Goal: Information Seeking & Learning: Learn about a topic

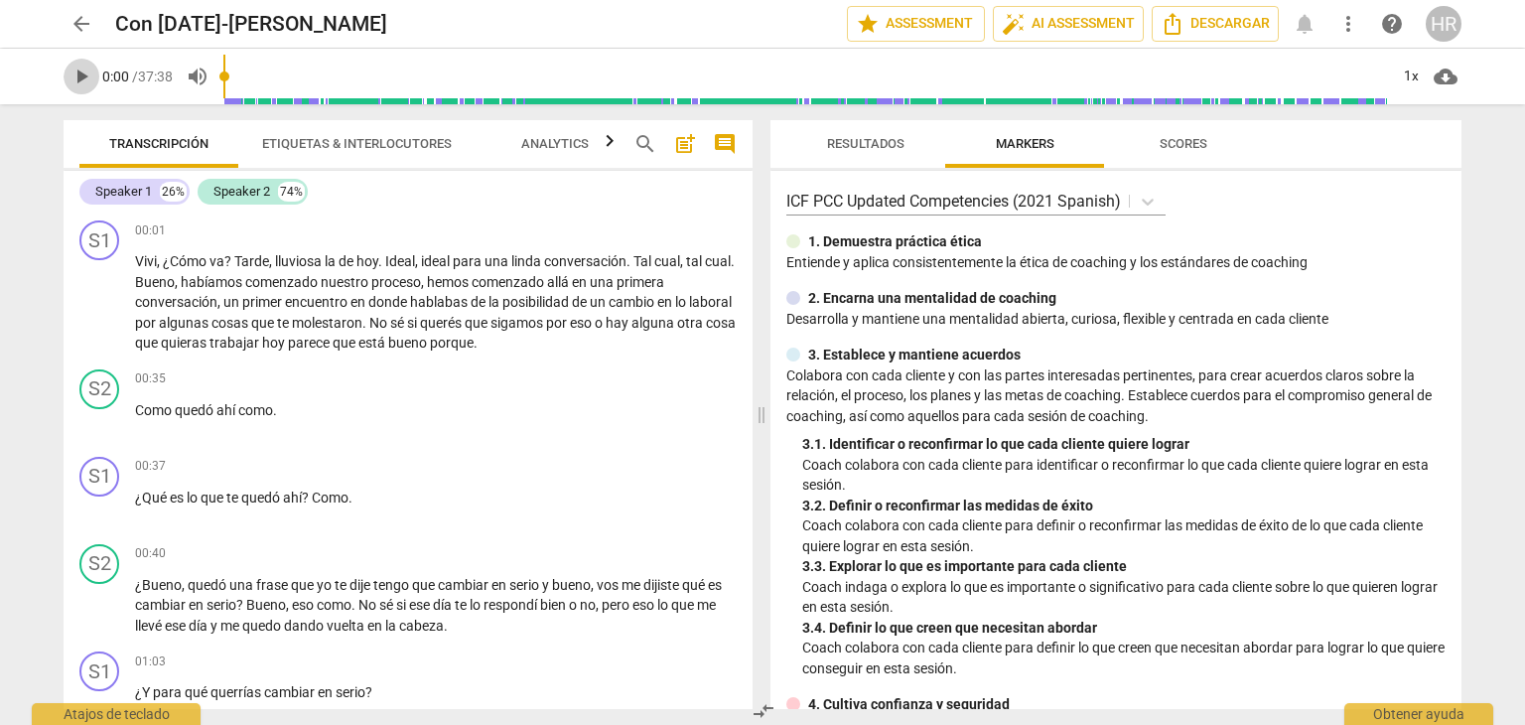
click at [83, 74] on span "play_arrow" at bounding box center [82, 77] width 24 height 24
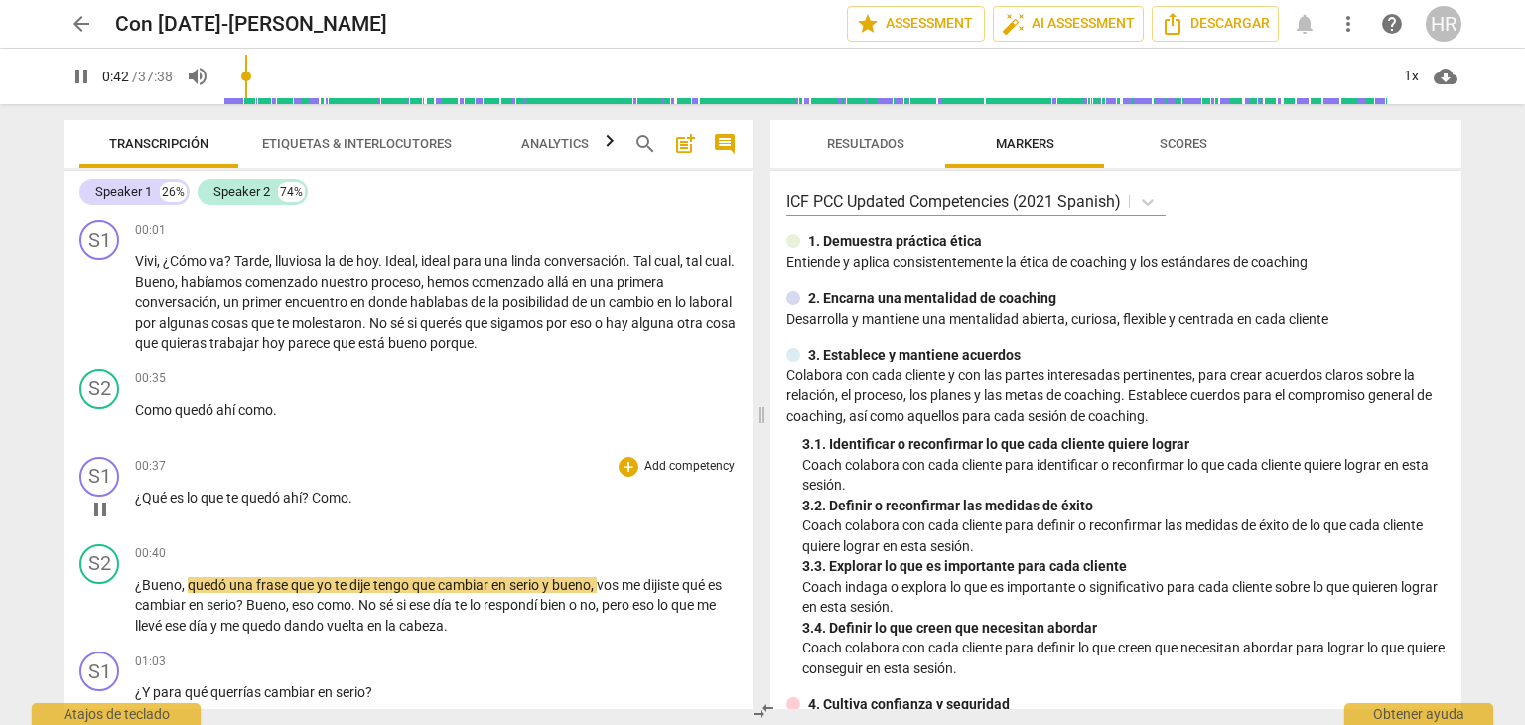
click at [734, 527] on div "S1 play_arrow pause 00:37 + Add competency keyboard_arrow_right ¿Qué es lo que …" at bounding box center [408, 492] width 689 height 87
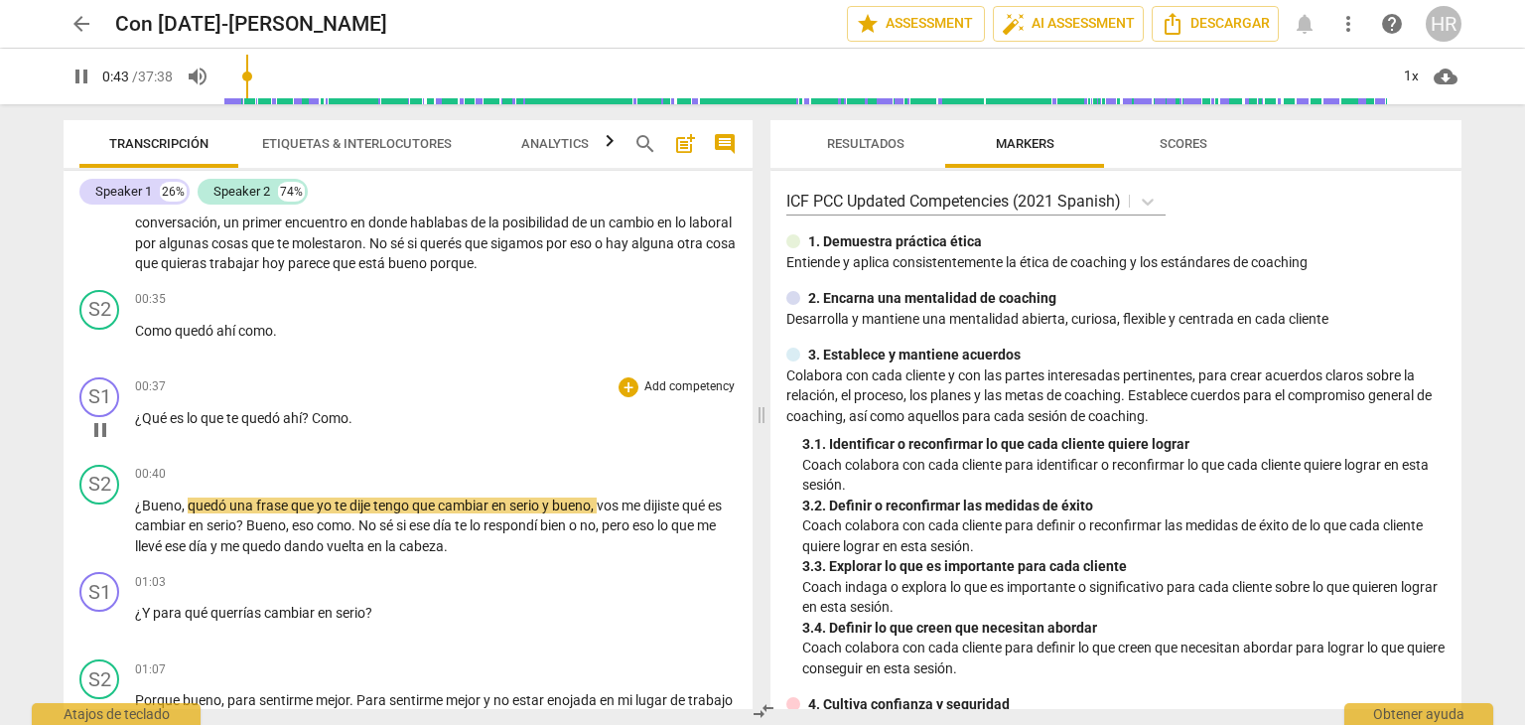
scroll to position [119, 0]
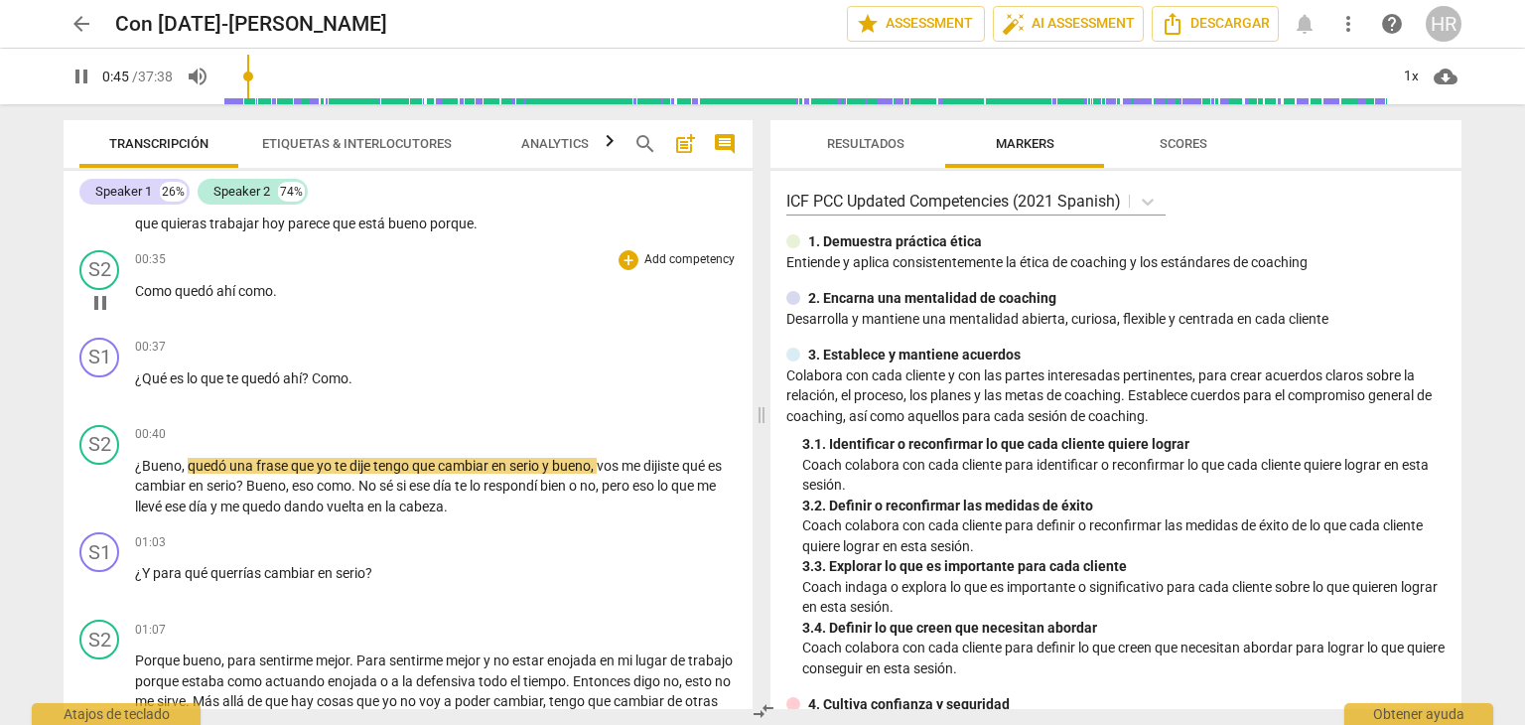
click at [737, 326] on div "S2 play_arrow pause 00:35 + Add competency keyboard_arrow_right Como quedó ahí …" at bounding box center [408, 285] width 689 height 87
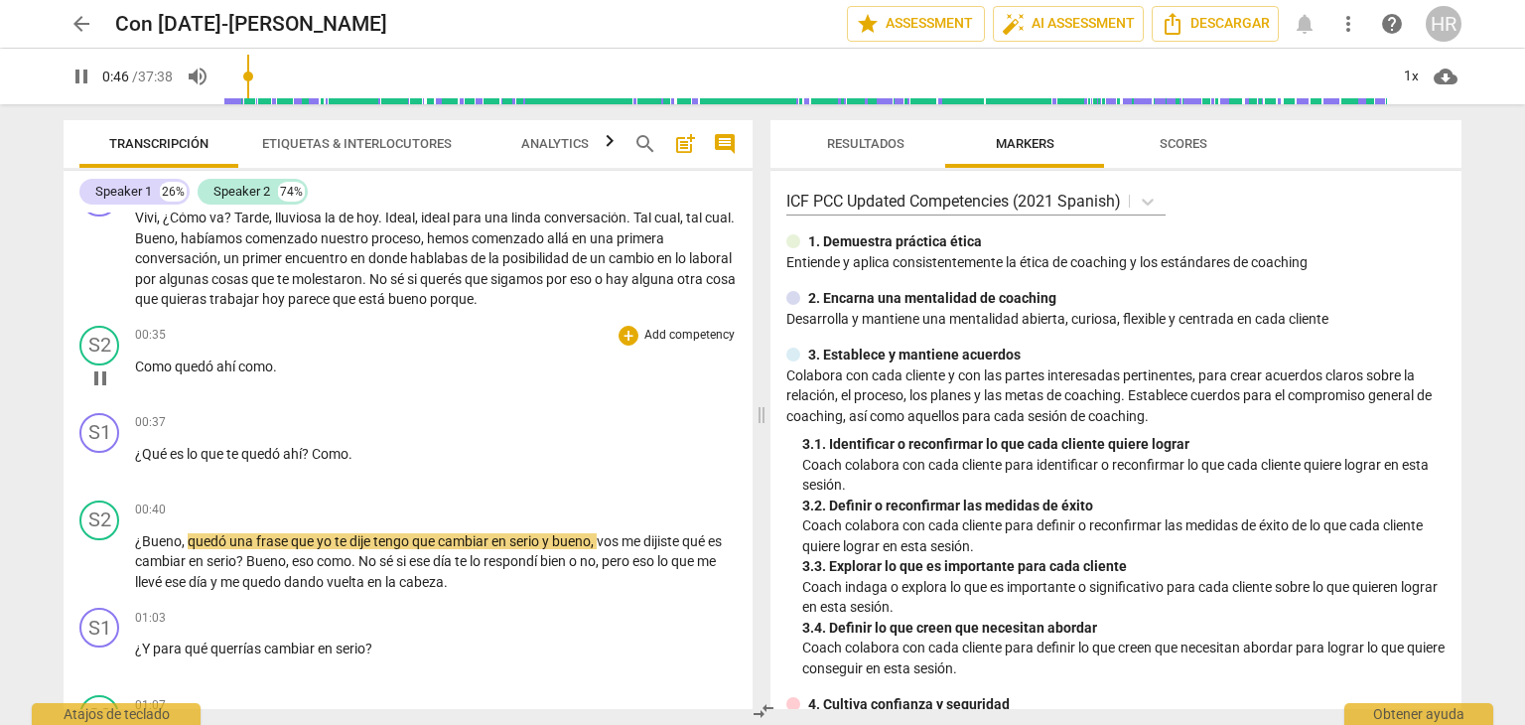
scroll to position [0, 0]
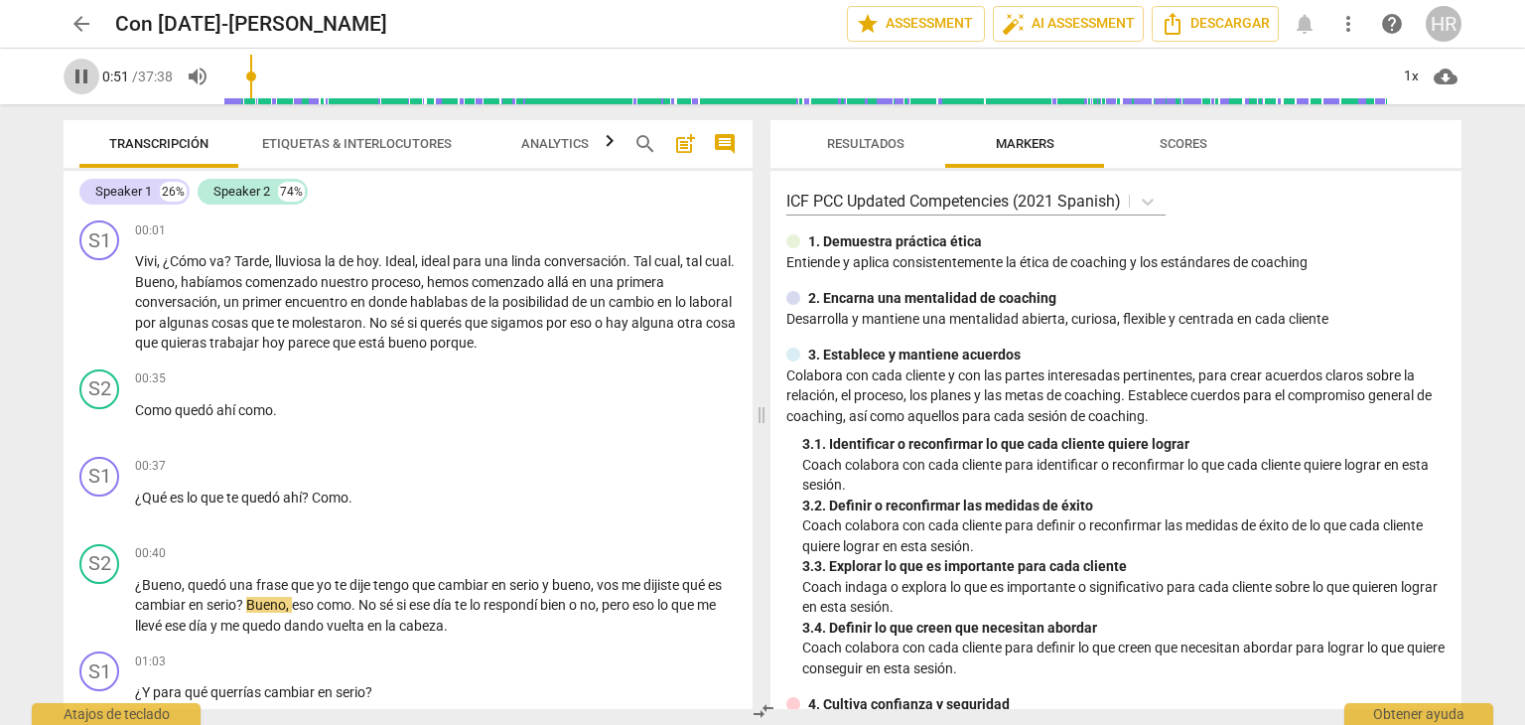
click at [81, 80] on span "pause" at bounding box center [82, 77] width 24 height 24
type input "51"
click at [624, 228] on div "+" at bounding box center [629, 230] width 20 height 20
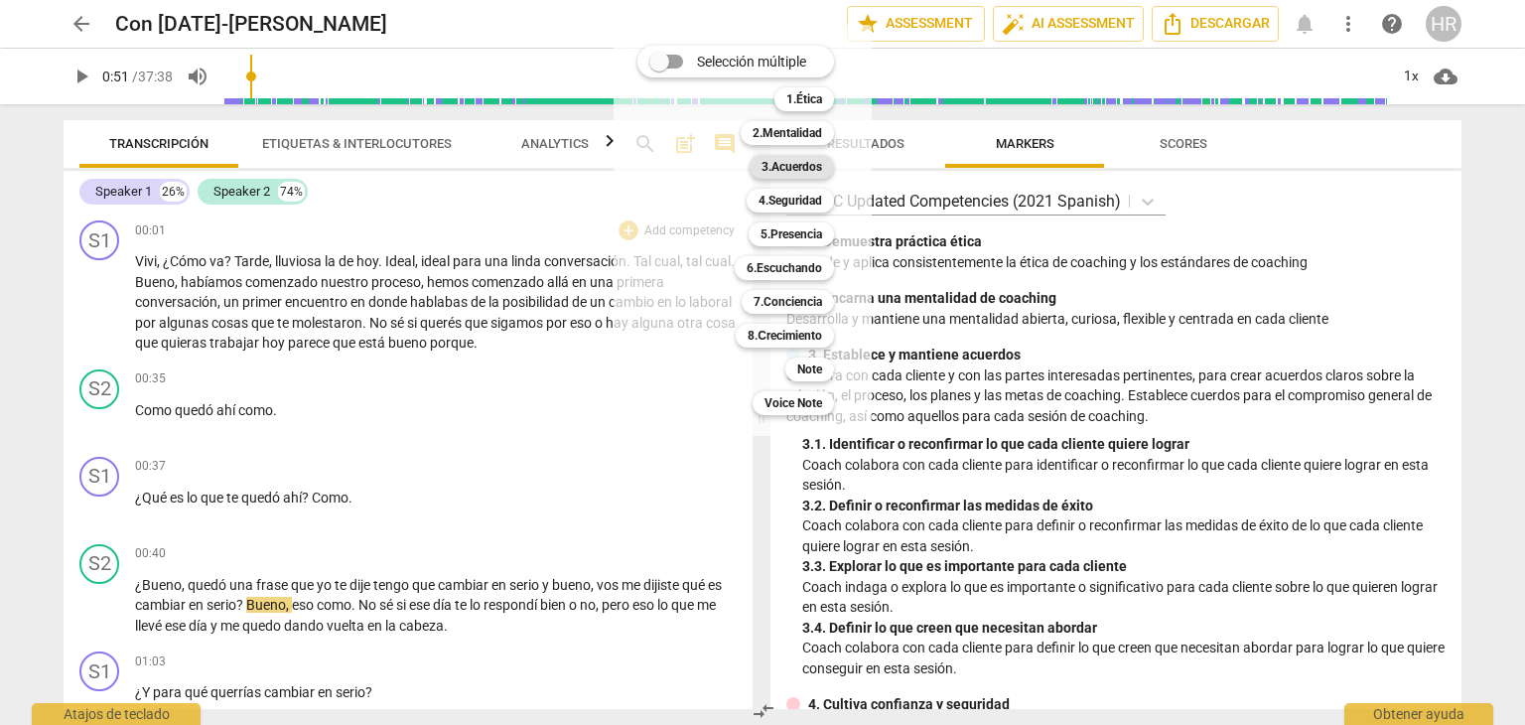
click at [810, 168] on b "3.Acuerdos" at bounding box center [792, 167] width 61 height 24
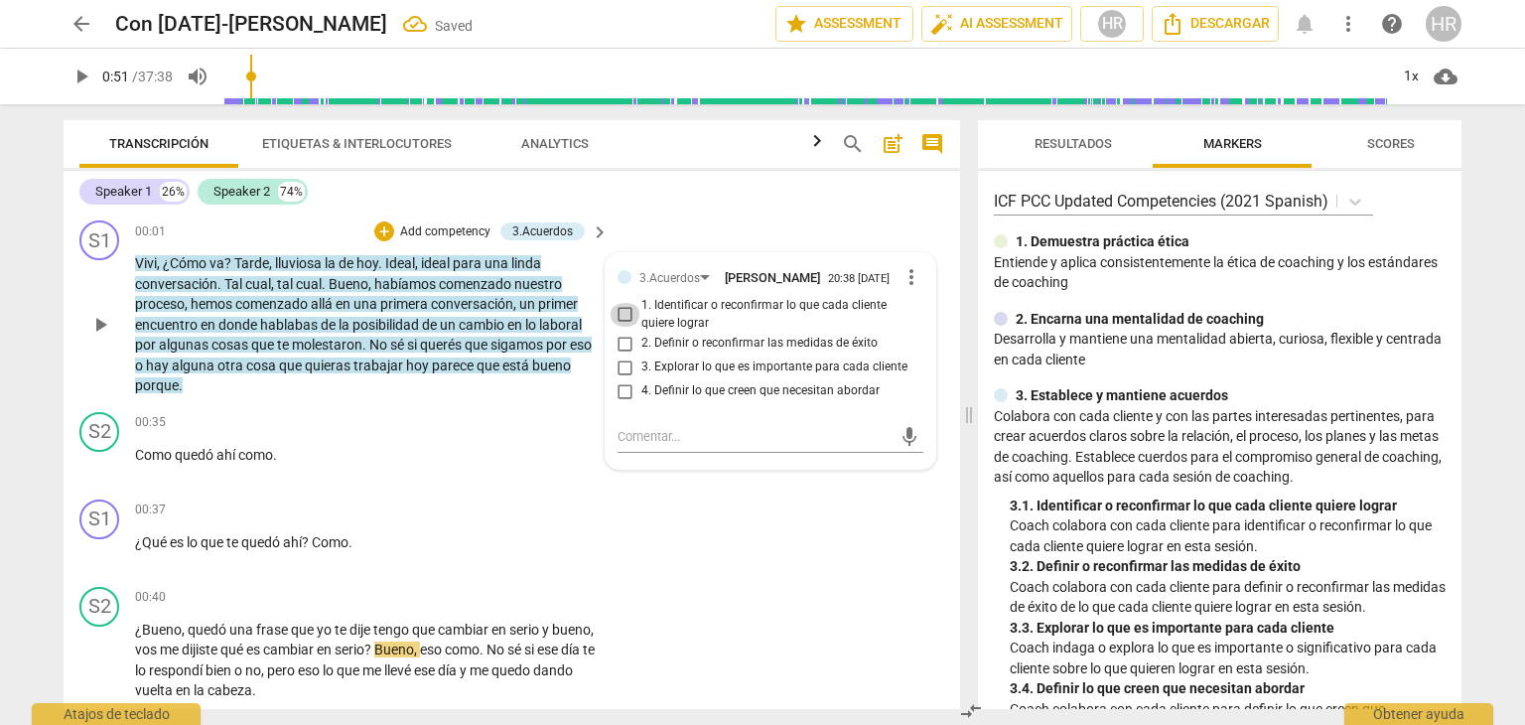
click at [619, 321] on input "1. Identificar o reconfirmar lo que cada cliente quiere lograr" at bounding box center [626, 315] width 32 height 24
checkbox input "true"
click at [474, 508] on div "+" at bounding box center [477, 510] width 20 height 20
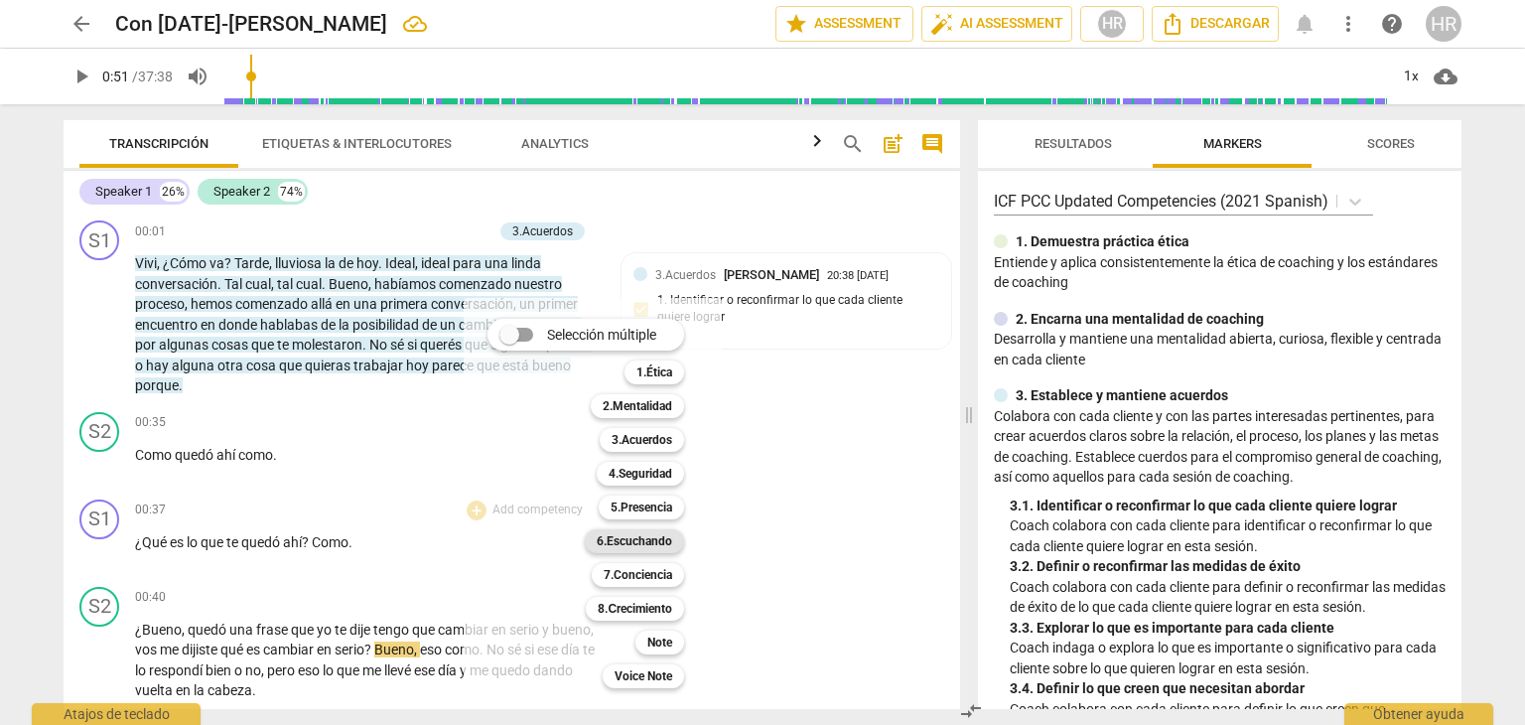
click at [667, 536] on b "6.Escuchando" at bounding box center [634, 541] width 75 height 24
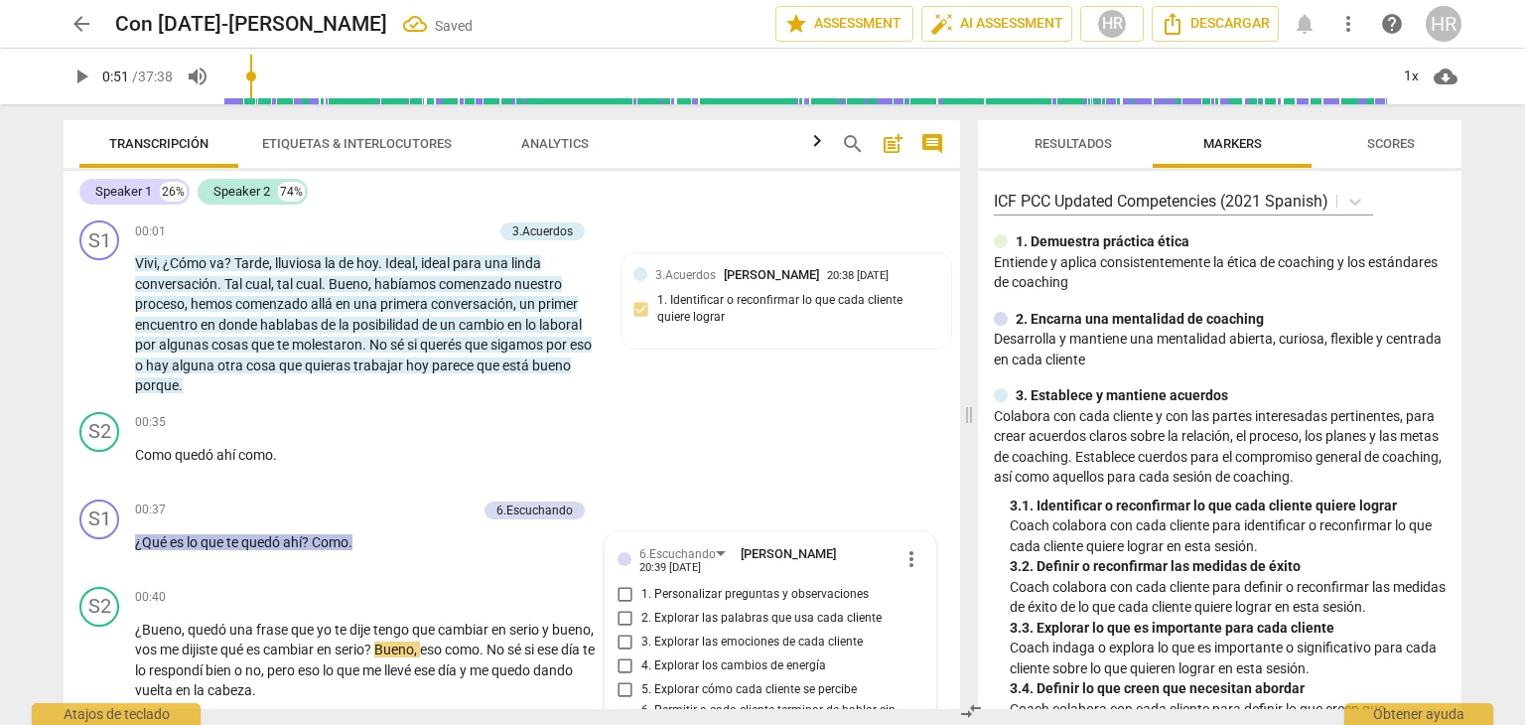
scroll to position [333, 0]
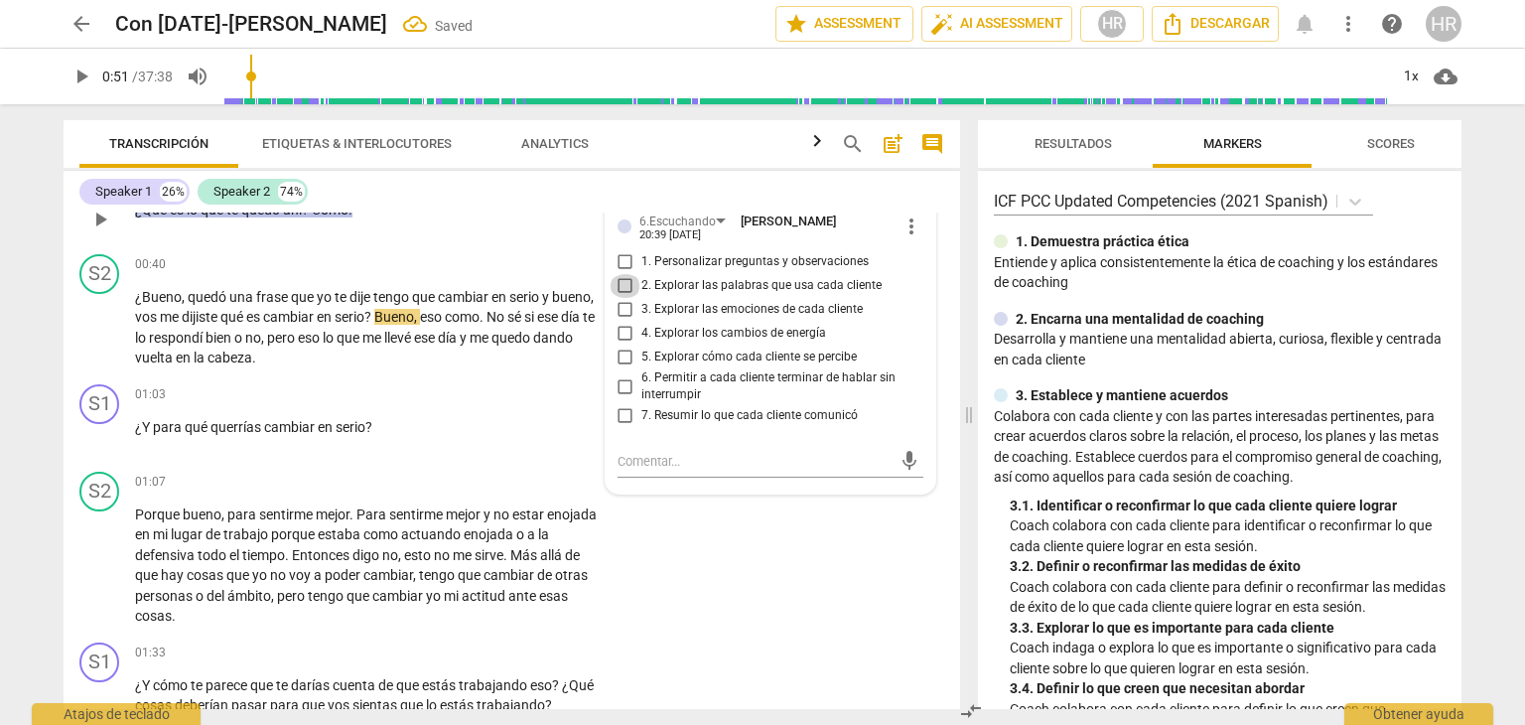
click at [620, 289] on input "2. Explorar las palabras que usa cada cliente" at bounding box center [626, 286] width 32 height 24
checkbox input "true"
click at [81, 79] on span "play_arrow" at bounding box center [82, 77] width 24 height 24
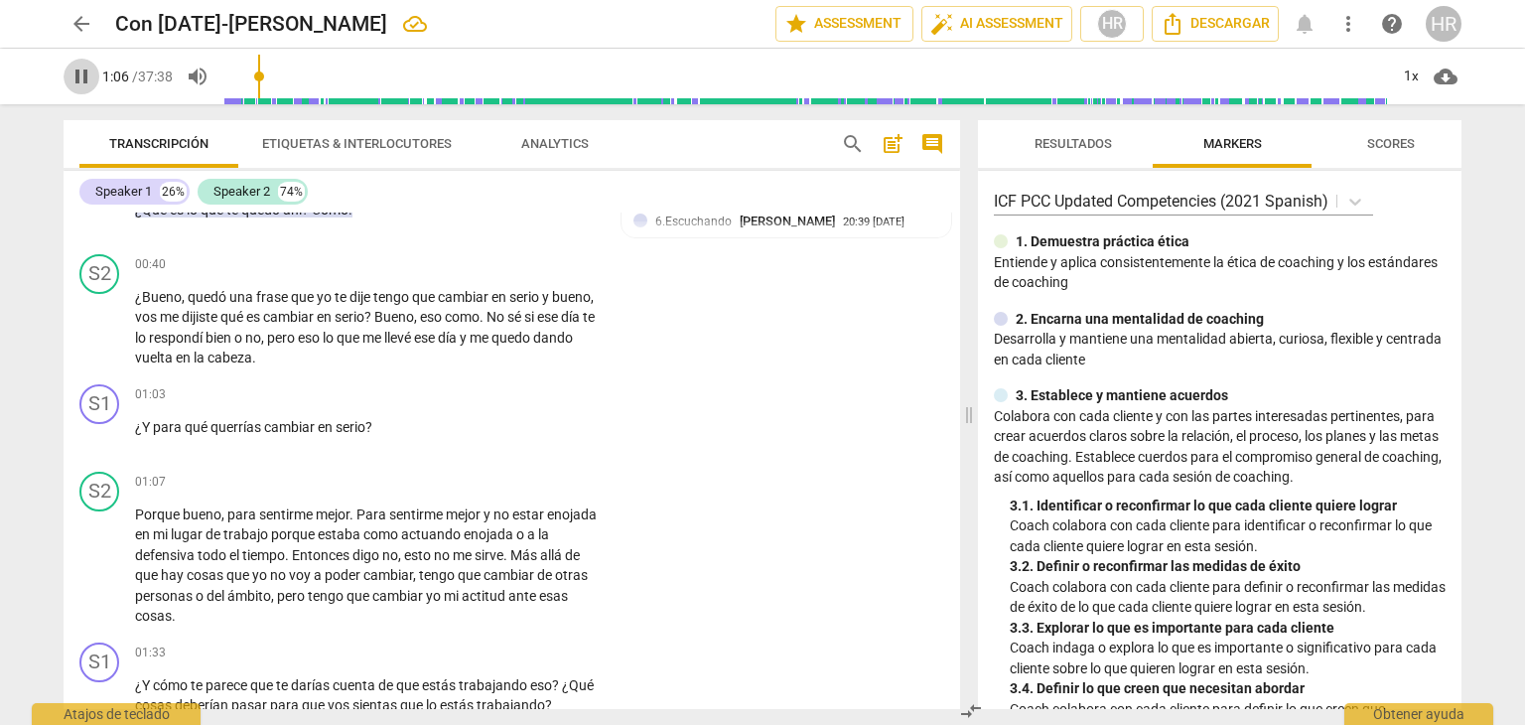
click at [83, 84] on span "pause" at bounding box center [82, 77] width 24 height 24
type input "67"
click at [477, 395] on div "+" at bounding box center [477, 395] width 20 height 20
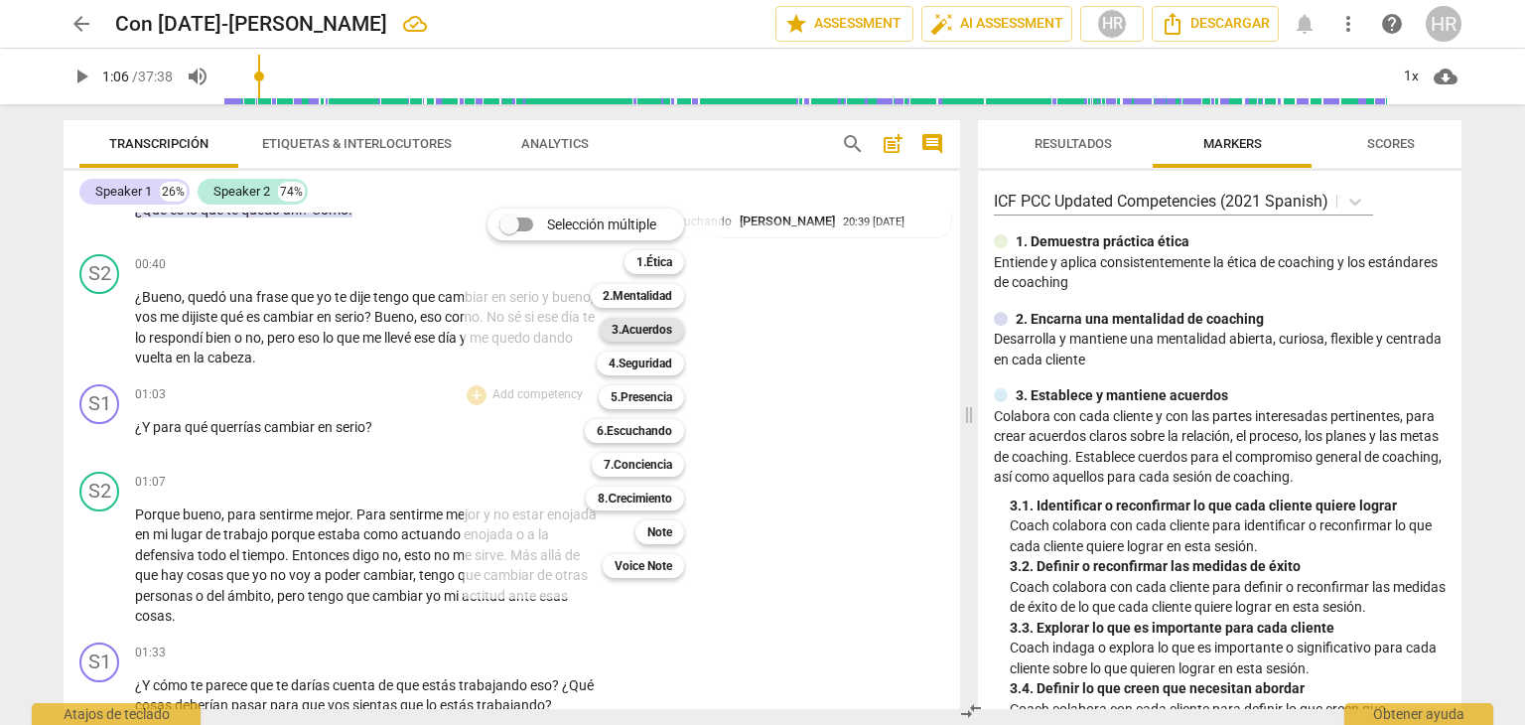
click at [672, 331] on b "3.Acuerdos" at bounding box center [642, 330] width 61 height 24
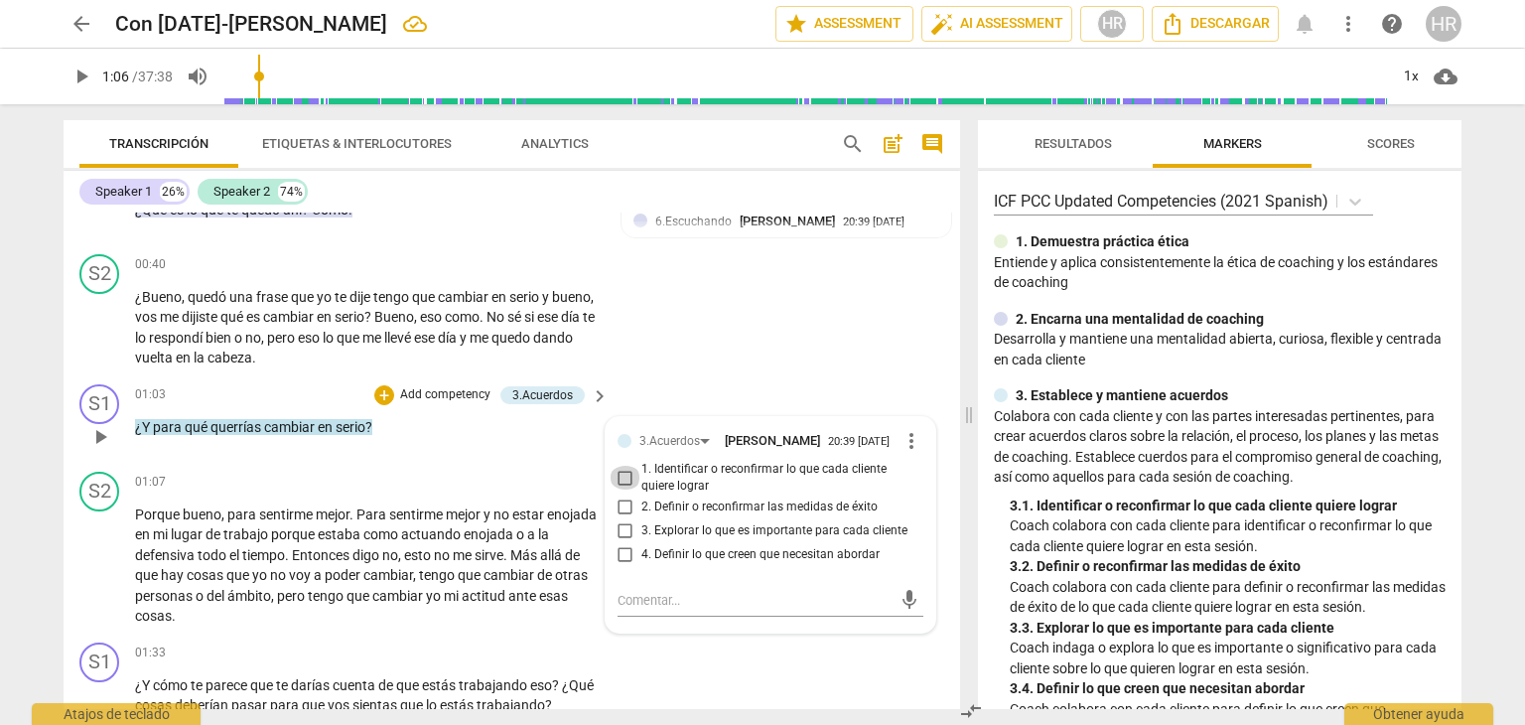
click at [624, 484] on input "1. Identificar o reconfirmar lo que cada cliente quiere lograr" at bounding box center [626, 478] width 32 height 24
checkbox input "true"
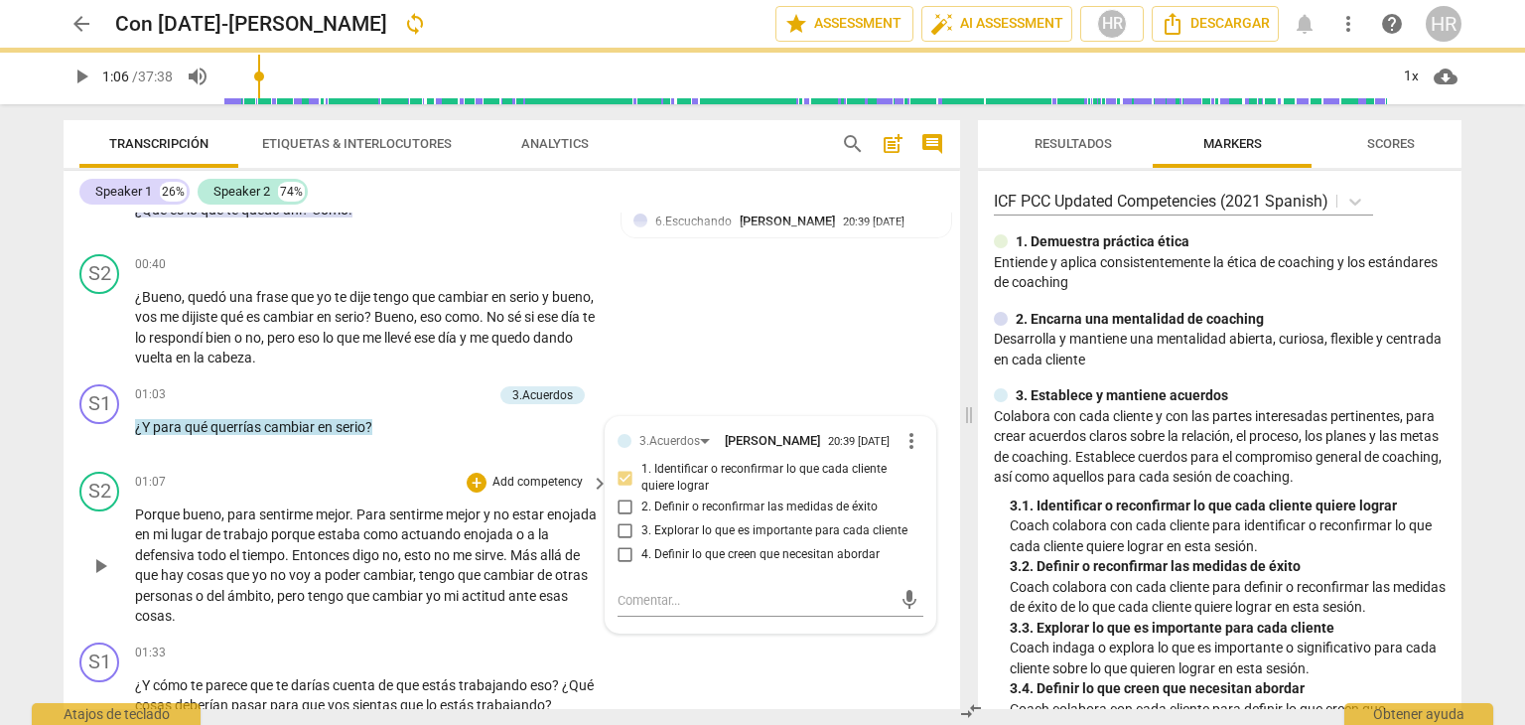
click at [316, 468] on div "S2 play_arrow pause 01:07 + Add competency keyboard_arrow_right Porque bueno , …" at bounding box center [512, 549] width 897 height 171
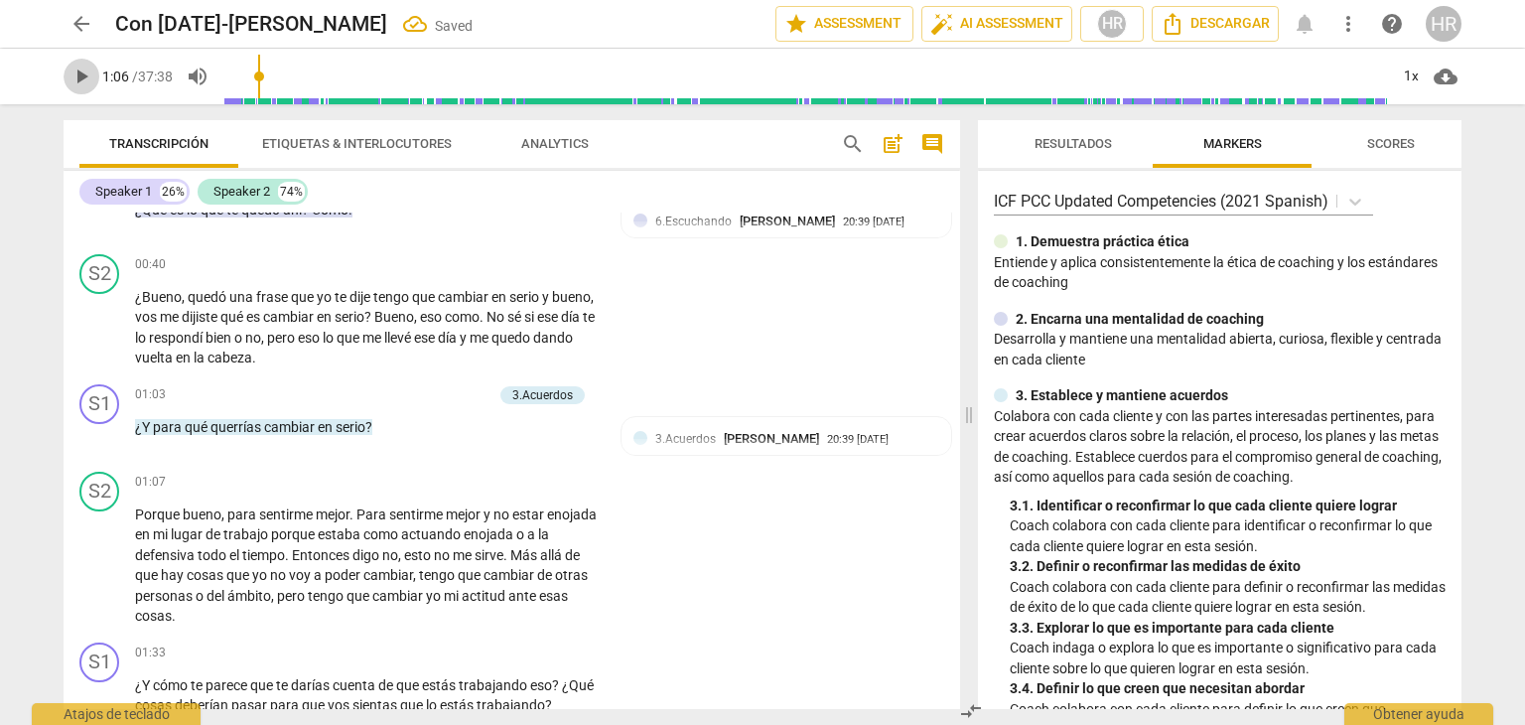
click at [85, 70] on span "play_arrow" at bounding box center [82, 77] width 24 height 24
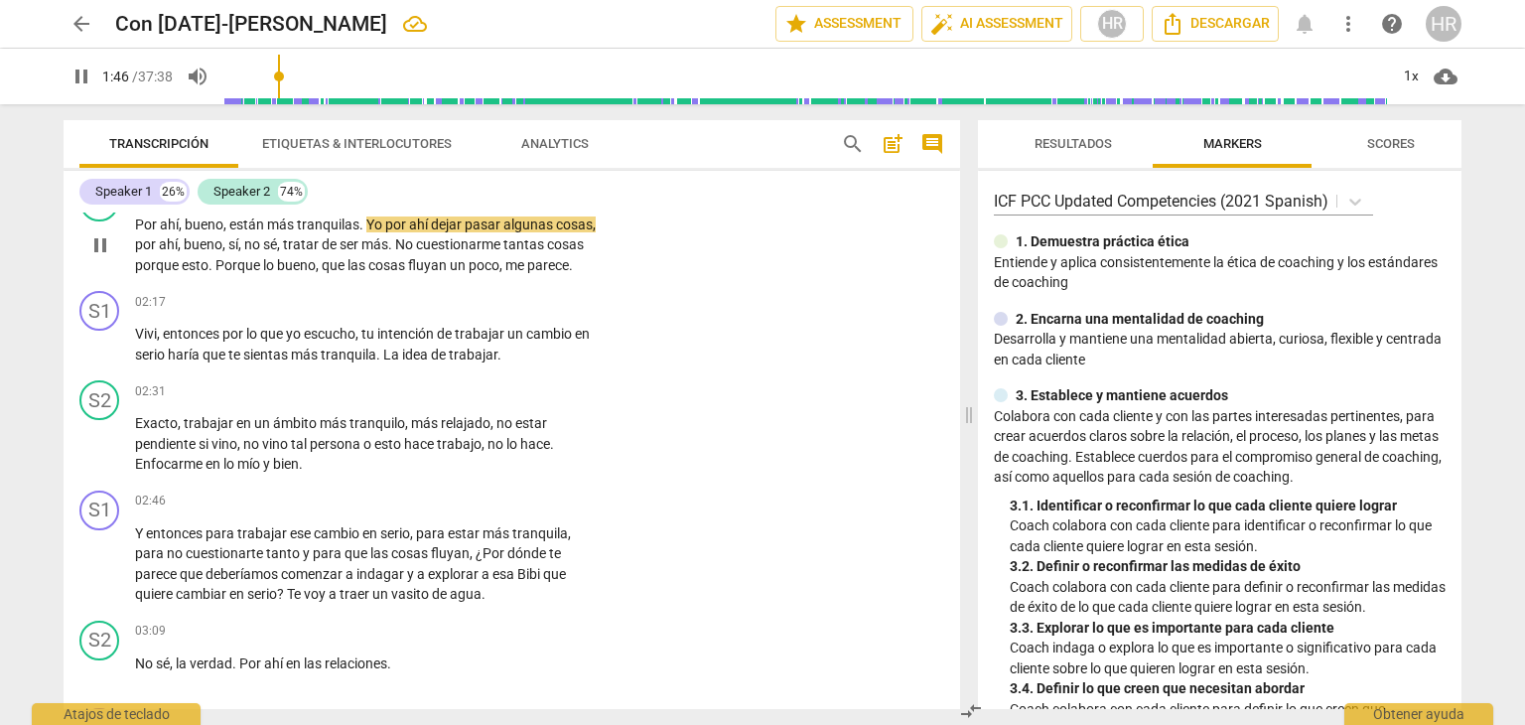
click at [604, 284] on div "S2 play_arrow pause 01:43 + Add competency keyboard_arrow_right Por ahí , bueno…" at bounding box center [512, 229] width 897 height 110
click at [599, 284] on div "S2 play_arrow pause 01:43 + Add competency keyboard_arrow_right Por ahí , bueno…" at bounding box center [512, 229] width 897 height 110
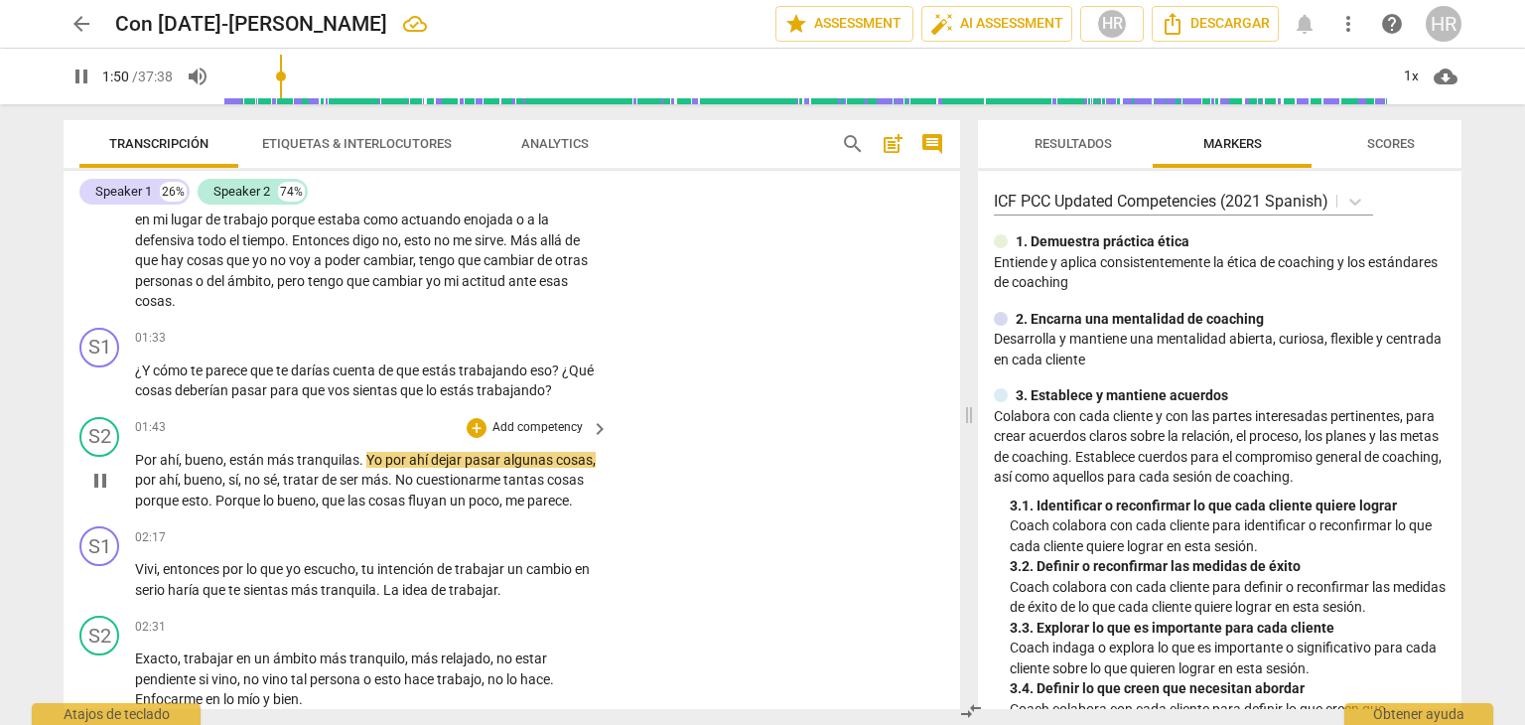
scroll to position [644, 0]
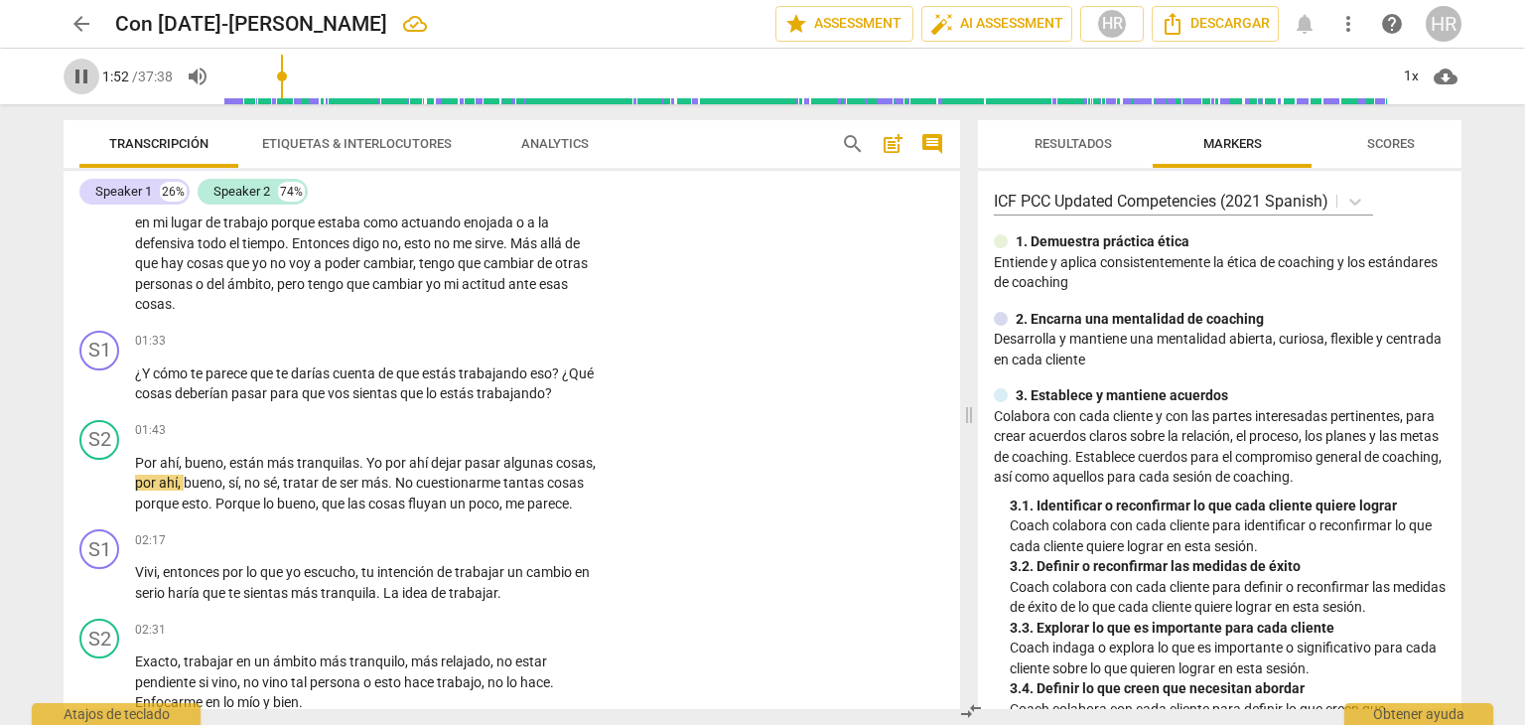
click at [79, 77] on span "pause" at bounding box center [82, 77] width 24 height 24
type input "113"
click at [474, 339] on div "+" at bounding box center [477, 342] width 20 height 20
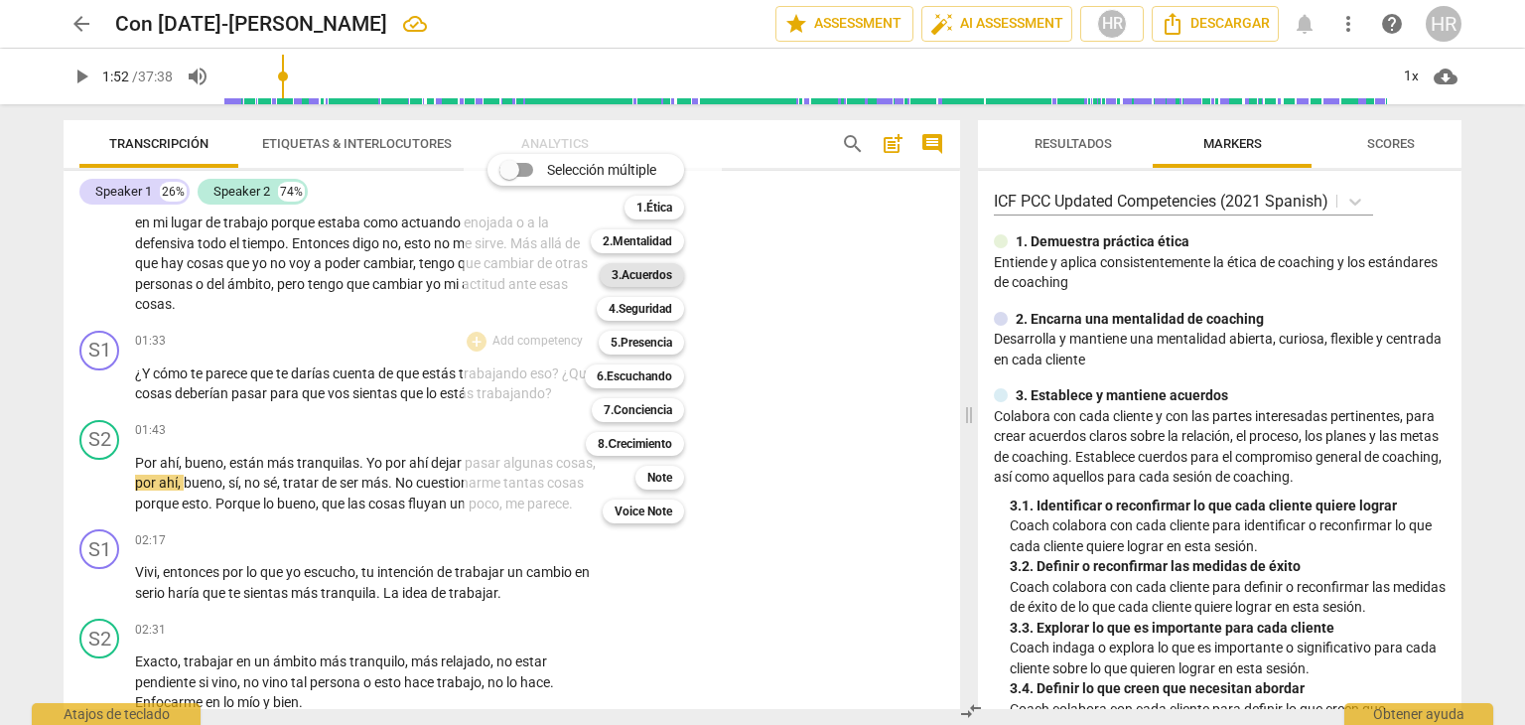
click at [647, 275] on b "3.Acuerdos" at bounding box center [642, 275] width 61 height 24
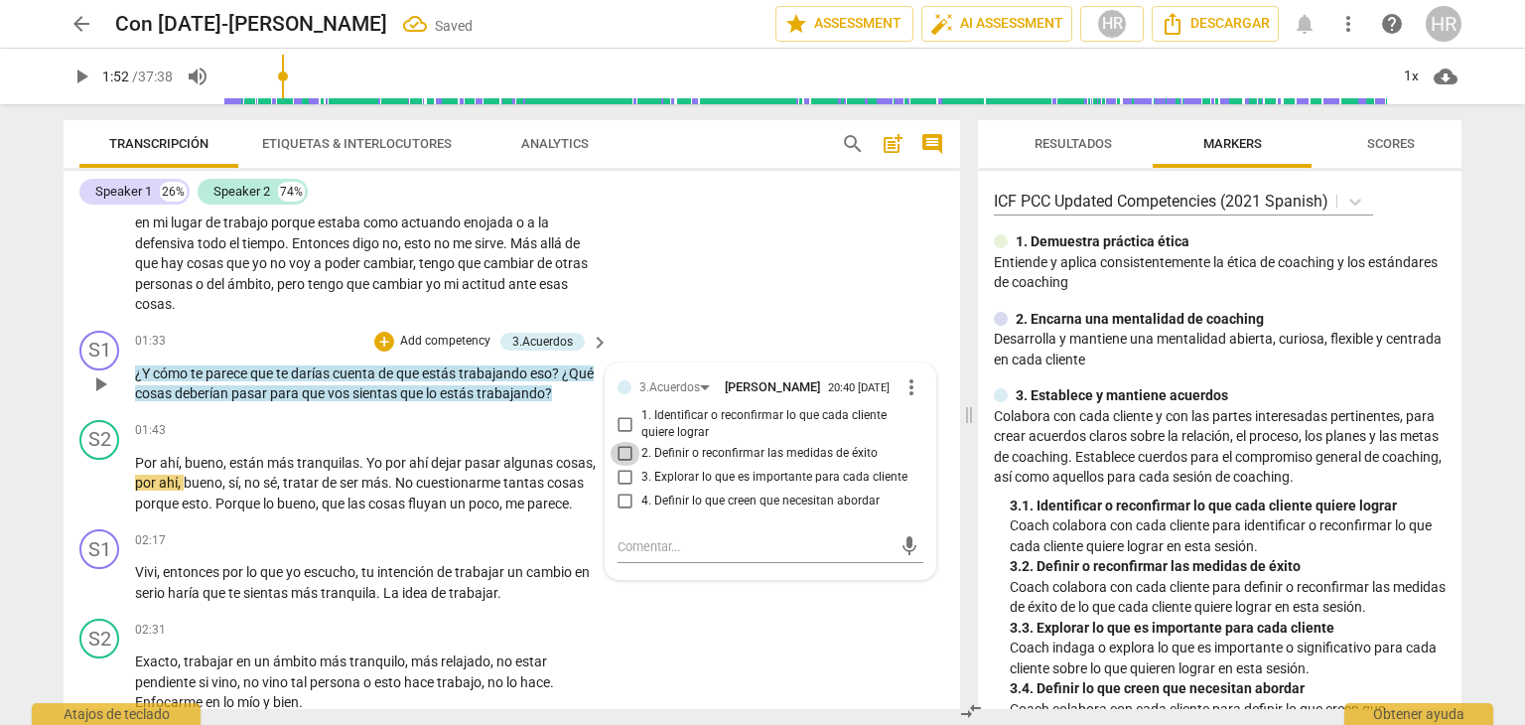
click at [620, 458] on input "2. Definir o reconfirmar las medidas de éxito" at bounding box center [626, 454] width 32 height 24
checkbox input "true"
click at [342, 522] on div "S2 play_arrow pause 01:43 + Add competency keyboard_arrow_right Por ahí , bueno…" at bounding box center [512, 467] width 897 height 110
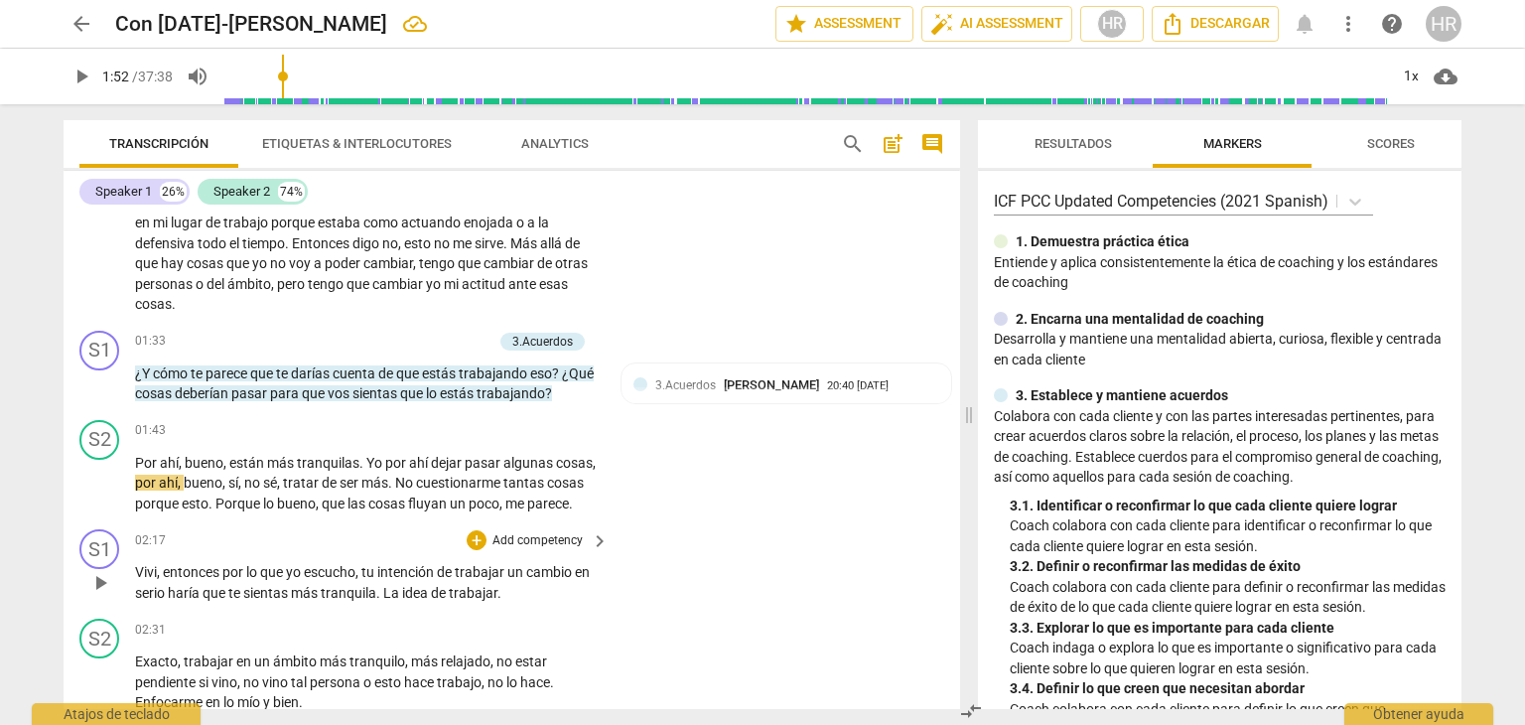
click at [608, 544] on div "S1 play_arrow pause 02:17 + Add competency keyboard_arrow_right Vivi , entonces…" at bounding box center [512, 565] width 897 height 89
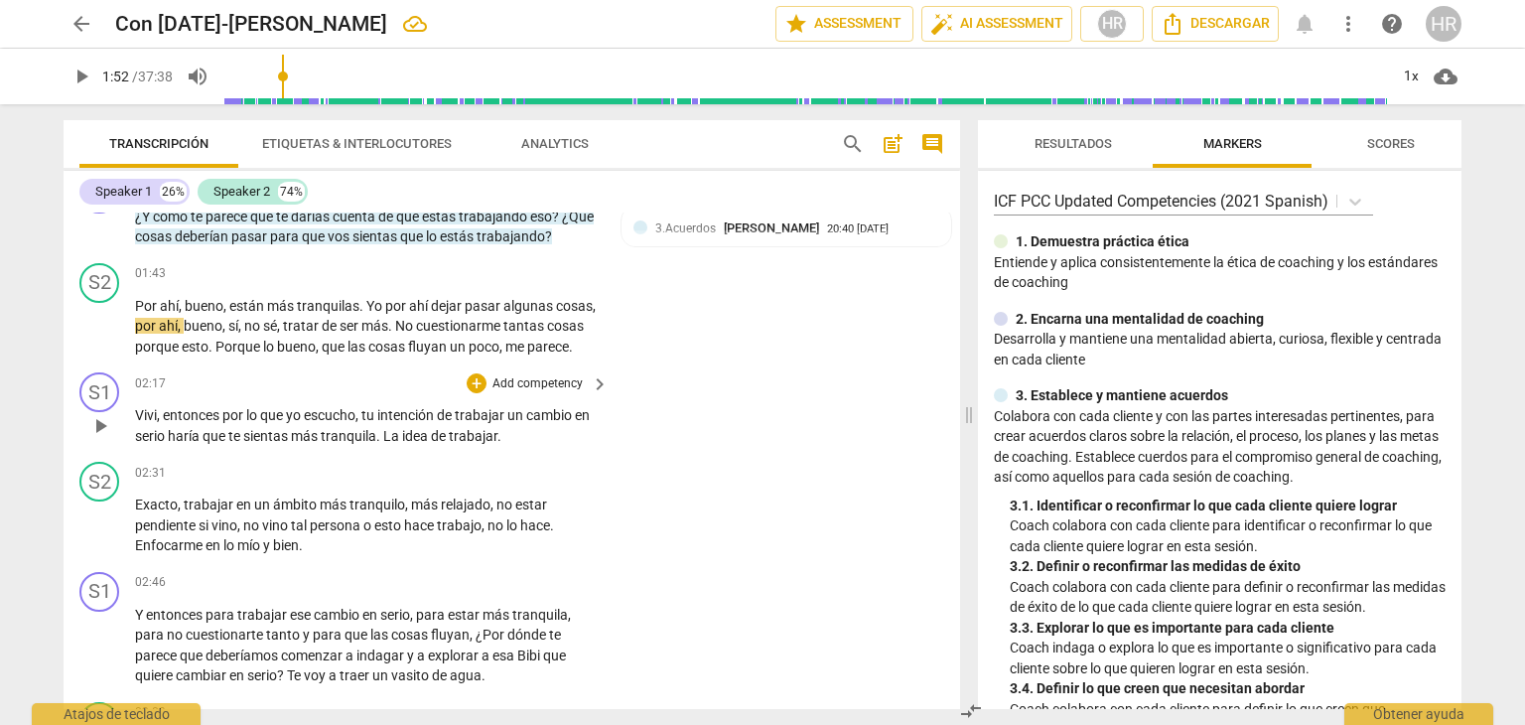
scroll to position [803, 0]
click at [88, 74] on span "play_arrow" at bounding box center [82, 77] width 24 height 24
click at [77, 77] on span "pause" at bounding box center [82, 77] width 24 height 24
type input "157"
click at [476, 391] on div "+" at bounding box center [477, 381] width 20 height 20
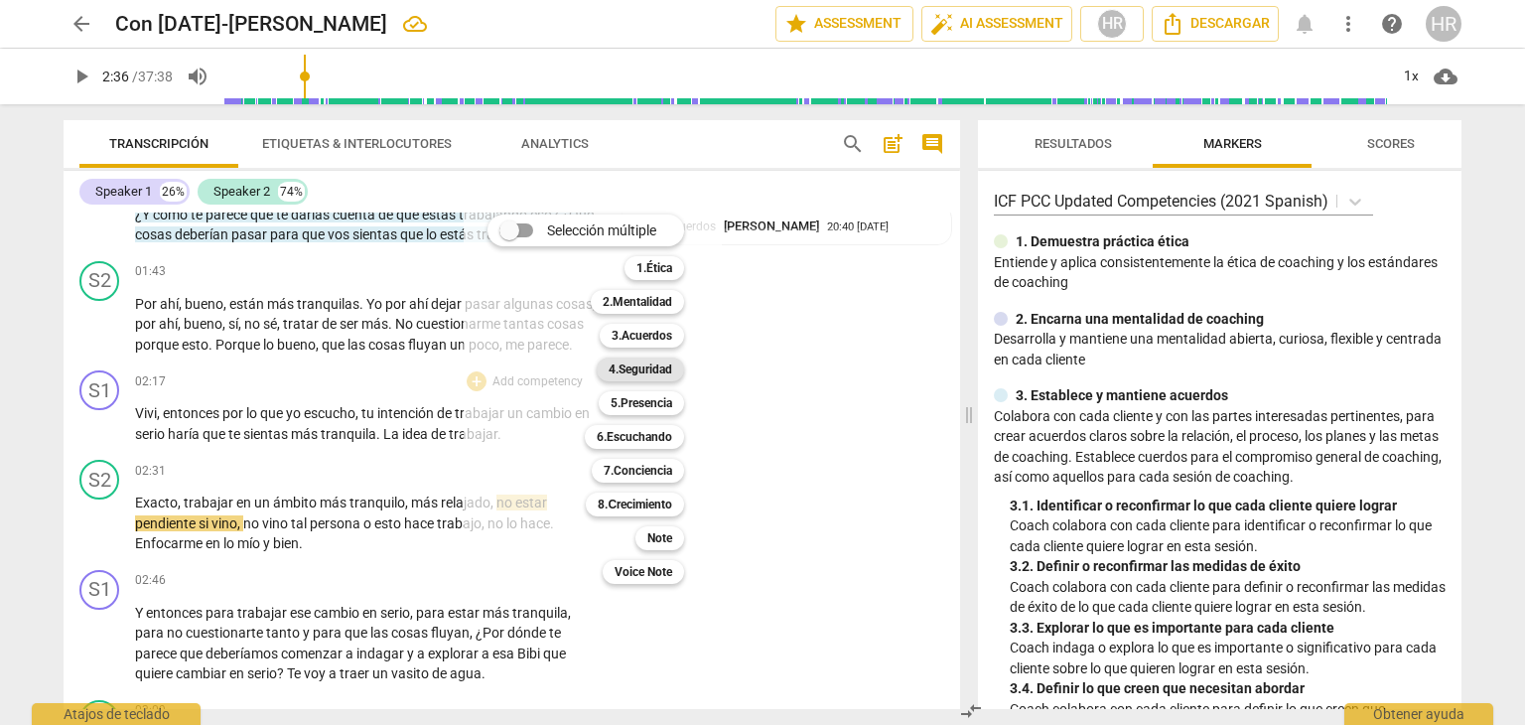
click at [655, 372] on b "4.Seguridad" at bounding box center [641, 369] width 64 height 24
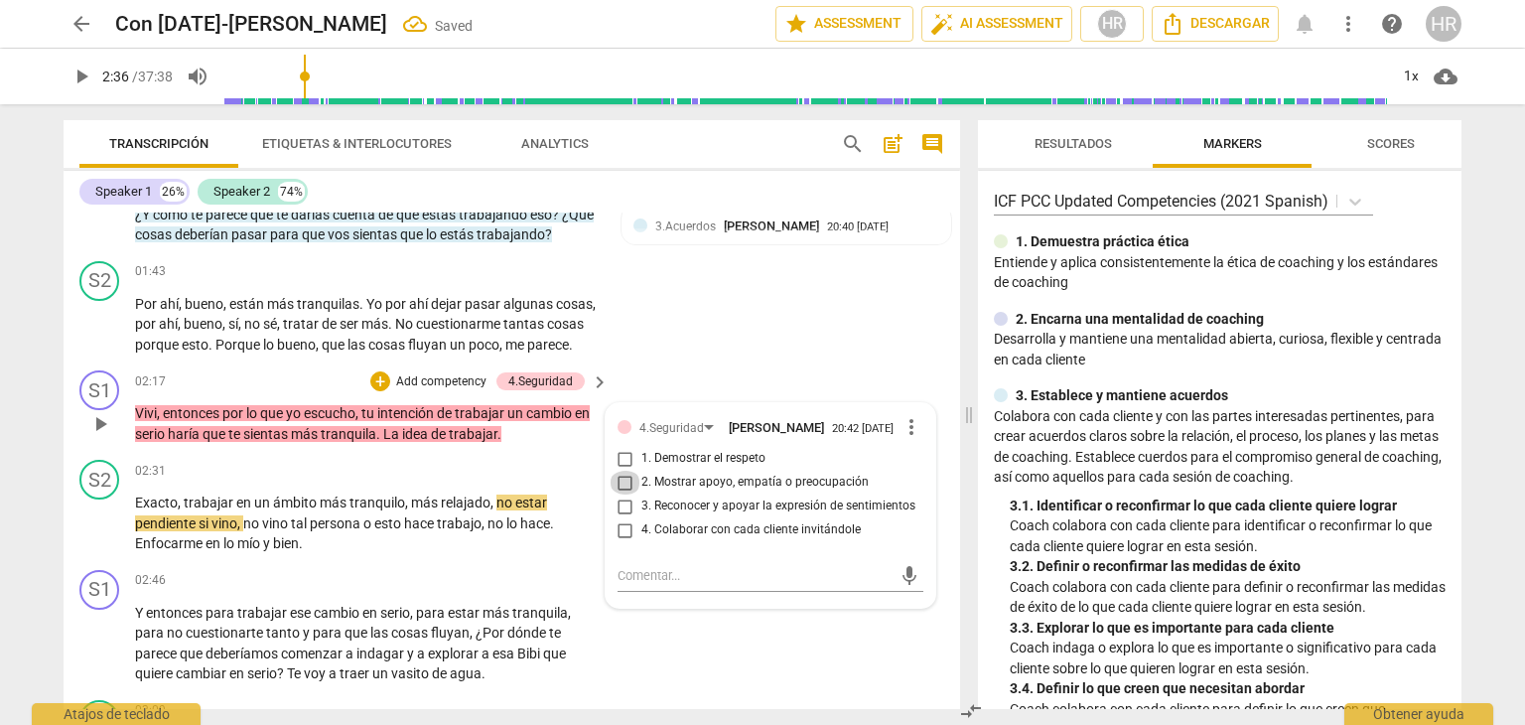
click at [619, 494] on input "2. Mostrar apoyo, empatía o preocupación" at bounding box center [626, 483] width 32 height 24
checkbox input "true"
click at [229, 388] on div "02:17 + Add competency 4.Seguridad keyboard_arrow_right" at bounding box center [373, 381] width 476 height 22
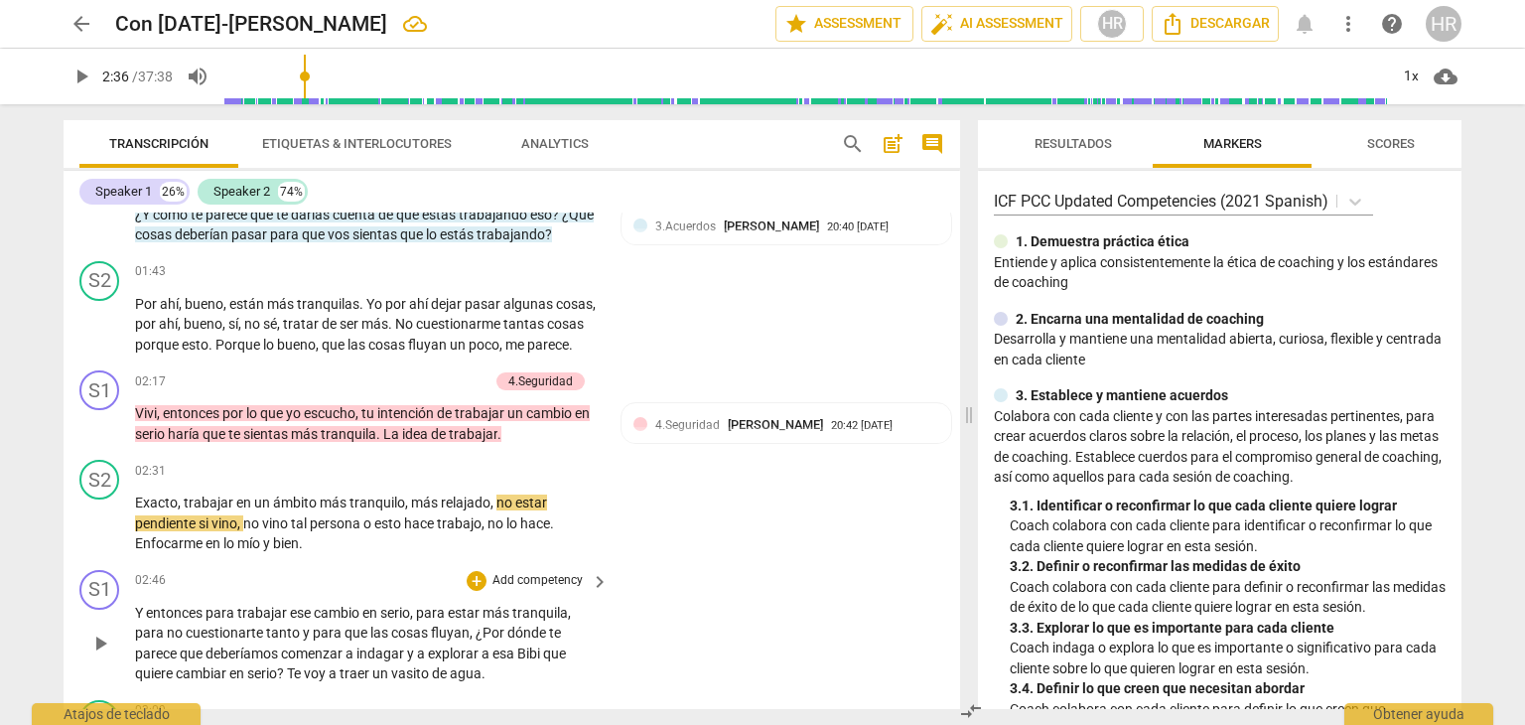
click at [604, 621] on div "02:46 + Add competency keyboard_arrow_right Y entonces para trabajar ese cambio…" at bounding box center [373, 627] width 476 height 114
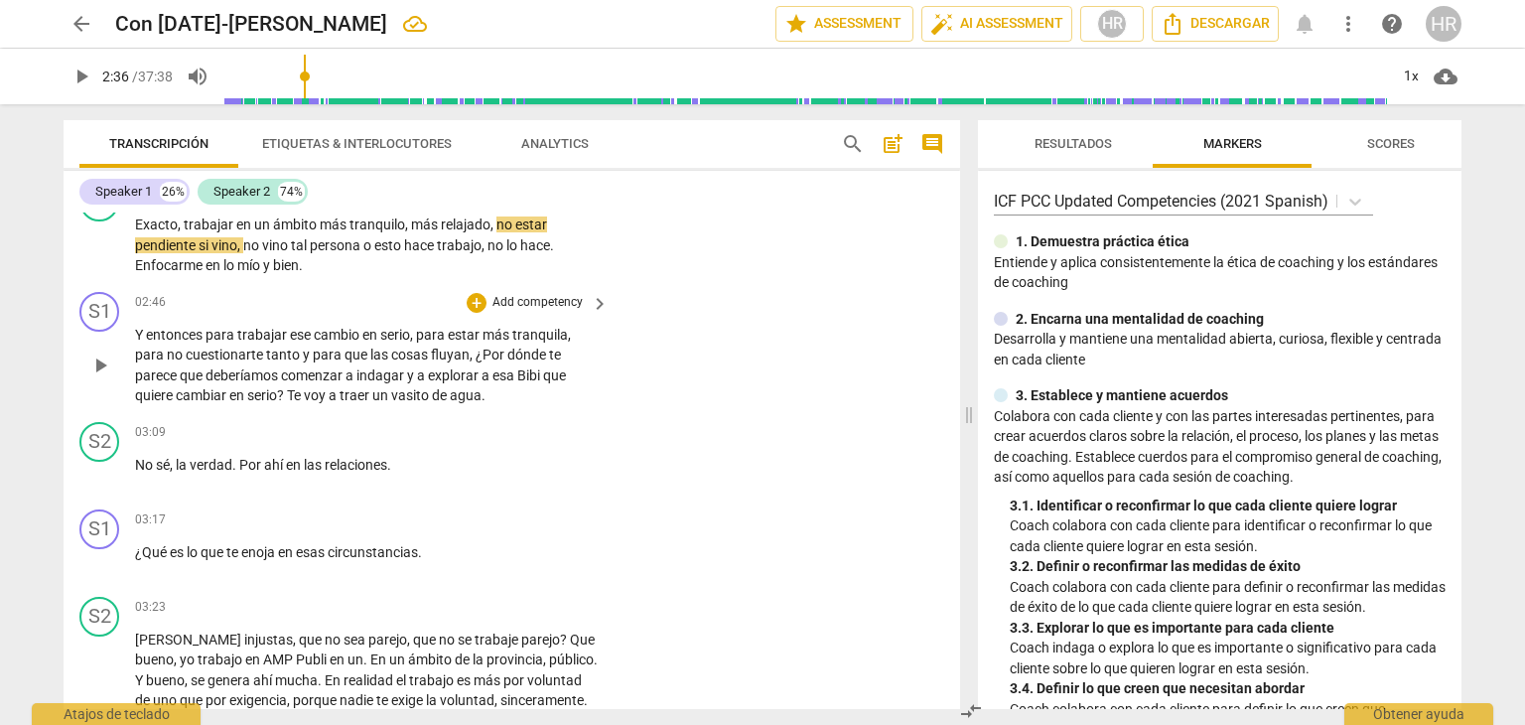
scroll to position [1121, 0]
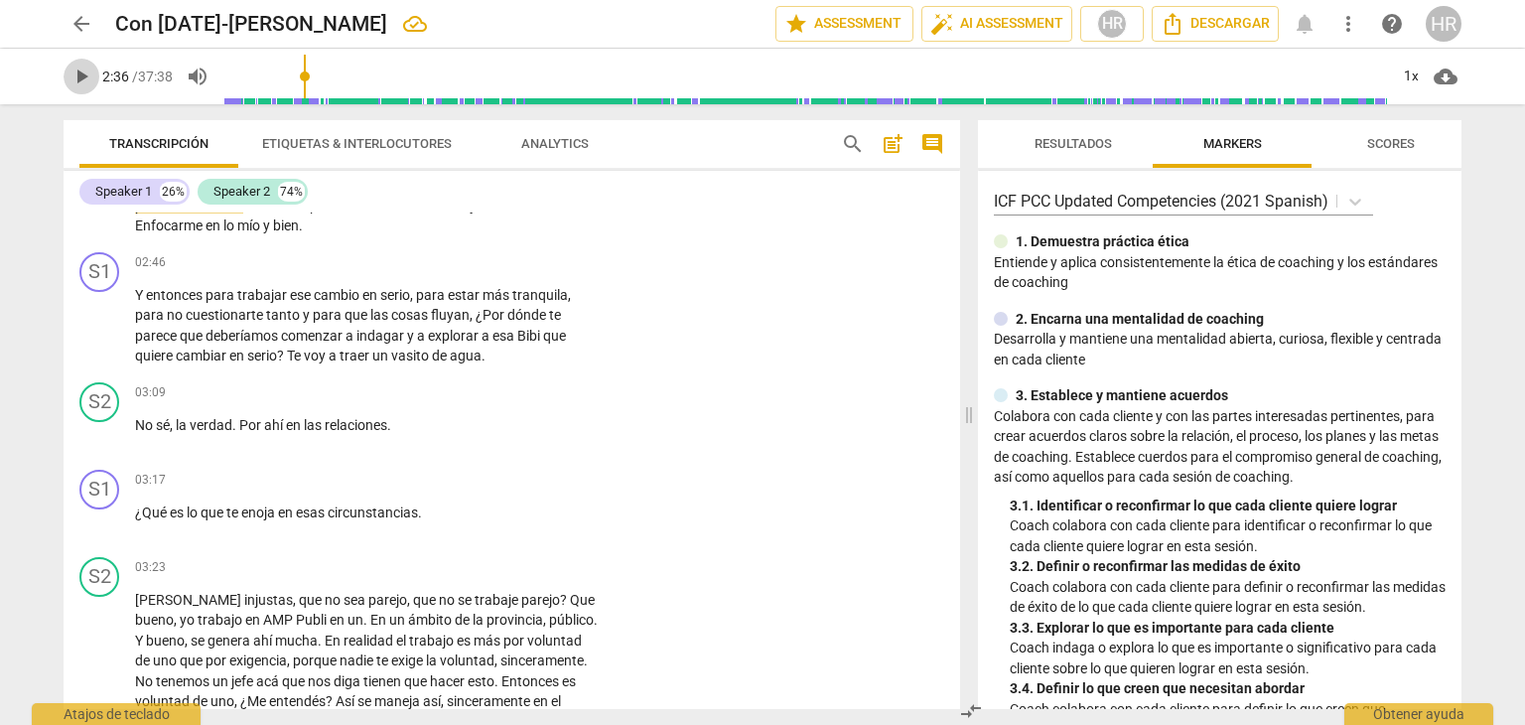
click at [83, 74] on span "play_arrow" at bounding box center [82, 77] width 24 height 24
click at [82, 69] on span "pause" at bounding box center [82, 77] width 24 height 24
type input "186"
click at [473, 273] on div "+" at bounding box center [477, 263] width 20 height 20
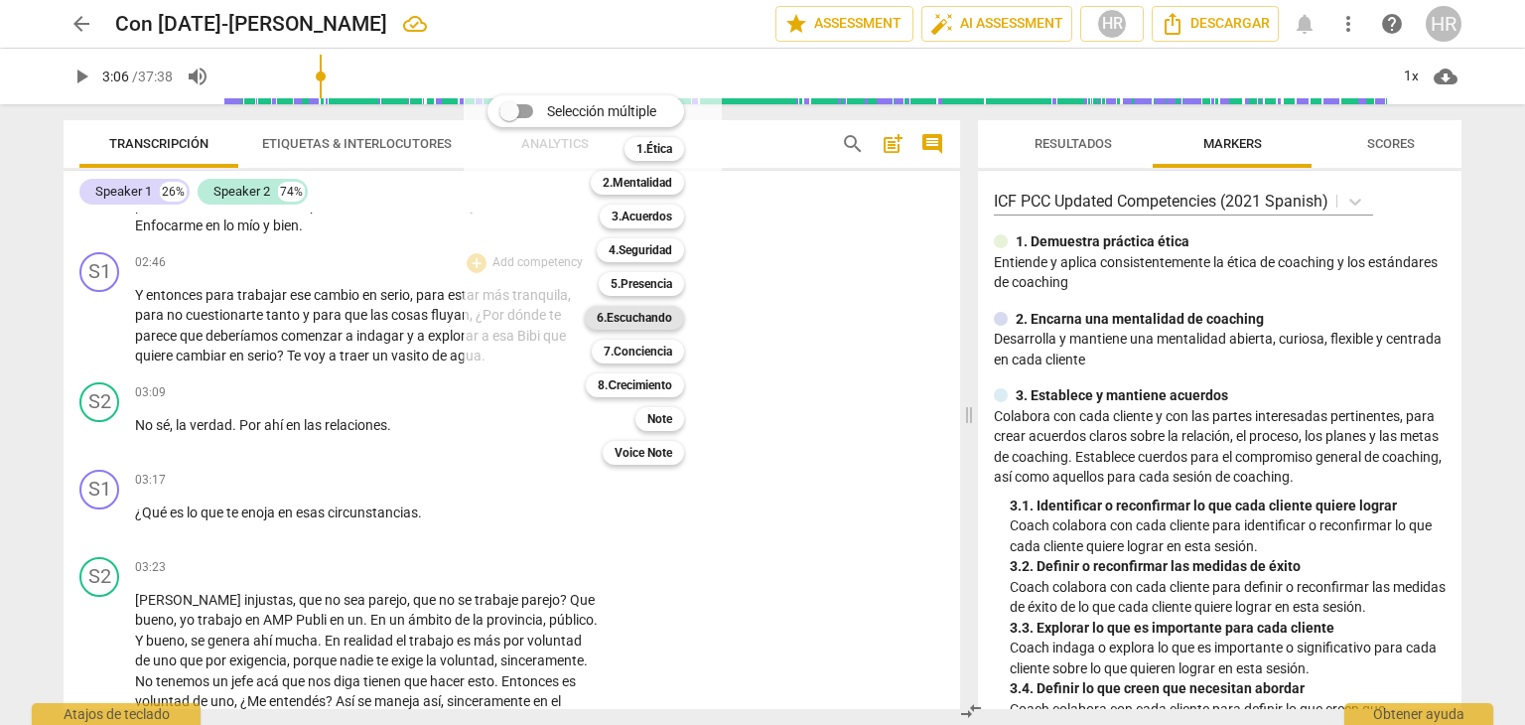
click at [667, 321] on b "6.Escuchando" at bounding box center [634, 318] width 75 height 24
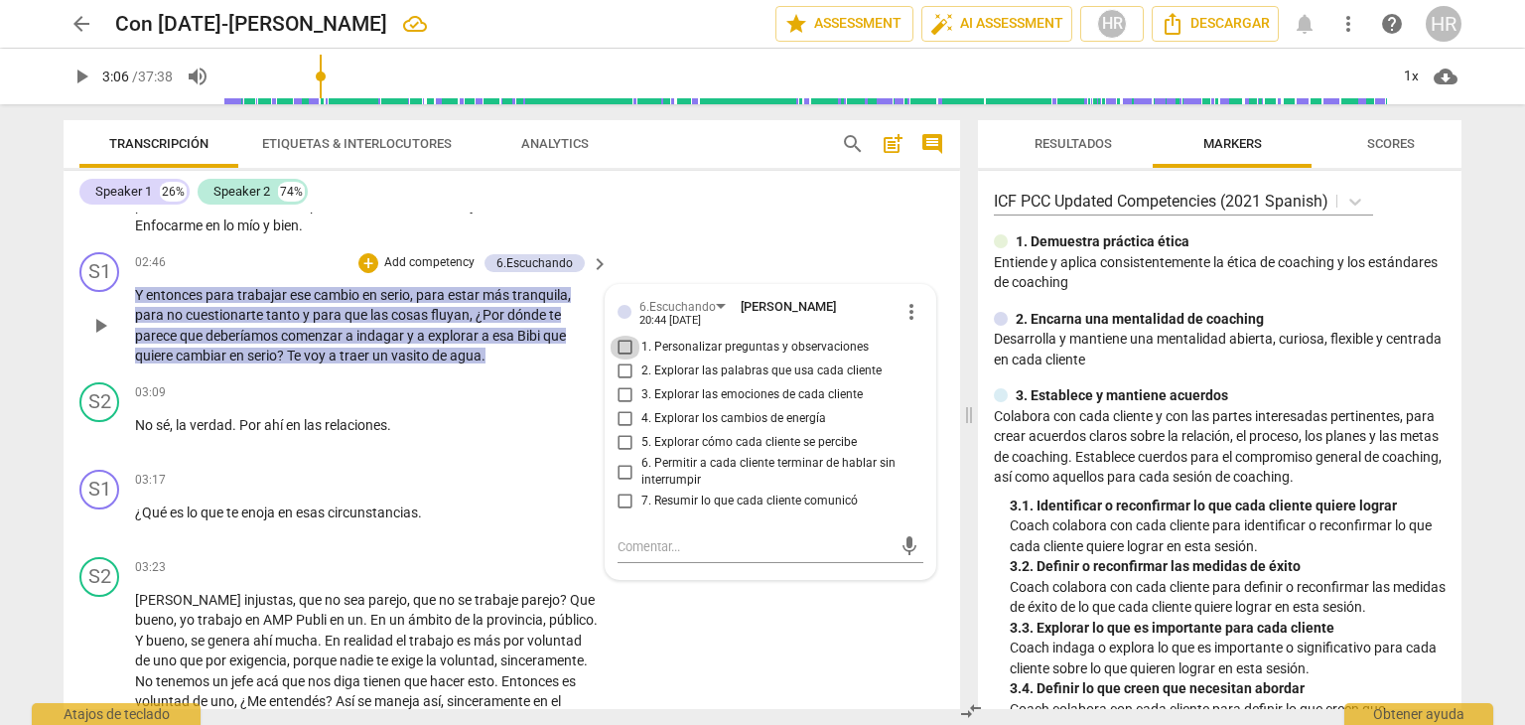
click at [620, 359] on input "1. Personalizar preguntas y observaciones" at bounding box center [626, 348] width 32 height 24
checkbox input "true"
click at [275, 274] on div "02:46 + Add competency 6.Escuchando keyboard_arrow_right" at bounding box center [373, 263] width 476 height 22
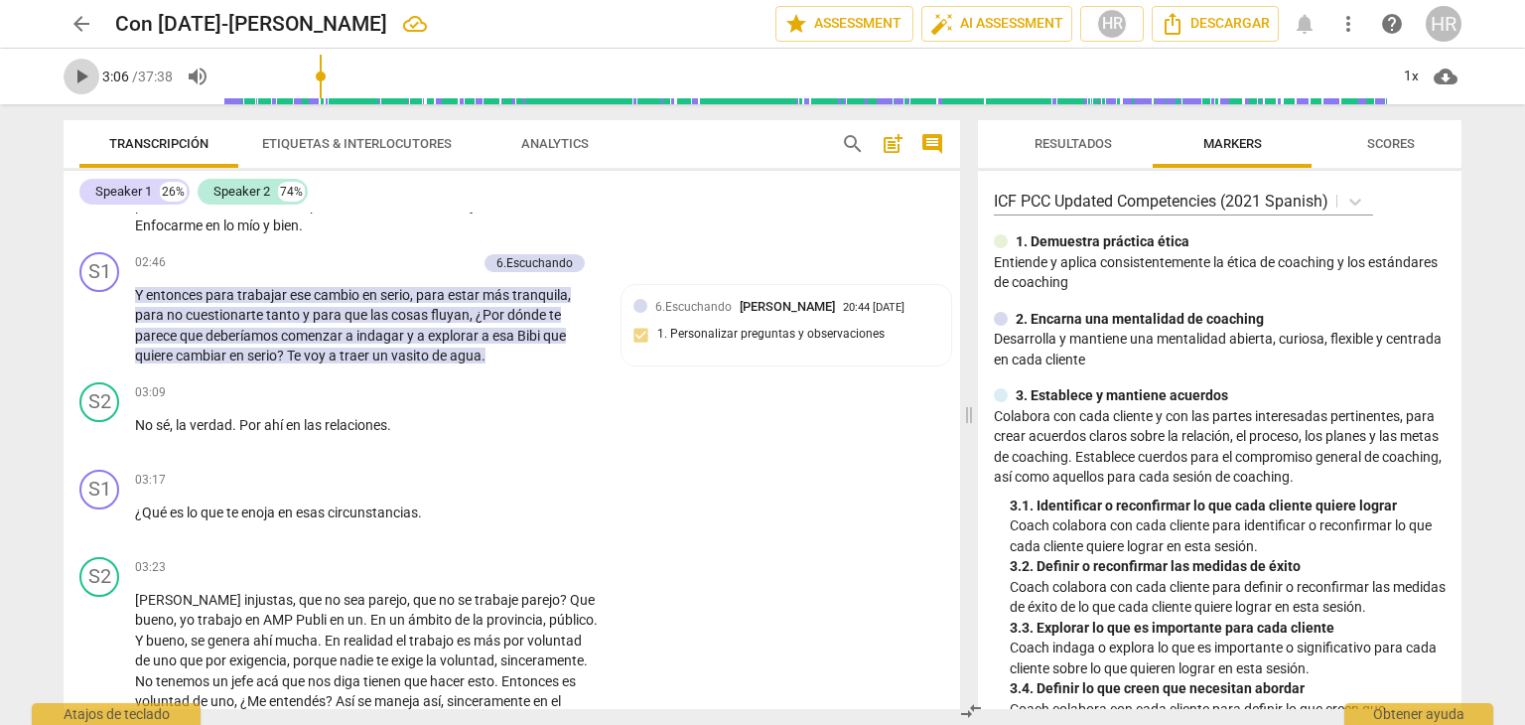
click at [81, 76] on span "play_arrow" at bounding box center [82, 77] width 24 height 24
click at [84, 83] on span "pause" at bounding box center [82, 77] width 24 height 24
type input "211"
click at [475, 490] on div "+" at bounding box center [477, 481] width 20 height 20
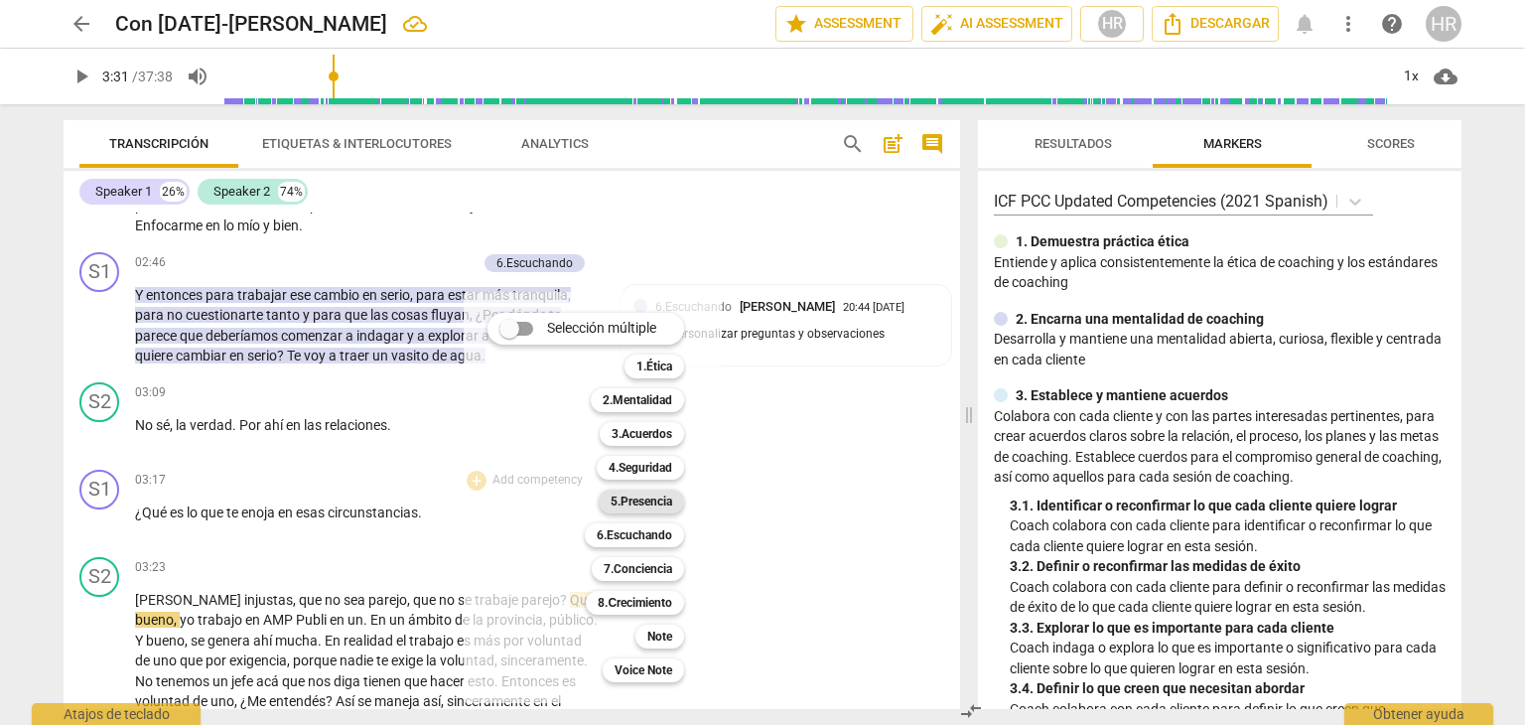
click at [670, 504] on b "5.Presencia" at bounding box center [642, 501] width 62 height 24
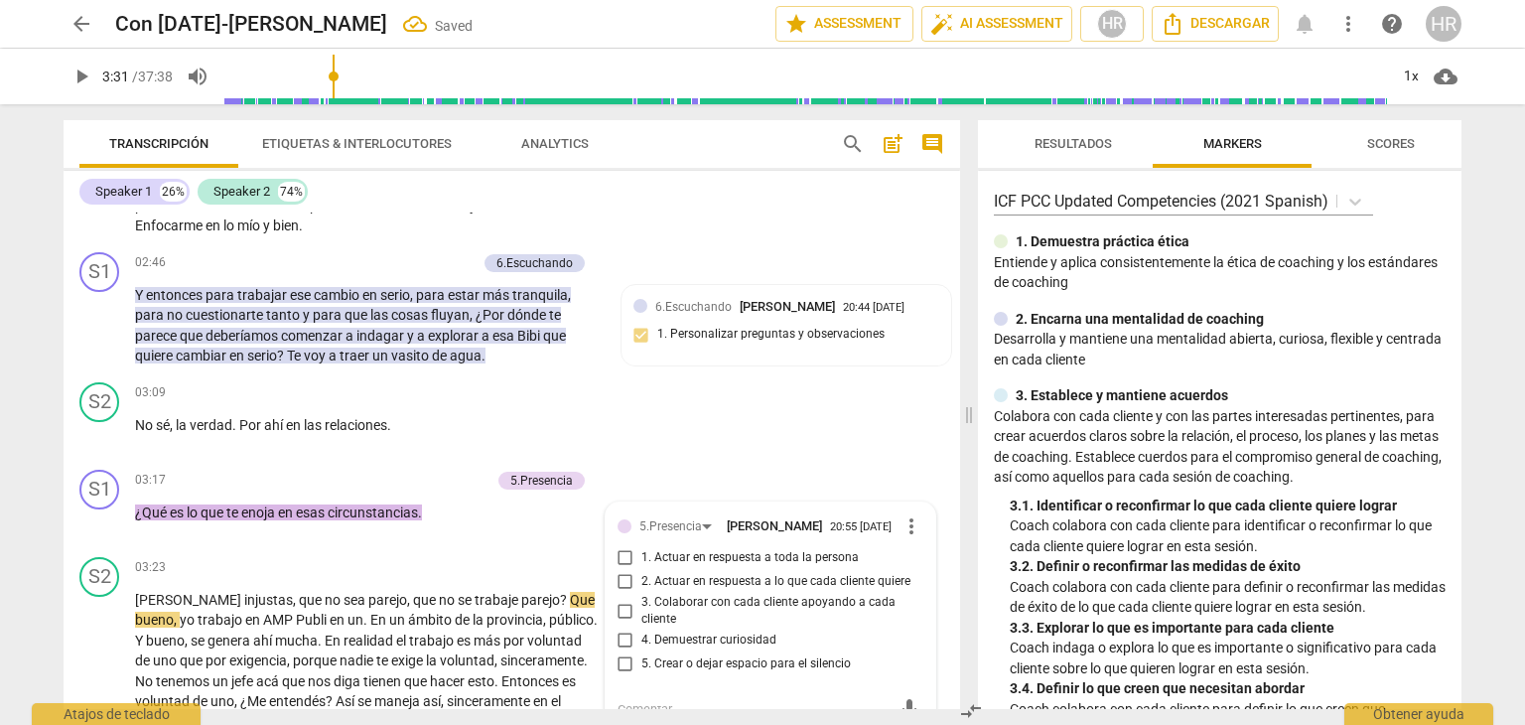
scroll to position [1394, 0]
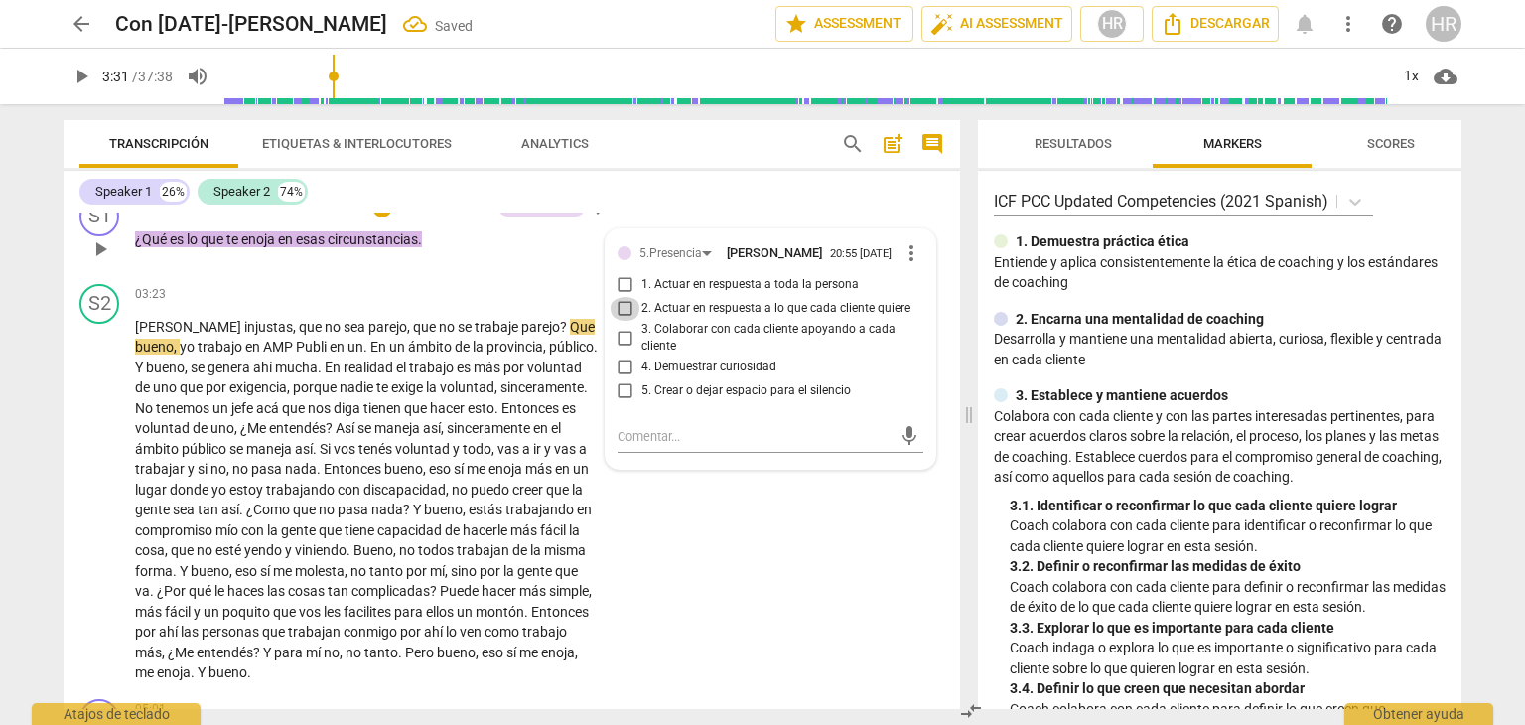
click at [622, 321] on input "2. Actuar en respuesta a lo que cada cliente quiere" at bounding box center [626, 309] width 32 height 24
checkbox input "true"
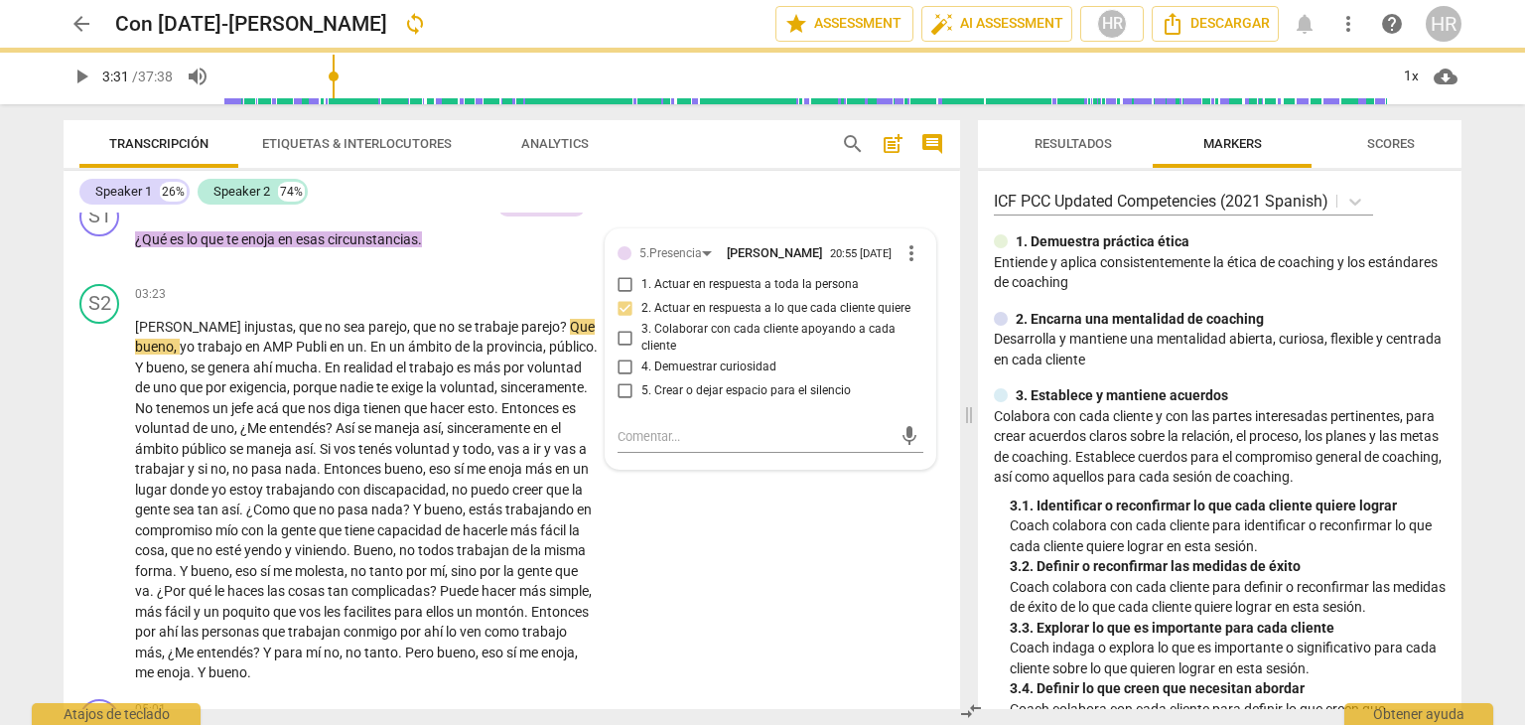
click at [83, 78] on span "play_arrow" at bounding box center [82, 77] width 24 height 24
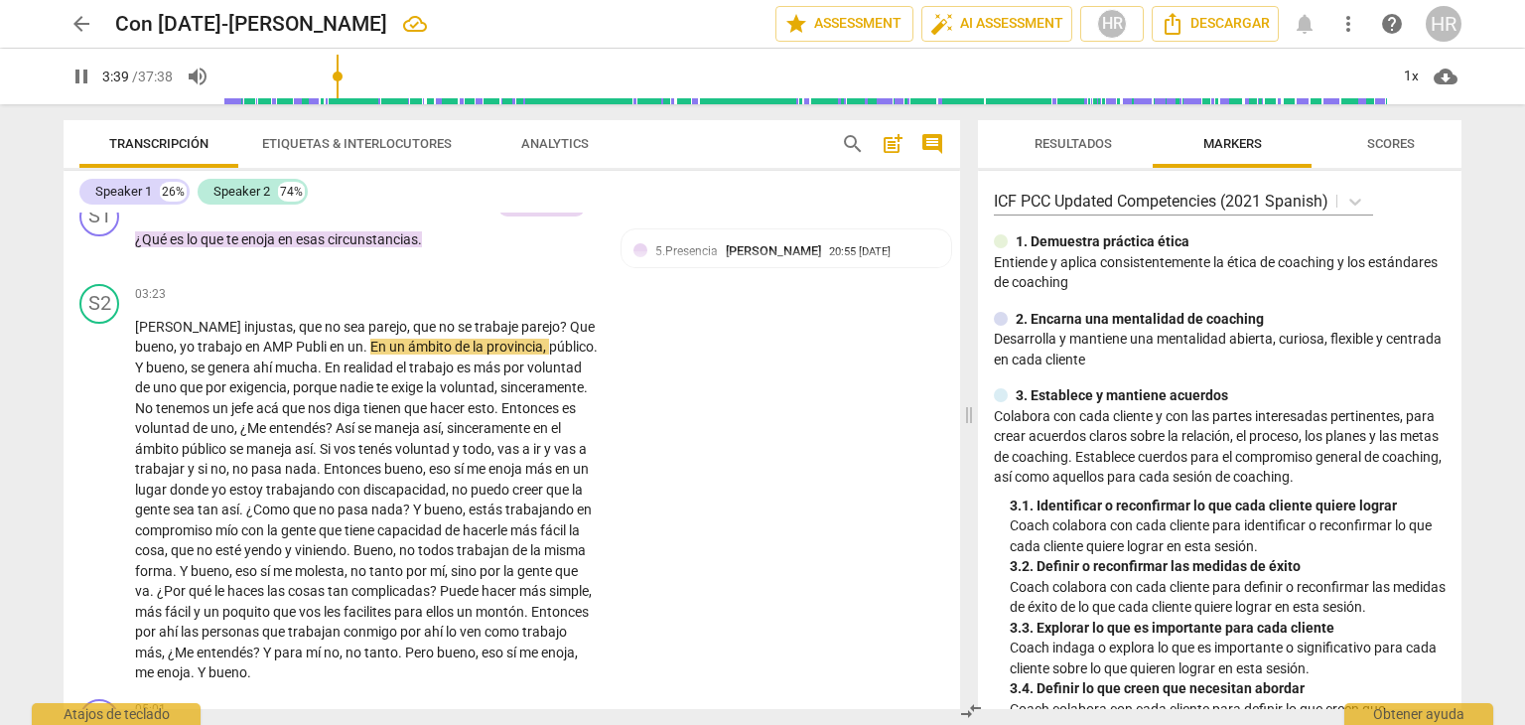
click at [77, 76] on span "pause" at bounding box center [82, 77] width 24 height 24
click at [331, 77] on input "range" at bounding box center [805, 77] width 1165 height 64
click at [613, 385] on div "S2 play_arrow pause 03:23 + Add competency keyboard_arrow_right Sean injustas ,…" at bounding box center [512, 483] width 897 height 415
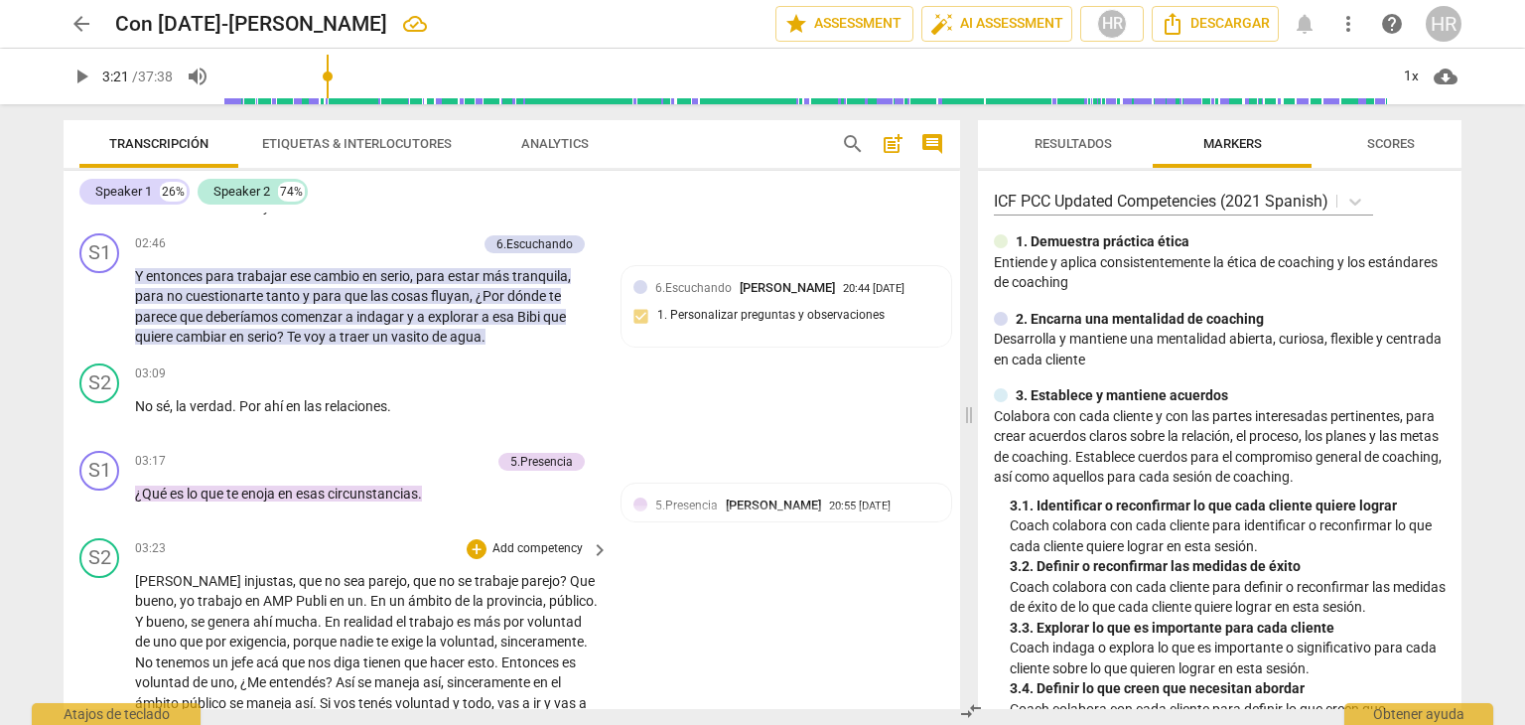
scroll to position [1116, 0]
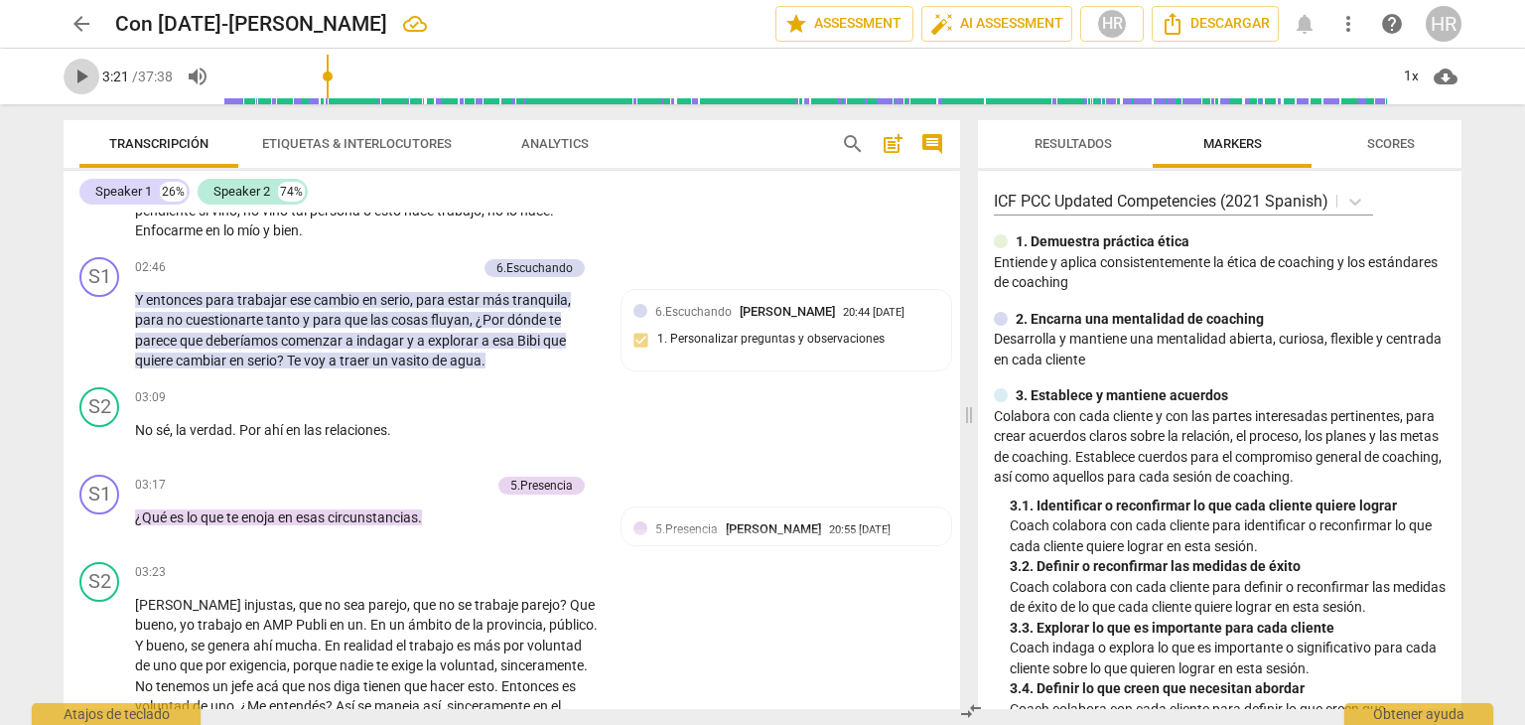
click at [80, 80] on span "play_arrow" at bounding box center [82, 77] width 24 height 24
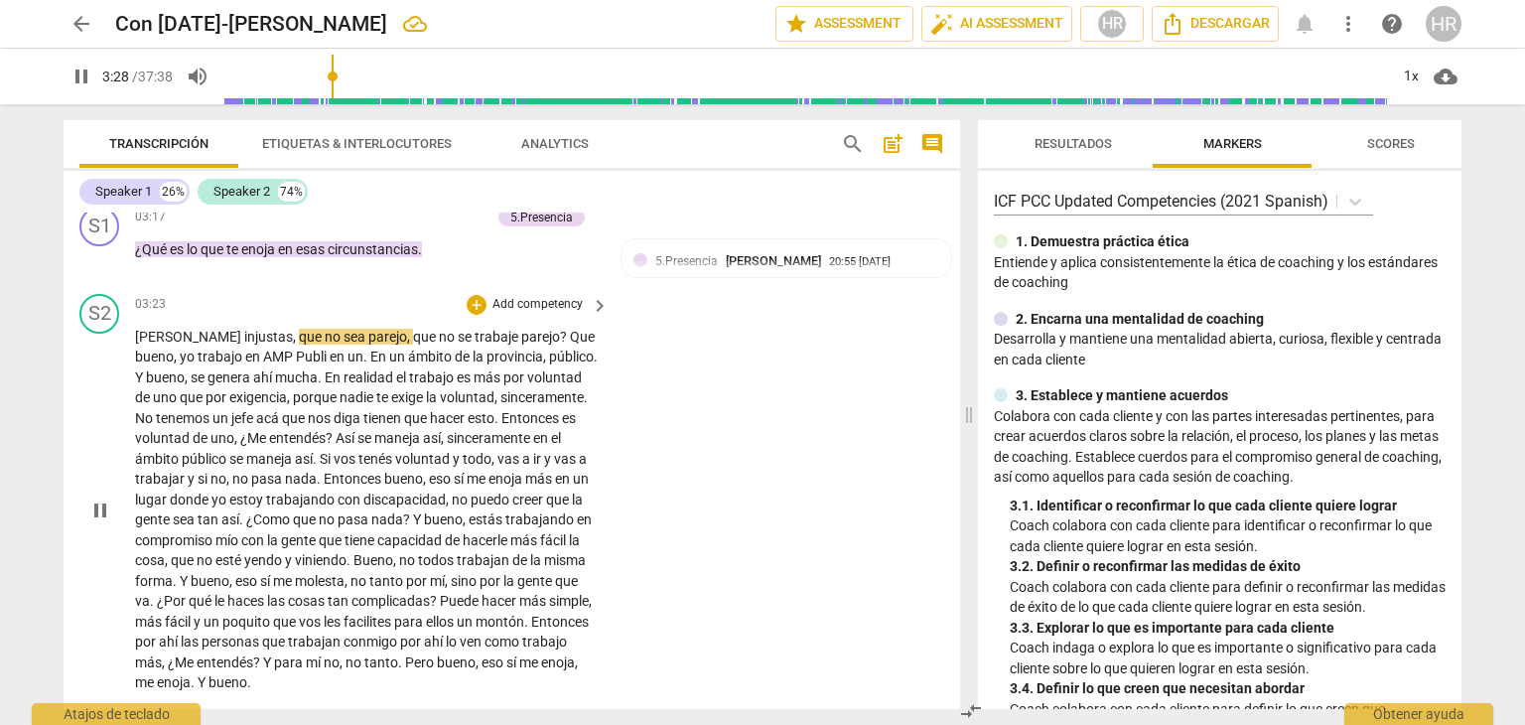
scroll to position [1434, 0]
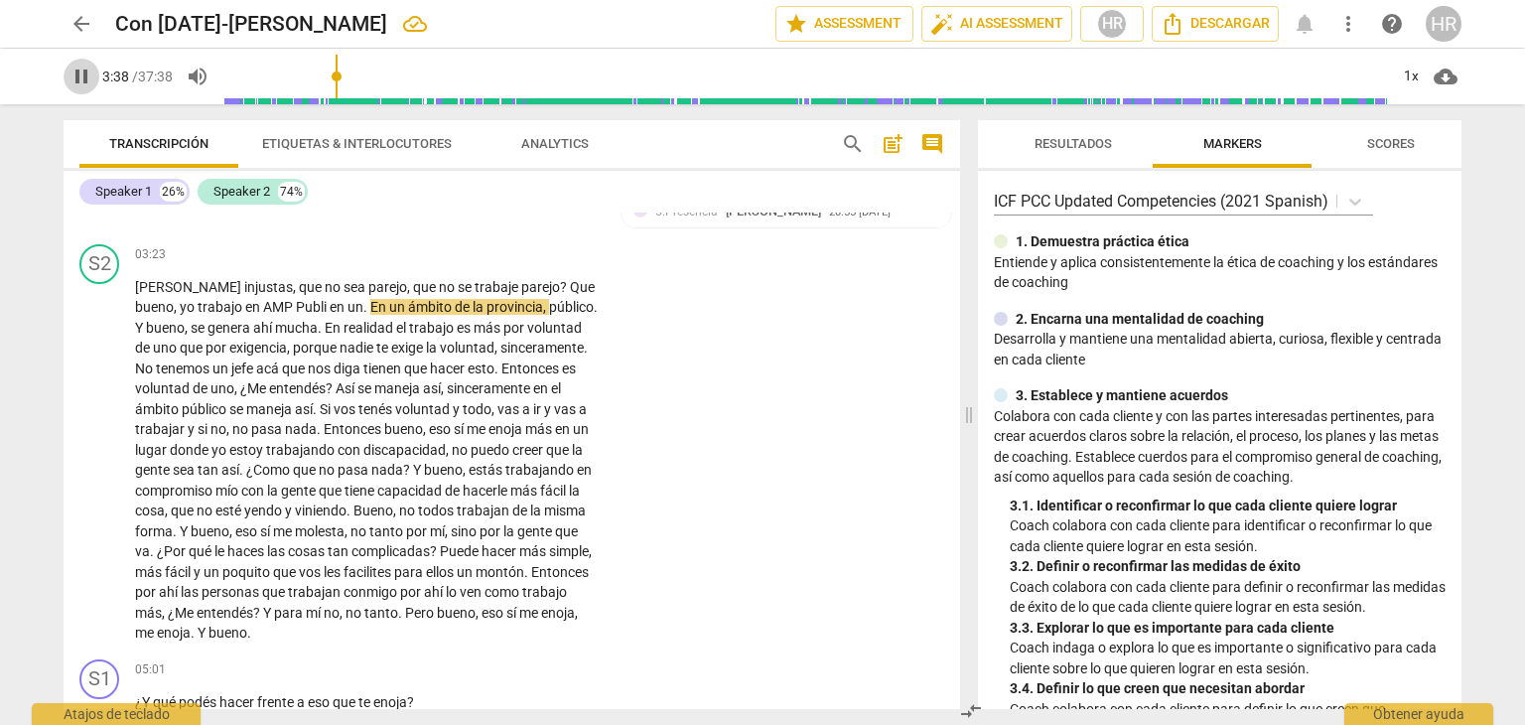
click at [91, 80] on span "pause" at bounding box center [82, 77] width 24 height 24
type input "218"
click at [477, 265] on div "+" at bounding box center [477, 255] width 20 height 20
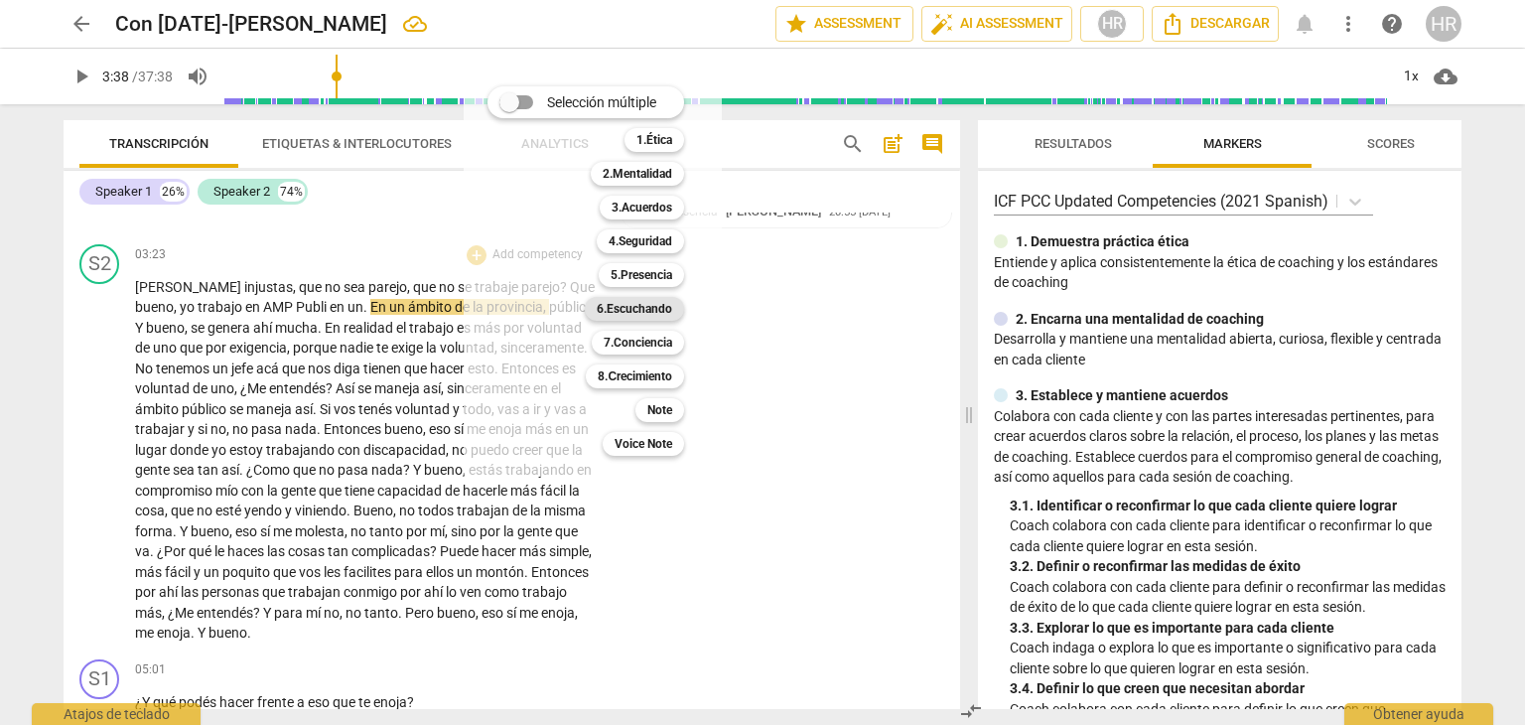
click at [661, 312] on b "6.Escuchando" at bounding box center [634, 309] width 75 height 24
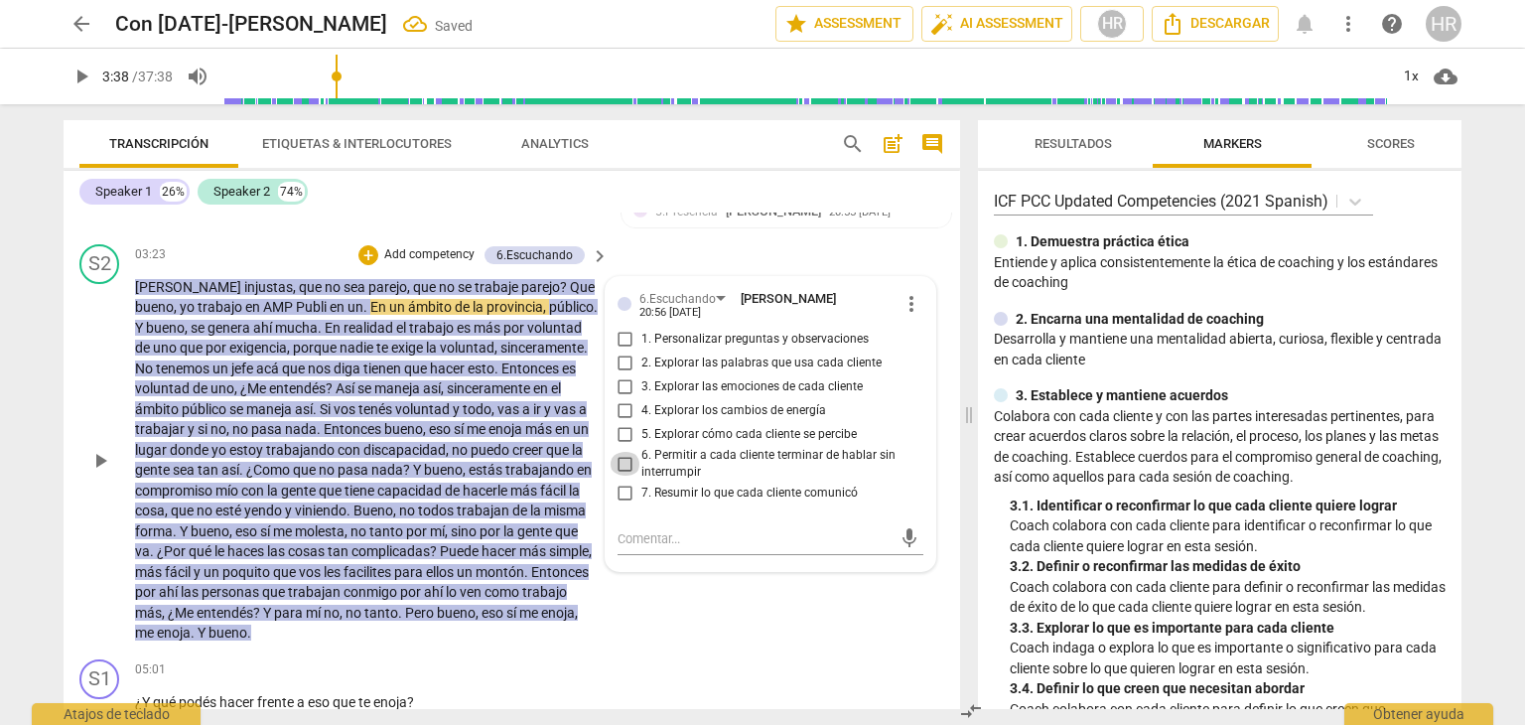
click at [620, 476] on input "6. Permitir a cada cliente terminar de hablar sin interrumpir" at bounding box center [626, 464] width 32 height 24
checkbox input "true"
click at [78, 72] on span "play_arrow" at bounding box center [82, 77] width 24 height 24
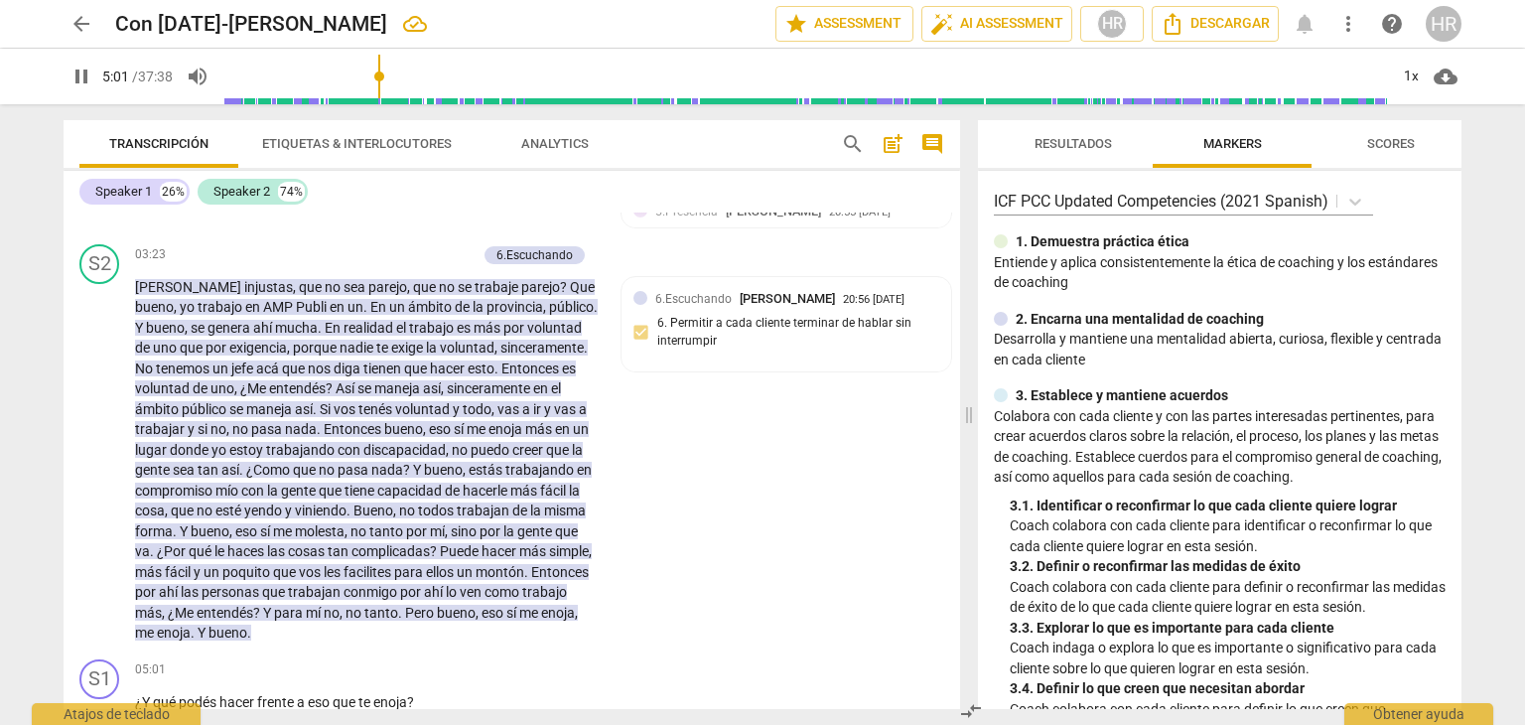
scroll to position [1930, 0]
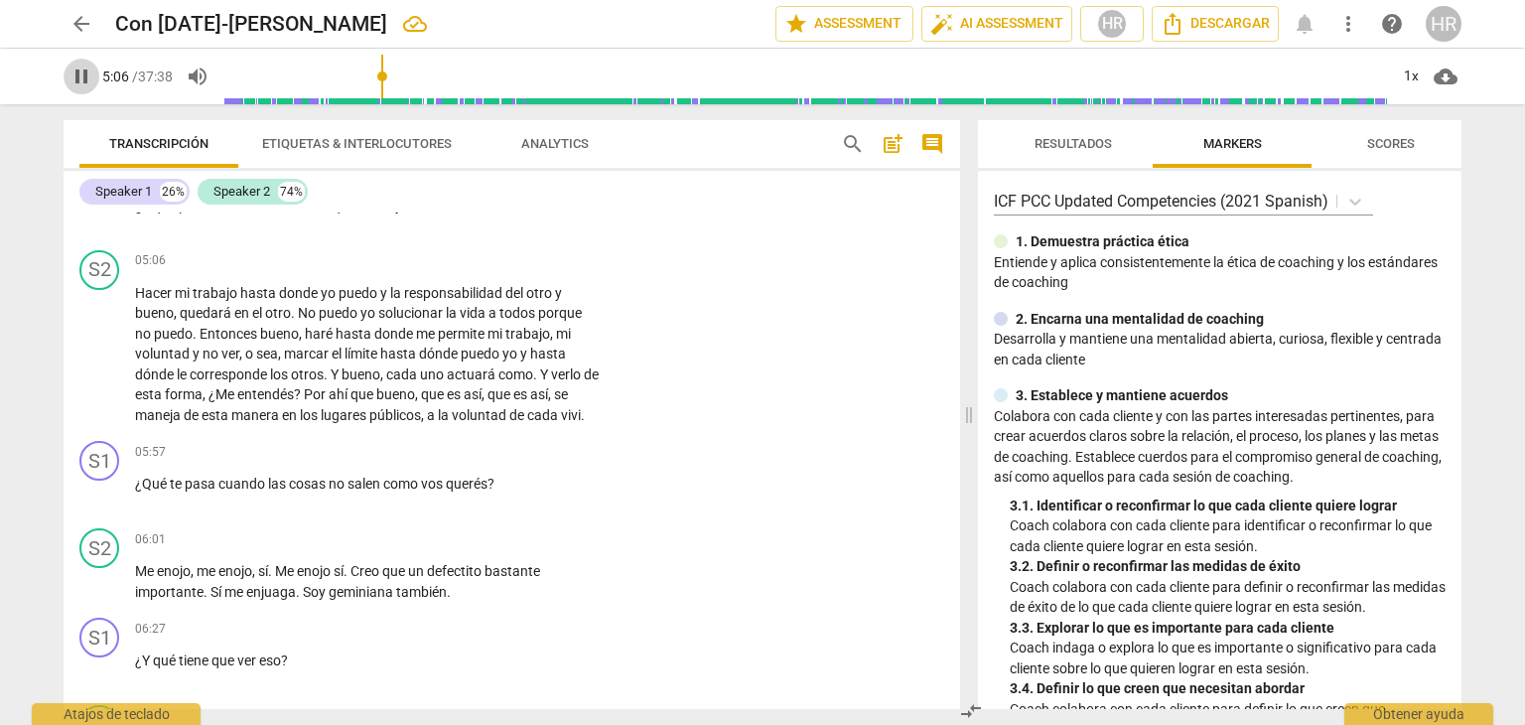
click at [79, 72] on span "pause" at bounding box center [82, 77] width 24 height 24
type input "307"
click at [611, 355] on div "S2 play_arrow pause 05:06 + Add competency keyboard_arrow_right Hacer mi trabaj…" at bounding box center [512, 338] width 897 height 192
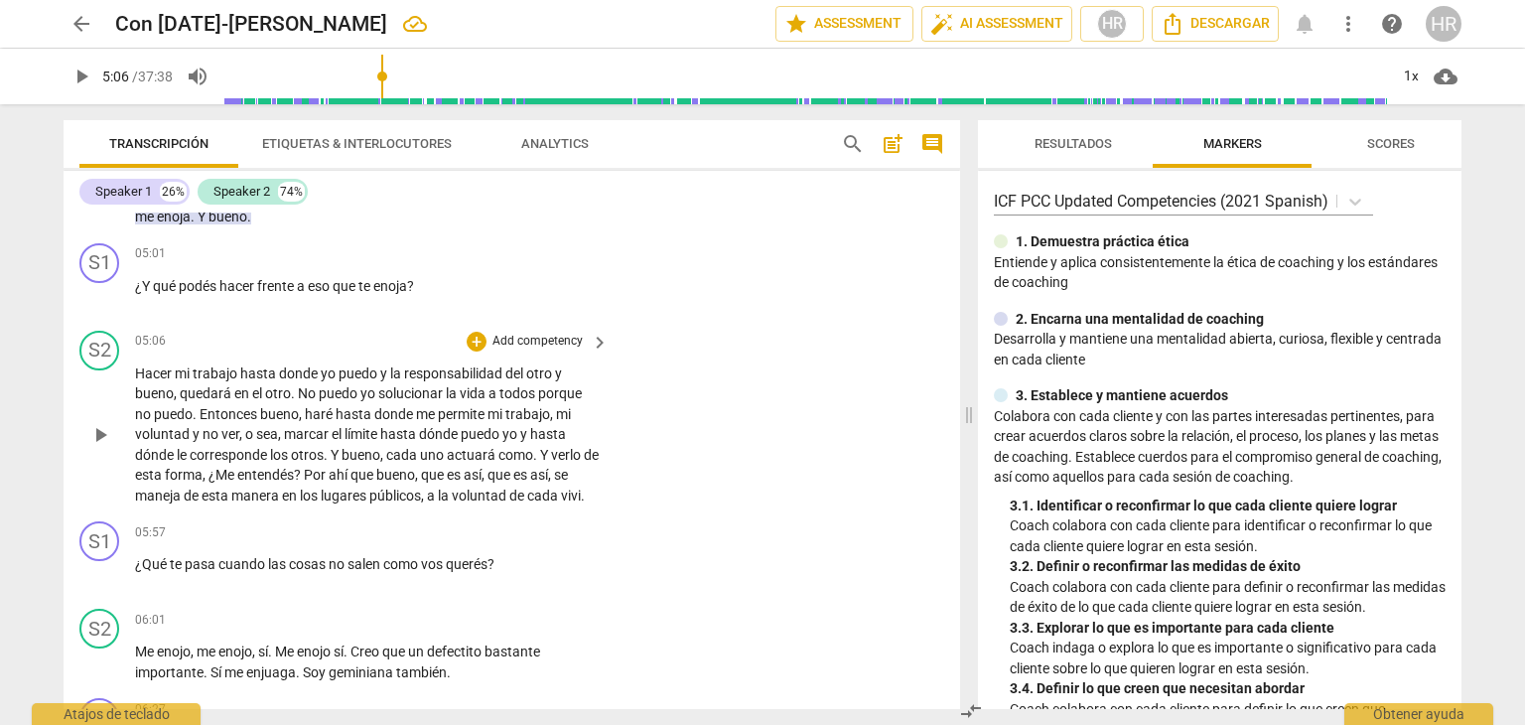
scroll to position [1811, 0]
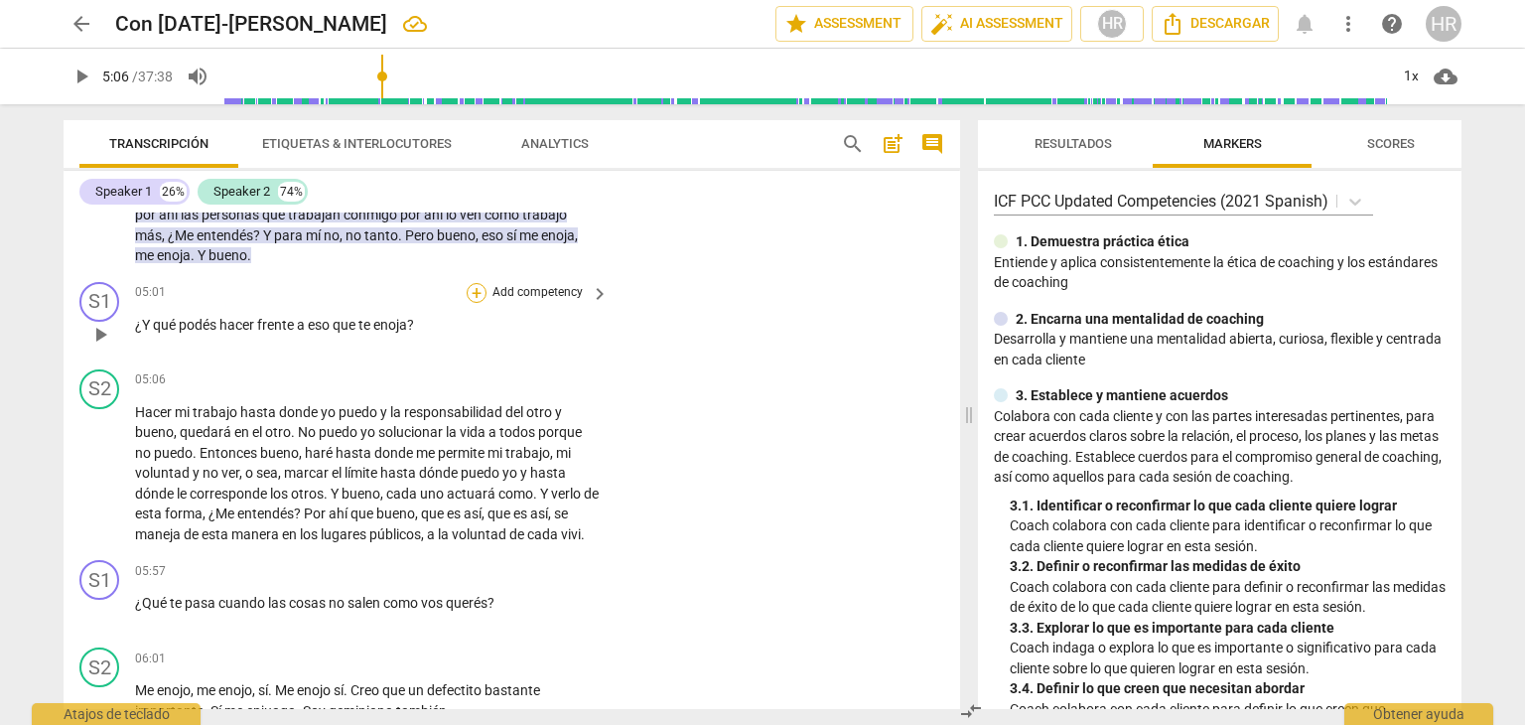
click at [474, 303] on div "+" at bounding box center [477, 293] width 20 height 20
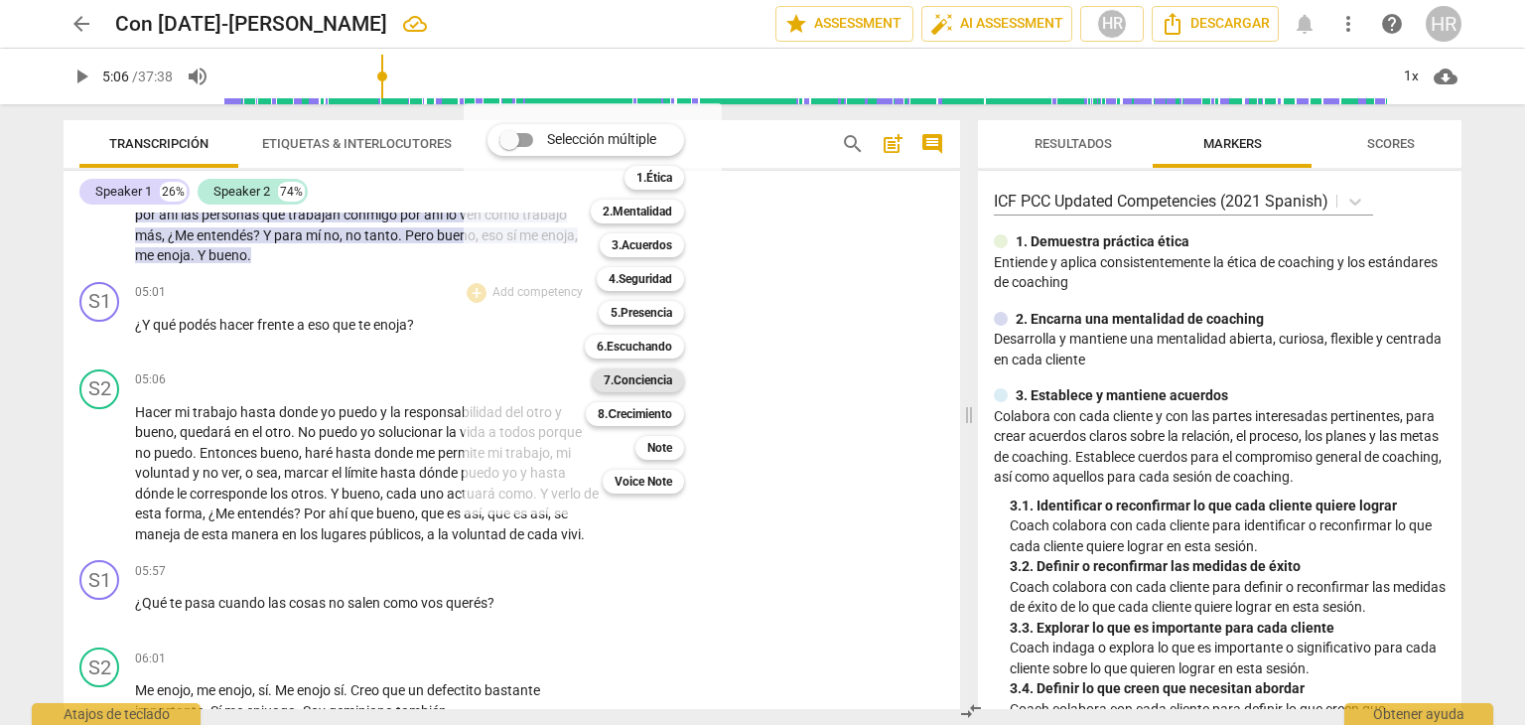
click at [628, 382] on b "7.Conciencia" at bounding box center [638, 380] width 69 height 24
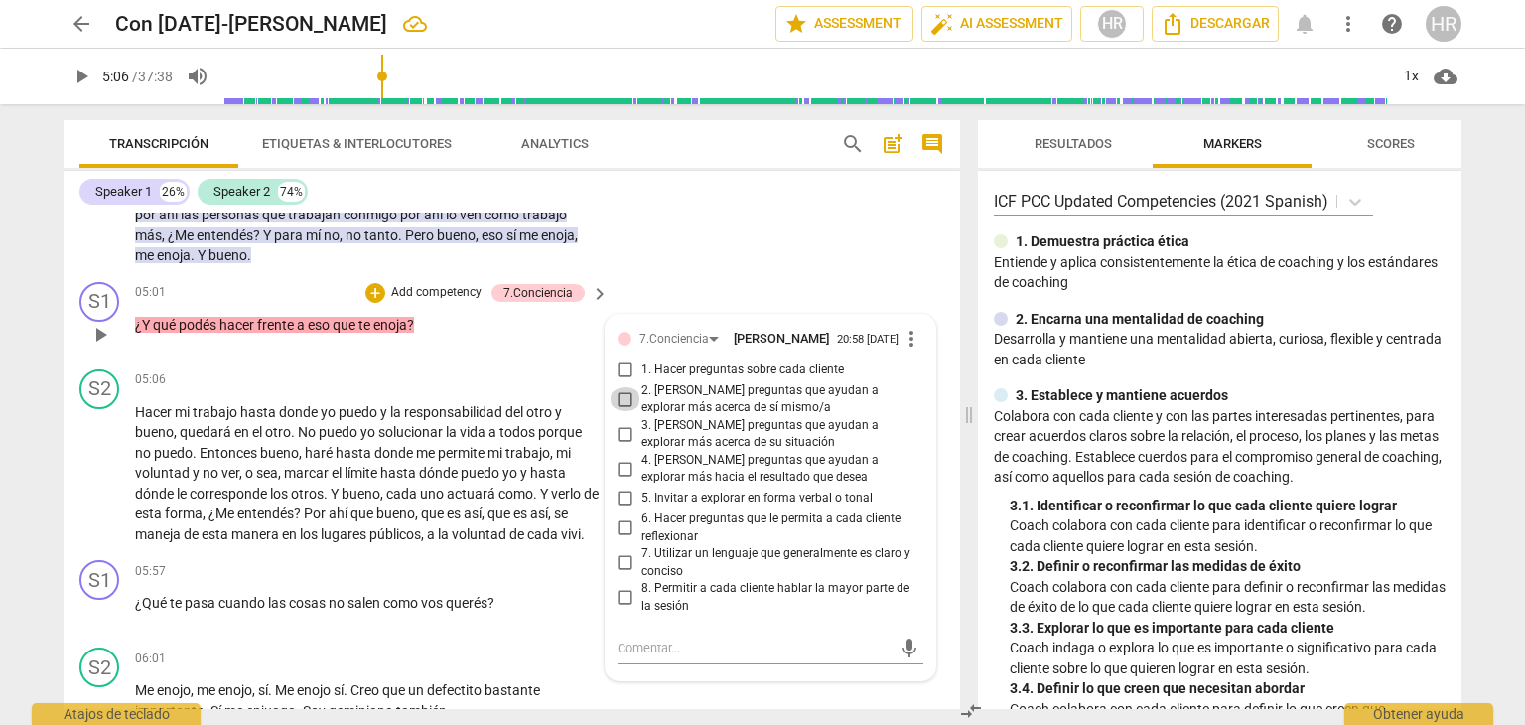
click at [626, 411] on input "2. [PERSON_NAME] preguntas que ayudan a explorar más acerca de sí mismo/a" at bounding box center [626, 399] width 32 height 24
checkbox input "true"
click at [80, 82] on span "play_arrow" at bounding box center [82, 77] width 24 height 24
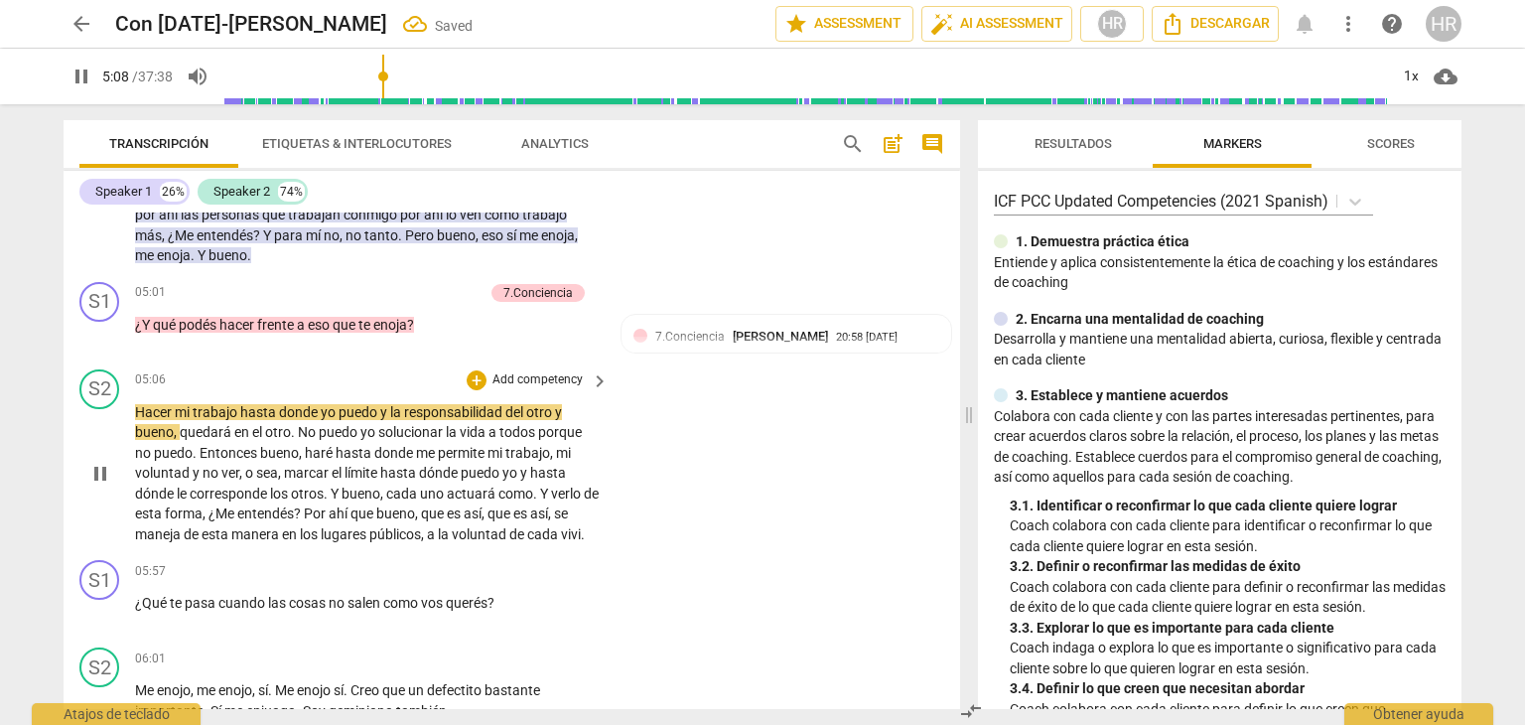
click at [602, 470] on div "Hacer mi trabajo hasta donde yo puedo y la responsabilidad del otro y bueno , q…" at bounding box center [373, 473] width 476 height 143
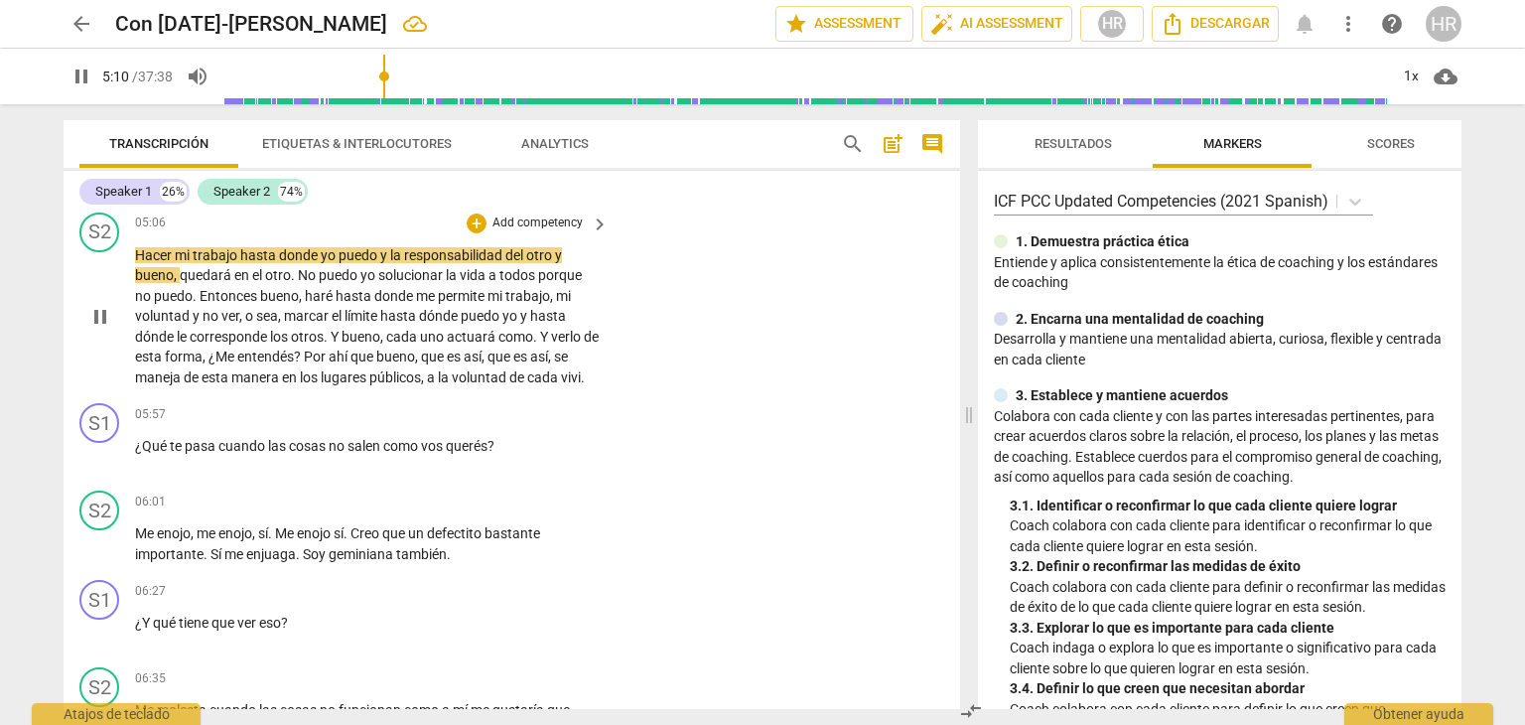
scroll to position [1970, 0]
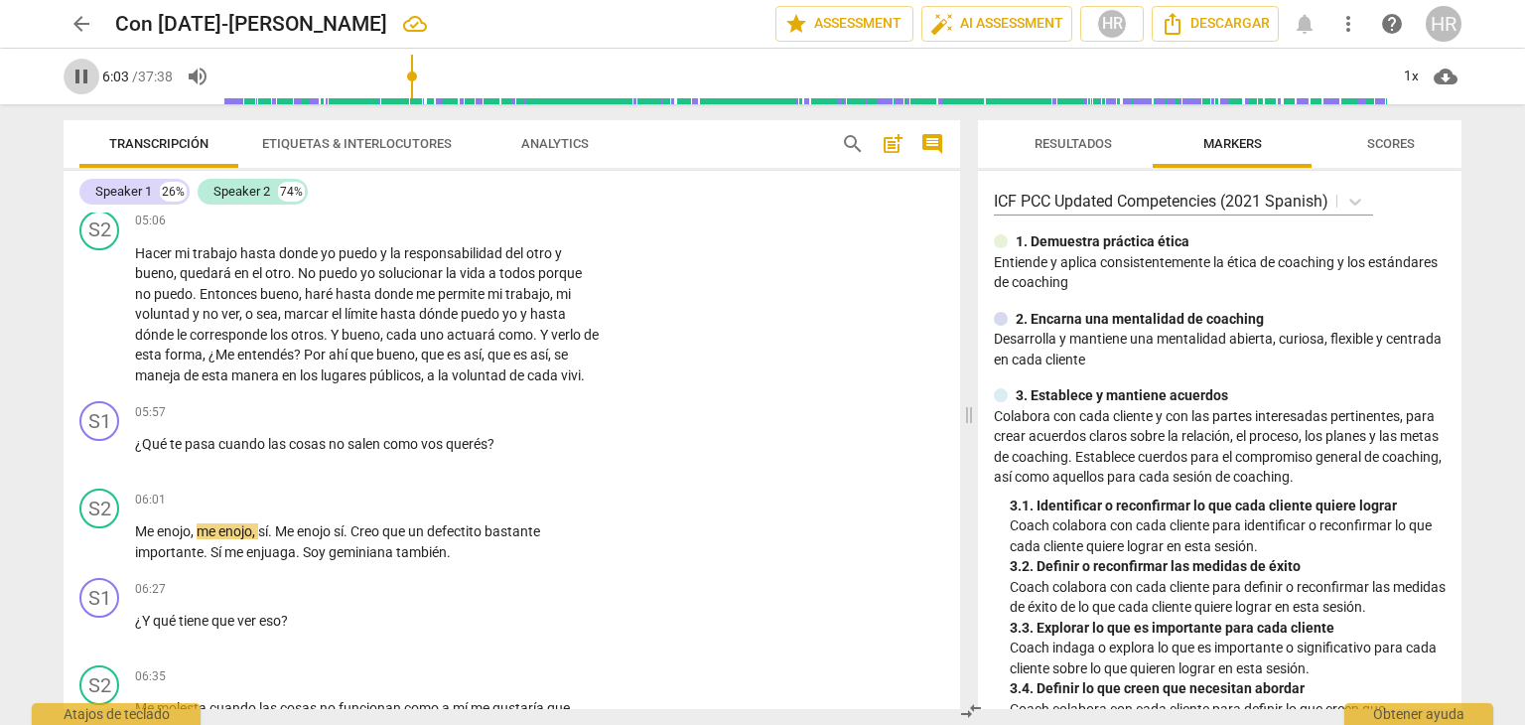
click at [82, 79] on span "pause" at bounding box center [82, 77] width 24 height 24
type input "363"
click at [475, 422] on div "+" at bounding box center [477, 412] width 20 height 20
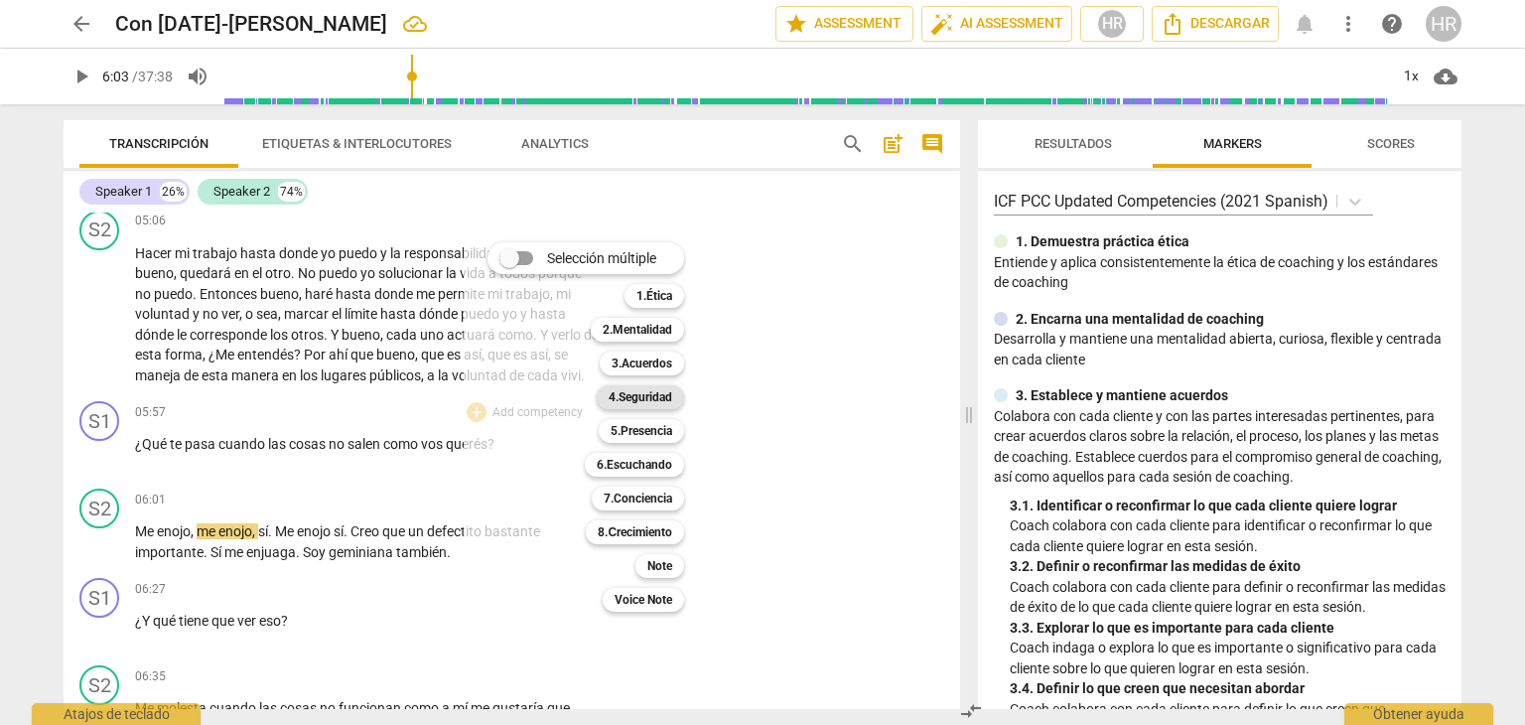
click at [666, 401] on b "4.Seguridad" at bounding box center [641, 397] width 64 height 24
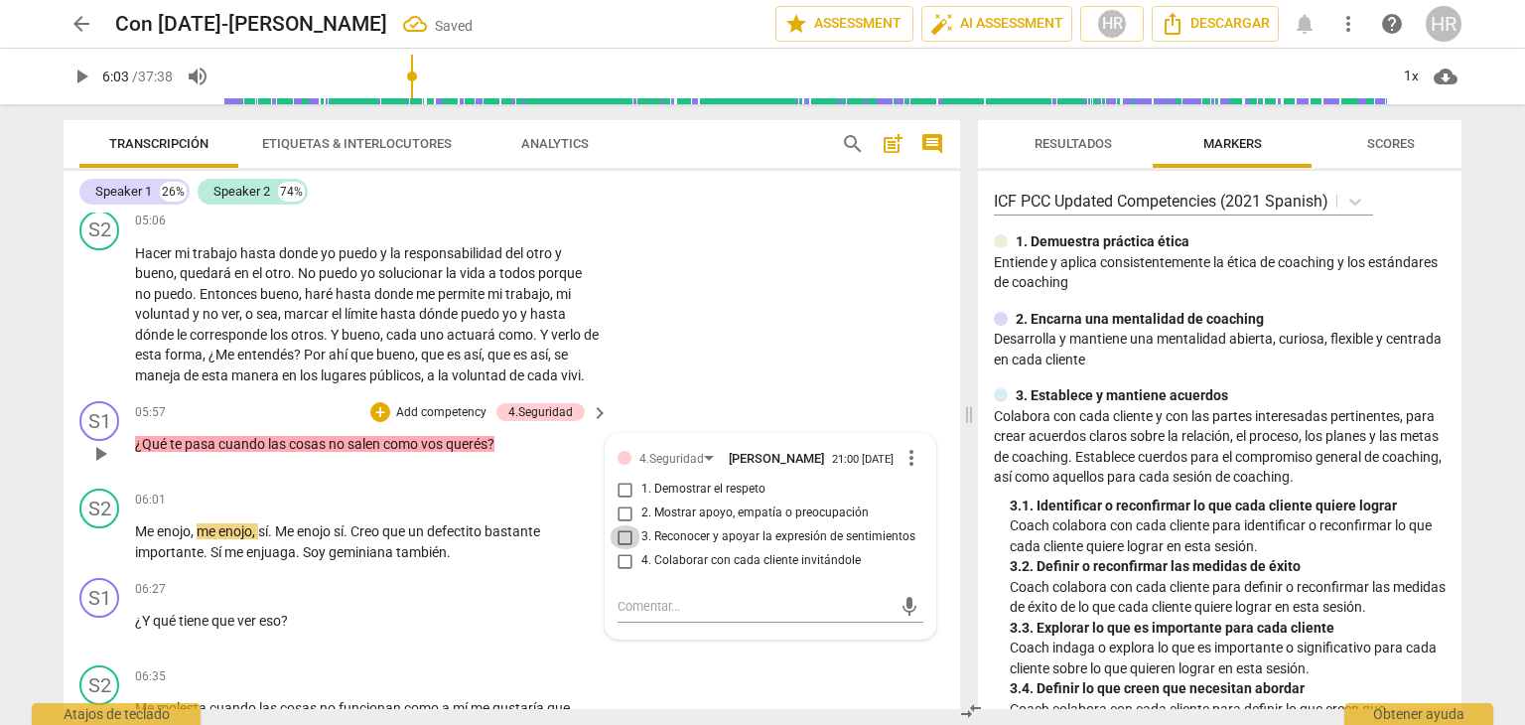
click at [626, 549] on input "3. Reconocer y apoyar la expresión de sentimientos" at bounding box center [626, 537] width 32 height 24
checkbox input "true"
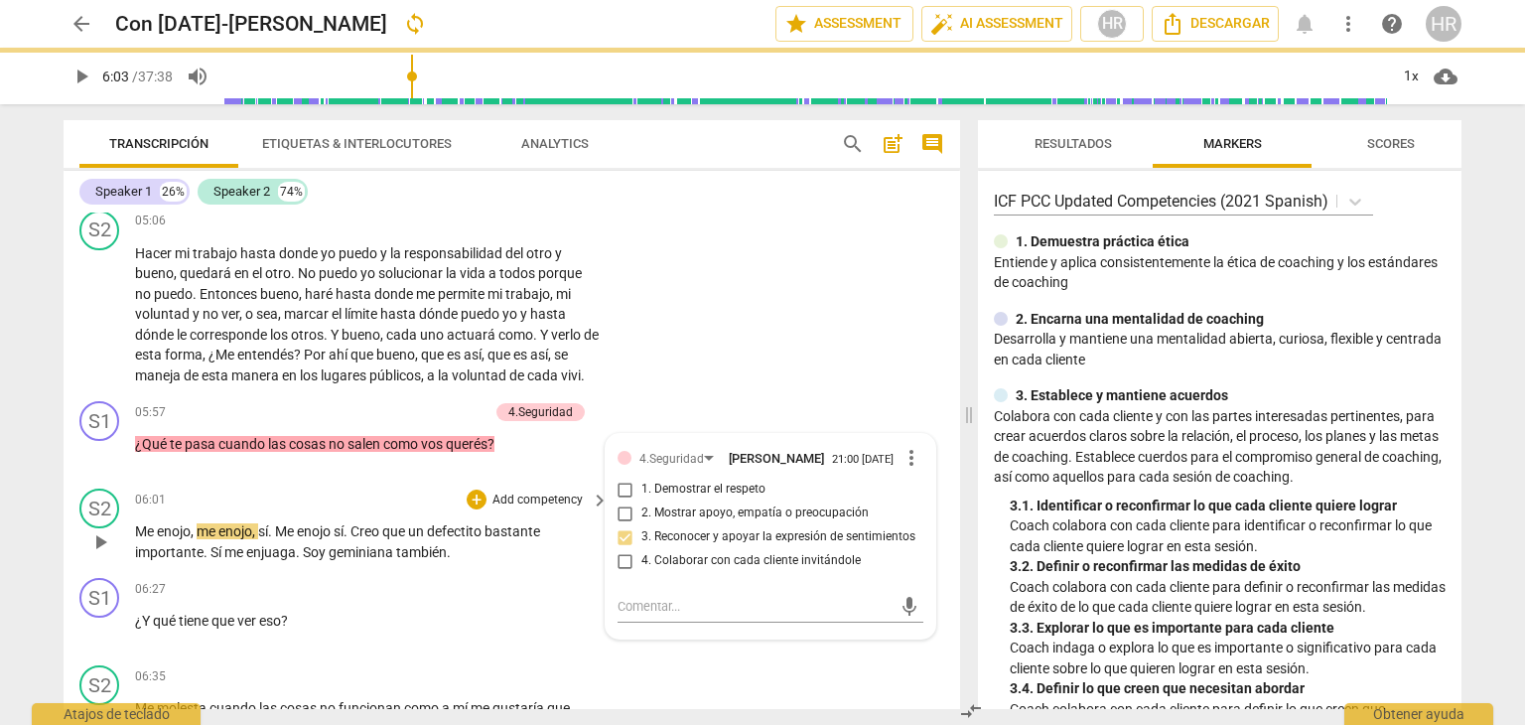
click at [255, 494] on div "S2 play_arrow pause 06:01 + Add competency keyboard_arrow_right Me enojo , me e…" at bounding box center [512, 525] width 897 height 89
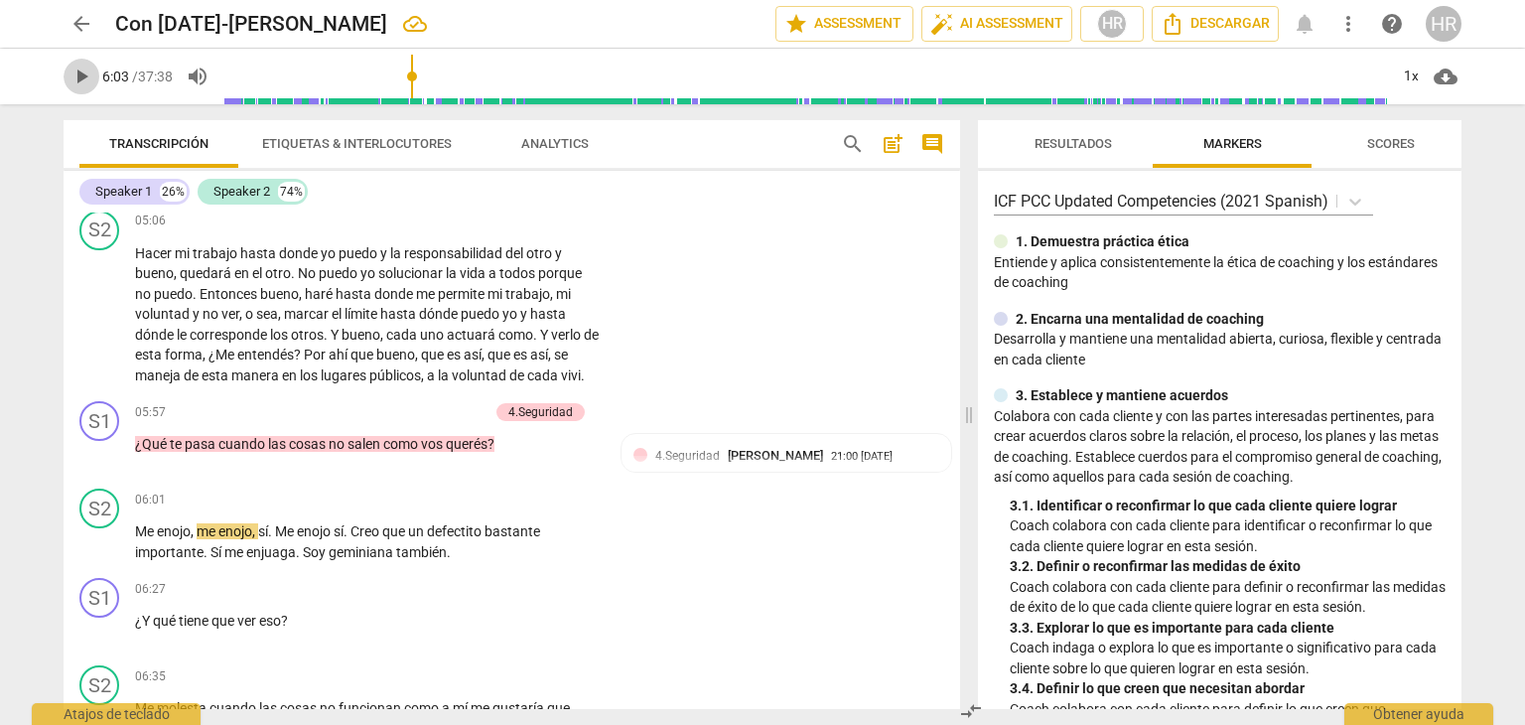
click at [76, 76] on span "play_arrow" at bounding box center [82, 77] width 24 height 24
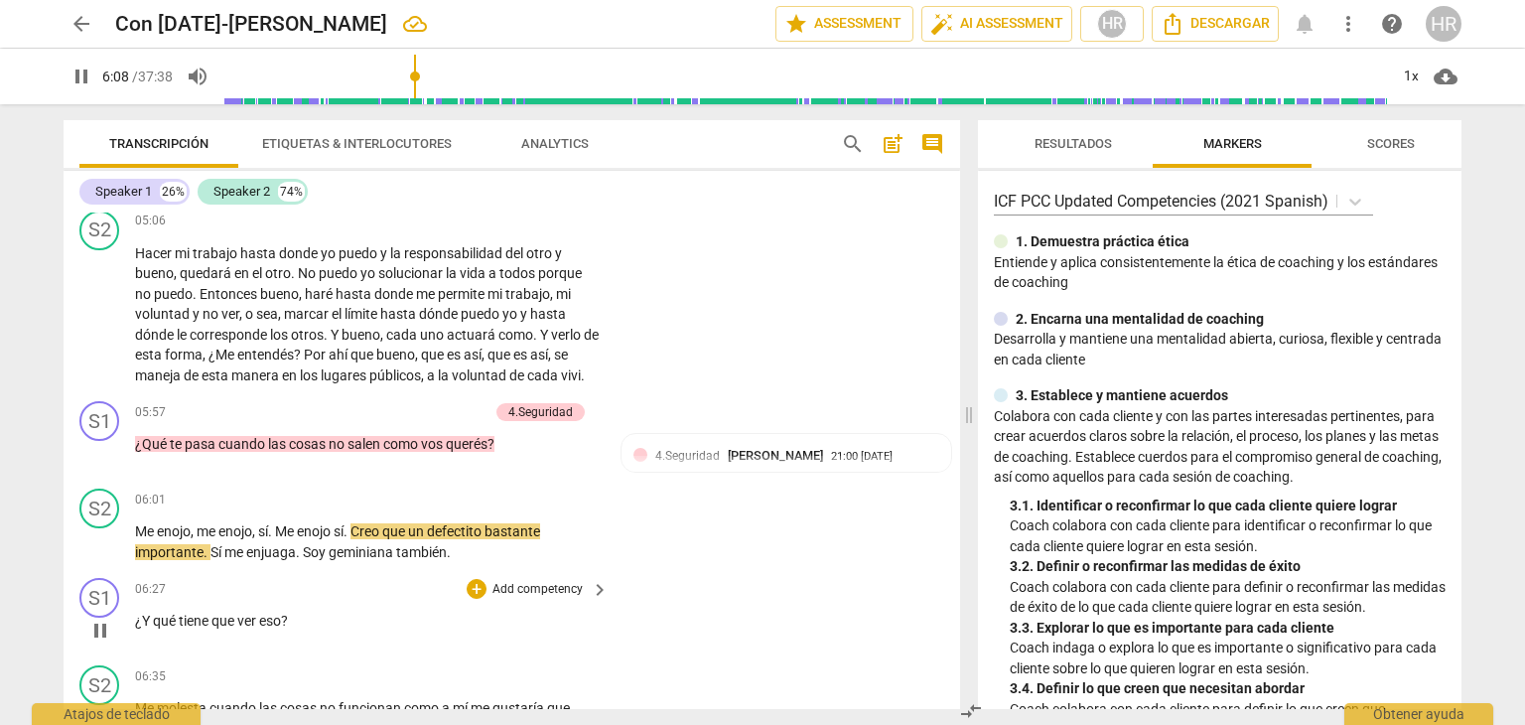
click at [604, 631] on div "¿Y qué tiene que ver eso ?" at bounding box center [373, 621] width 476 height 21
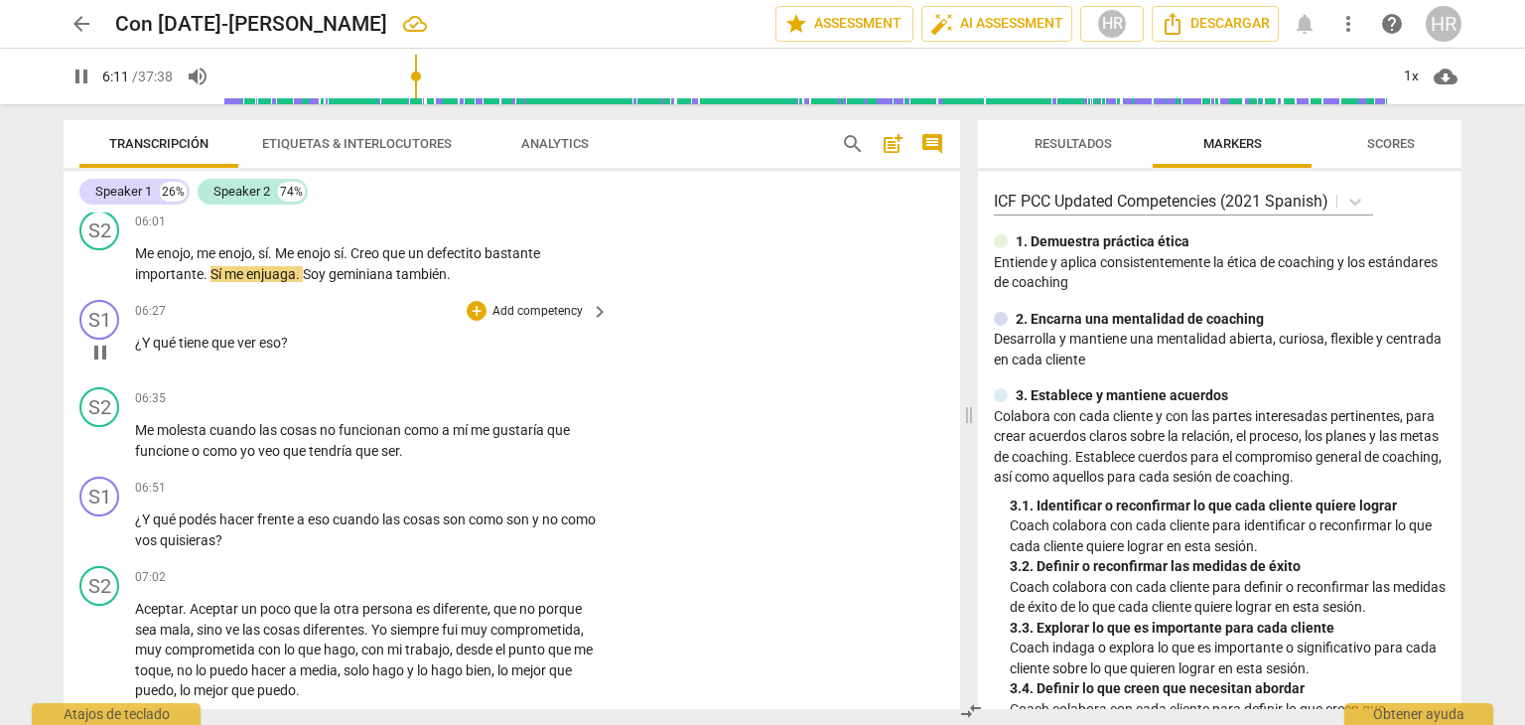
scroll to position [2288, 0]
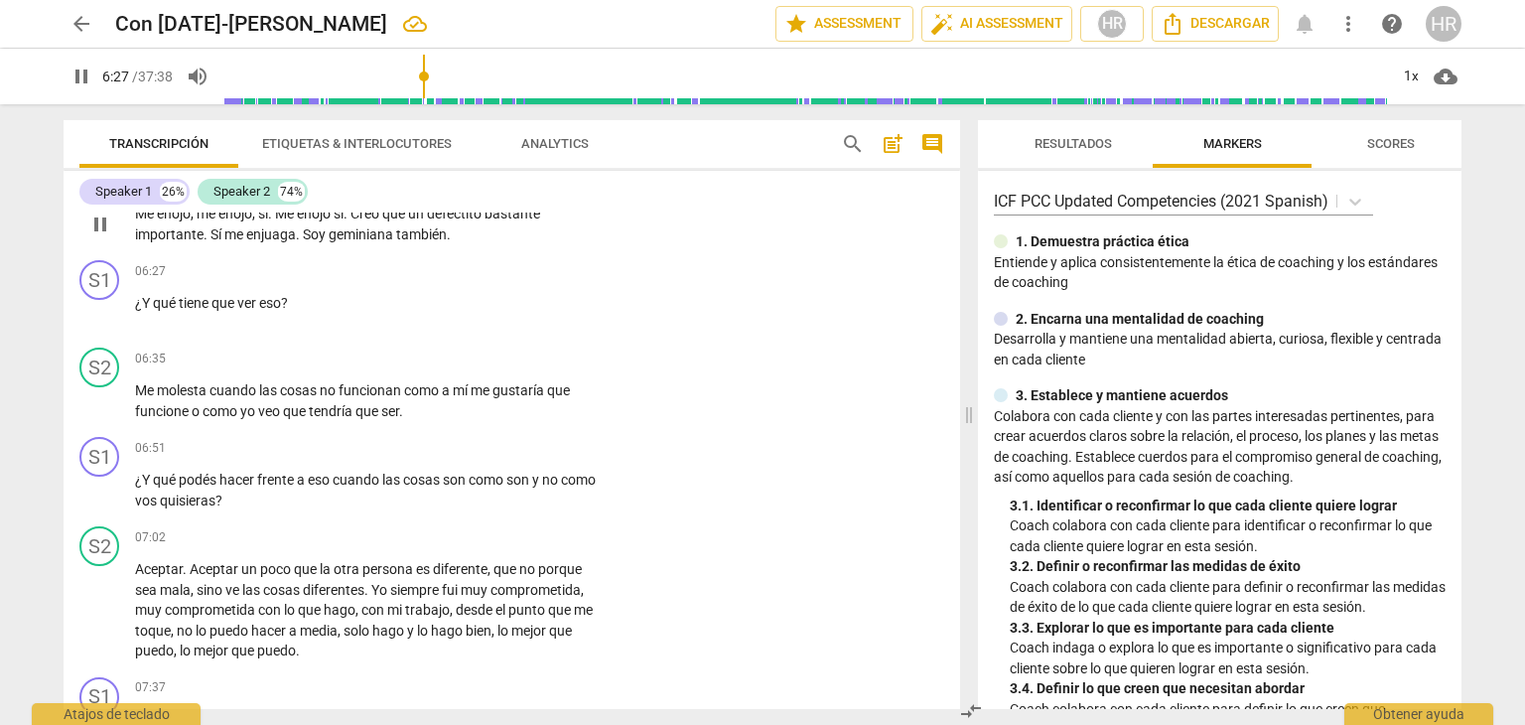
click at [588, 239] on p "Me enojo , me enojo , sí . Me enojo sí . Creo que un defectito bastante importa…" at bounding box center [367, 224] width 464 height 41
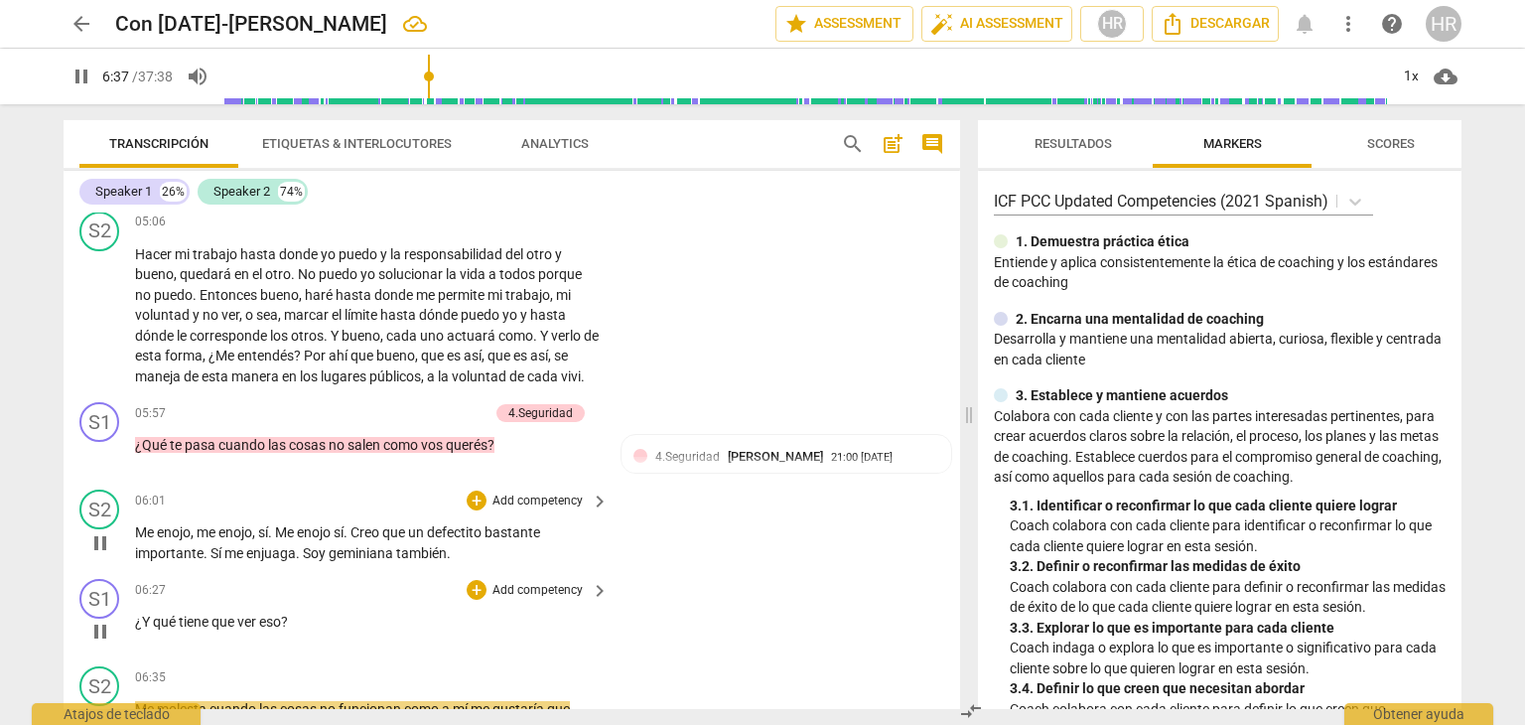
click at [605, 650] on div "06:27 + Add competency keyboard_arrow_right ¿Y qué tiene que ver eso ?" at bounding box center [373, 614] width 476 height 71
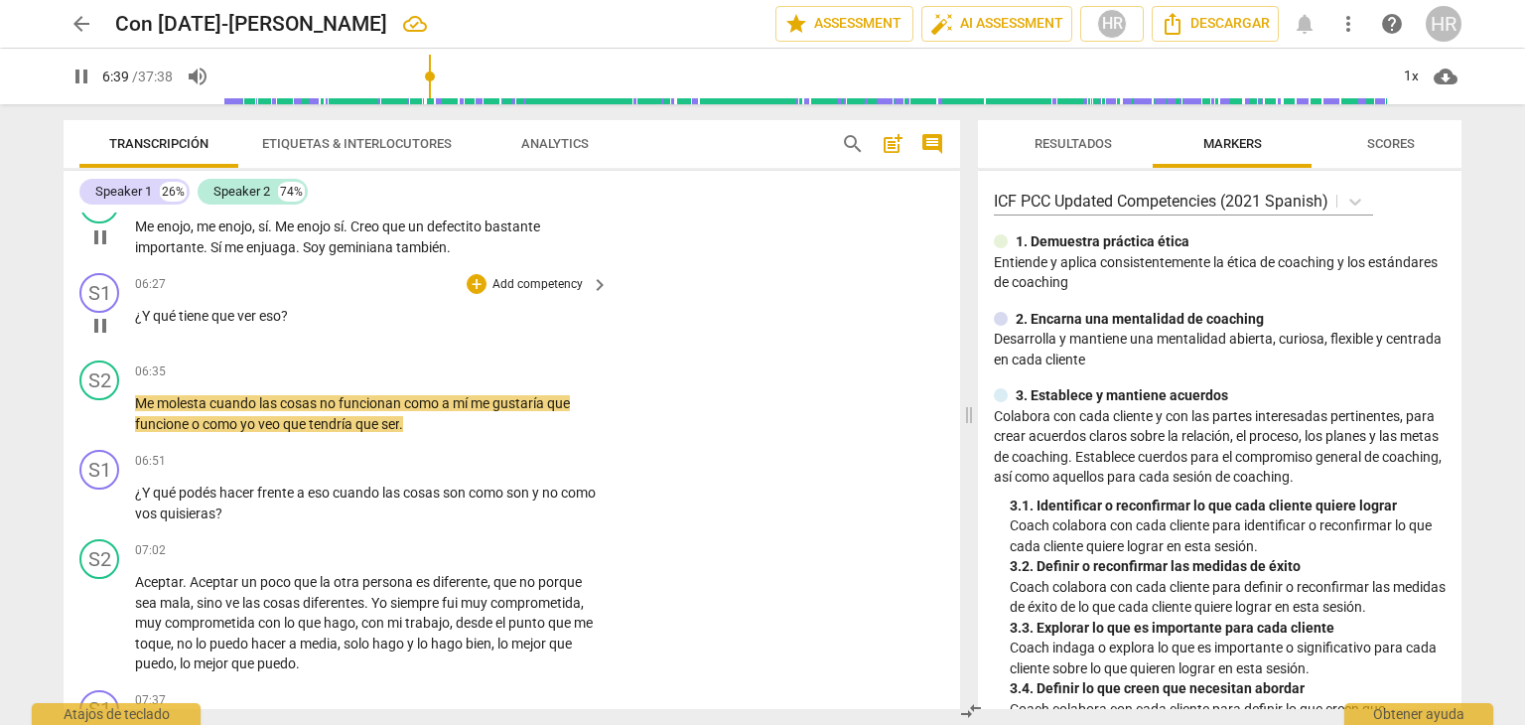
scroll to position [2326, 0]
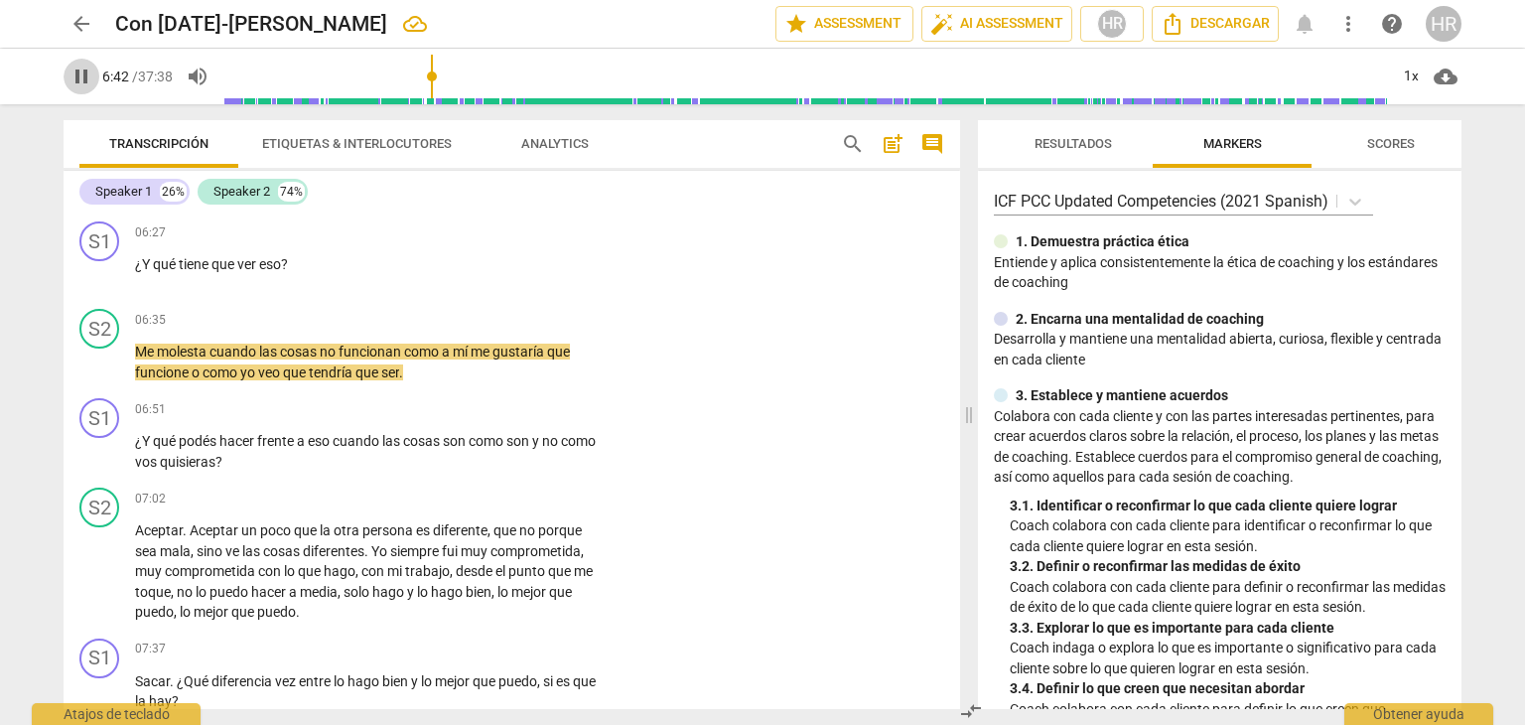
click at [78, 77] on span "pause" at bounding box center [82, 77] width 24 height 24
type input "403"
click at [480, 242] on div "+" at bounding box center [477, 232] width 20 height 20
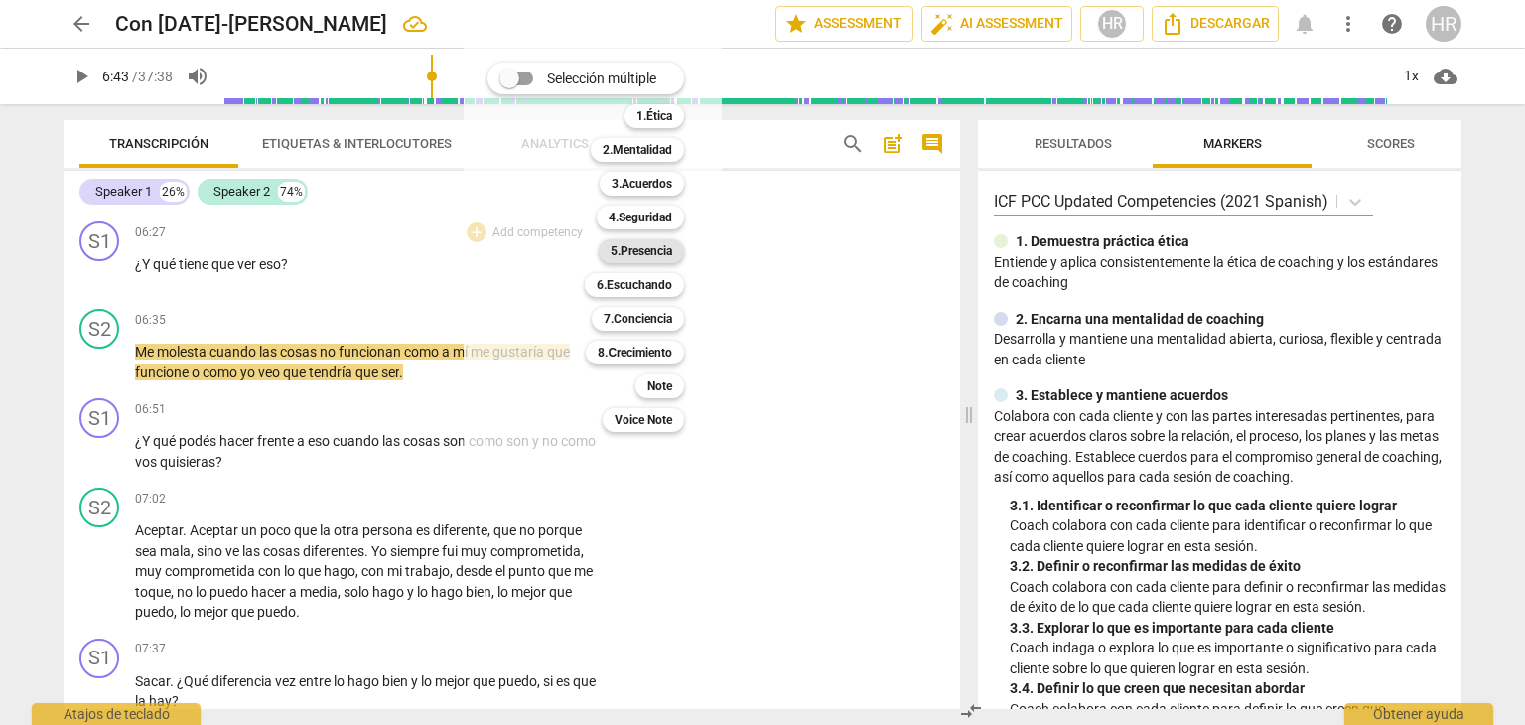
click at [660, 250] on b "5.Presencia" at bounding box center [642, 251] width 62 height 24
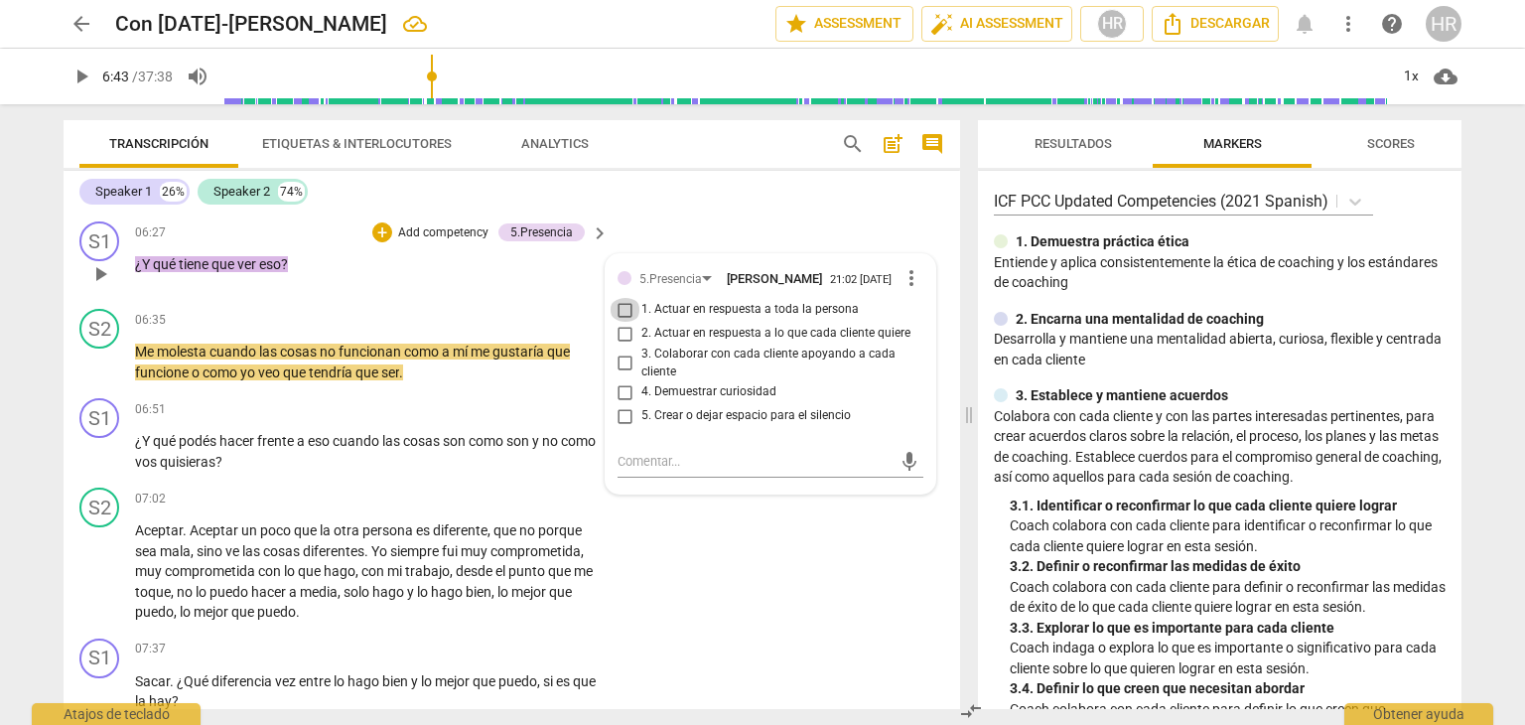
click at [624, 322] on input "1. Actuar en respuesta a toda la persona" at bounding box center [626, 310] width 32 height 24
checkbox input "true"
click at [270, 331] on div "06:35 + Add competency keyboard_arrow_right" at bounding box center [373, 320] width 476 height 22
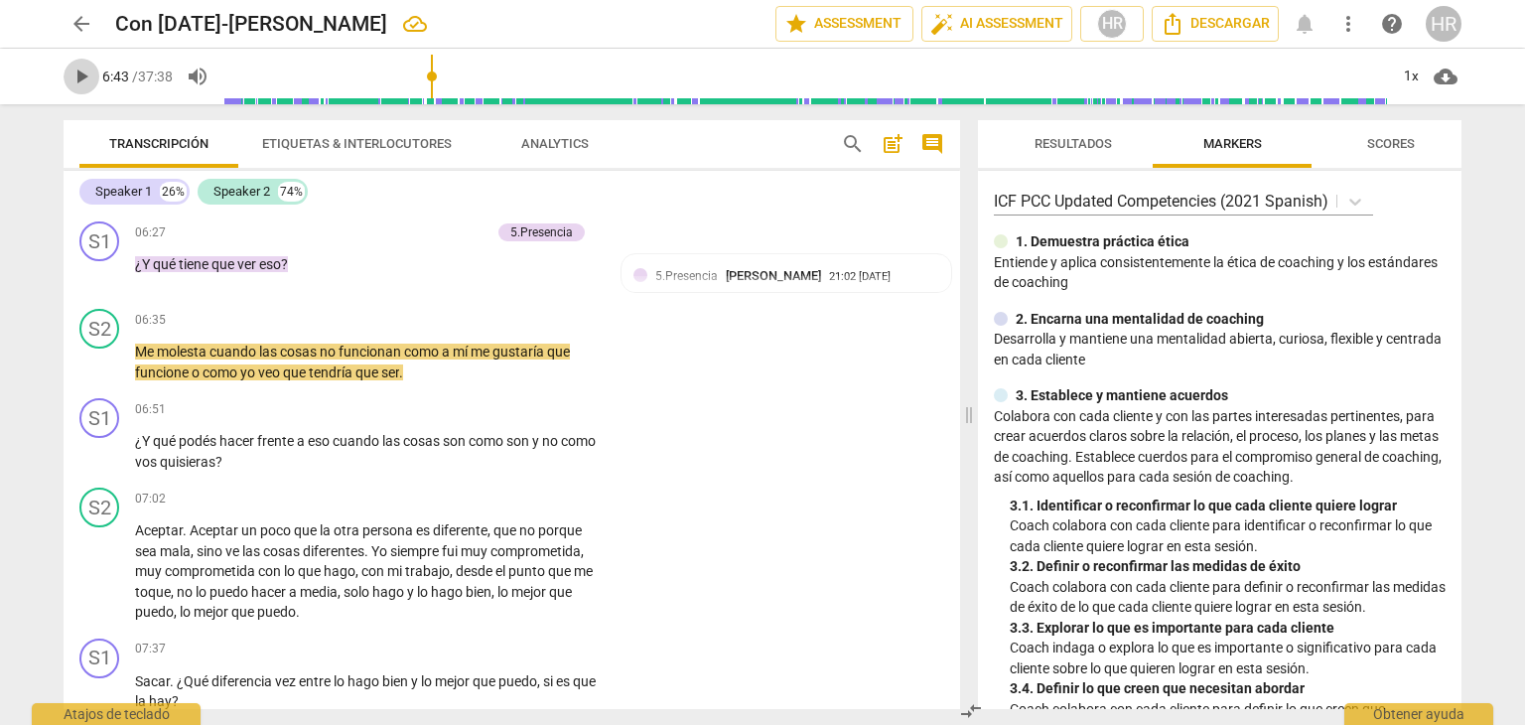
click at [81, 75] on span "play_arrow" at bounding box center [82, 77] width 24 height 24
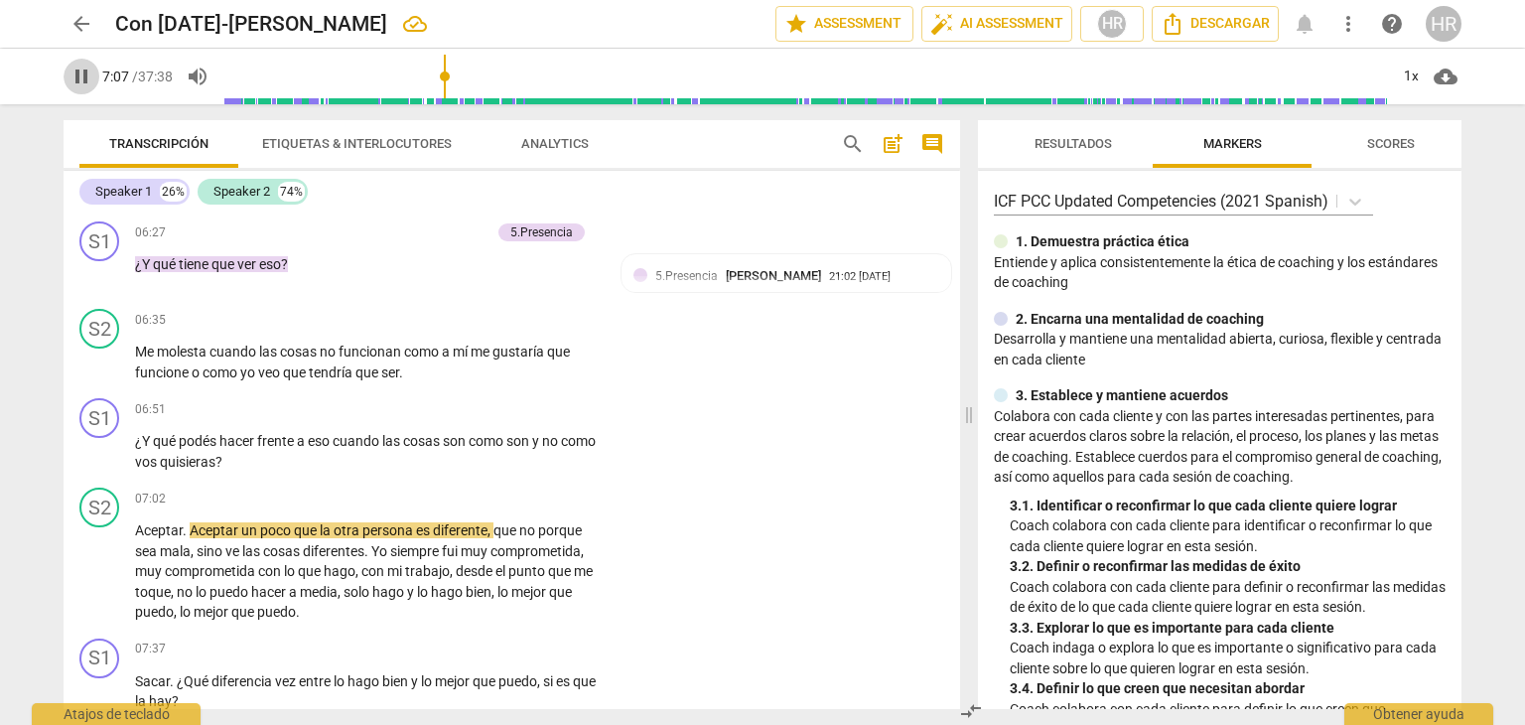
click at [80, 78] on span "pause" at bounding box center [82, 77] width 24 height 24
type input "428"
click at [474, 419] on div "+" at bounding box center [477, 409] width 20 height 20
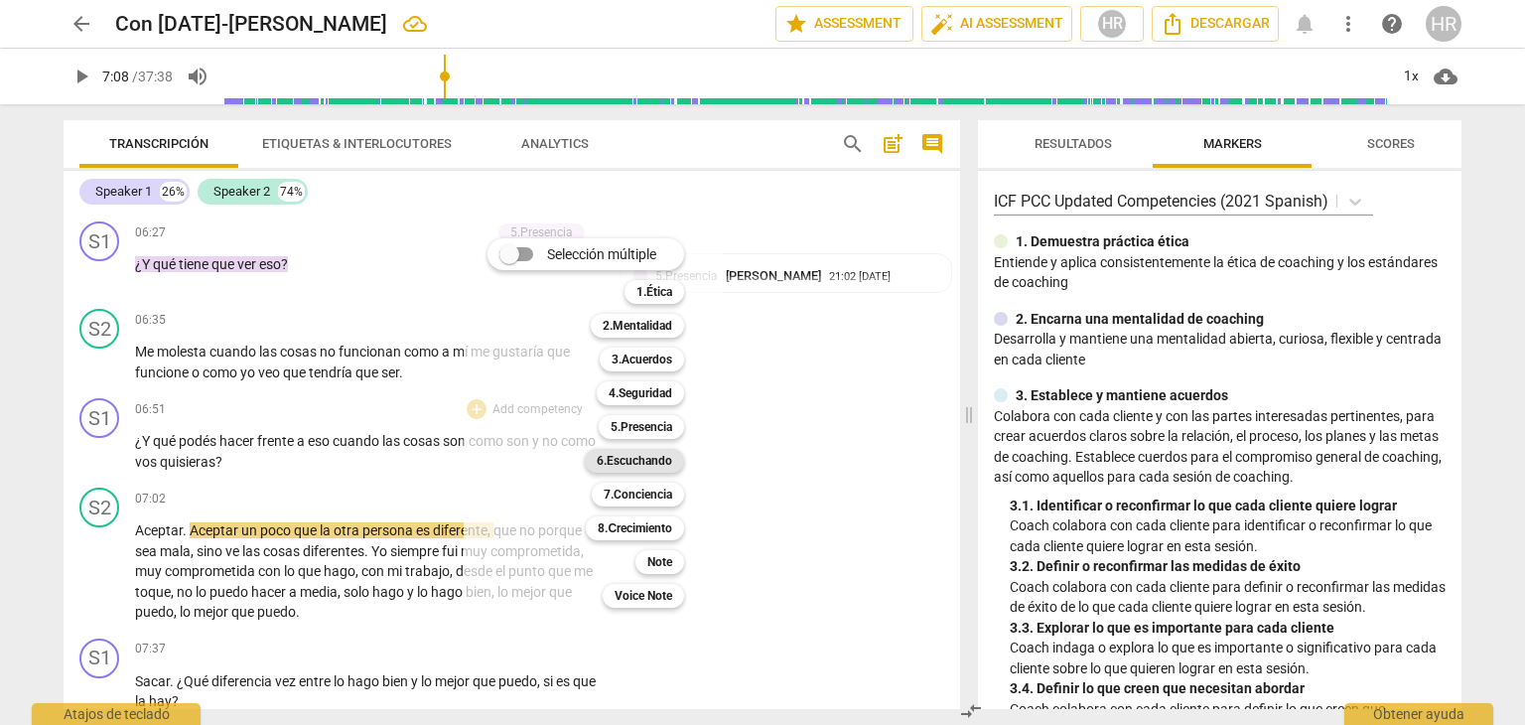
click at [665, 462] on b "6.Escuchando" at bounding box center [634, 461] width 75 height 24
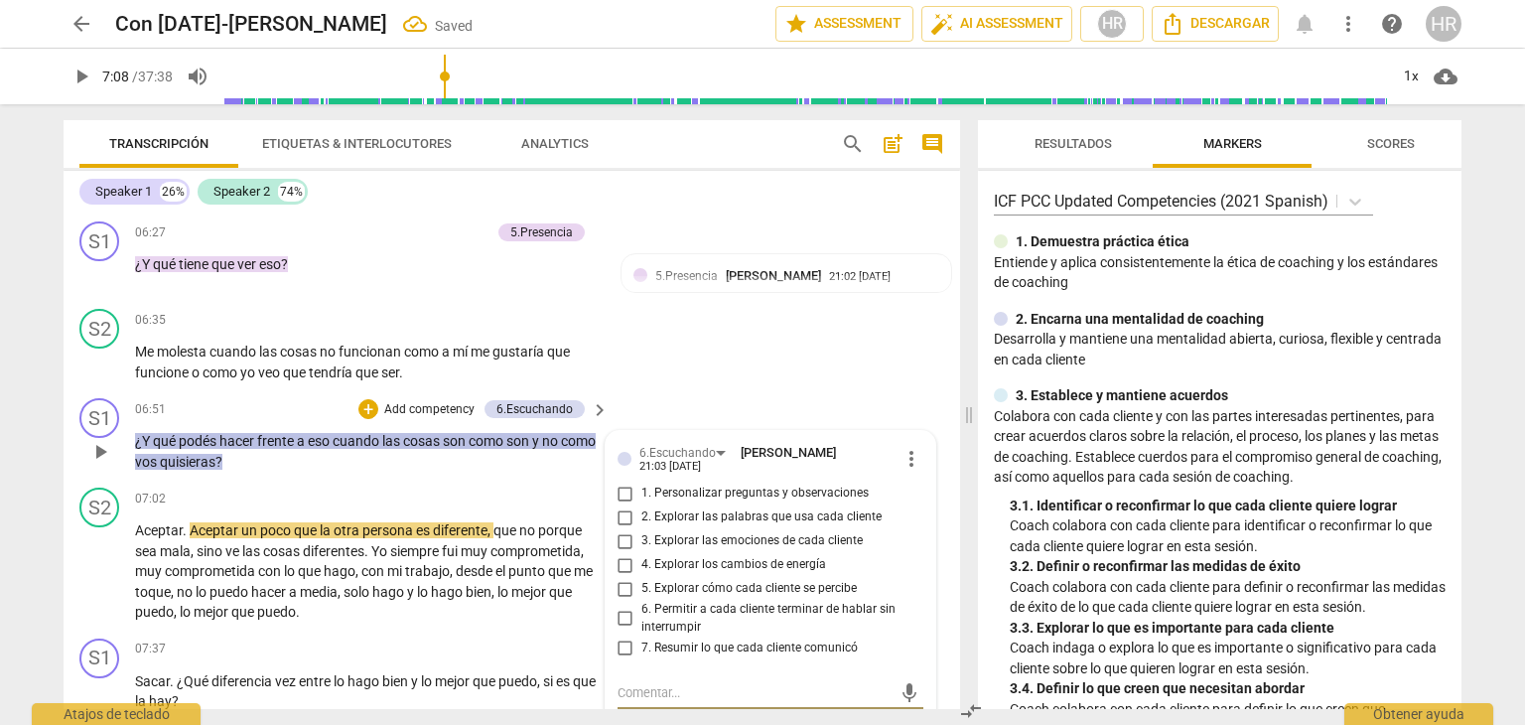
scroll to position [2332, 0]
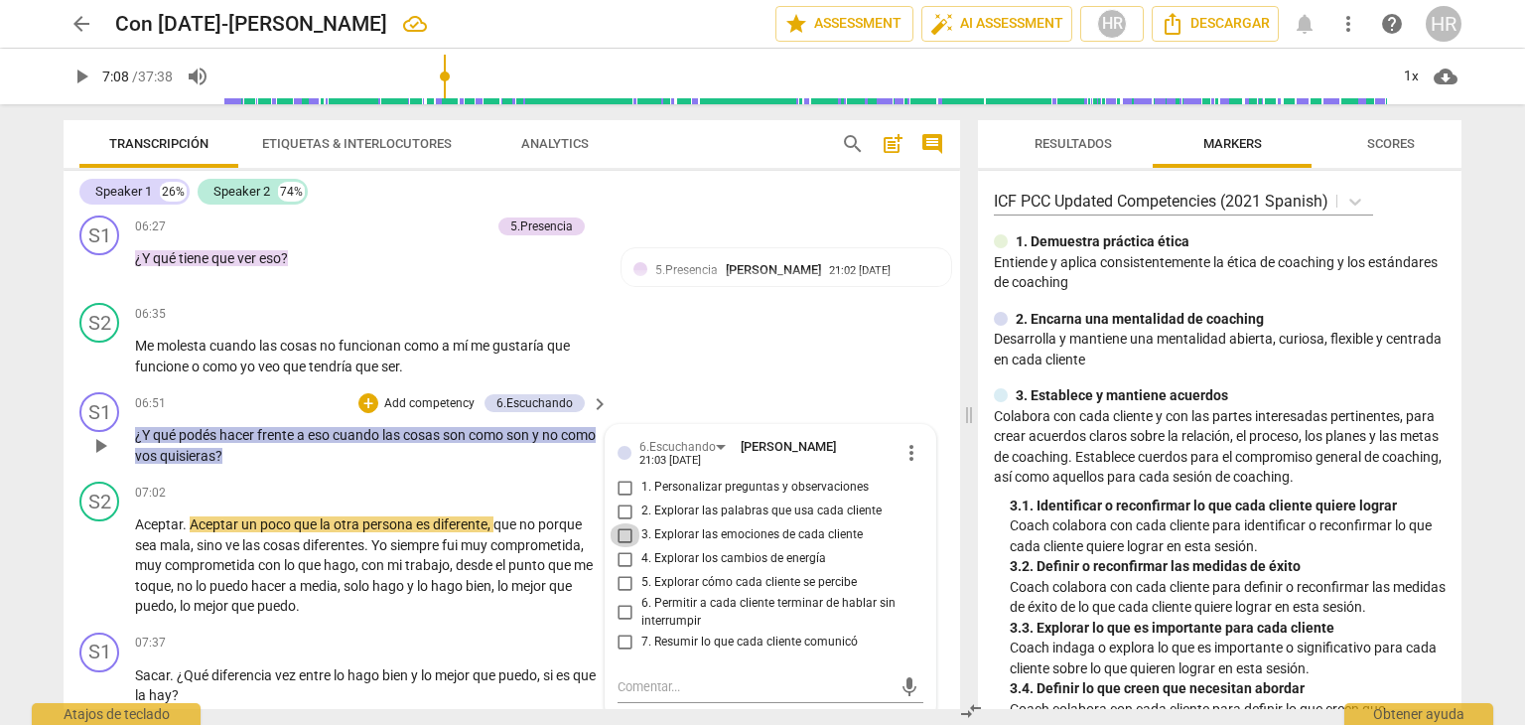
click at [622, 547] on input "3. Explorar las emociones de cada cliente" at bounding box center [626, 535] width 32 height 24
checkbox input "true"
click at [83, 76] on span "play_arrow" at bounding box center [82, 77] width 24 height 24
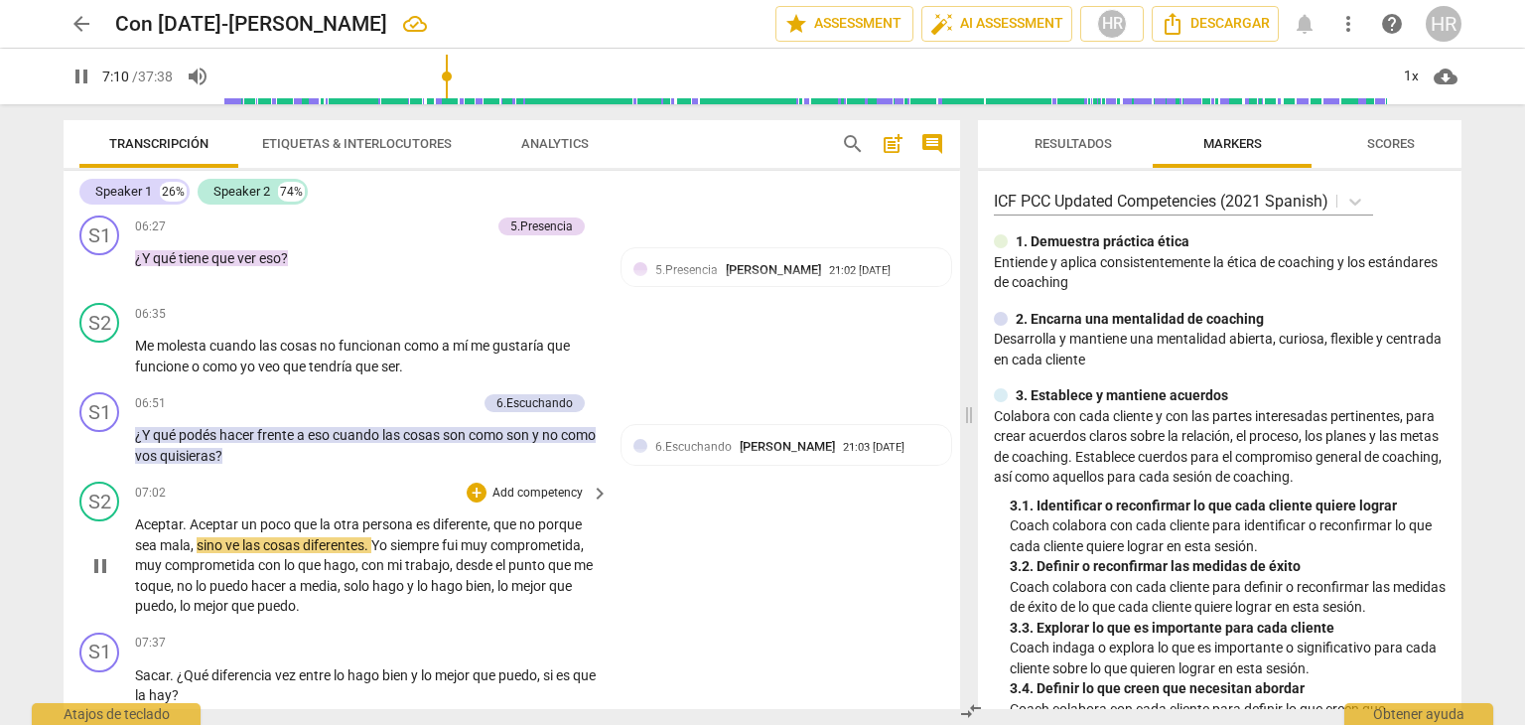
click at [610, 625] on div "S2 play_arrow pause 07:02 + Add competency keyboard_arrow_right Aceptar . Acept…" at bounding box center [512, 549] width 897 height 151
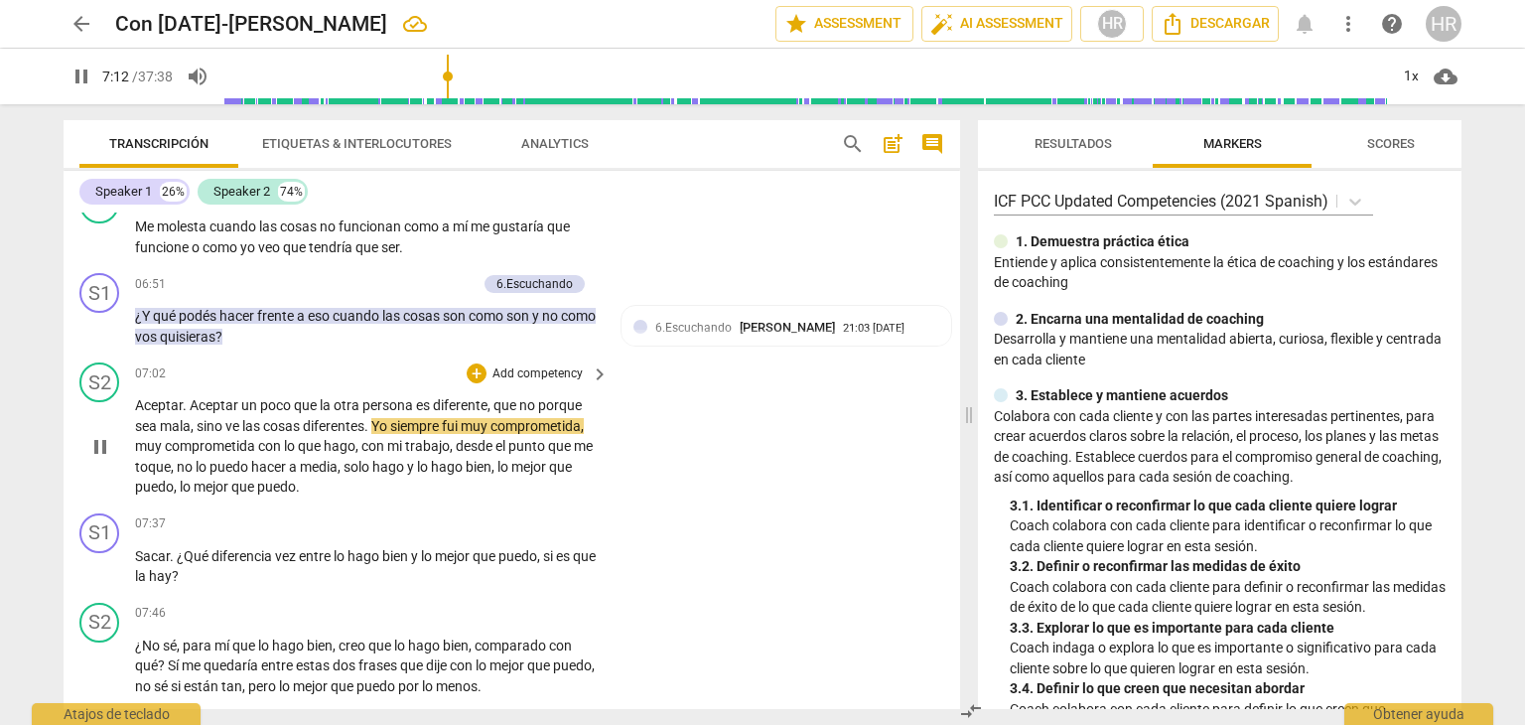
scroll to position [2491, 0]
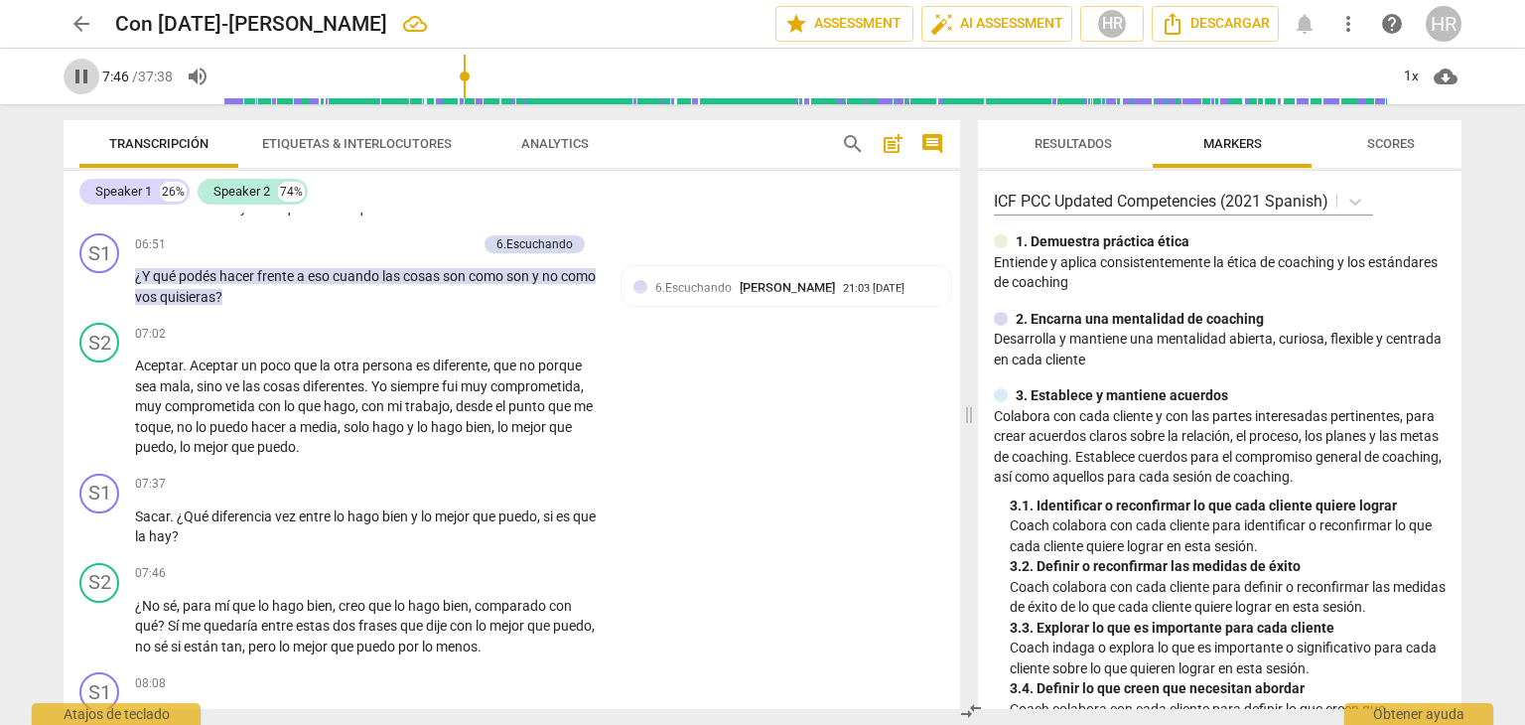
click at [82, 72] on span "pause" at bounding box center [82, 77] width 24 height 24
type input "467"
click at [481, 494] on div "+" at bounding box center [477, 485] width 20 height 20
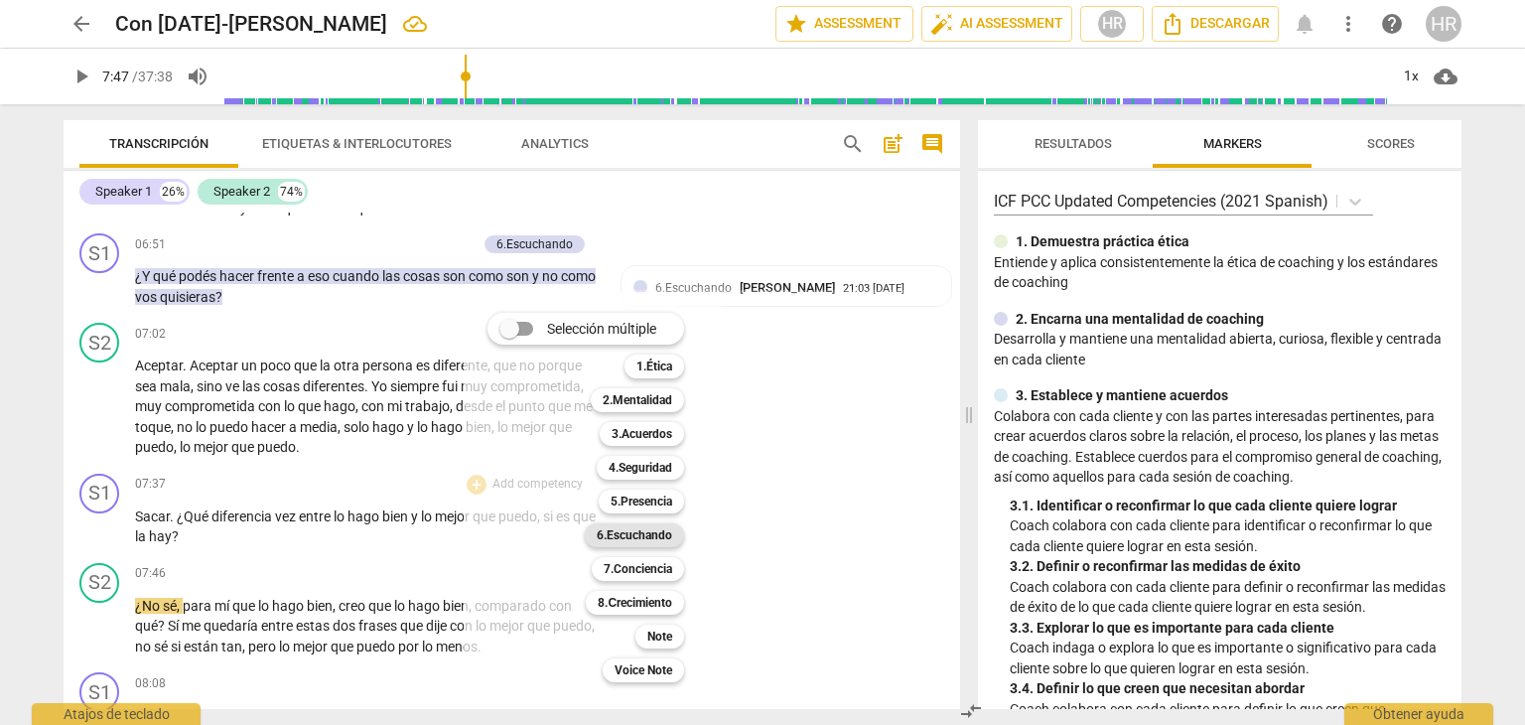
click at [653, 535] on b "6.Escuchando" at bounding box center [634, 535] width 75 height 24
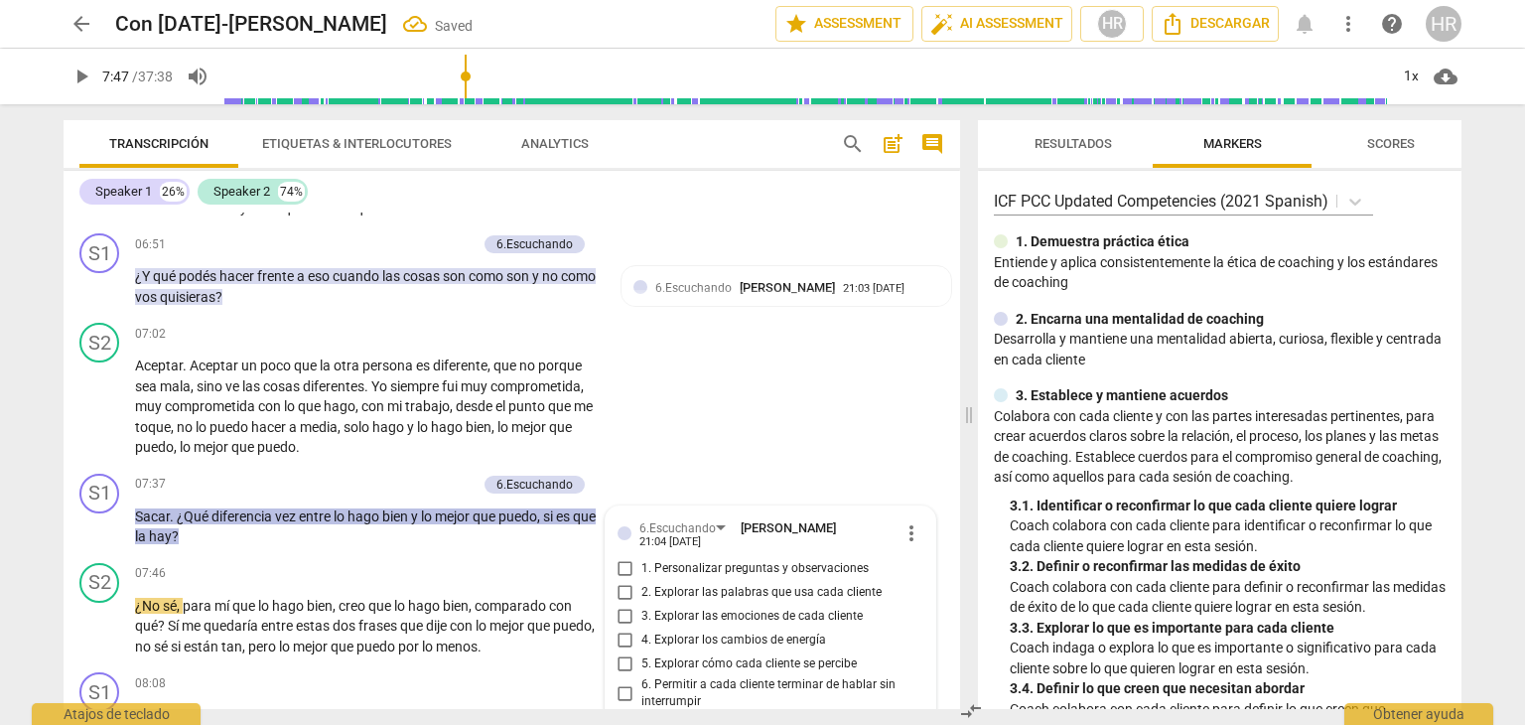
scroll to position [2812, 0]
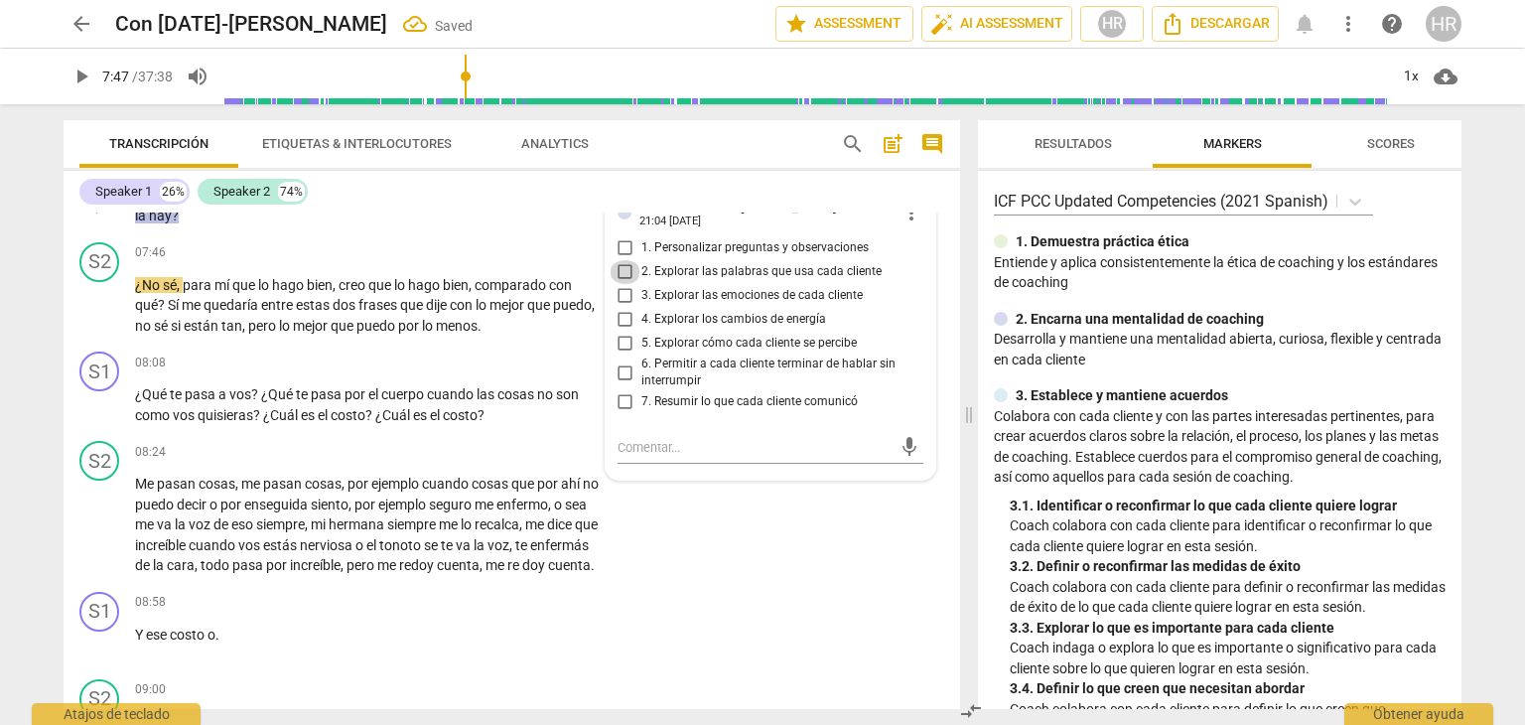
click at [620, 284] on input "2. Explorar las palabras que usa cada cliente" at bounding box center [626, 272] width 32 height 24
checkbox input "true"
click at [405, 254] on div "S2 play_arrow pause 07:46 + Add competency keyboard_arrow_right ¿No sé , para m…" at bounding box center [512, 289] width 897 height 110
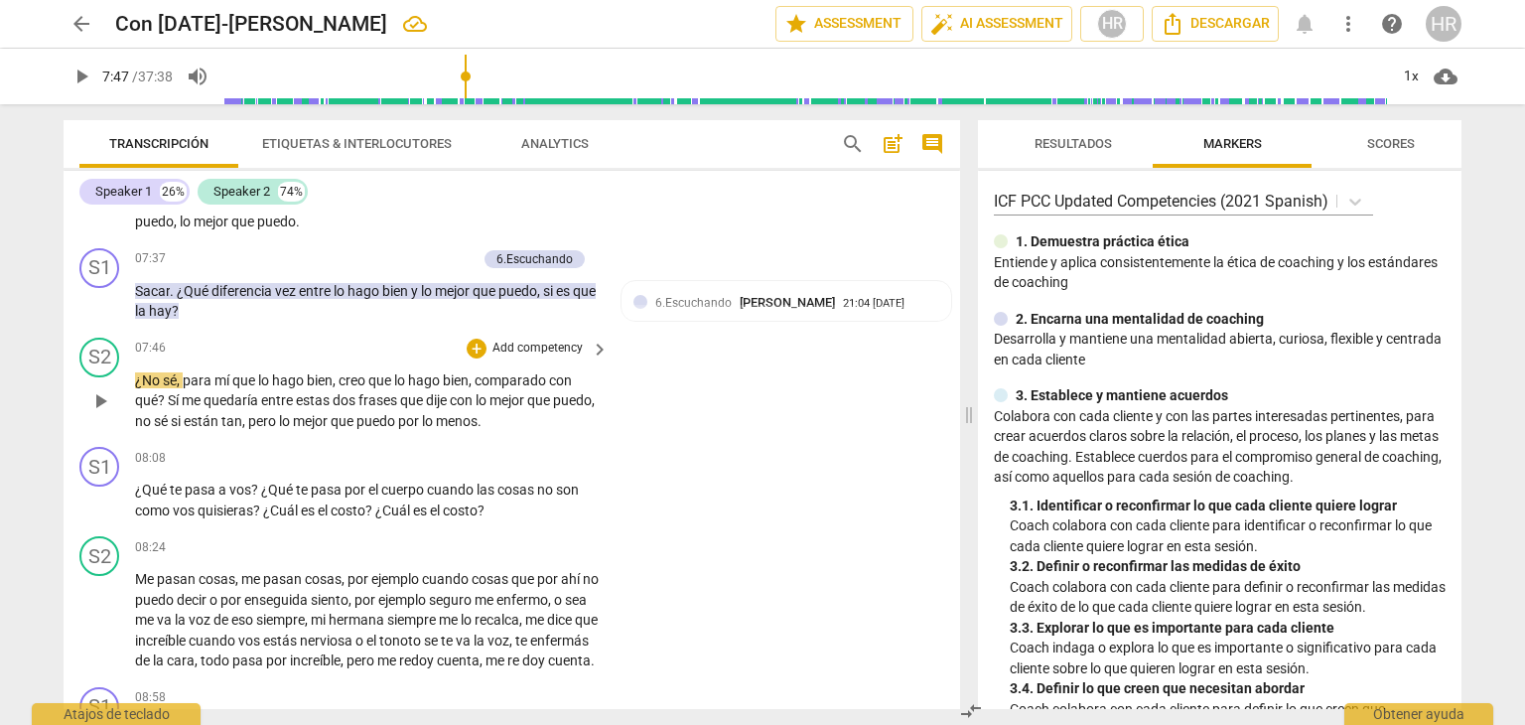
scroll to position [2693, 0]
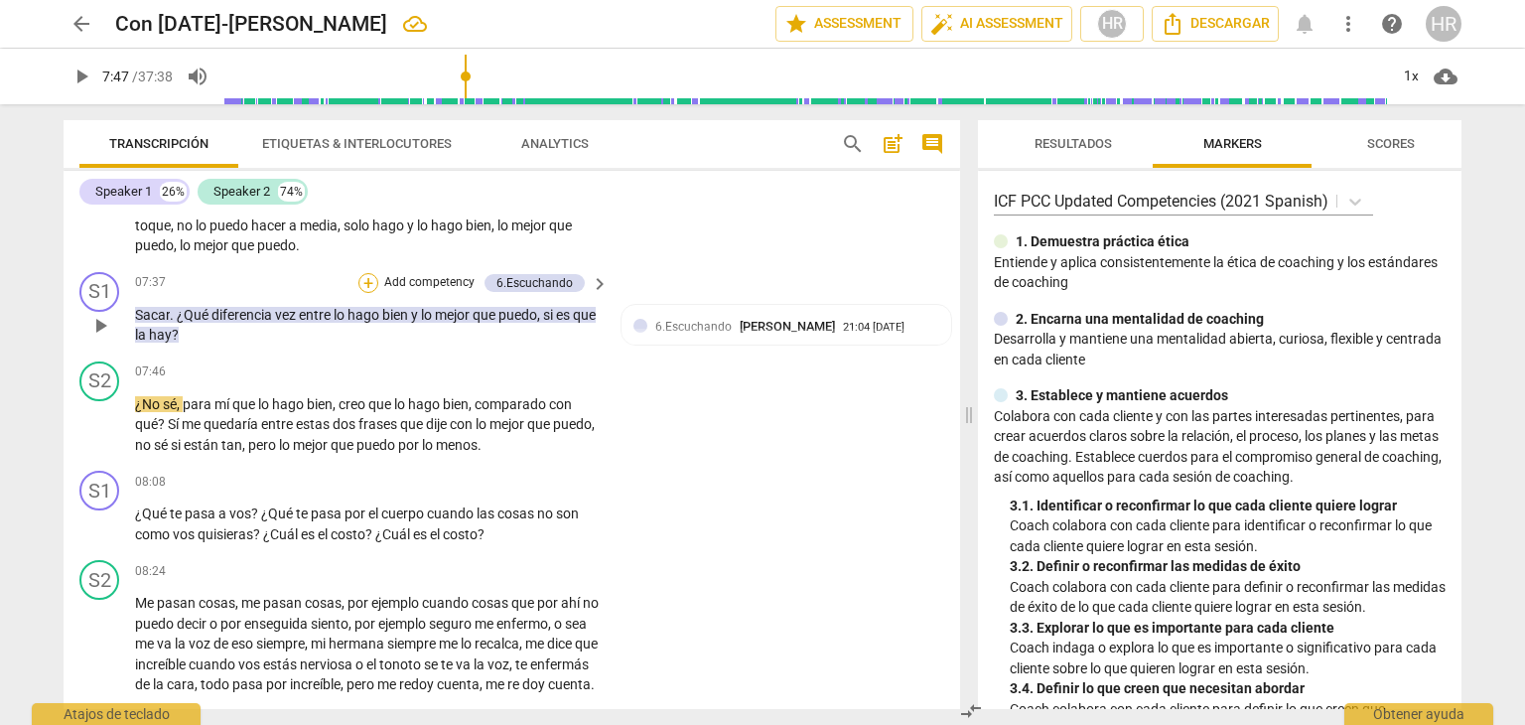
click at [365, 293] on div "+" at bounding box center [368, 283] width 20 height 20
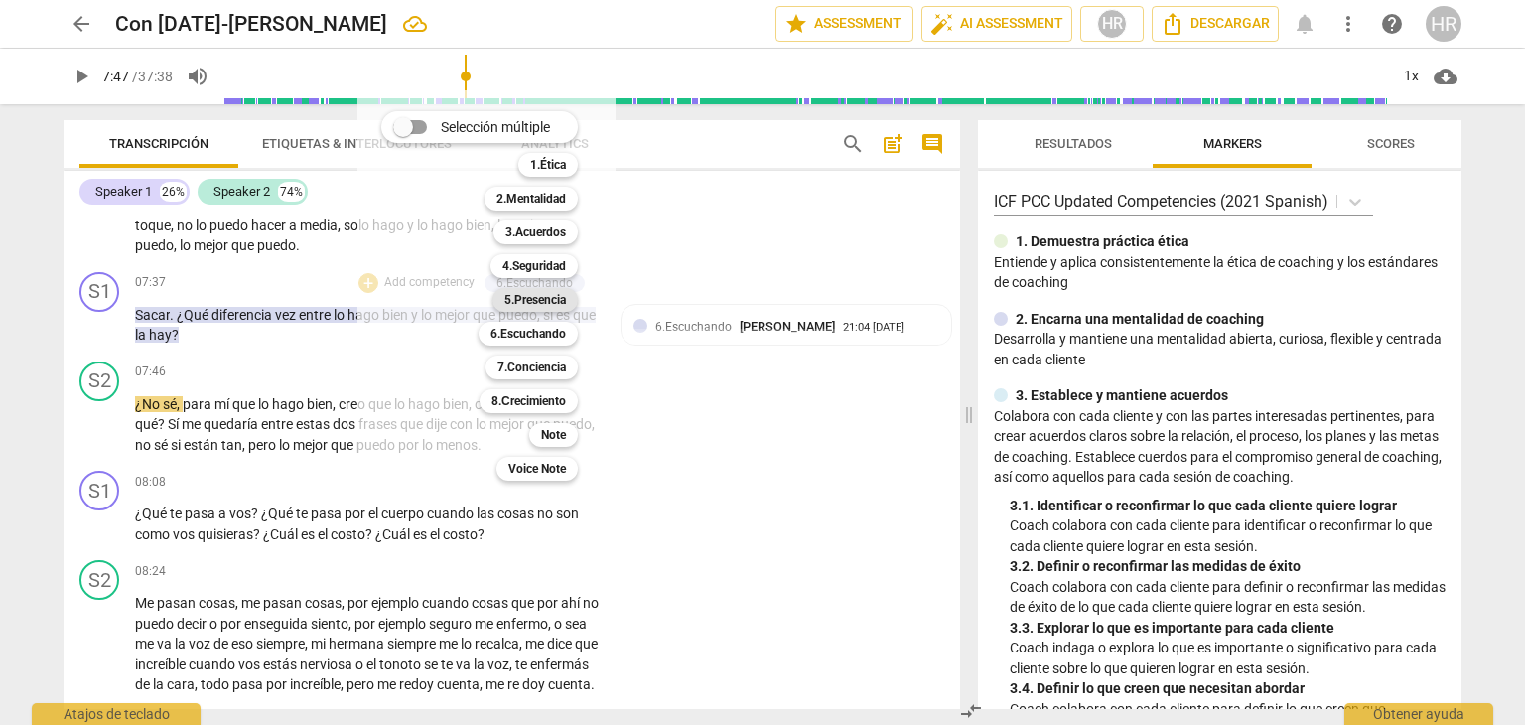
click at [548, 300] on b "5.Presencia" at bounding box center [535, 300] width 62 height 24
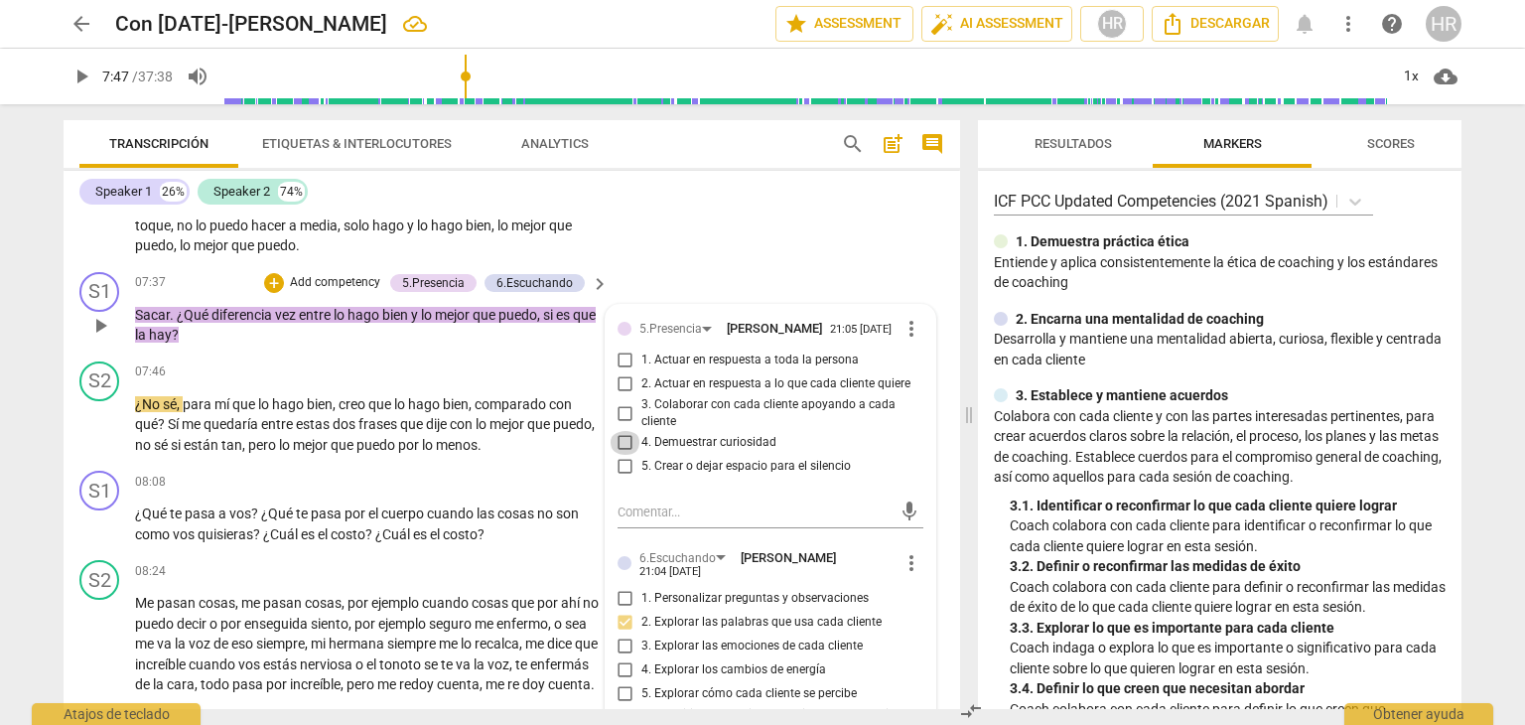
click at [623, 455] on input "4. Demuestrar curiosidad" at bounding box center [626, 443] width 32 height 24
checkbox input "true"
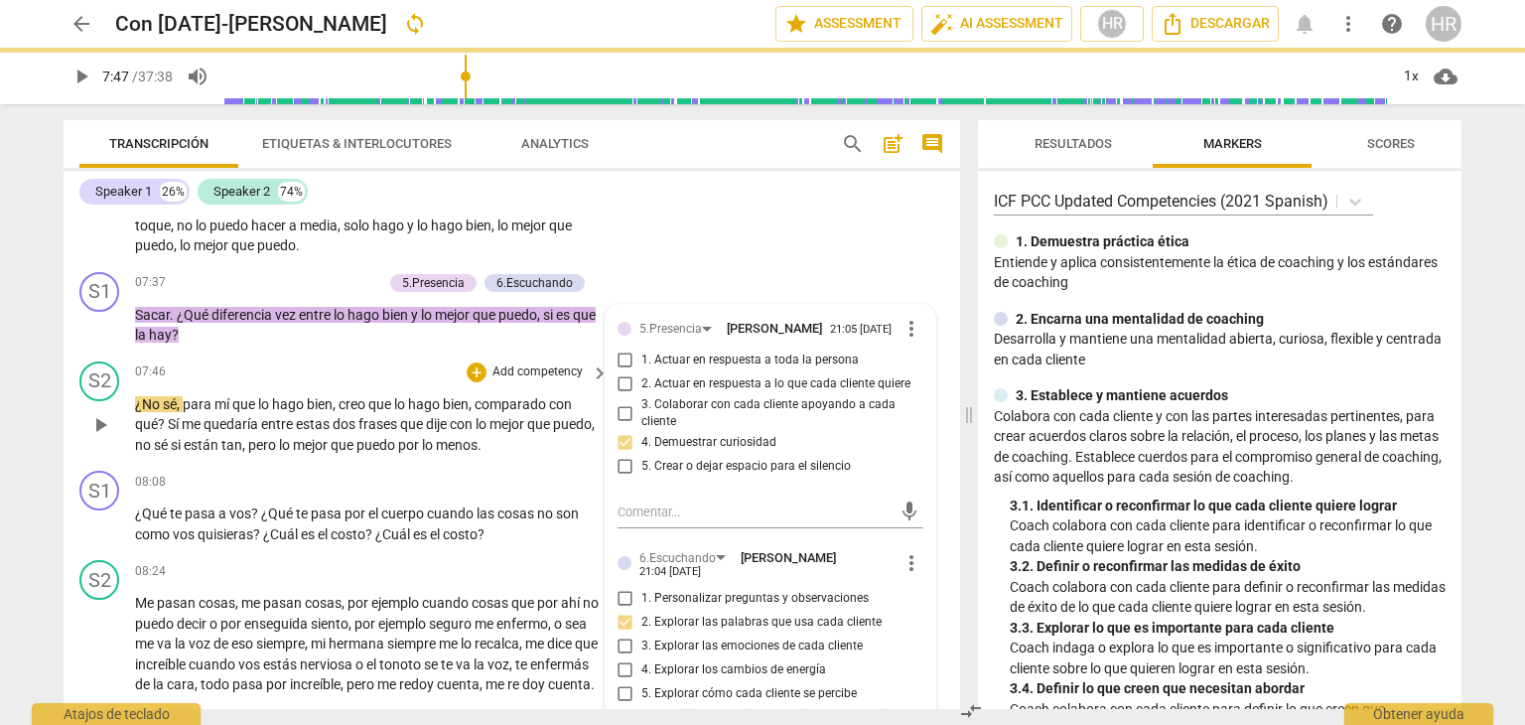
click at [247, 366] on div "S2 play_arrow pause 07:46 + Add competency keyboard_arrow_right ¿No sé , para m…" at bounding box center [512, 408] width 897 height 110
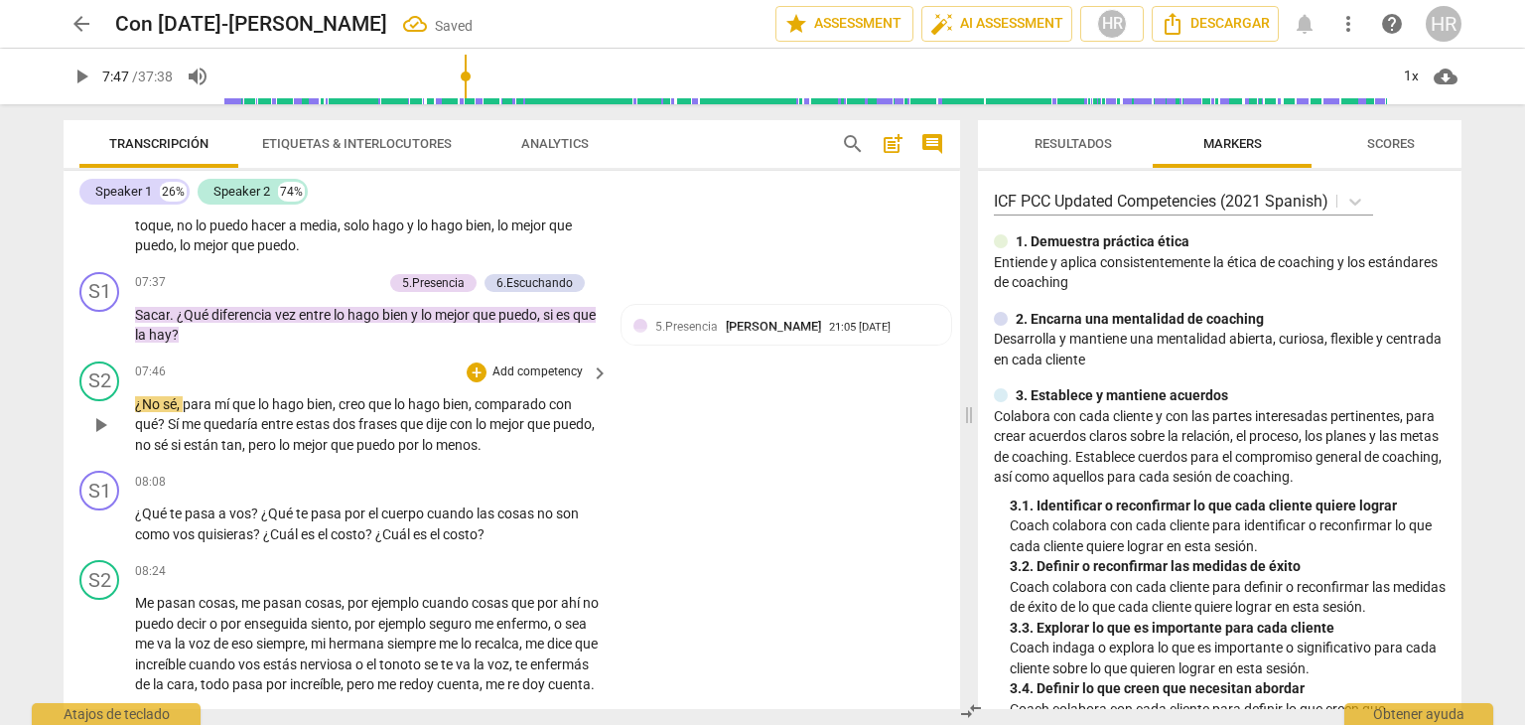
click at [606, 450] on div "¿No sé , para mí que lo hago bien , creo que lo hago bien , comparado con qué ?…" at bounding box center [373, 425] width 476 height 62
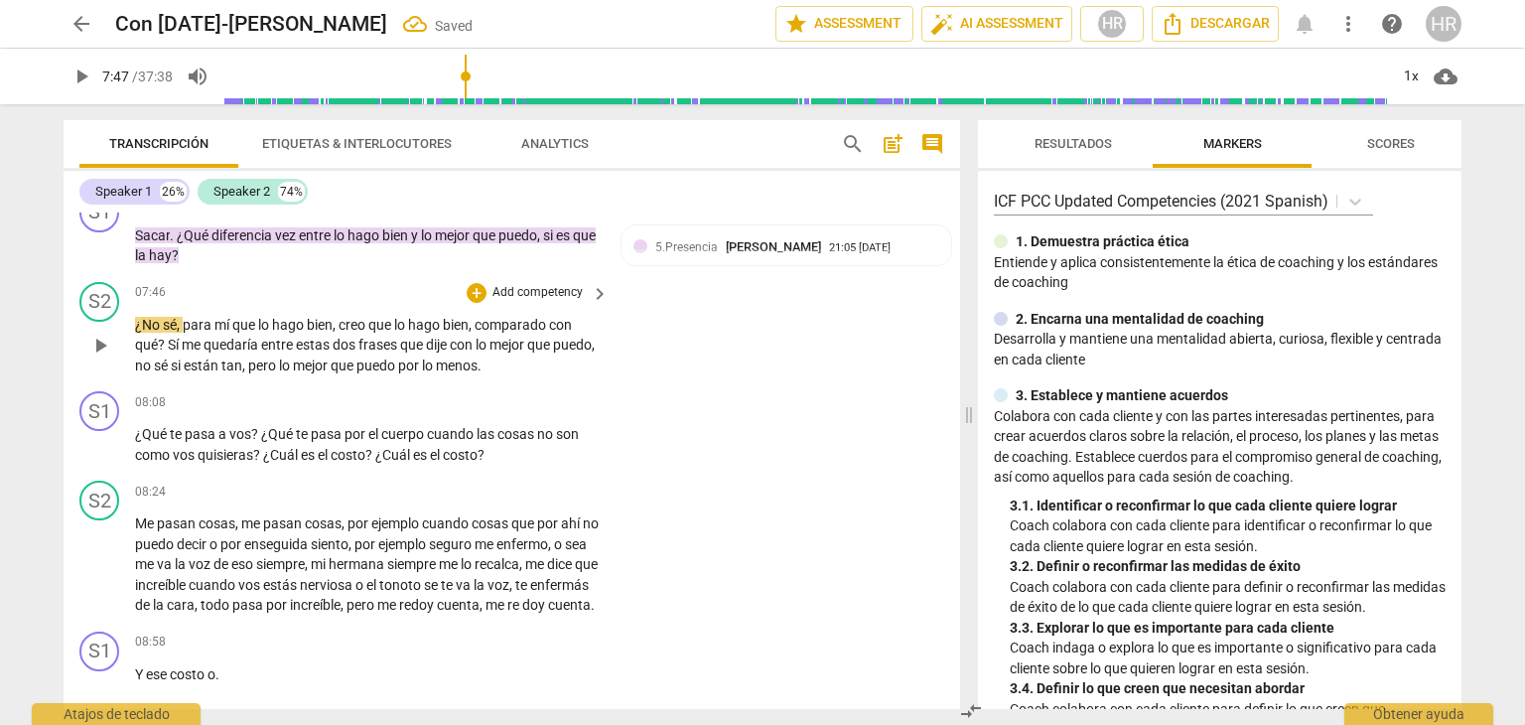
scroll to position [2812, 0]
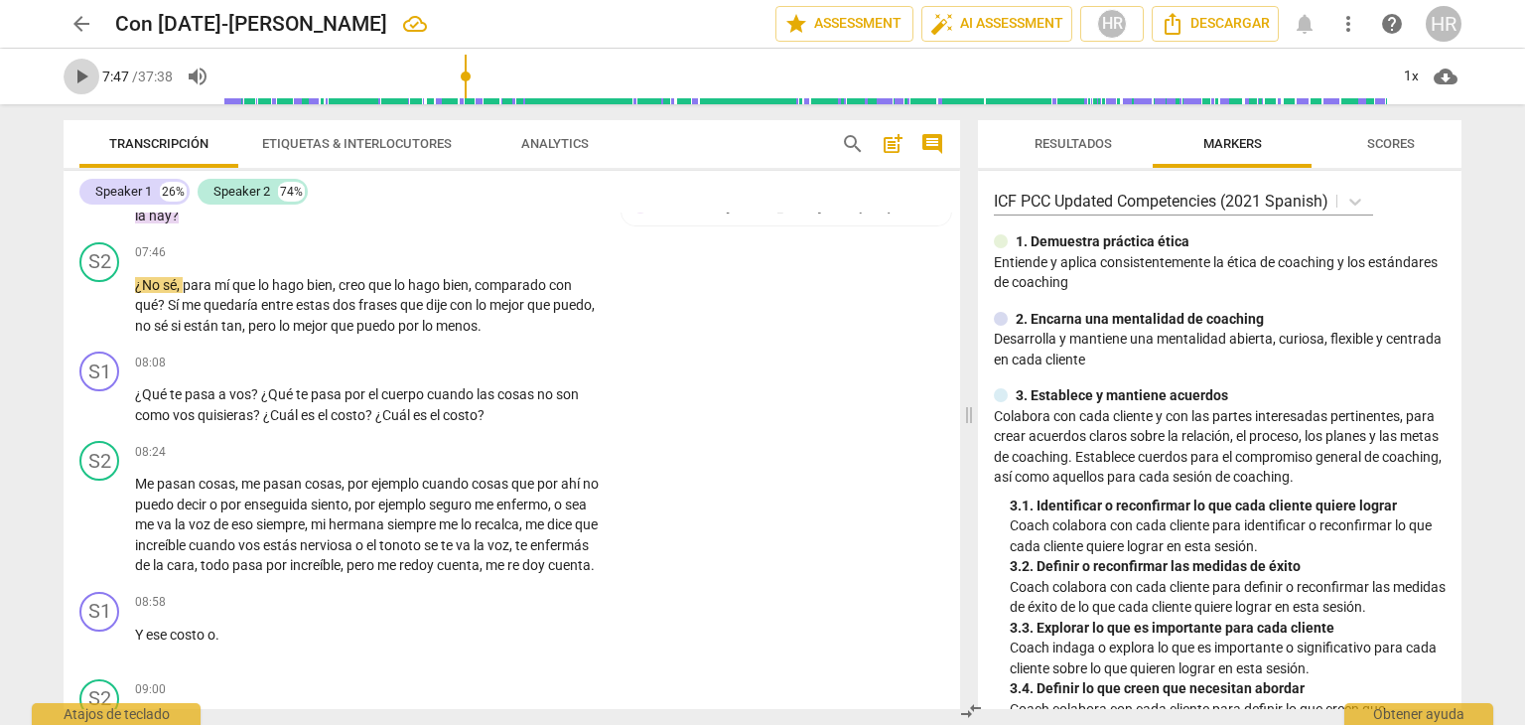
click at [80, 76] on span "play_arrow" at bounding box center [82, 77] width 24 height 24
click at [80, 70] on span "pause" at bounding box center [82, 77] width 24 height 24
type input "508"
click at [473, 367] on div "+" at bounding box center [477, 362] width 20 height 20
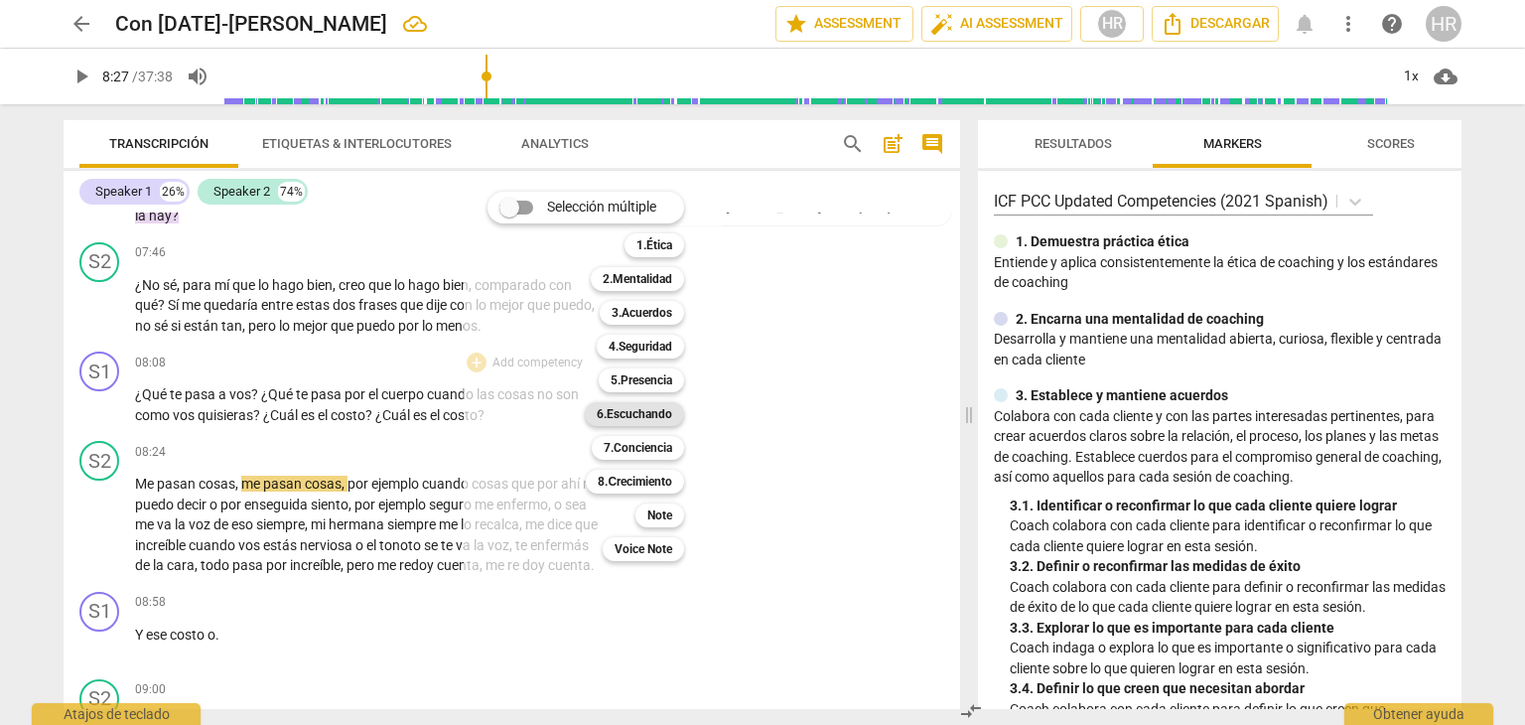
click at [646, 414] on b "6.Escuchando" at bounding box center [634, 414] width 75 height 24
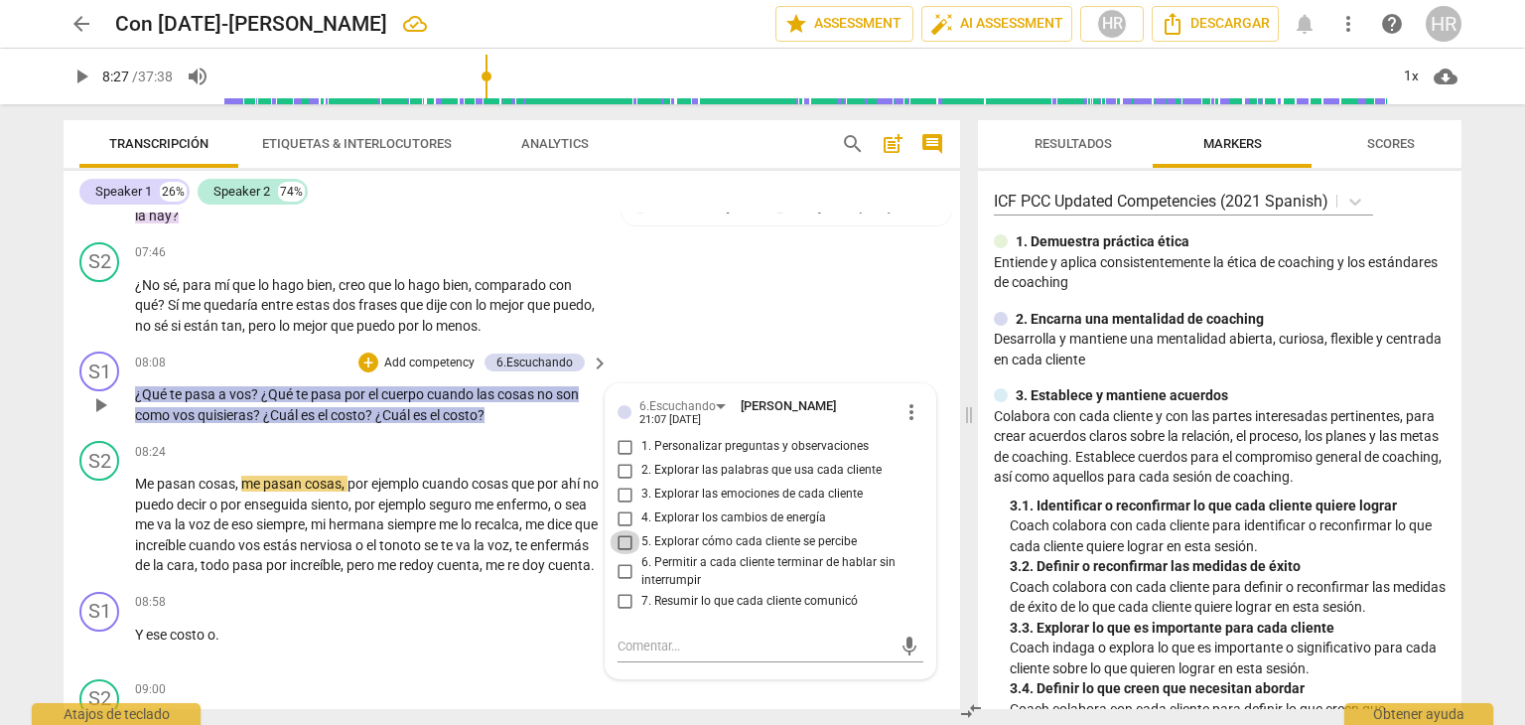
click at [625, 554] on input "5. Explorar cómo cada cliente se percibe" at bounding box center [626, 542] width 32 height 24
checkbox input "true"
click at [370, 372] on div "+" at bounding box center [368, 362] width 20 height 20
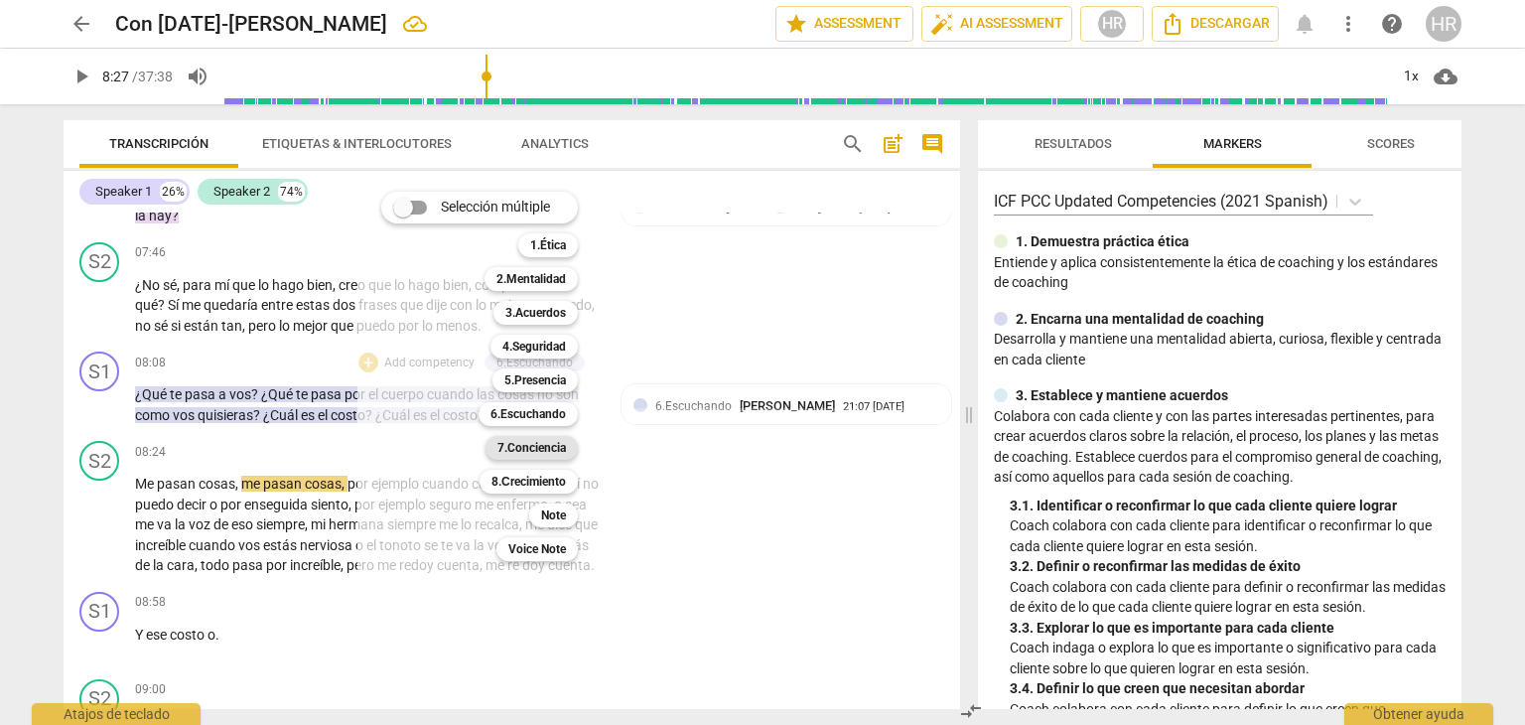
click at [543, 449] on b "7.Conciencia" at bounding box center [531, 448] width 69 height 24
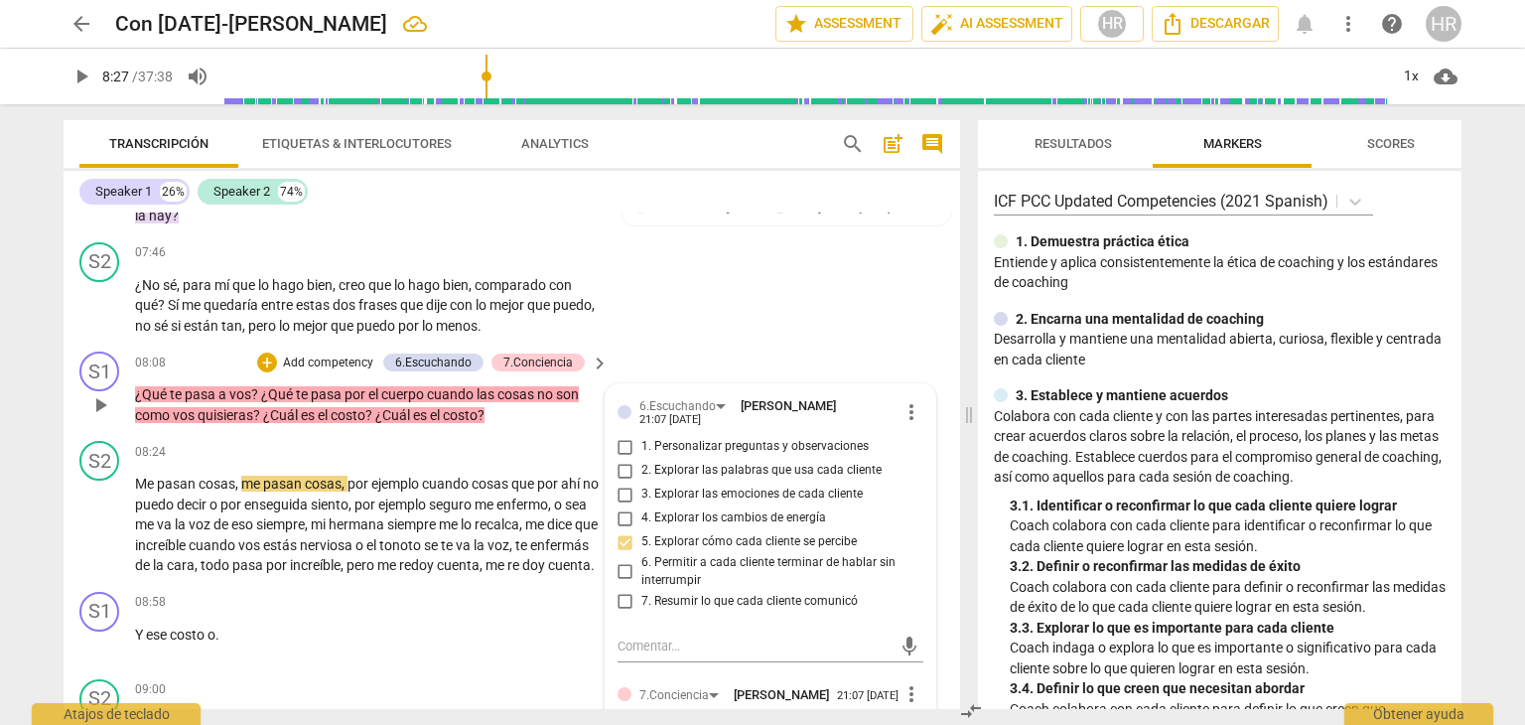
click at [922, 636] on div "6.Escuchando Hortensia Rojas Jaimes 21:07 09-02-2025 more_vert 1. Personalizar …" at bounding box center [771, 710] width 330 height 652
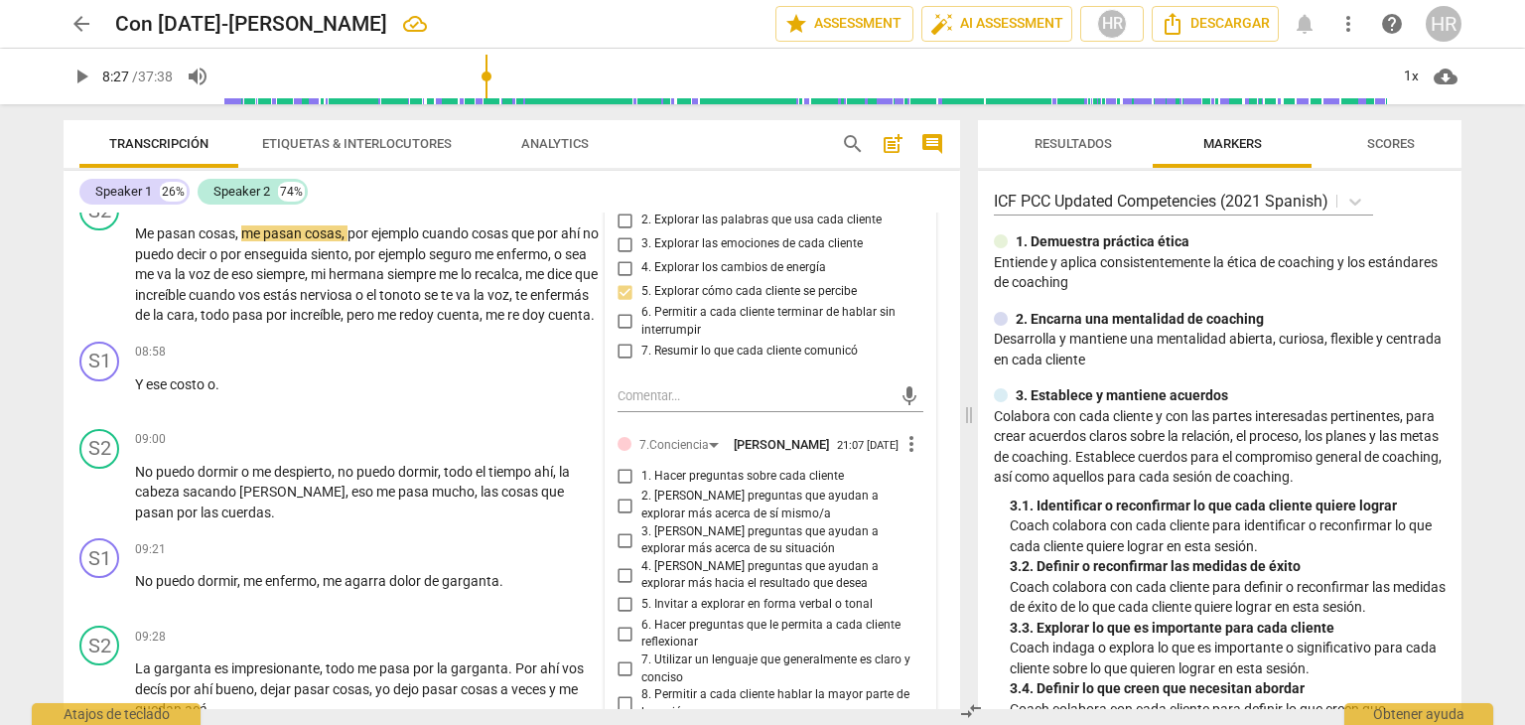
scroll to position [3090, 0]
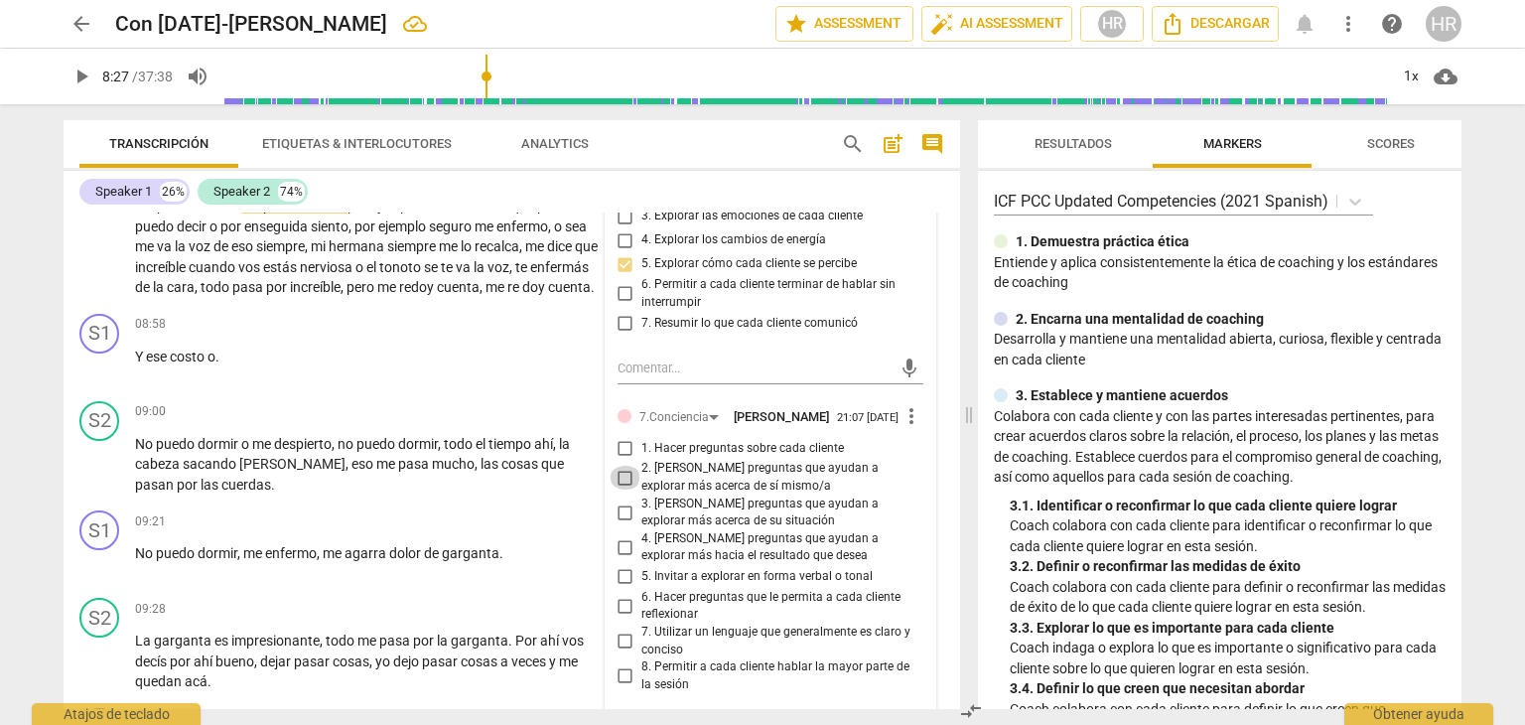
click at [622, 489] on input "2. [PERSON_NAME] preguntas que ayudan a explorar más acerca de sí mismo/a" at bounding box center [626, 478] width 32 height 24
checkbox input "true"
click at [620, 524] on input "3. [PERSON_NAME] preguntas que ayudan a explorar más acerca de su situación" at bounding box center [626, 512] width 32 height 24
checkbox input "true"
click at [81, 76] on span "play_arrow" at bounding box center [82, 77] width 24 height 24
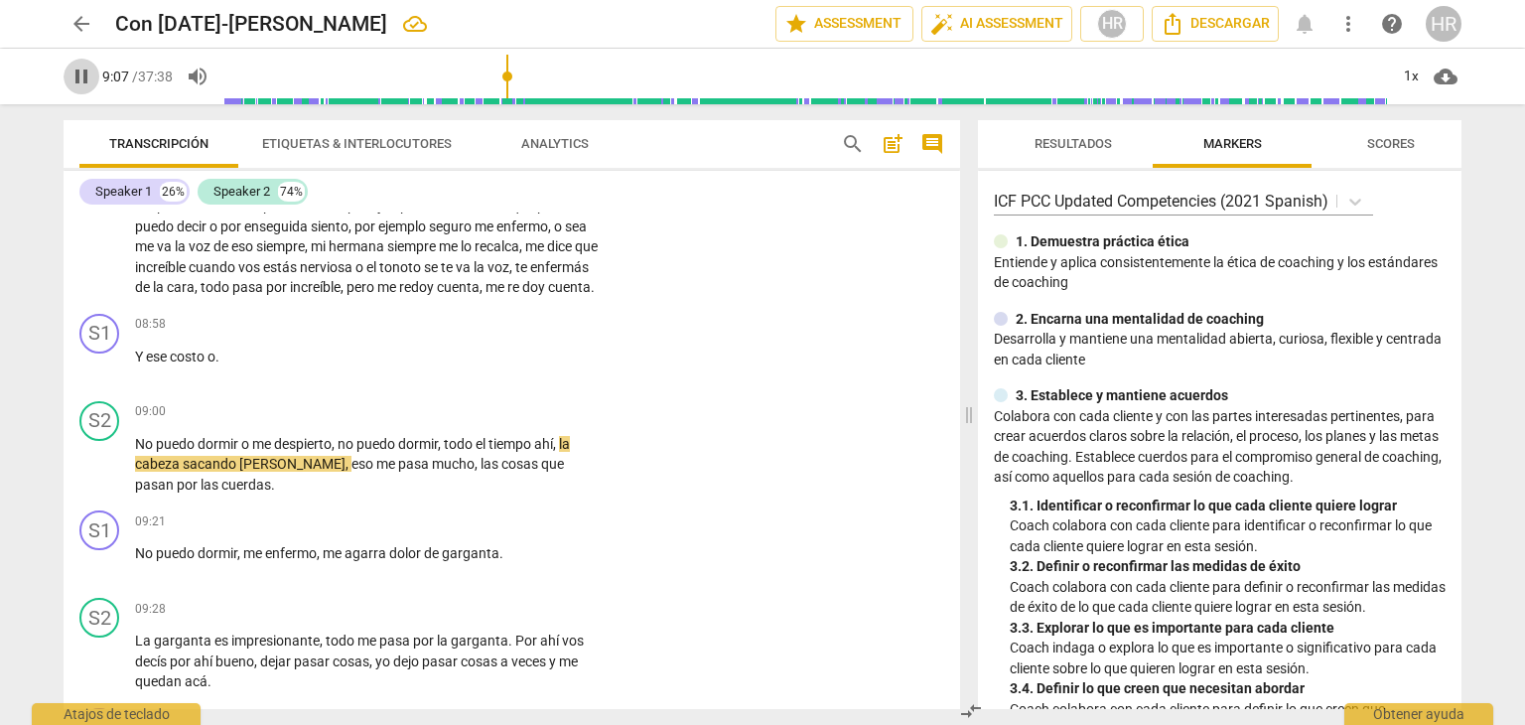
click at [83, 74] on span "pause" at bounding box center [82, 77] width 24 height 24
type input "548"
click at [473, 335] on div "+" at bounding box center [477, 325] width 20 height 20
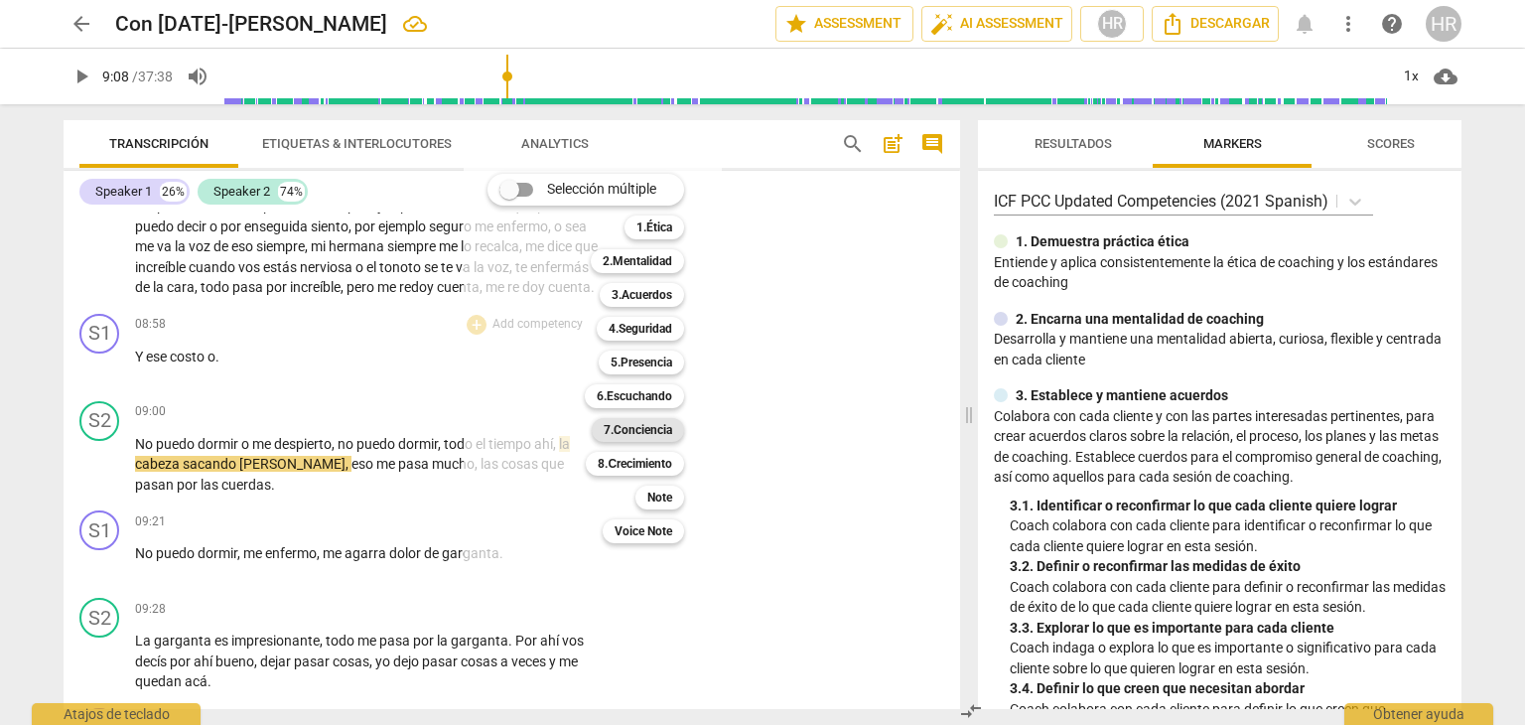
click at [635, 434] on b "7.Conciencia" at bounding box center [638, 430] width 69 height 24
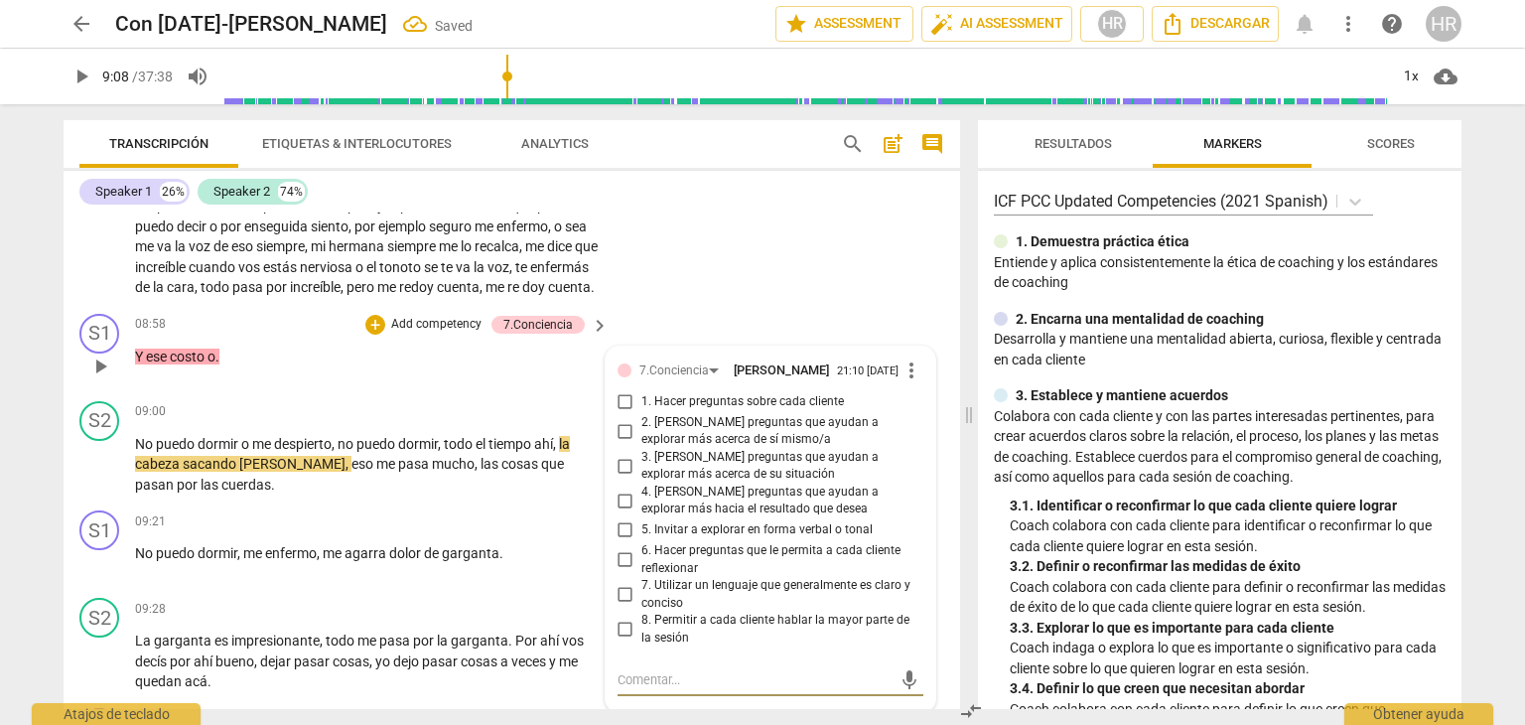
scroll to position [3351, 0]
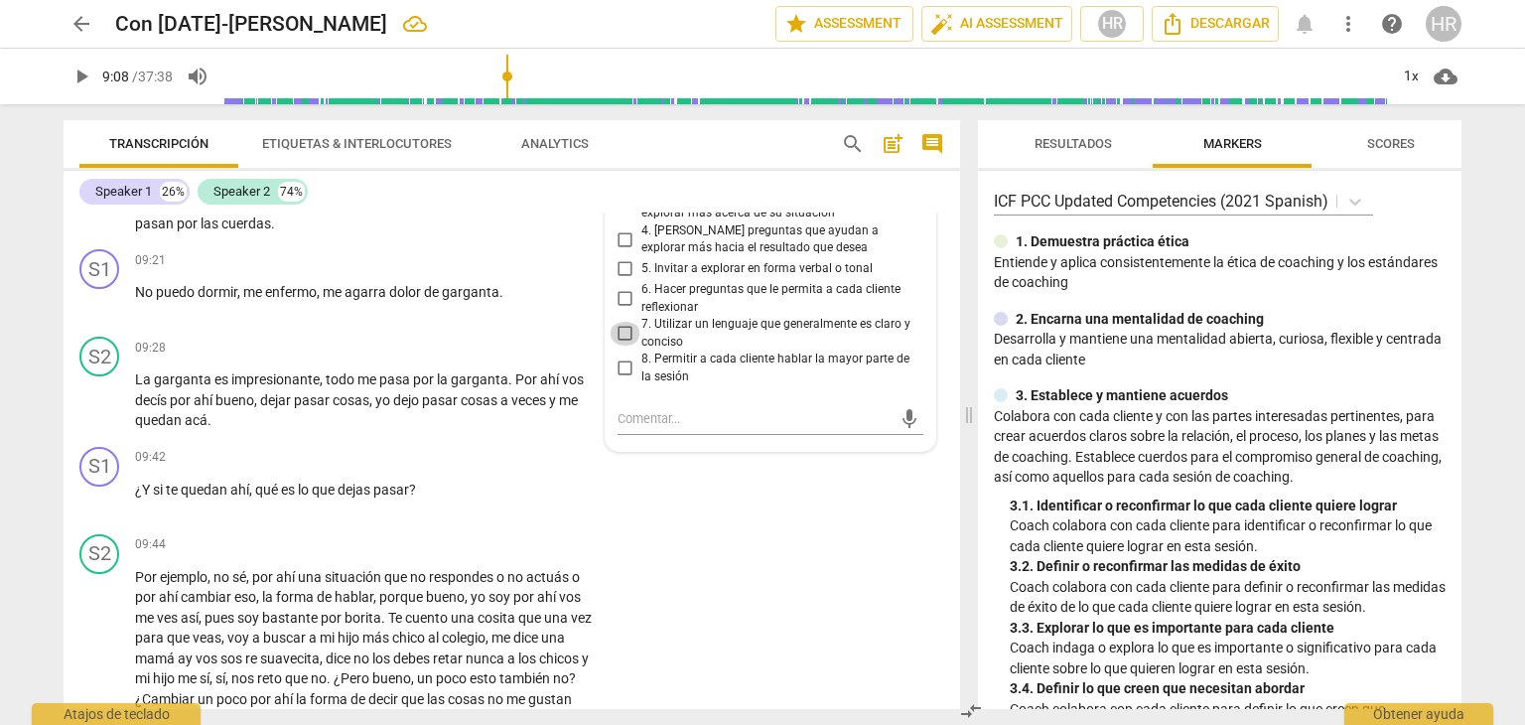
click at [626, 346] on input "7. Utilizar un lenguaje que generalmente es claro y conciso" at bounding box center [626, 334] width 32 height 24
checkbox input "true"
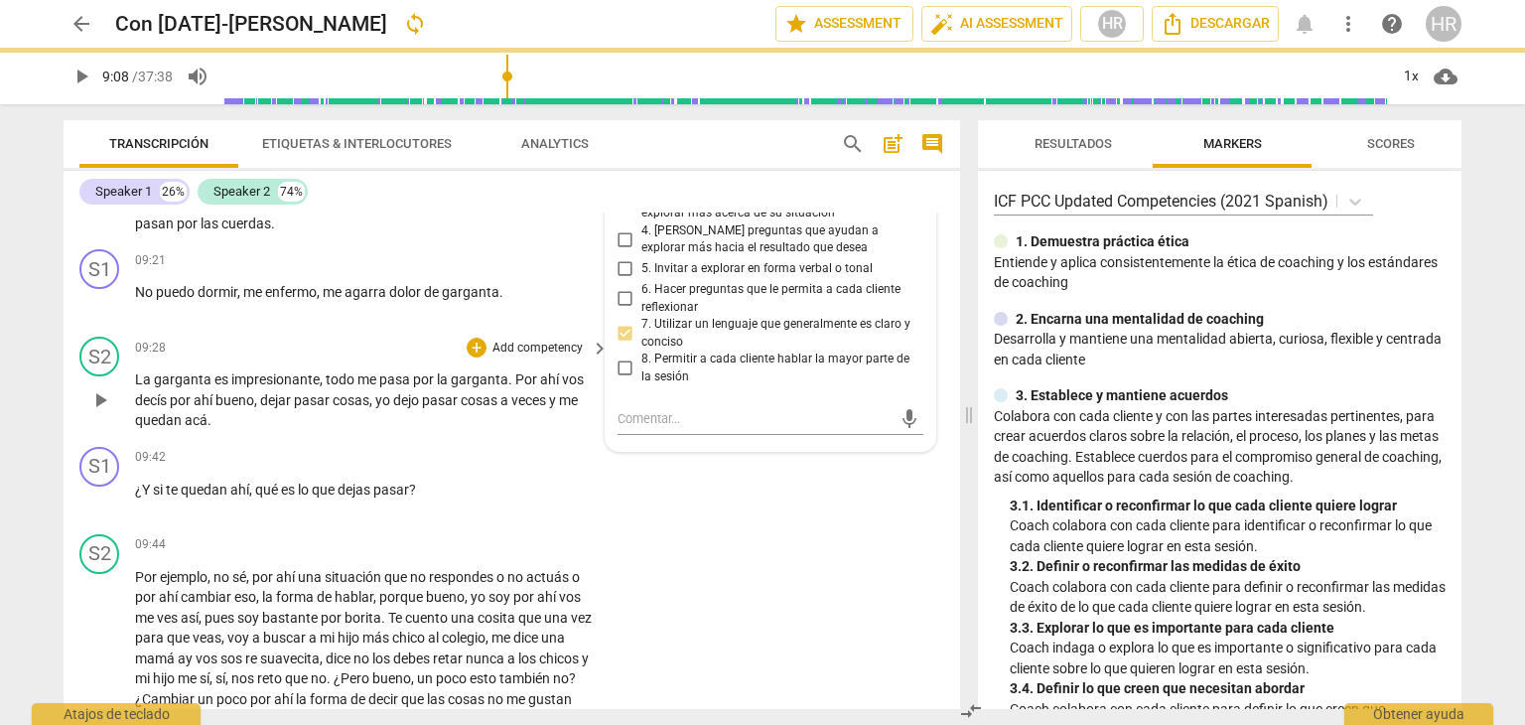
click at [363, 367] on div "S2 play_arrow pause 09:28 + Add competency keyboard_arrow_right La garganta es …" at bounding box center [512, 384] width 897 height 110
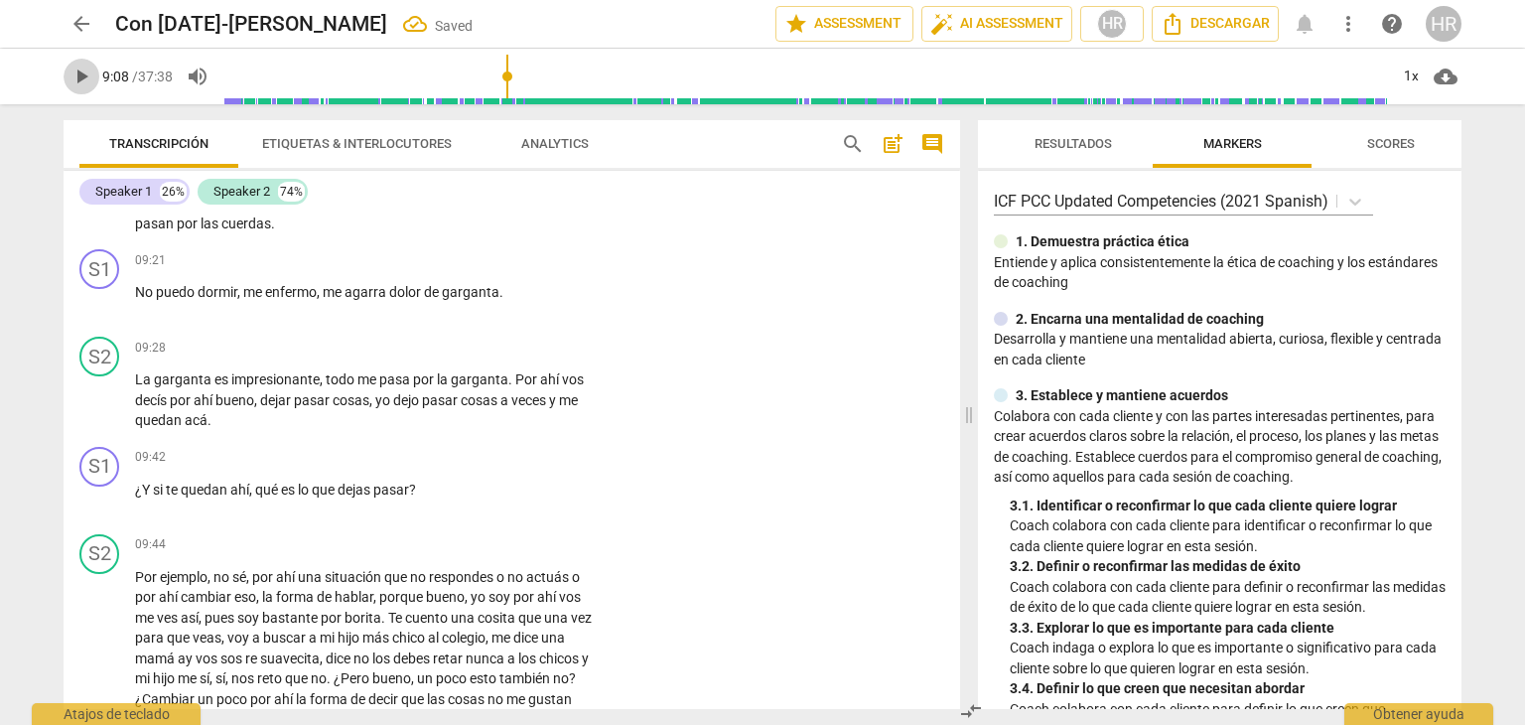
click at [87, 81] on span "play_arrow" at bounding box center [82, 77] width 24 height 24
click at [79, 81] on span "pause" at bounding box center [82, 77] width 24 height 24
type input "570"
click at [476, 270] on div "+" at bounding box center [477, 260] width 20 height 20
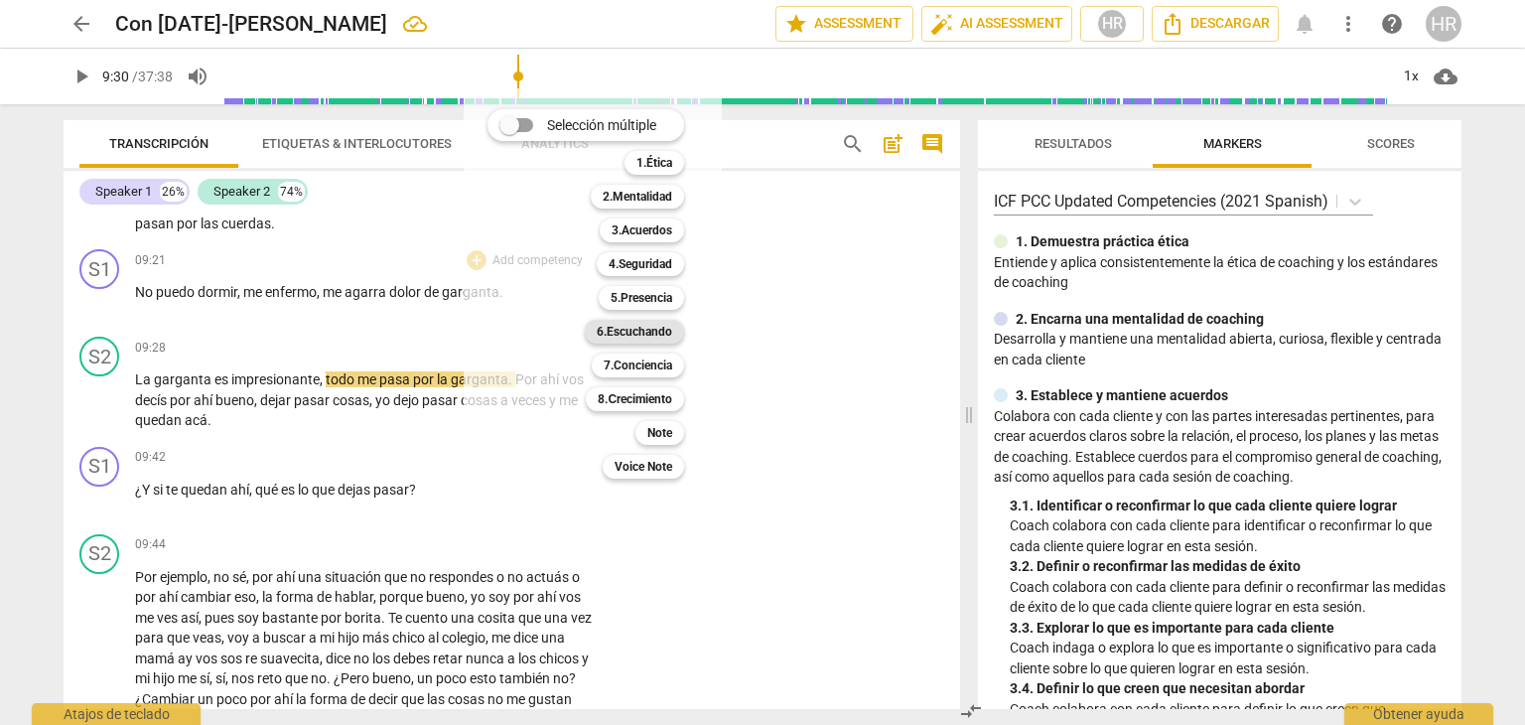
click at [665, 331] on b "6.Escuchando" at bounding box center [634, 332] width 75 height 24
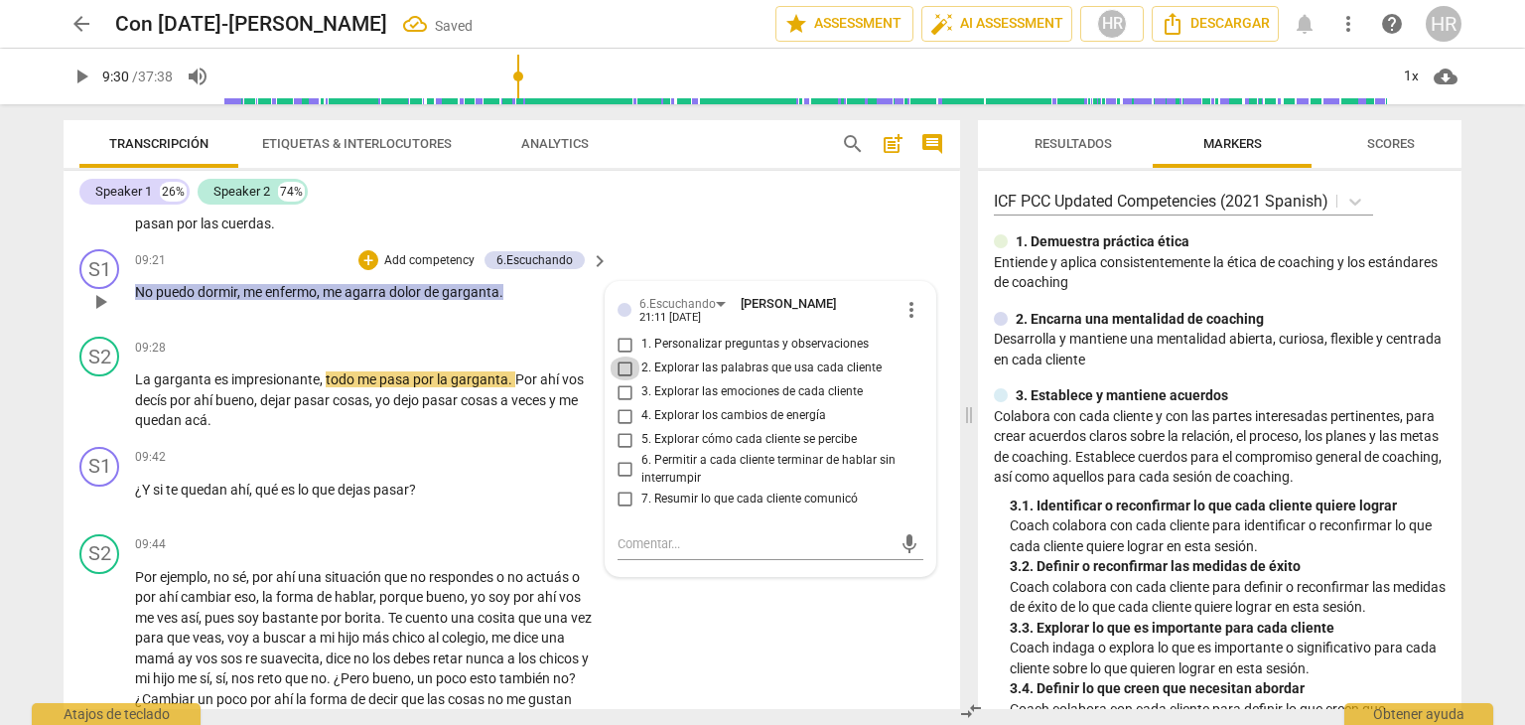
click at [622, 380] on input "2. Explorar las palabras que usa cada cliente" at bounding box center [626, 368] width 32 height 24
checkbox input "true"
click at [344, 321] on div "09:21 + Add competency 6.Escuchando keyboard_arrow_right No puedo dormir , me e…" at bounding box center [373, 284] width 476 height 71
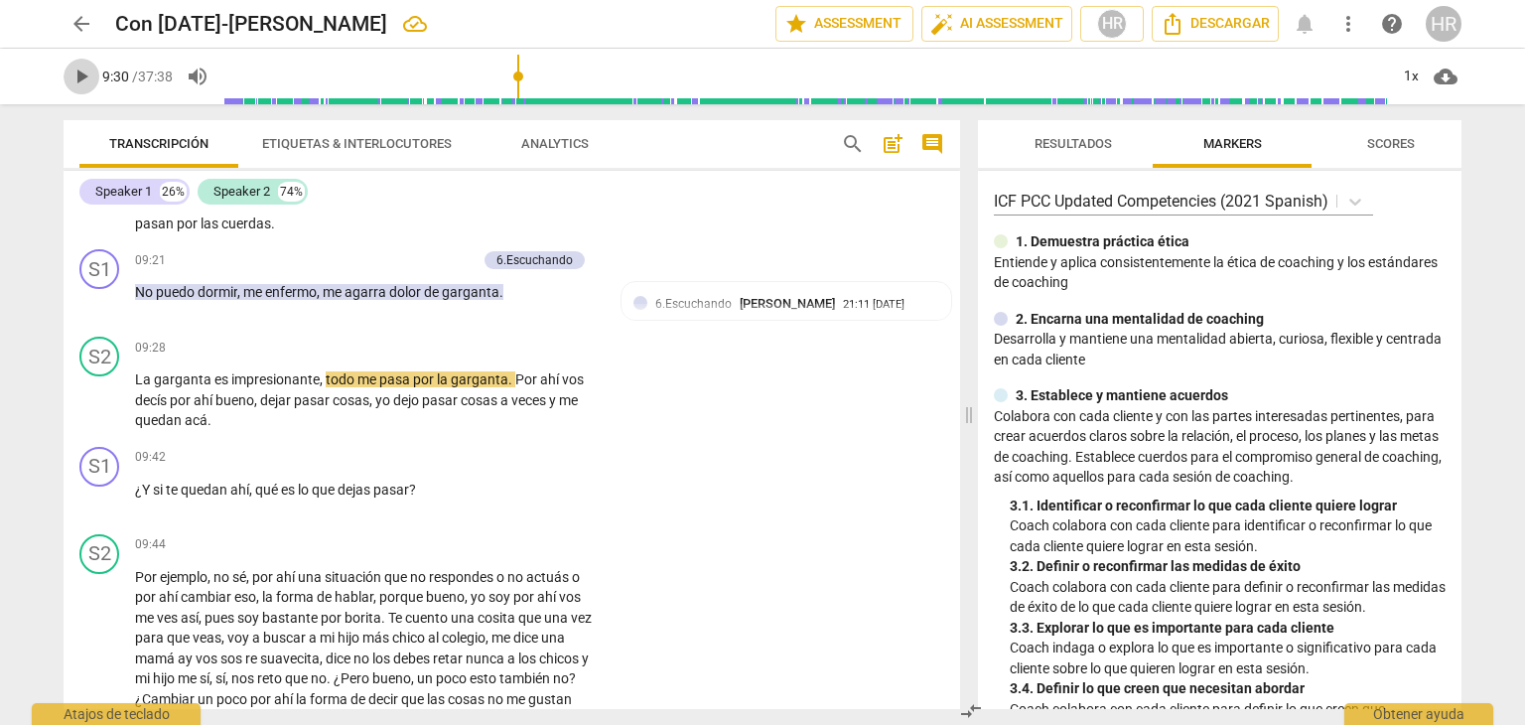
click at [79, 72] on span "play_arrow" at bounding box center [82, 77] width 24 height 24
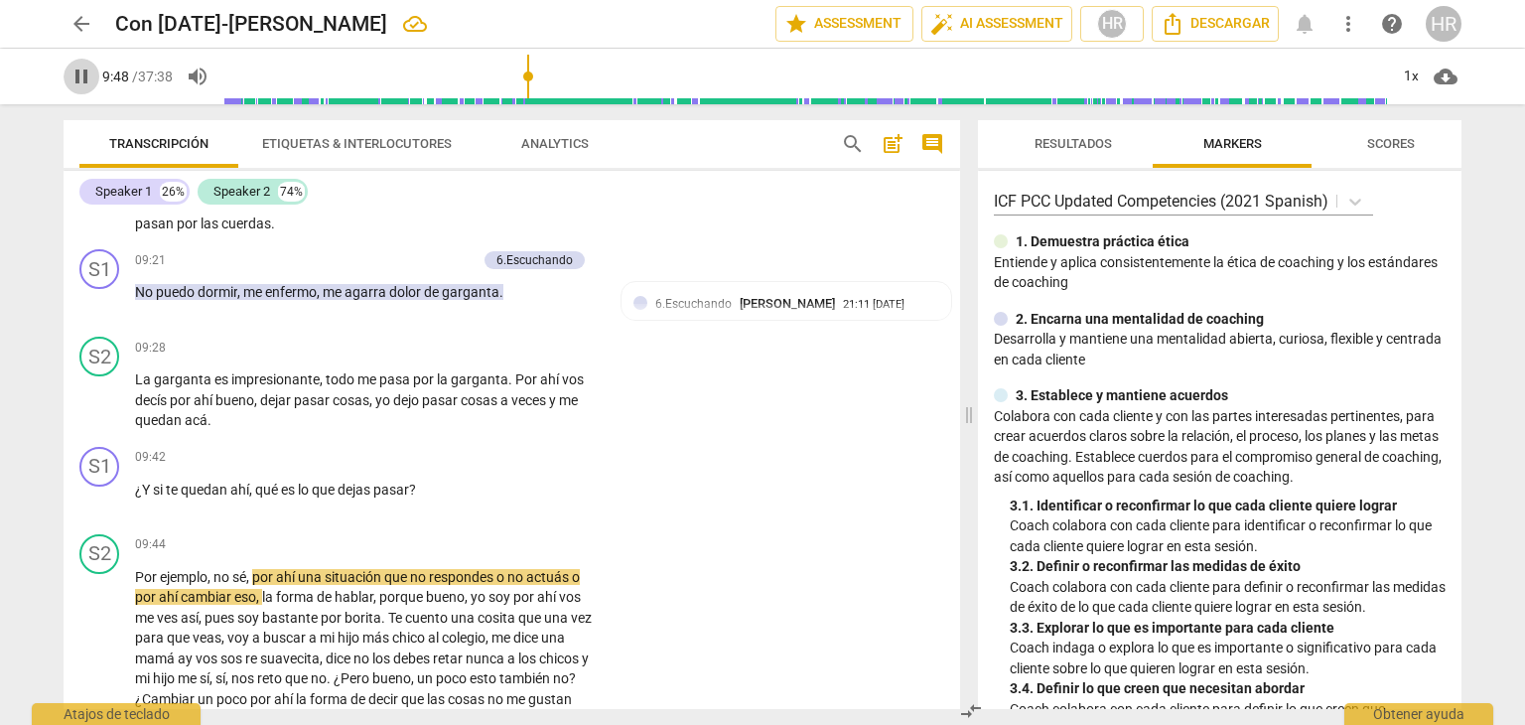
click at [79, 74] on span "pause" at bounding box center [82, 77] width 24 height 24
type input "589"
click at [476, 468] on div "+" at bounding box center [477, 458] width 20 height 20
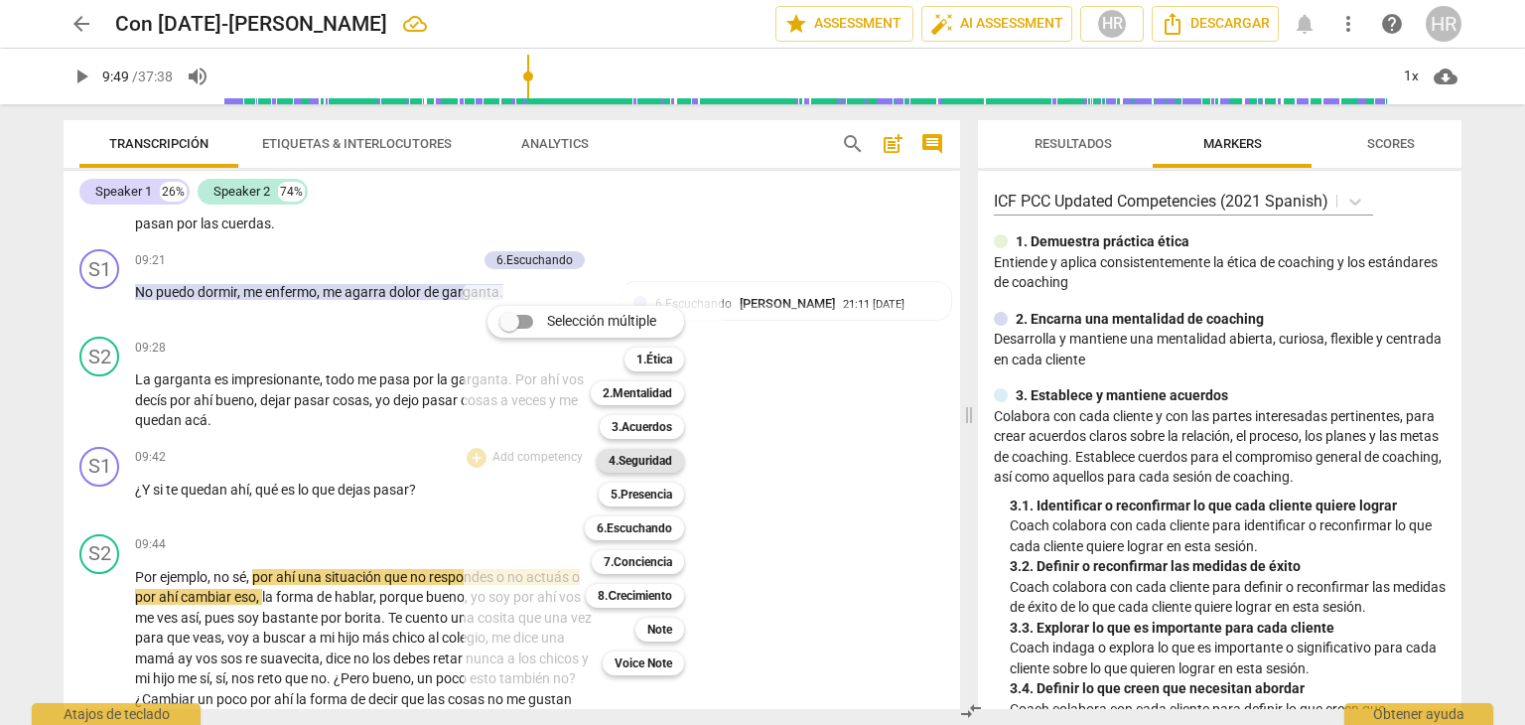
click at [642, 463] on b "4.Seguridad" at bounding box center [641, 461] width 64 height 24
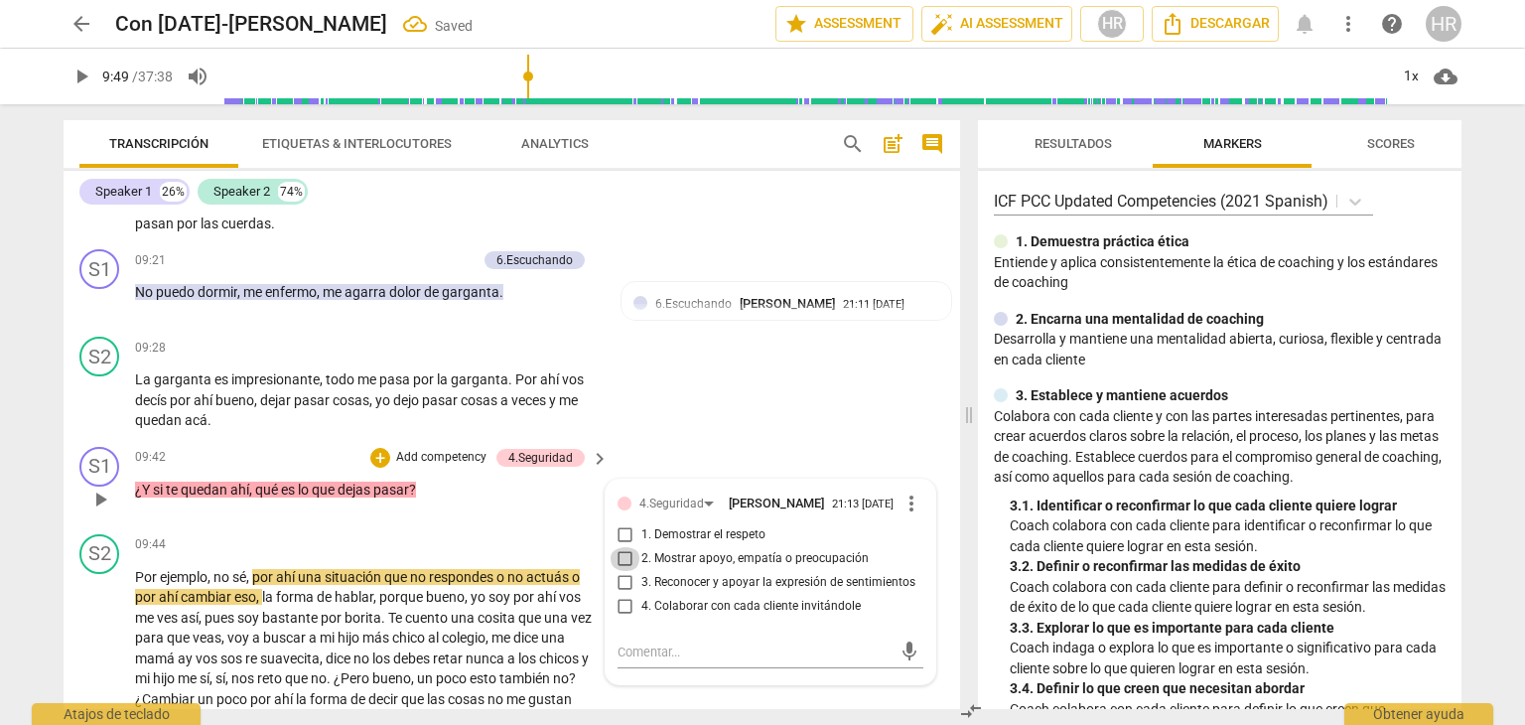
click at [623, 571] on input "2. Mostrar apoyo, empatía o preocupación" at bounding box center [626, 559] width 32 height 24
checkbox input "true"
click at [589, 526] on div "S1 play_arrow pause 09:42 + Add competency 4.Seguridad keyboard_arrow_right ¿Y …" at bounding box center [512, 482] width 897 height 87
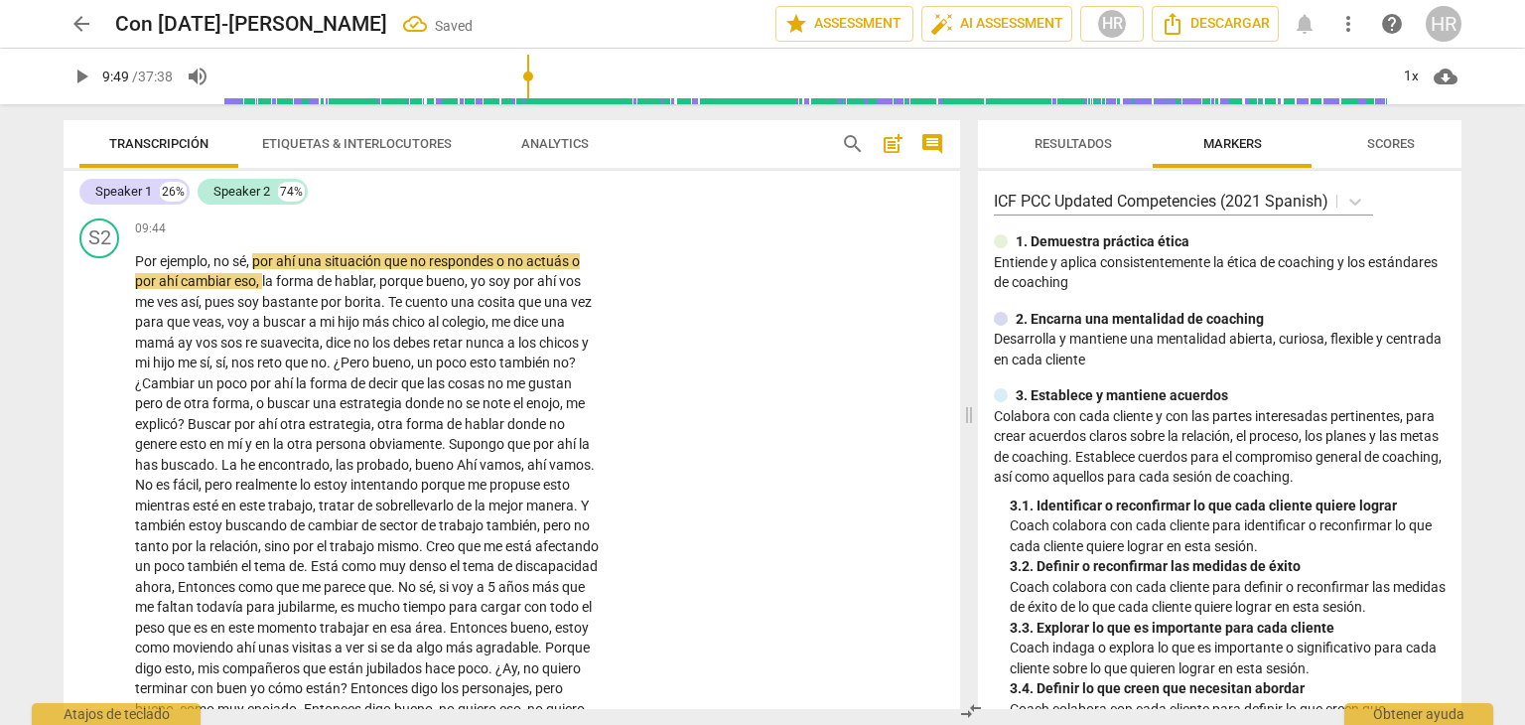
scroll to position [3669, 0]
click at [87, 80] on span "play_arrow" at bounding box center [82, 77] width 24 height 24
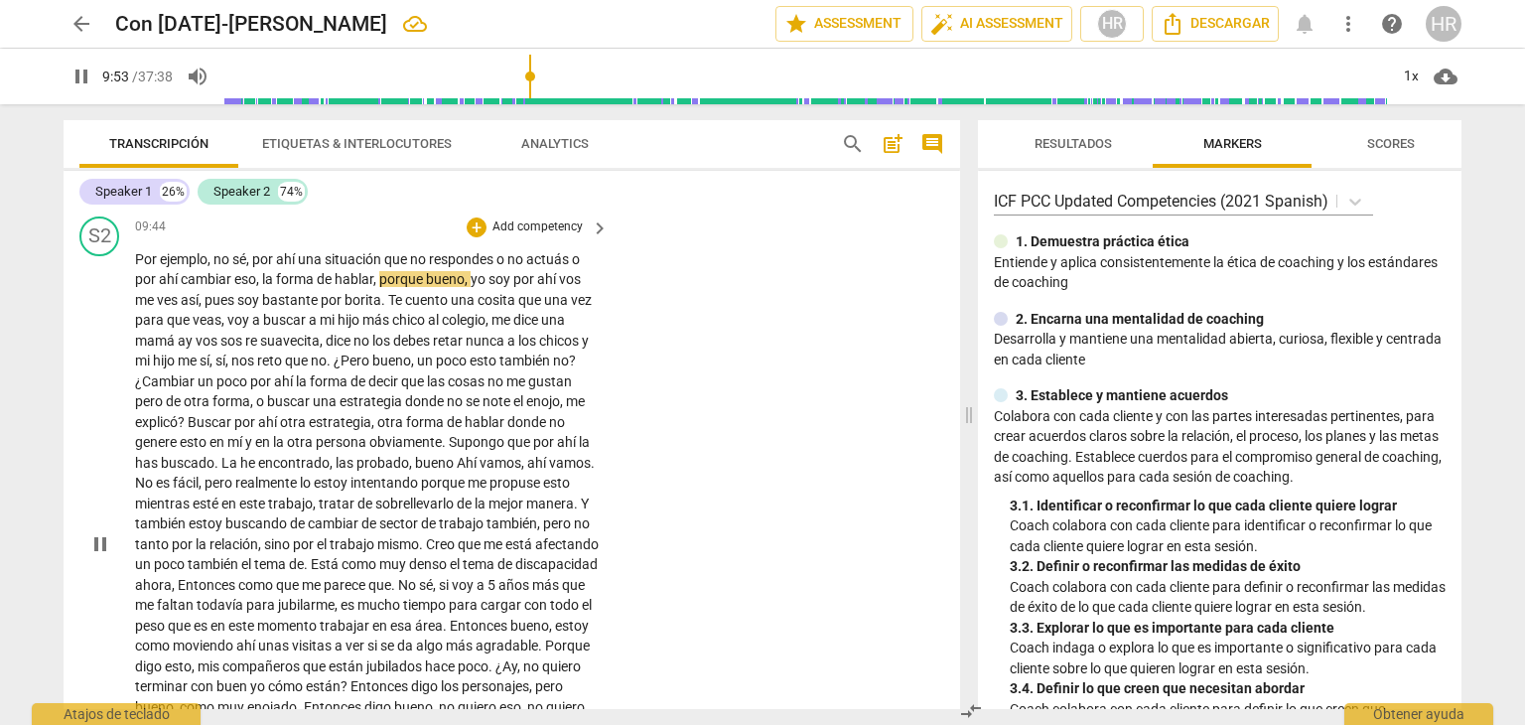
click at [618, 562] on div "S2 play_arrow pause 09:44 + Add competency keyboard_arrow_right Por ejemplo , n…" at bounding box center [512, 528] width 897 height 639
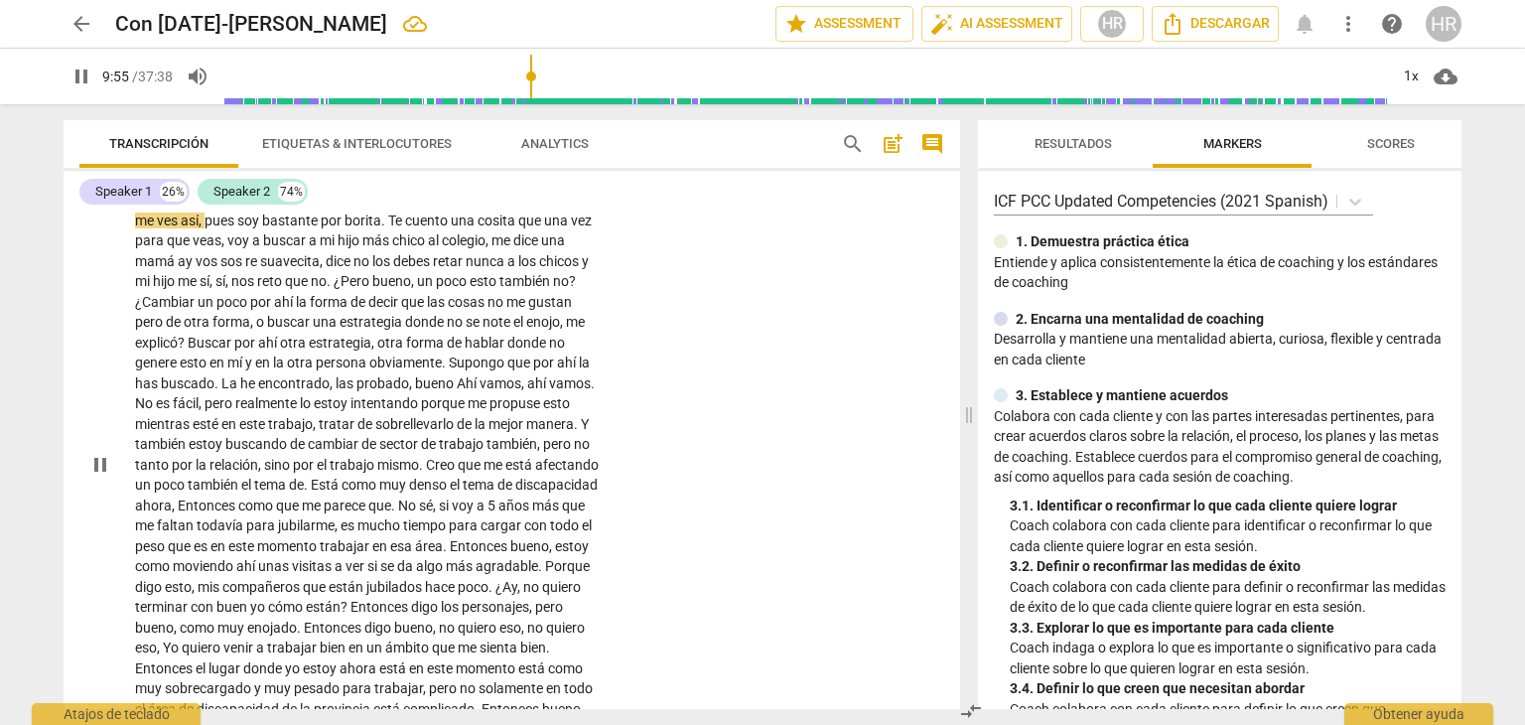
scroll to position [3788, 0]
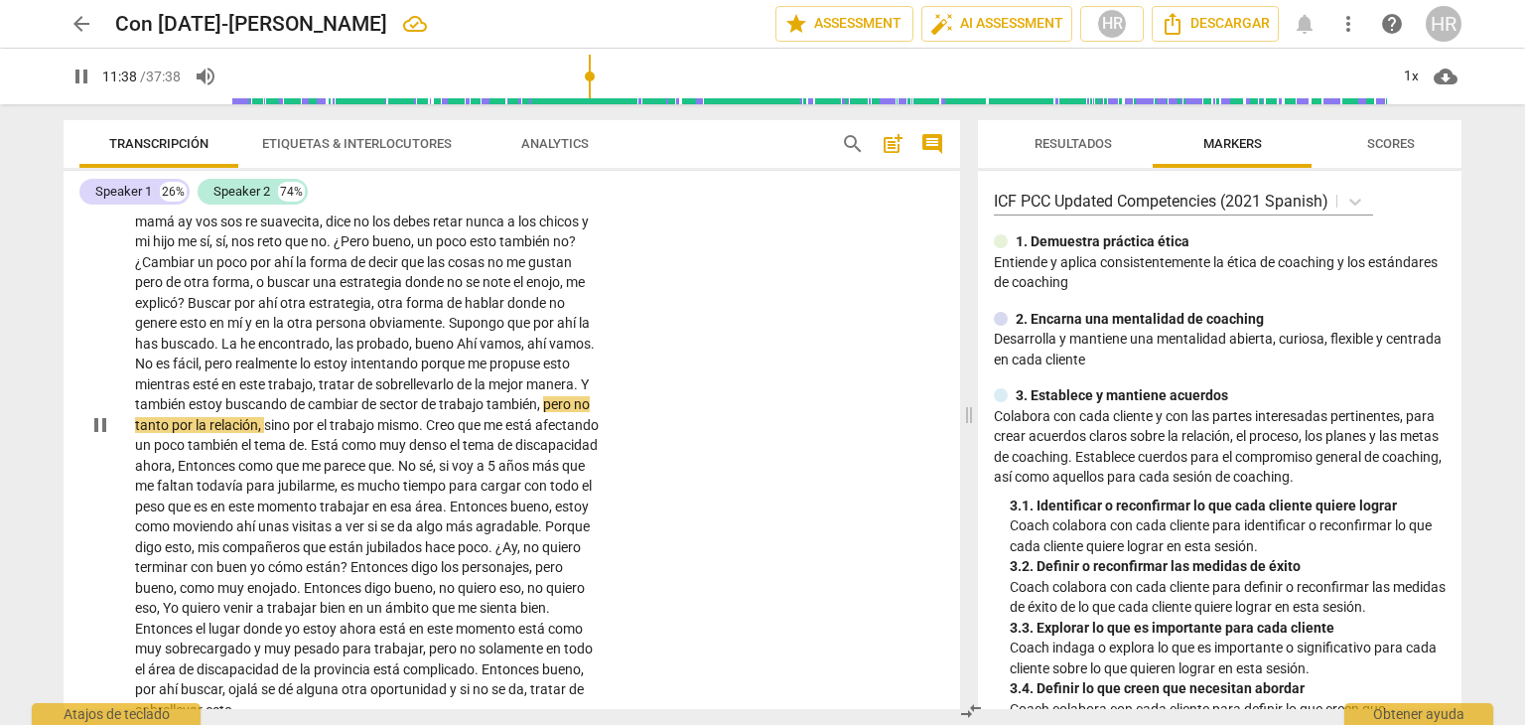
click at [612, 563] on div "S2 play_arrow pause 09:44 + Add competency keyboard_arrow_right Por ejemplo , n…" at bounding box center [512, 408] width 897 height 639
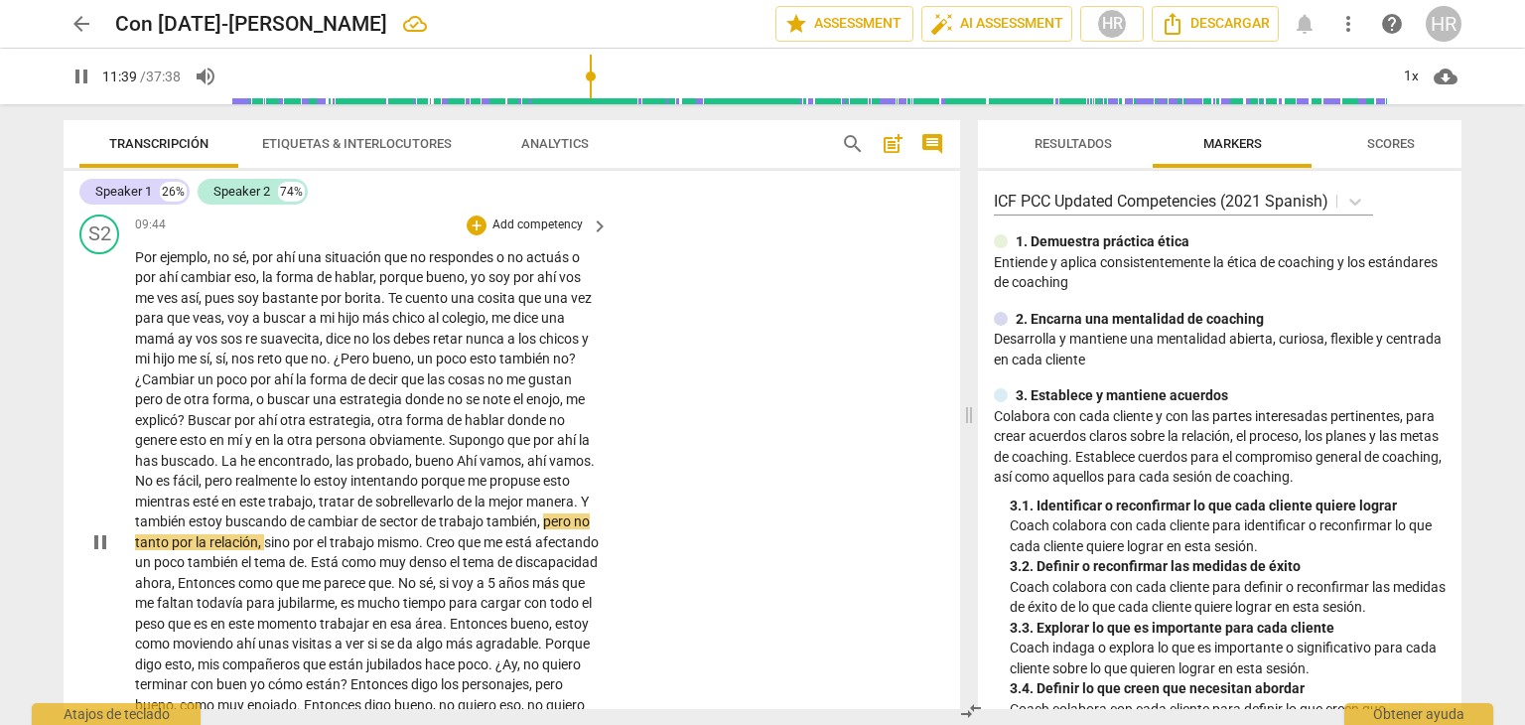
scroll to position [3669, 0]
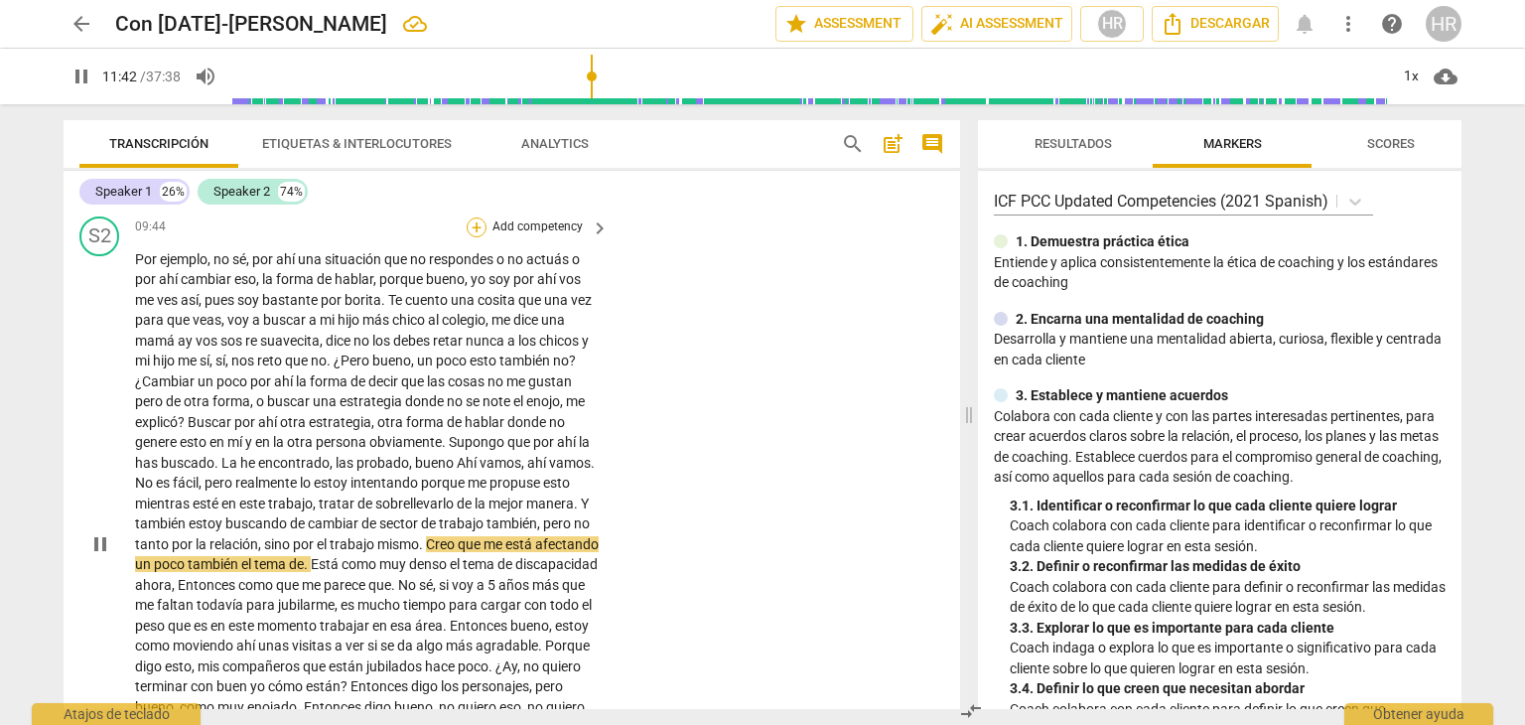
click at [472, 237] on div "+" at bounding box center [477, 227] width 20 height 20
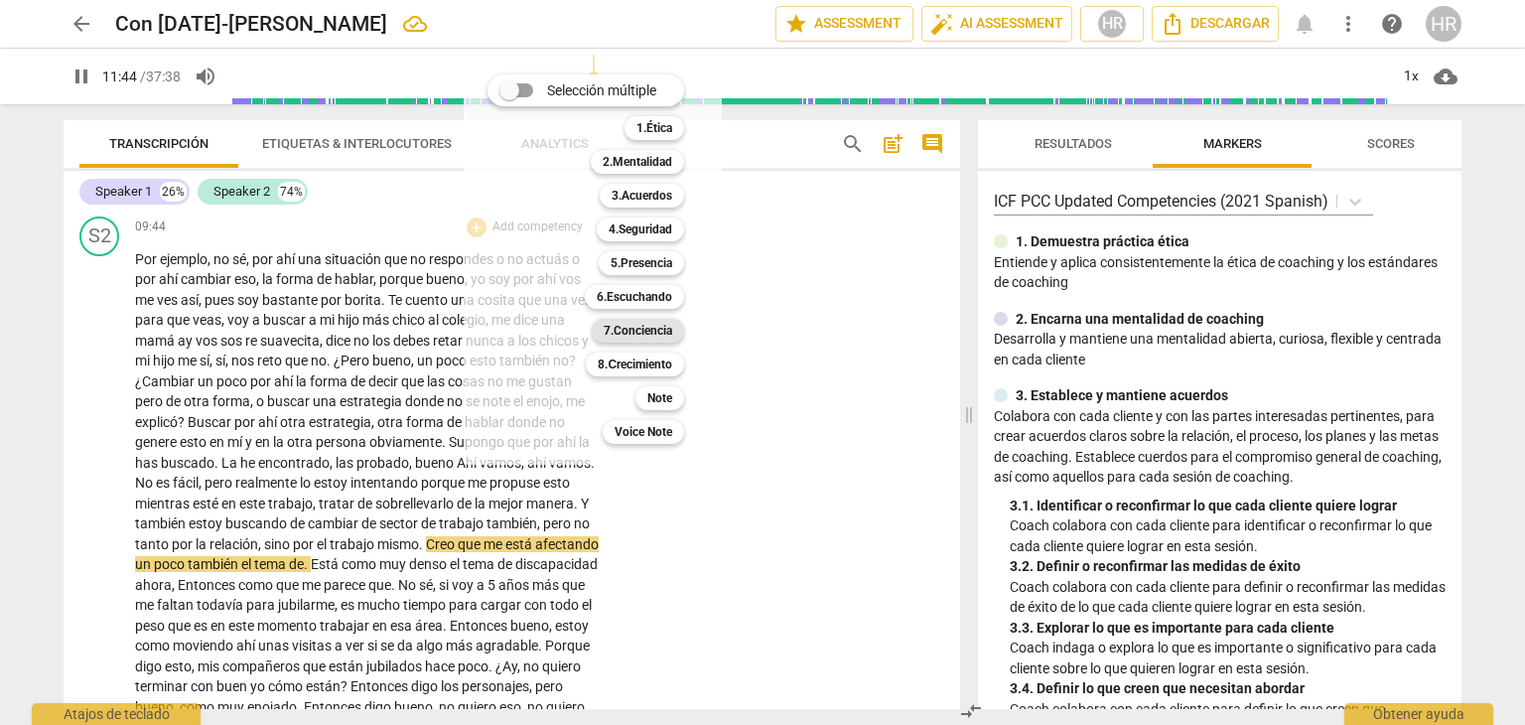
click at [655, 323] on b "7.Conciencia" at bounding box center [638, 331] width 69 height 24
type input "705"
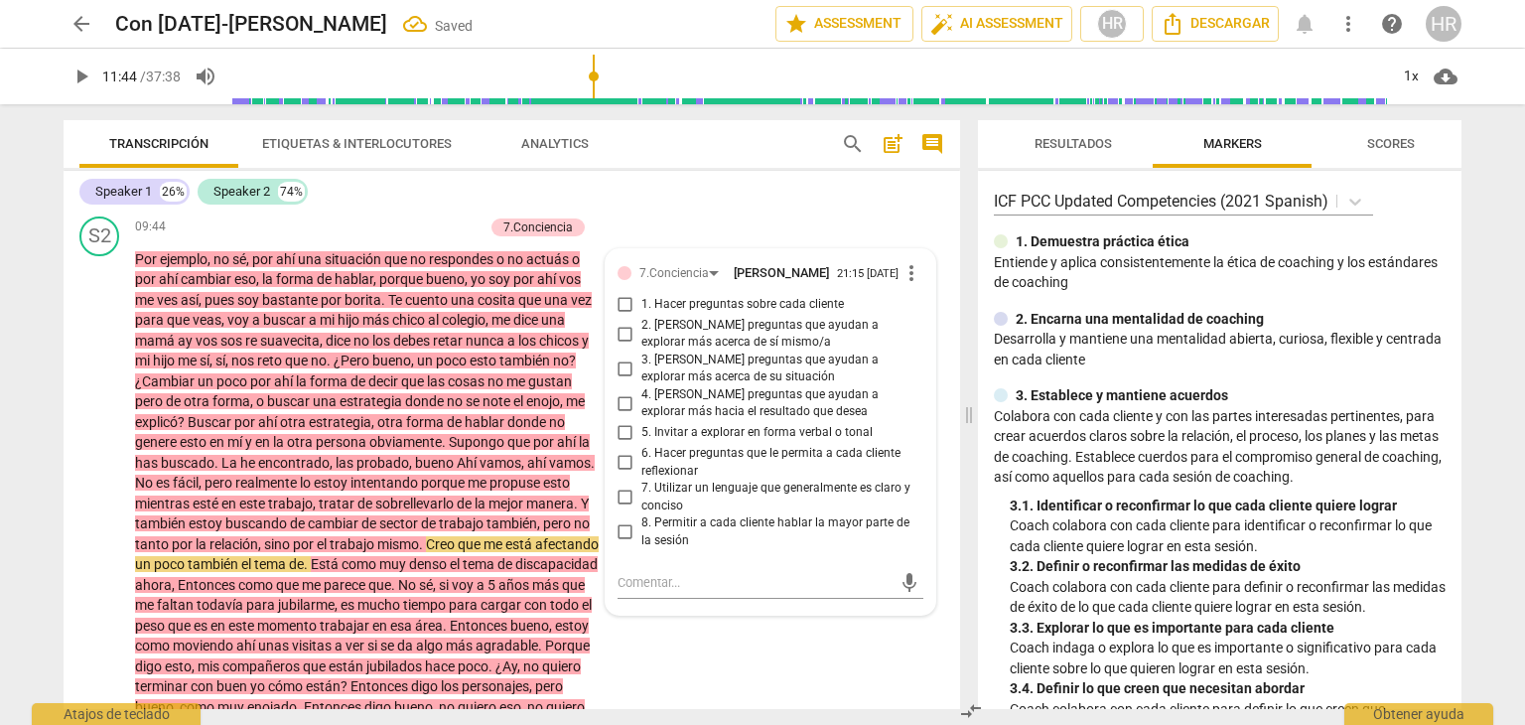
scroll to position [3768, 0]
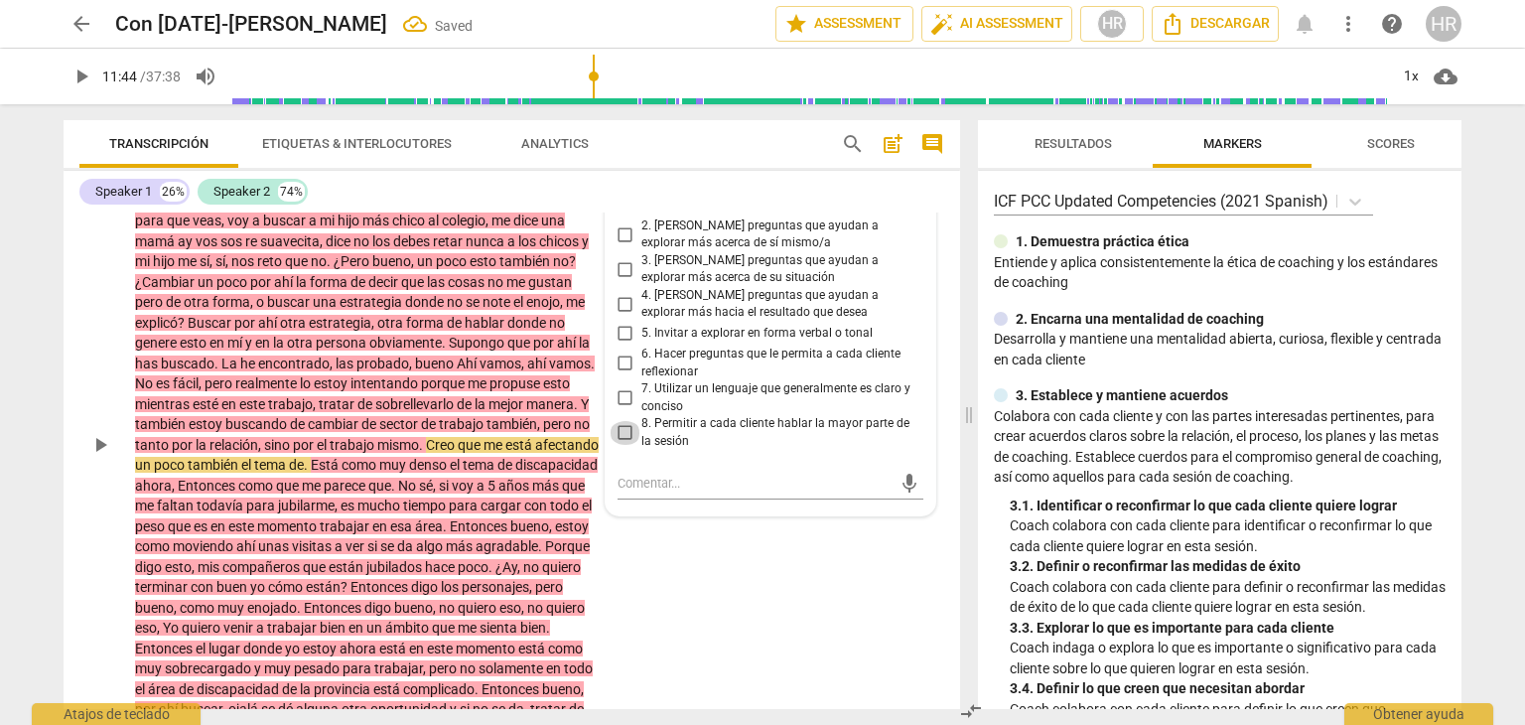
click at [624, 445] on input "8. Permitir a cada cliente hablar la mayor parte de la sesión" at bounding box center [626, 433] width 32 height 24
checkbox input "true"
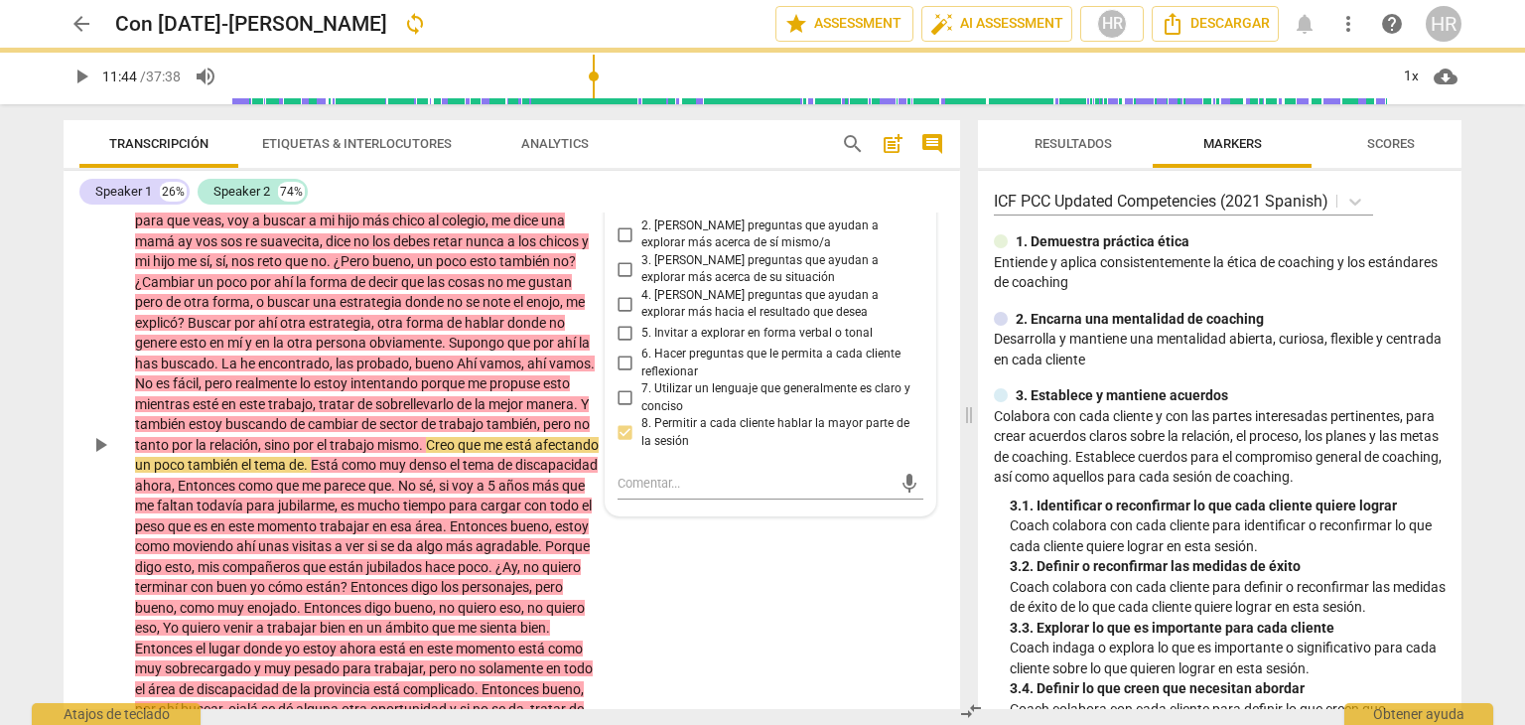
click at [600, 569] on div "Por ejemplo , no sé , por ahí una situación que no respondes o no actuás o por …" at bounding box center [373, 445] width 476 height 591
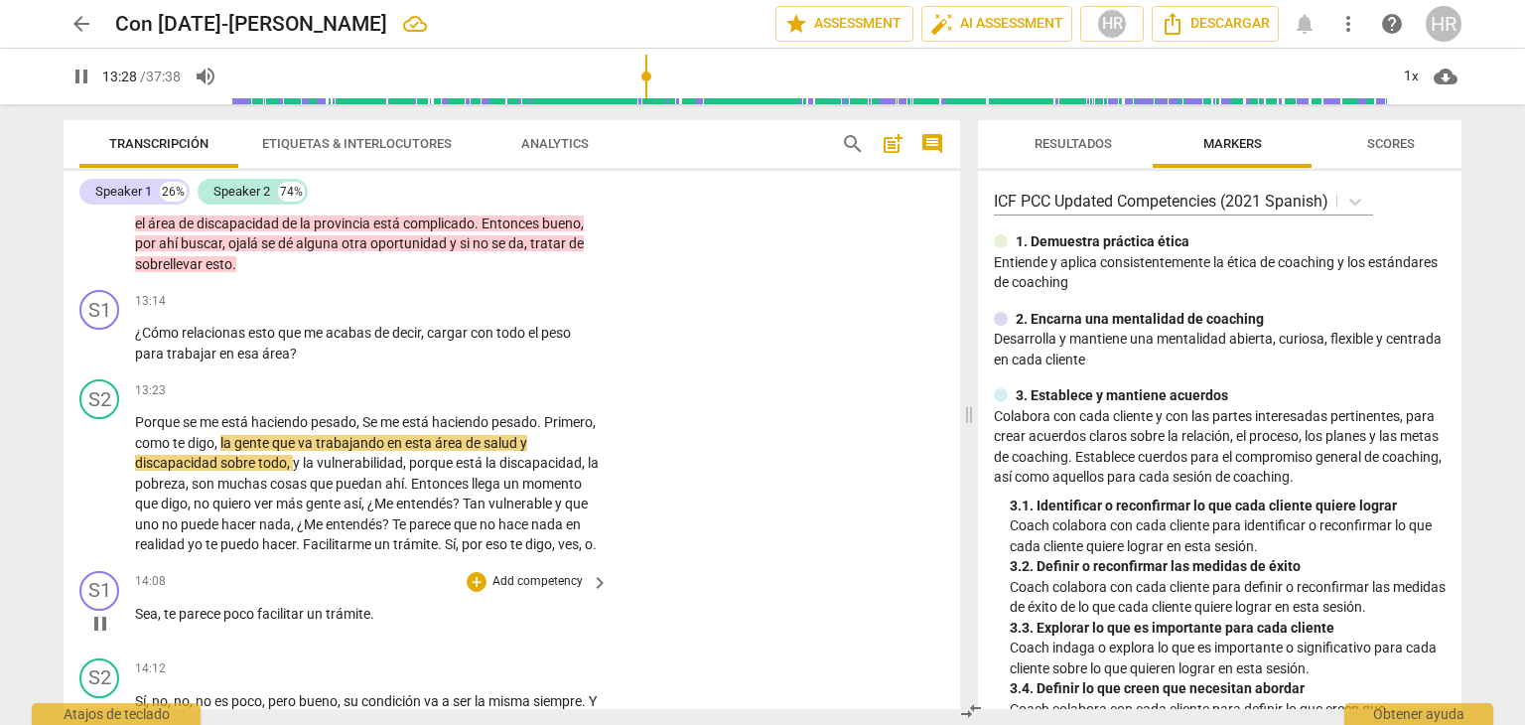
scroll to position [4229, 0]
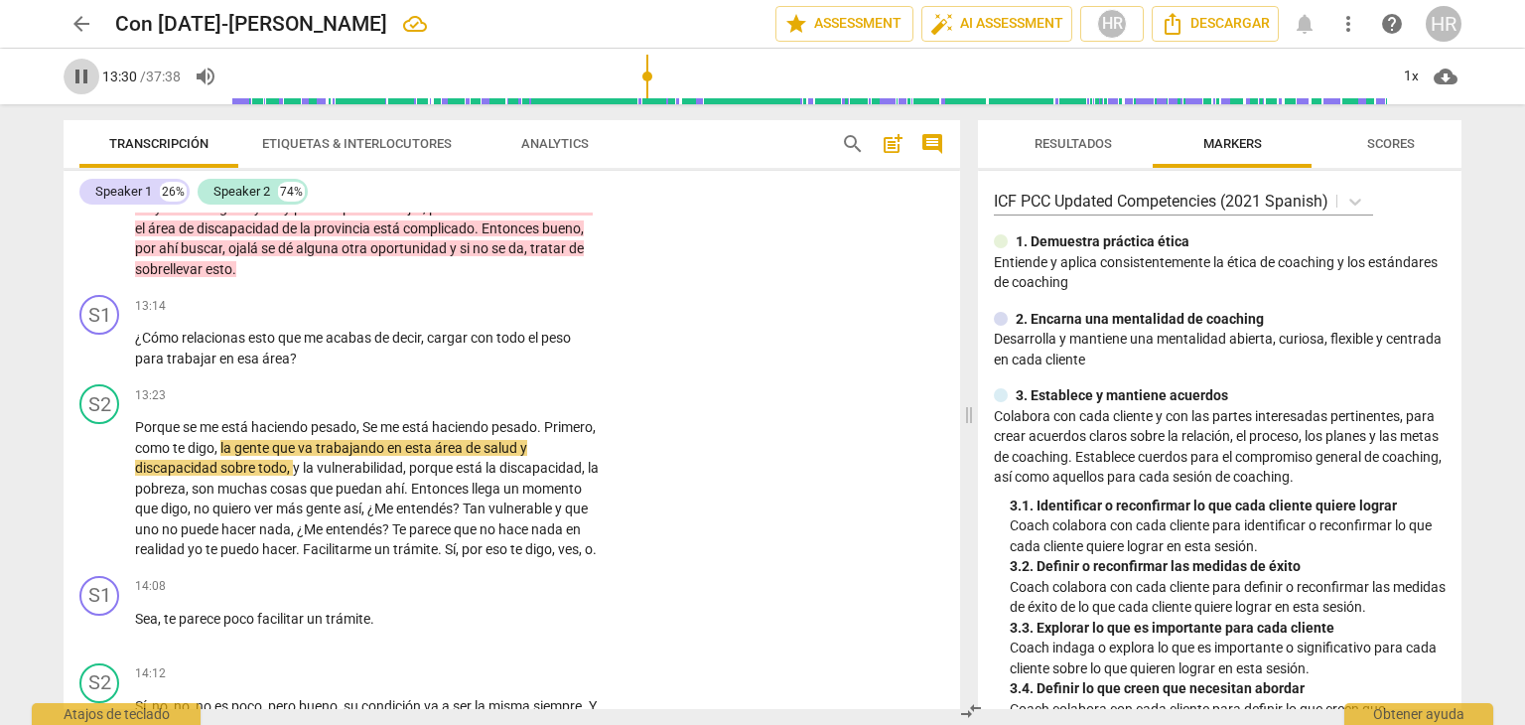
click at [82, 79] on span "pause" at bounding box center [82, 77] width 24 height 24
type input "811"
click at [475, 316] on div "+" at bounding box center [477, 306] width 20 height 20
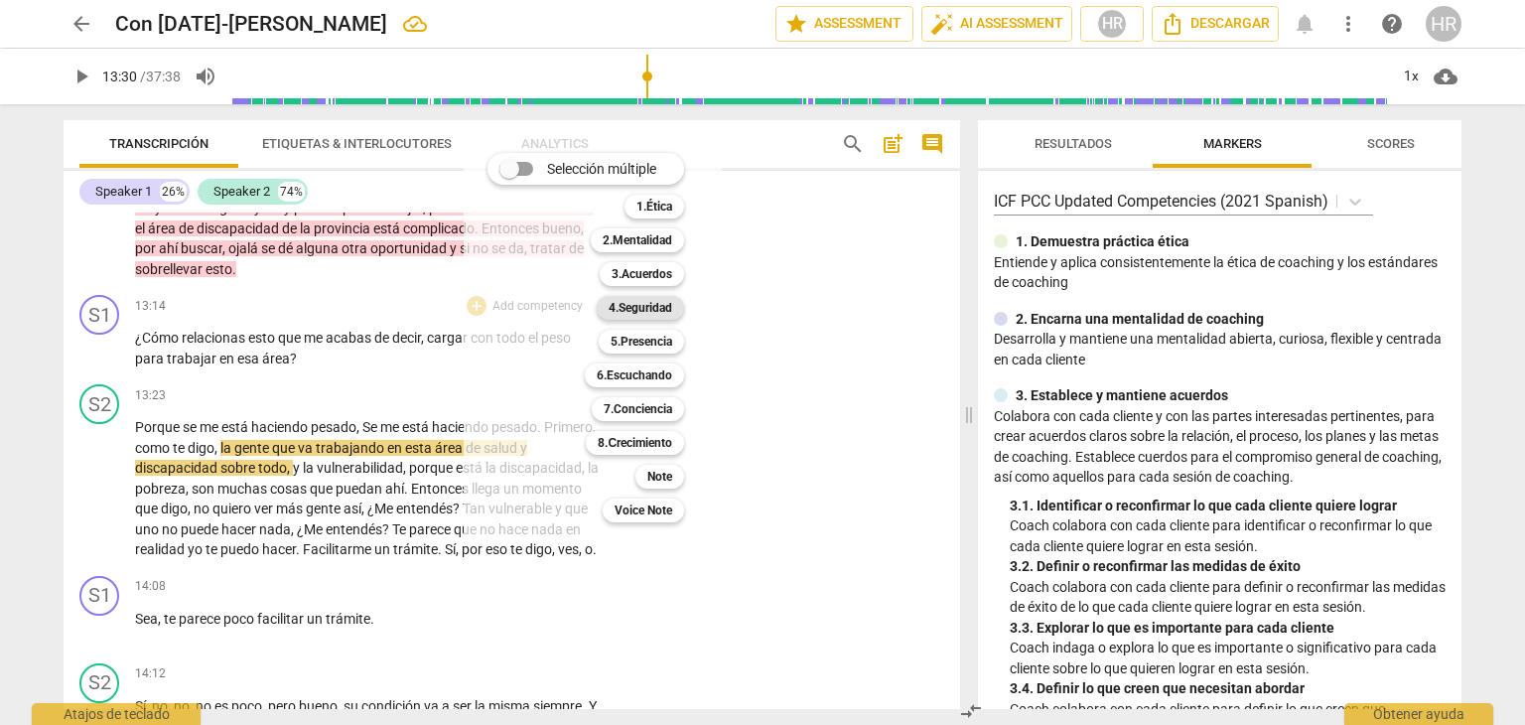
click at [656, 312] on b "4.Seguridad" at bounding box center [641, 308] width 64 height 24
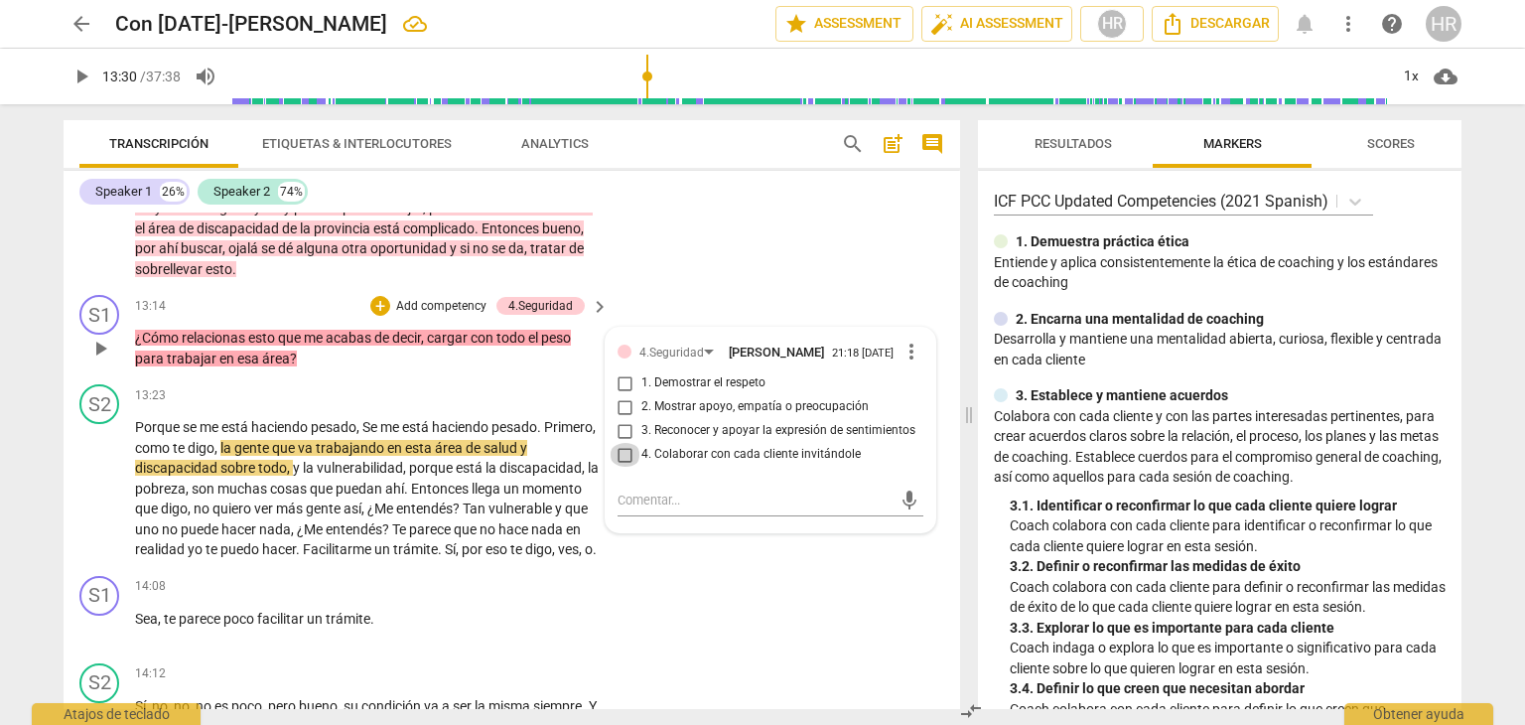
click at [625, 467] on input "4. Colaborar con cada cliente invitándole" at bounding box center [626, 455] width 32 height 24
checkbox input "true"
click at [382, 316] on div "+" at bounding box center [380, 306] width 20 height 20
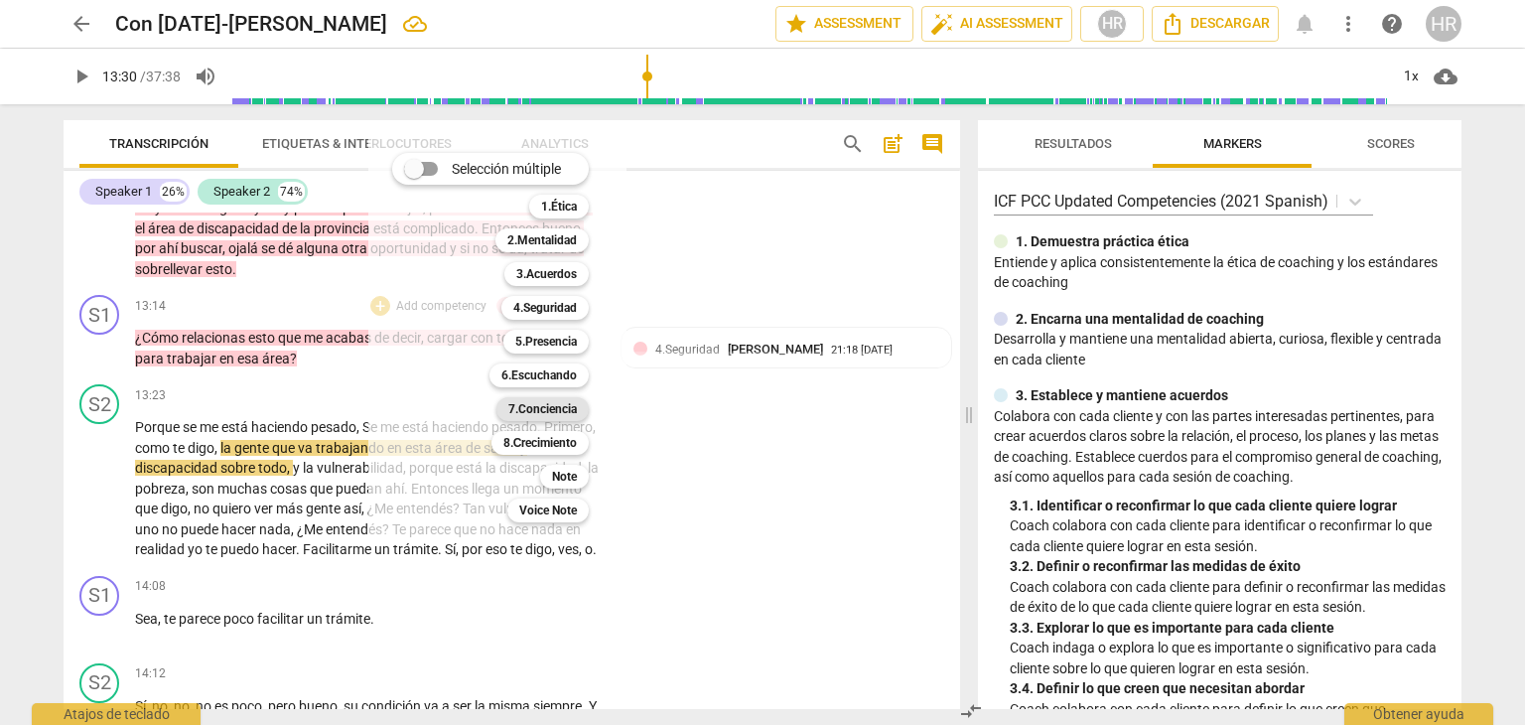
click at [557, 418] on b "7.Conciencia" at bounding box center [542, 409] width 69 height 24
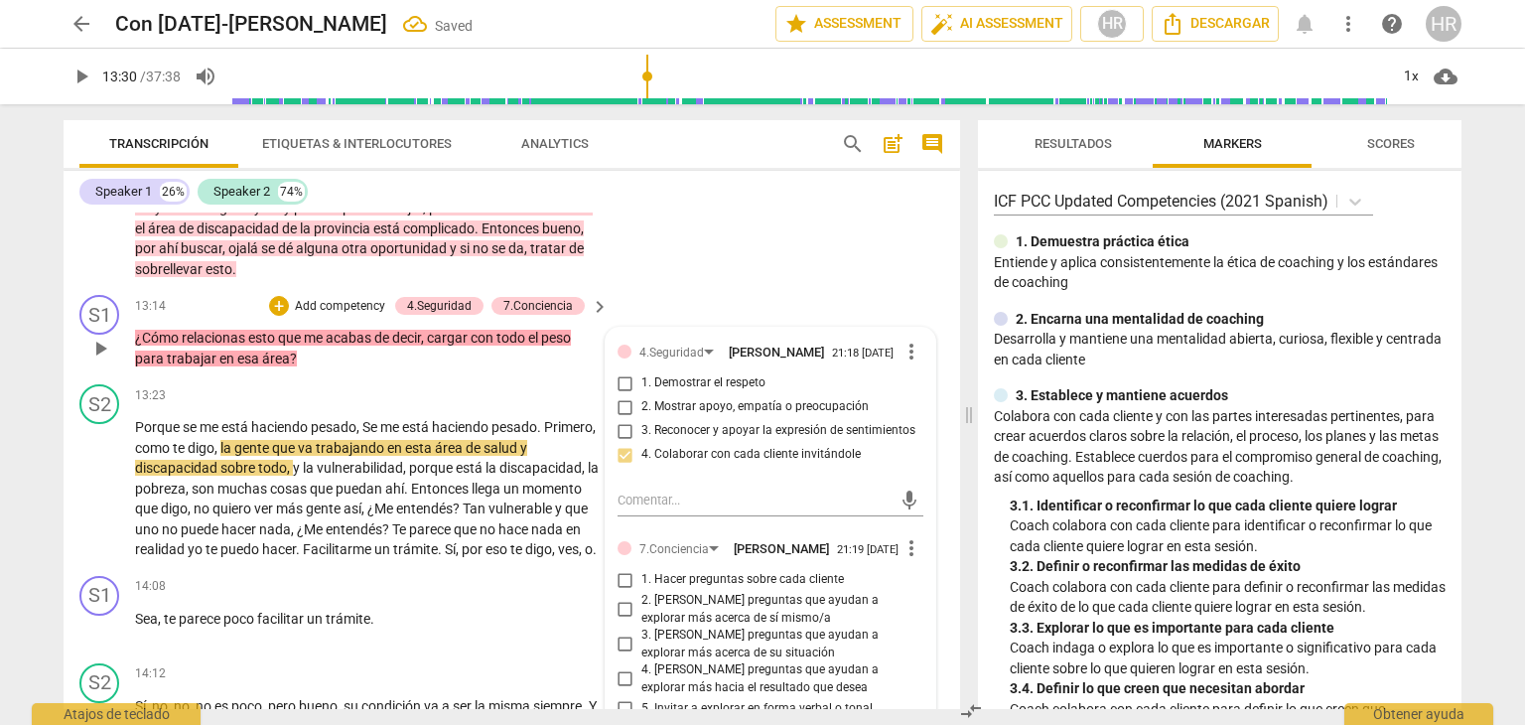
click at [917, 660] on div "4.Seguridad Hortensia Rojas Jaimes 21:18 09-02-2025 more_vert 1. Demostrar el r…" at bounding box center [771, 609] width 330 height 563
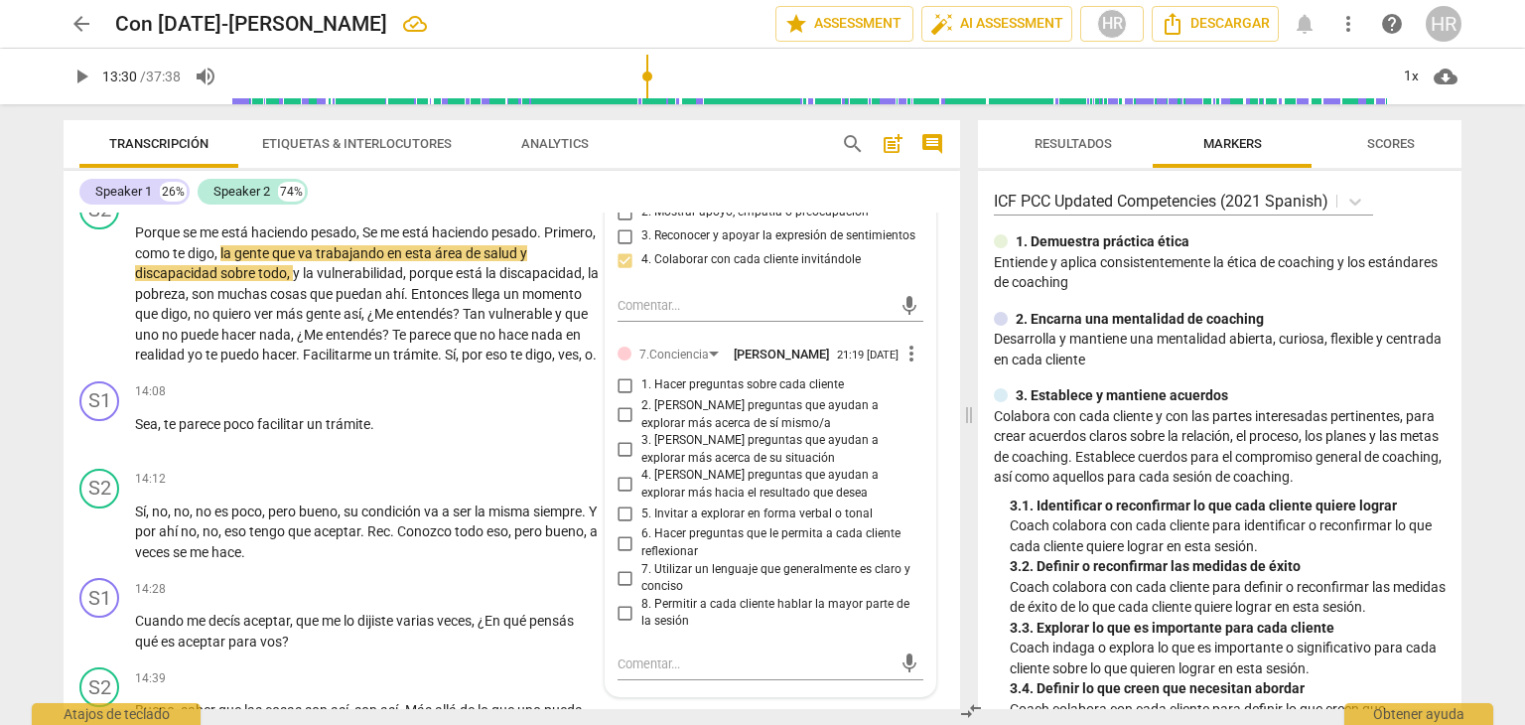
scroll to position [4427, 0]
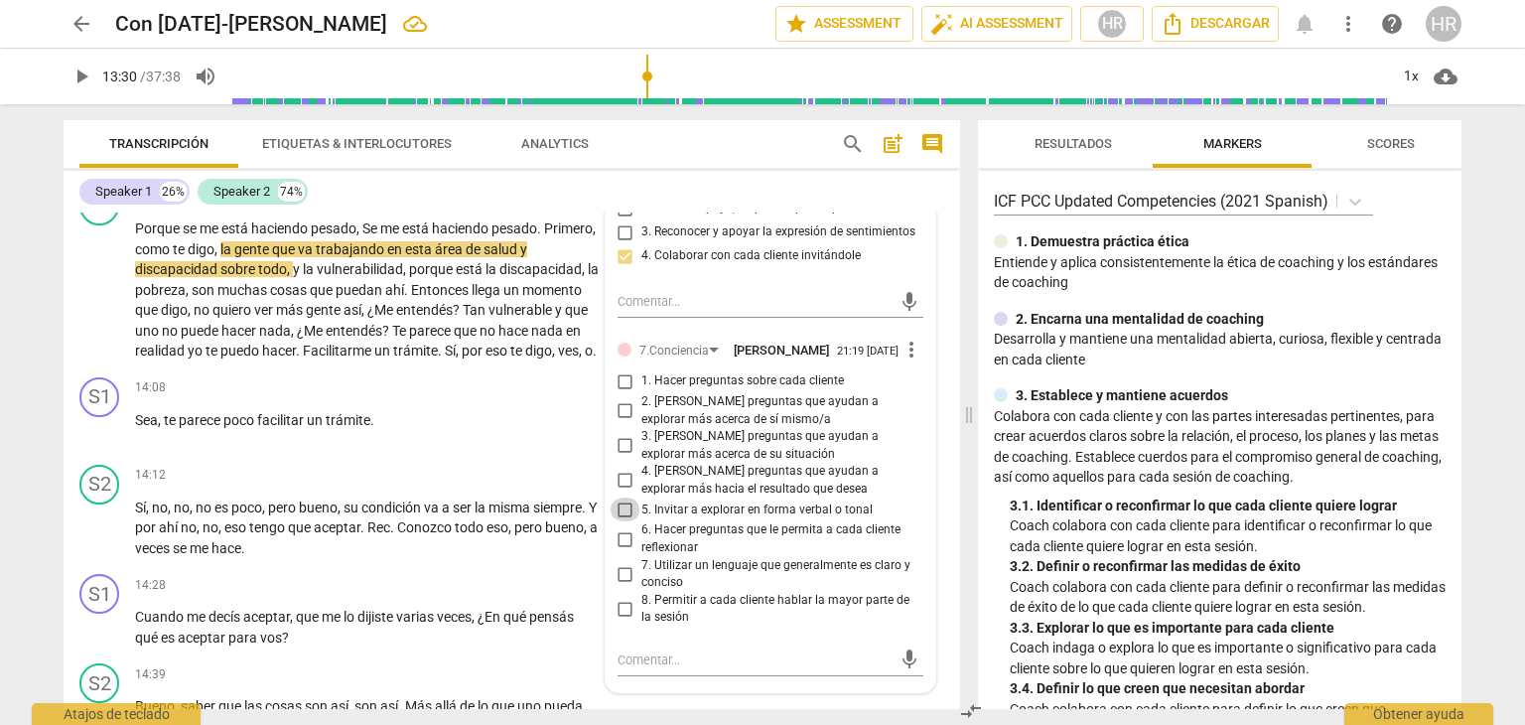
click at [624, 521] on input "5. Invitar a explorar en forma verbal o tonal" at bounding box center [626, 509] width 32 height 24
checkbox input "true"
click at [83, 86] on span "play_arrow" at bounding box center [82, 77] width 24 height 24
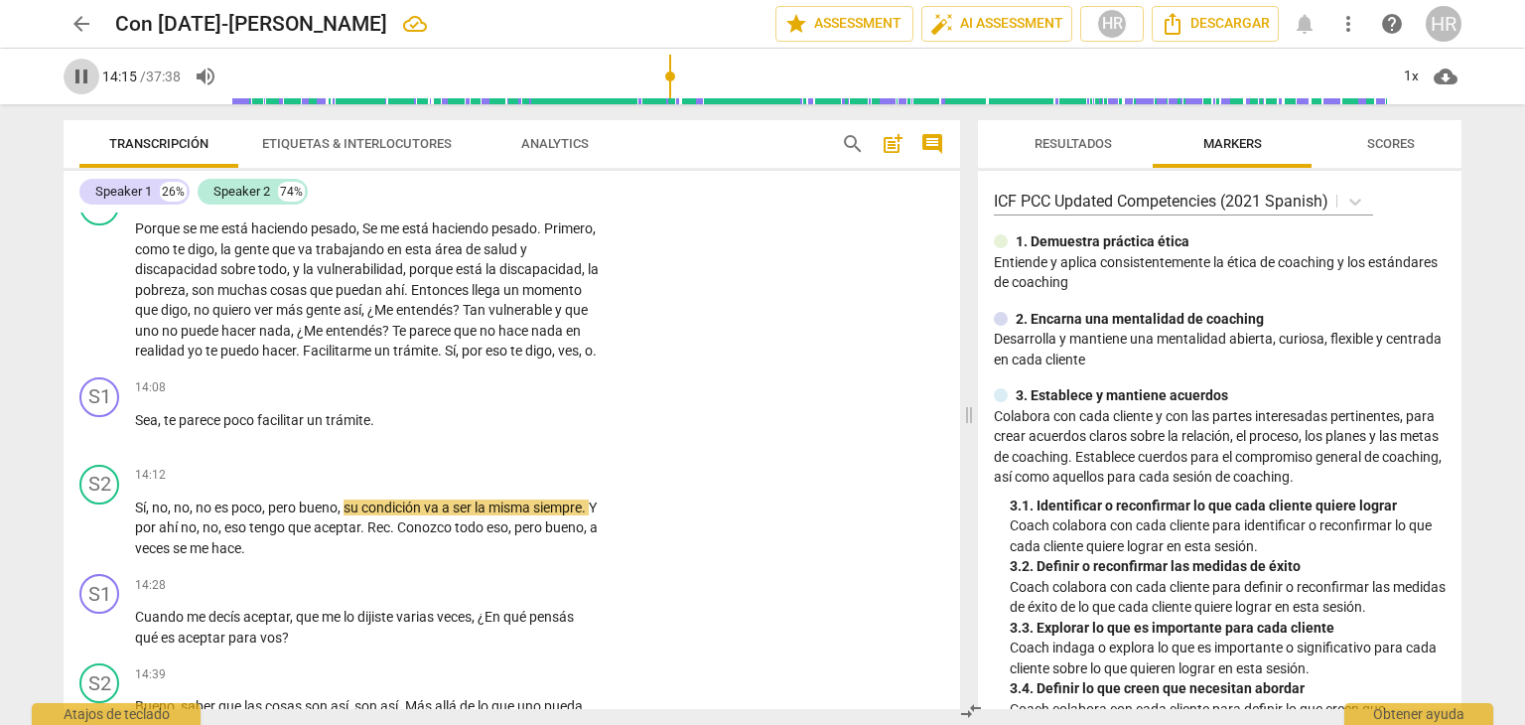
click at [78, 79] on span "pause" at bounding box center [82, 77] width 24 height 24
type input "856"
click at [473, 398] on div "+" at bounding box center [477, 388] width 20 height 20
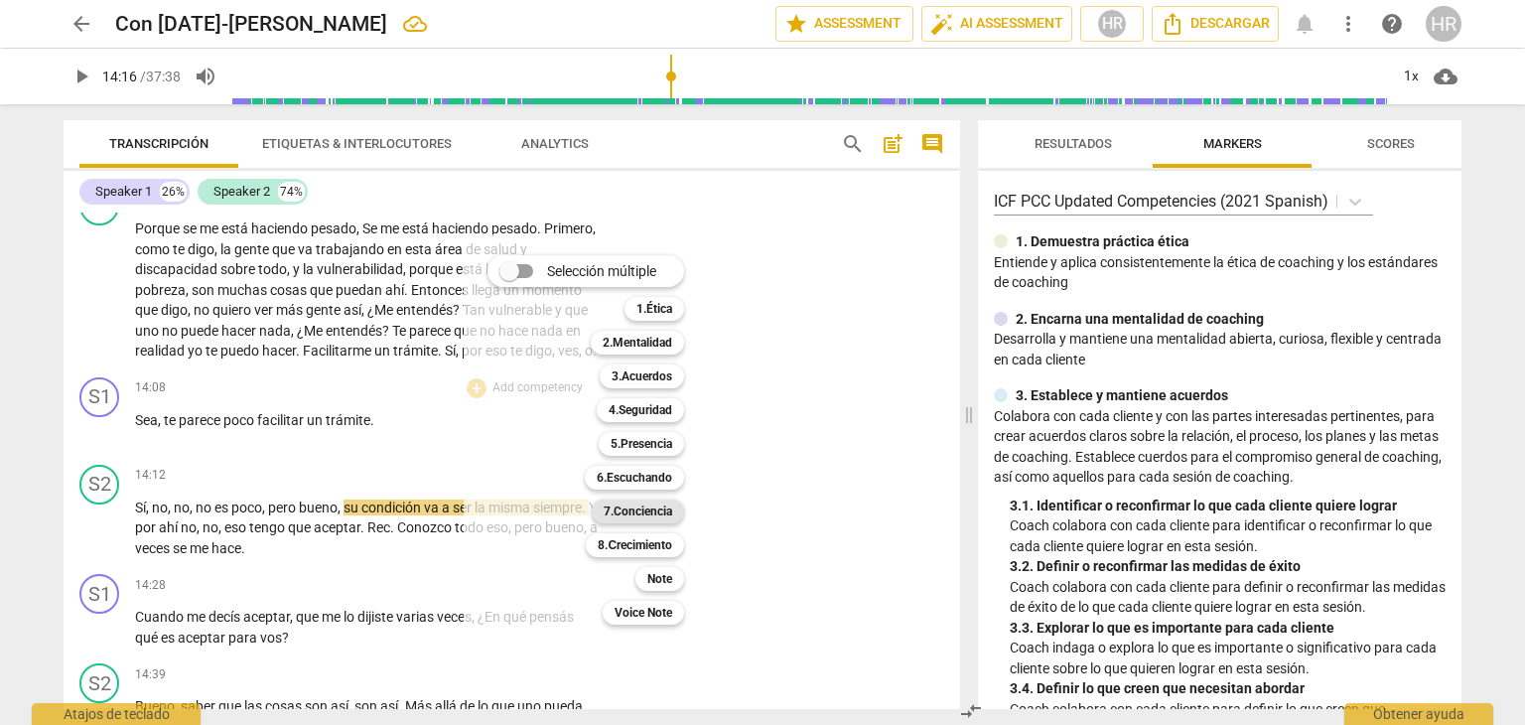
click at [669, 512] on b "7.Conciencia" at bounding box center [638, 511] width 69 height 24
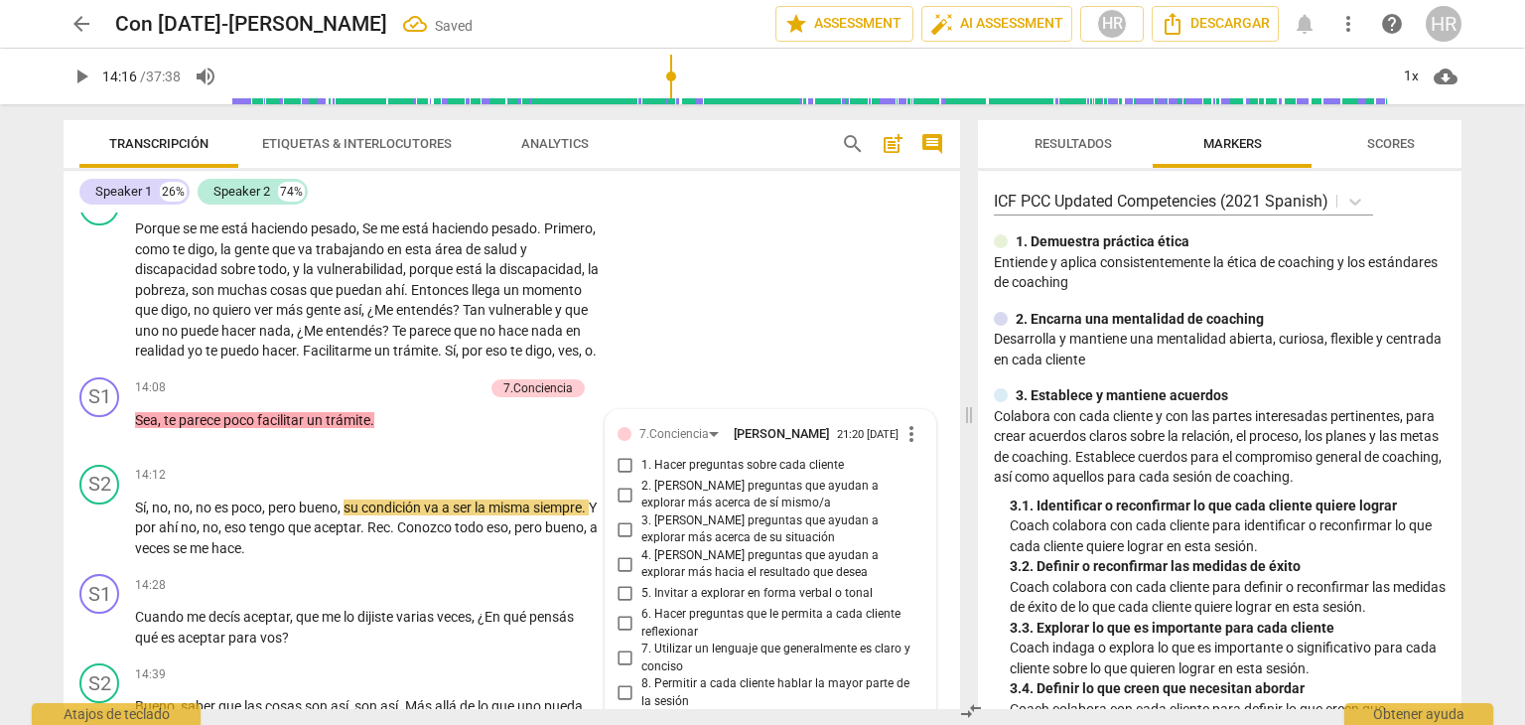
scroll to position [4770, 0]
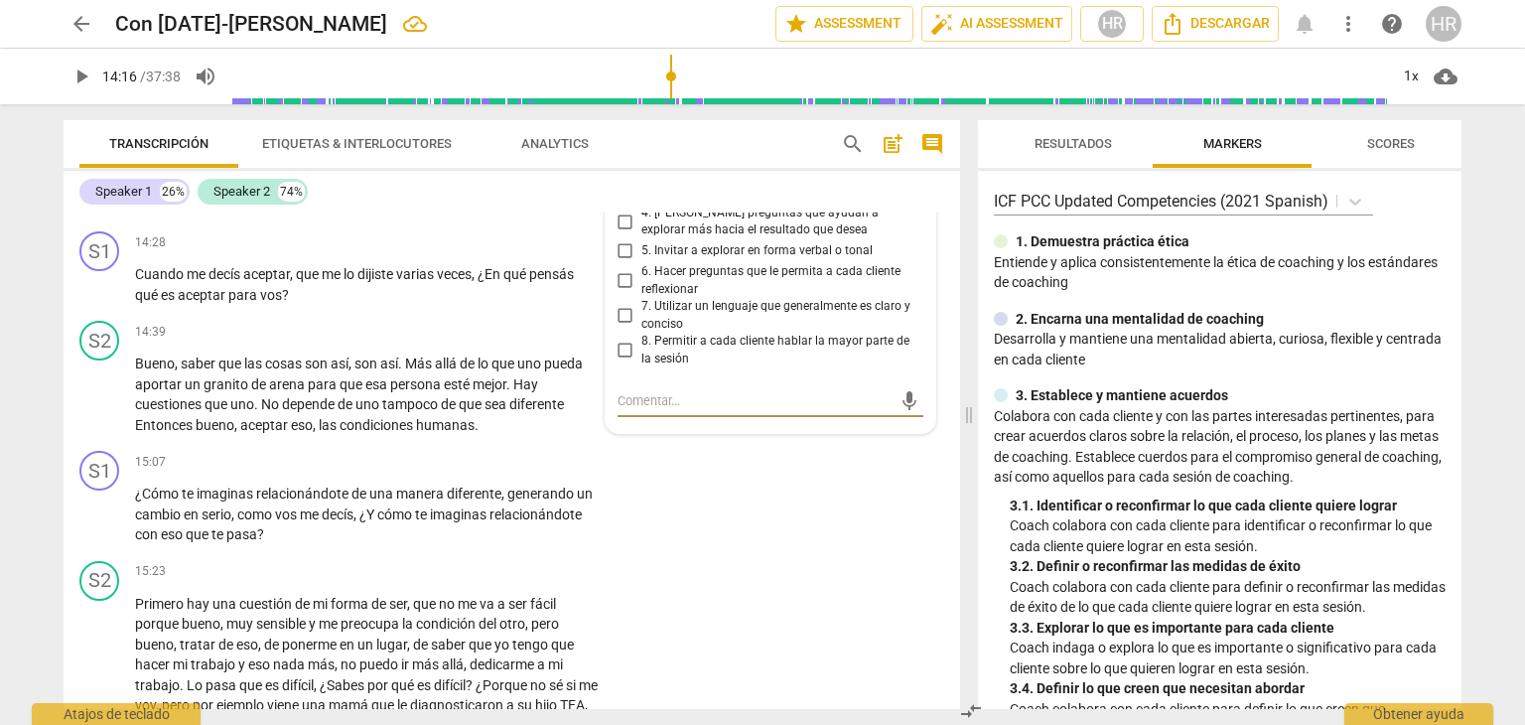
click at [624, 233] on input "4. [PERSON_NAME] preguntas que ayudan a explorar más hacia el resultado que des…" at bounding box center [626, 221] width 32 height 24
checkbox input "true"
click at [75, 77] on span "play_arrow" at bounding box center [82, 77] width 24 height 24
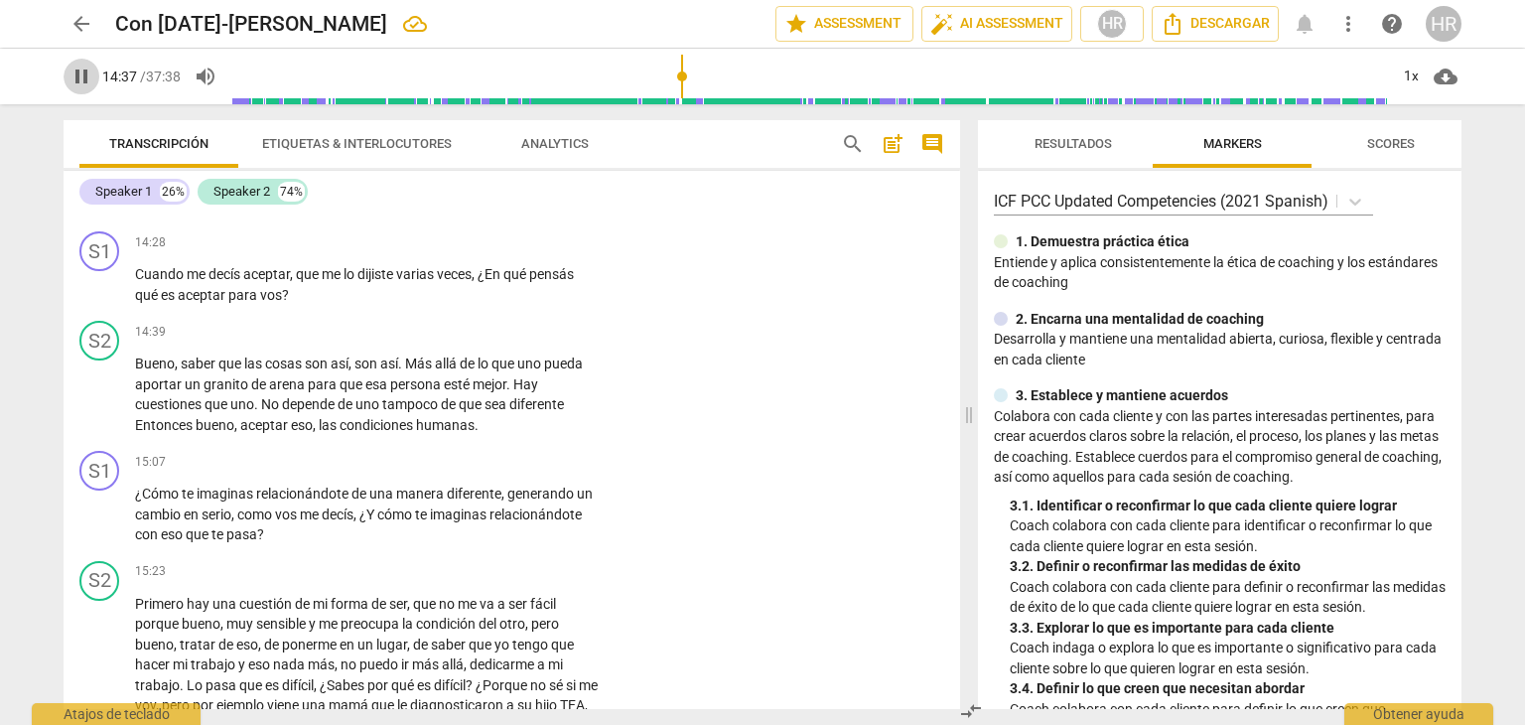
click at [81, 70] on span "pause" at bounding box center [82, 77] width 24 height 24
type input "877"
click at [475, 252] on div "+" at bounding box center [477, 242] width 20 height 20
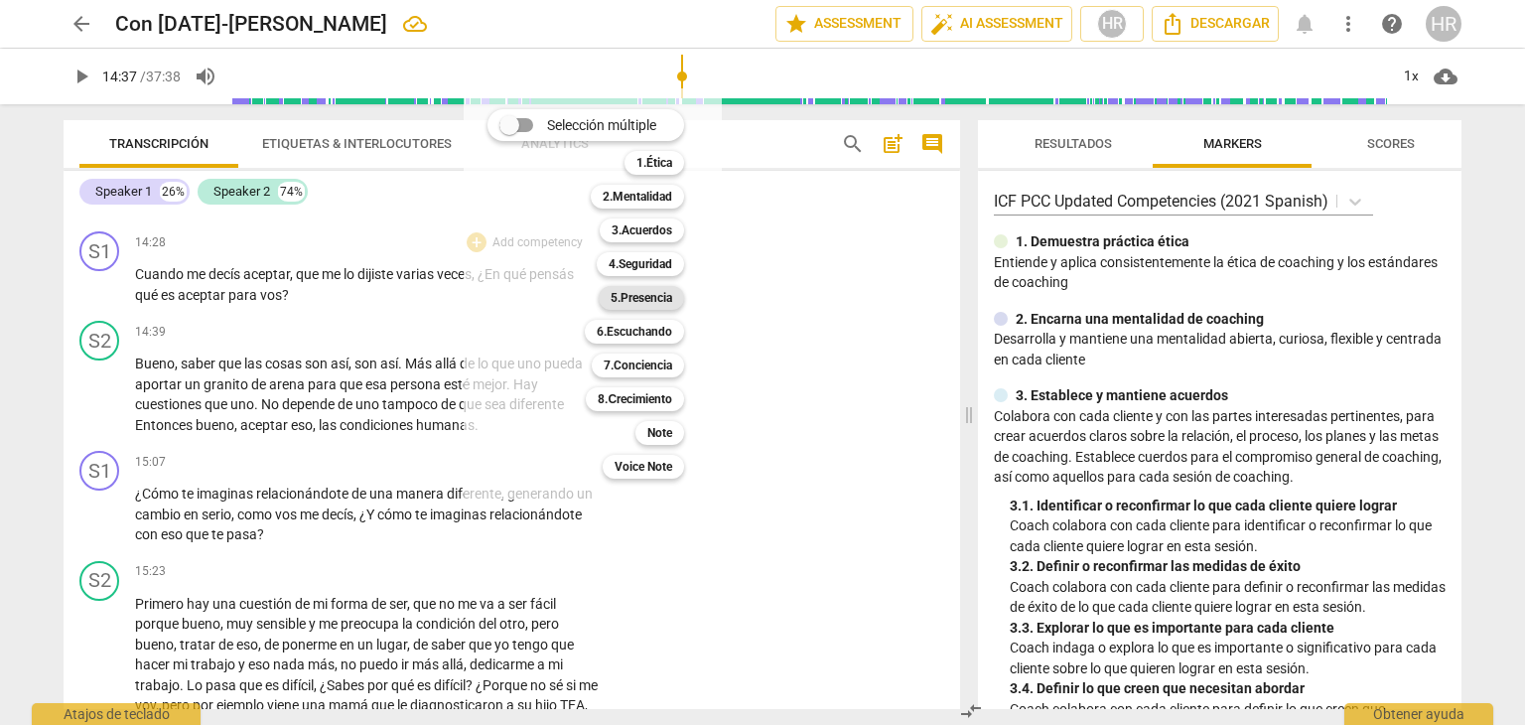
click at [646, 301] on b "5.Presencia" at bounding box center [642, 298] width 62 height 24
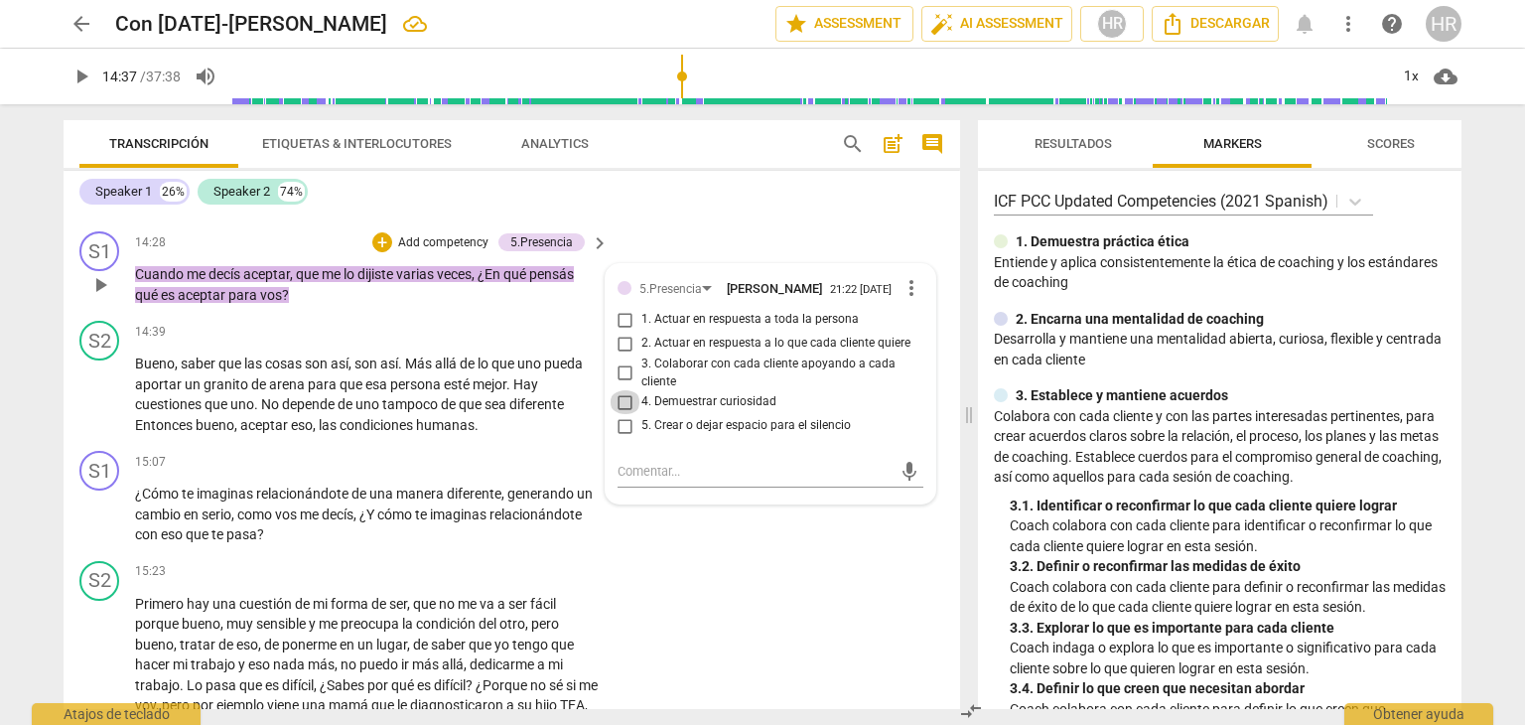
click at [623, 414] on input "4. Demuestrar curiosidad" at bounding box center [626, 402] width 32 height 24
checkbox input "true"
click at [588, 435] on p "Bueno , saber que las cosas son así , son así . Más allá de lo que uno pueda ap…" at bounding box center [367, 393] width 464 height 81
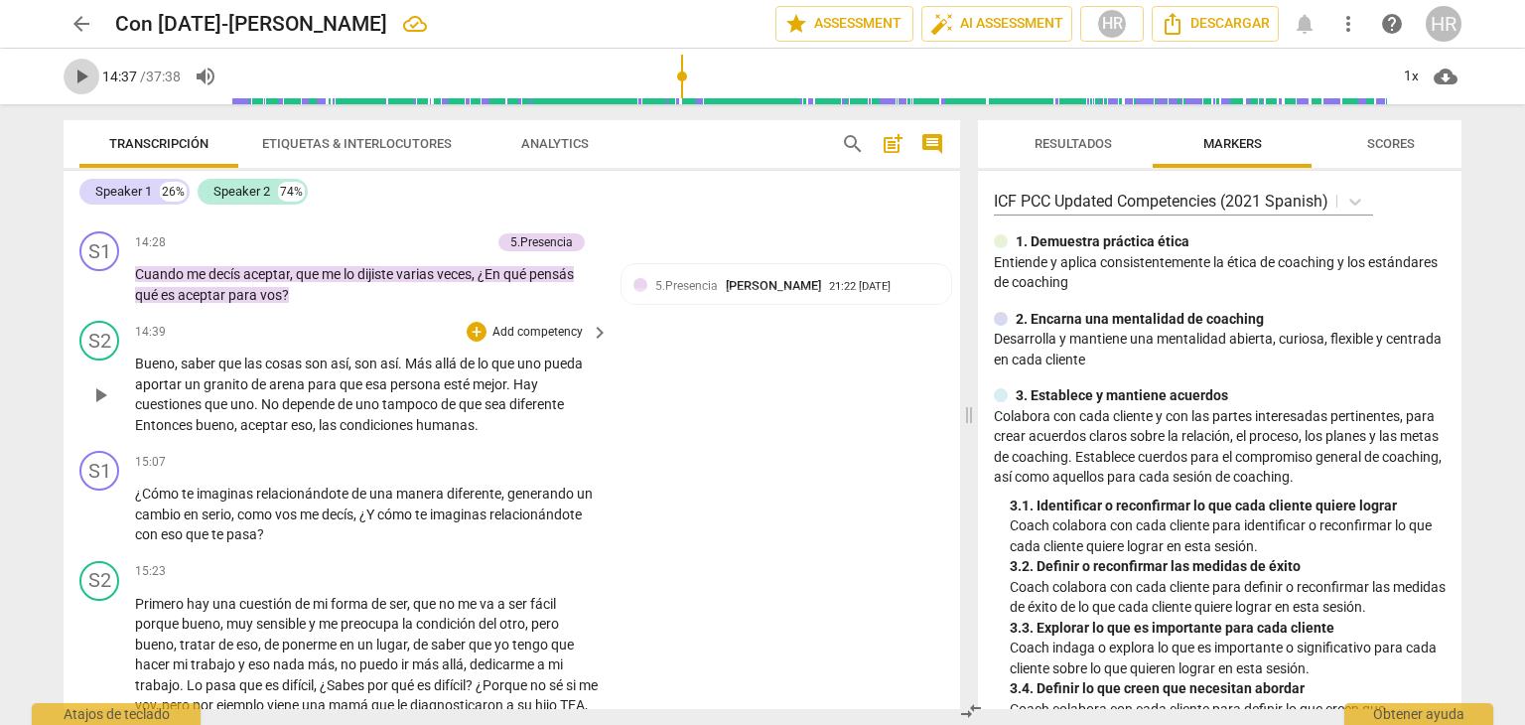
click at [86, 76] on span "play_arrow" at bounding box center [82, 77] width 24 height 24
click at [90, 82] on span "pause" at bounding box center [82, 77] width 24 height 24
type input "920"
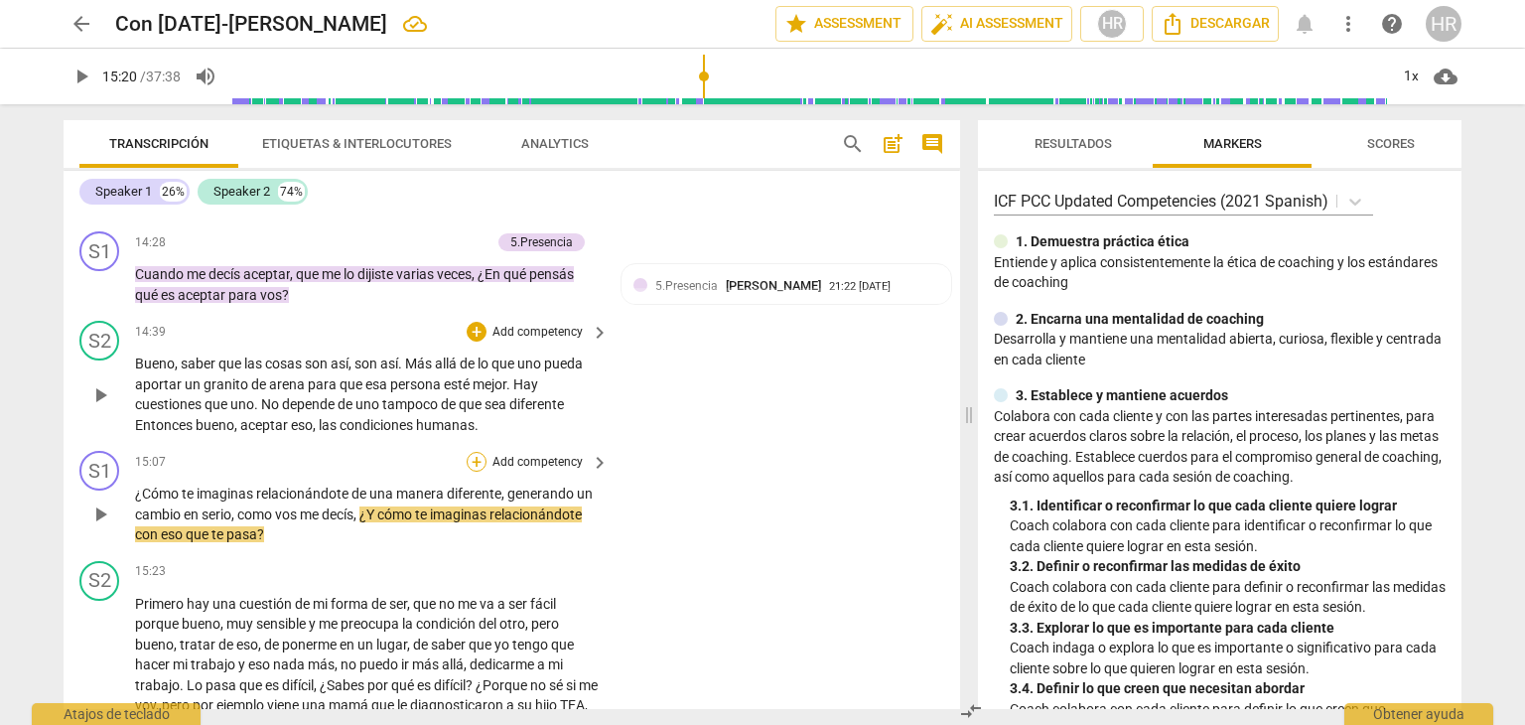
click at [469, 472] on div "+" at bounding box center [477, 462] width 20 height 20
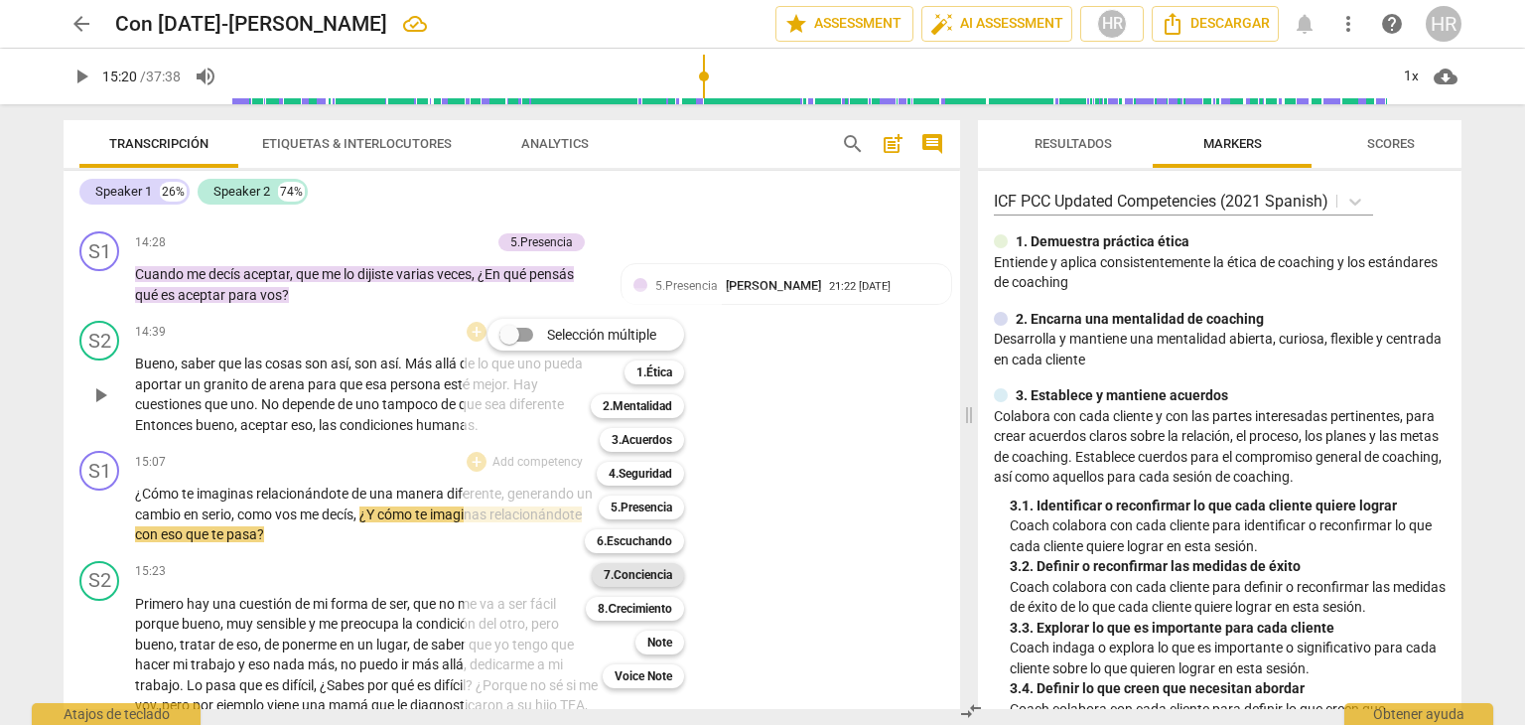
click at [653, 581] on b "7.Conciencia" at bounding box center [638, 575] width 69 height 24
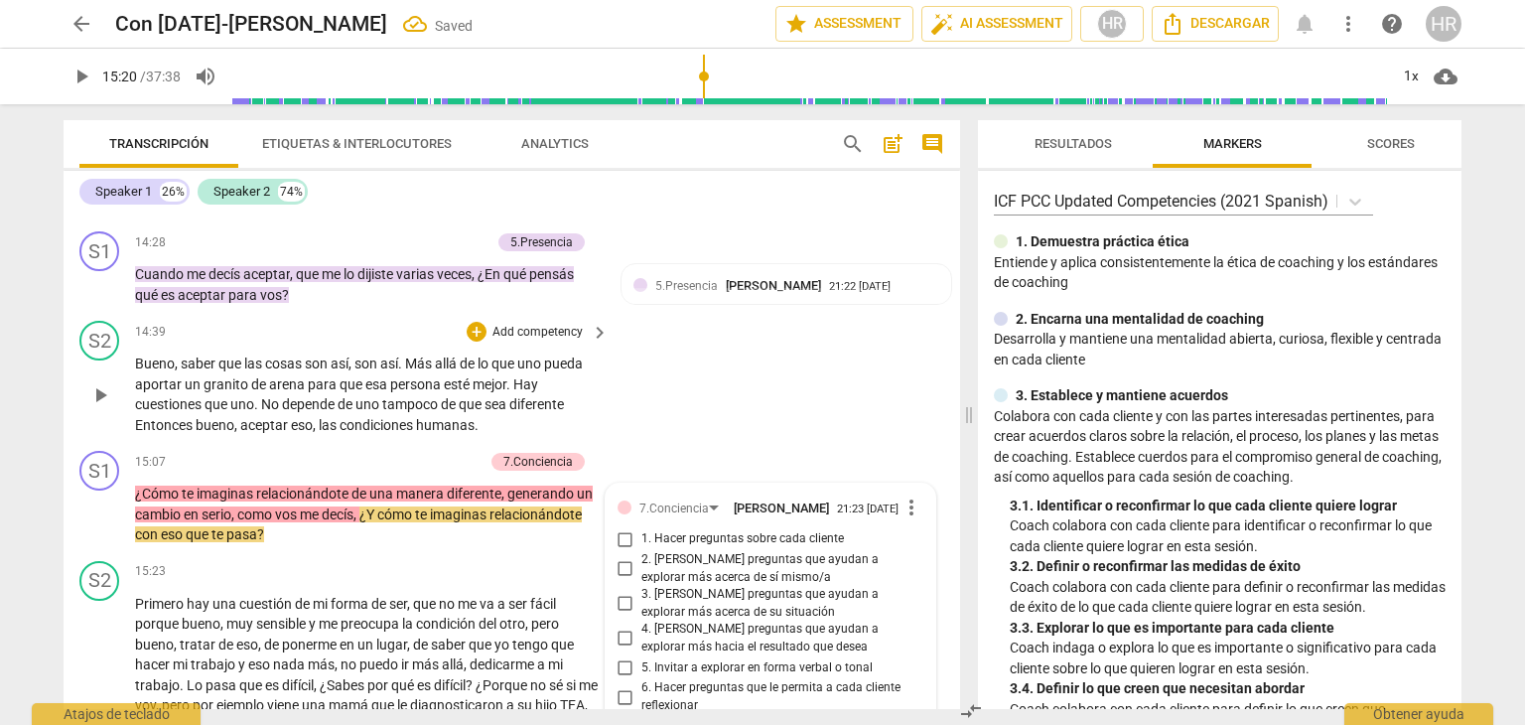
scroll to position [5186, 0]
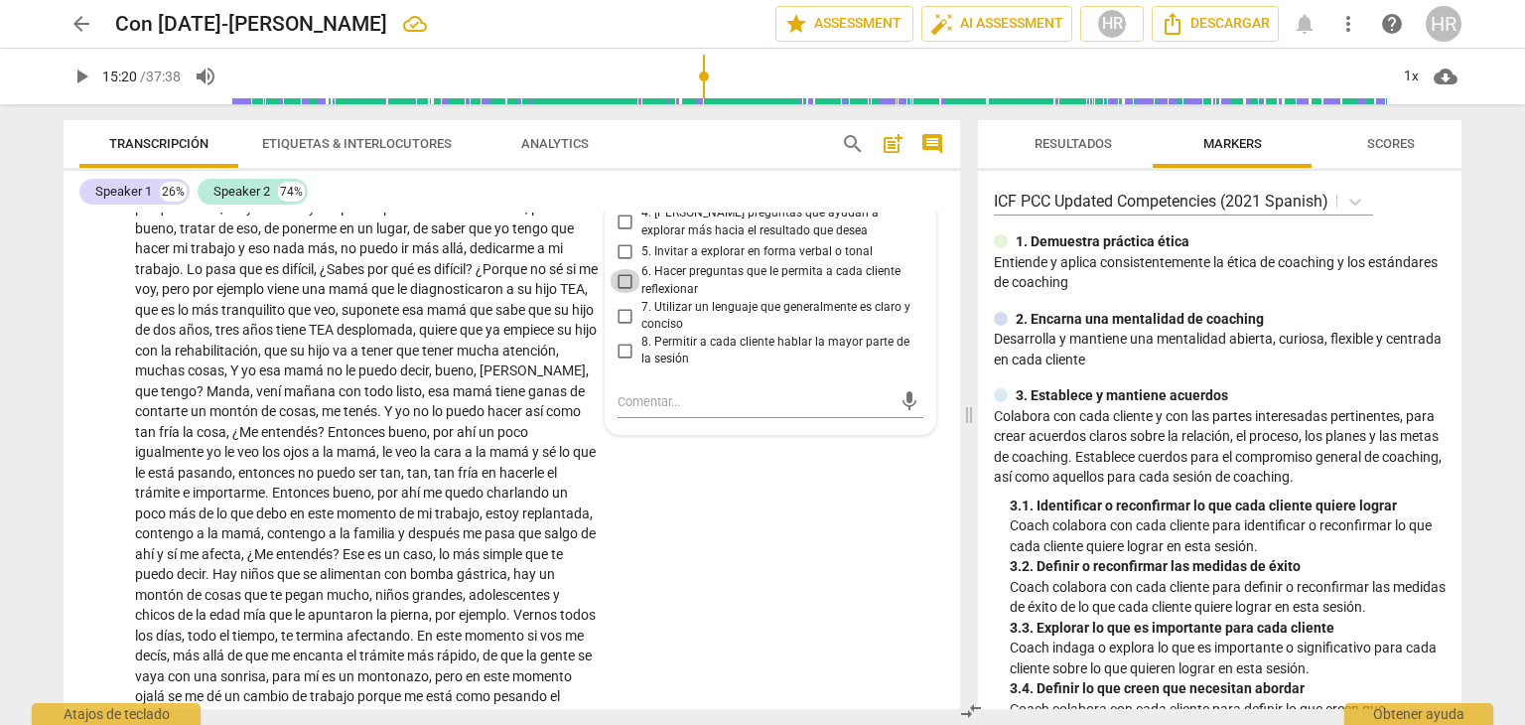
click at [620, 293] on input "6. Hacer preguntas que le permita a cada cliente reflexionar" at bounding box center [626, 281] width 32 height 24
checkbox input "true"
click at [592, 391] on p "Primero hay una cuestión de mi forma de ser , que no me va a ser fácil porque b…" at bounding box center [367, 453] width 464 height 550
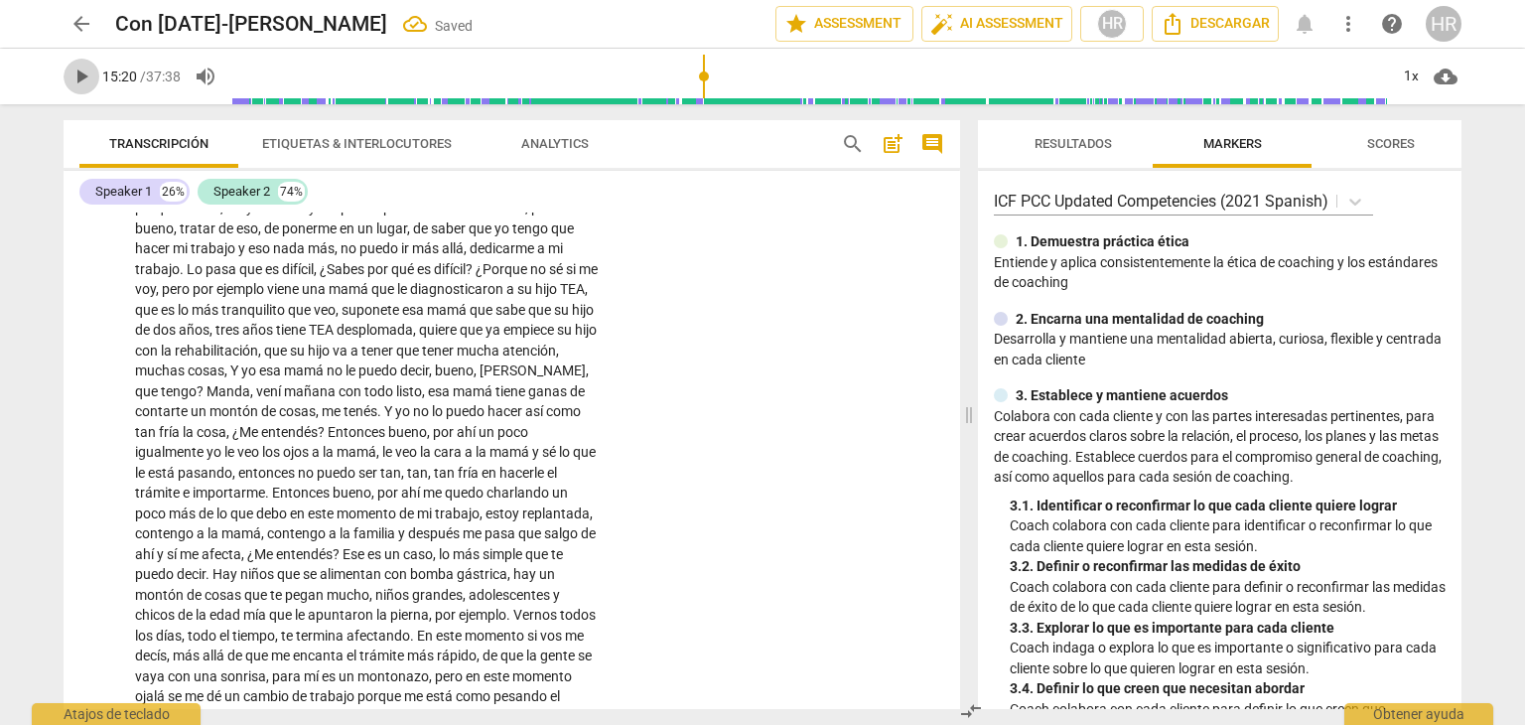
click at [86, 82] on span "play_arrow" at bounding box center [82, 77] width 24 height 24
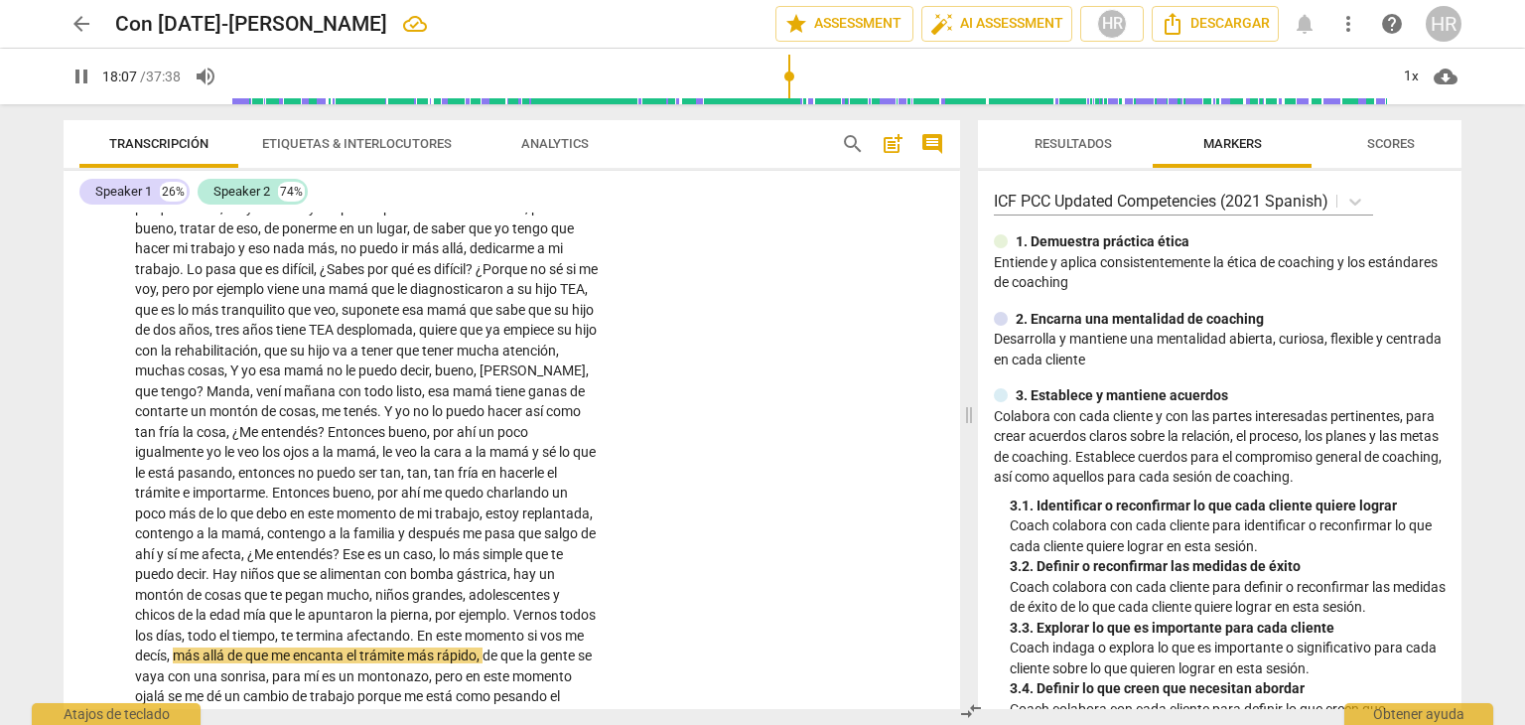
scroll to position [5691, 0]
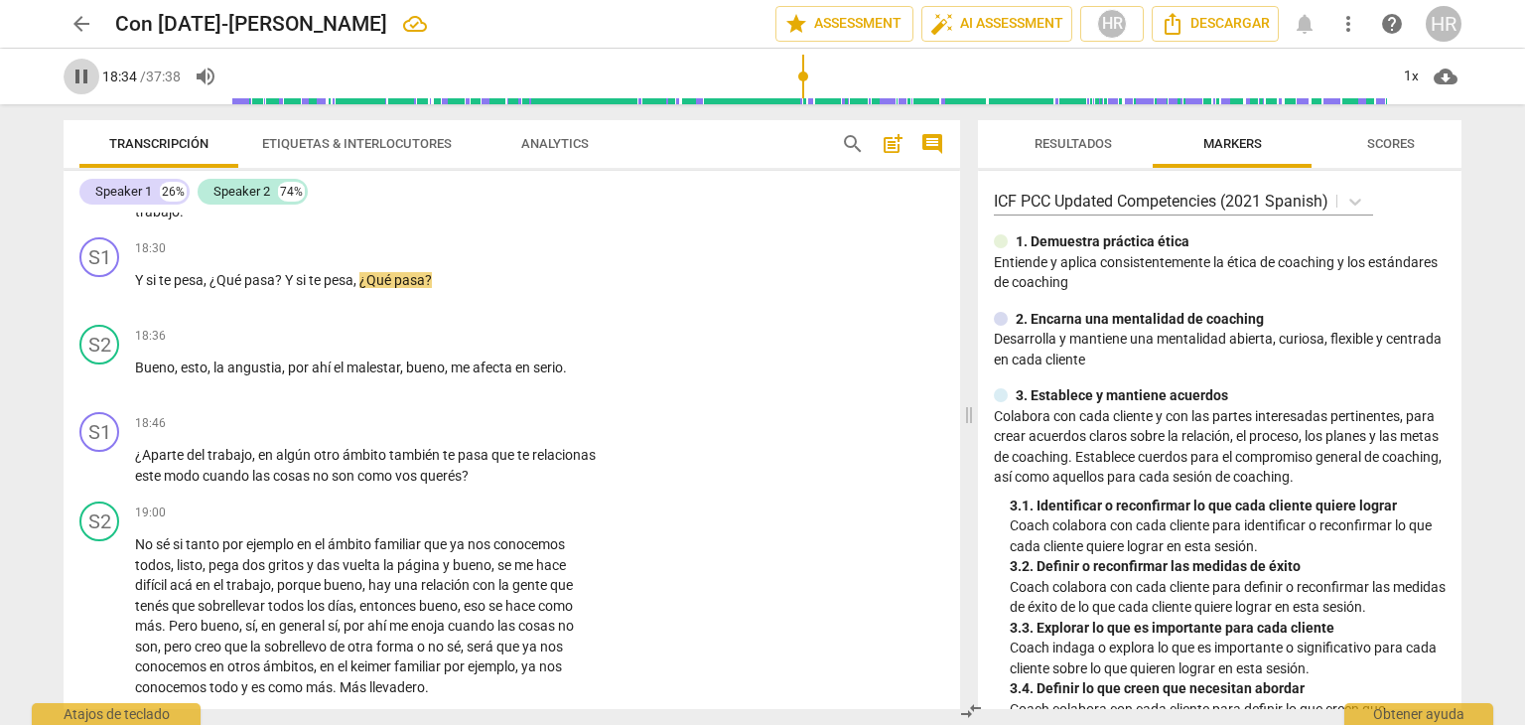
click at [81, 77] on span "pause" at bounding box center [82, 77] width 24 height 24
type input "1115"
click at [473, 258] on div "+" at bounding box center [477, 248] width 20 height 20
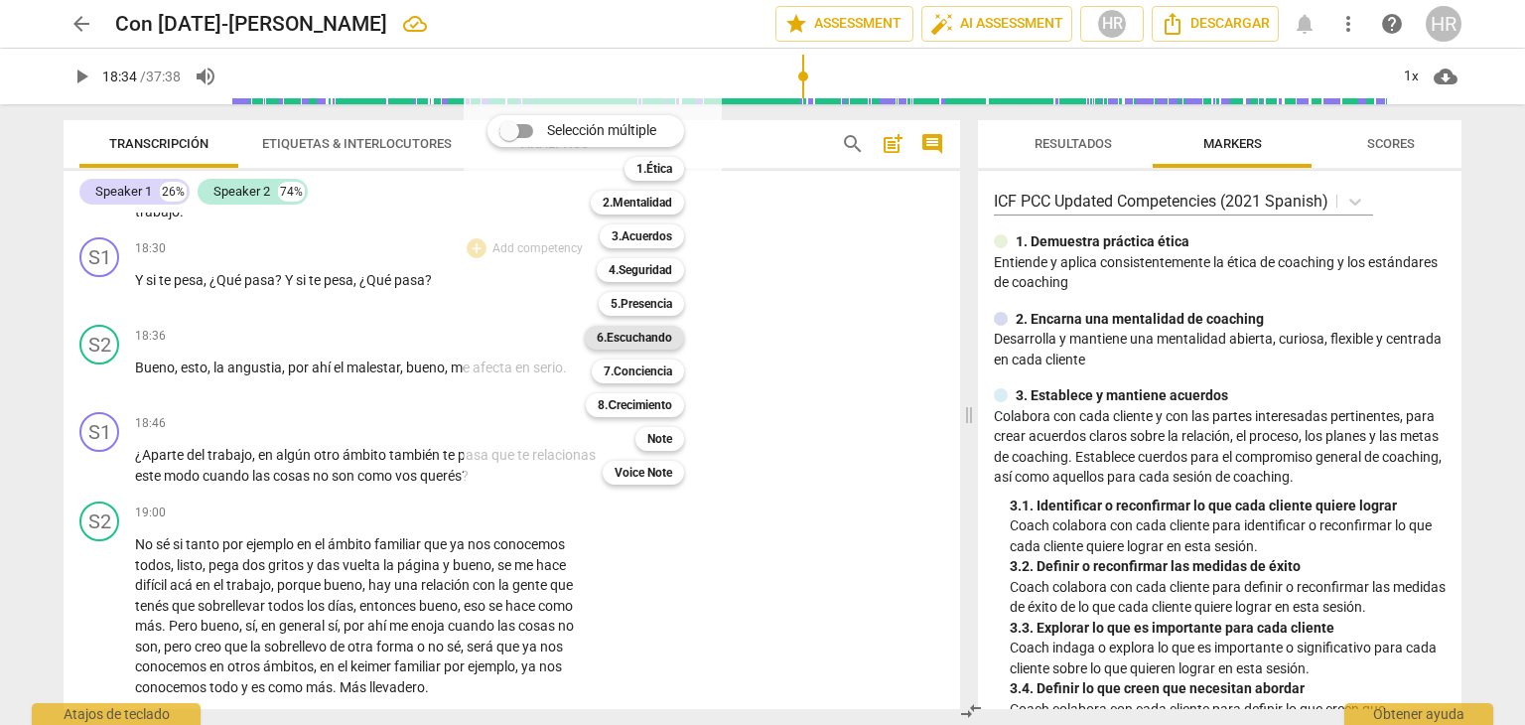
click at [659, 335] on b "6.Escuchando" at bounding box center [634, 338] width 75 height 24
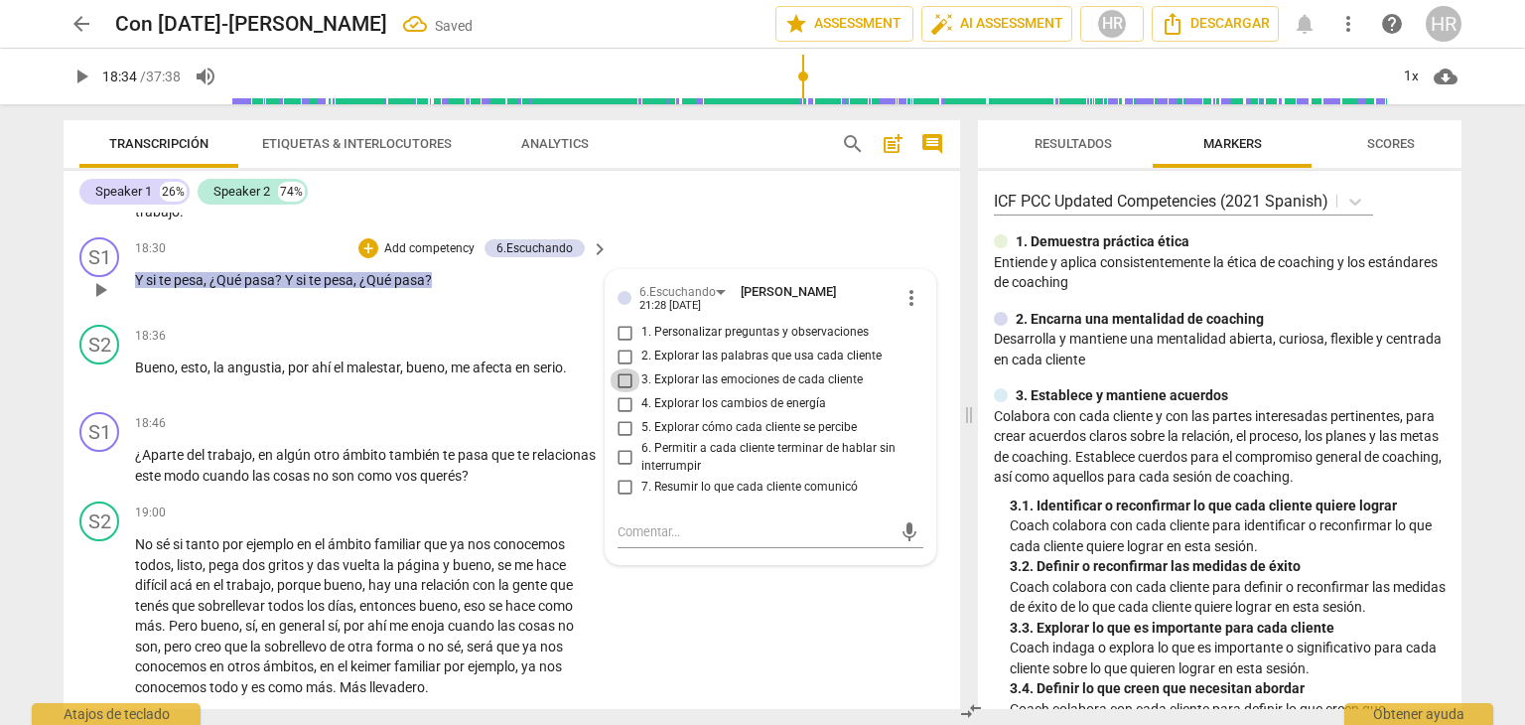
click at [626, 392] on input "3. Explorar las emociones de cada cliente" at bounding box center [626, 380] width 32 height 24
checkbox input "true"
click at [75, 76] on span "play_arrow" at bounding box center [82, 77] width 24 height 24
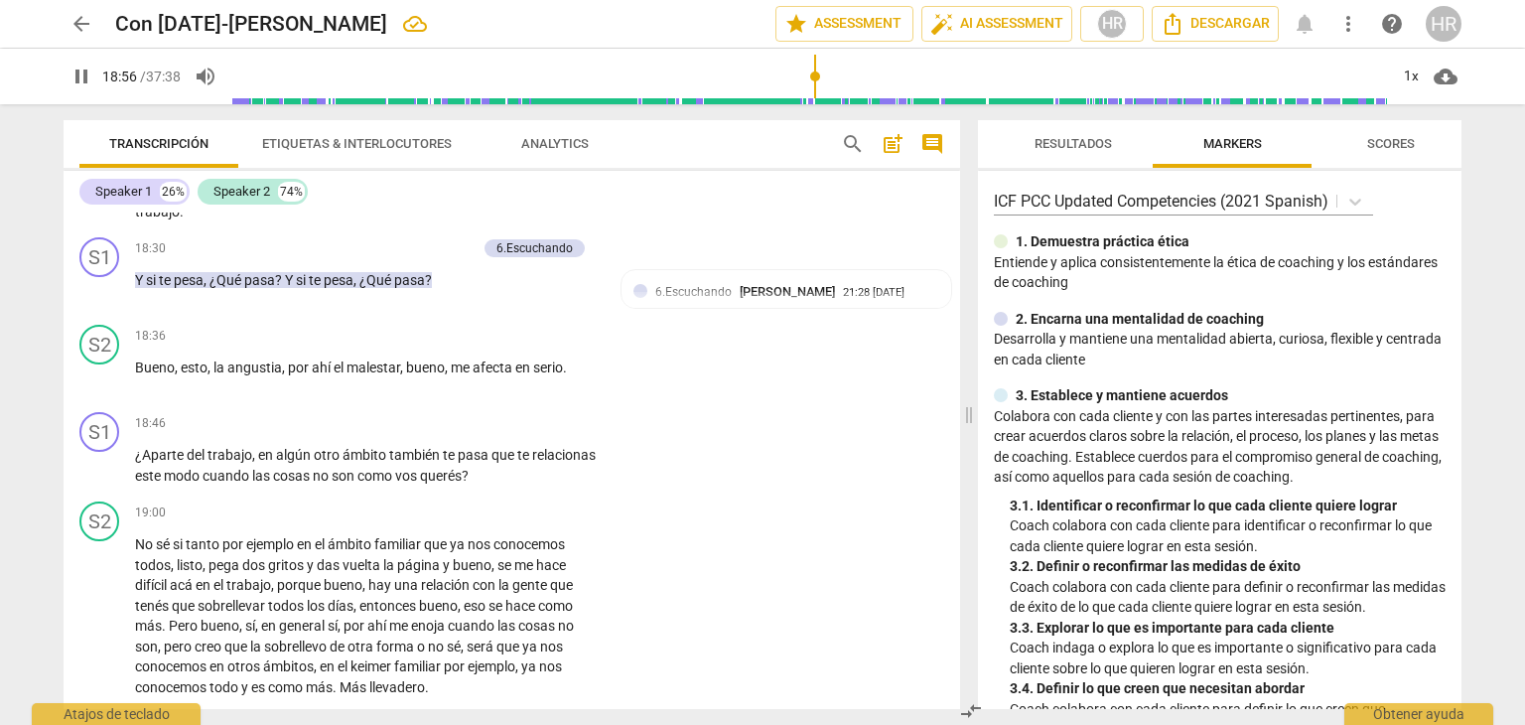
click at [85, 76] on span "pause" at bounding box center [82, 77] width 24 height 24
type input "1137"
click at [475, 433] on div "+" at bounding box center [477, 423] width 20 height 20
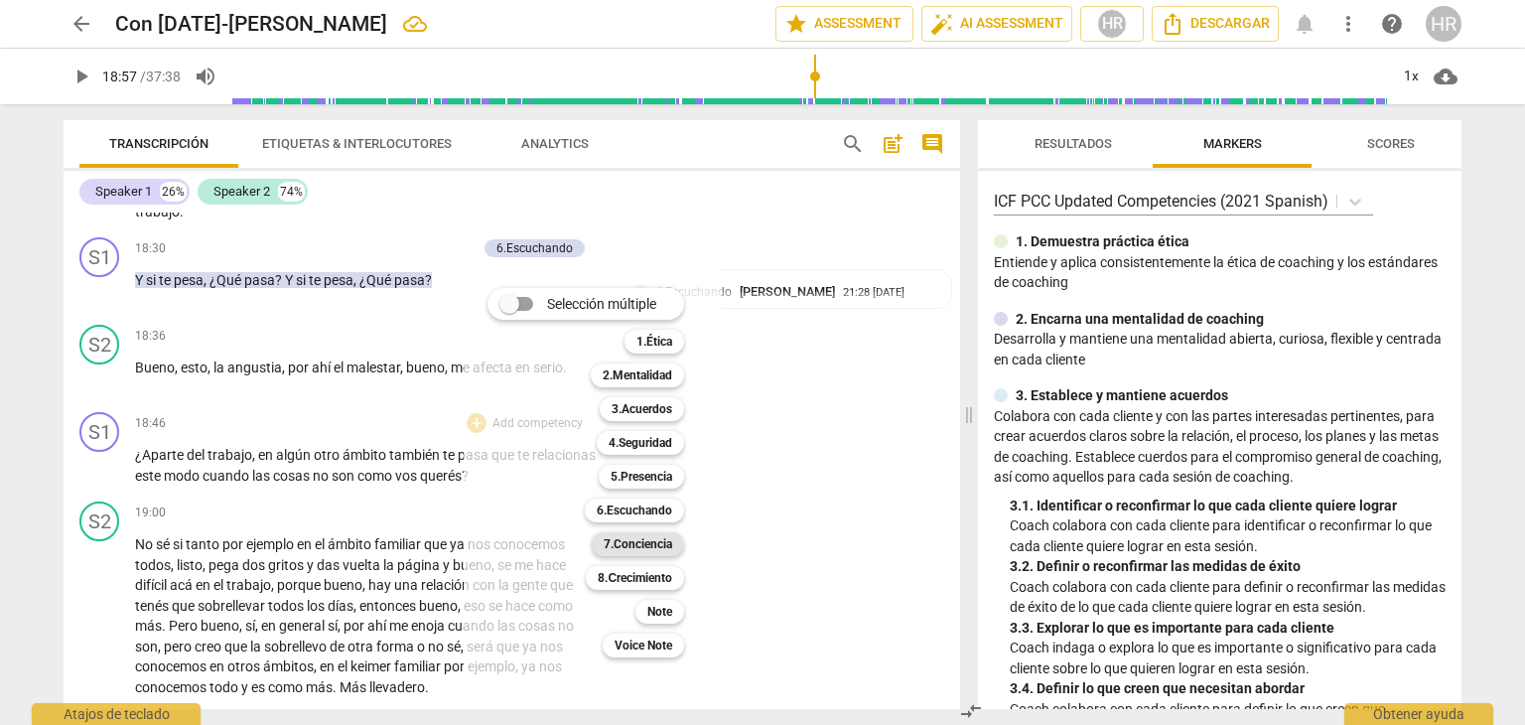
click at [645, 540] on b "7.Conciencia" at bounding box center [638, 544] width 69 height 24
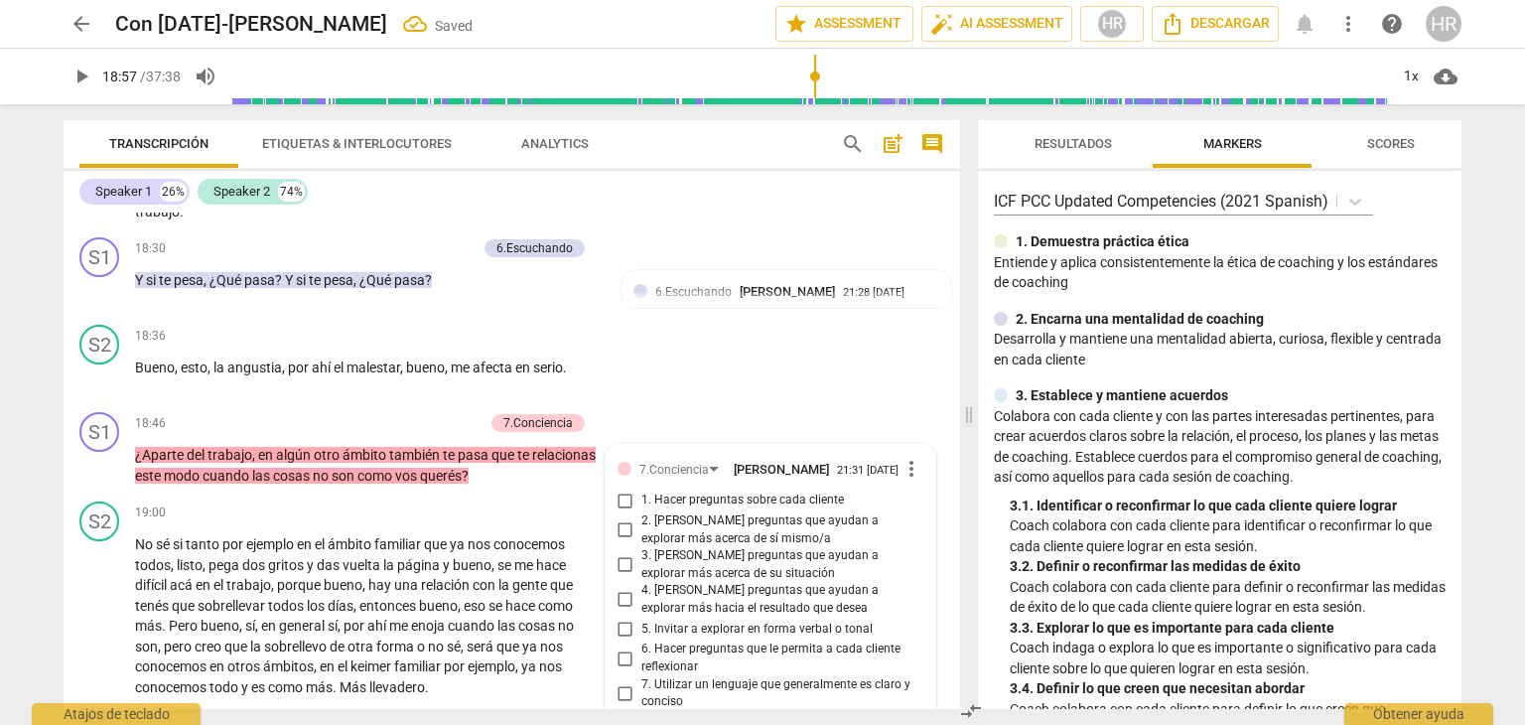
scroll to position [6066, 0]
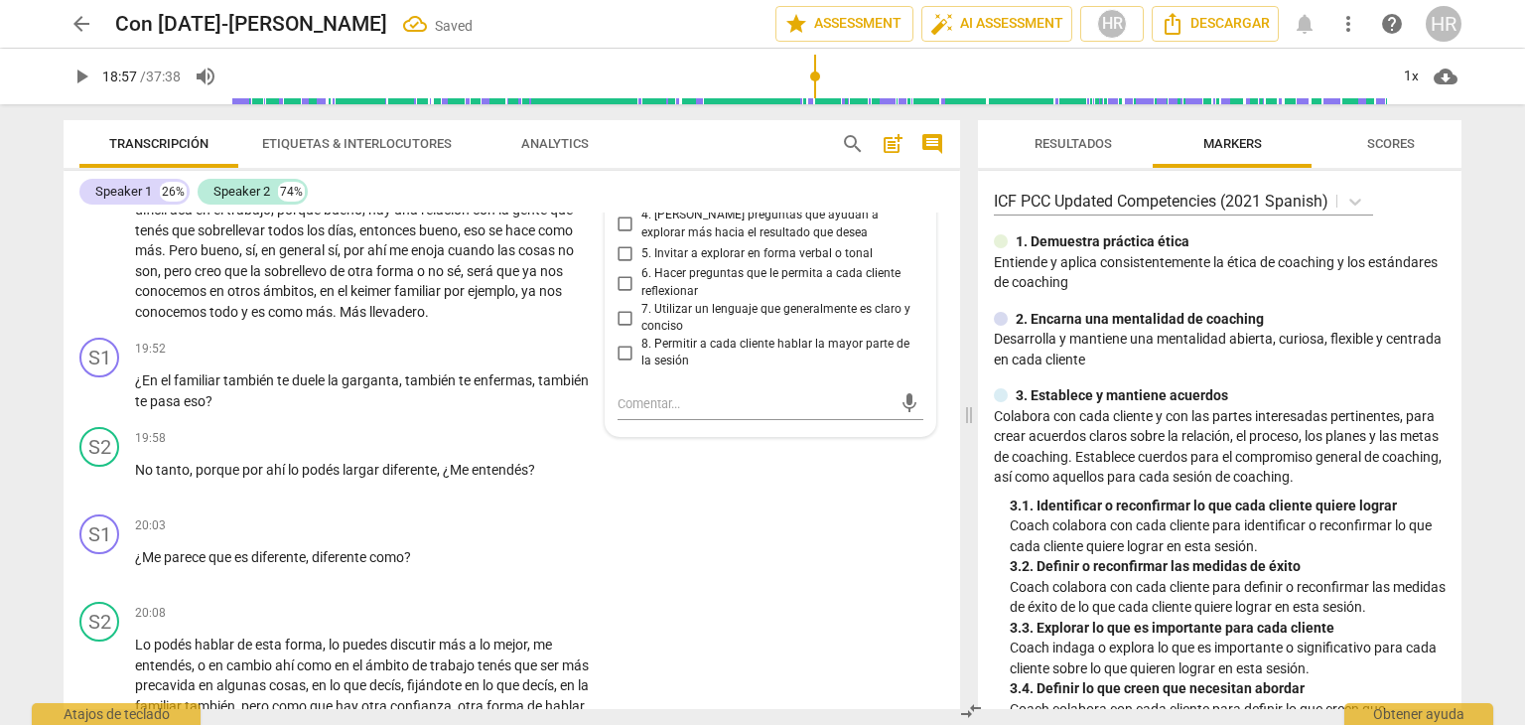
click at [922, 398] on div "7.Conciencia Hortensia Rojas Jaimes 21:31 09-02-2025 more_vert 1. Hacer pregunt…" at bounding box center [771, 253] width 330 height 366
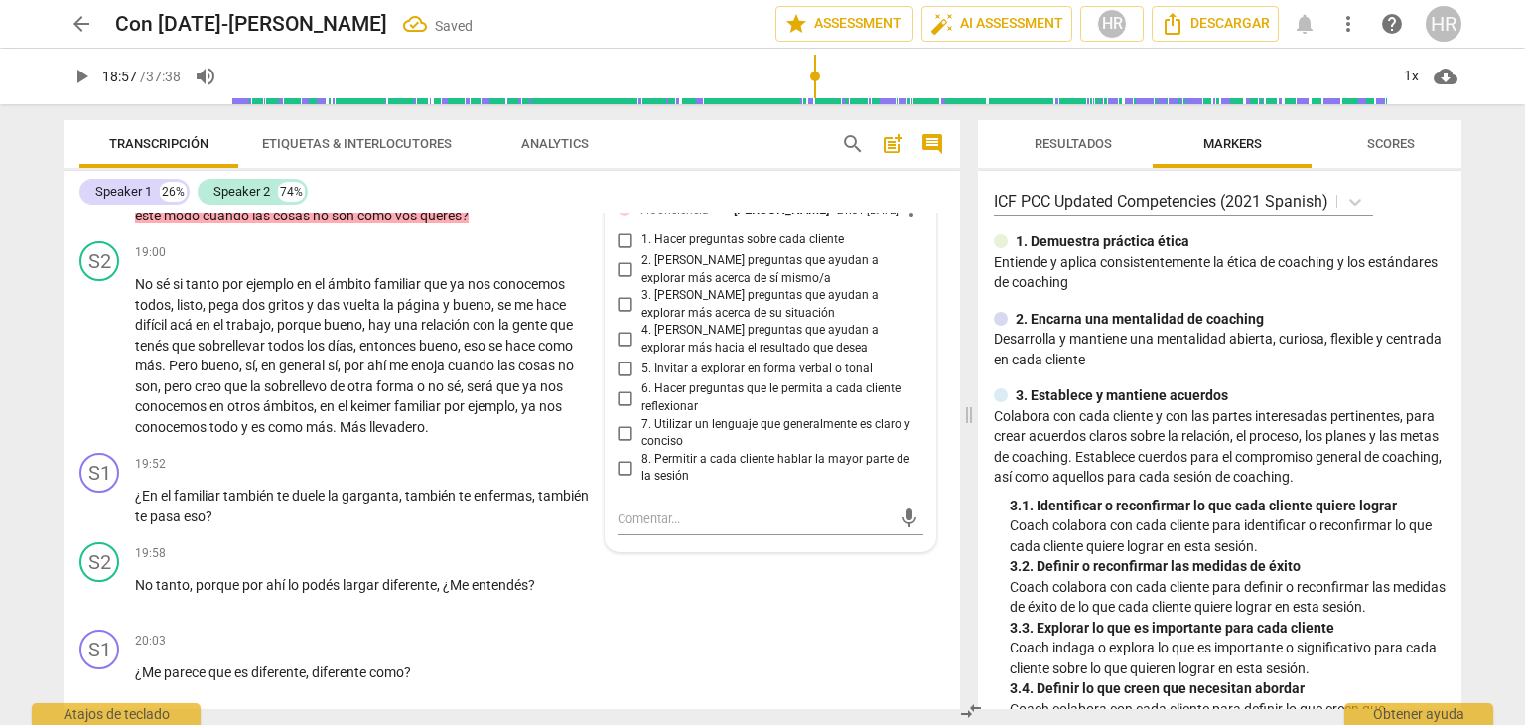
scroll to position [5947, 0]
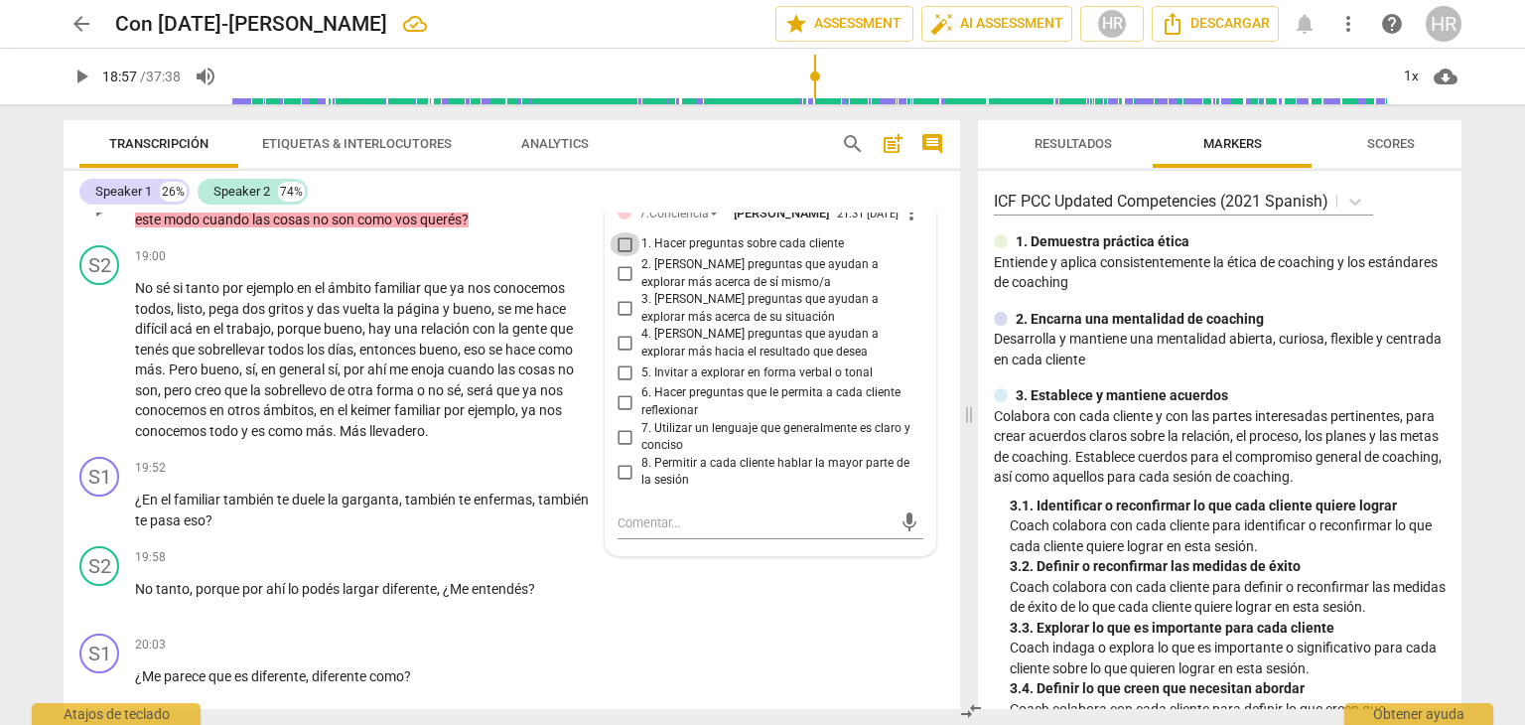
click at [620, 256] on input "1. Hacer preguntas sobre cada cliente" at bounding box center [626, 244] width 32 height 24
checkbox input "true"
click at [81, 77] on span "play_arrow" at bounding box center [82, 77] width 24 height 24
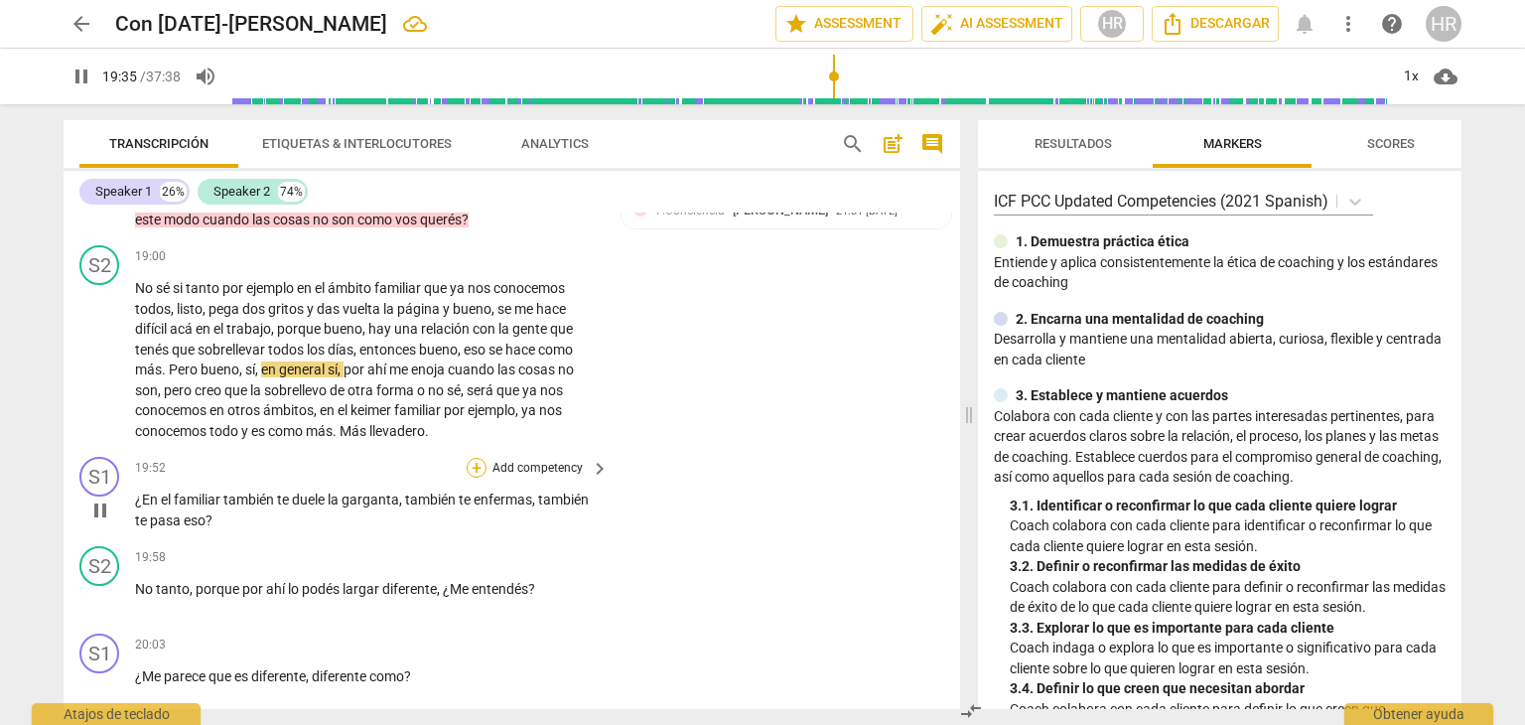
click at [476, 478] on div "+" at bounding box center [477, 468] width 20 height 20
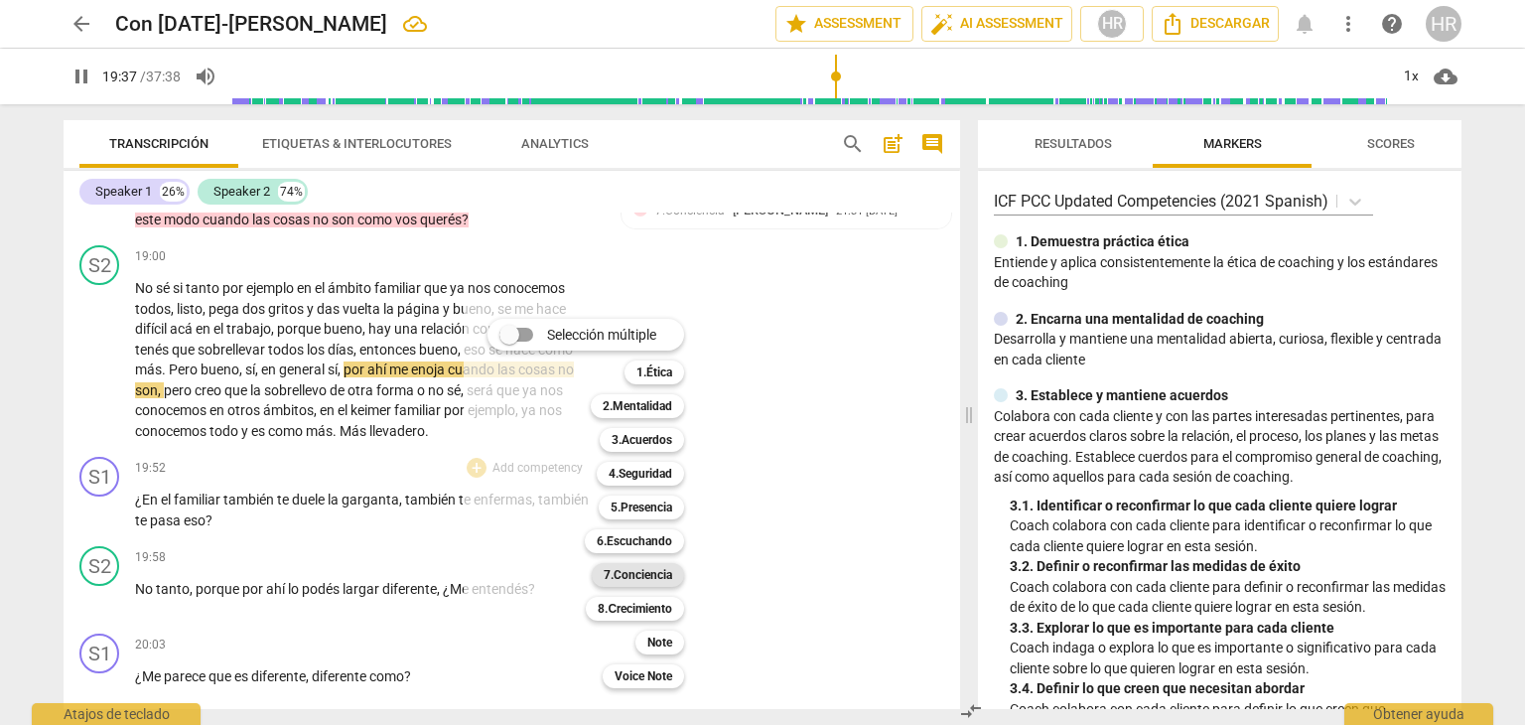
click at [641, 579] on b "7.Conciencia" at bounding box center [638, 575] width 69 height 24
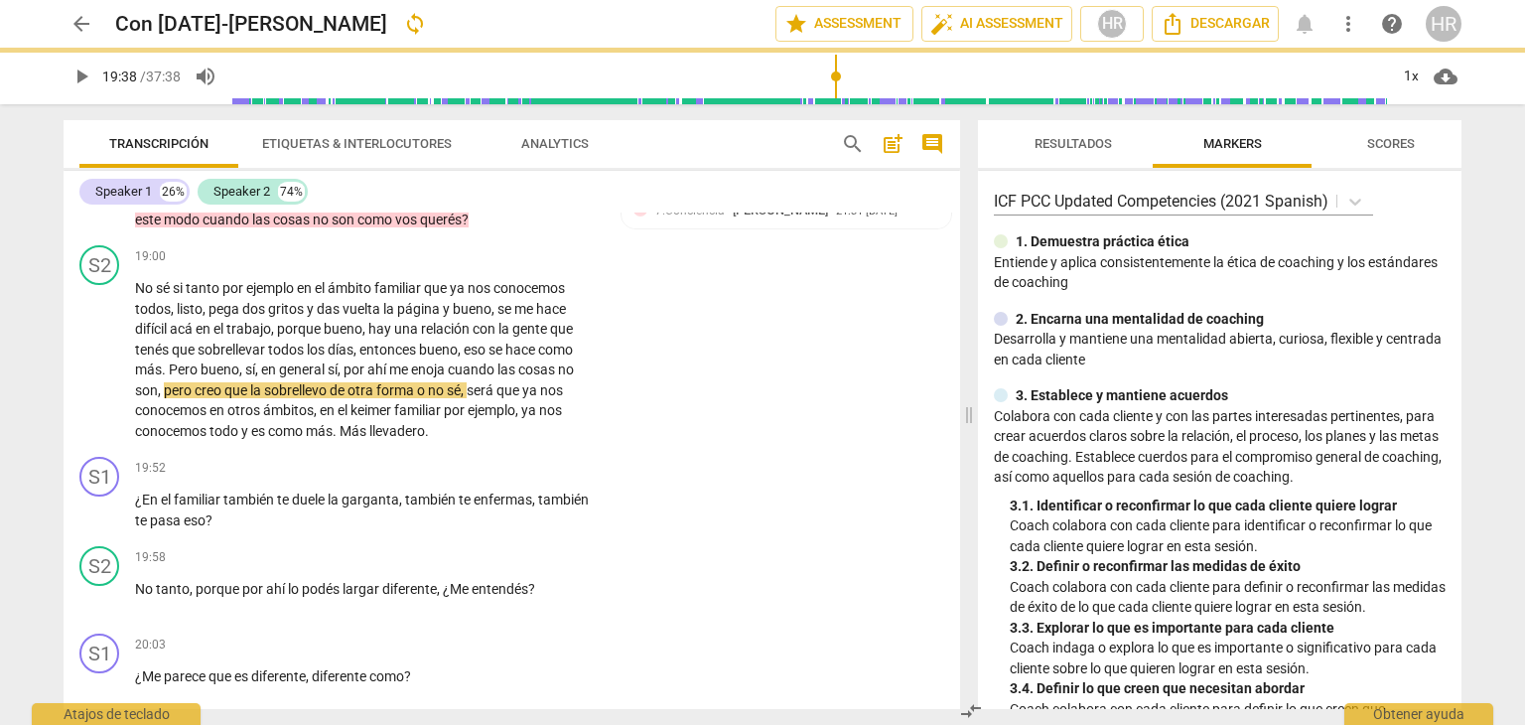
type input "1178"
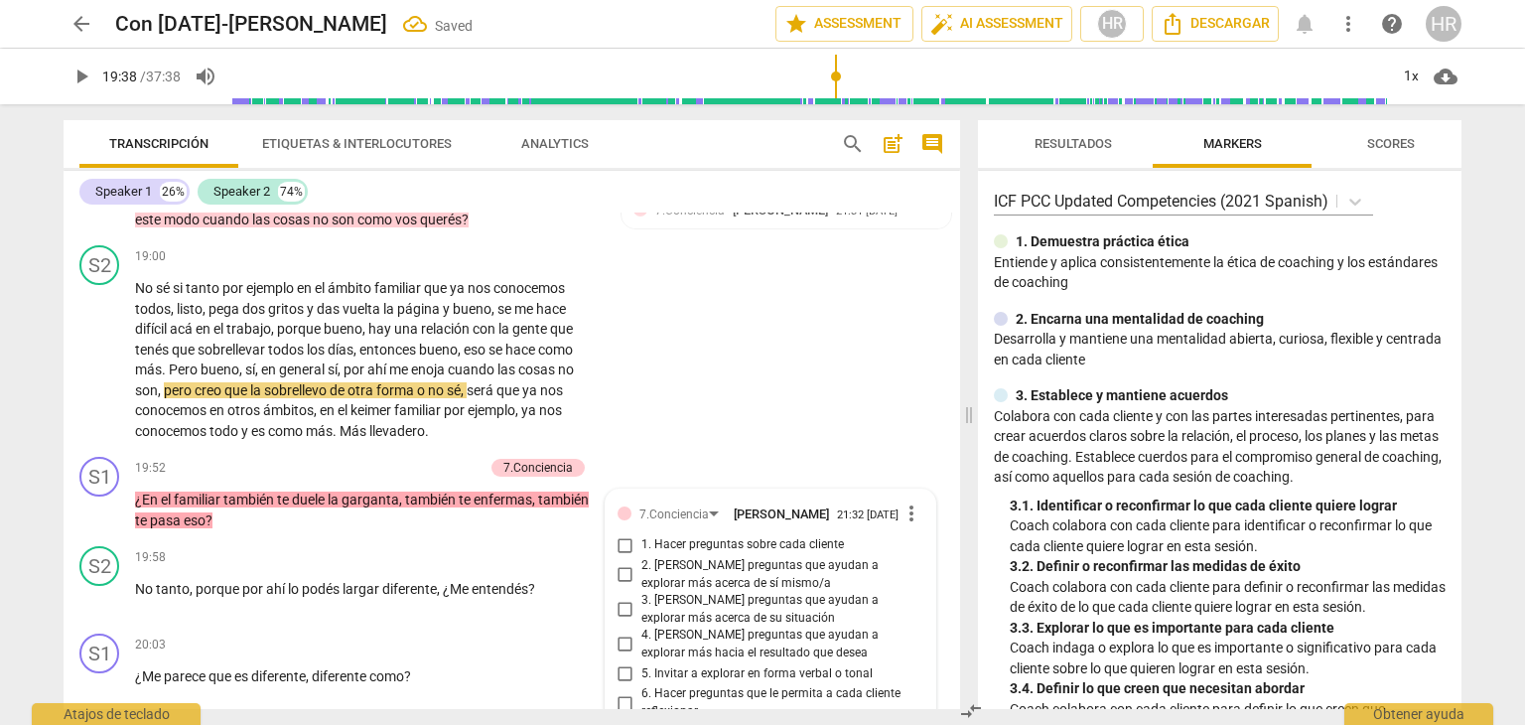
scroll to position [6367, 0]
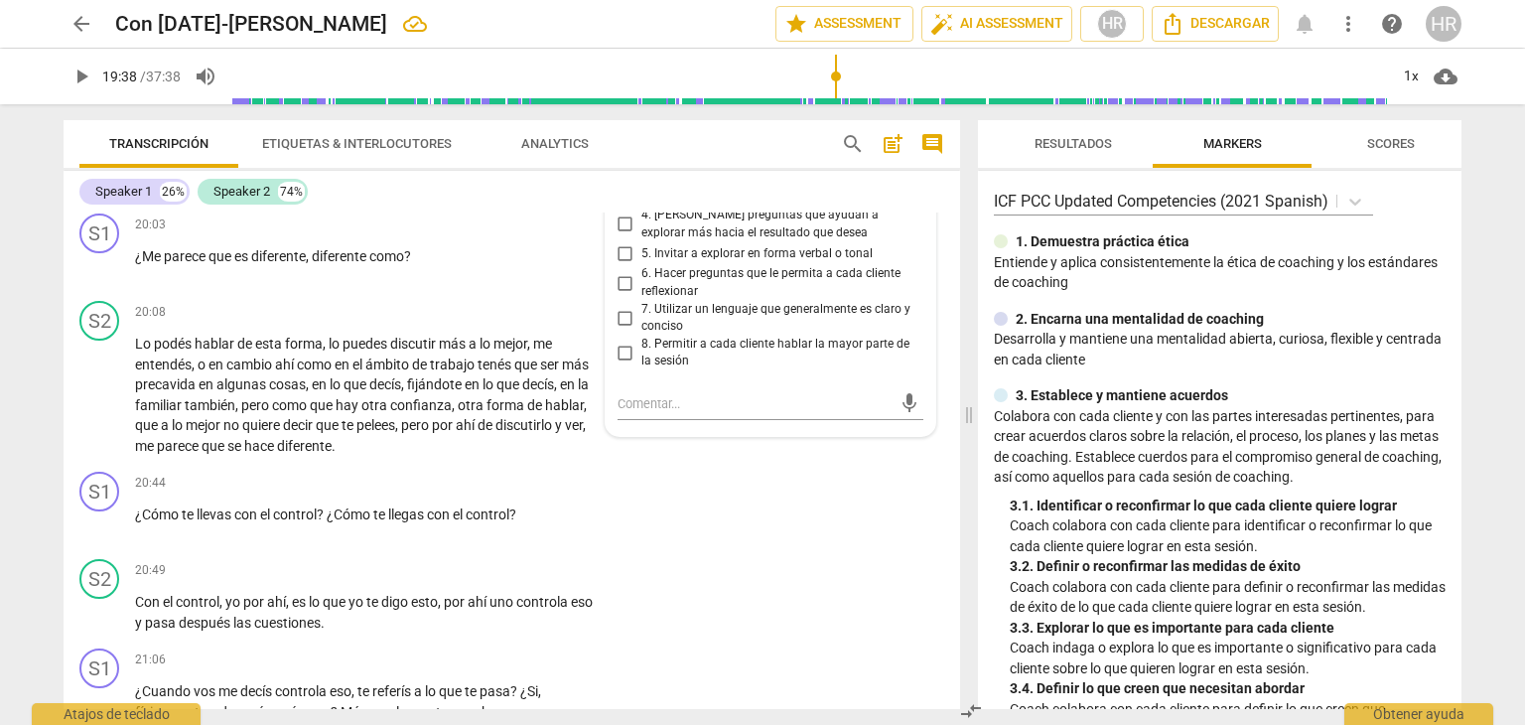
click at [621, 167] on input "2. [PERSON_NAME] preguntas que ayudan a explorar más acerca de sí mismo/a" at bounding box center [626, 155] width 32 height 24
checkbox input "true"
click at [82, 80] on span "play_arrow" at bounding box center [82, 77] width 24 height 24
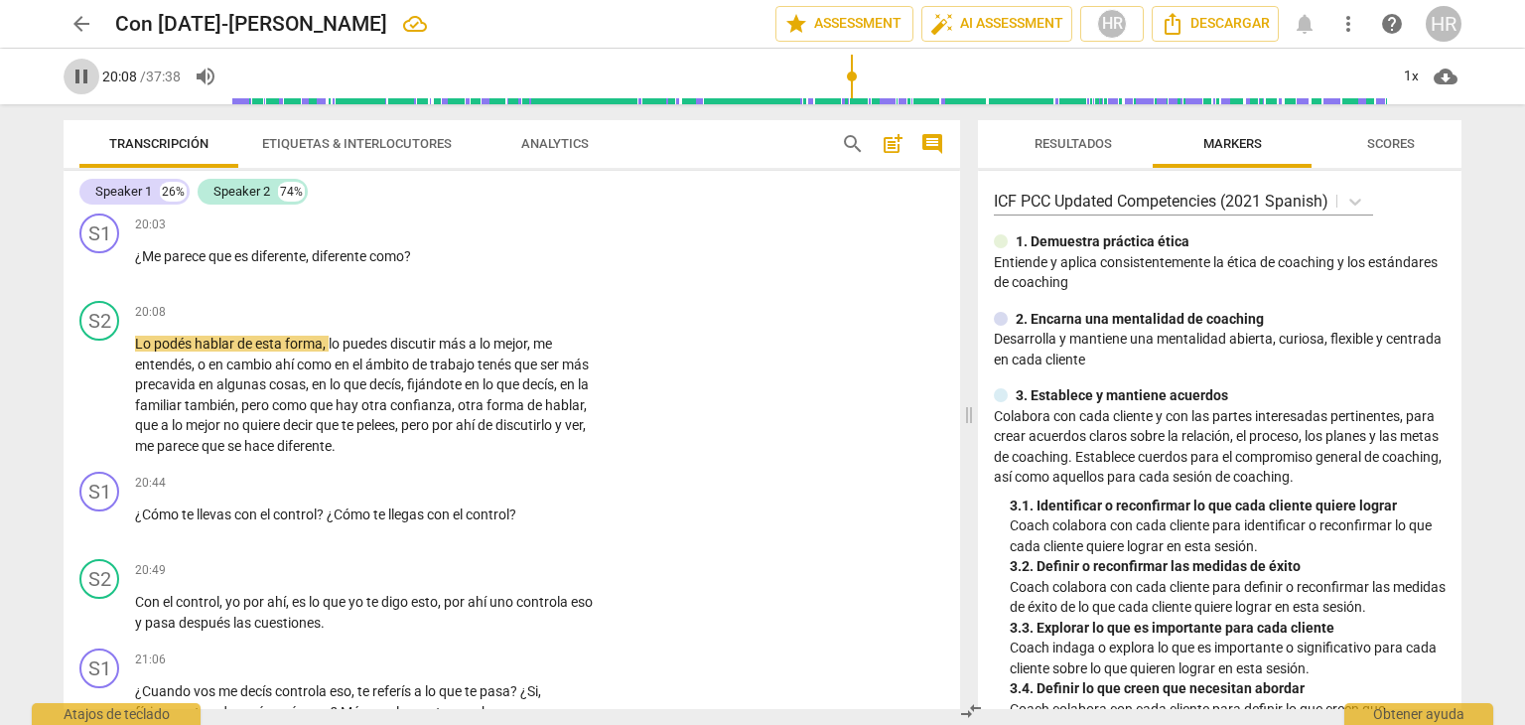
click at [80, 84] on span "pause" at bounding box center [82, 77] width 24 height 24
type input "1209"
click at [477, 234] on div "+" at bounding box center [477, 224] width 20 height 20
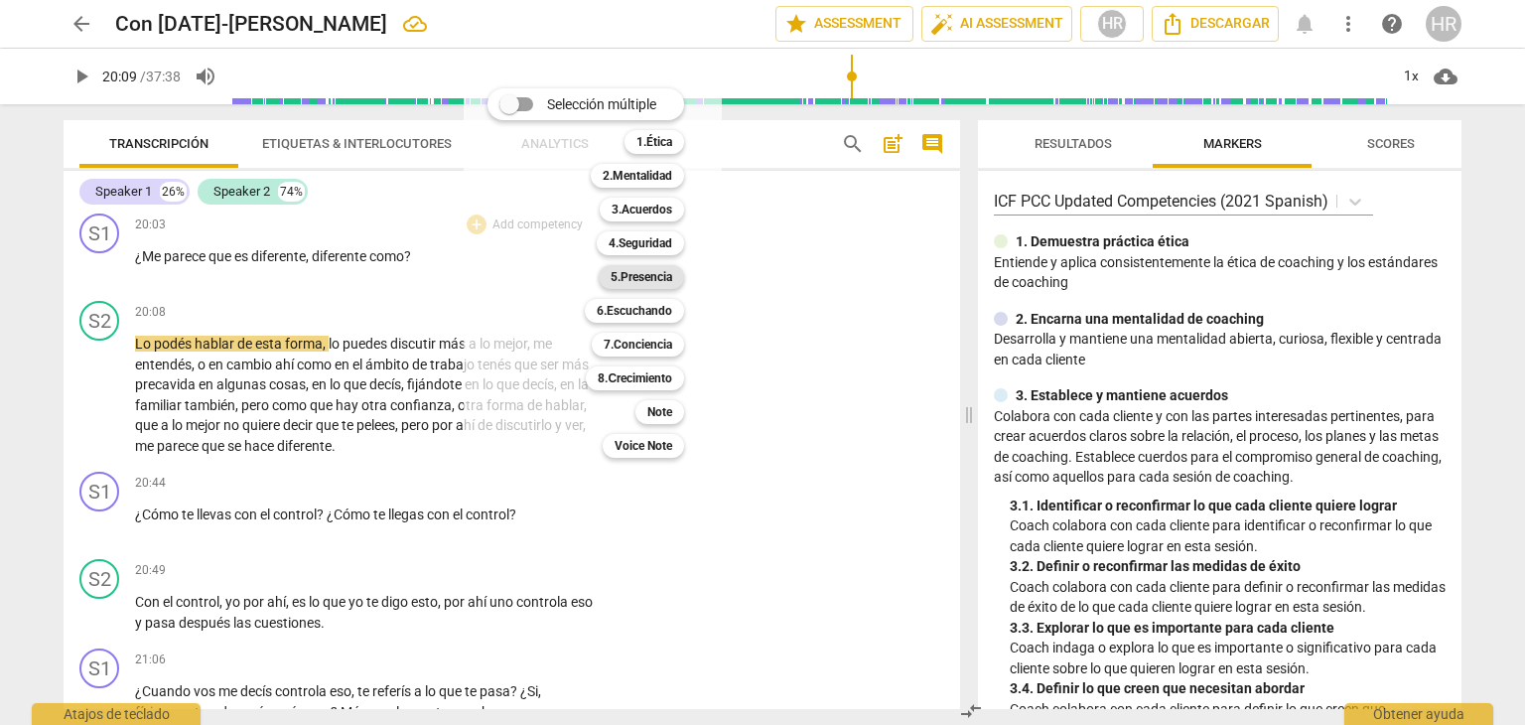
click at [664, 279] on b "5.Presencia" at bounding box center [642, 277] width 62 height 24
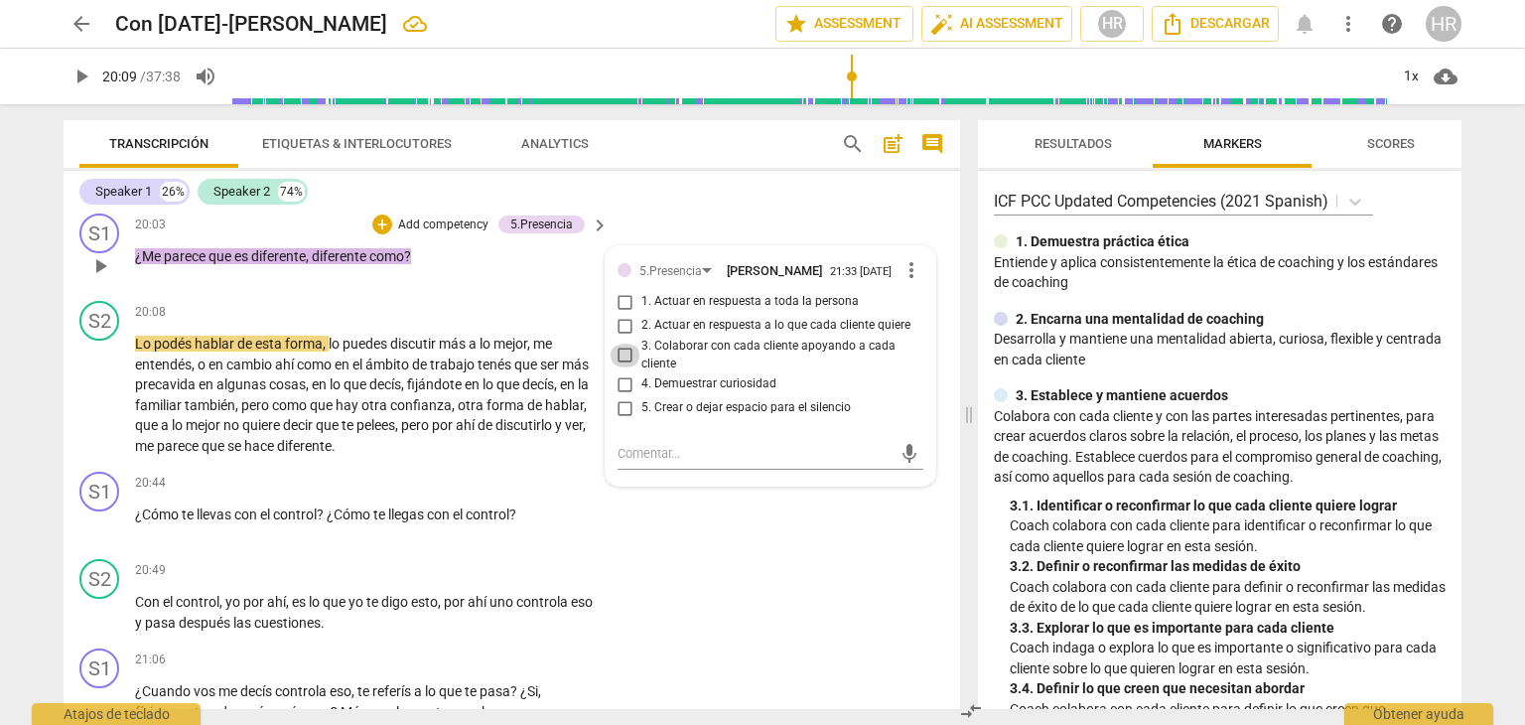
click at [624, 367] on input "3. Colaborar con cada cliente apoyando a cada cliente" at bounding box center [626, 356] width 32 height 24
checkbox input "true"
click at [590, 464] on div "S2 play_arrow pause 20:08 + Add competency keyboard_arrow_right Lo podés hablar…" at bounding box center [512, 378] width 897 height 171
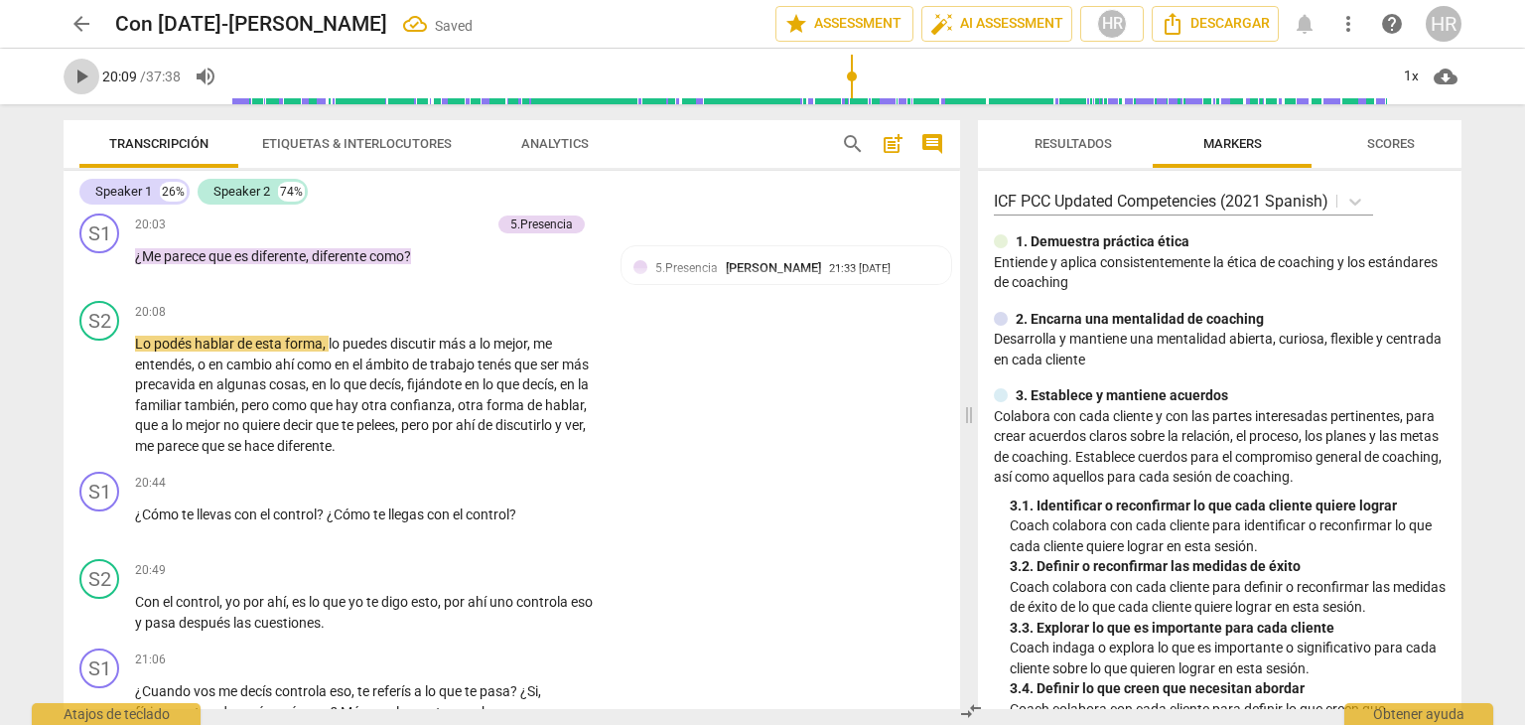
click at [84, 78] on span "play_arrow" at bounding box center [82, 77] width 24 height 24
click at [87, 76] on span "pause" at bounding box center [82, 77] width 24 height 24
type input "1250"
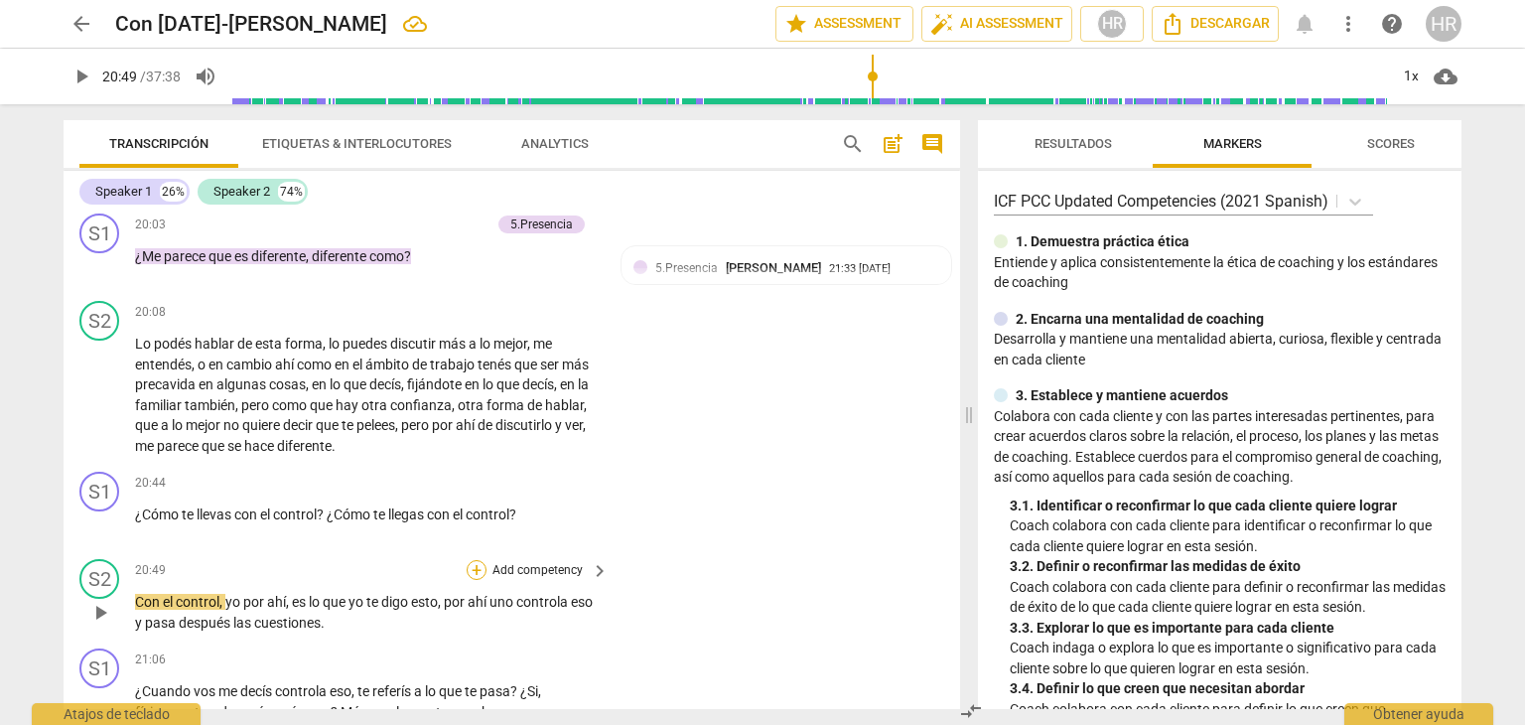
click at [475, 580] on div "+" at bounding box center [477, 570] width 20 height 20
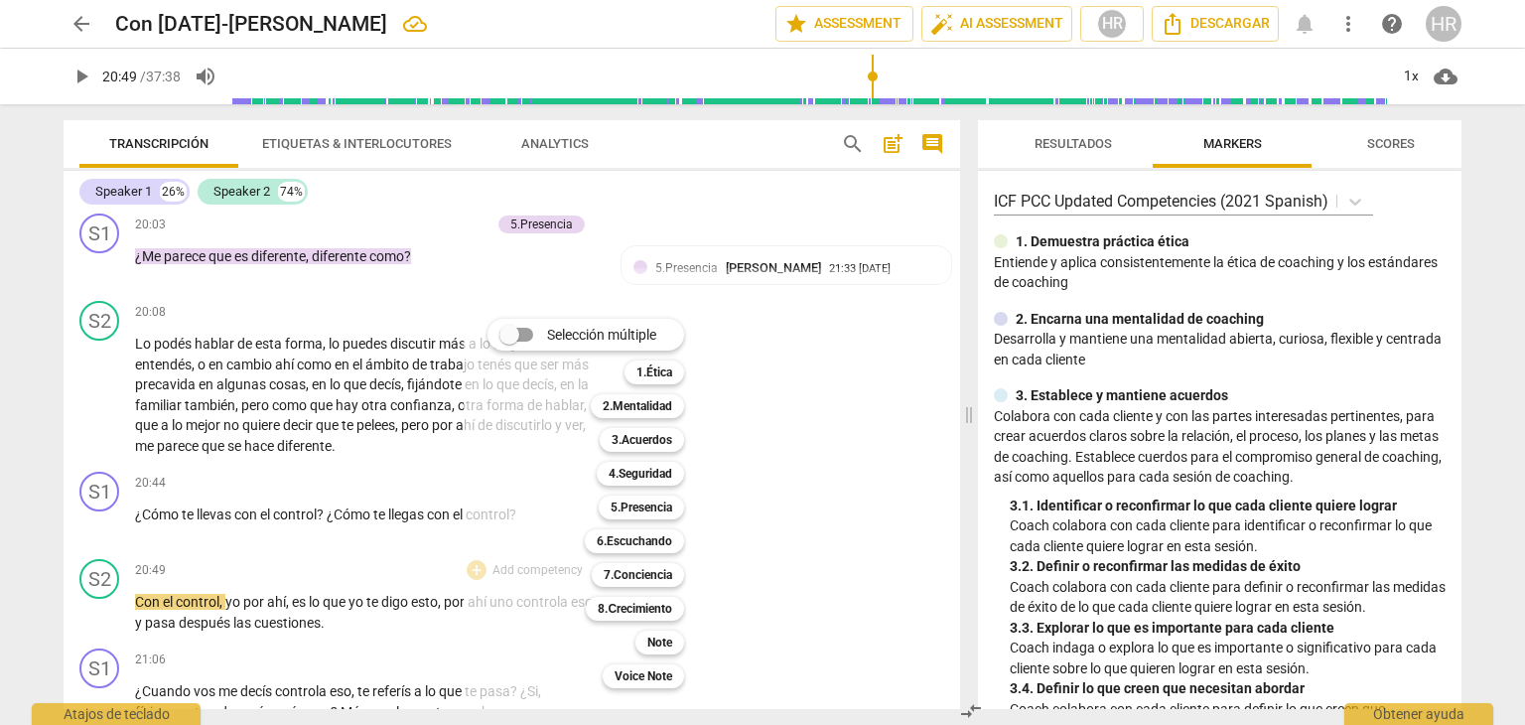
click at [410, 533] on div at bounding box center [762, 362] width 1525 height 725
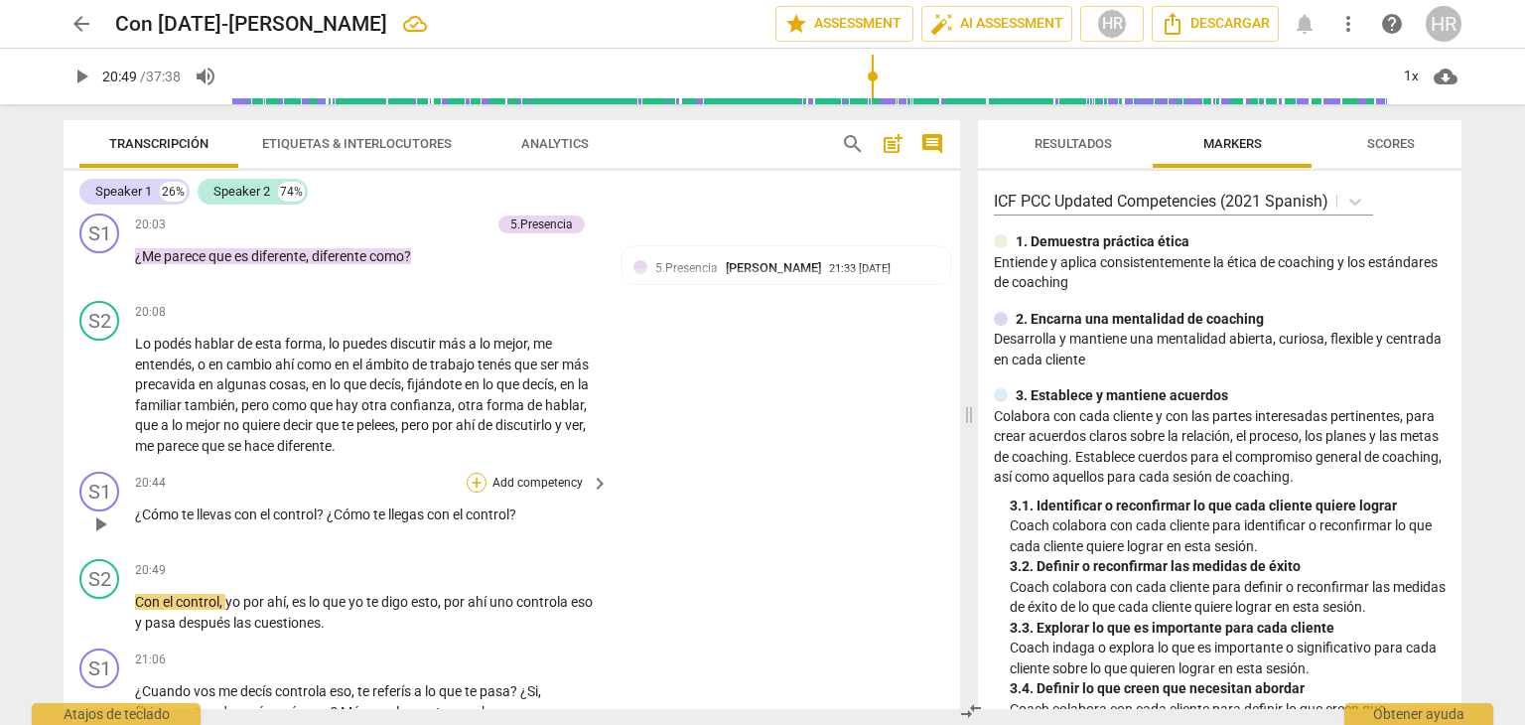
click at [476, 492] on div "+" at bounding box center [477, 483] width 20 height 20
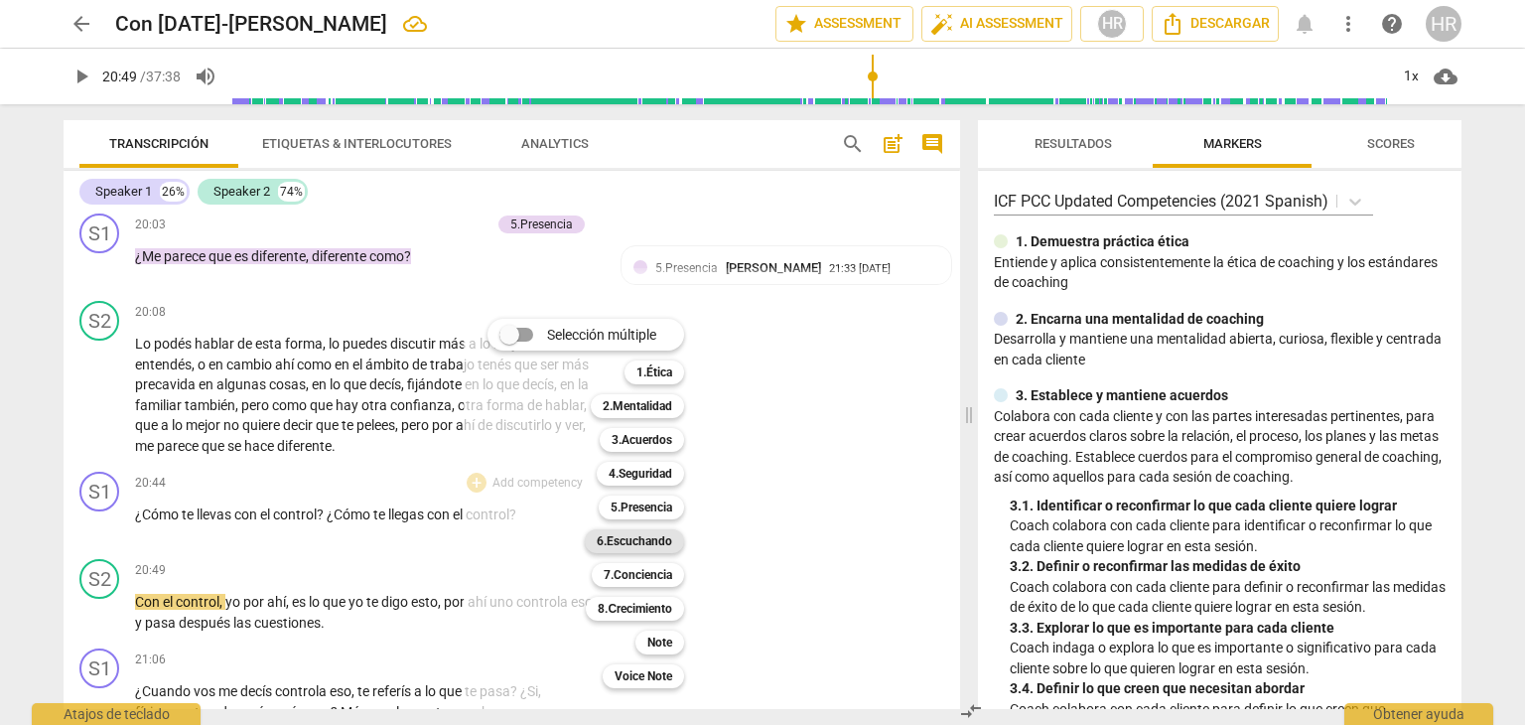
click at [652, 534] on b "6.Escuchando" at bounding box center [634, 541] width 75 height 24
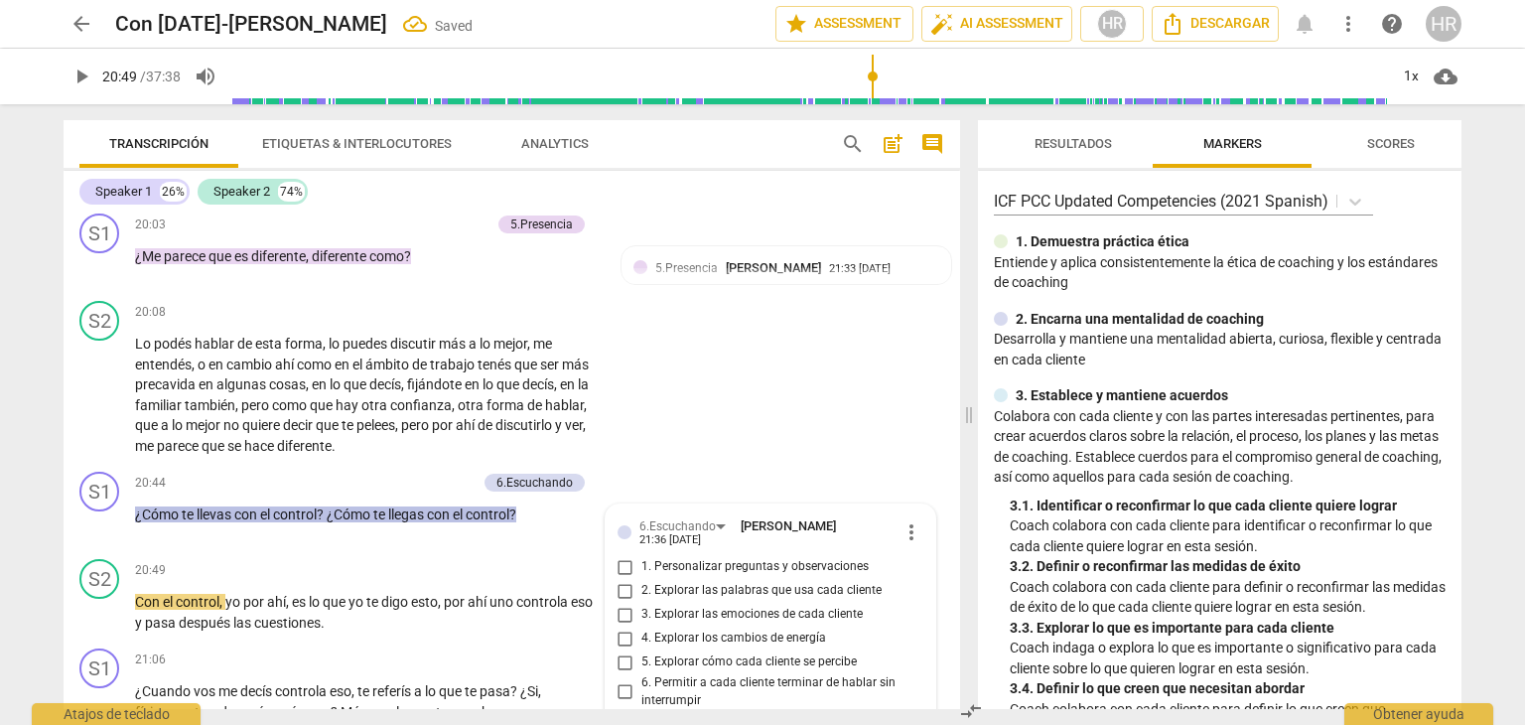
scroll to position [6722, 0]
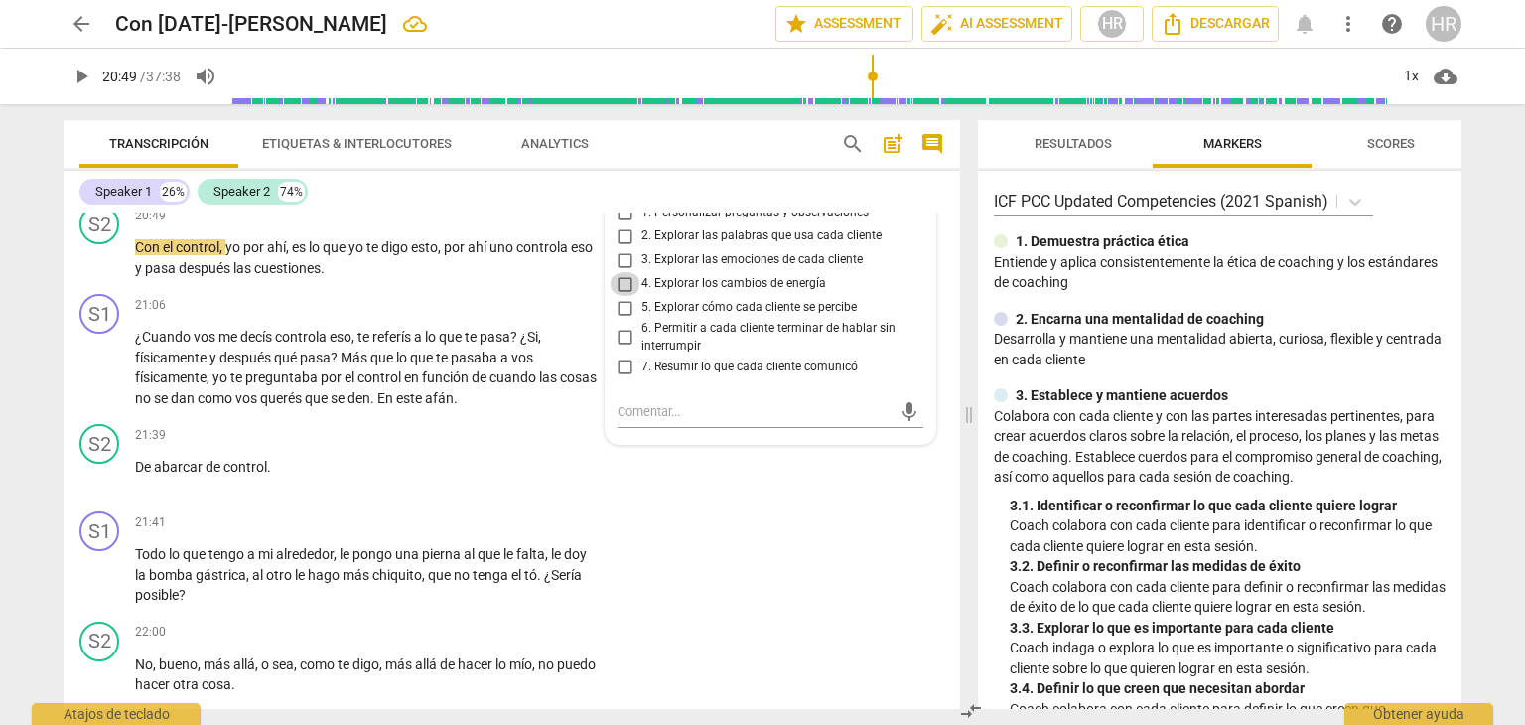
click at [624, 296] on input "4. Explorar los cambios de energía" at bounding box center [626, 284] width 32 height 24
checkbox input "true"
click at [592, 614] on div "S1 play_arrow pause 21:41 + Add competency keyboard_arrow_right Todo lo que ten…" at bounding box center [512, 558] width 897 height 110
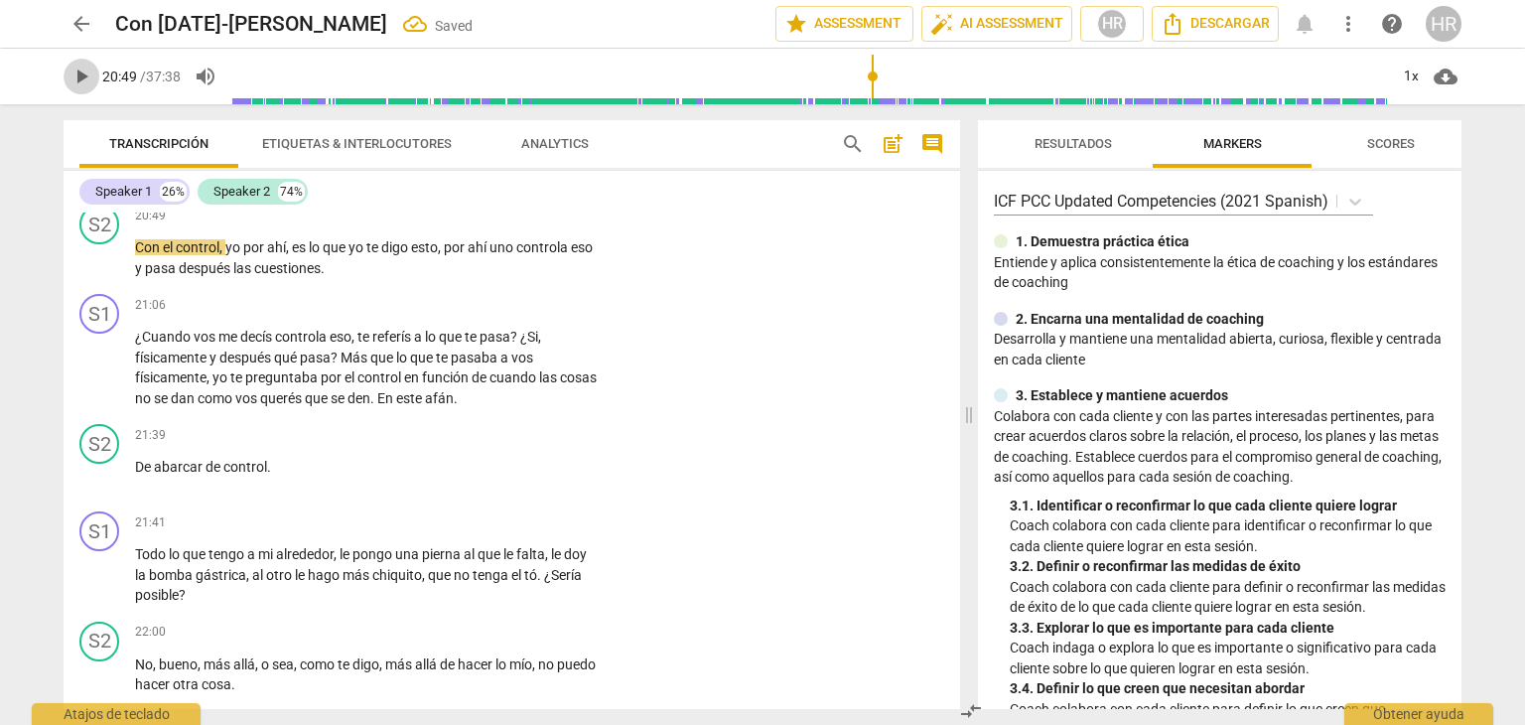
click at [79, 78] on span "play_arrow" at bounding box center [82, 77] width 24 height 24
click at [81, 72] on span "pause" at bounding box center [82, 77] width 24 height 24
type input "1299"
click at [473, 315] on div "+" at bounding box center [477, 305] width 20 height 20
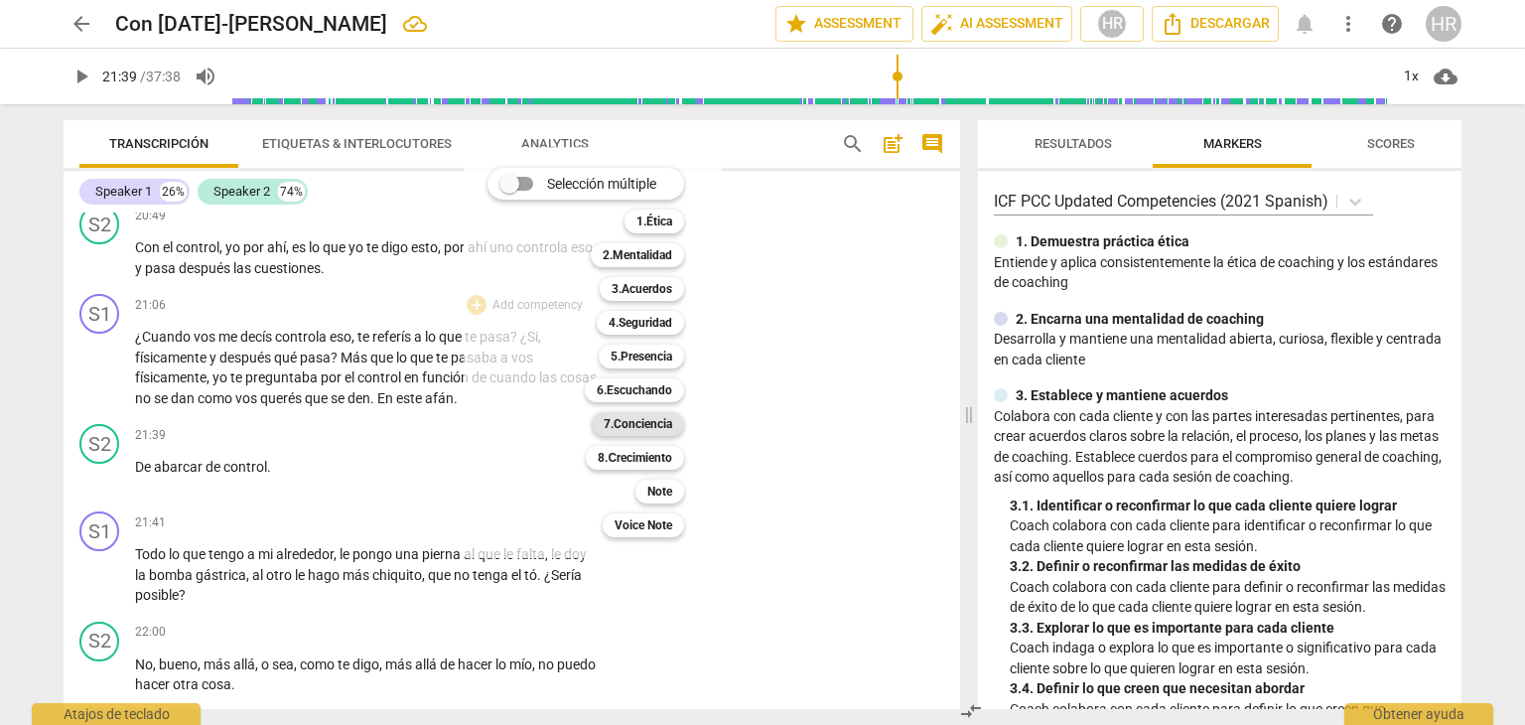
click at [651, 427] on b "7.Conciencia" at bounding box center [638, 424] width 69 height 24
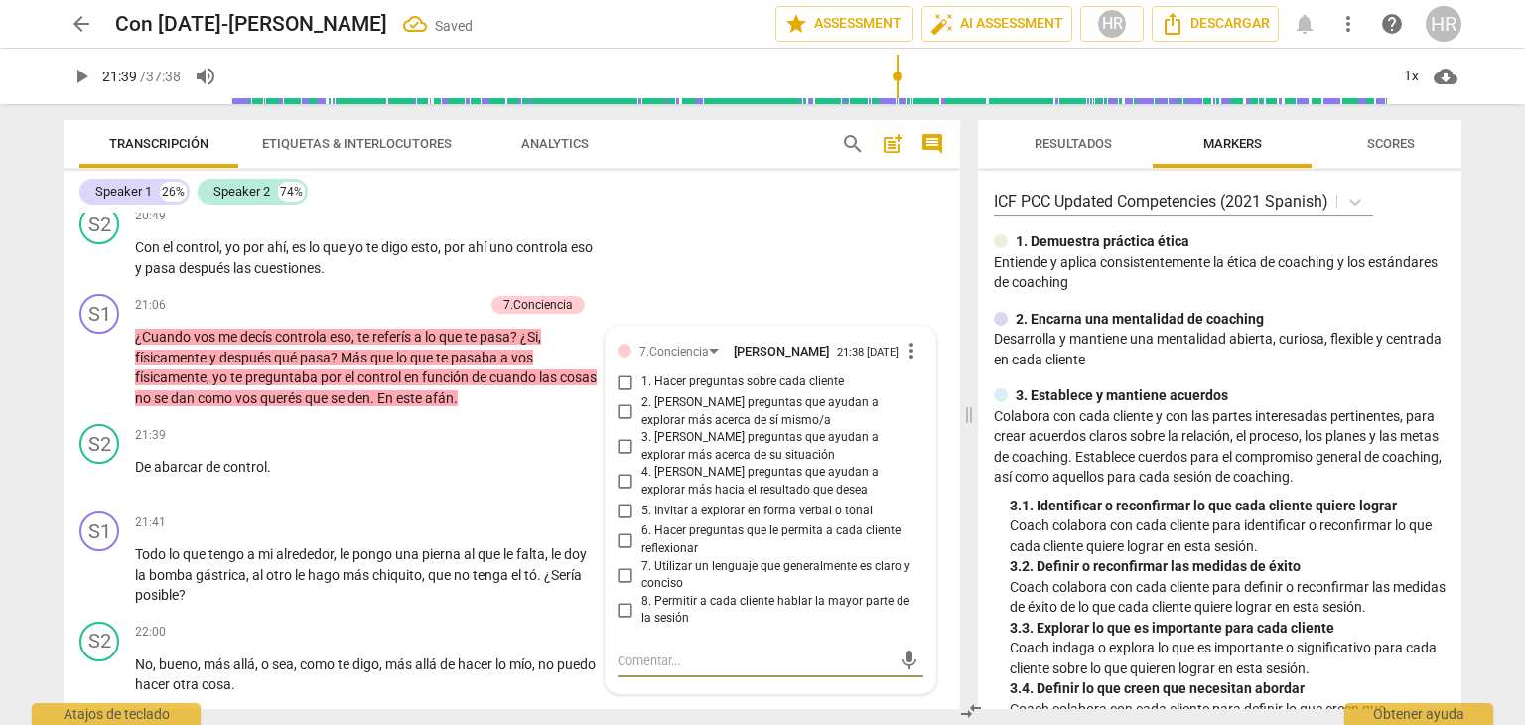
scroll to position [6737, 0]
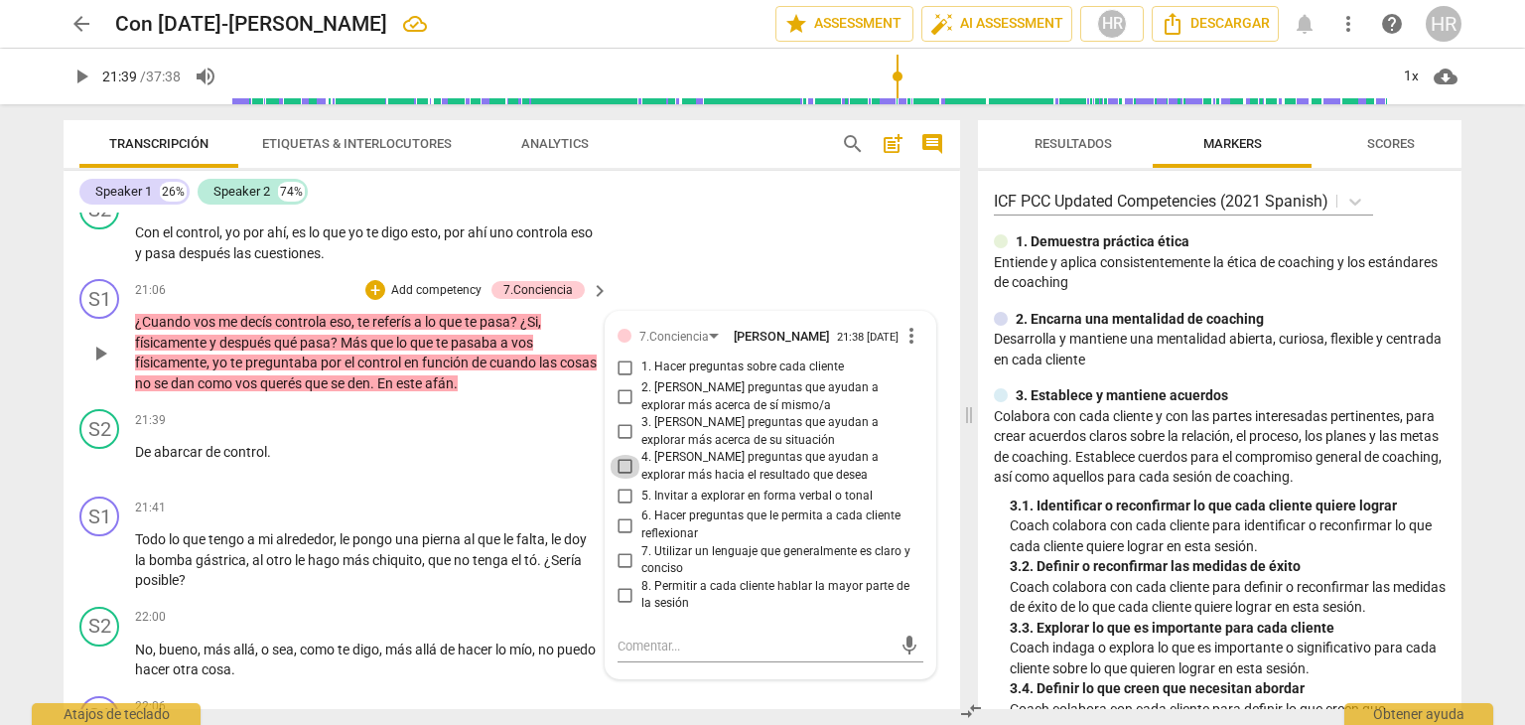
click at [620, 479] on input "4. [PERSON_NAME] preguntas que ayudan a explorar más hacia el resultado que des…" at bounding box center [626, 467] width 32 height 24
checkbox input "true"
click at [585, 488] on div "S2 play_arrow pause 21:39 + Add competency keyboard_arrow_right De abarcar de c…" at bounding box center [512, 444] width 897 height 87
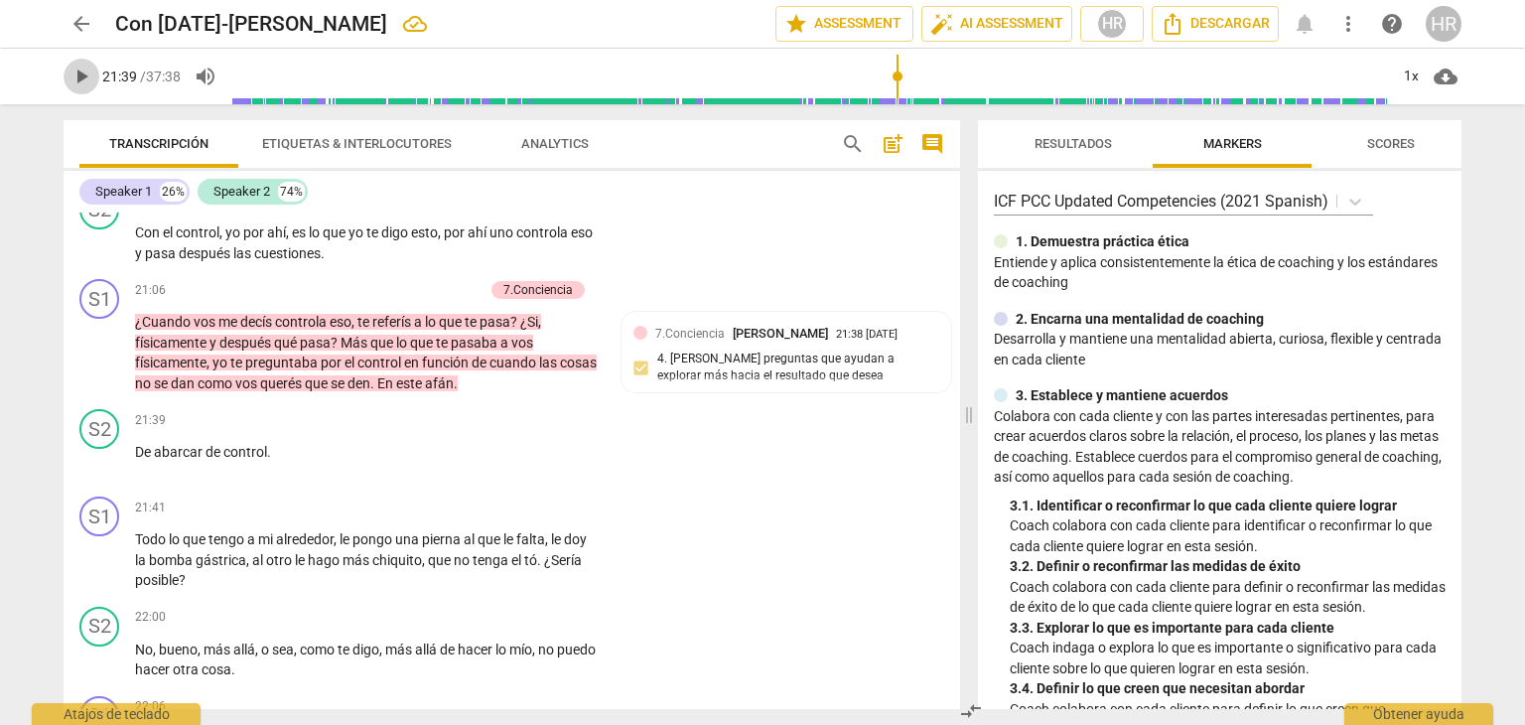
click at [81, 73] on span "play_arrow" at bounding box center [82, 77] width 24 height 24
click at [613, 599] on div "S1 play_arrow pause 21:41 + Add competency keyboard_arrow_right Todo lo que ten…" at bounding box center [512, 543] width 897 height 110
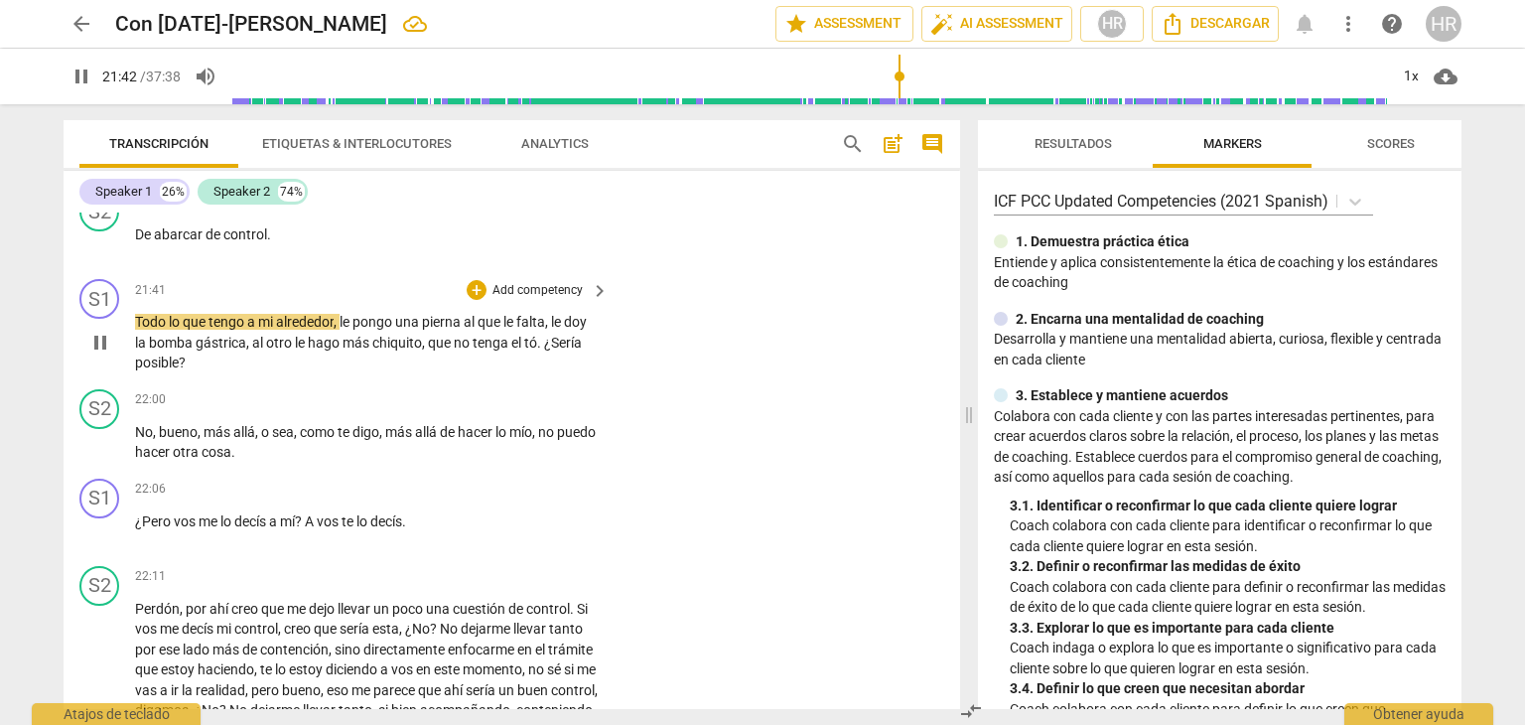
scroll to position [6975, 0]
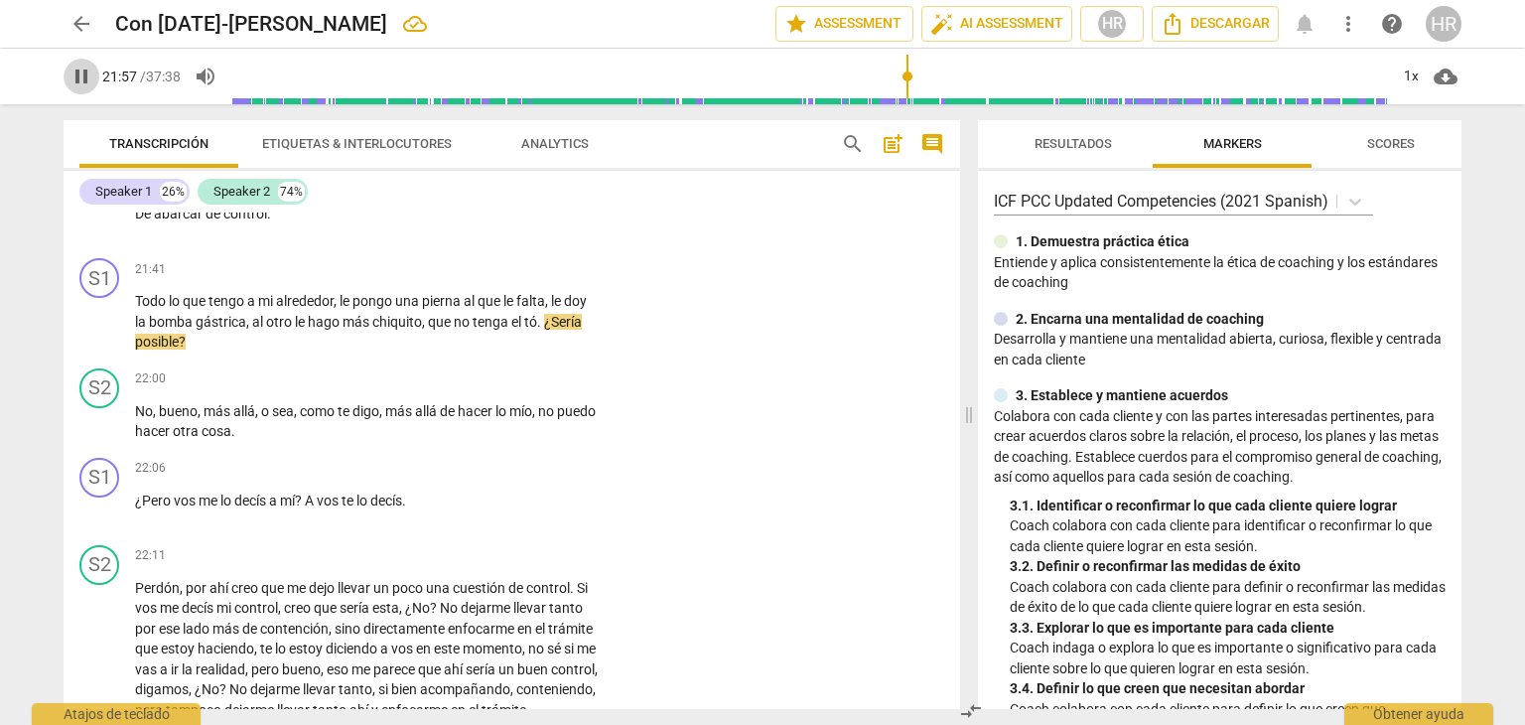
click at [79, 72] on span "pause" at bounding box center [82, 77] width 24 height 24
type input "1317"
click at [477, 279] on div "+" at bounding box center [477, 269] width 20 height 20
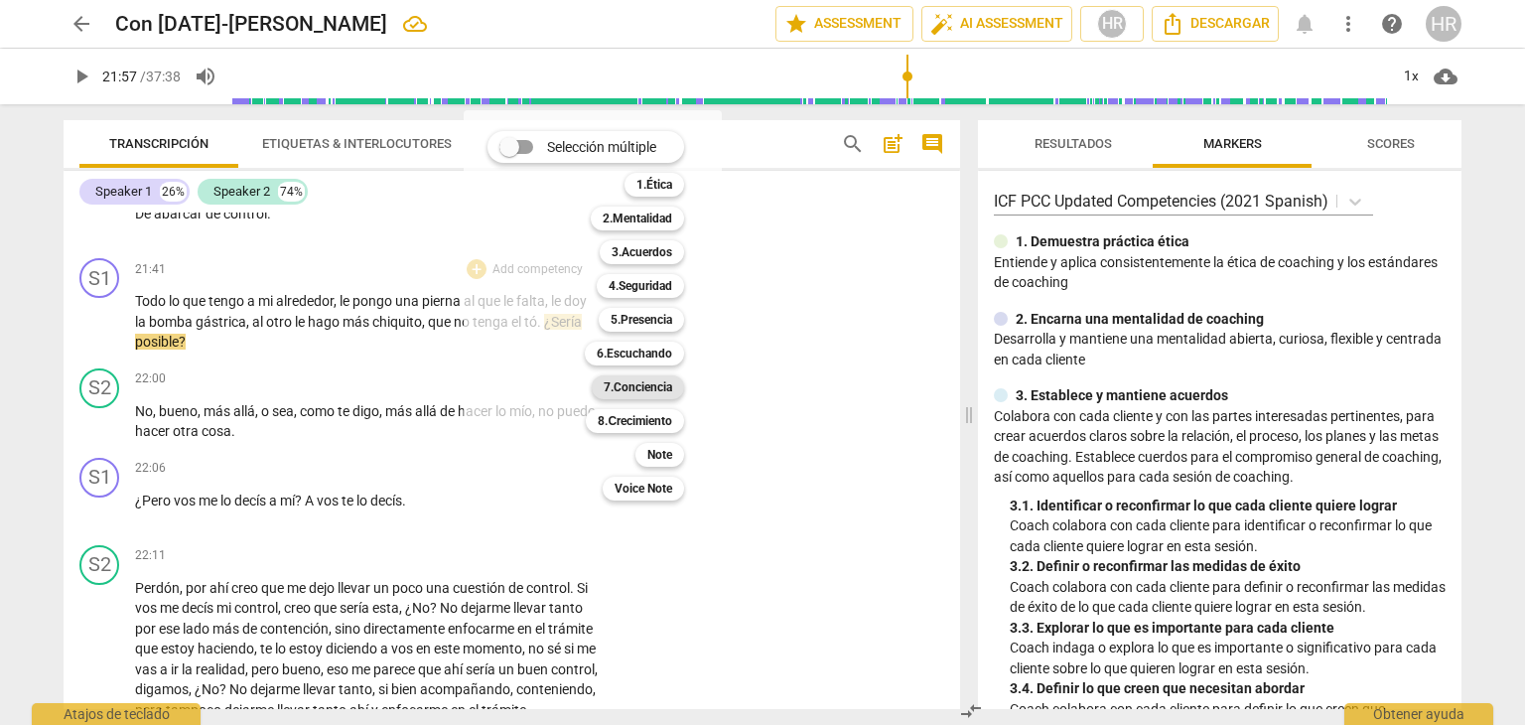
click at [651, 385] on b "7.Conciencia" at bounding box center [638, 387] width 69 height 24
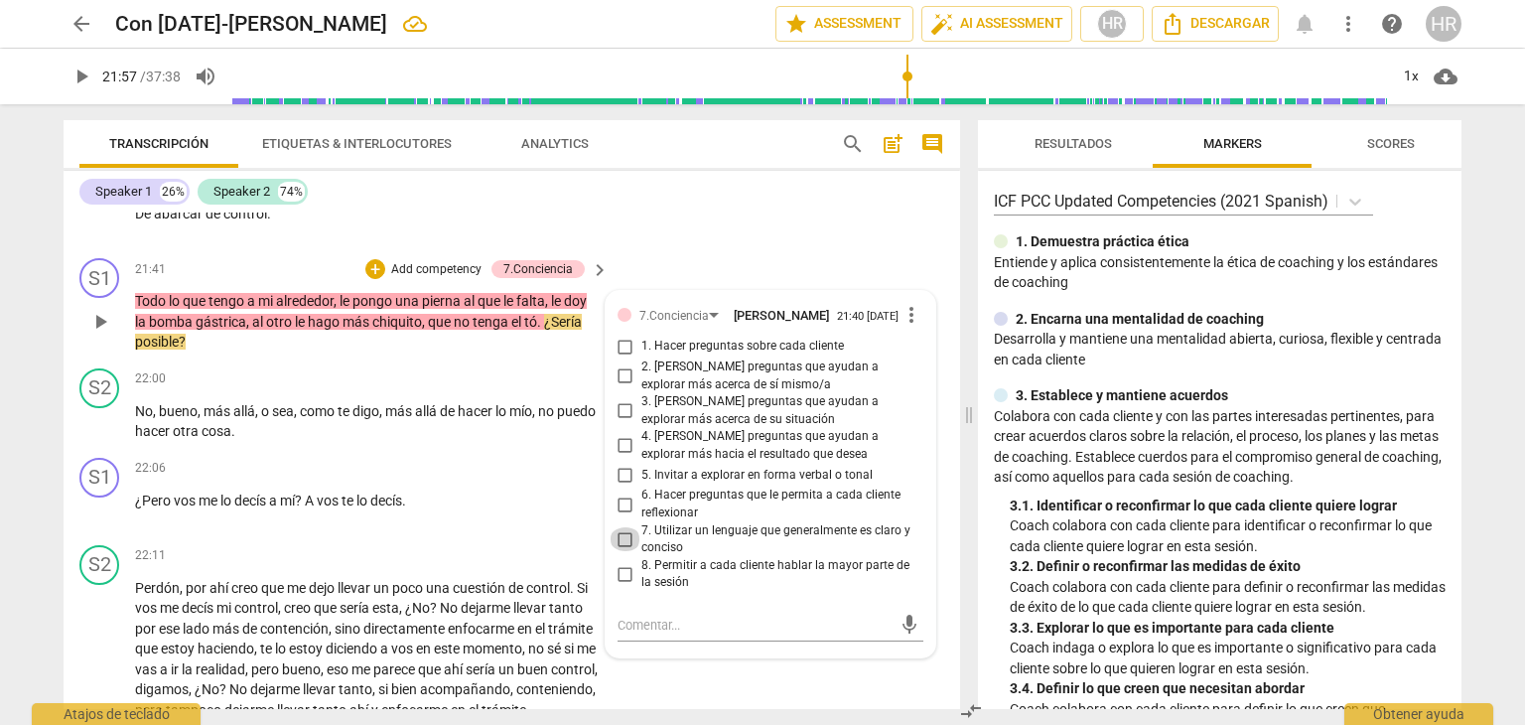
click at [622, 551] on input "7. Utilizar un lenguaje que generalmente es claro y conciso" at bounding box center [626, 539] width 32 height 24
checkbox input "true"
click at [78, 75] on span "play_arrow" at bounding box center [82, 77] width 24 height 24
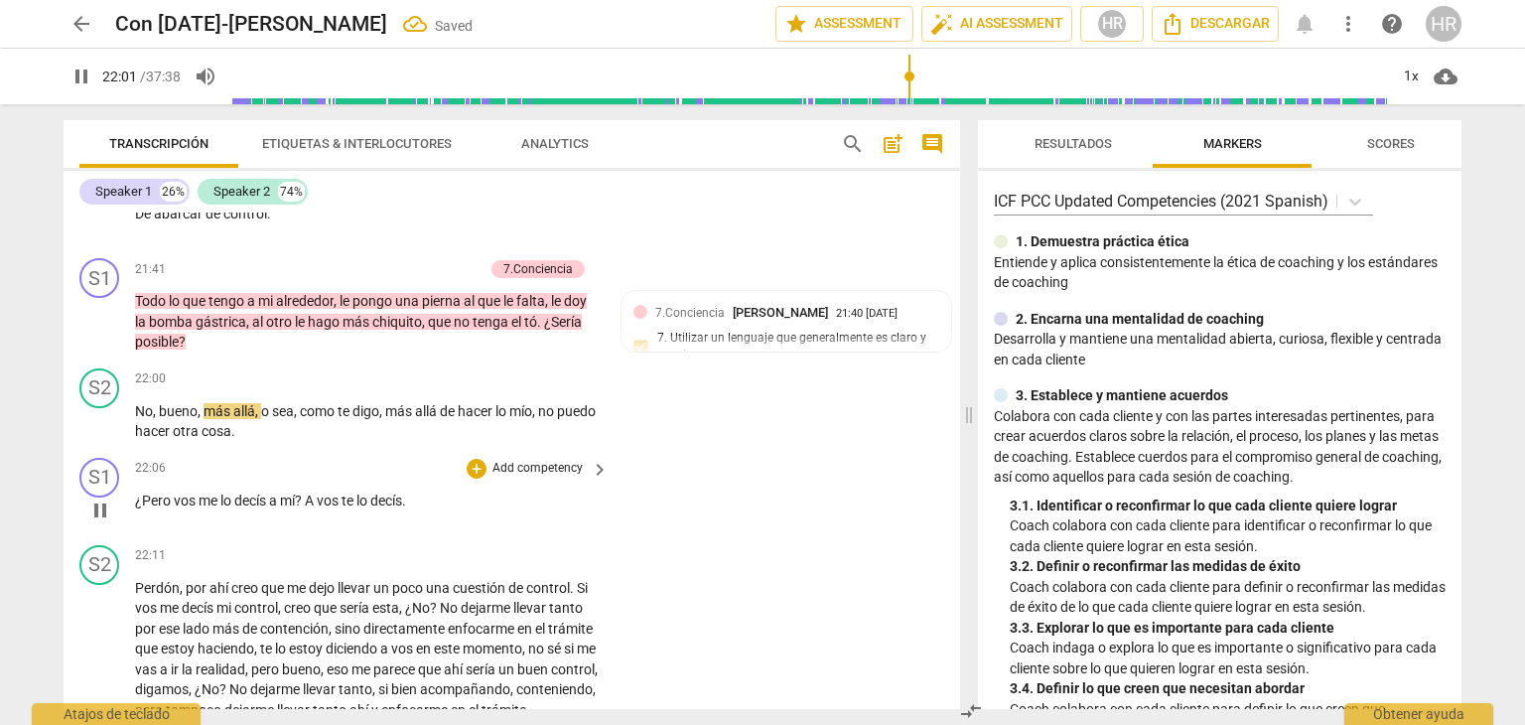
click at [614, 537] on div "S1 play_arrow pause 22:06 + Add competency keyboard_arrow_right ¿Pero vos me lo…" at bounding box center [512, 493] width 897 height 87
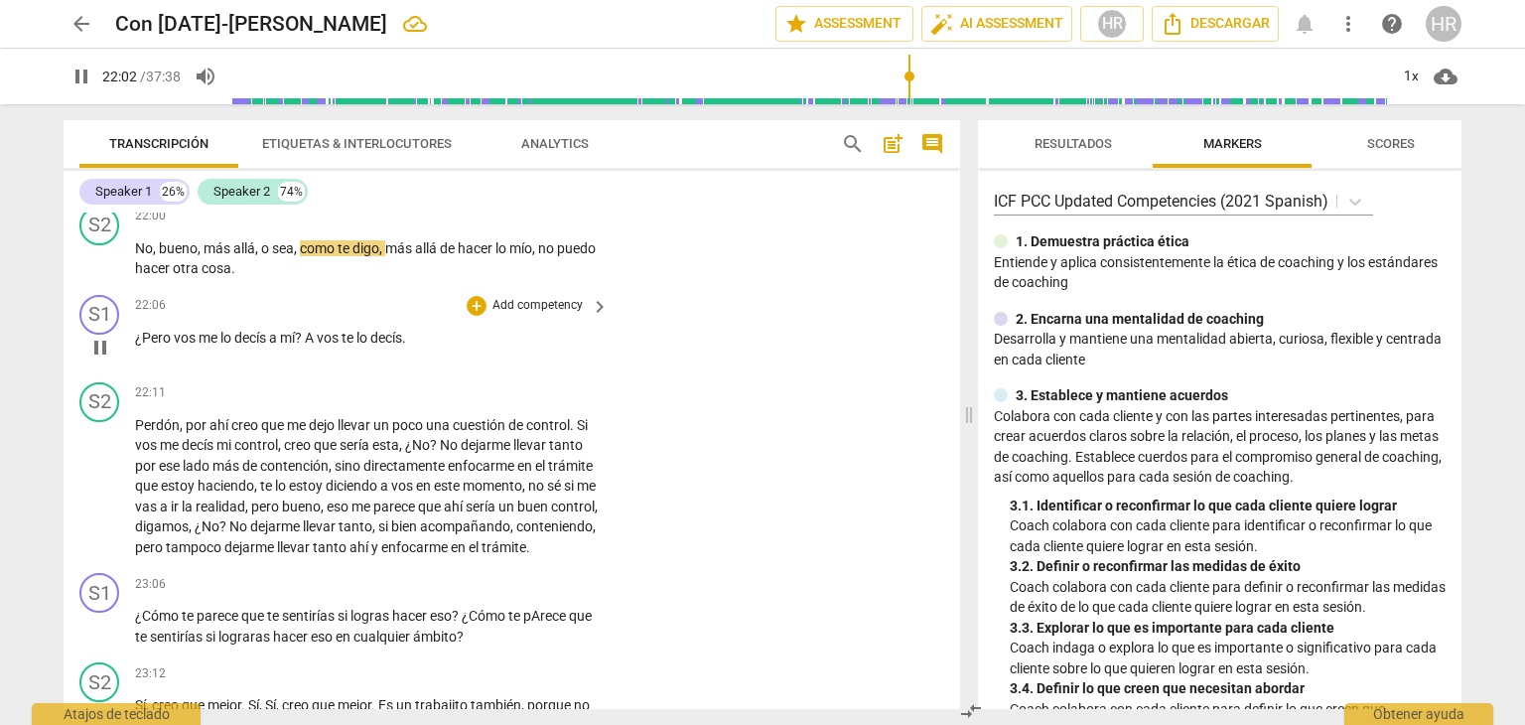
scroll to position [7173, 0]
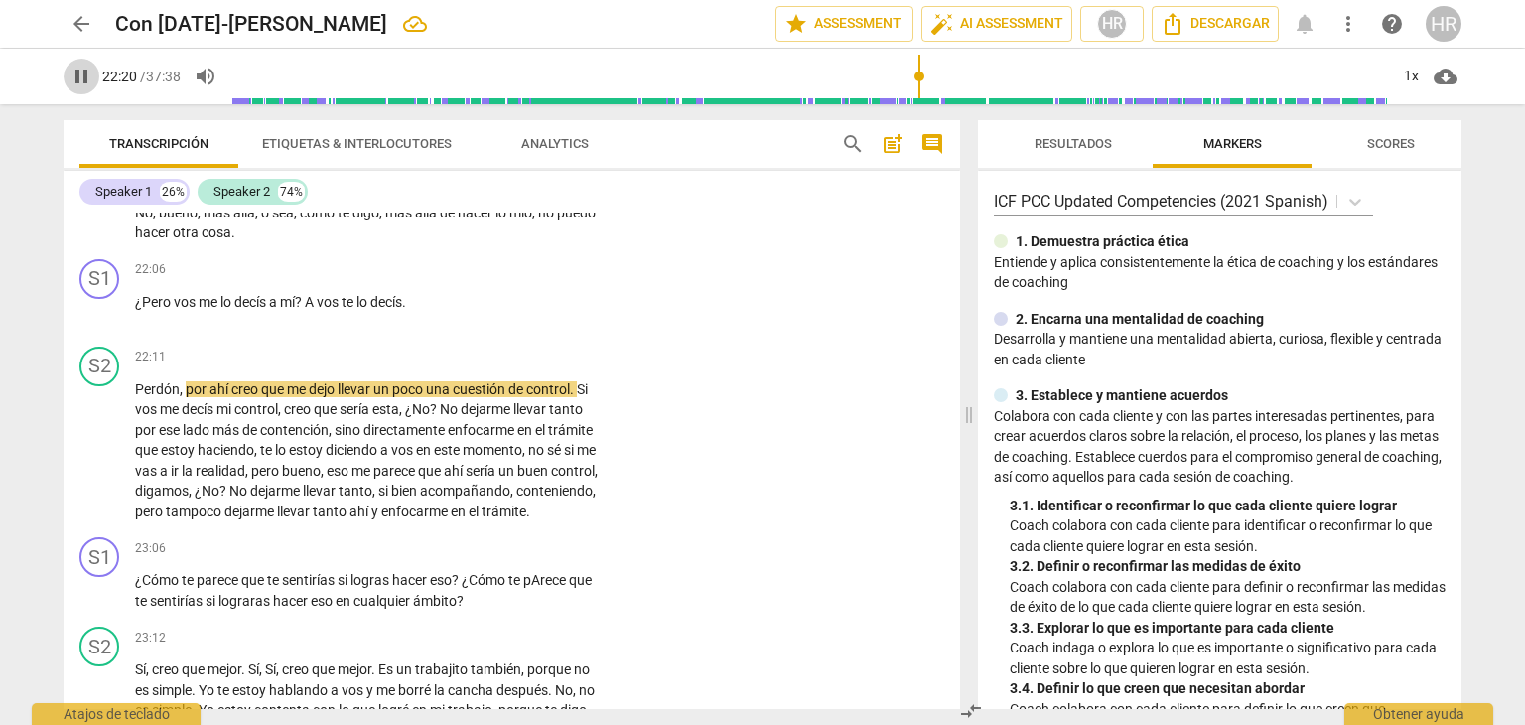
click at [83, 71] on span "pause" at bounding box center [82, 77] width 24 height 24
type input "1341"
click at [476, 280] on div "+" at bounding box center [477, 270] width 20 height 20
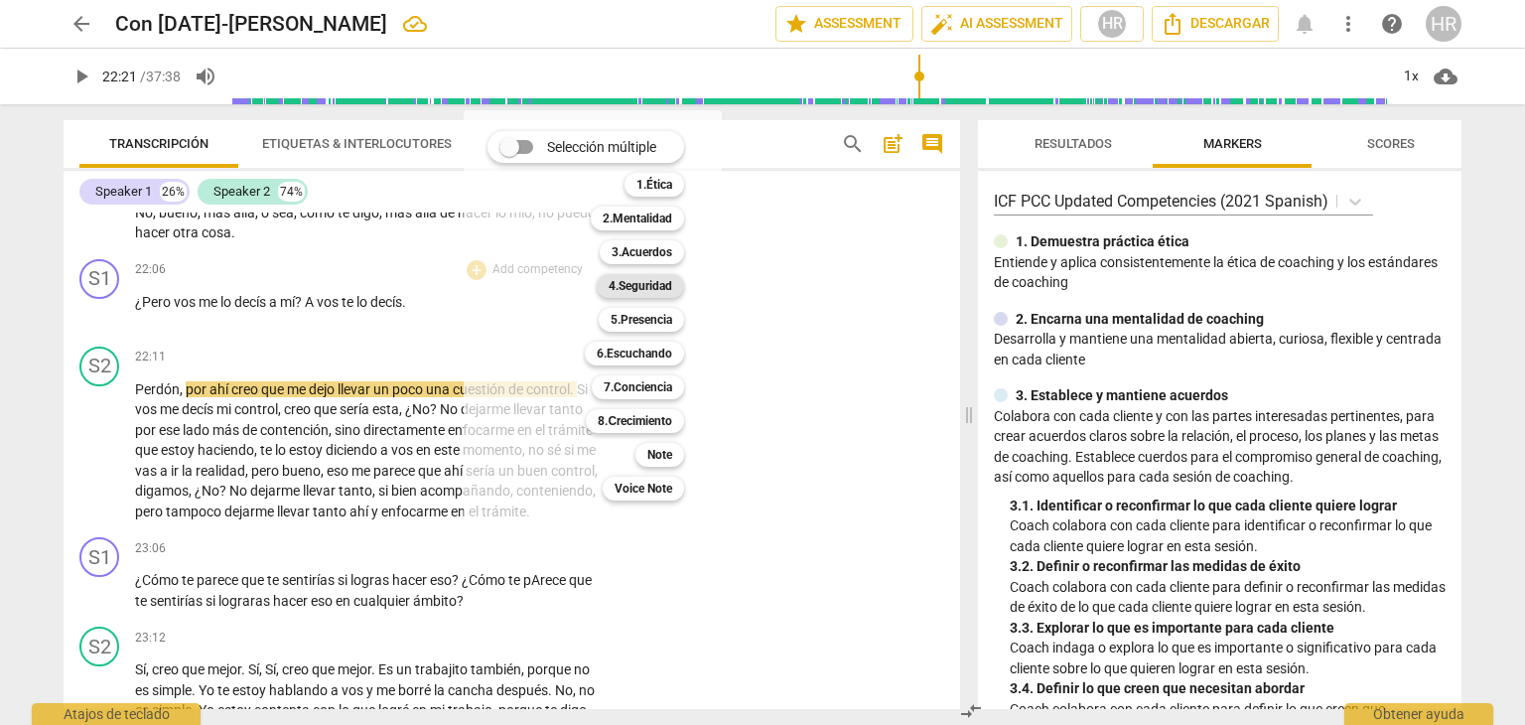
click at [655, 283] on b "4.Seguridad" at bounding box center [641, 286] width 64 height 24
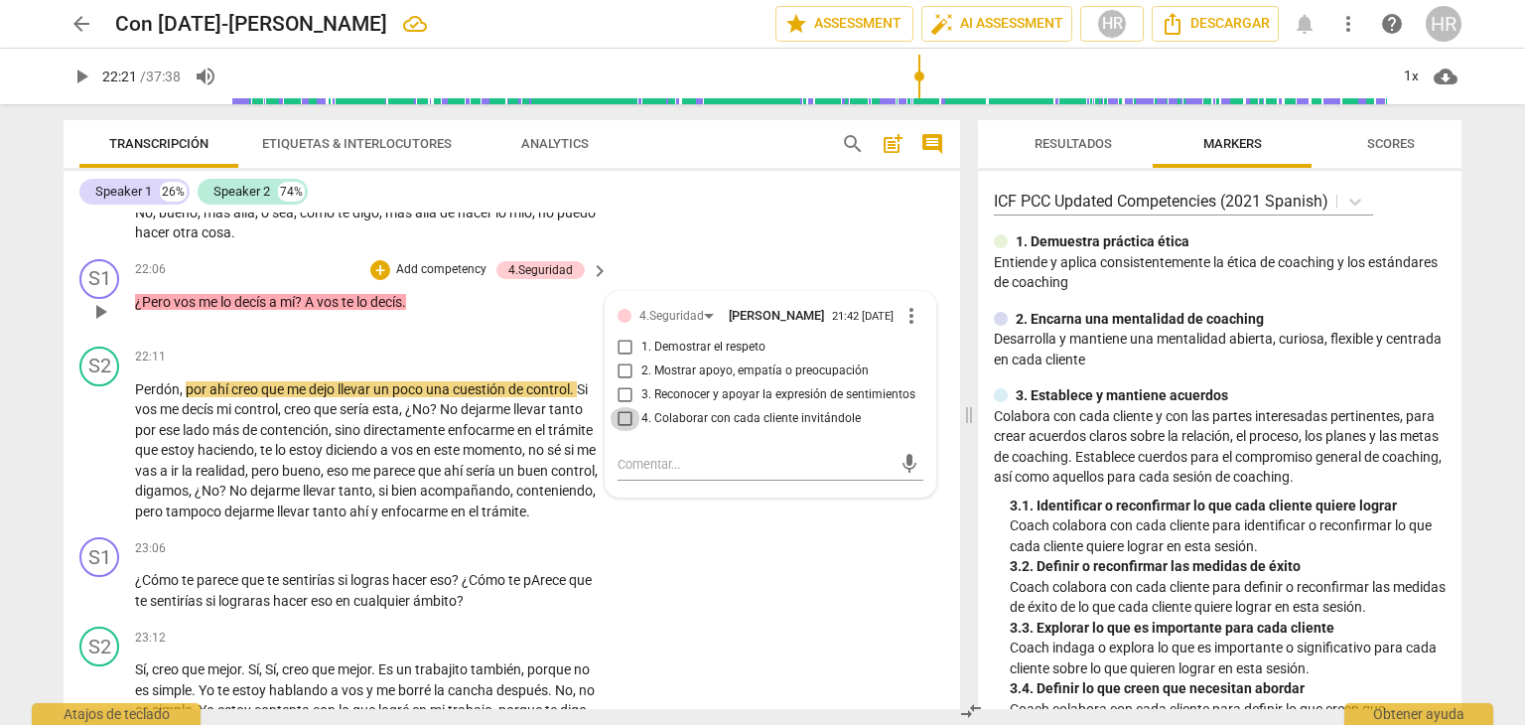
click at [622, 431] on input "4. Colaborar con cada cliente invitándole" at bounding box center [626, 419] width 32 height 24
checkbox input "true"
click at [80, 80] on span "play_arrow" at bounding box center [82, 77] width 24 height 24
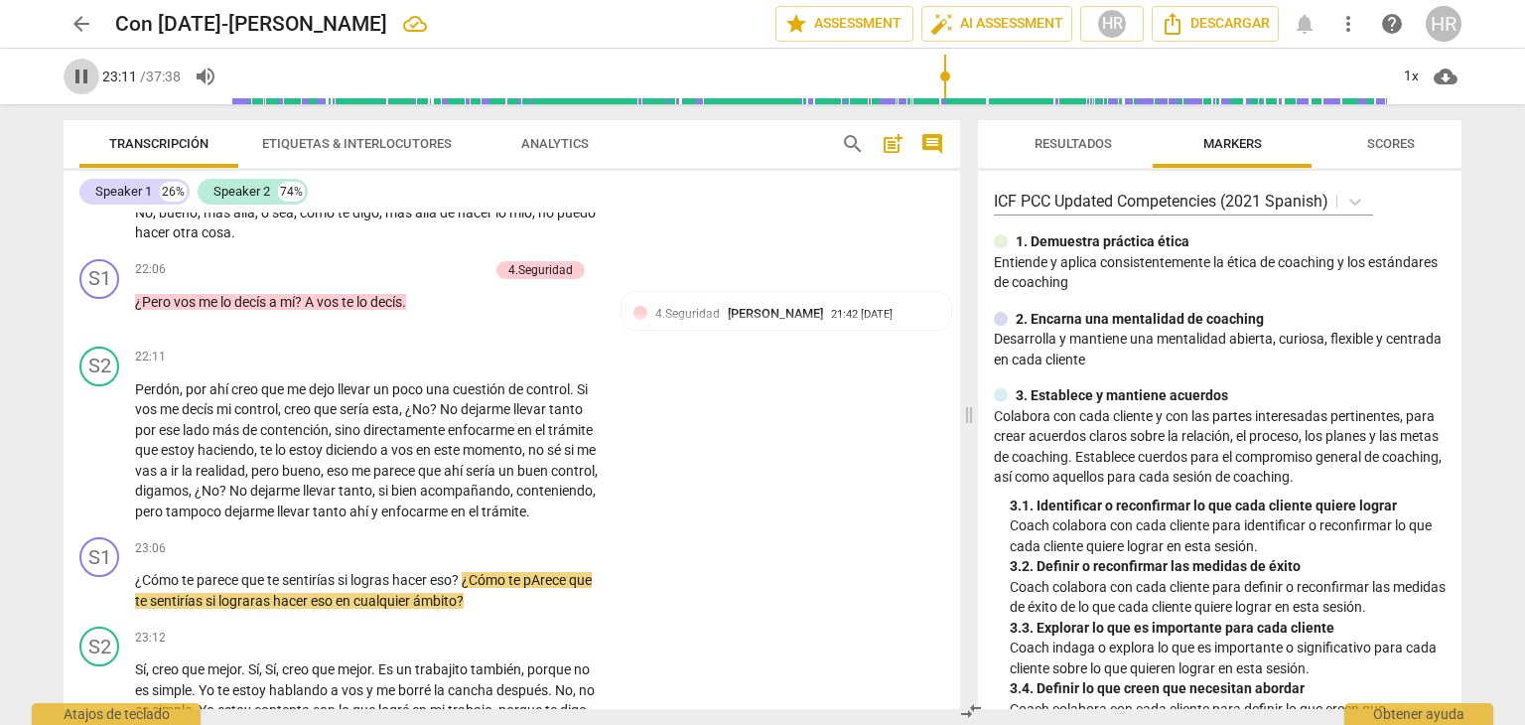
click at [77, 70] on span "pause" at bounding box center [82, 77] width 24 height 24
type input "1392"
click at [476, 367] on div "+" at bounding box center [477, 358] width 20 height 20
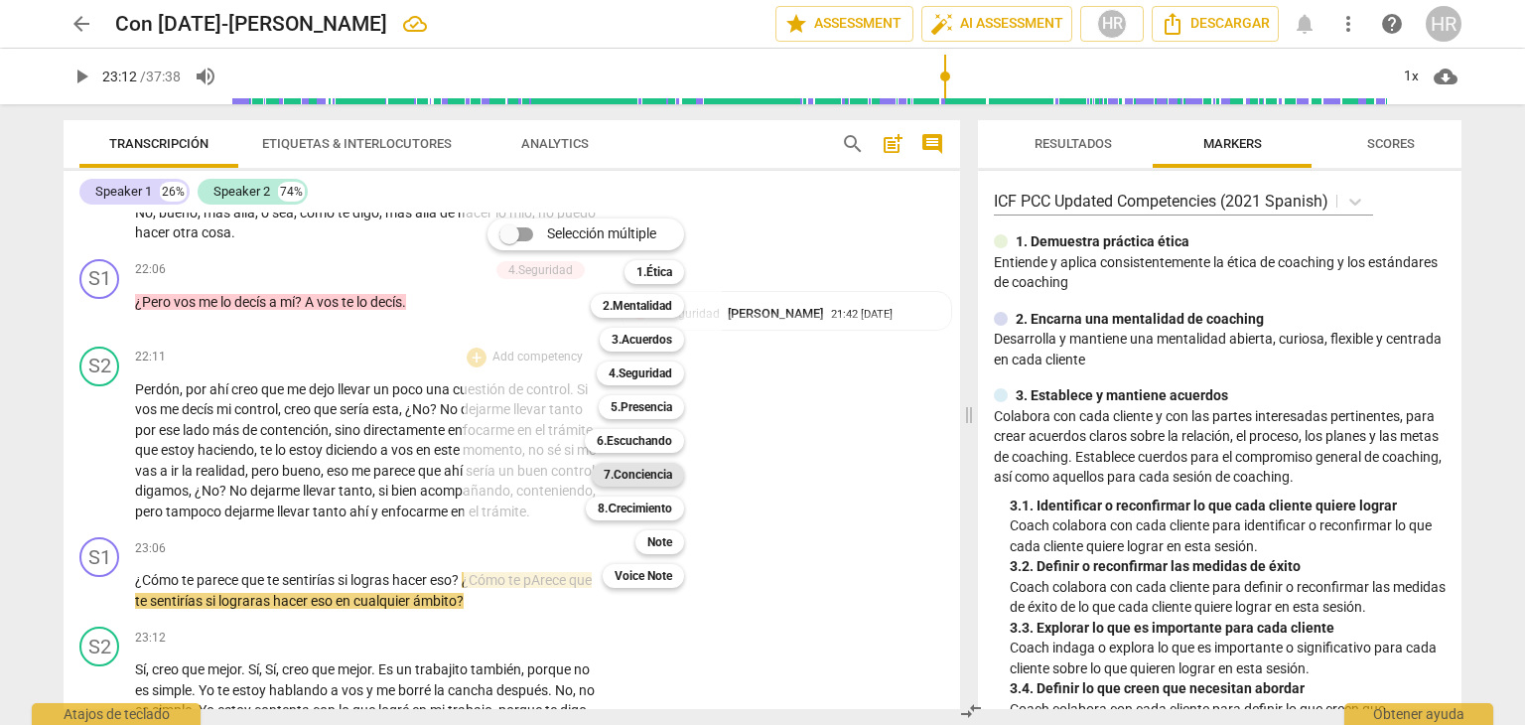
click at [677, 475] on div "7.Conciencia" at bounding box center [638, 475] width 92 height 24
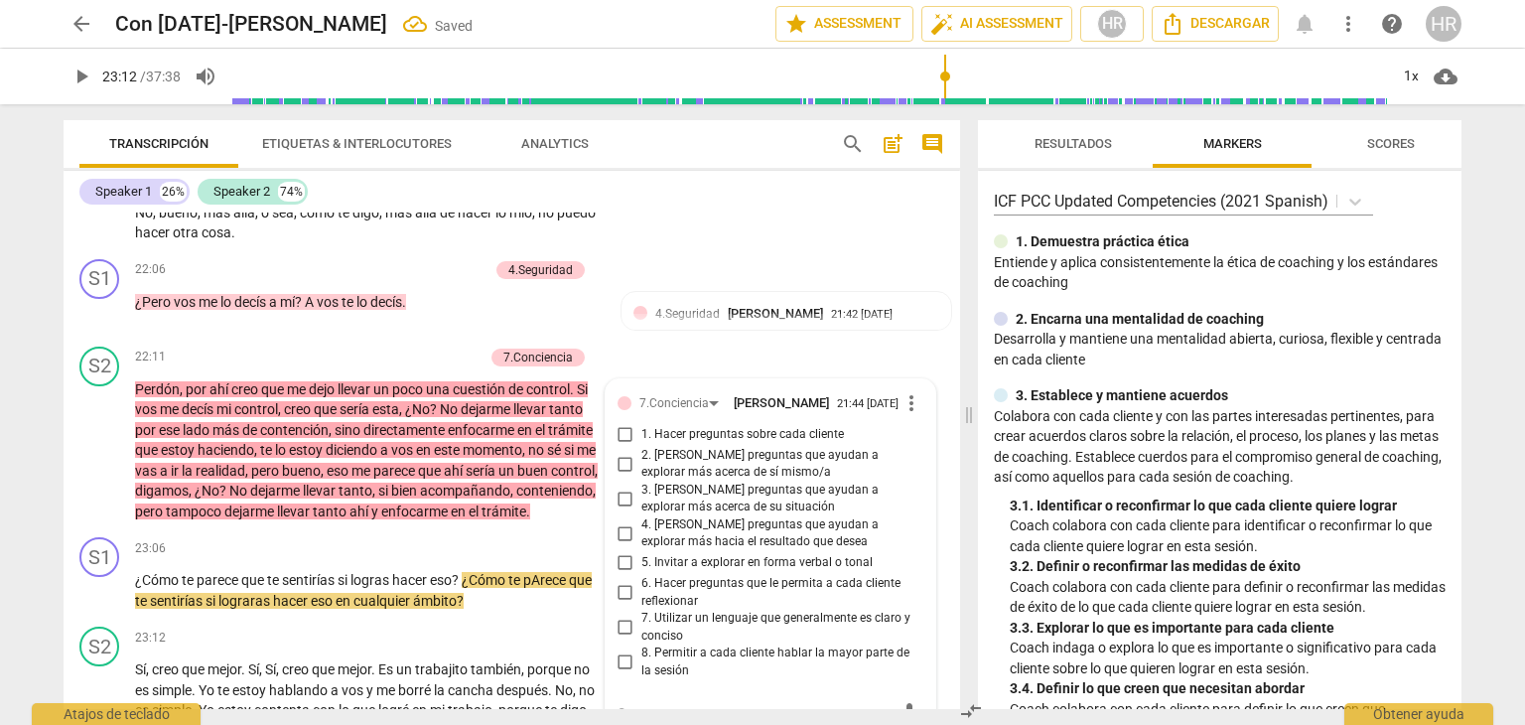
scroll to position [7478, 0]
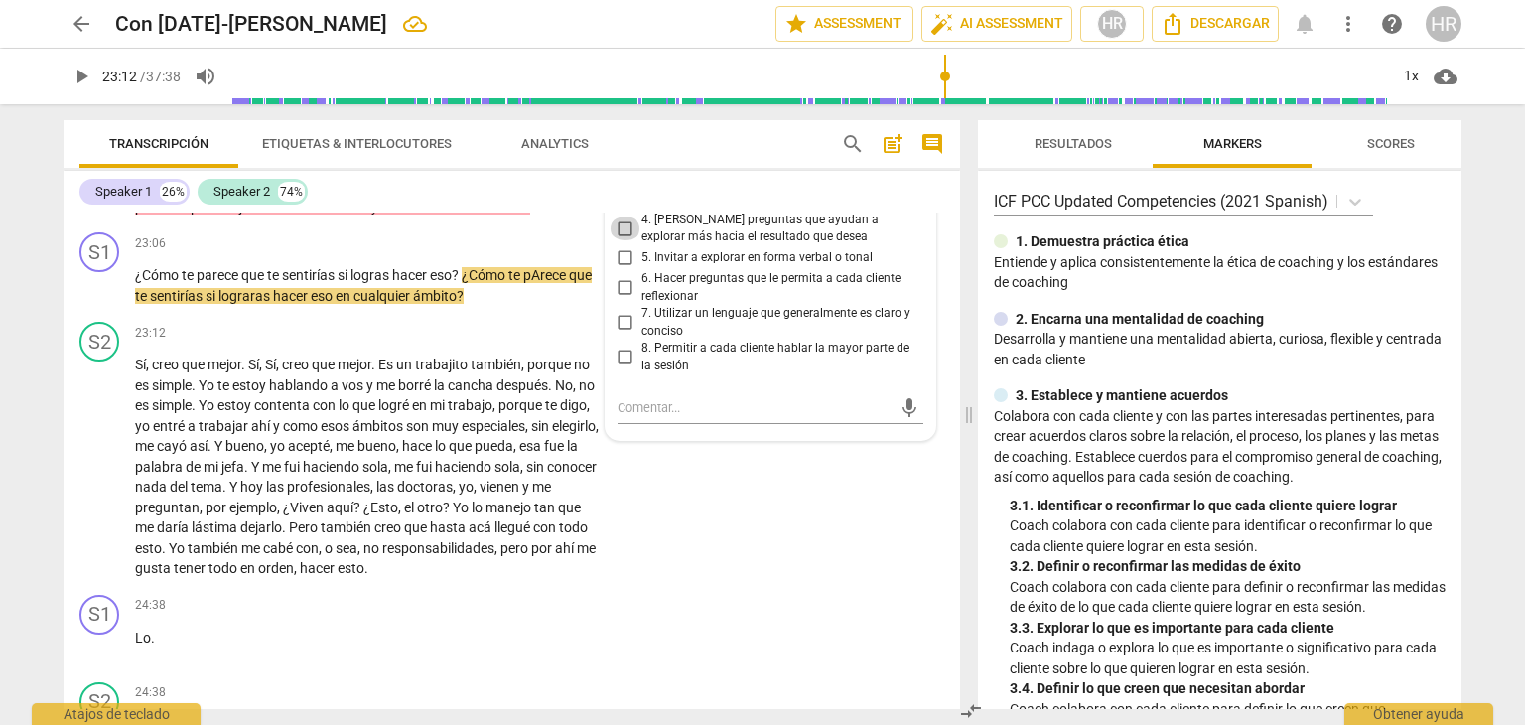
click at [624, 240] on input "4. [PERSON_NAME] preguntas que ayudan a explorar más hacia el resultado que des…" at bounding box center [626, 228] width 32 height 24
checkbox input "true"
click at [83, 80] on span "play_arrow" at bounding box center [82, 77] width 24 height 24
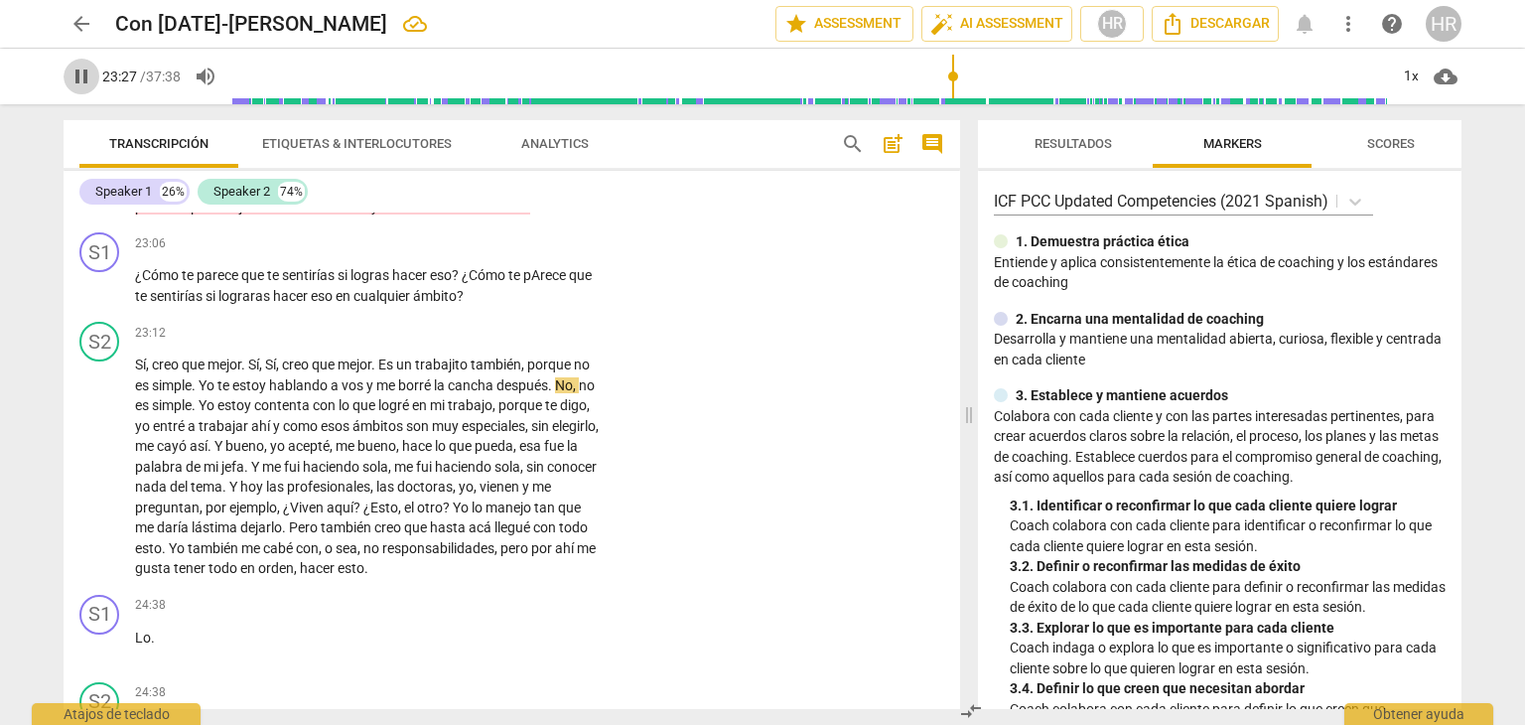
click at [83, 78] on span "pause" at bounding box center [82, 77] width 24 height 24
type input "1407"
click at [475, 253] on div "+" at bounding box center [477, 243] width 20 height 20
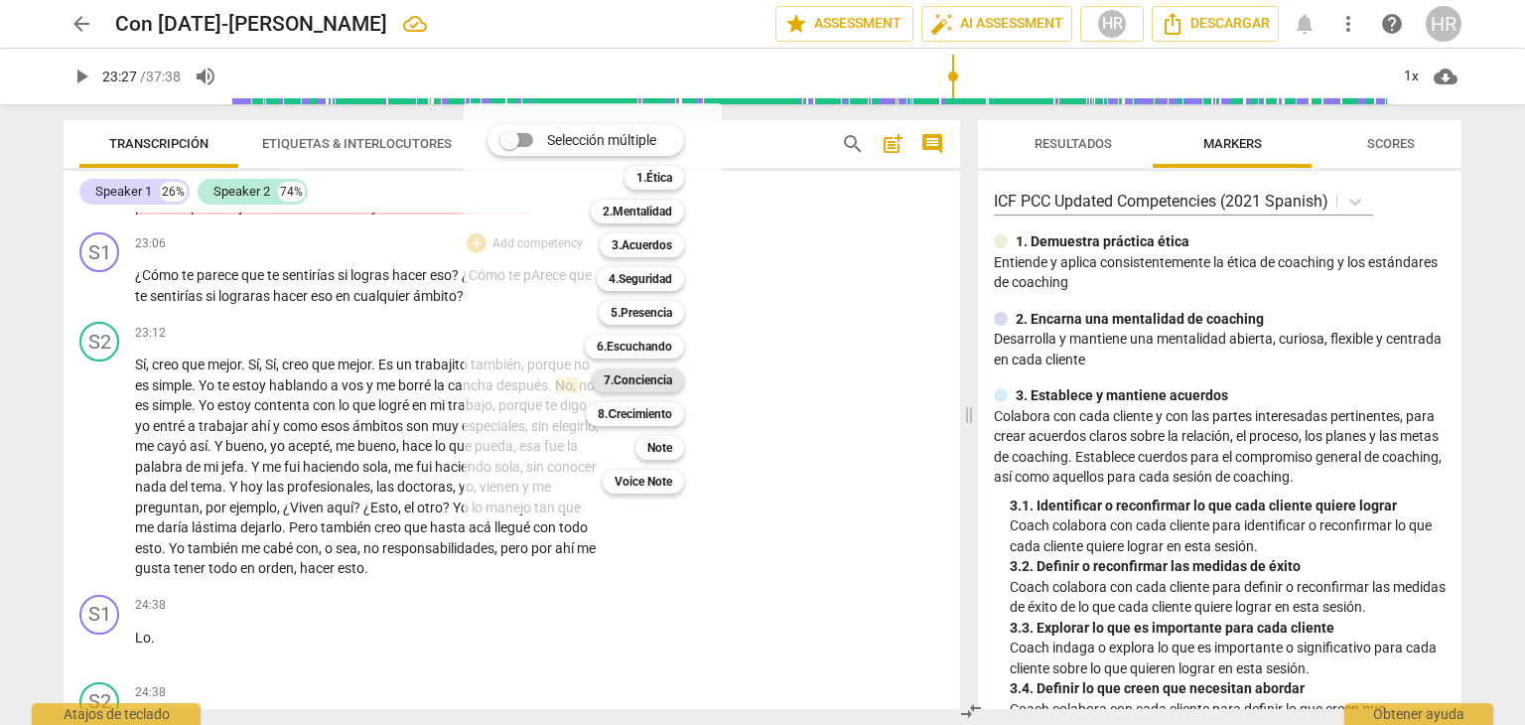
click at [631, 378] on b "7.Conciencia" at bounding box center [638, 380] width 69 height 24
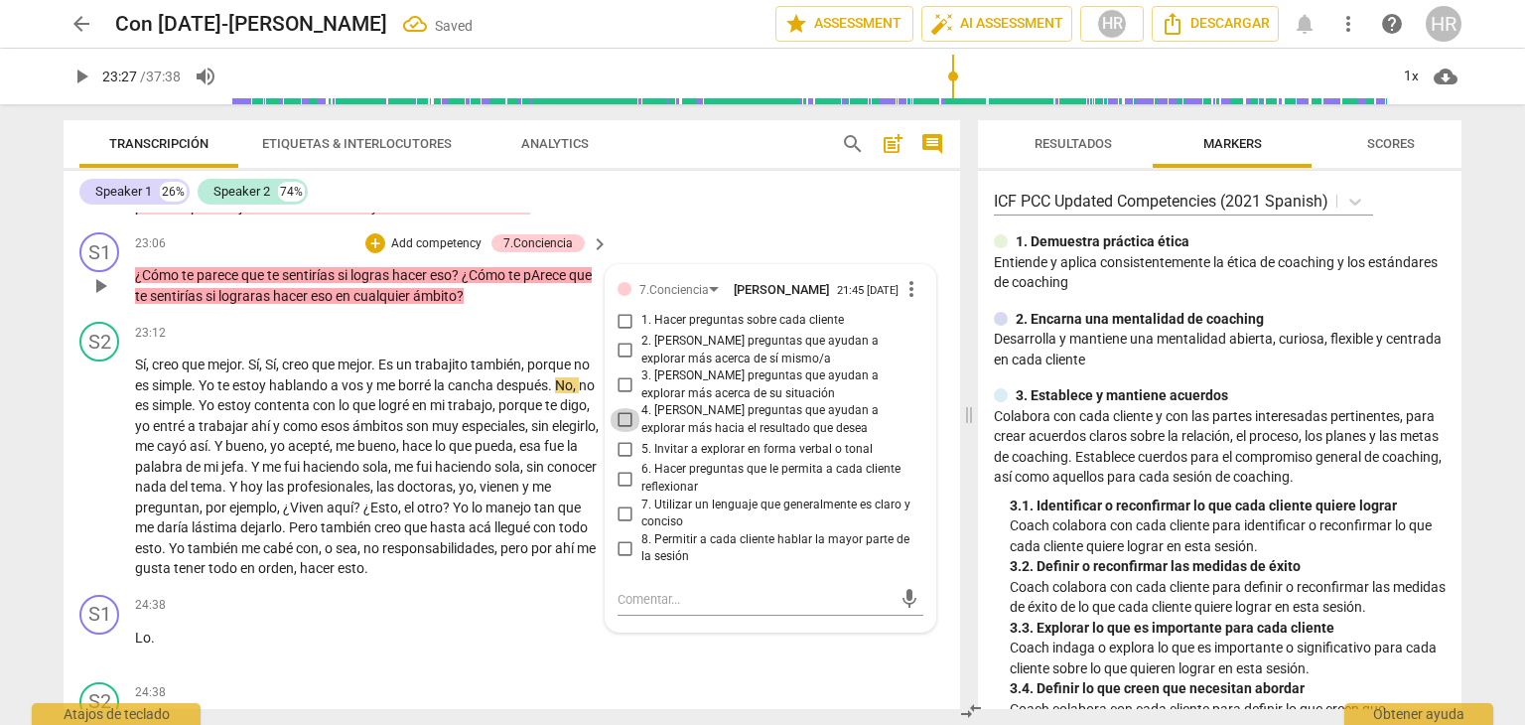
click at [620, 432] on input "4. [PERSON_NAME] preguntas que ayudan a explorar más hacia el resultado que des…" at bounding box center [626, 420] width 32 height 24
checkbox input "true"
click at [87, 80] on span "play_arrow" at bounding box center [82, 77] width 24 height 24
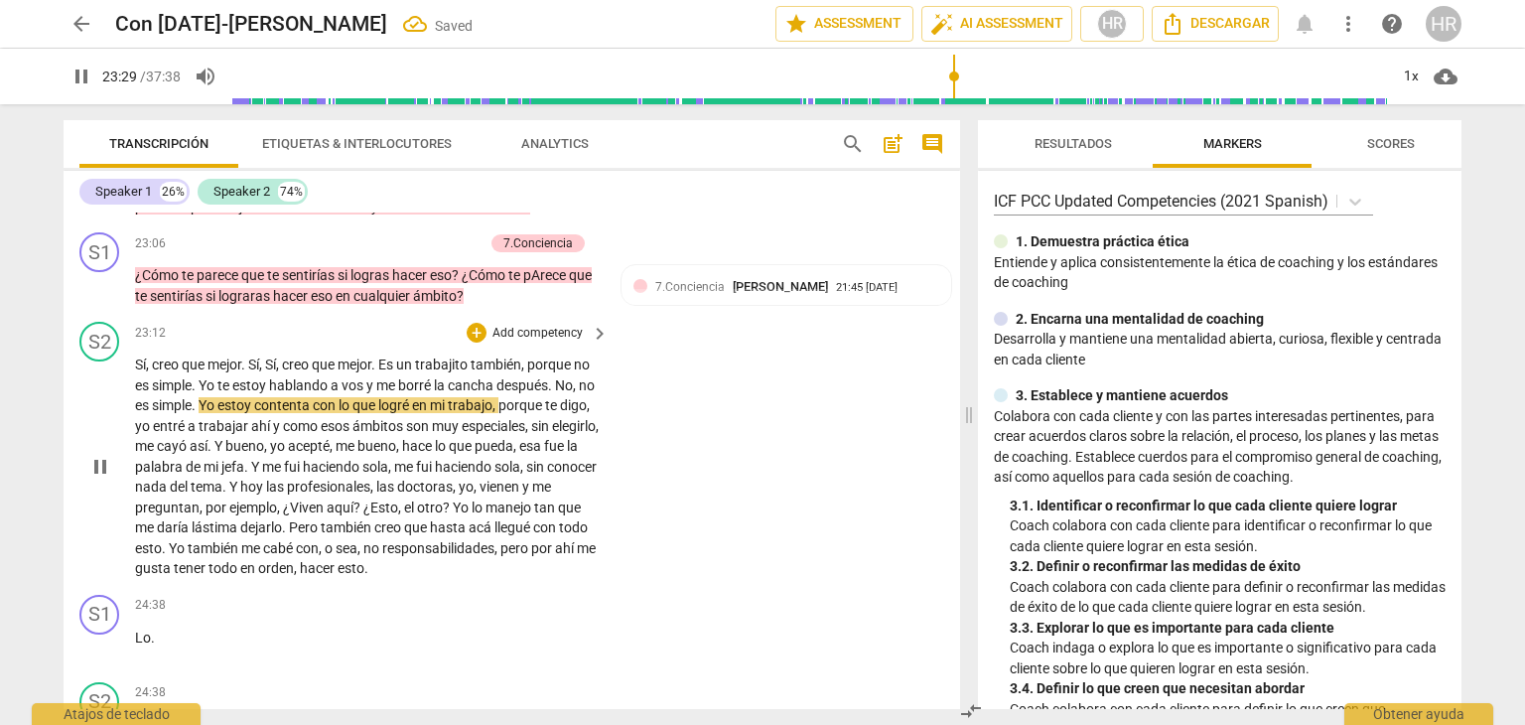
click at [614, 531] on div "S2 play_arrow pause 23:12 + Add competency keyboard_arrow_right Sí , creo que m…" at bounding box center [512, 450] width 897 height 273
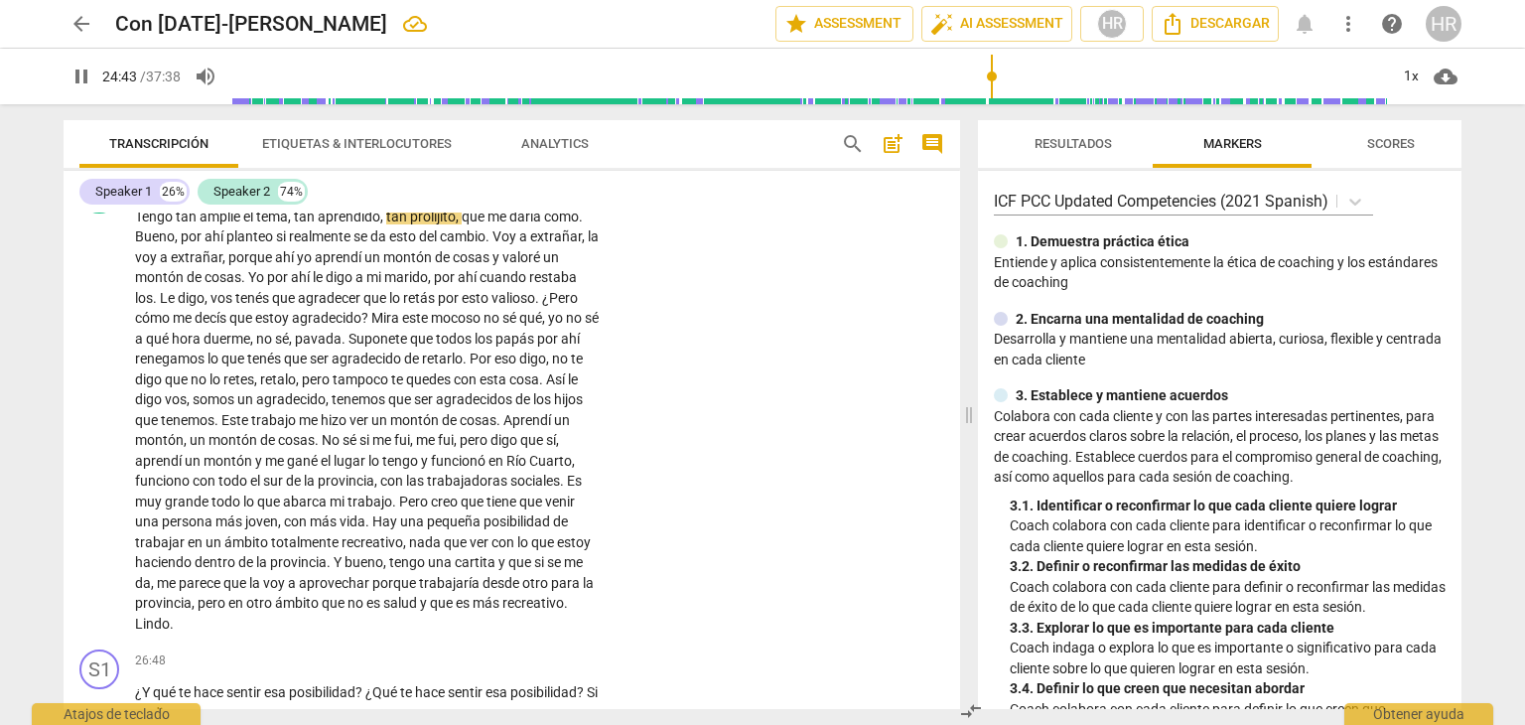
scroll to position [7995, 0]
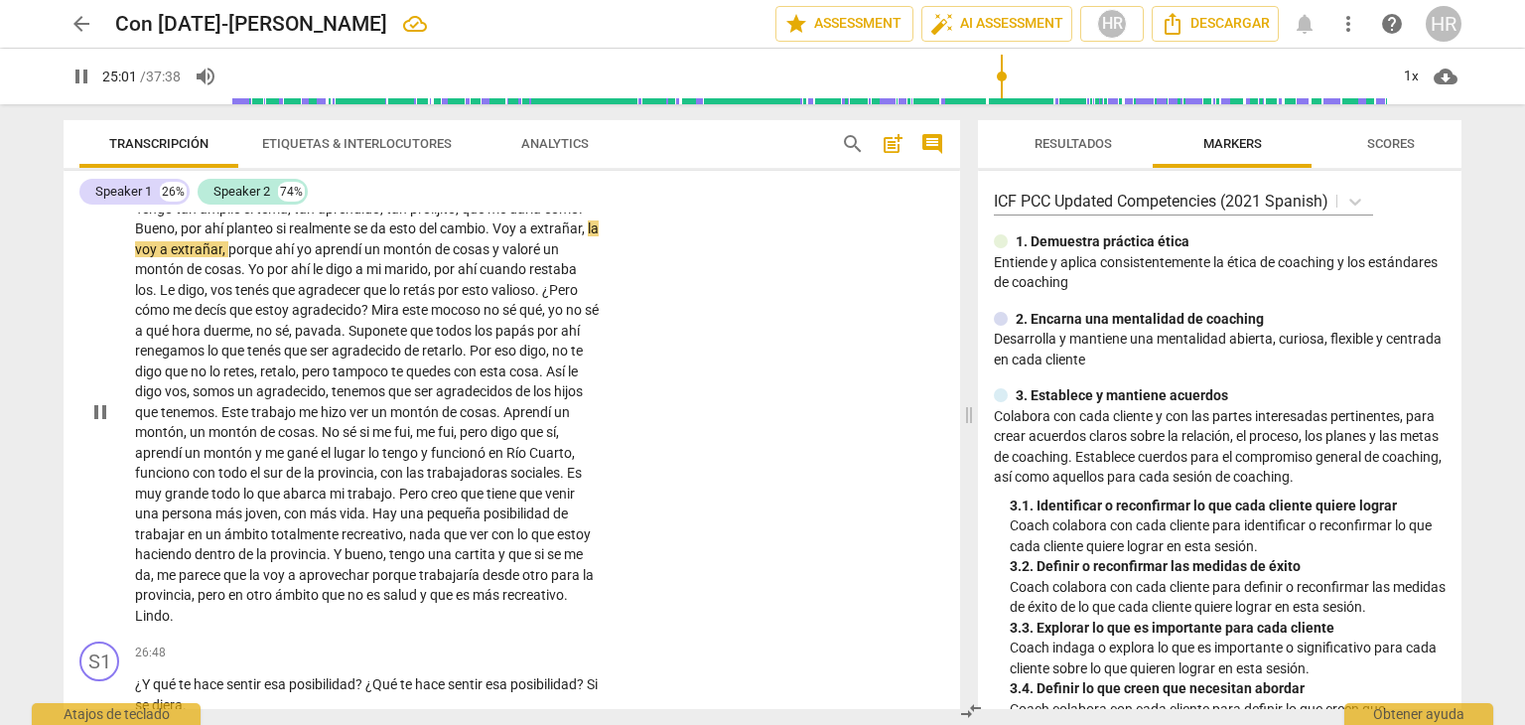
click at [473, 187] on div "+" at bounding box center [477, 177] width 20 height 20
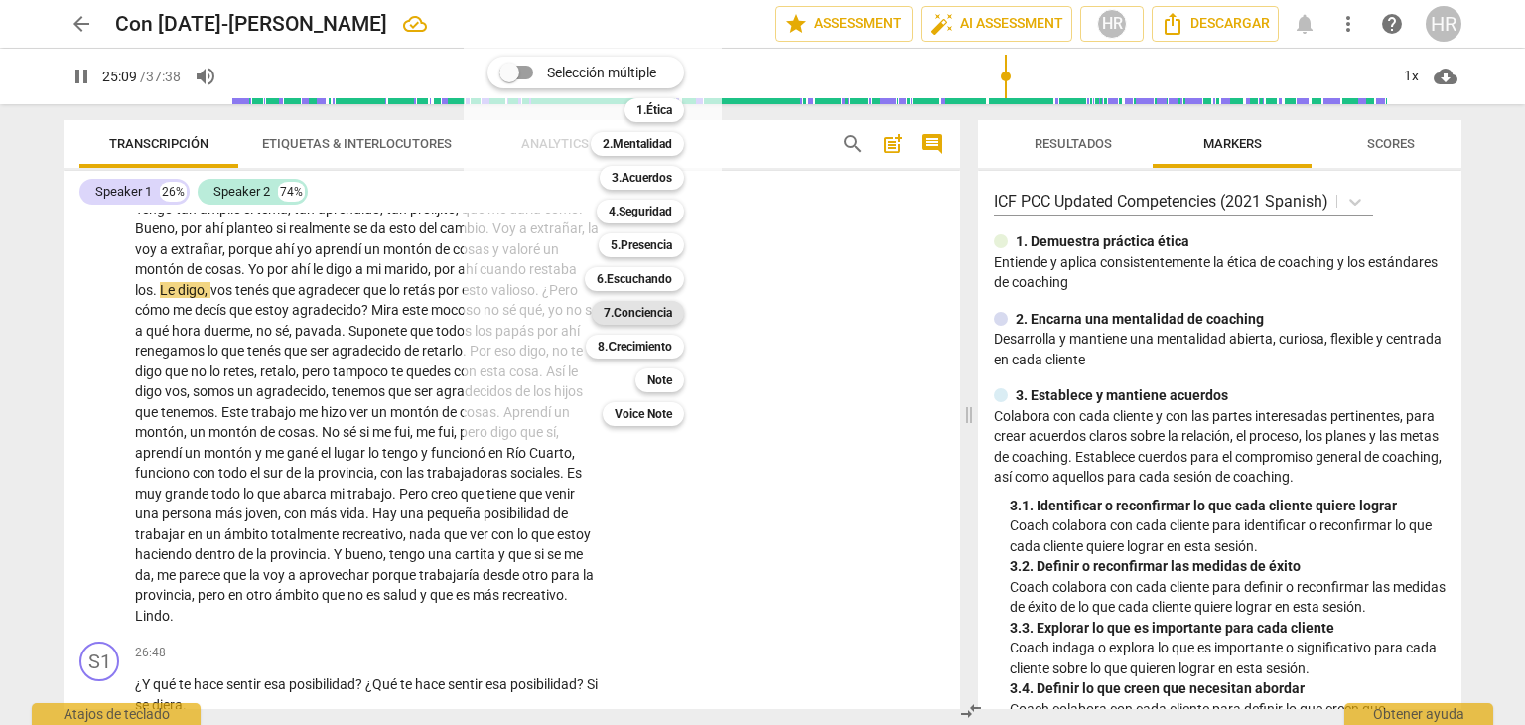
click at [638, 312] on b "7.Conciencia" at bounding box center [638, 313] width 69 height 24
type input "1510"
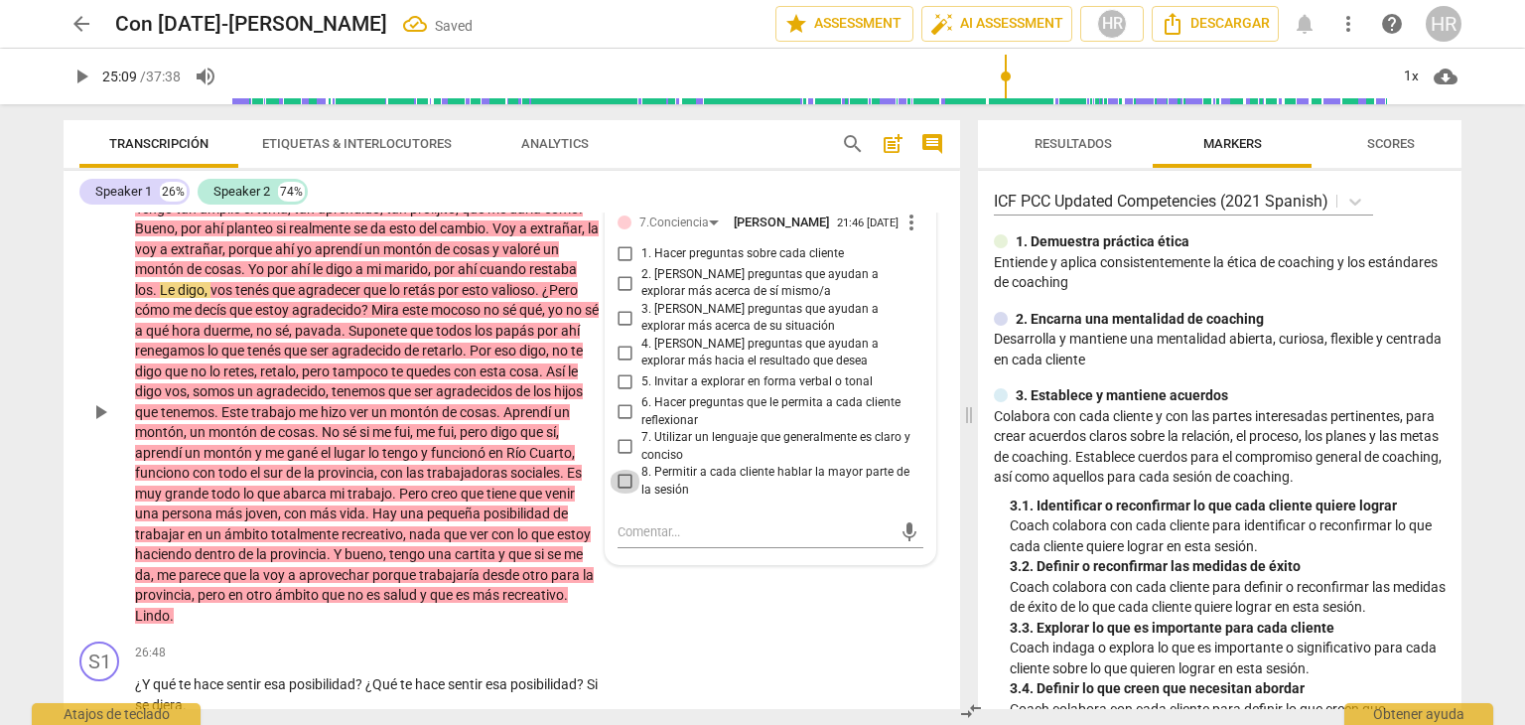
click at [621, 493] on input "8. Permitir a cada cliente hablar la mayor parte de la sesión" at bounding box center [626, 482] width 32 height 24
checkbox input "true"
click at [371, 158] on div "S1 play_arrow pause 24:38 + Add competency keyboard_arrow_right Lo ." at bounding box center [512, 113] width 897 height 87
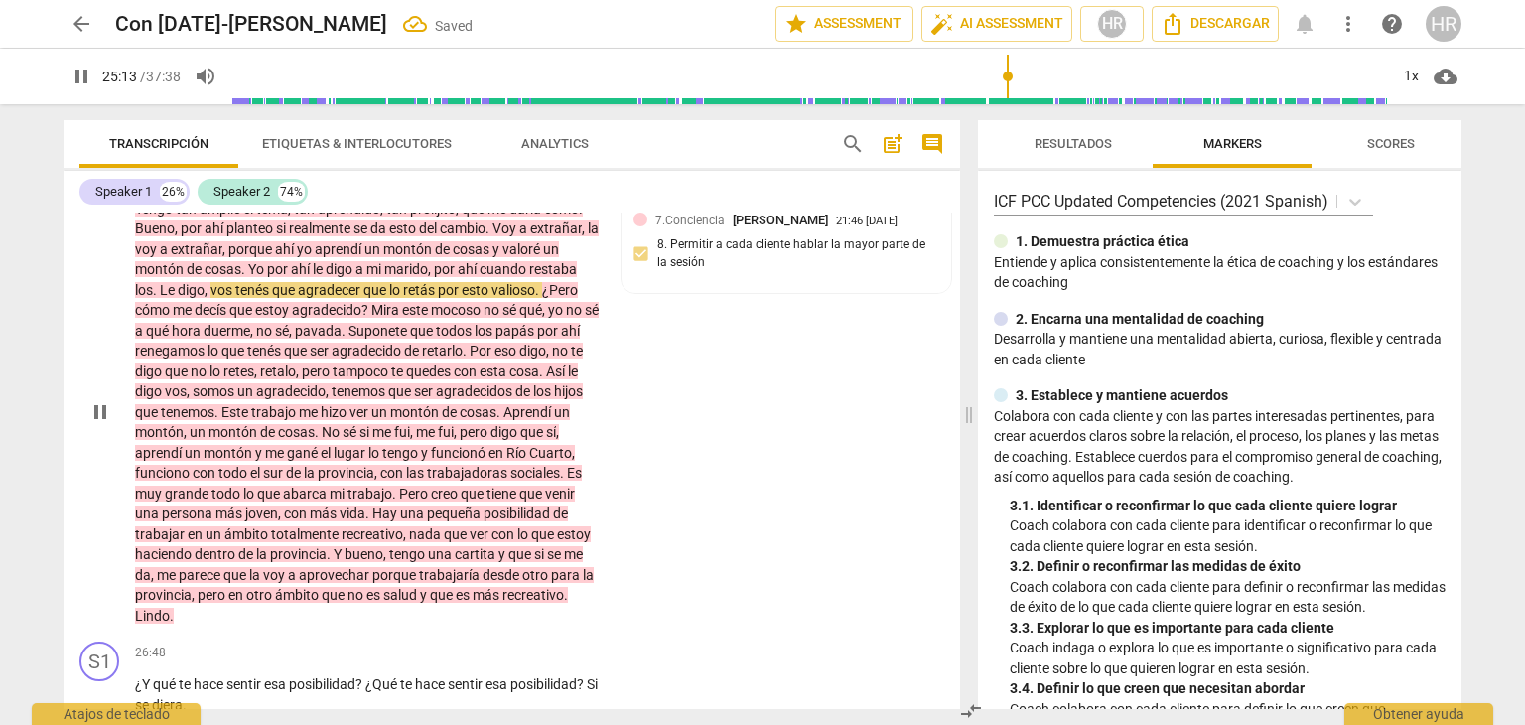
click at [612, 634] on div "S2 play_arrow pause 24:38 + Add competency 7.Conciencia keyboard_arrow_right Te…" at bounding box center [512, 396] width 897 height 477
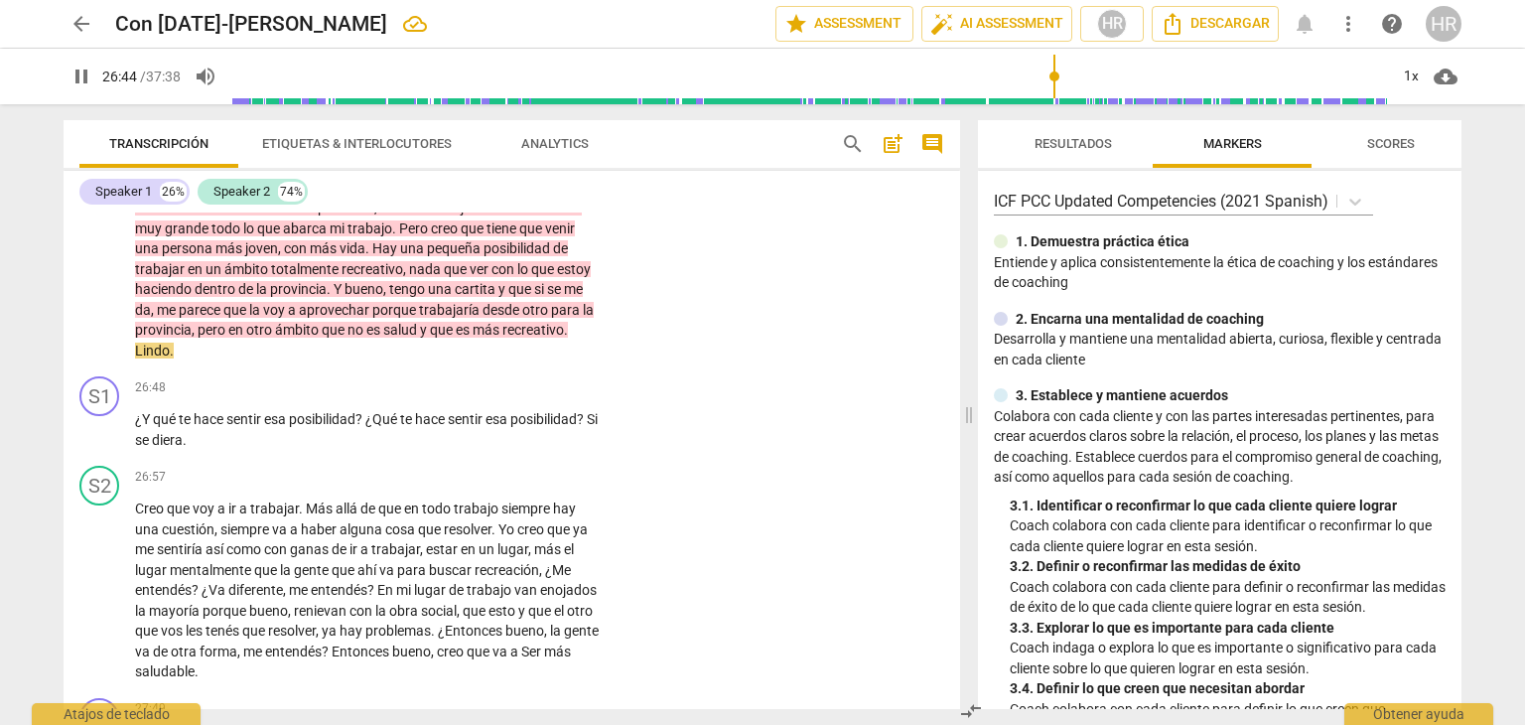
scroll to position [8273, 0]
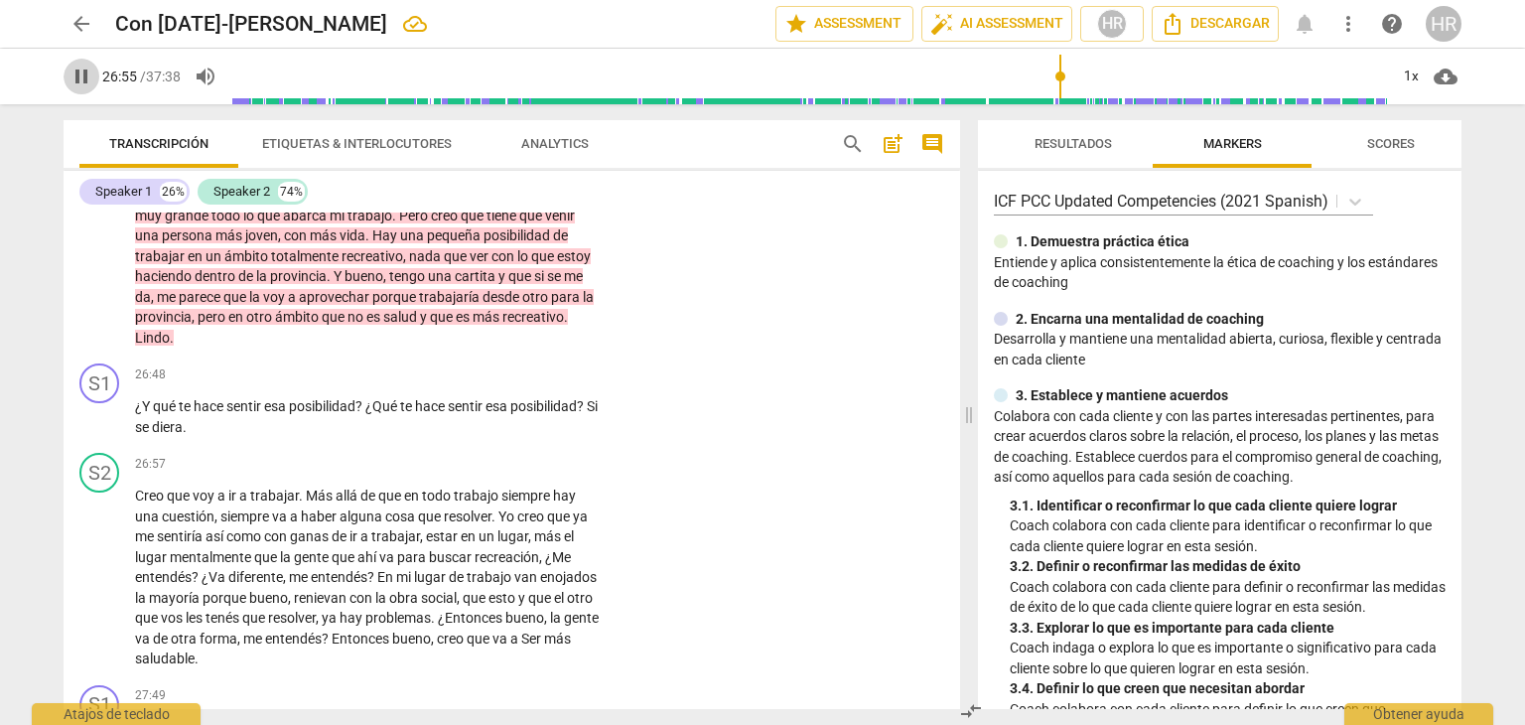
click at [83, 74] on span "pause" at bounding box center [82, 77] width 24 height 24
type input "1616"
click at [479, 384] on div "+" at bounding box center [477, 374] width 20 height 20
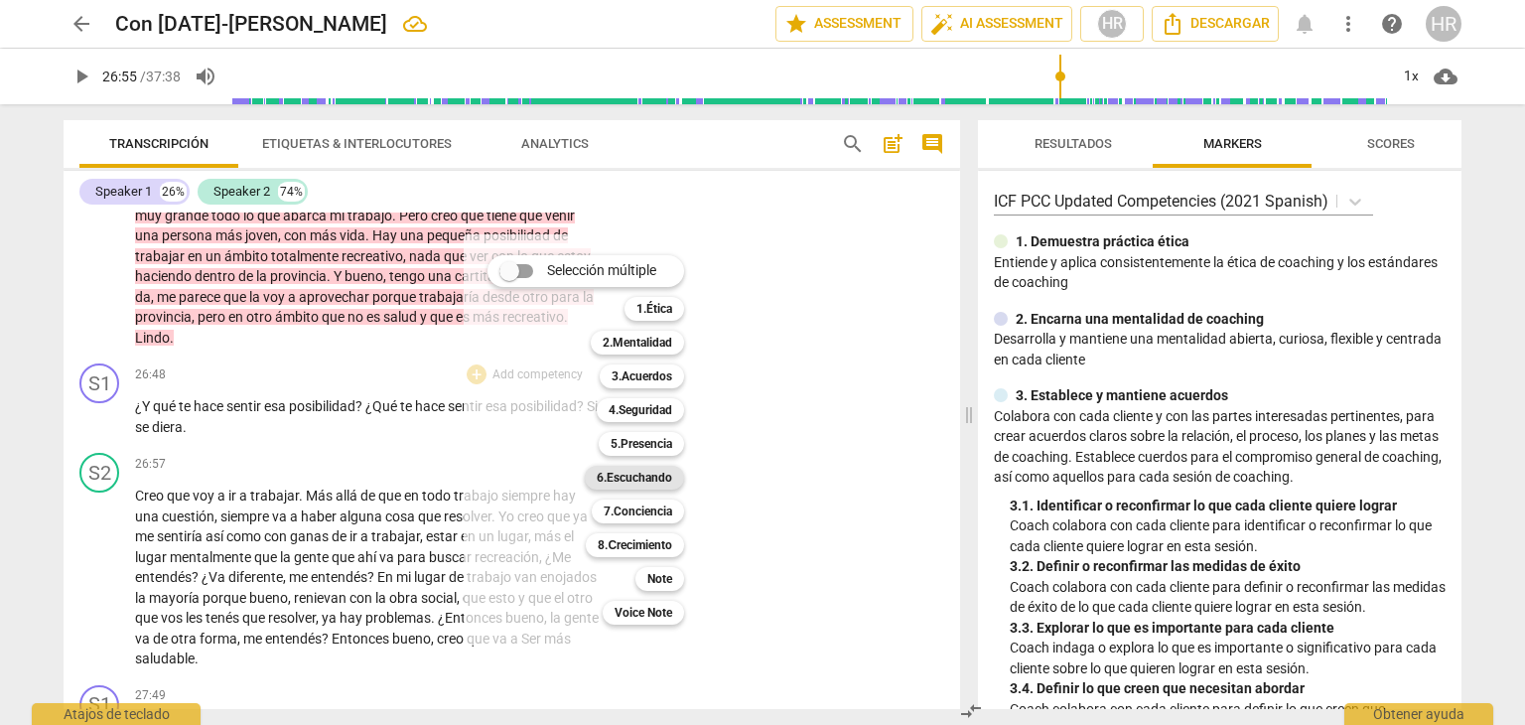
click at [666, 474] on b "6.Escuchando" at bounding box center [634, 478] width 75 height 24
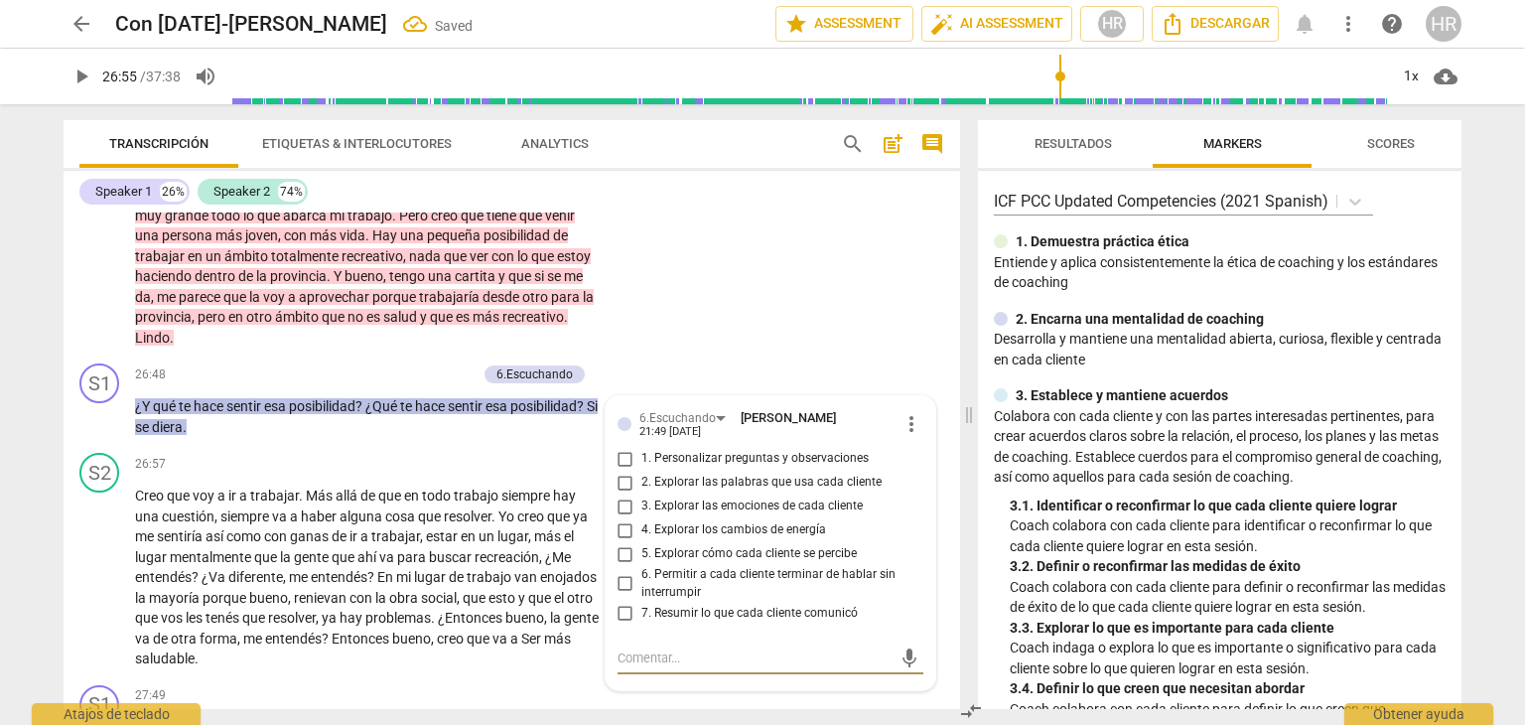
scroll to position [8536, 0]
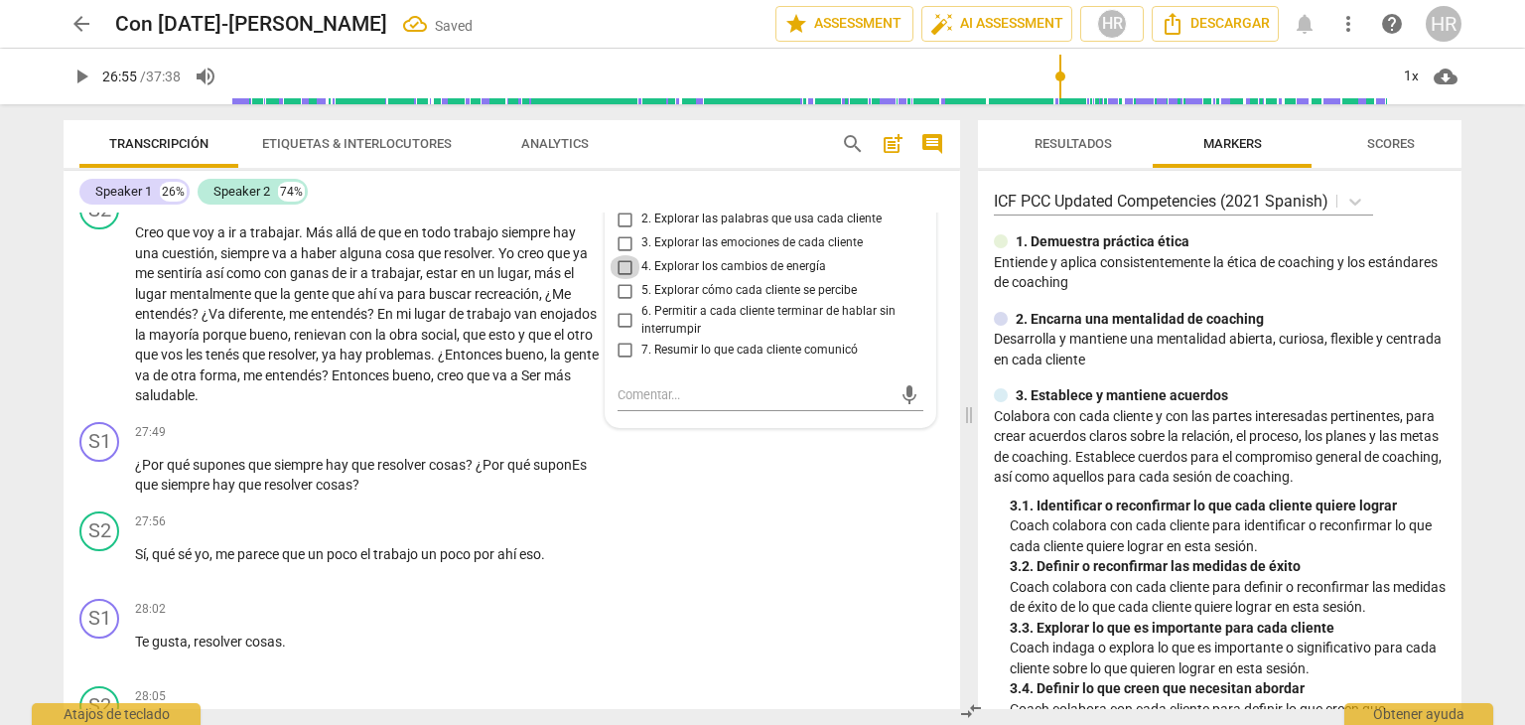
click at [624, 279] on input "4. Explorar los cambios de energía" at bounding box center [626, 267] width 32 height 24
checkbox input "true"
click at [624, 255] on input "3. Explorar las emociones de cada cliente" at bounding box center [626, 243] width 32 height 24
checkbox input "true"
click at [316, 482] on div "S1 play_arrow pause 27:49 + Add competency keyboard_arrow_right ¿Por qué supone…" at bounding box center [512, 458] width 897 height 89
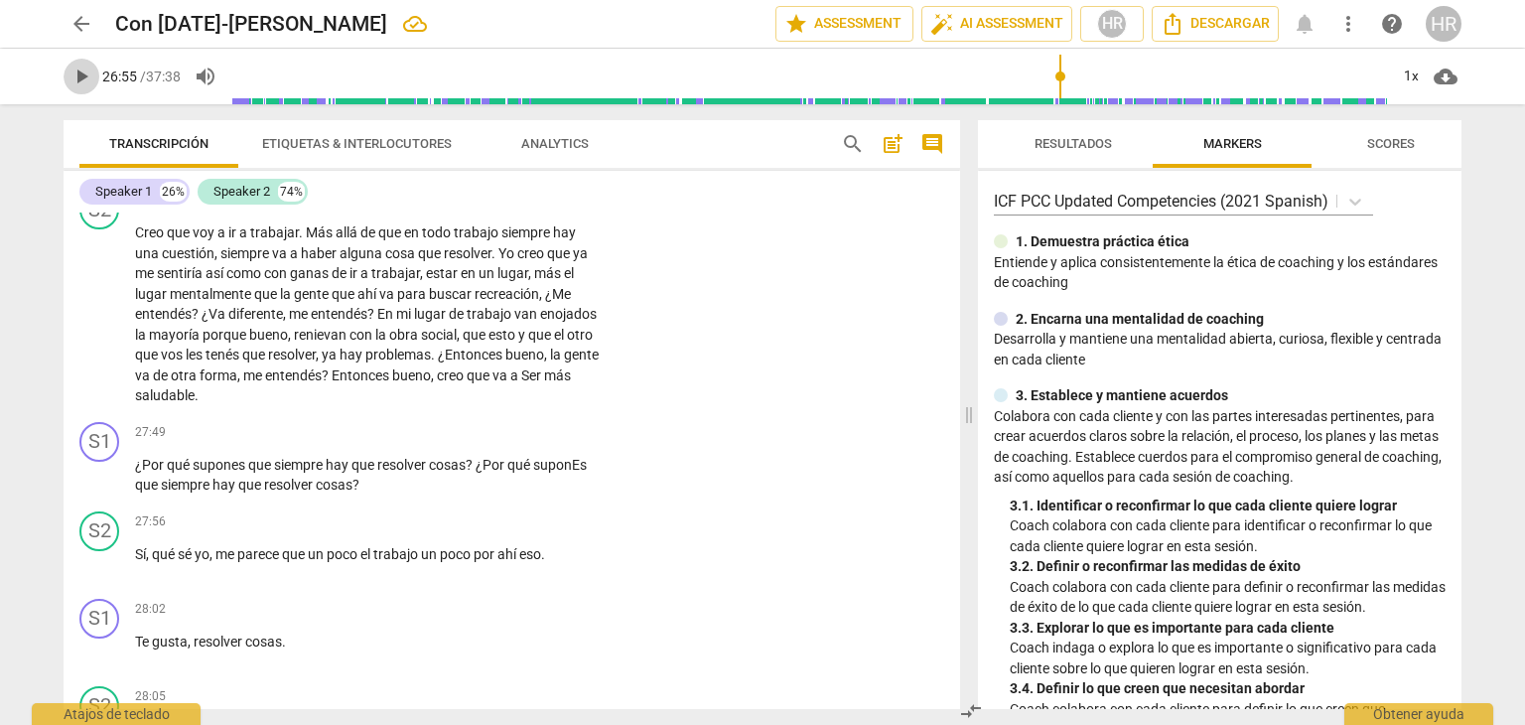
click at [78, 82] on span "play_arrow" at bounding box center [82, 77] width 24 height 24
click at [74, 83] on span "pause" at bounding box center [82, 77] width 24 height 24
type input "1677"
click at [473, 443] on div "+" at bounding box center [477, 433] width 20 height 20
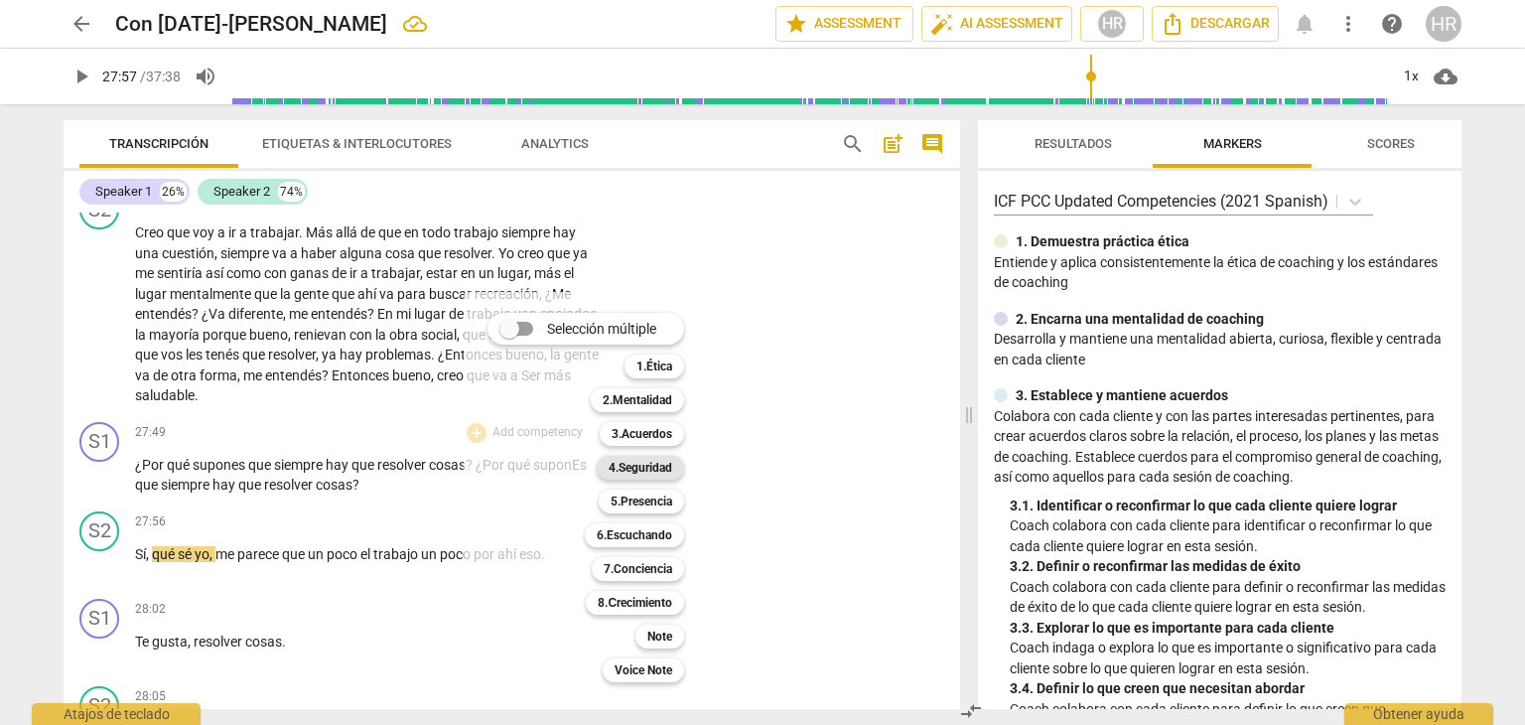
click at [669, 466] on b "4.Seguridad" at bounding box center [641, 468] width 64 height 24
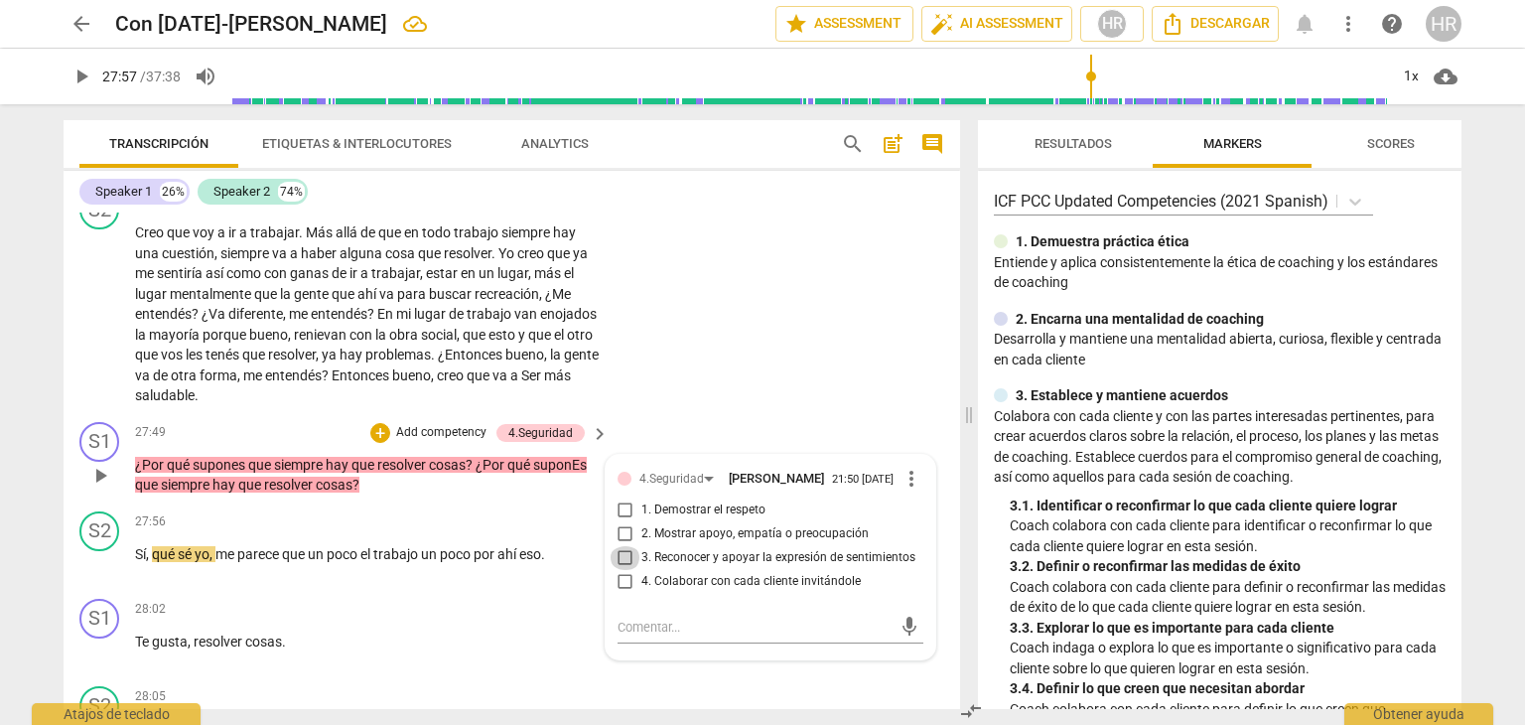
click at [624, 570] on input "3. Reconocer y apoyar la expresión de sentimientos" at bounding box center [626, 558] width 32 height 24
checkbox input "true"
click at [377, 443] on div "+" at bounding box center [380, 433] width 20 height 20
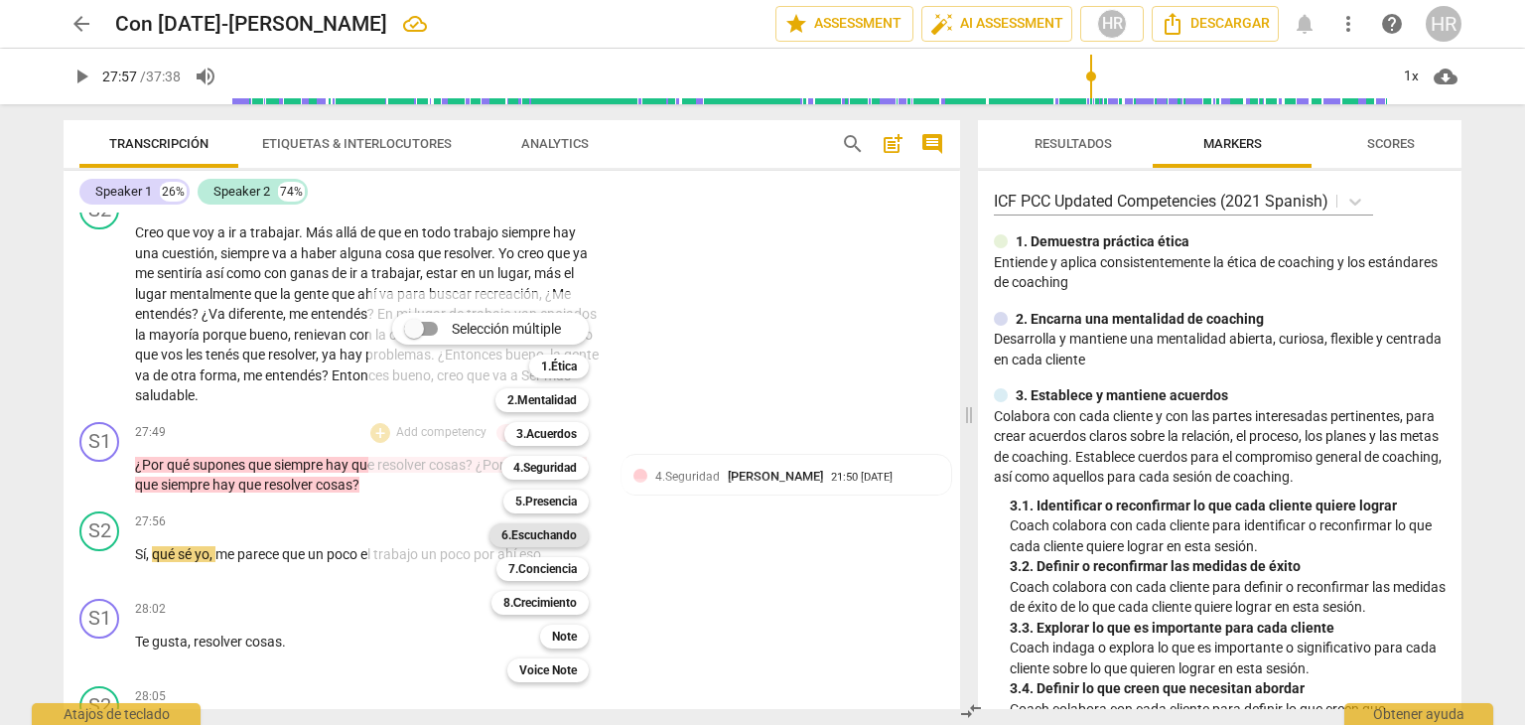
click at [535, 533] on b "6.Escuchando" at bounding box center [538, 535] width 75 height 24
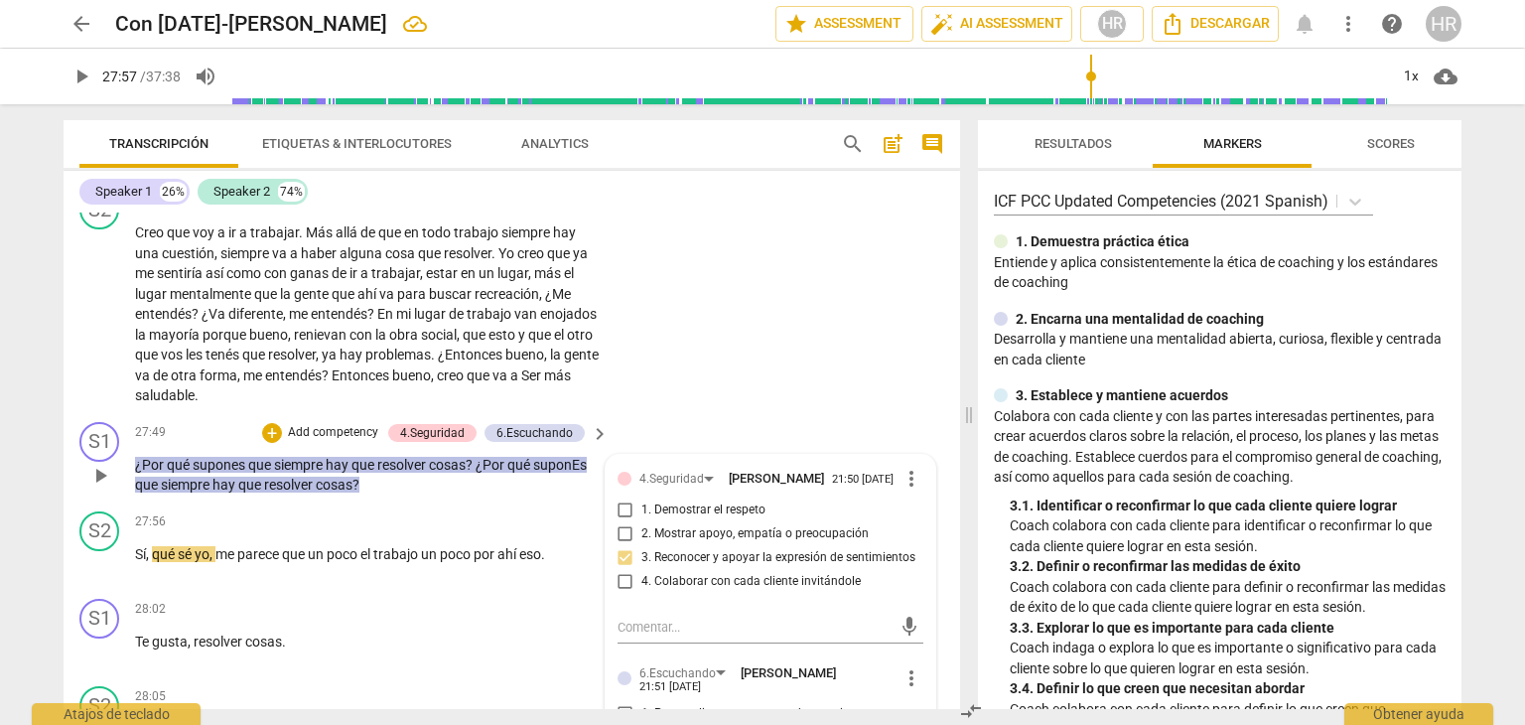
click at [921, 650] on div "4.Seguridad Hortensia Rojas Jaimes 21:50 09-02-2025 more_vert 1. Demostrar el r…" at bounding box center [771, 700] width 330 height 490
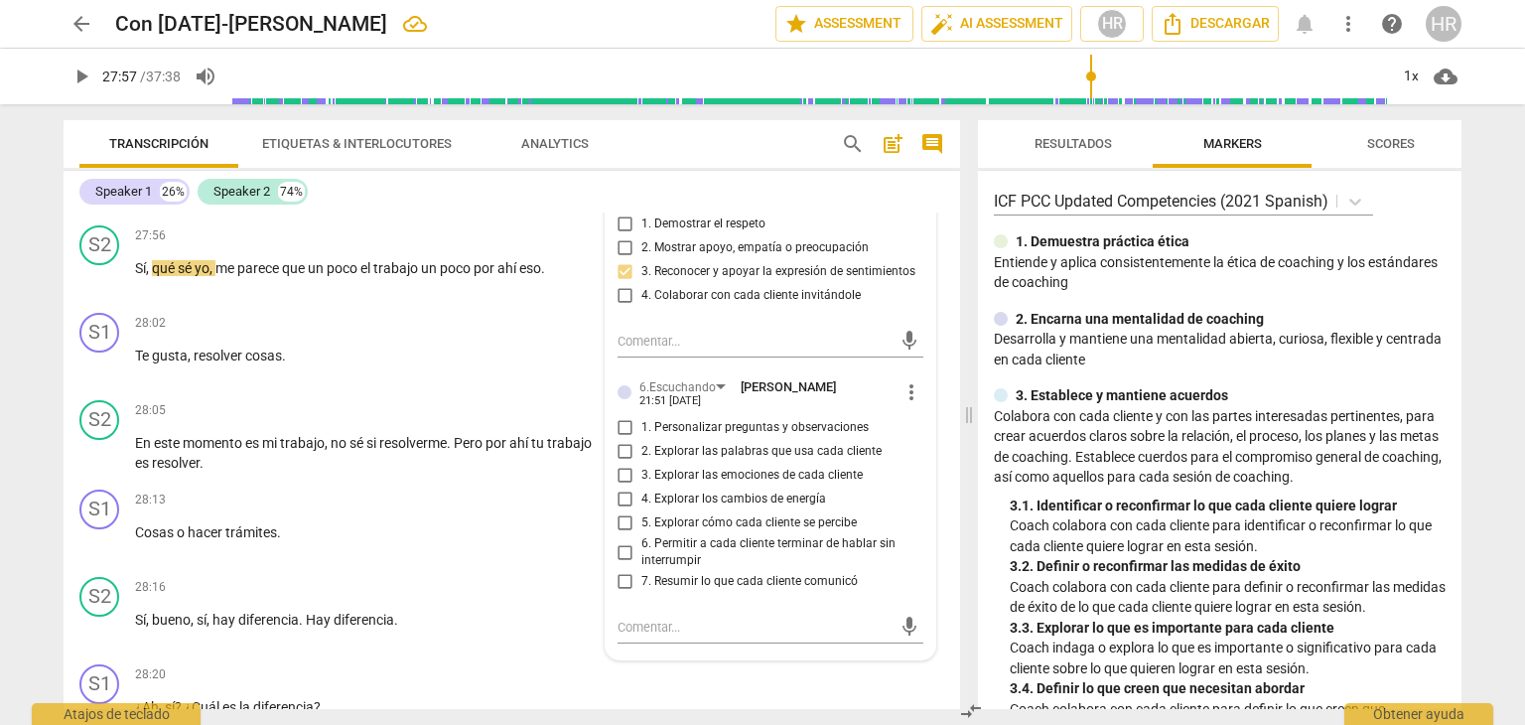
scroll to position [8853, 0]
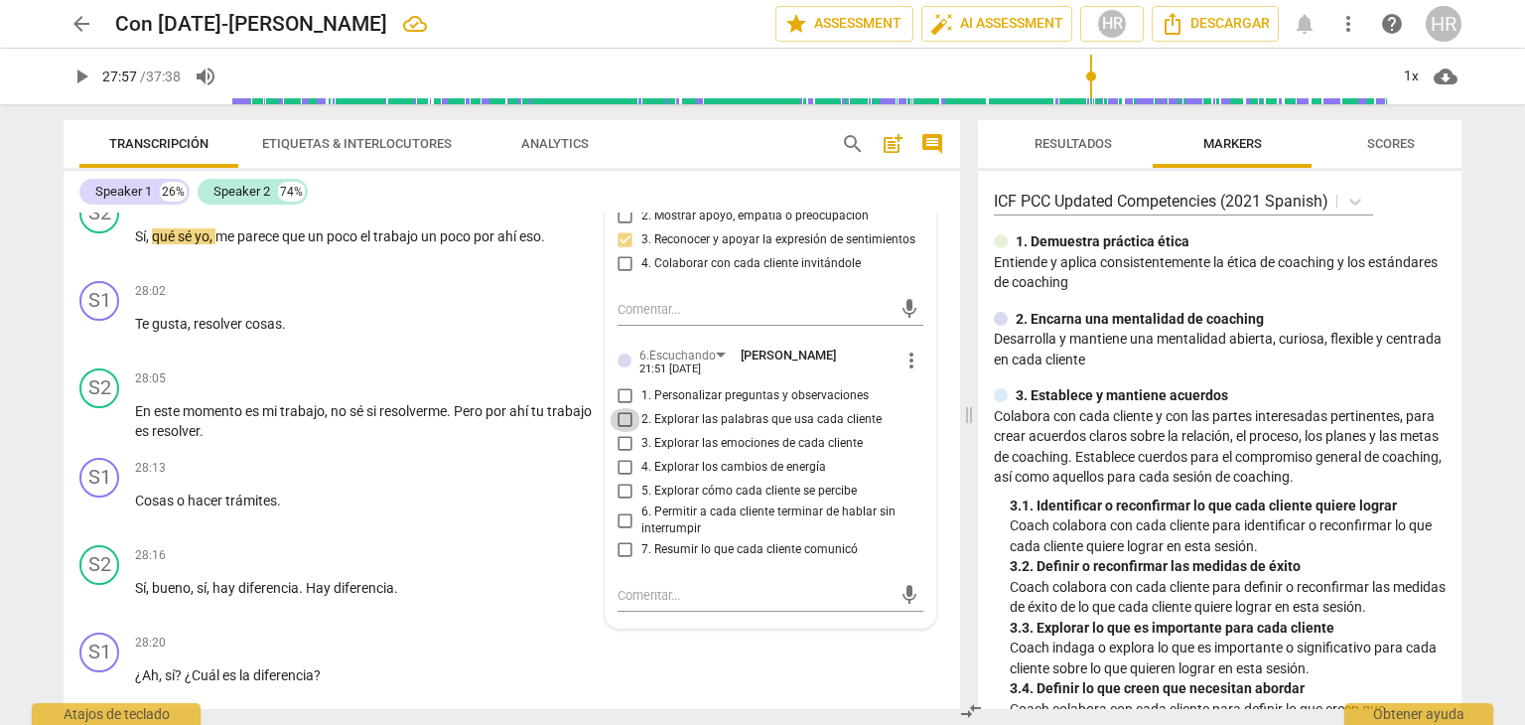
click at [623, 432] on input "2. Explorar las palabras que usa cada cliente" at bounding box center [626, 420] width 32 height 24
checkbox input "true"
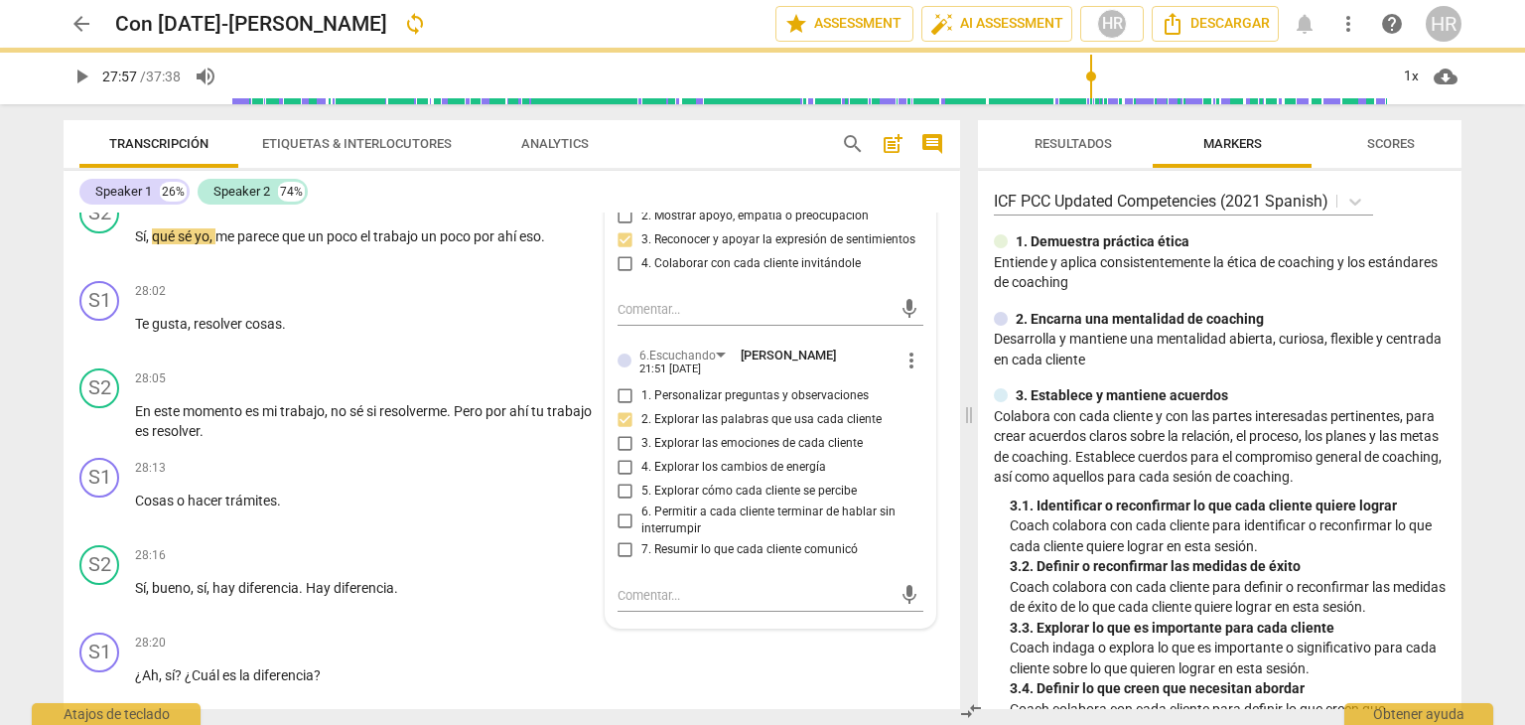
click at [83, 80] on span "play_arrow" at bounding box center [82, 77] width 24 height 24
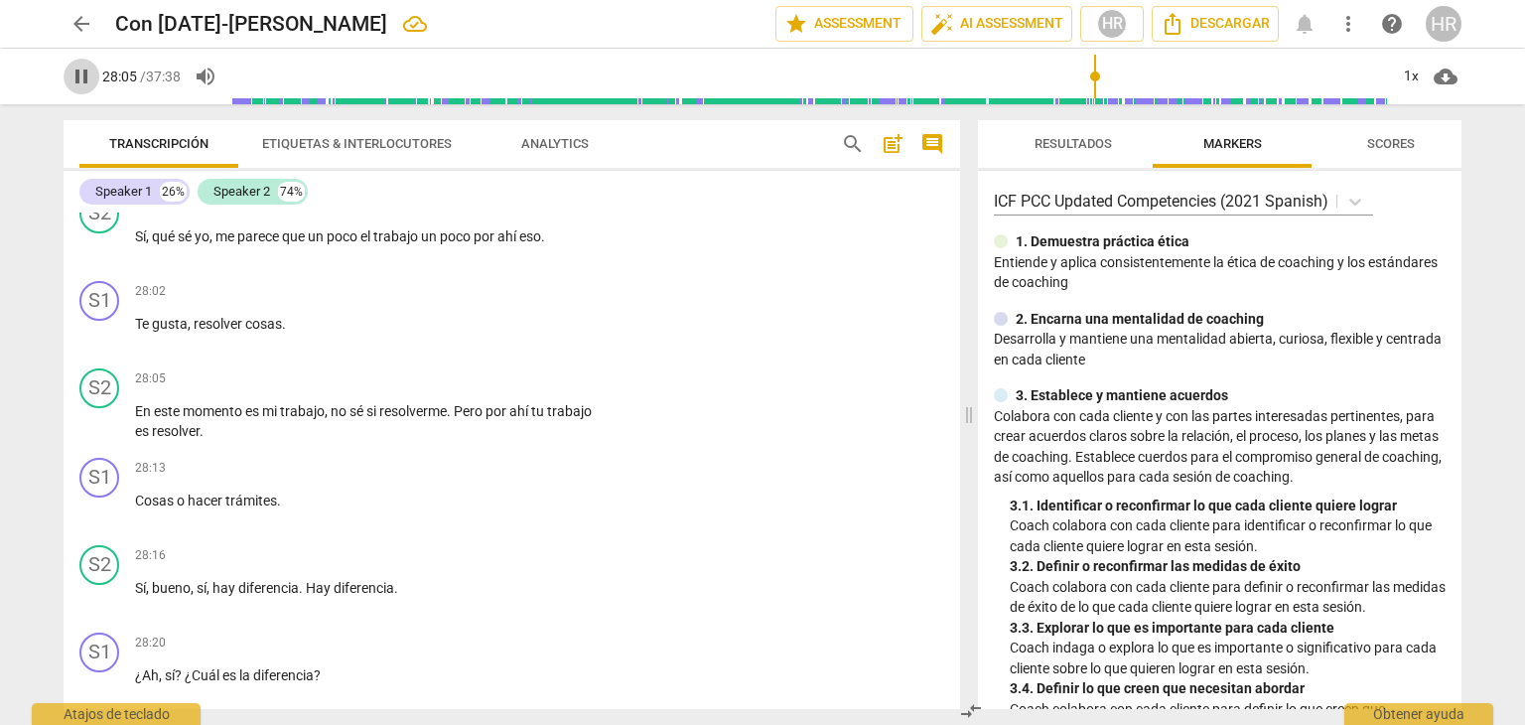
click at [82, 74] on span "pause" at bounding box center [82, 77] width 24 height 24
type input "1686"
click at [473, 302] on div "+" at bounding box center [477, 292] width 20 height 20
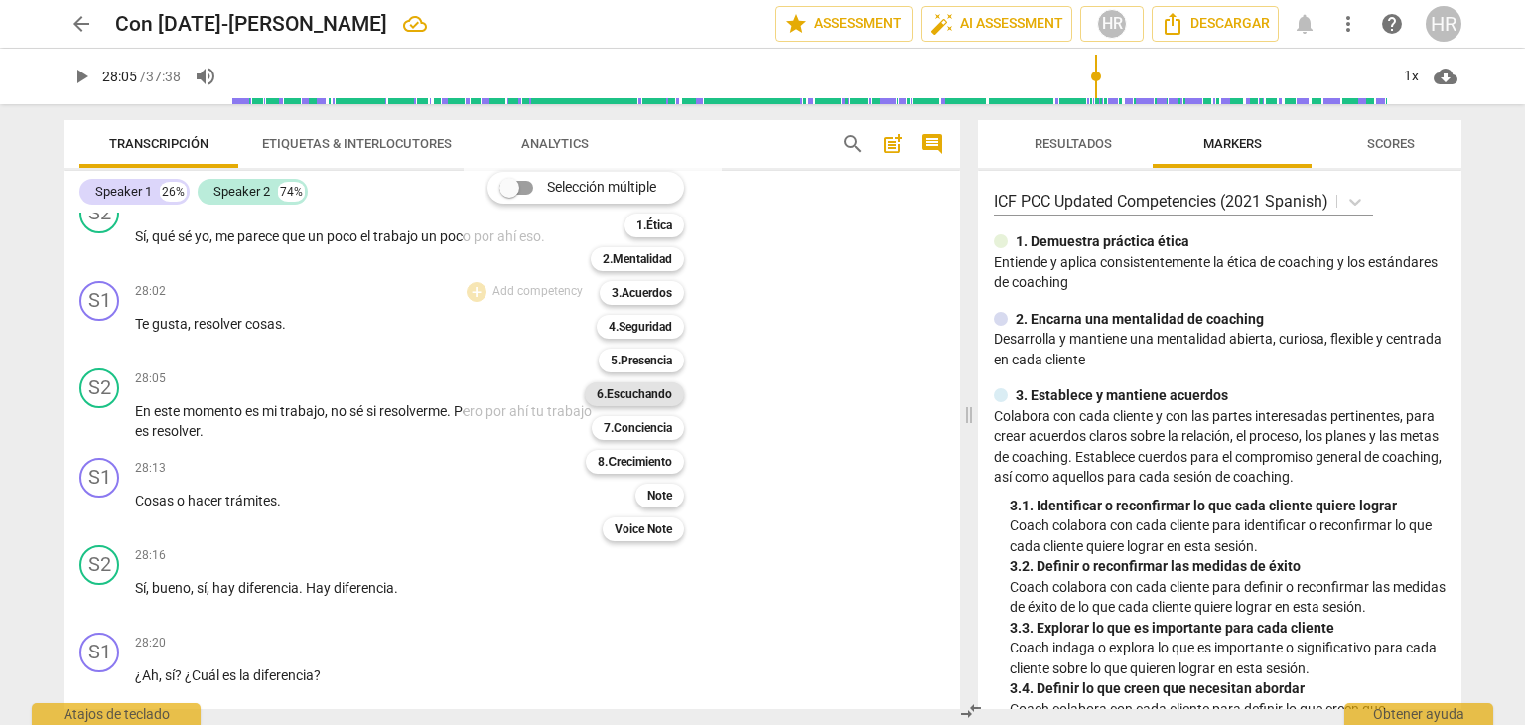
click at [659, 390] on b "6.Escuchando" at bounding box center [634, 394] width 75 height 24
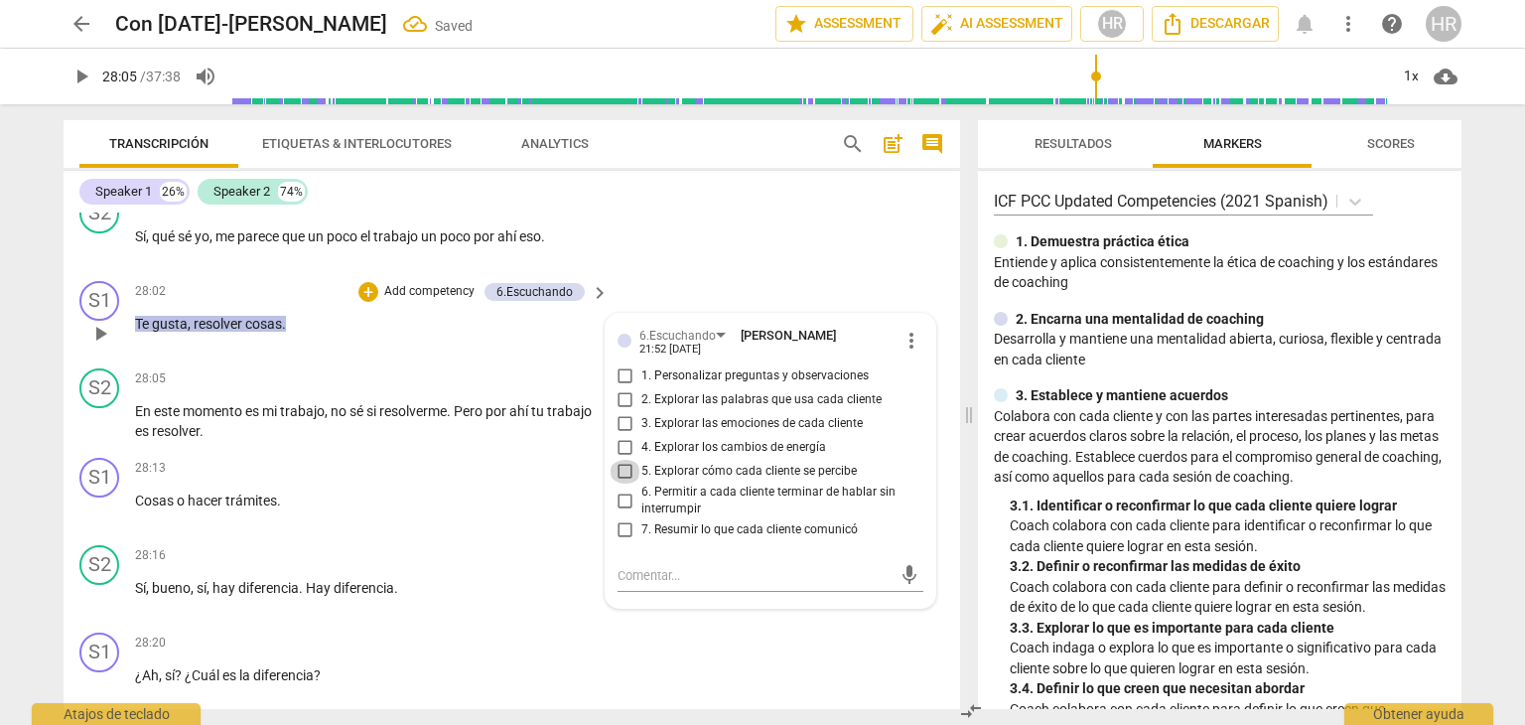
click at [623, 484] on input "5. Explorar cómo cada cliente se percibe" at bounding box center [626, 472] width 32 height 24
checkbox input "true"
click at [366, 302] on div "+" at bounding box center [368, 292] width 20 height 20
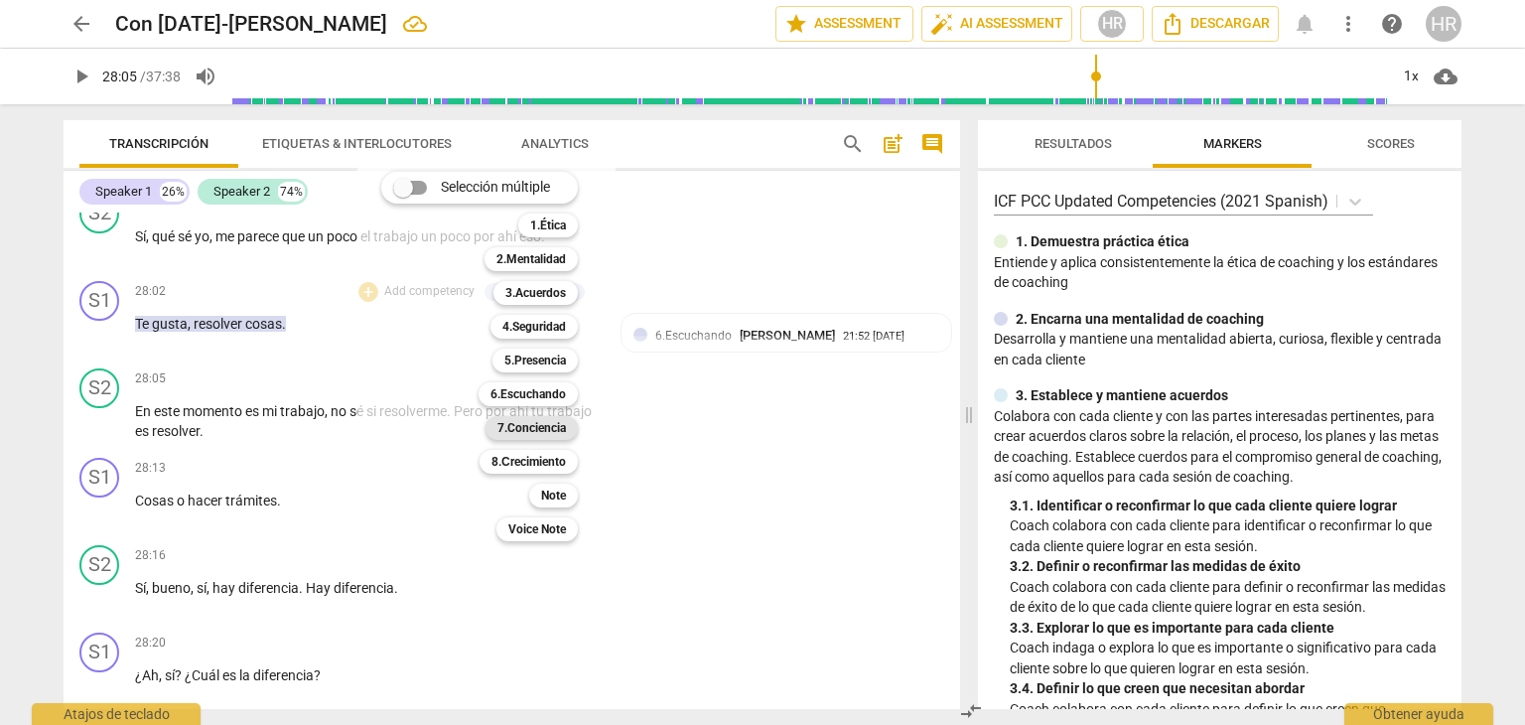
click at [549, 430] on b "7.Conciencia" at bounding box center [531, 428] width 69 height 24
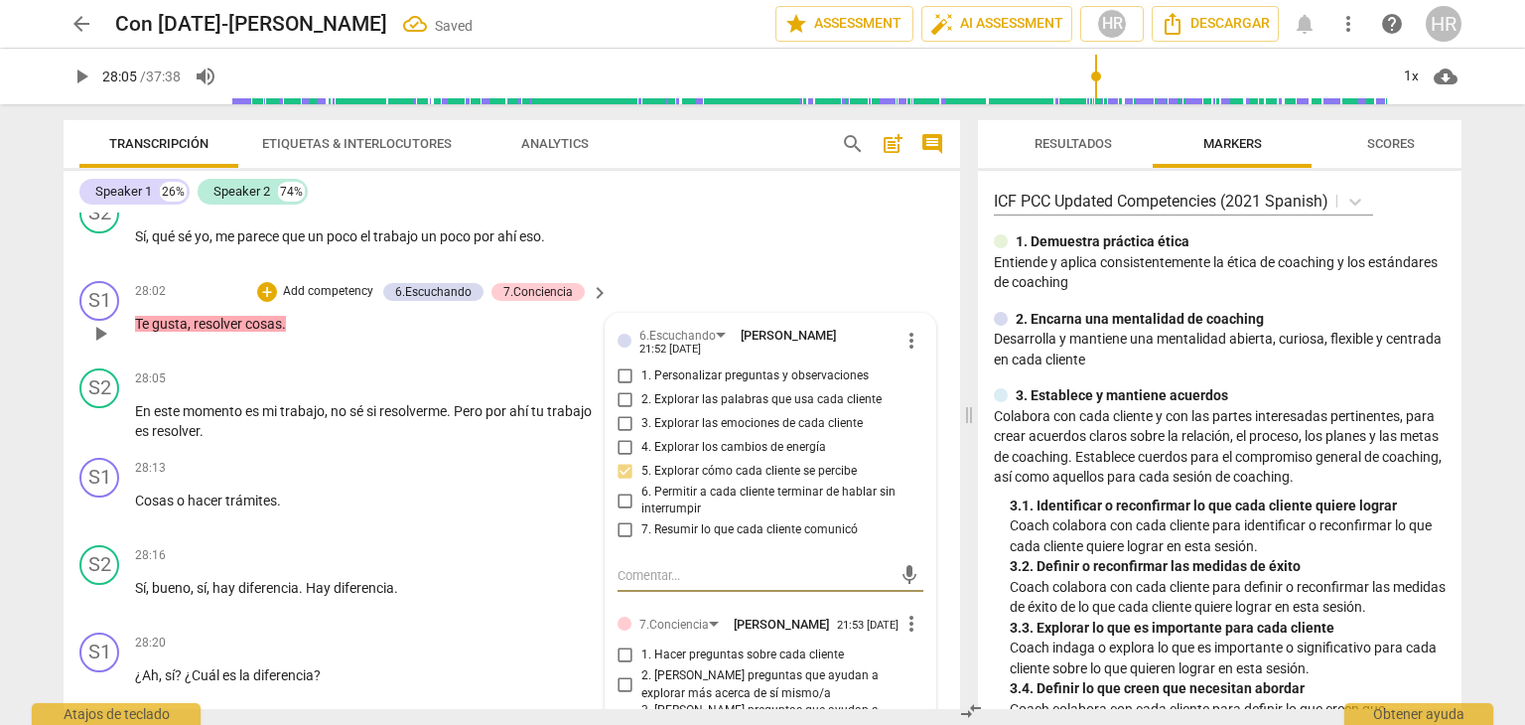
click at [920, 599] on div "6.Escuchando Hortensia Rojas Jaimes 21:52 09-02-2025 more_vert 1. Personalizar …" at bounding box center [771, 640] width 330 height 652
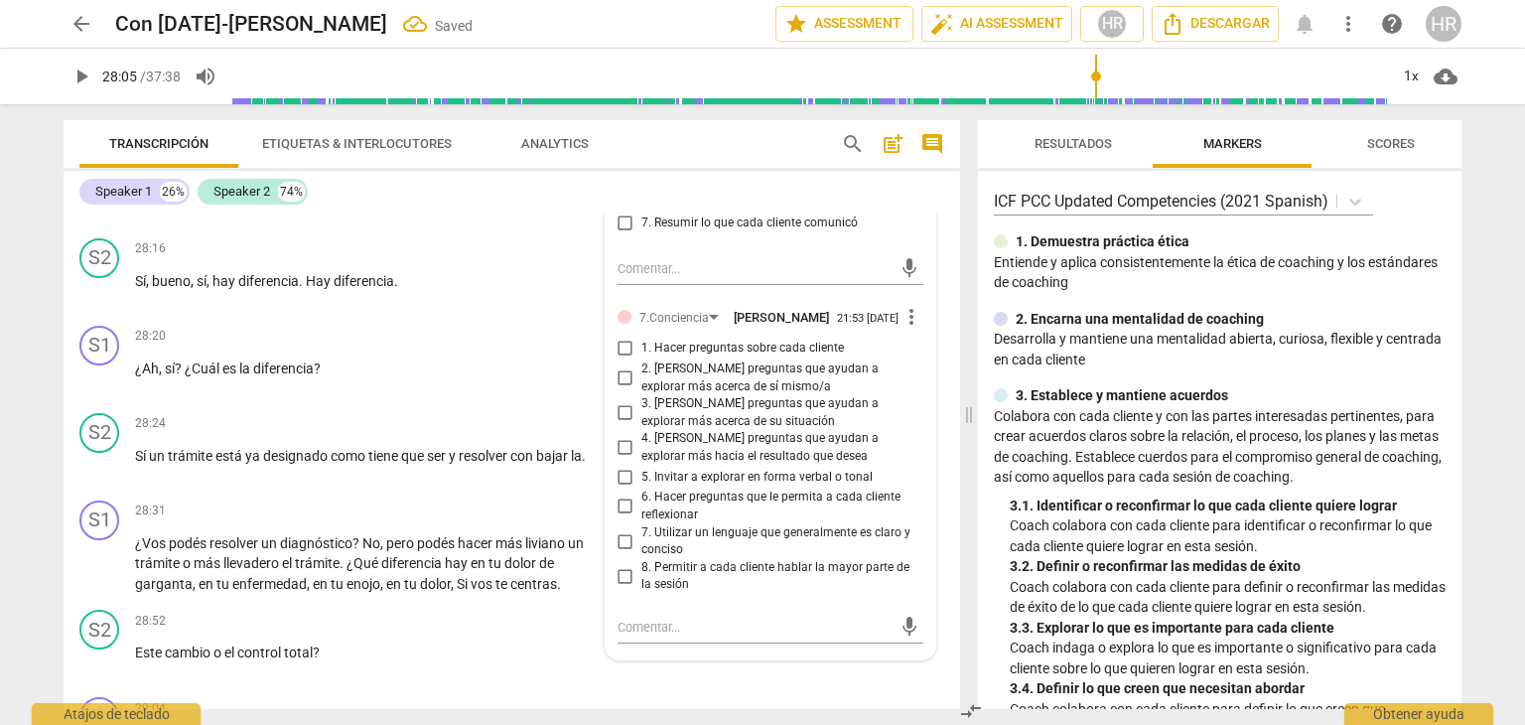
scroll to position [9211, 0]
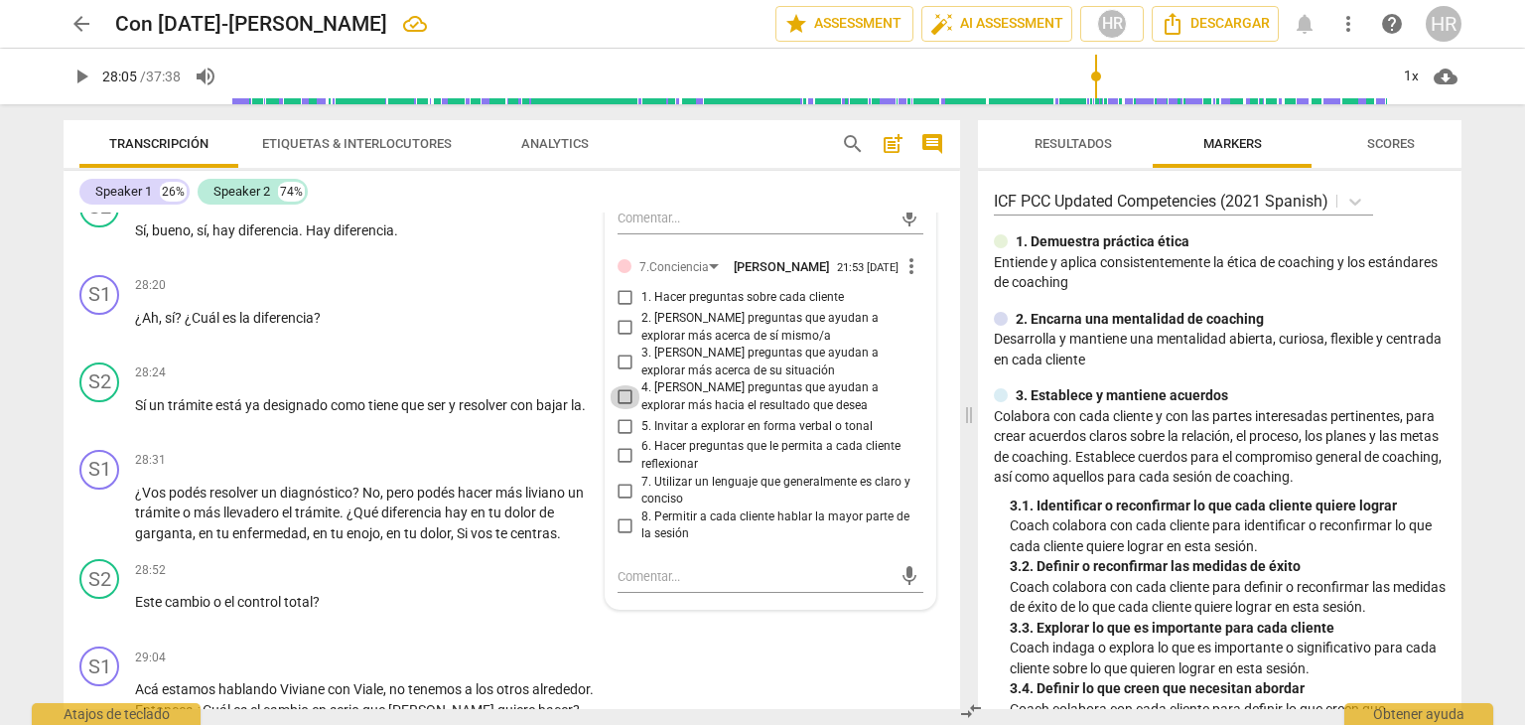
click at [621, 409] on input "4. [PERSON_NAME] preguntas que ayudan a explorar más hacia el resultado que des…" at bounding box center [626, 397] width 32 height 24
checkbox input "true"
click at [82, 81] on span "play_arrow" at bounding box center [82, 77] width 24 height 24
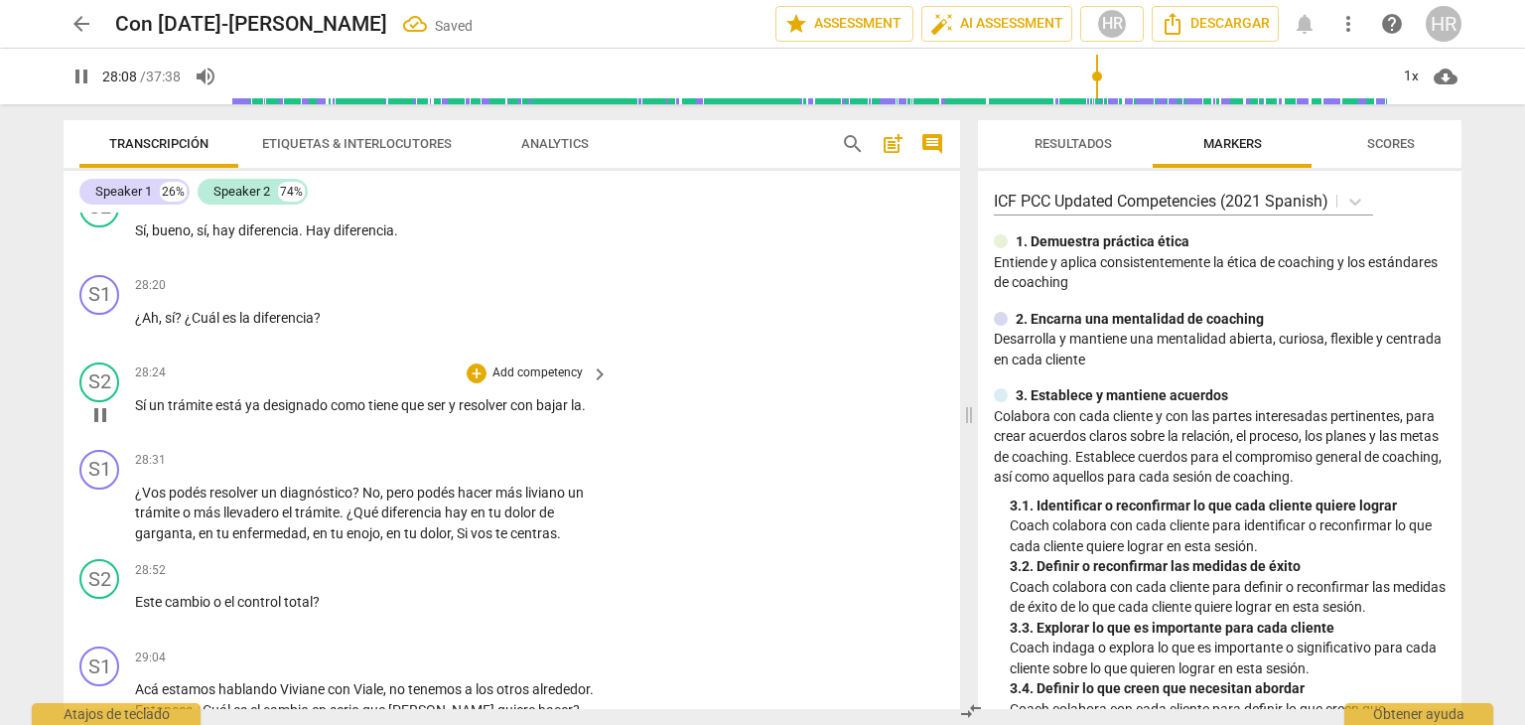
click at [639, 415] on div "S2 play_arrow pause 28:24 + Add competency keyboard_arrow_right Sí un trámite e…" at bounding box center [512, 397] width 897 height 87
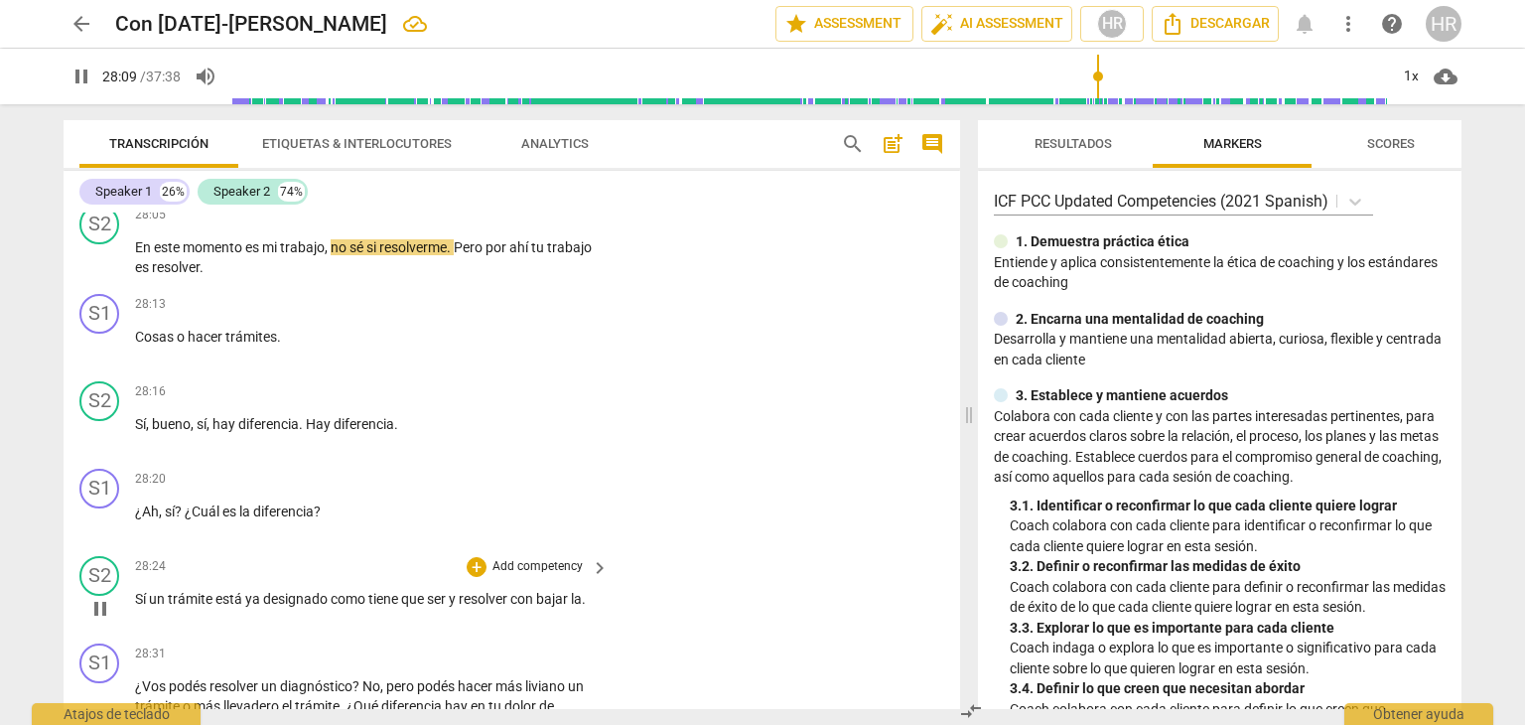
scroll to position [9012, 0]
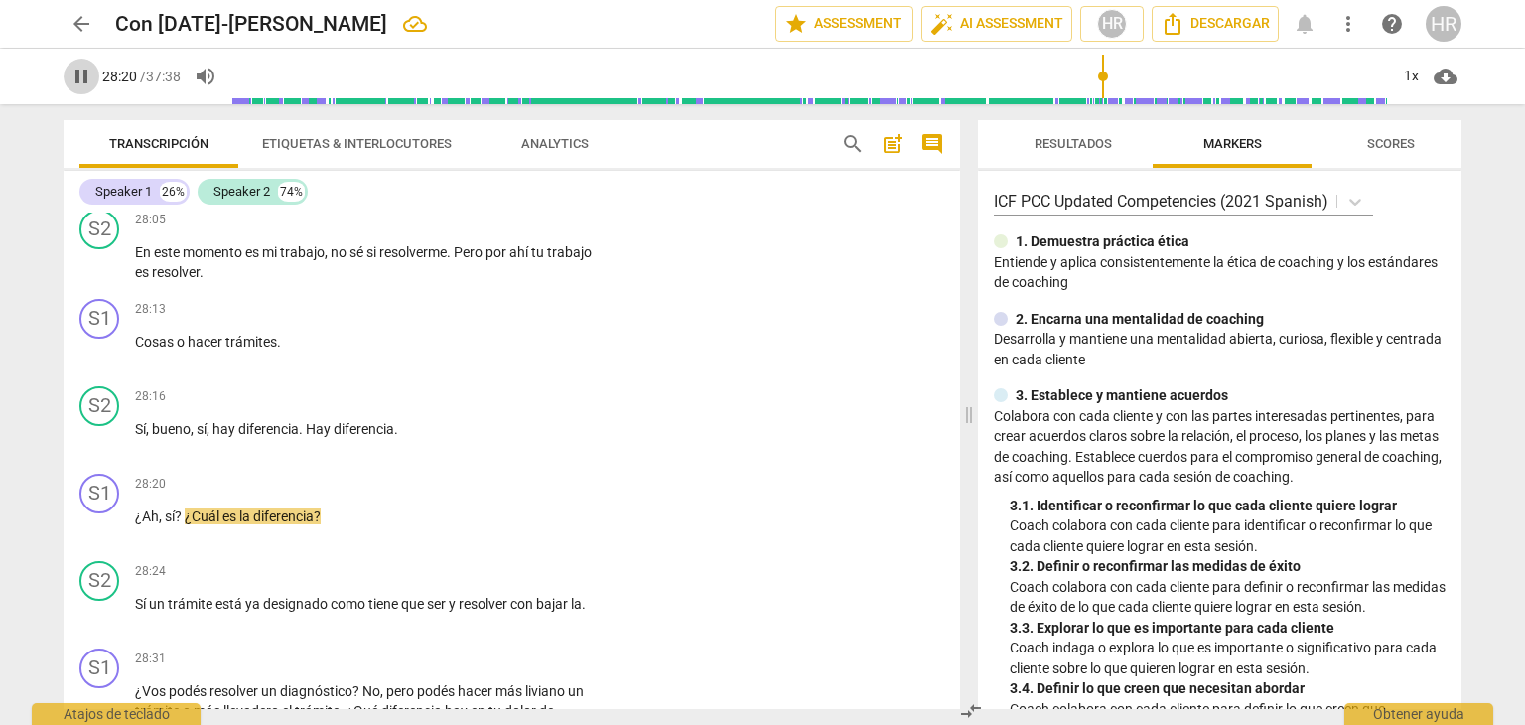
click at [84, 75] on span "pause" at bounding box center [82, 77] width 24 height 24
type input "1701"
click at [478, 320] on div "+" at bounding box center [477, 310] width 20 height 20
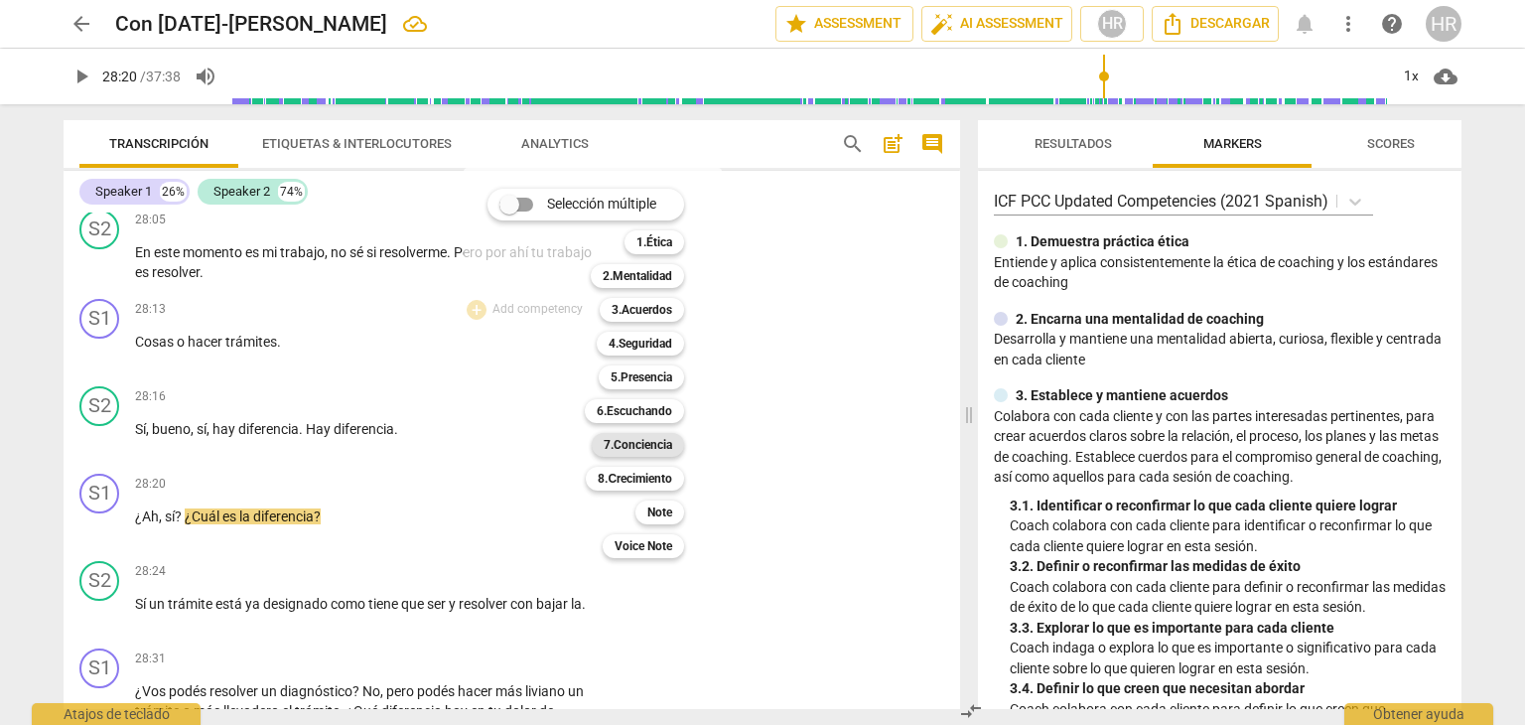
click at [658, 448] on b "7.Conciencia" at bounding box center [638, 445] width 69 height 24
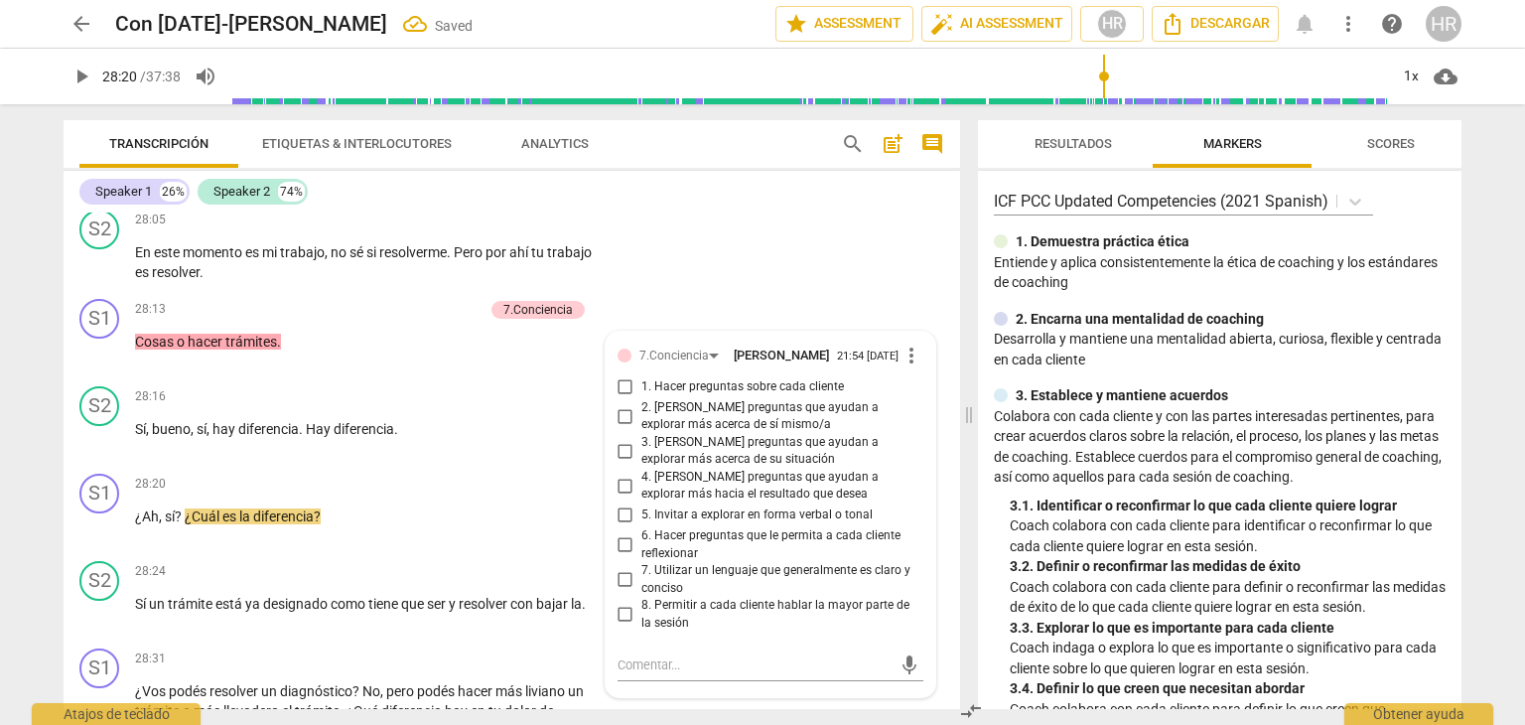
scroll to position [9288, 0]
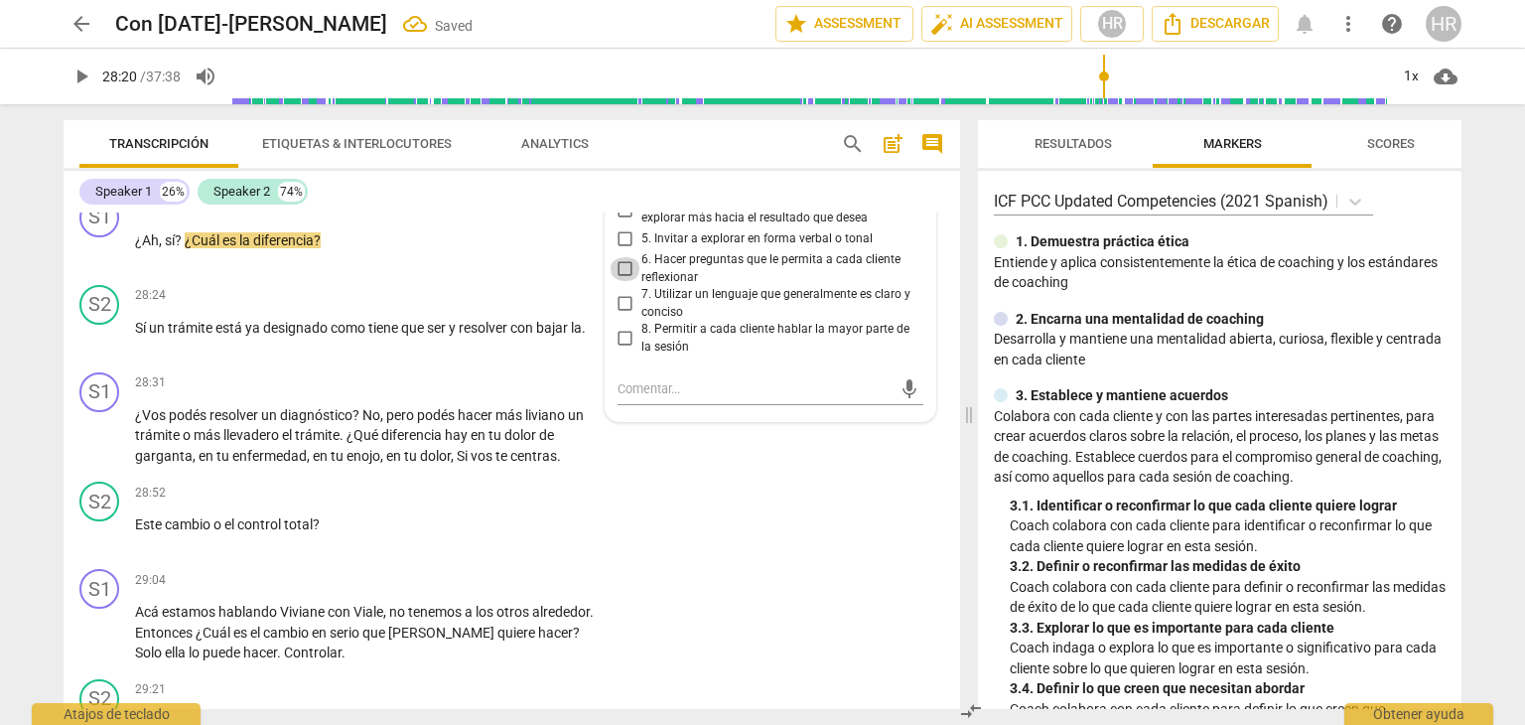
click at [621, 281] on input "6. Hacer preguntas que le permita a cada cliente reflexionar" at bounding box center [626, 269] width 32 height 24
checkbox input "true"
click at [80, 72] on span "play_arrow" at bounding box center [82, 77] width 24 height 24
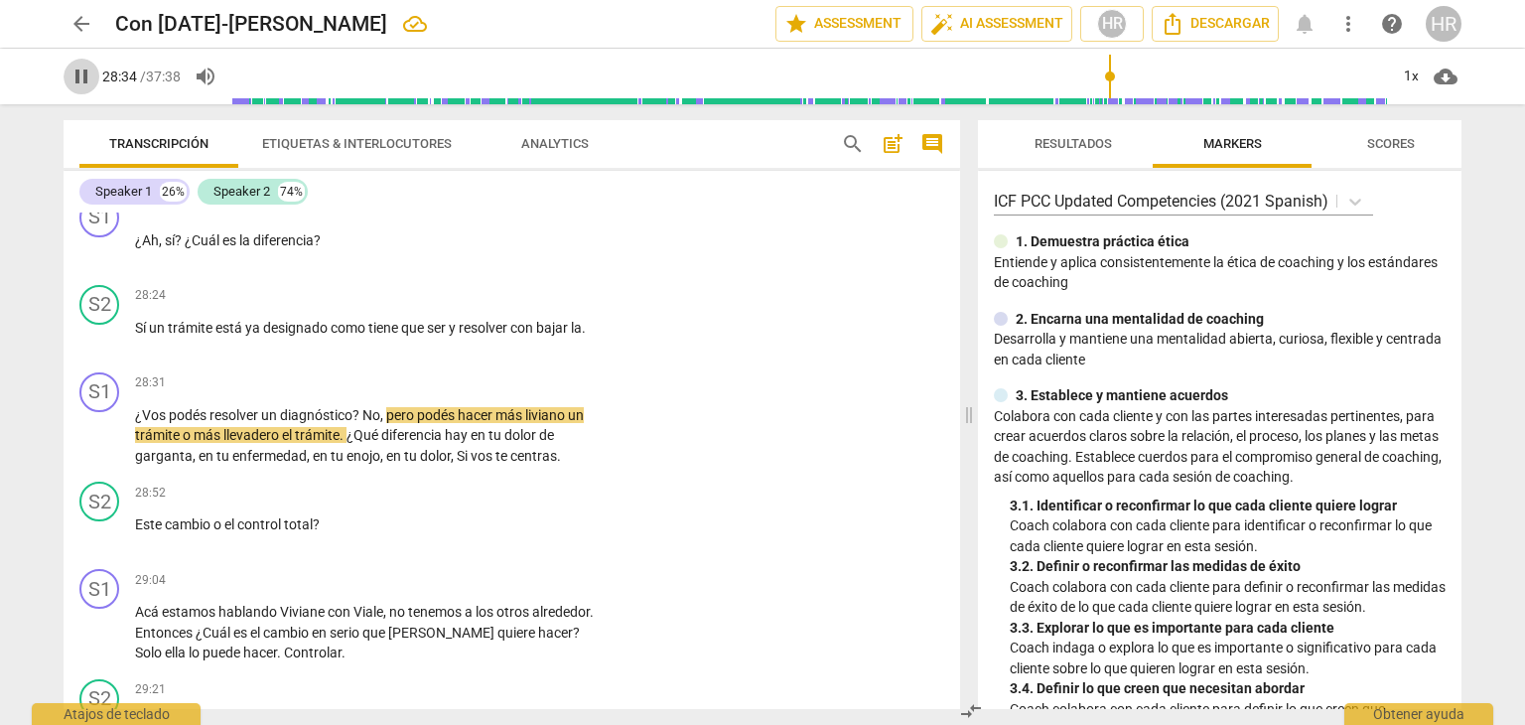
click at [81, 79] on span "pause" at bounding box center [82, 77] width 24 height 24
type input "1714"
click at [611, 475] on div "S1 play_arrow pause 28:31 + Add competency keyboard_arrow_right ¿Vos podés reso…" at bounding box center [512, 419] width 897 height 110
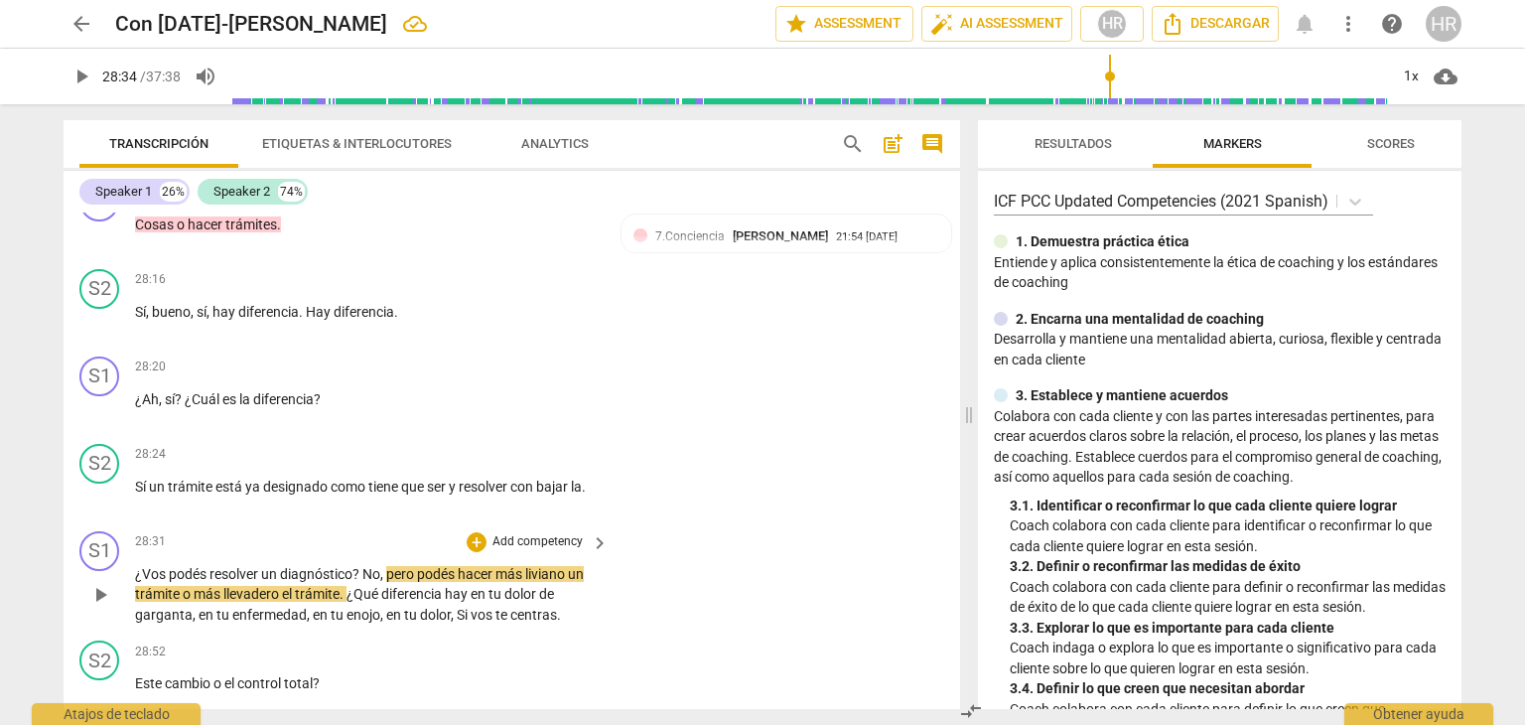
scroll to position [9090, 0]
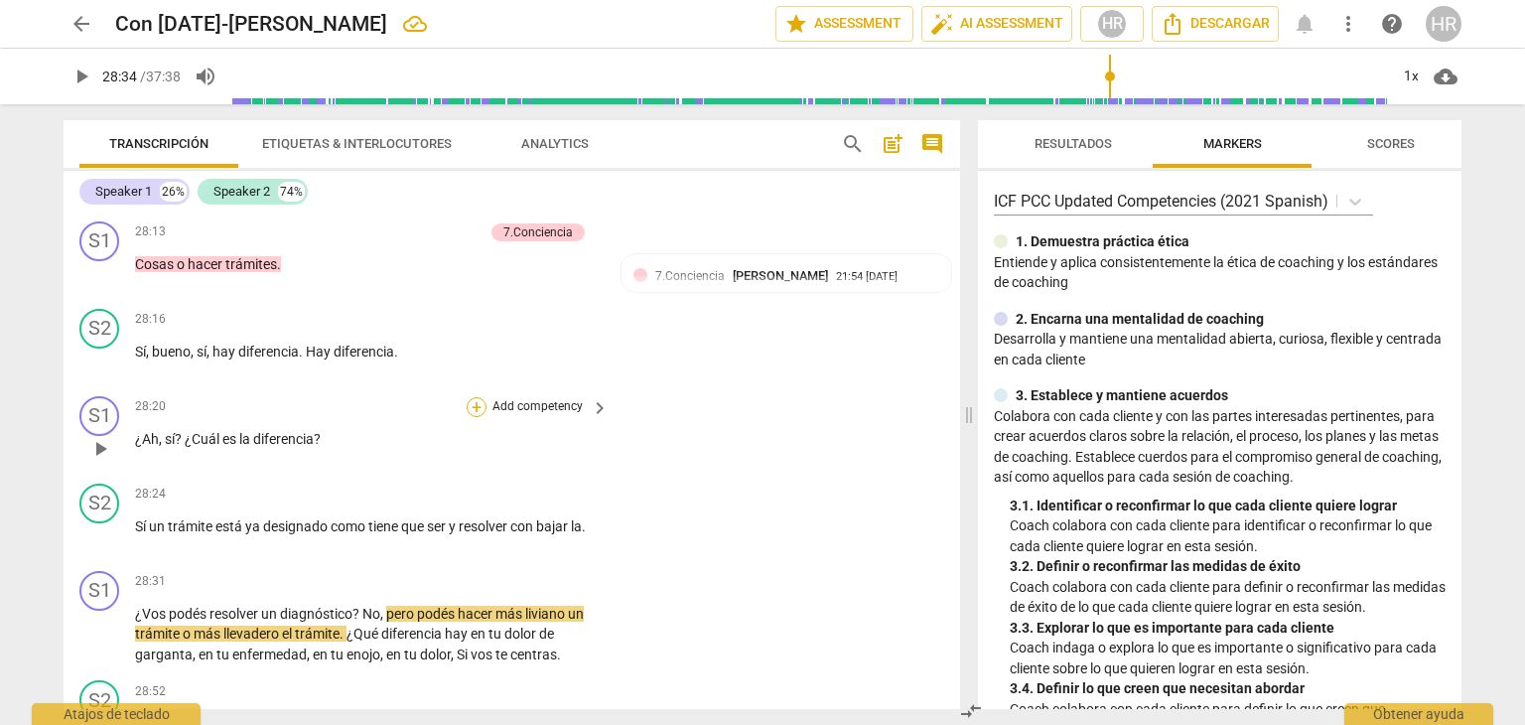
click at [477, 417] on div "+" at bounding box center [477, 407] width 20 height 20
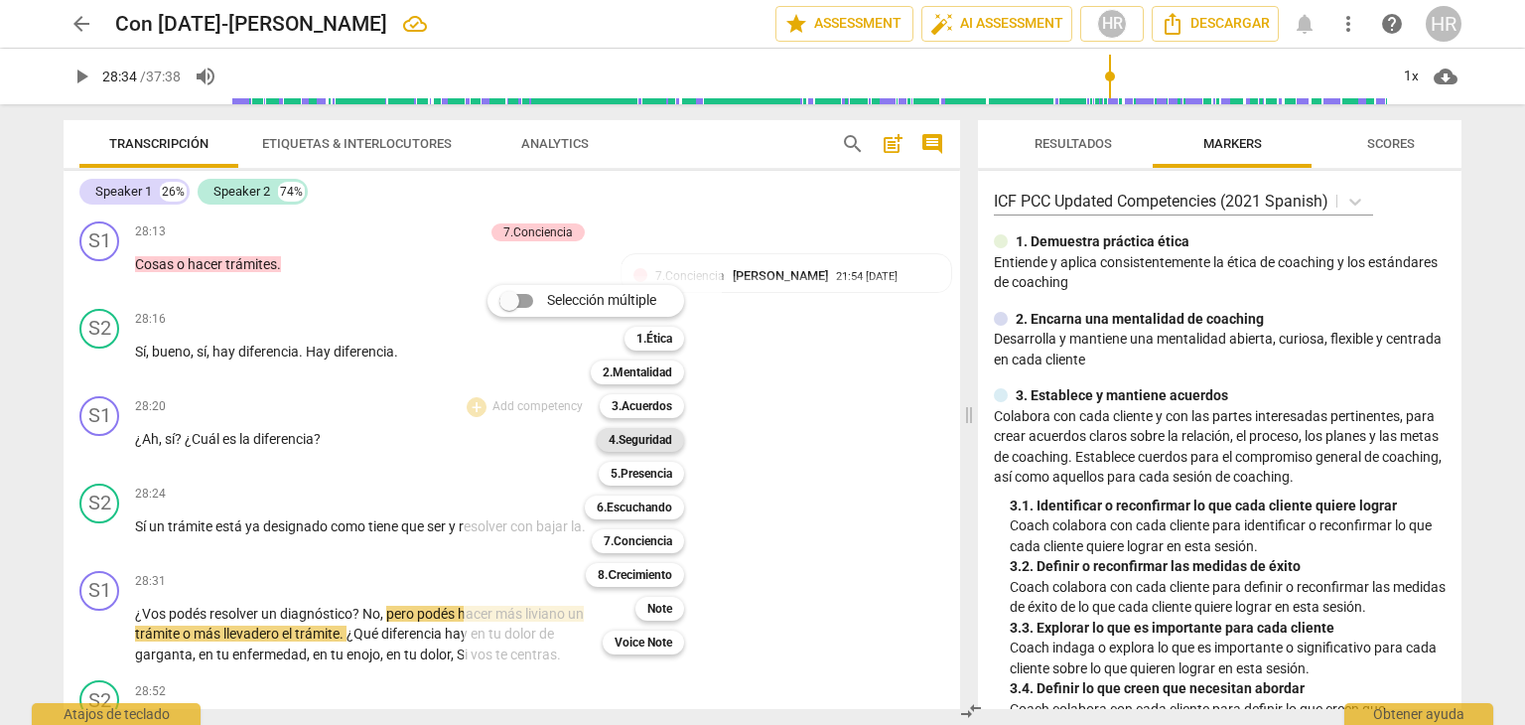
click at [653, 438] on b "4.Seguridad" at bounding box center [641, 440] width 64 height 24
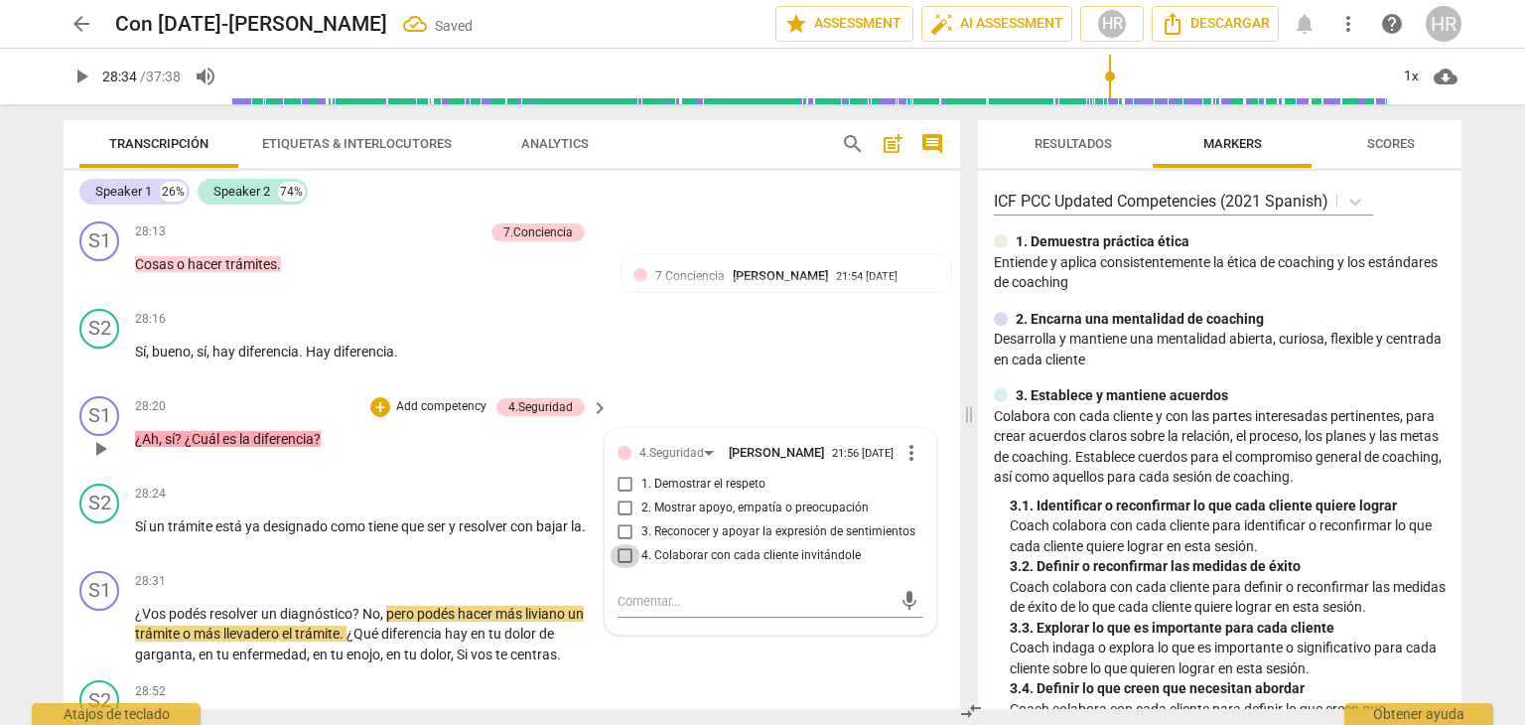
click at [620, 568] on input "4. Colaborar con cada cliente invitándole" at bounding box center [626, 556] width 32 height 24
checkbox input "true"
click at [591, 665] on p "¿Vos podés resolver un diagnóstico ? No , pero podés hacer más liviano un trámi…" at bounding box center [367, 635] width 464 height 62
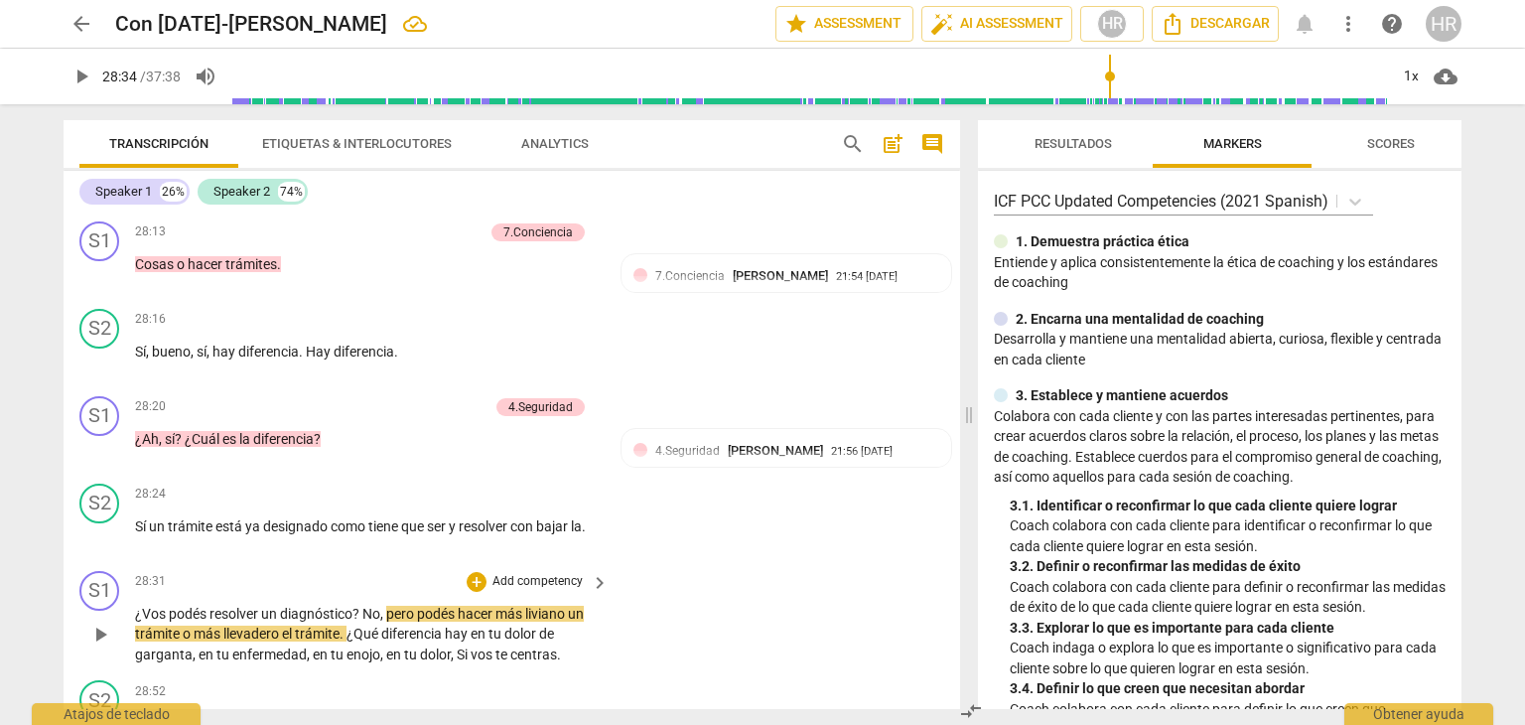
click at [598, 665] on div "¿Vos podés resolver un diagnóstico ? No , pero podés hacer más liviano un trámi…" at bounding box center [373, 635] width 476 height 62
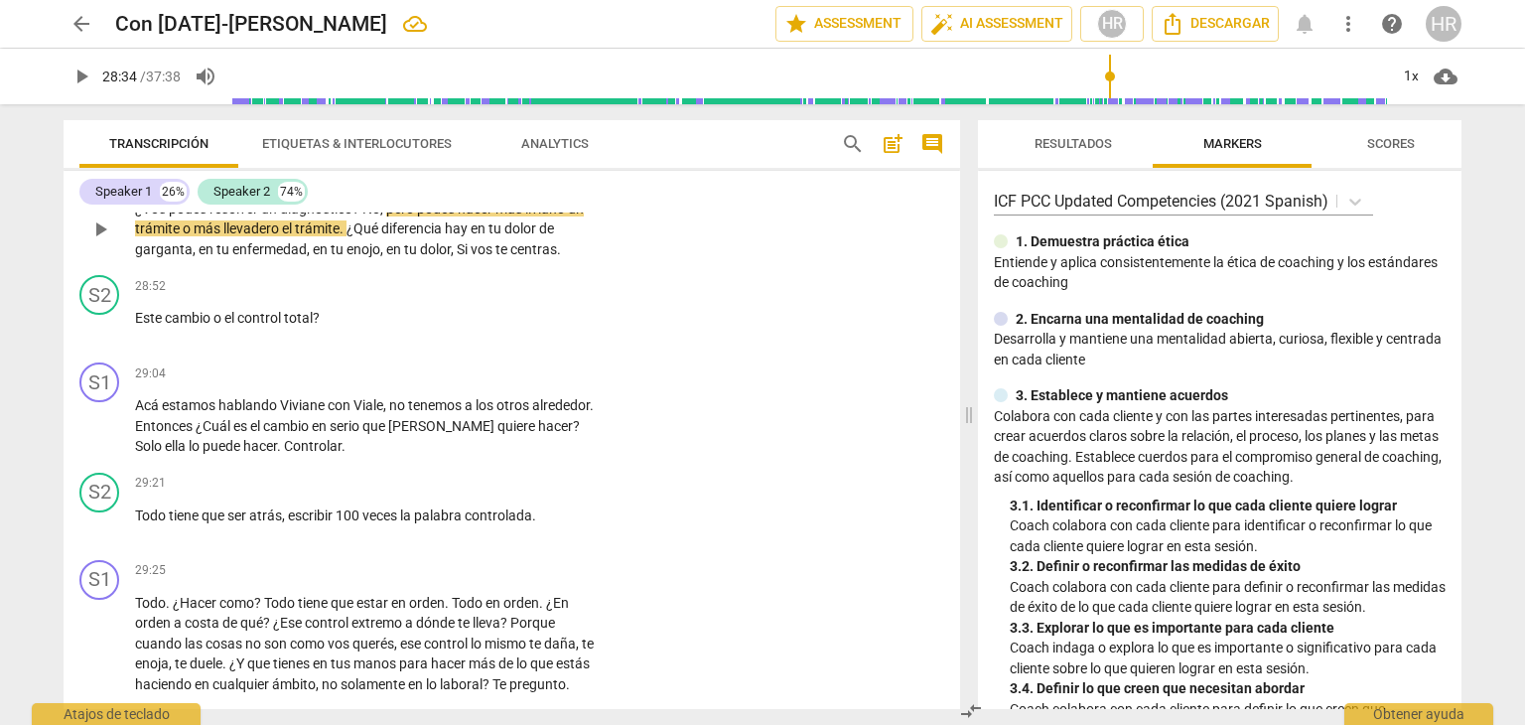
scroll to position [9527, 0]
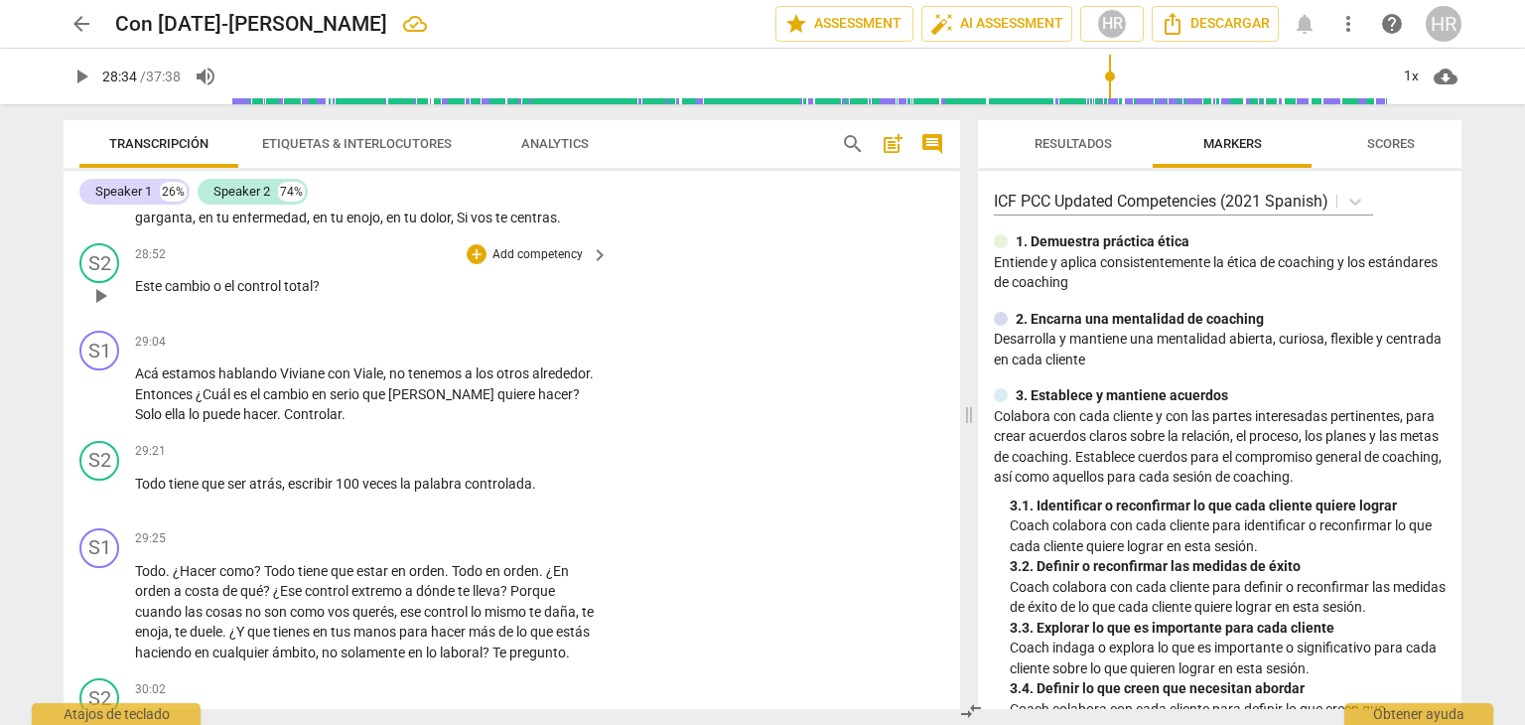
click at [621, 323] on div "S2 play_arrow pause 28:52 + Add competency keyboard_arrow_right Este cambio o e…" at bounding box center [512, 278] width 897 height 87
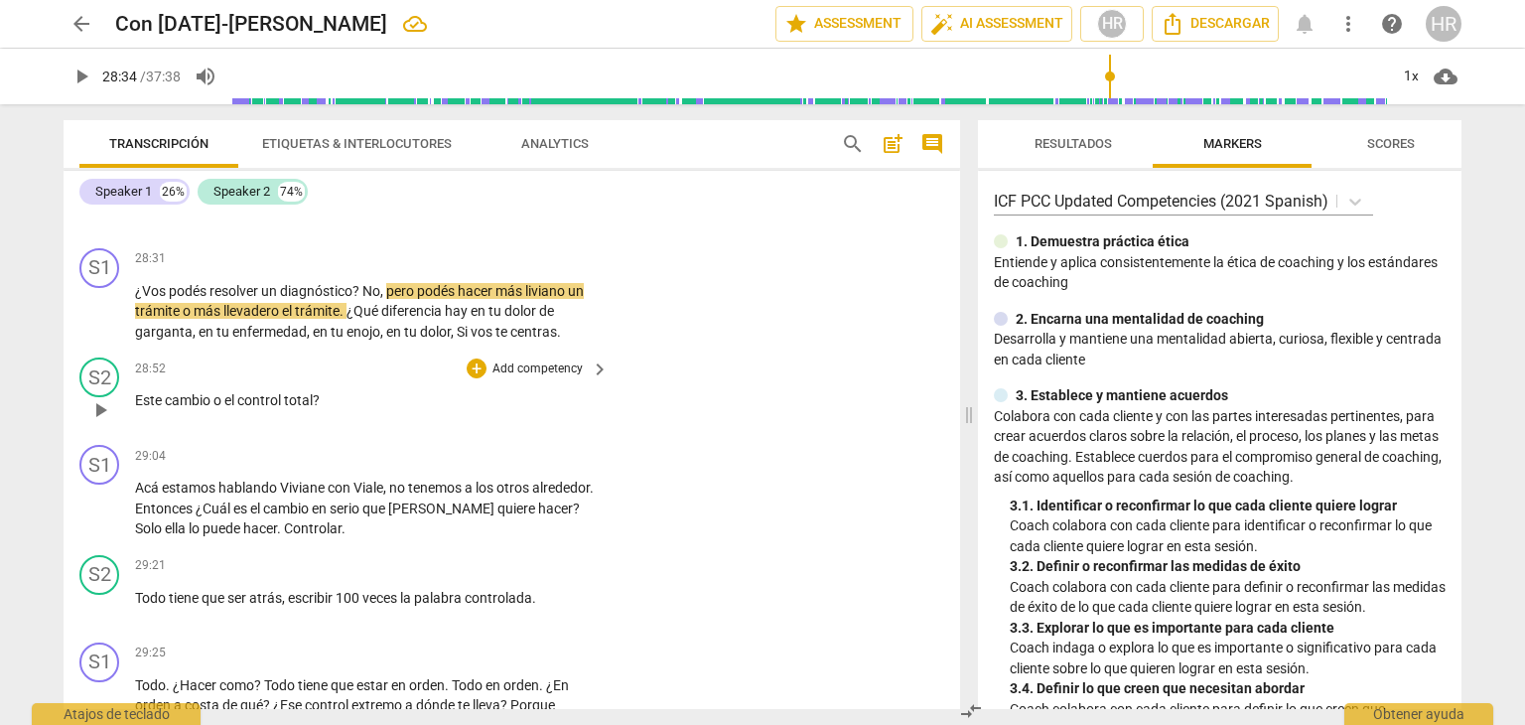
scroll to position [9407, 0]
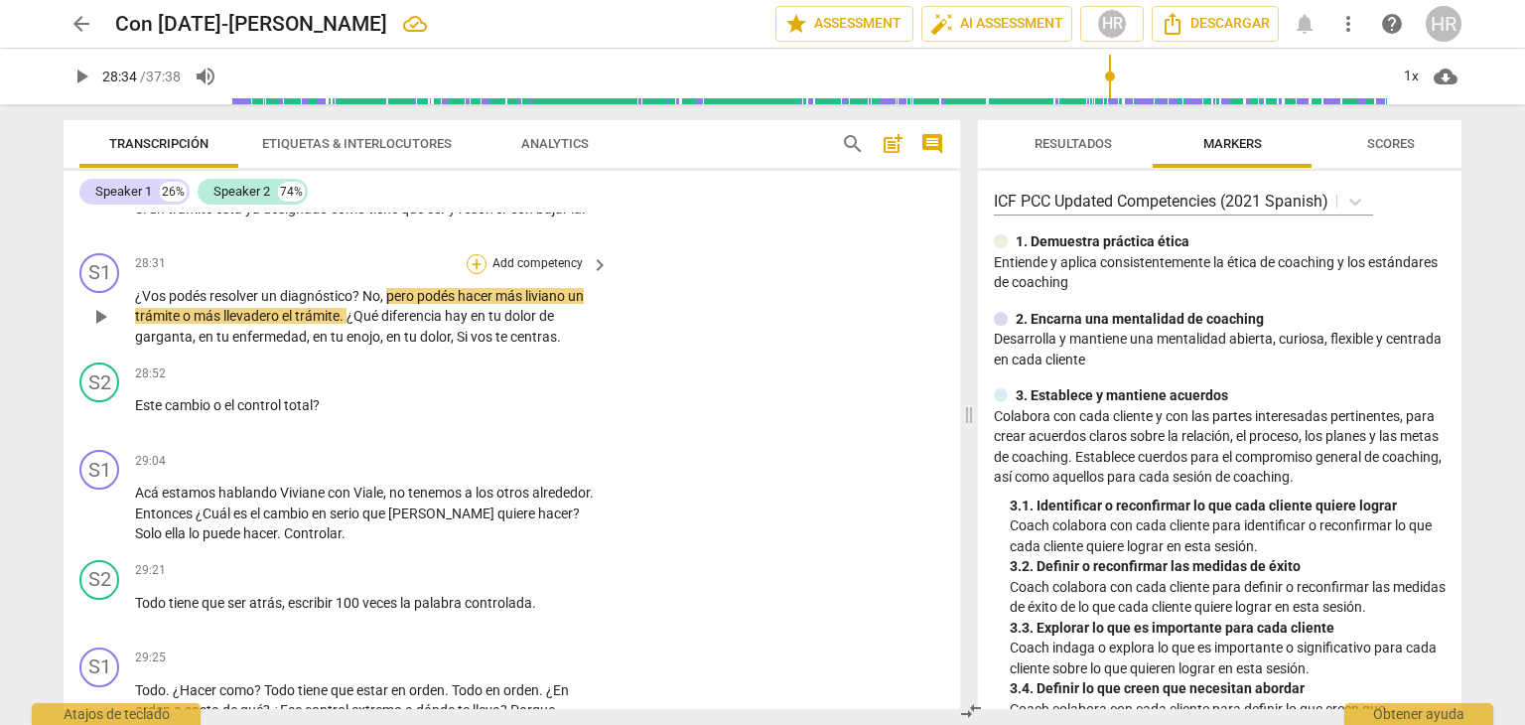
click at [477, 274] on div "+" at bounding box center [477, 264] width 20 height 20
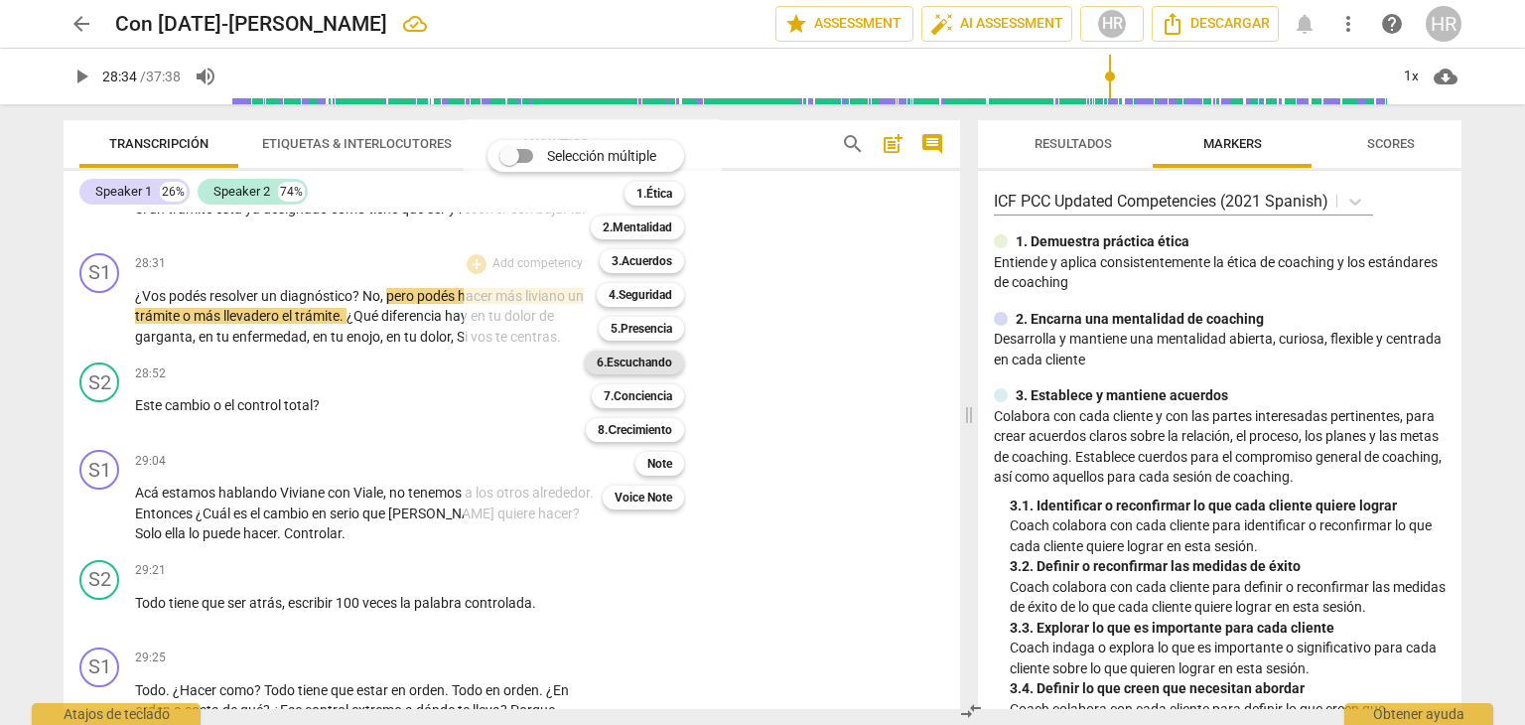
click at [645, 362] on b "6.Escuchando" at bounding box center [634, 362] width 75 height 24
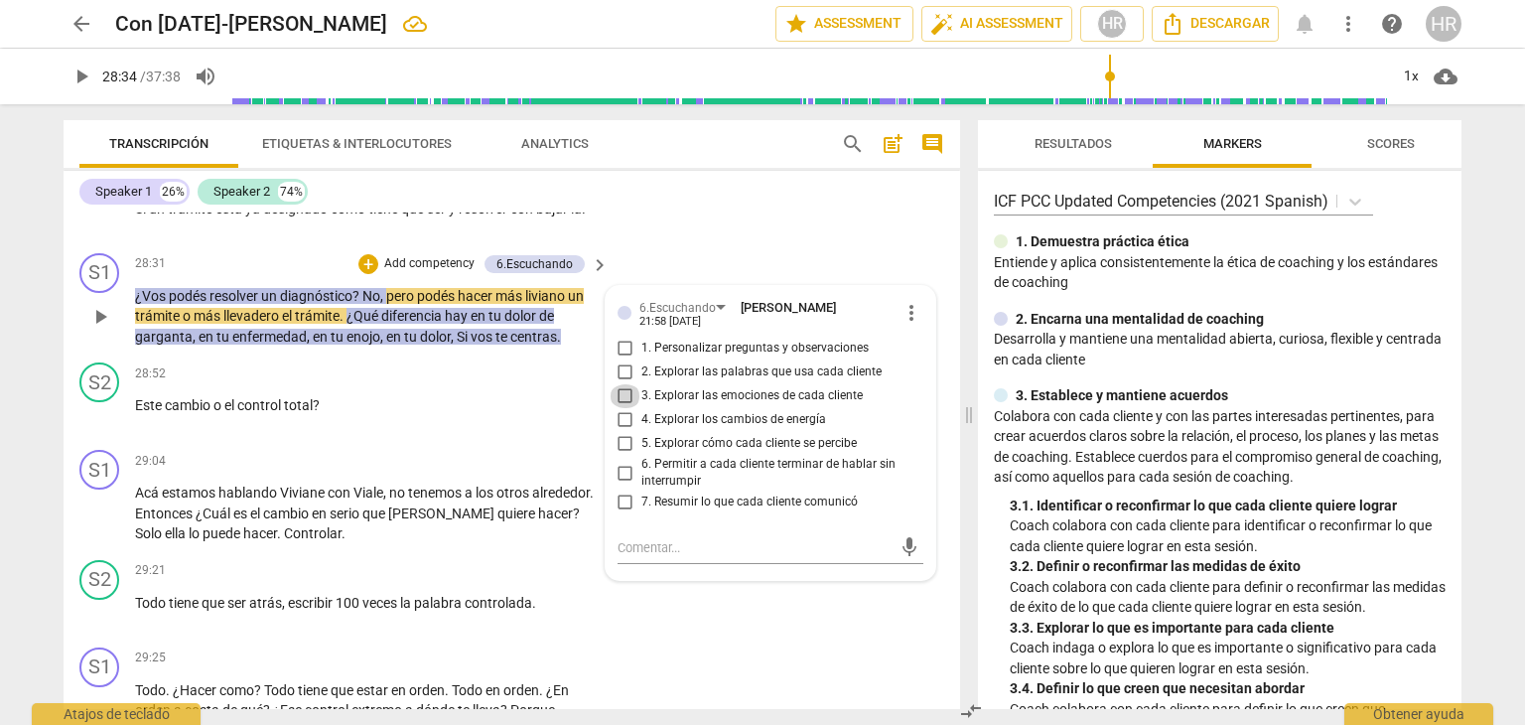
click at [622, 408] on input "3. Explorar las emociones de cada cliente" at bounding box center [626, 396] width 32 height 24
checkbox input "true"
click at [75, 75] on span "play_arrow" at bounding box center [82, 77] width 24 height 24
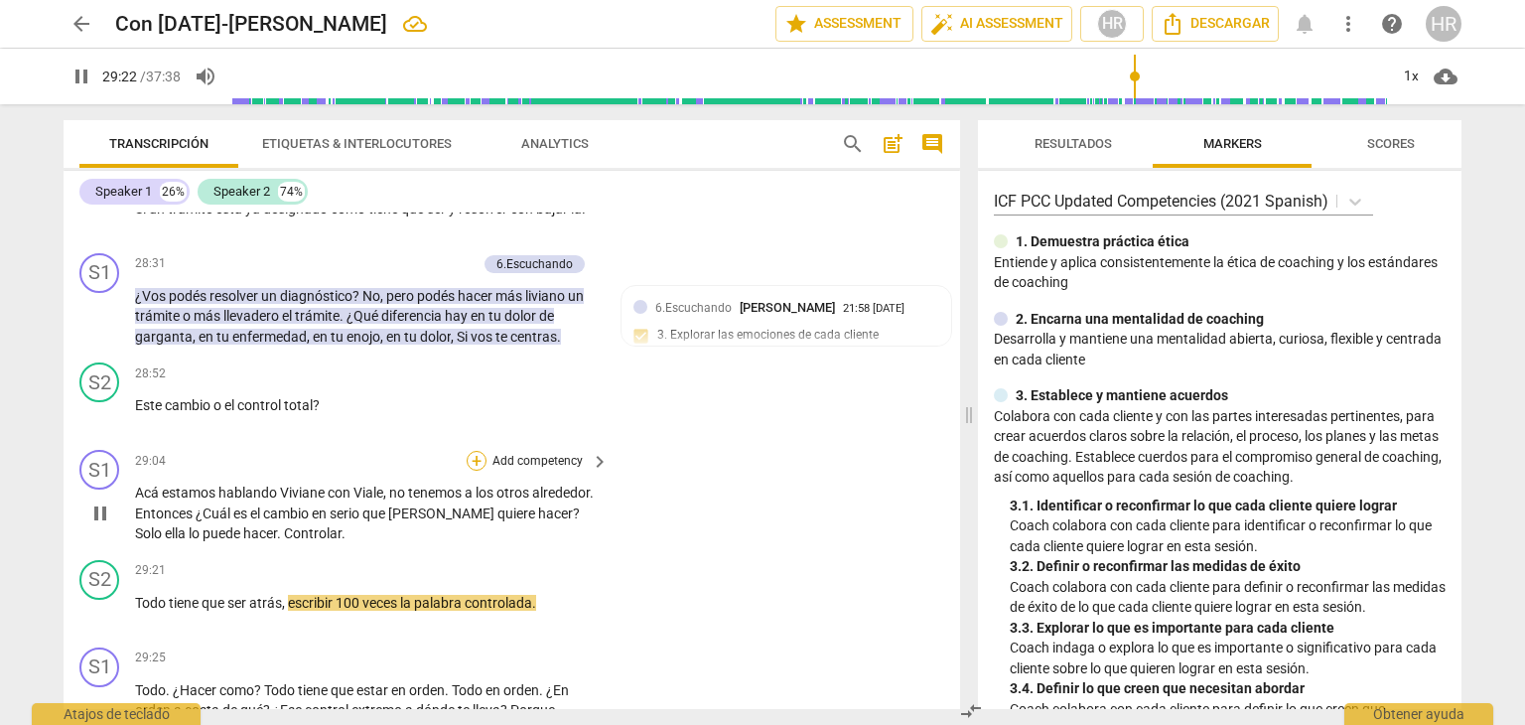
click at [476, 471] on div "+" at bounding box center [477, 461] width 20 height 20
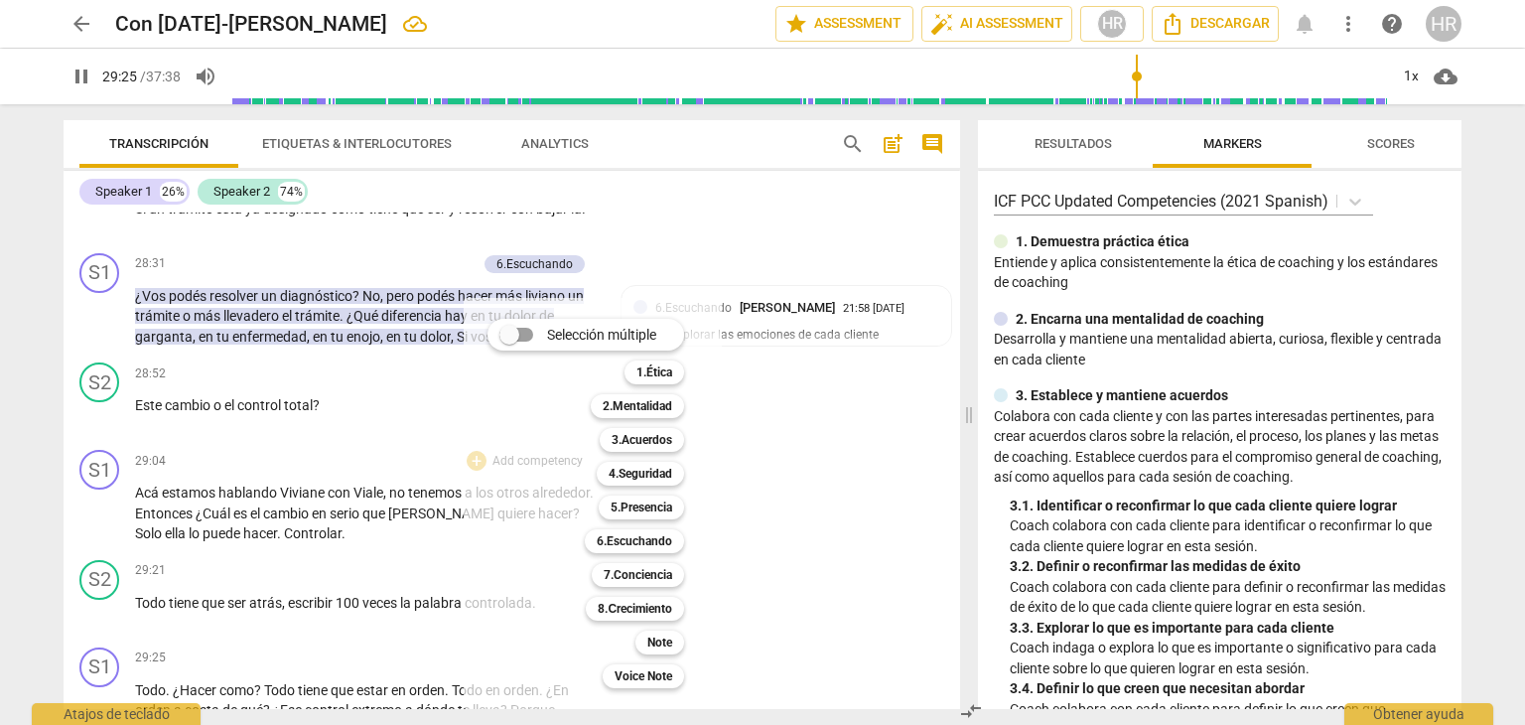
click at [83, 78] on div at bounding box center [762, 362] width 1525 height 725
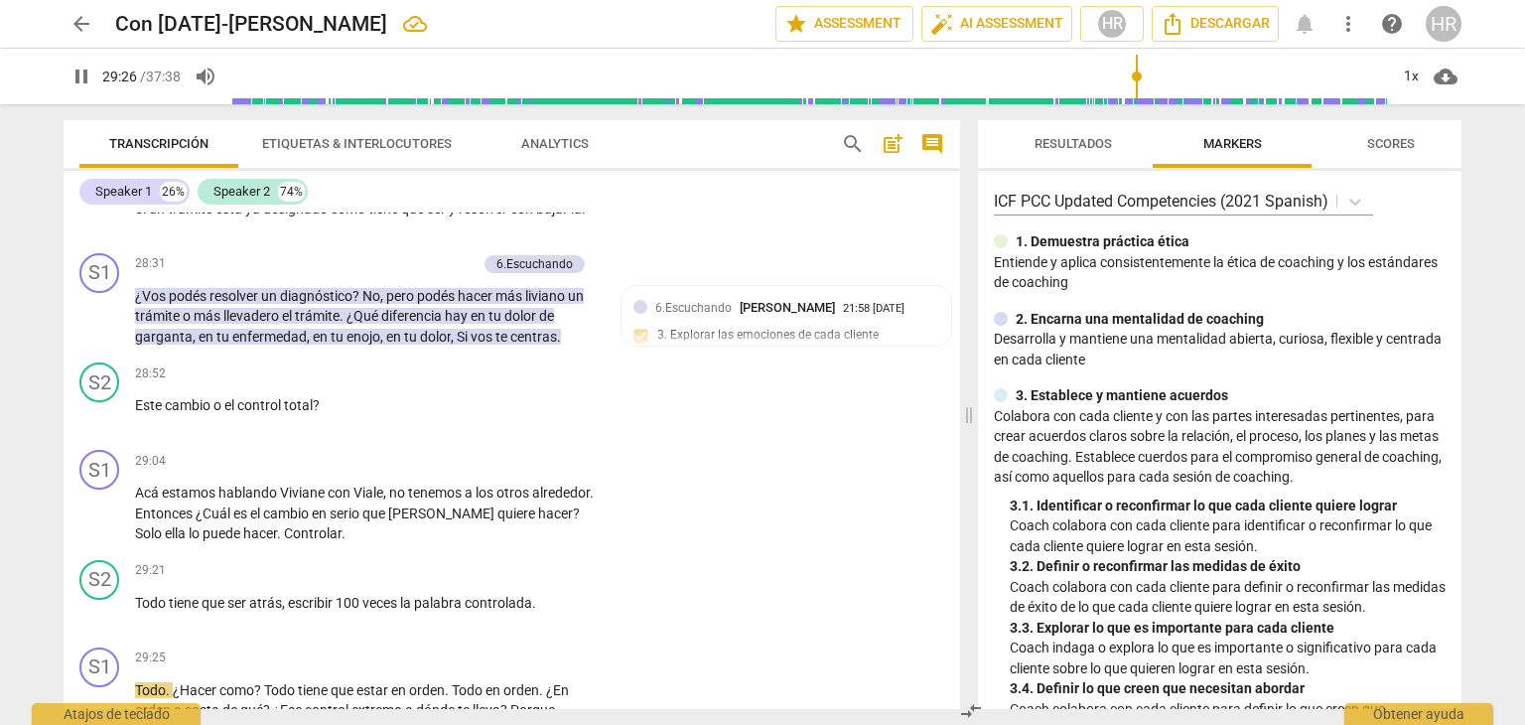
scroll to position [9935, 0]
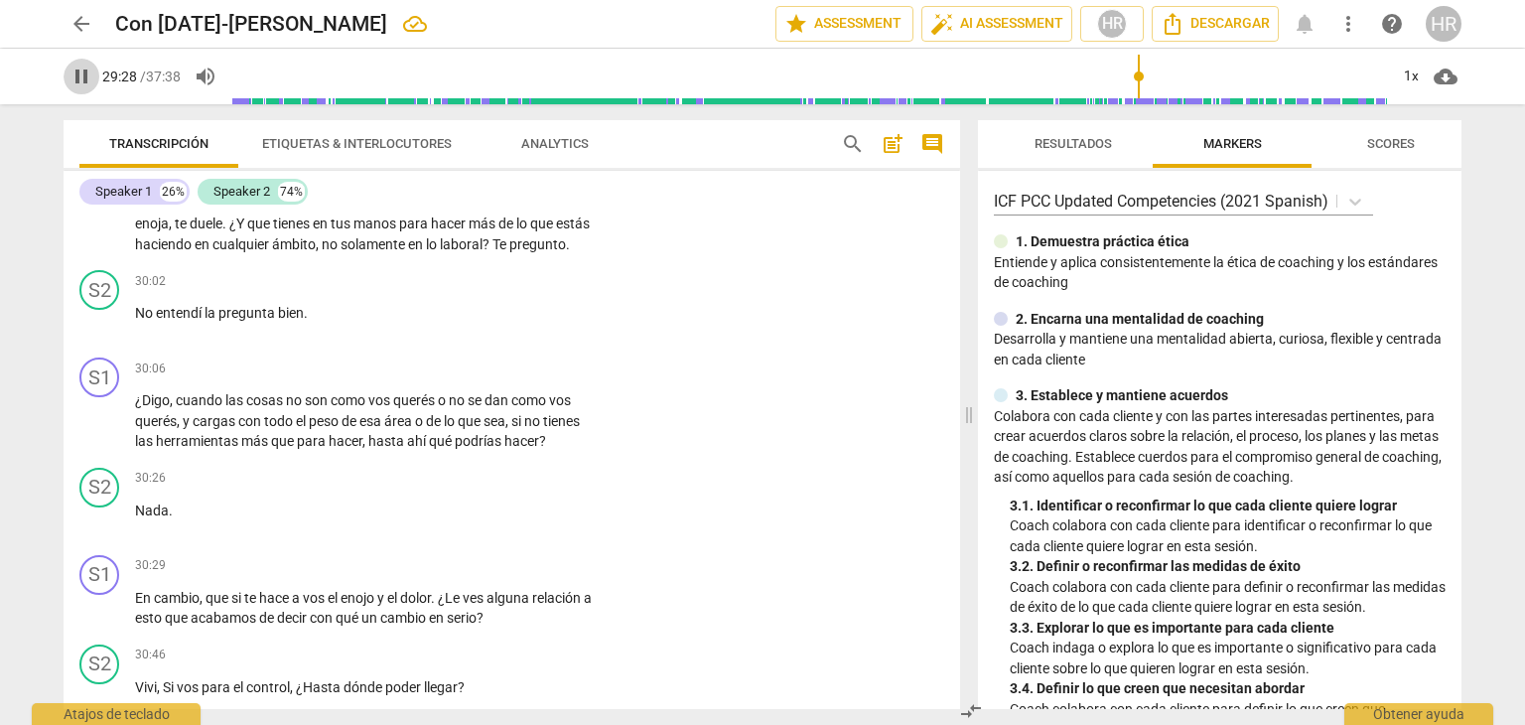
click at [76, 76] on span "pause" at bounding box center [82, 77] width 24 height 24
type input "1769"
click at [626, 454] on div "S1 play_arrow pause 30:06 + Add competency keyboard_arrow_right ¿Digo , cuando …" at bounding box center [512, 404] width 897 height 110
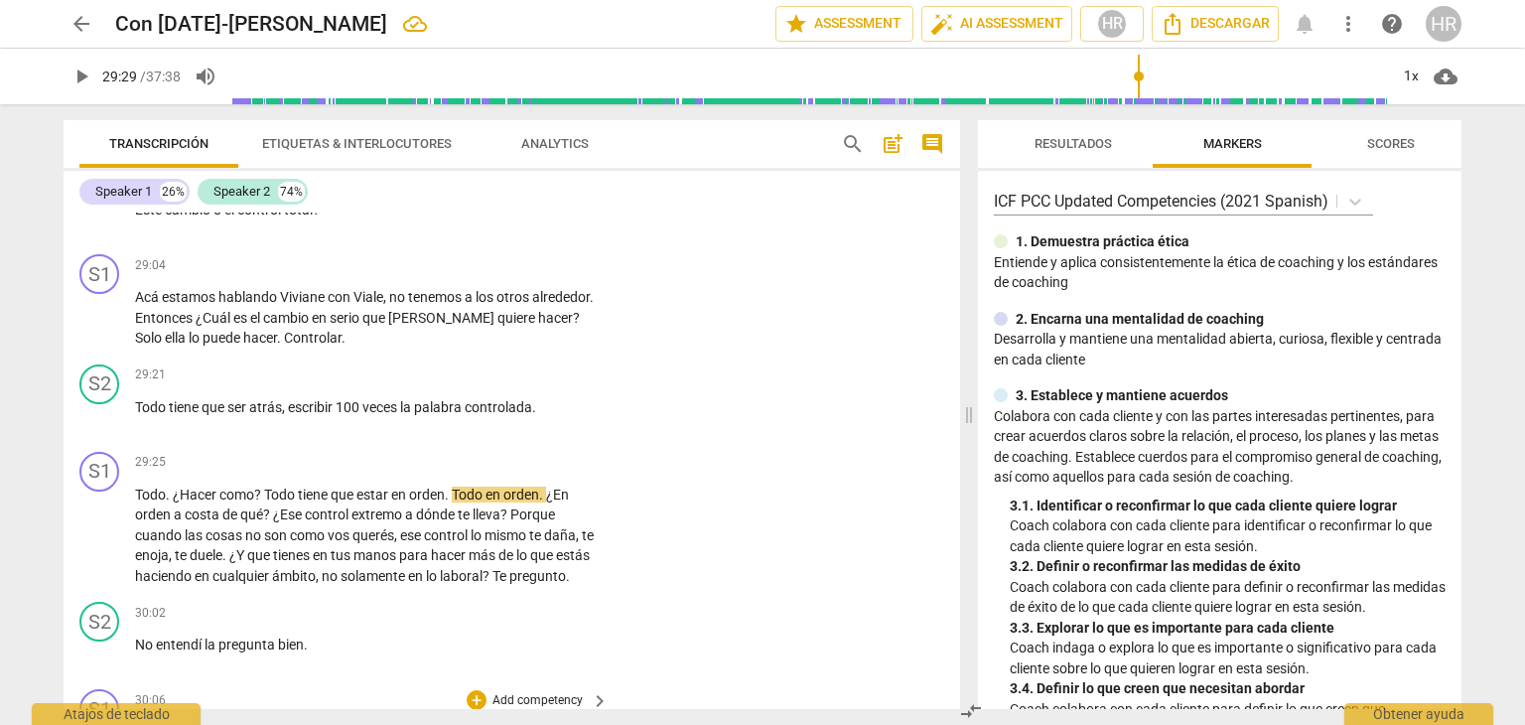
scroll to position [9577, 0]
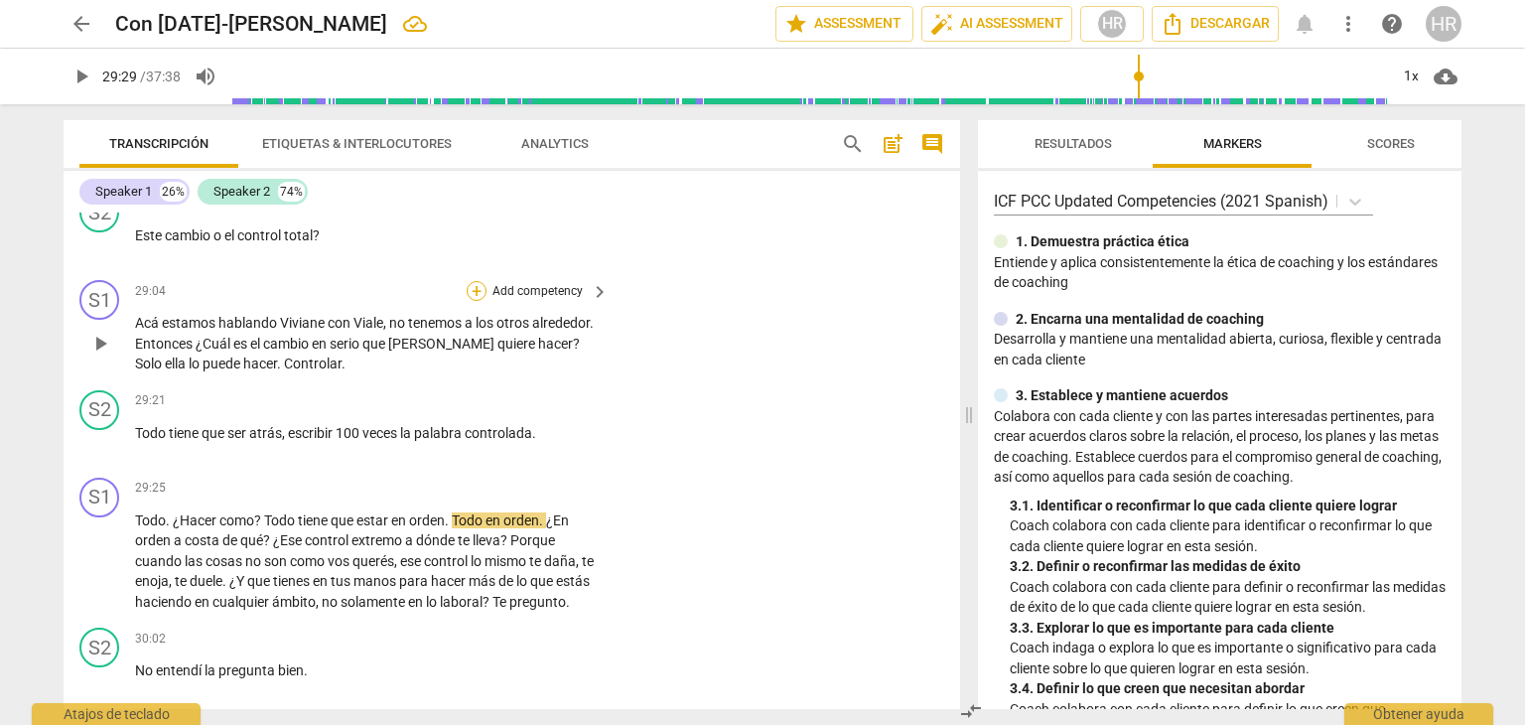
click at [471, 301] on div "+" at bounding box center [477, 291] width 20 height 20
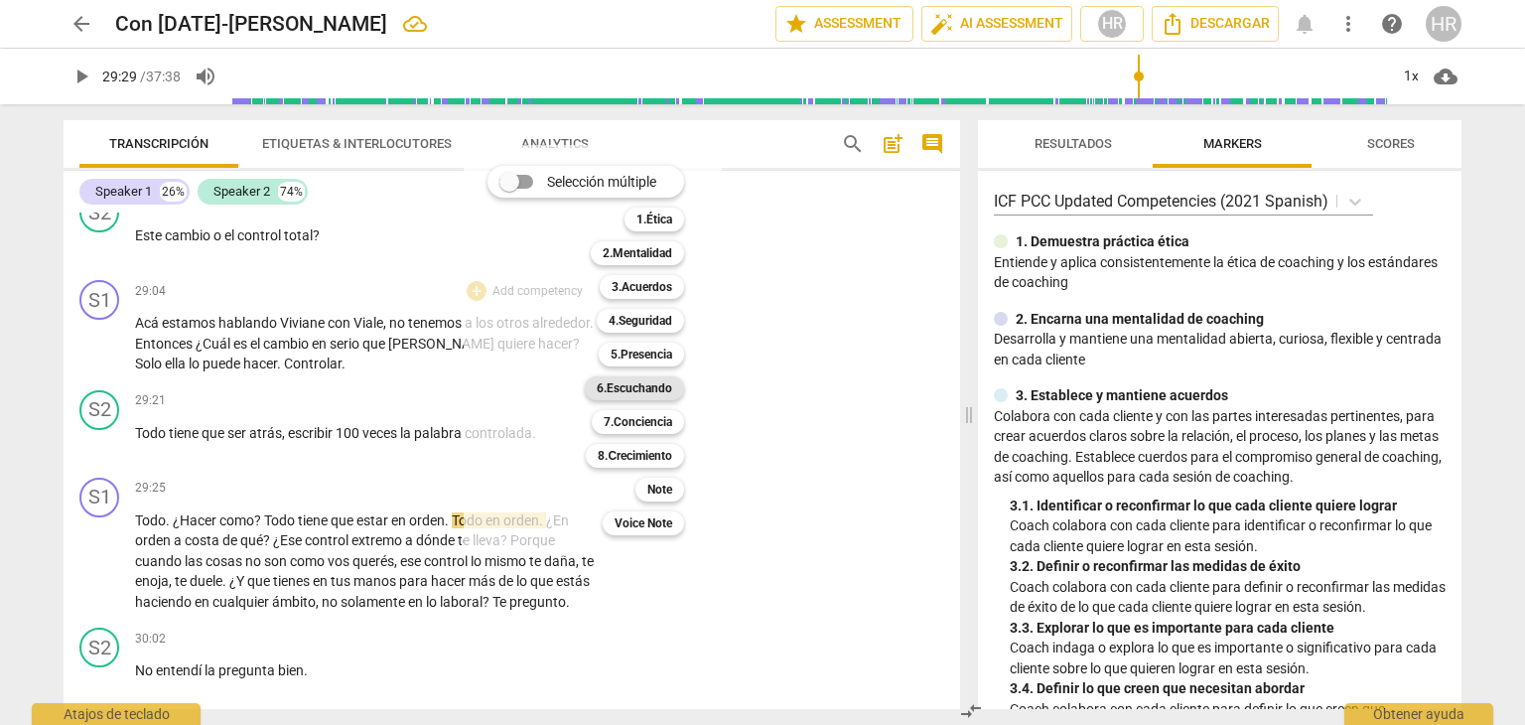
click at [664, 389] on b "6.Escuchando" at bounding box center [634, 388] width 75 height 24
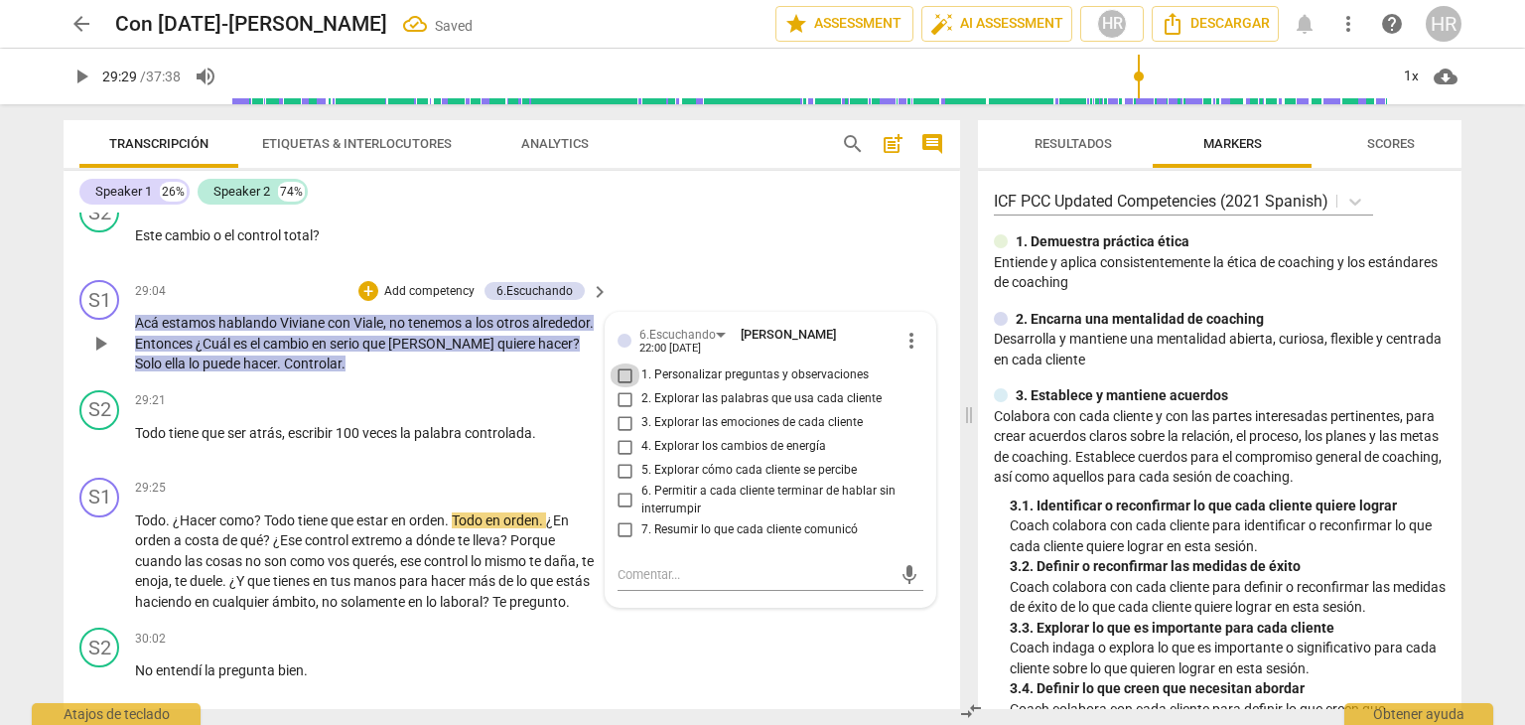
click at [621, 387] on input "1. Personalizar preguntas y observaciones" at bounding box center [626, 375] width 32 height 24
checkbox input "true"
click at [83, 76] on span "play_arrow" at bounding box center [82, 77] width 24 height 24
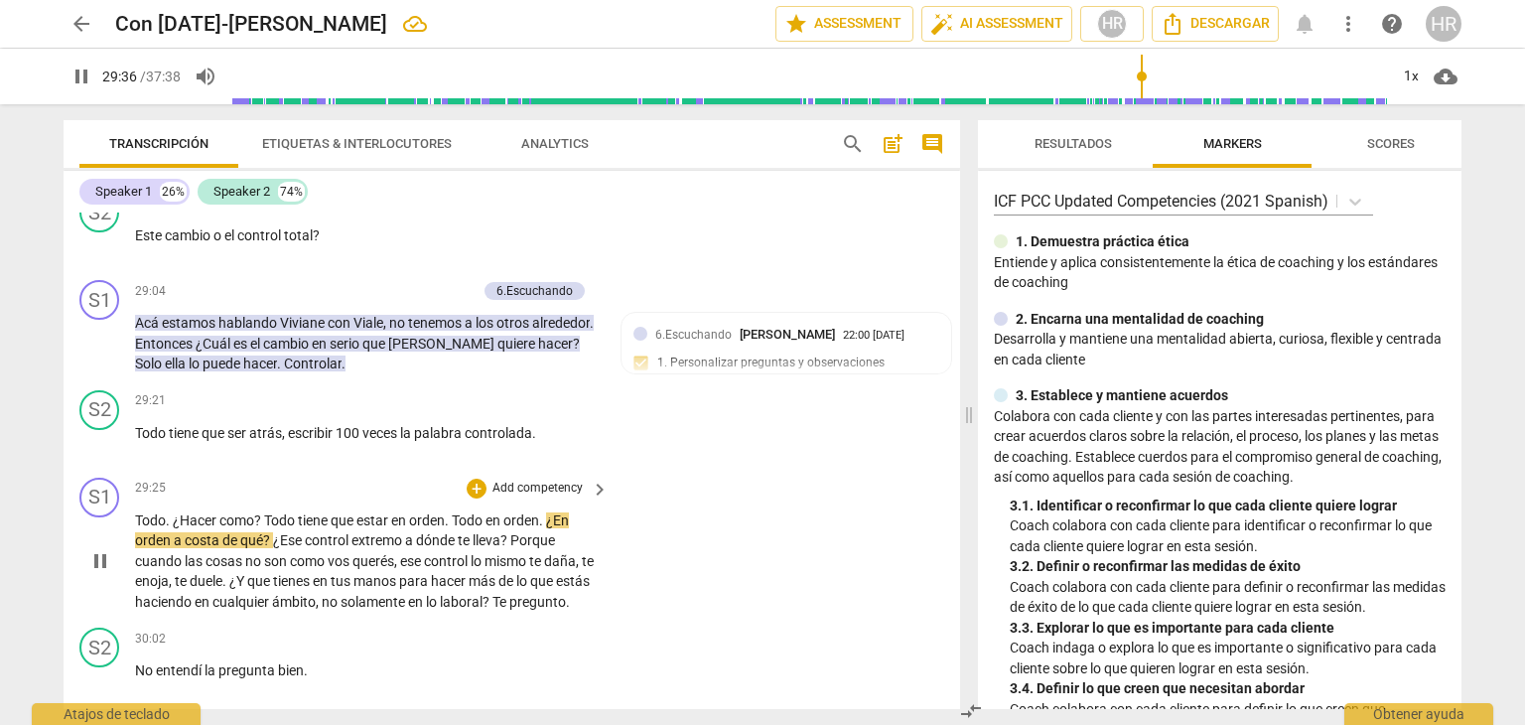
click at [596, 613] on div "Todo . ¿Hacer como ? Todo tiene que estar en orden . Todo en orden . ¿En orden …" at bounding box center [373, 561] width 476 height 102
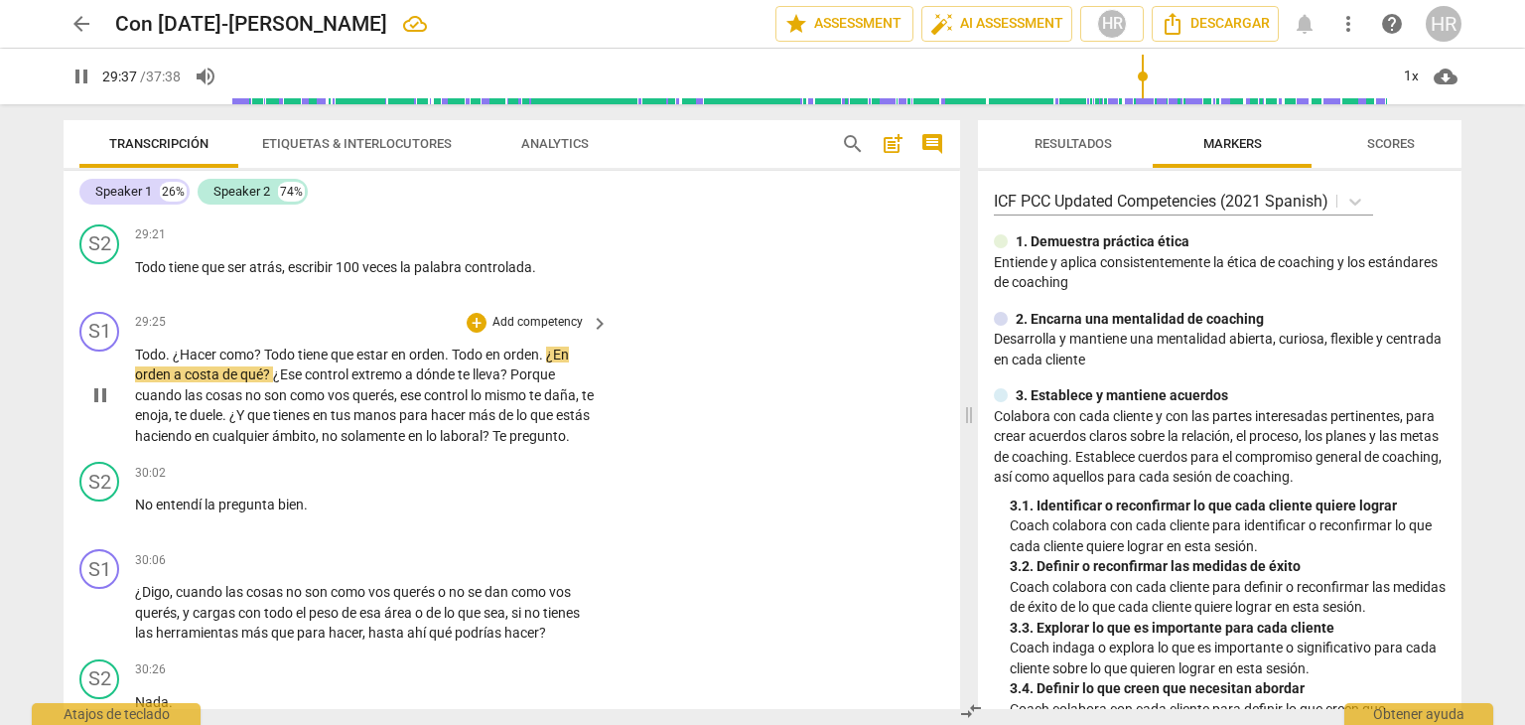
scroll to position [9776, 0]
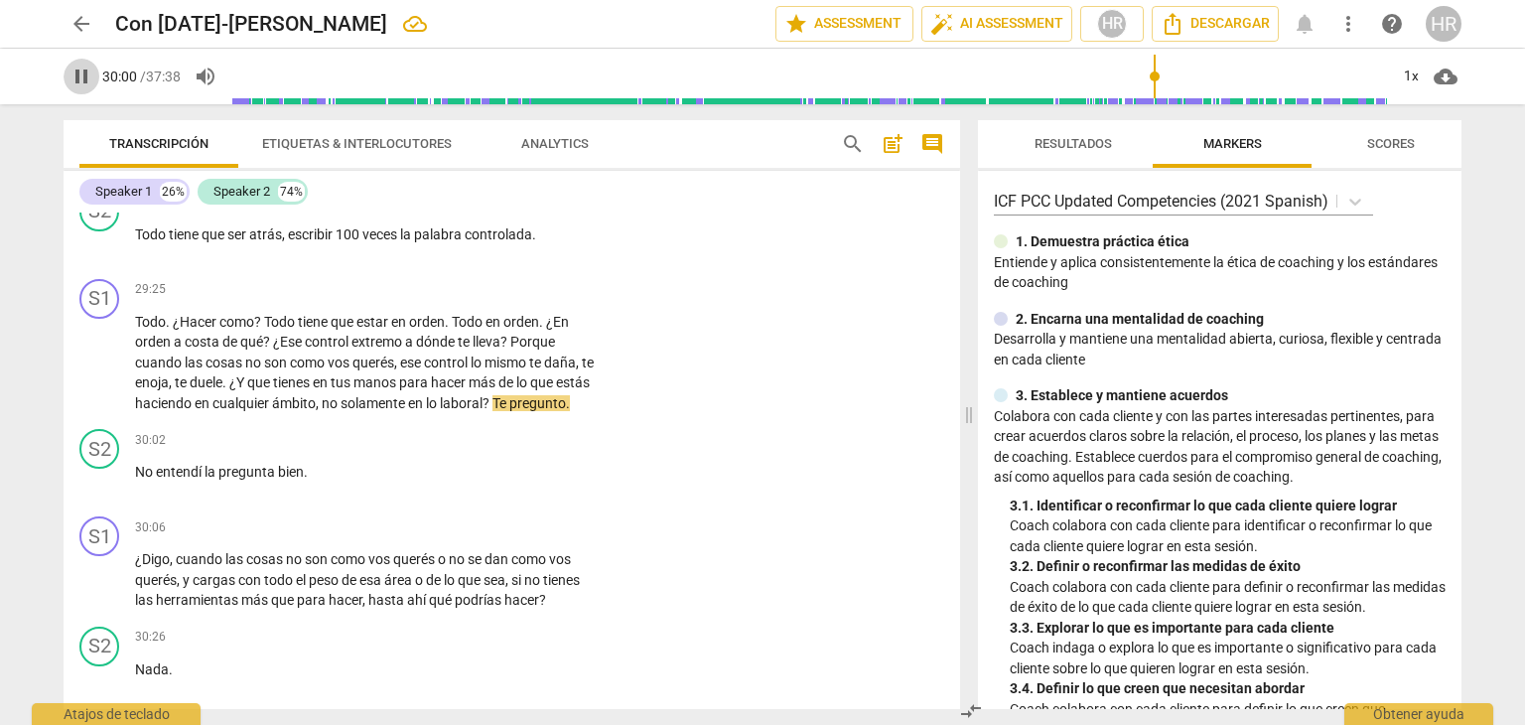
click at [86, 79] on span "pause" at bounding box center [82, 77] width 24 height 24
type input "1800"
click at [473, 300] on div "+" at bounding box center [477, 290] width 20 height 20
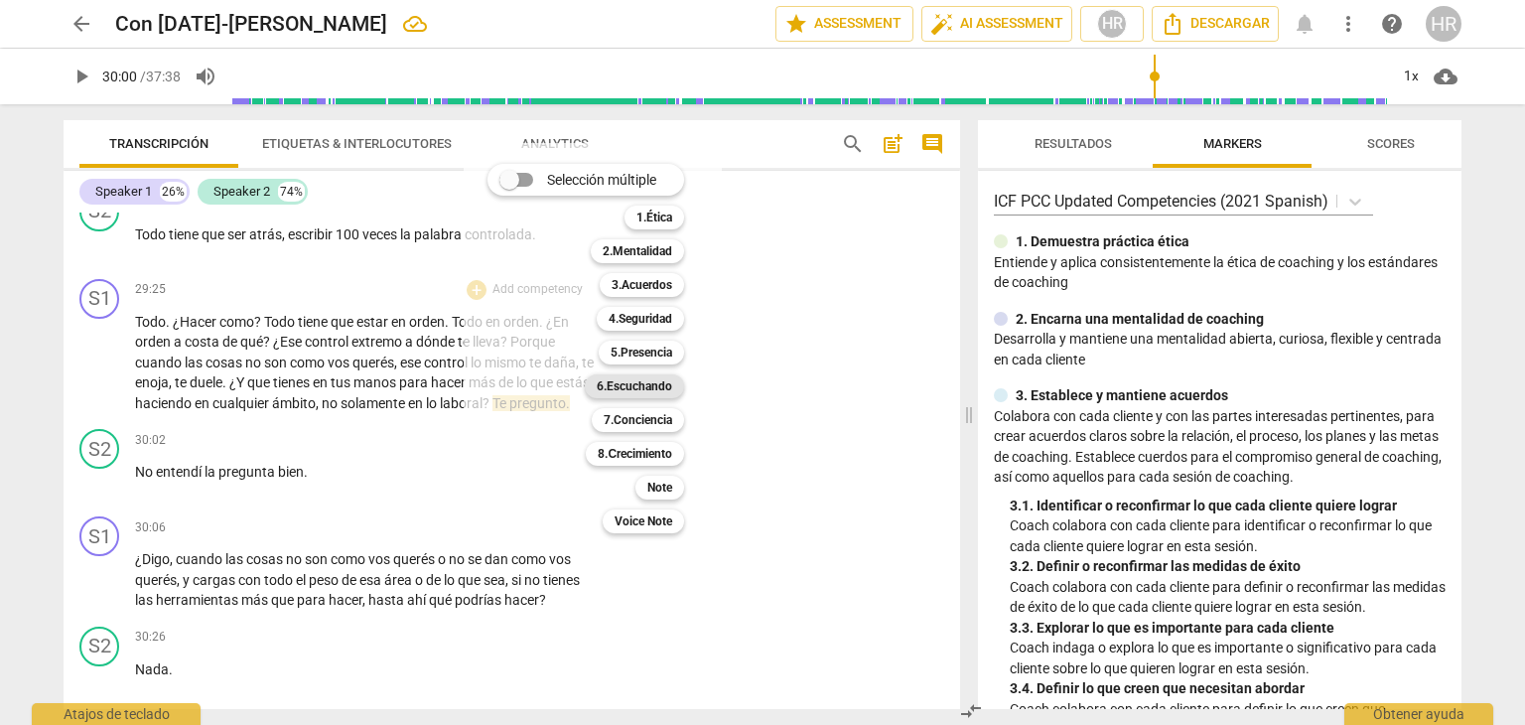
click at [663, 388] on b "6.Escuchando" at bounding box center [634, 386] width 75 height 24
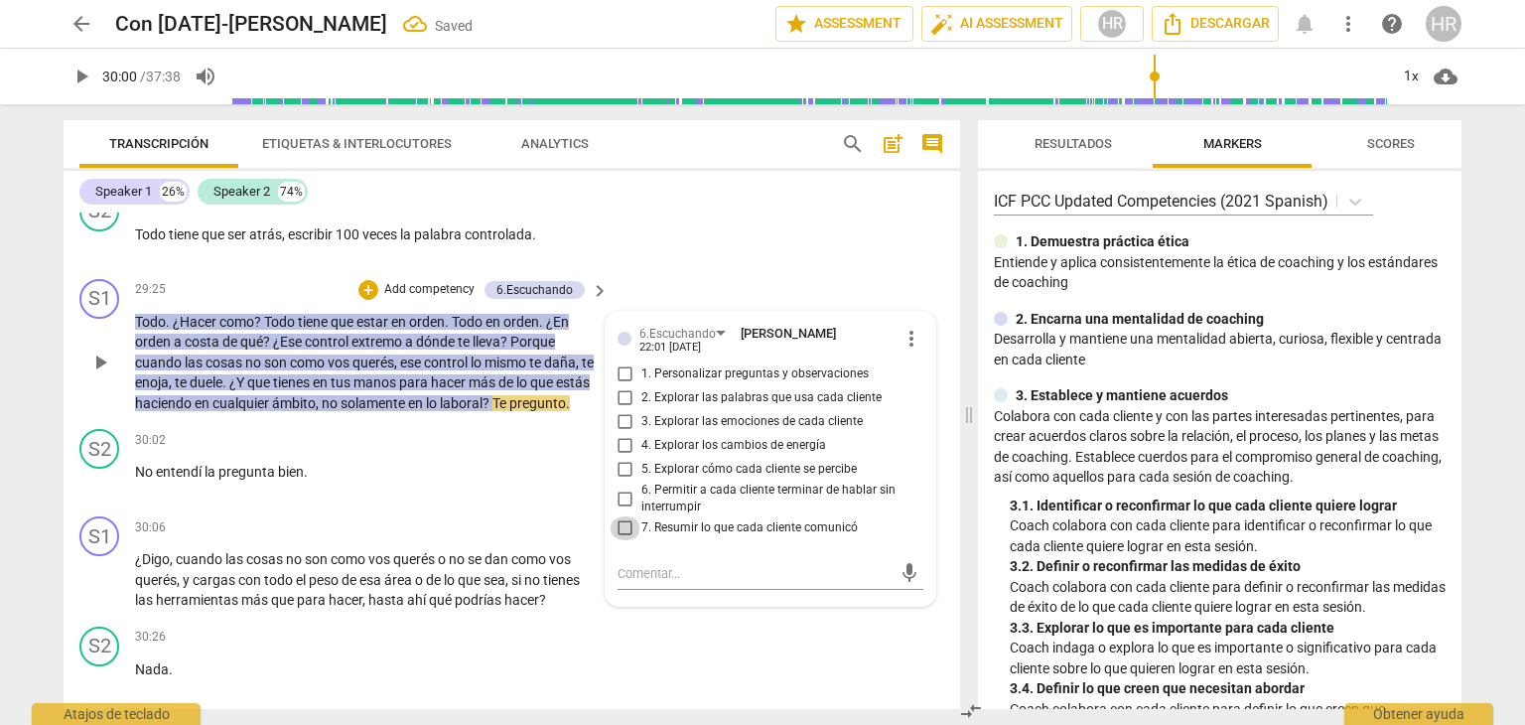
click at [623, 540] on input "7. Resumir lo que cada cliente comunicó" at bounding box center [626, 528] width 32 height 24
checkbox input "true"
click at [80, 76] on span "play_arrow" at bounding box center [82, 77] width 24 height 24
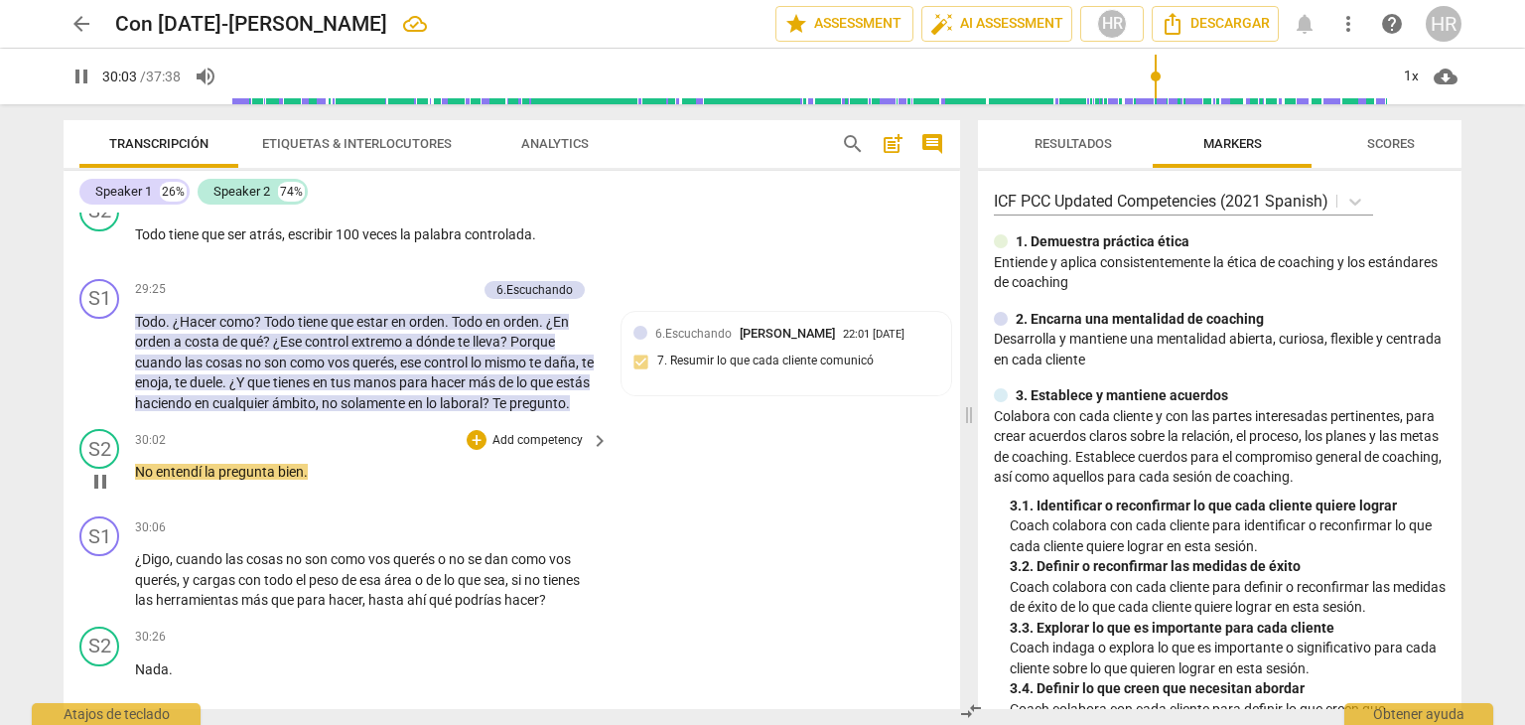
click at [604, 500] on div "30:02 + Add competency keyboard_arrow_right No entendí la pregunta bien ." at bounding box center [373, 464] width 476 height 71
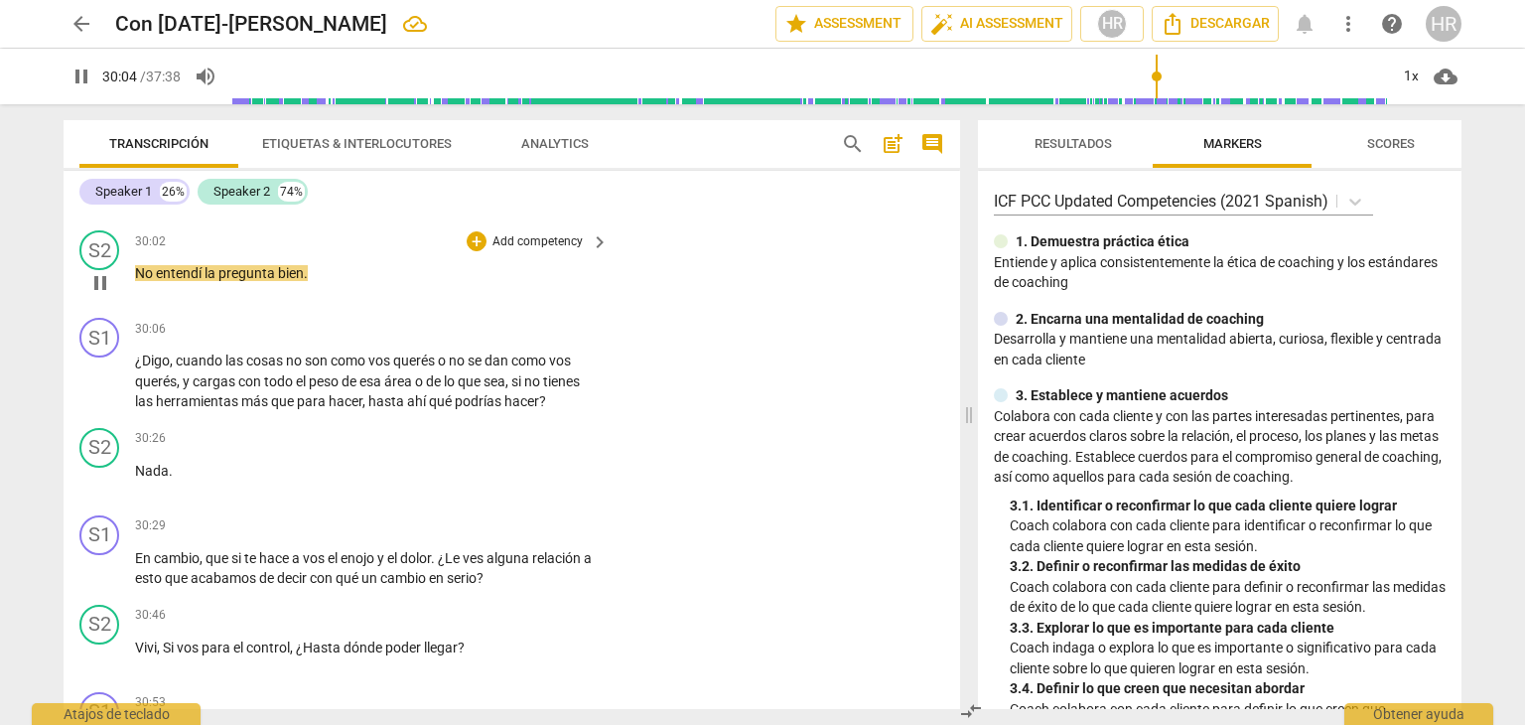
scroll to position [10014, 0]
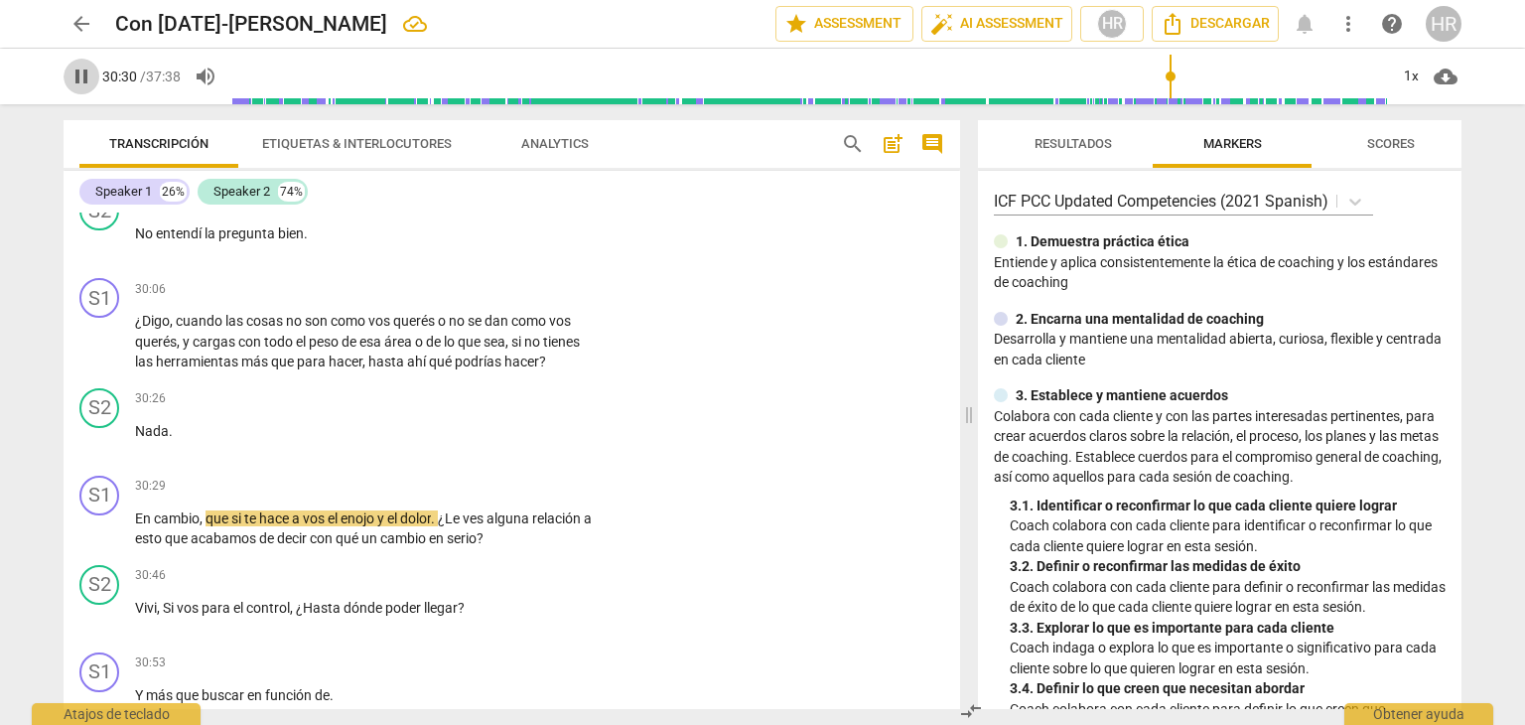
click at [84, 81] on span "pause" at bounding box center [82, 77] width 24 height 24
type input "1831"
click at [473, 299] on div "+" at bounding box center [477, 289] width 20 height 20
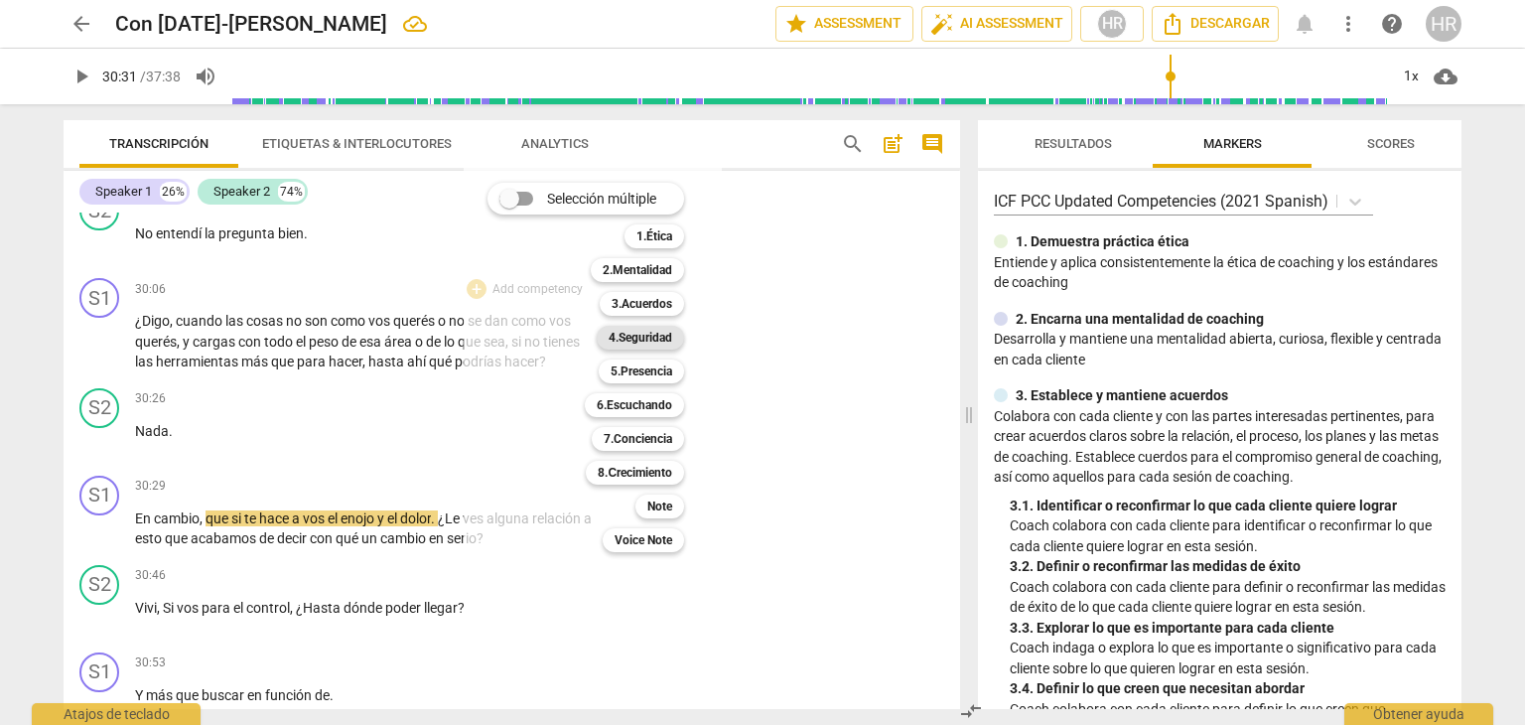
click at [665, 342] on b "4.Seguridad" at bounding box center [641, 338] width 64 height 24
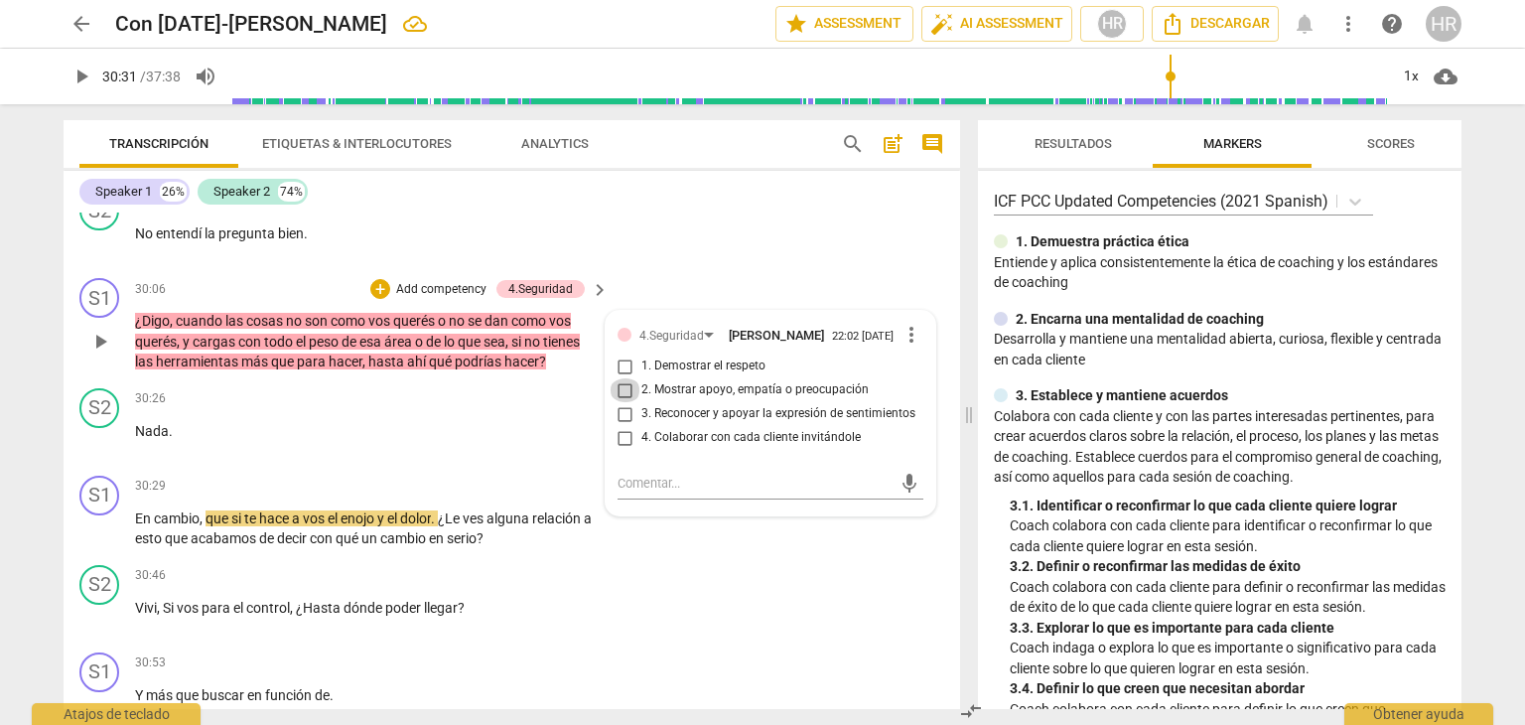
click at [621, 402] on input "2. Mostrar apoyo, empatía o preocupación" at bounding box center [626, 390] width 32 height 24
checkbox input "true"
click at [379, 299] on div "+" at bounding box center [380, 289] width 20 height 20
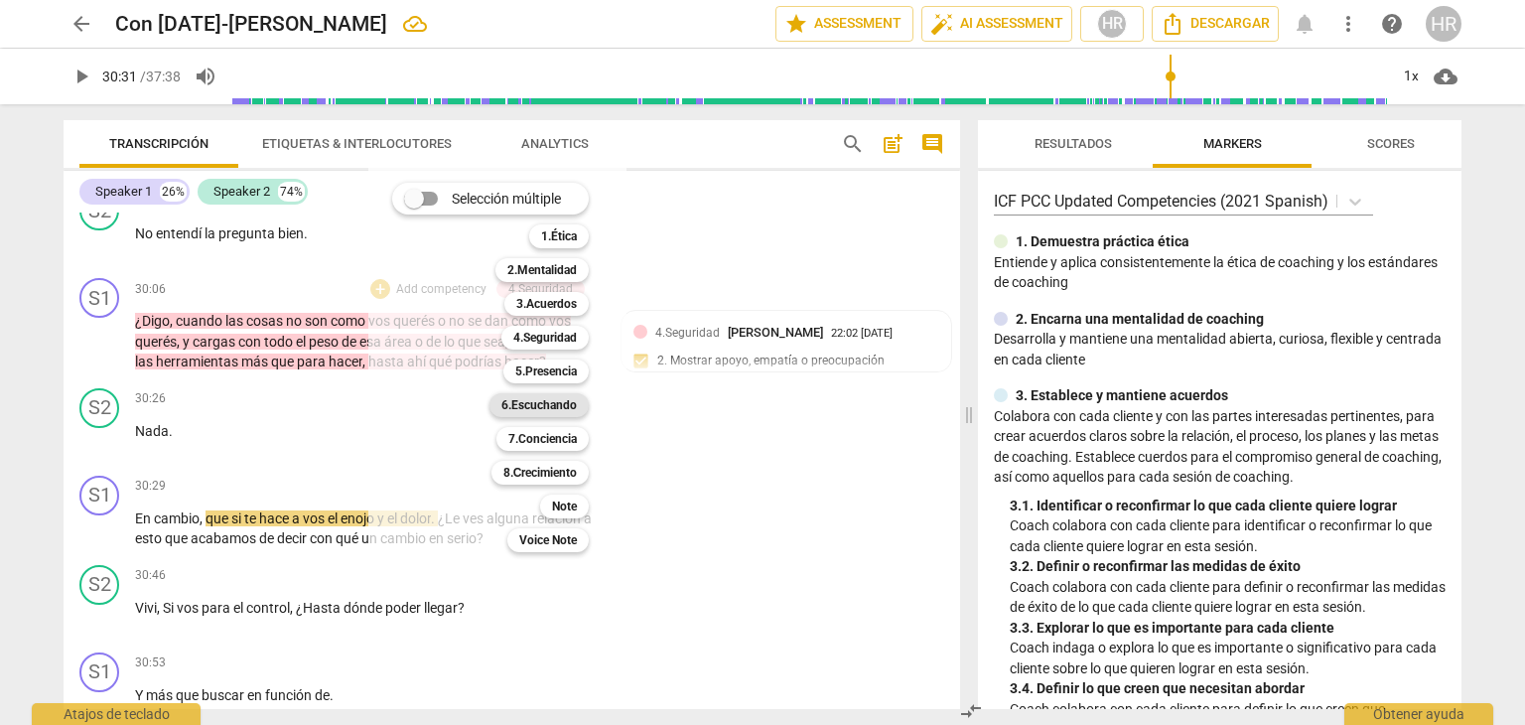
click at [558, 403] on b "6.Escuchando" at bounding box center [538, 405] width 75 height 24
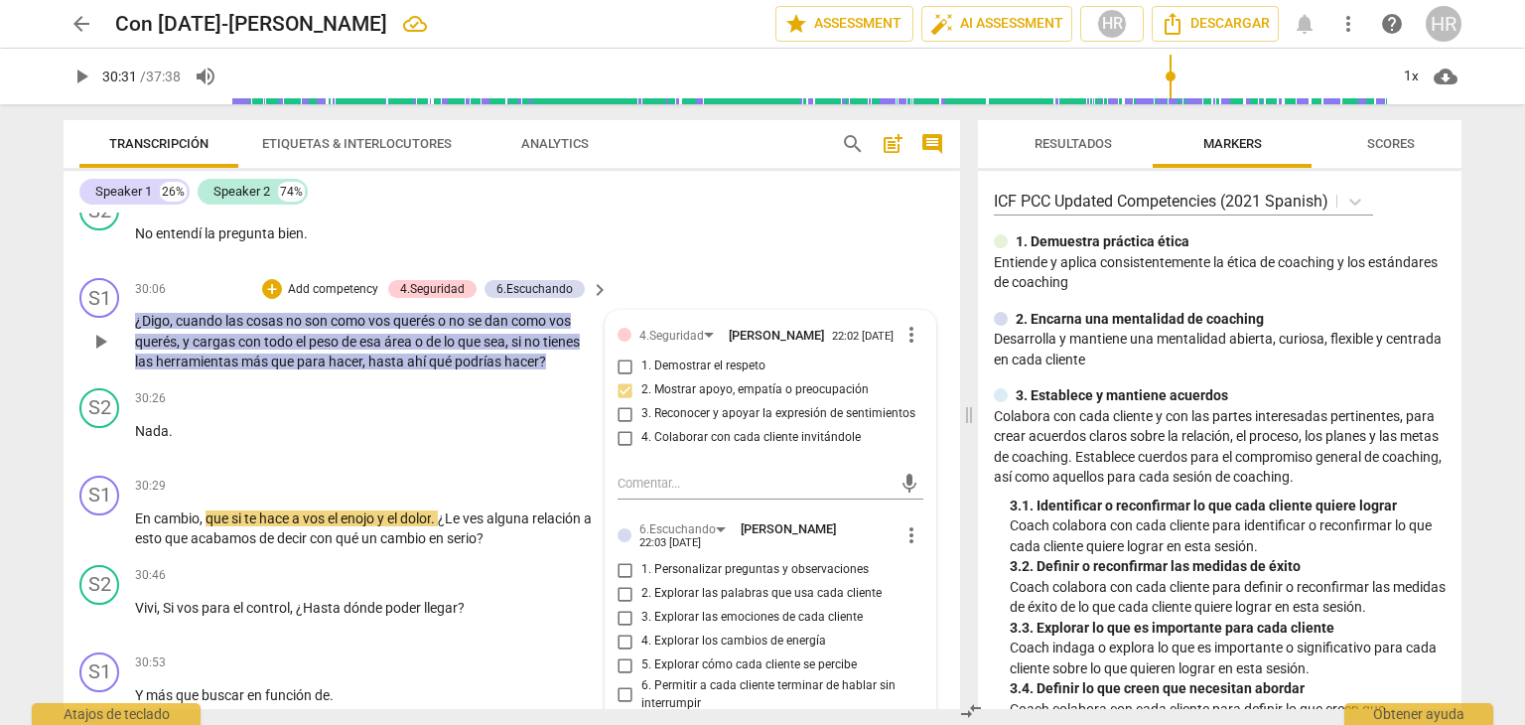
click at [927, 679] on div "4.Seguridad Hortensia Rojas Jaimes 22:02 09-02-2025 more_vert 1. Demostrar el r…" at bounding box center [771, 556] width 330 height 490
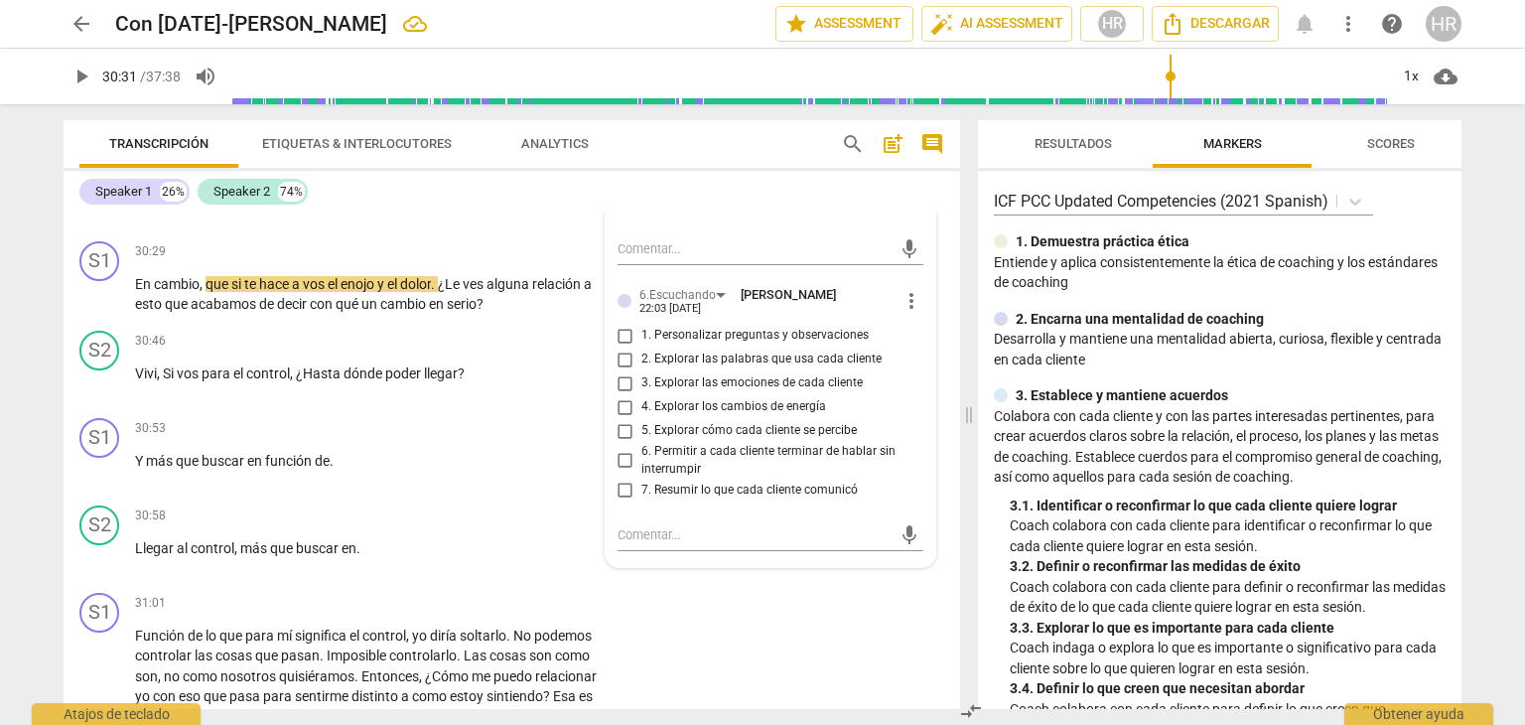
scroll to position [10252, 0]
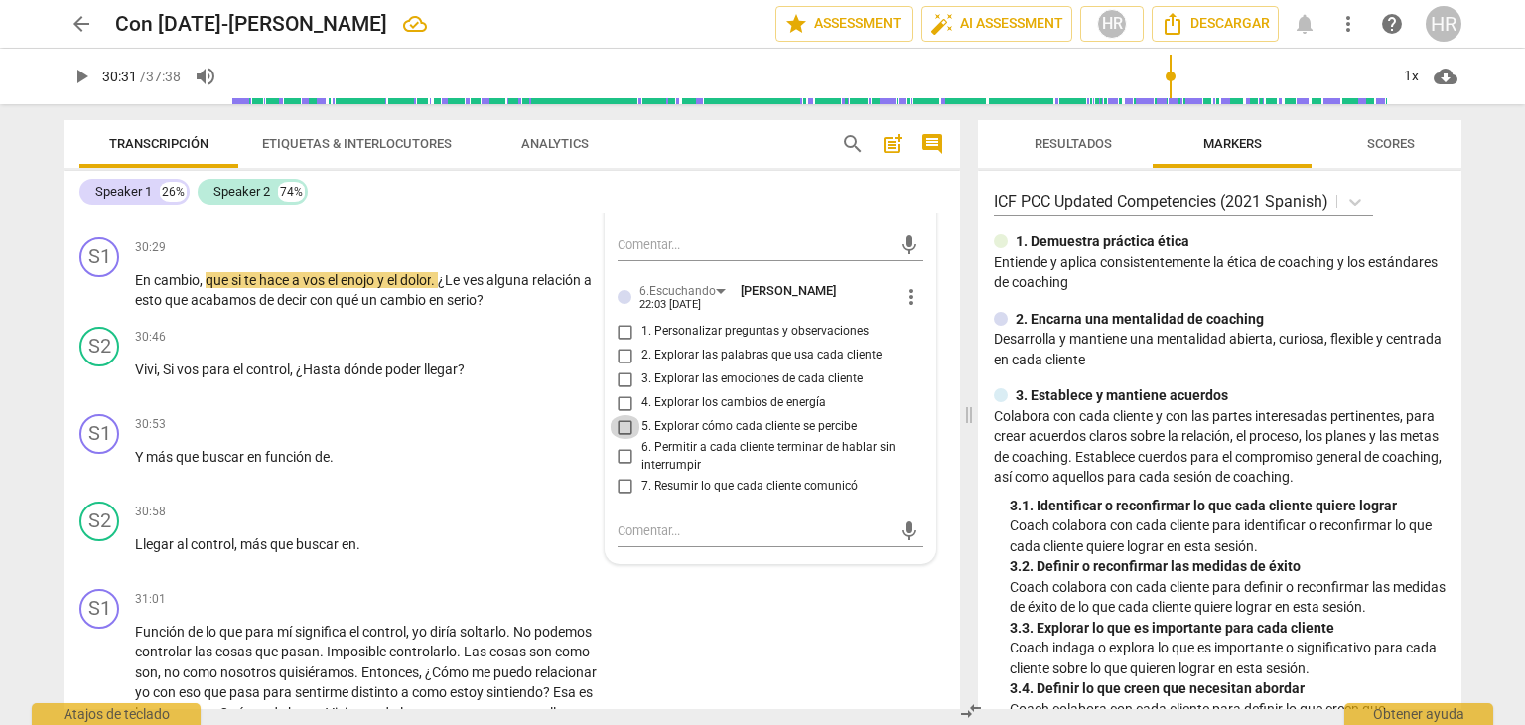
click at [625, 439] on input "5. Explorar cómo cada cliente se percibe" at bounding box center [626, 427] width 32 height 24
checkbox input "true"
click at [86, 72] on span "play_arrow" at bounding box center [82, 77] width 24 height 24
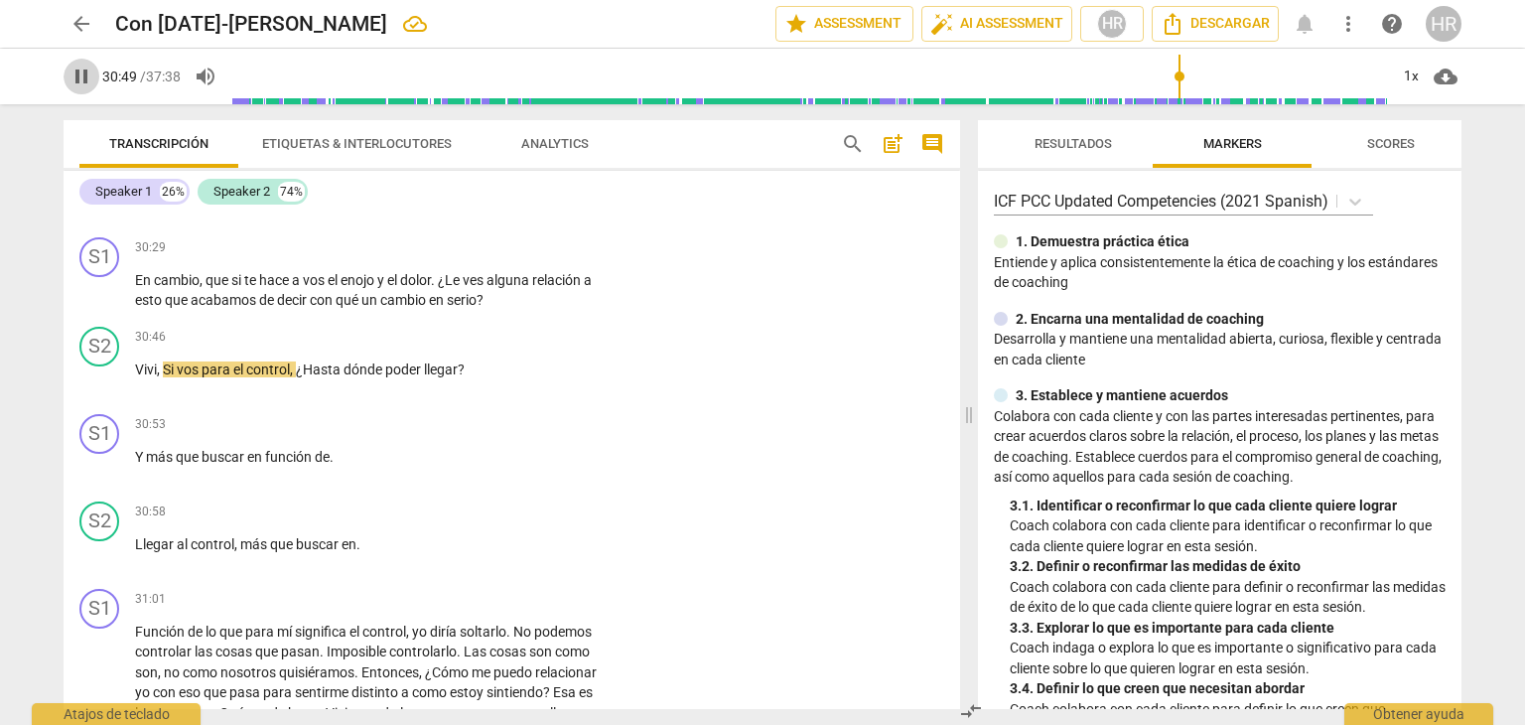
click at [79, 74] on span "pause" at bounding box center [82, 77] width 24 height 24
type input "1850"
click at [471, 258] on div "+" at bounding box center [477, 248] width 20 height 20
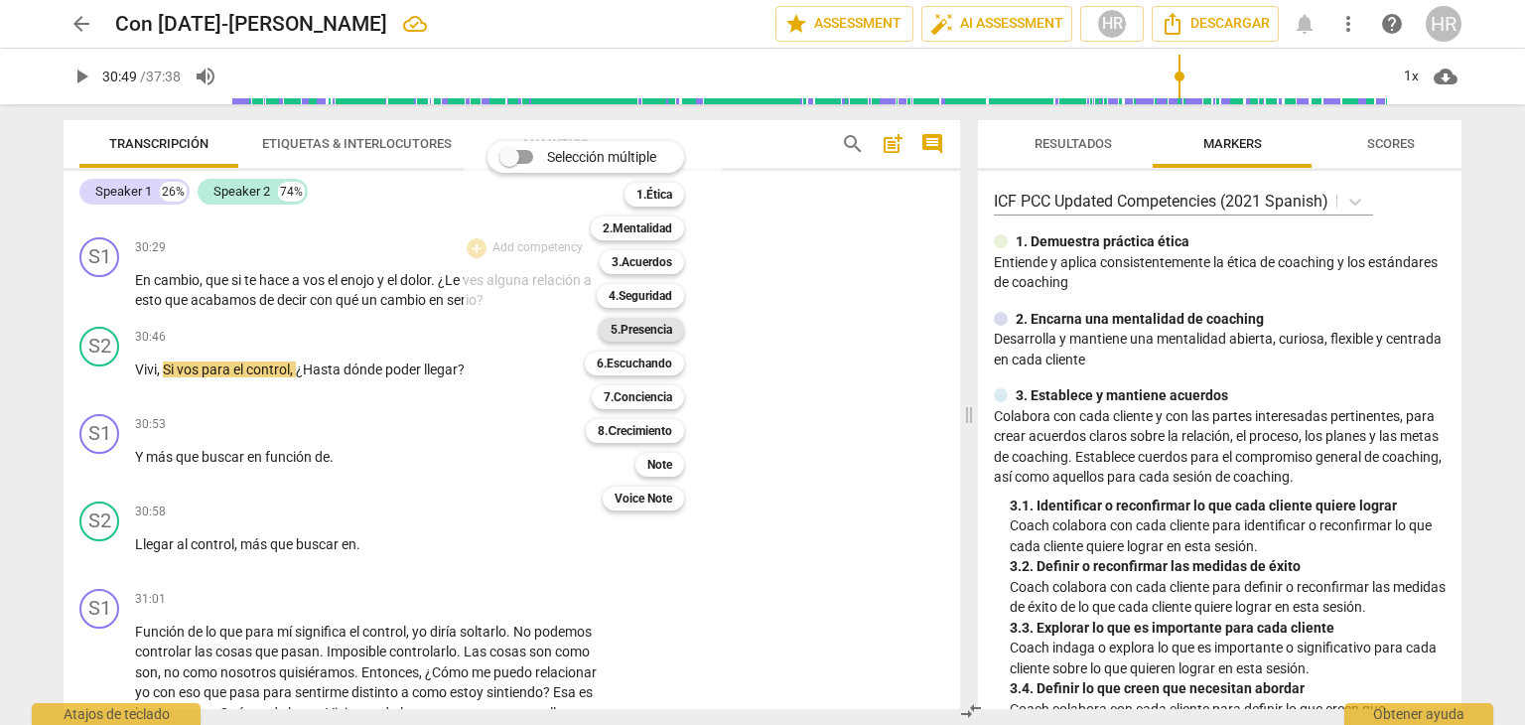
click at [647, 331] on b "5.Presencia" at bounding box center [642, 330] width 62 height 24
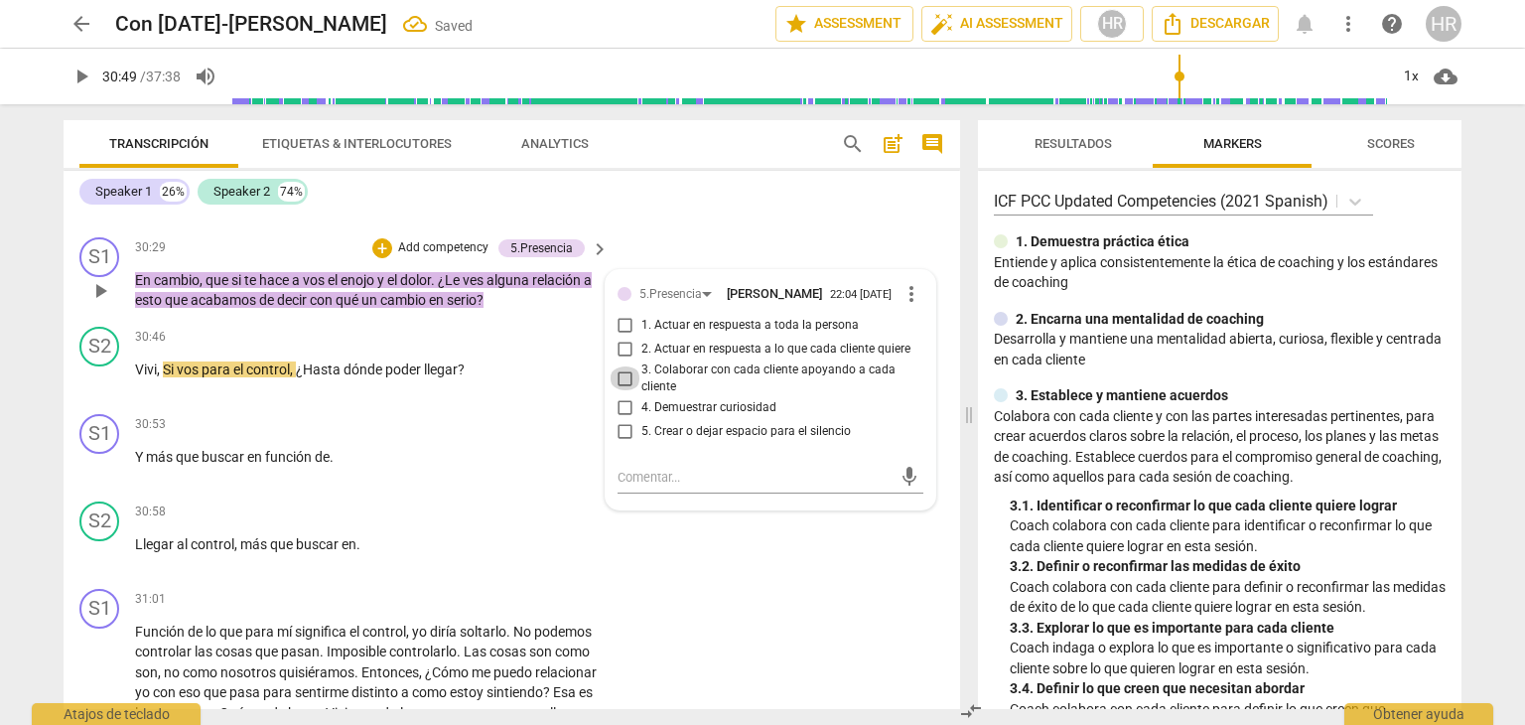
click at [620, 390] on input "3. Colaborar con cada cliente apoyando a cada cliente" at bounding box center [626, 378] width 32 height 24
checkbox input "true"
click at [79, 78] on span "play_arrow" at bounding box center [82, 77] width 24 height 24
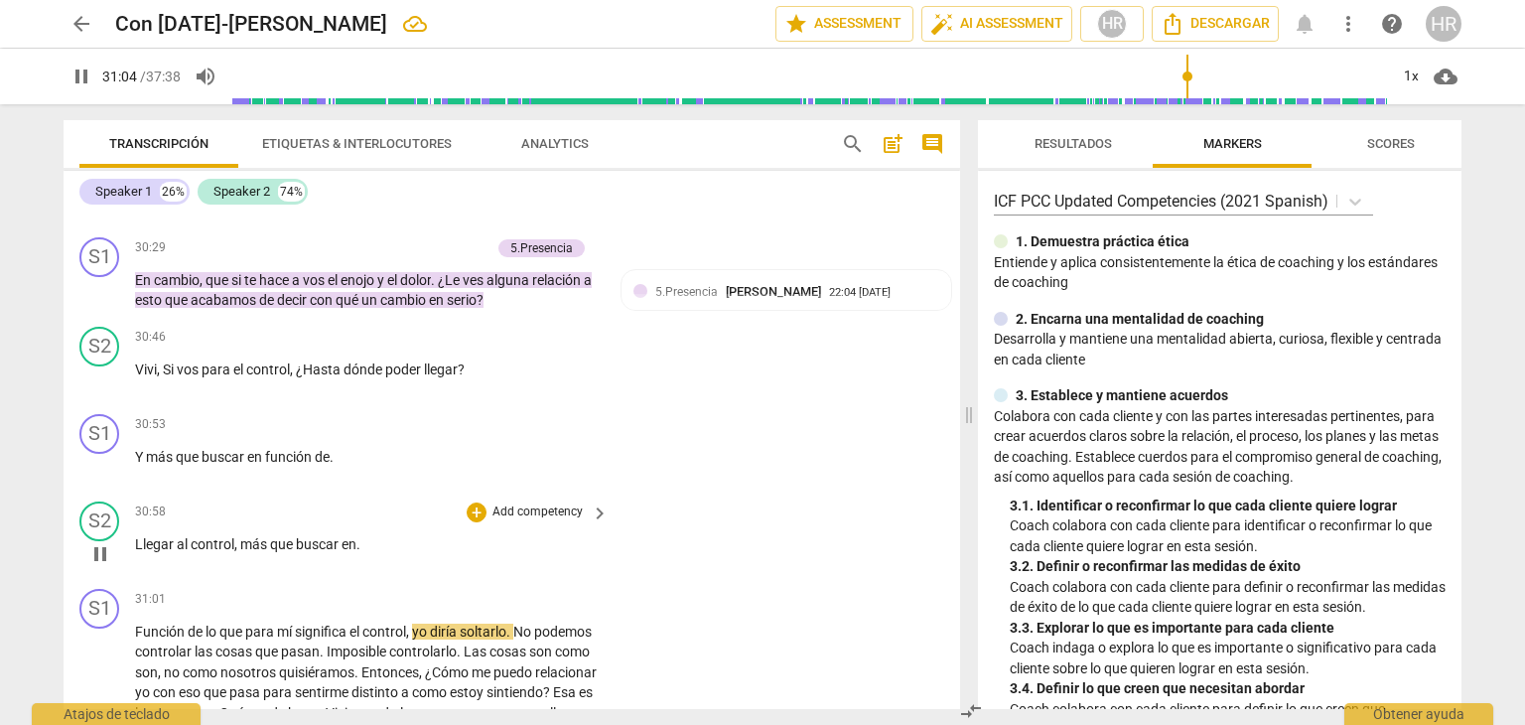
click at [596, 573] on div "30:58 + Add competency keyboard_arrow_right Llegar al control , más que buscar …" at bounding box center [373, 536] width 476 height 71
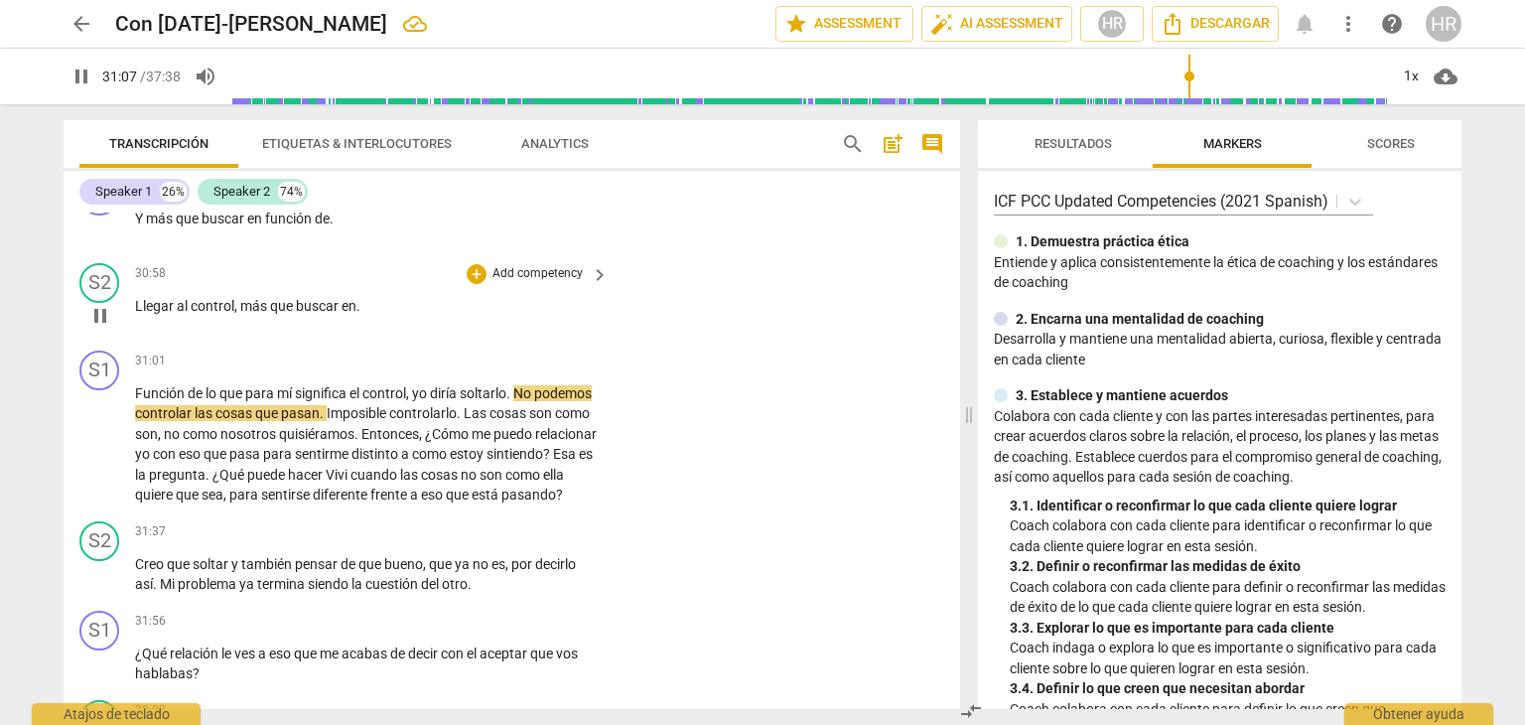
scroll to position [10530, 0]
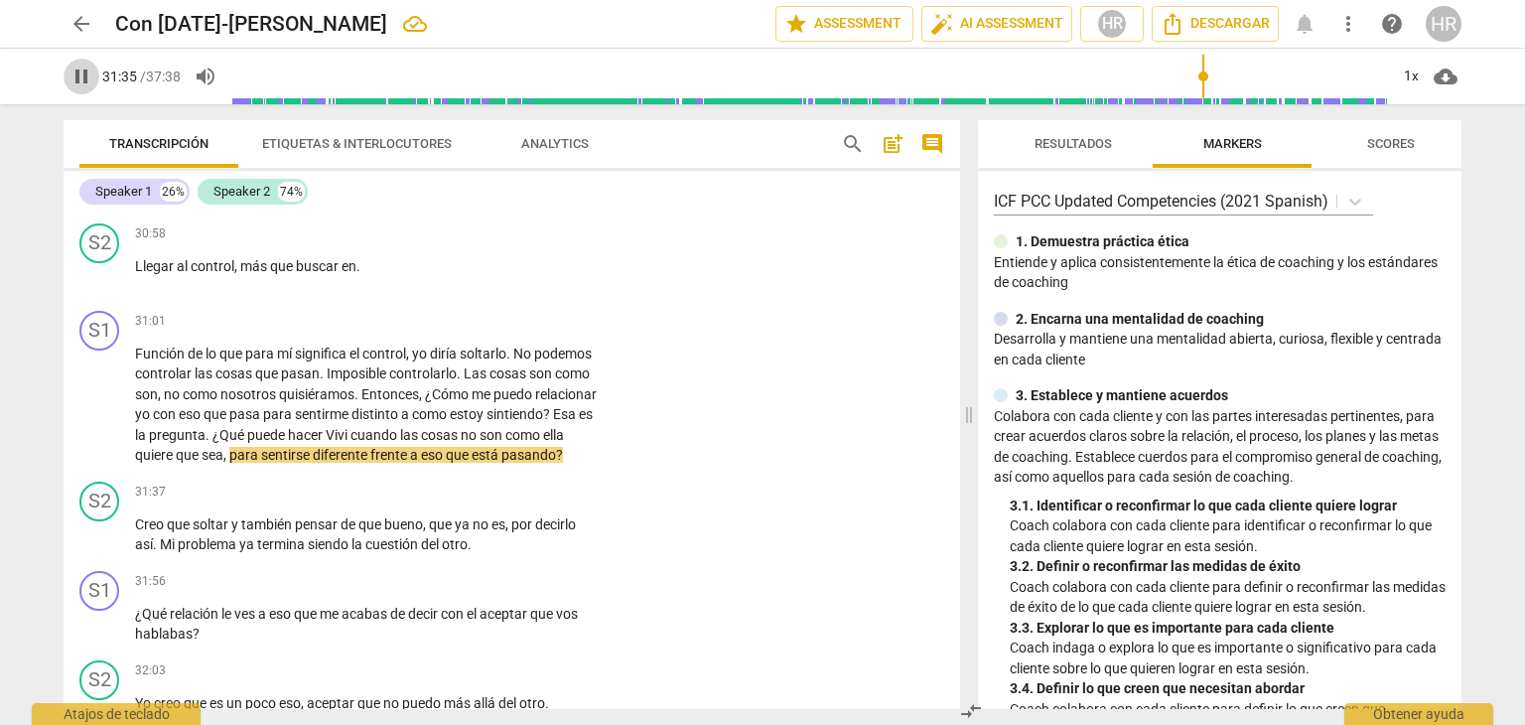
click at [85, 72] on span "pause" at bounding box center [82, 77] width 24 height 24
type input "1896"
click at [477, 332] on div "+" at bounding box center [477, 322] width 20 height 20
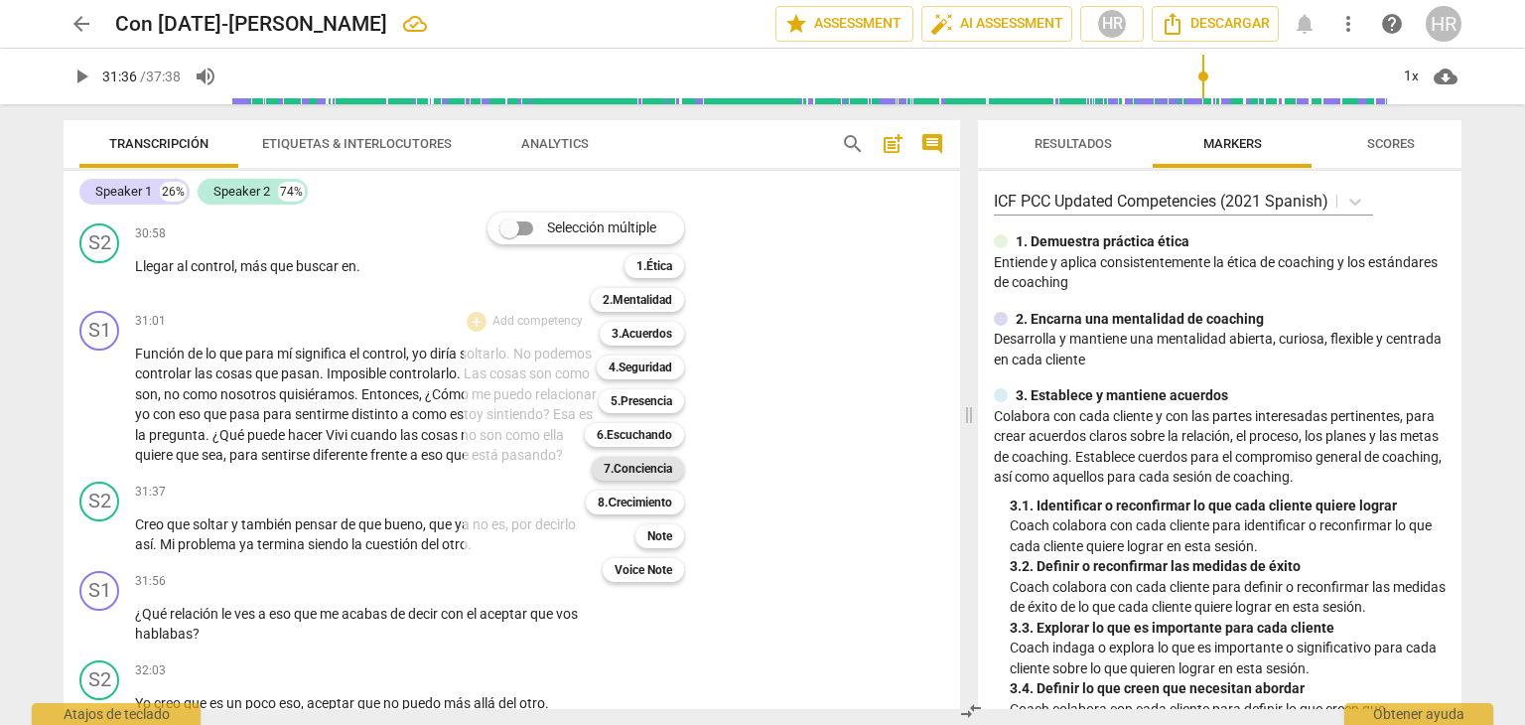
click at [662, 471] on b "7.Conciencia" at bounding box center [638, 469] width 69 height 24
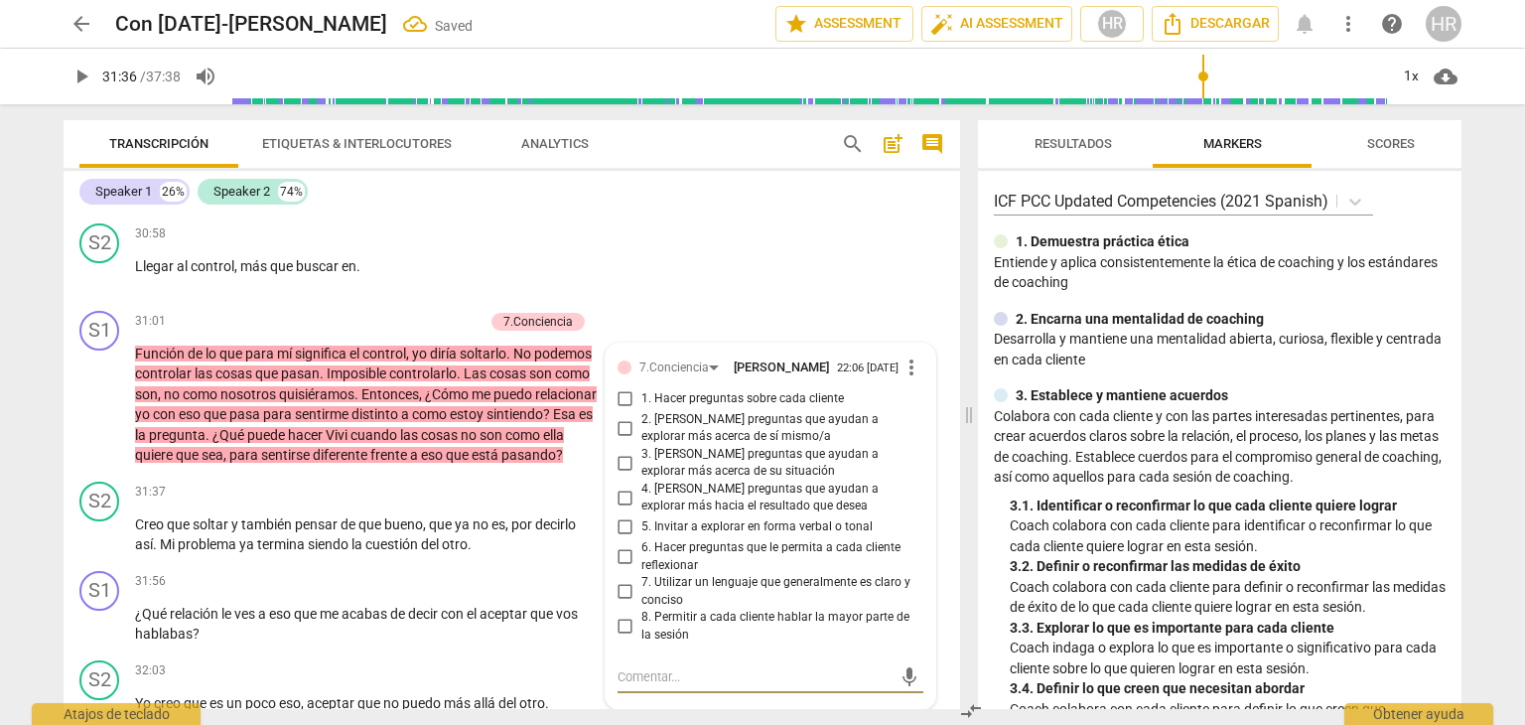
scroll to position [10830, 0]
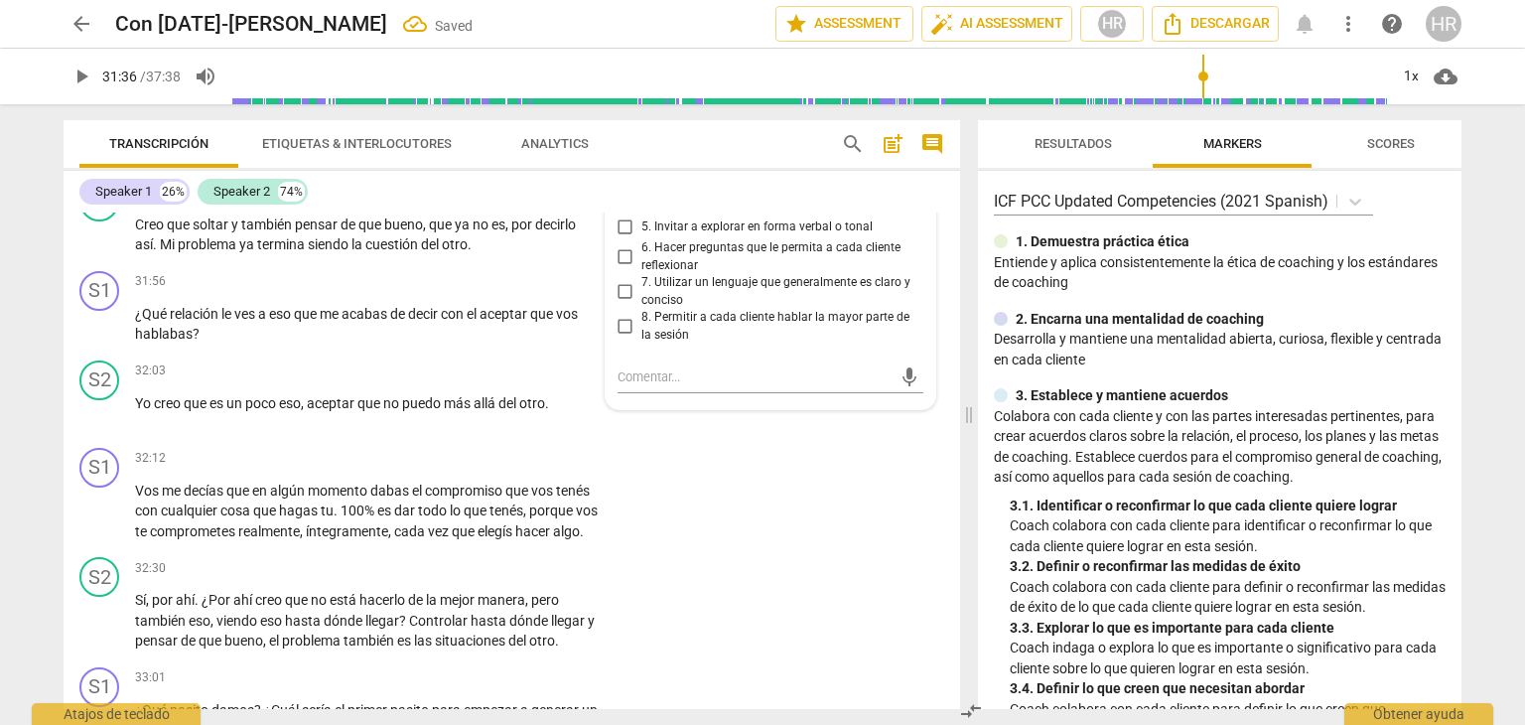
click at [919, 410] on div "7.Conciencia Hortensia Rojas Jaimes 22:06 09-02-2025 more_vert 1. Hacer pregunt…" at bounding box center [771, 227] width 330 height 366
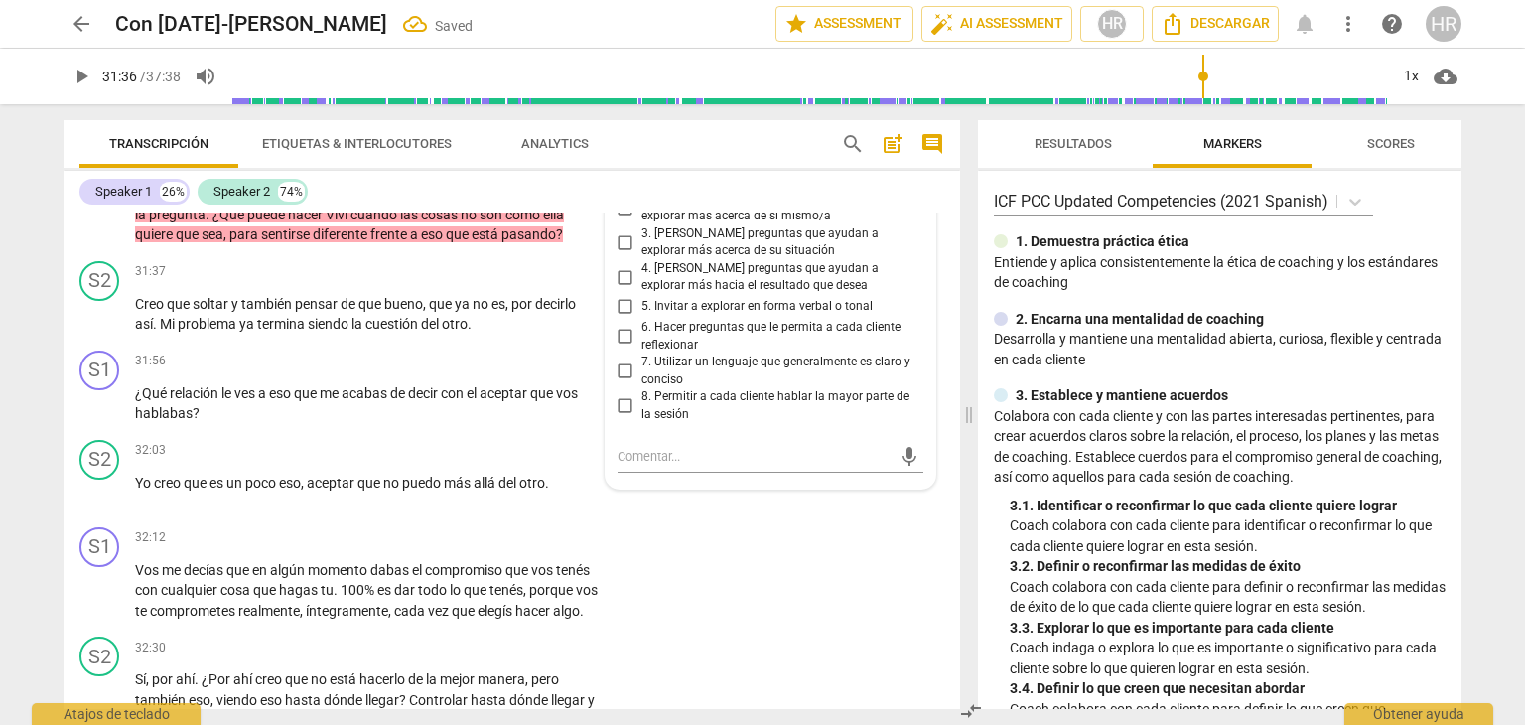
scroll to position [10711, 0]
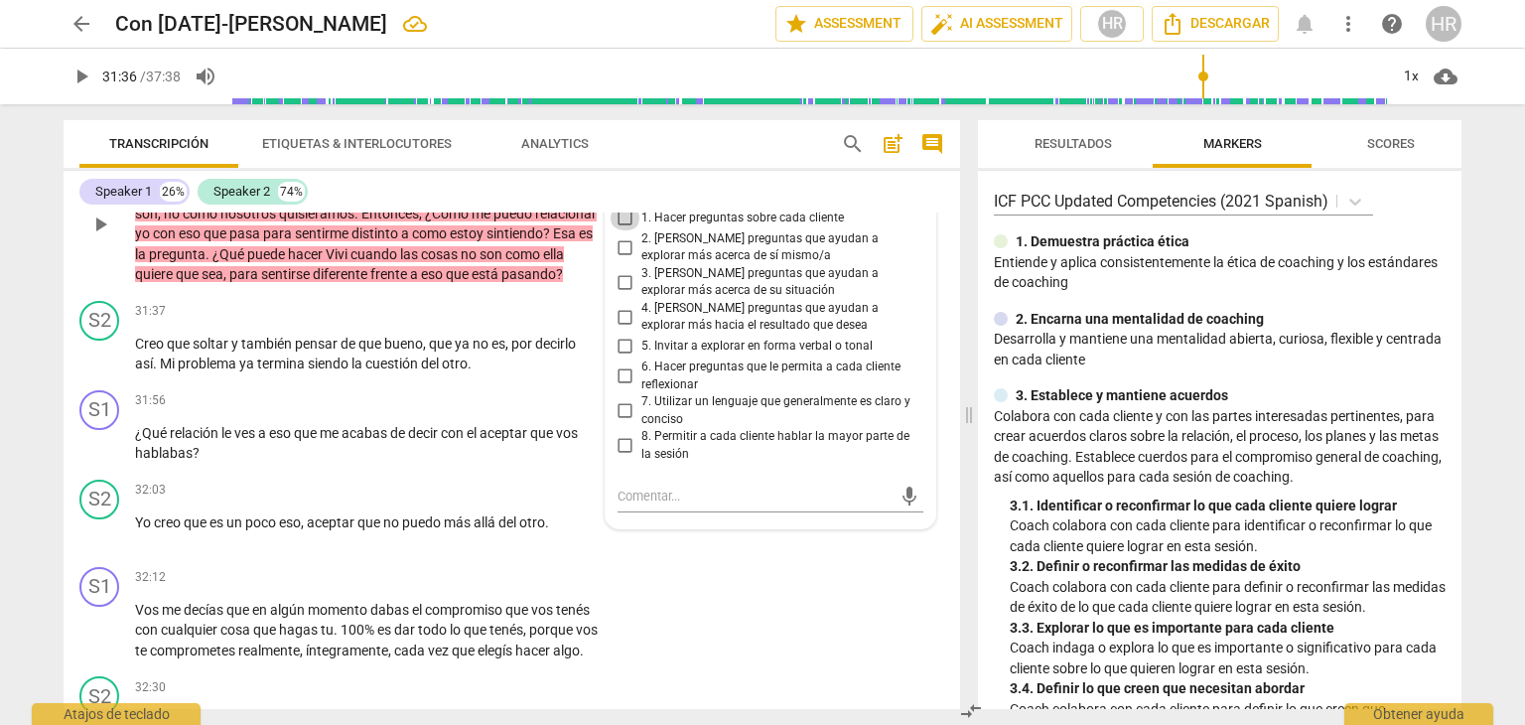
click at [622, 230] on input "1. Hacer preguntas sobre cada cliente" at bounding box center [626, 219] width 32 height 24
checkbox input "true"
click at [624, 259] on input "2. [PERSON_NAME] preguntas que ayudan a explorar más acerca de sí mismo/a" at bounding box center [626, 247] width 32 height 24
checkbox input "true"
click at [83, 71] on span "play_arrow" at bounding box center [82, 77] width 24 height 24
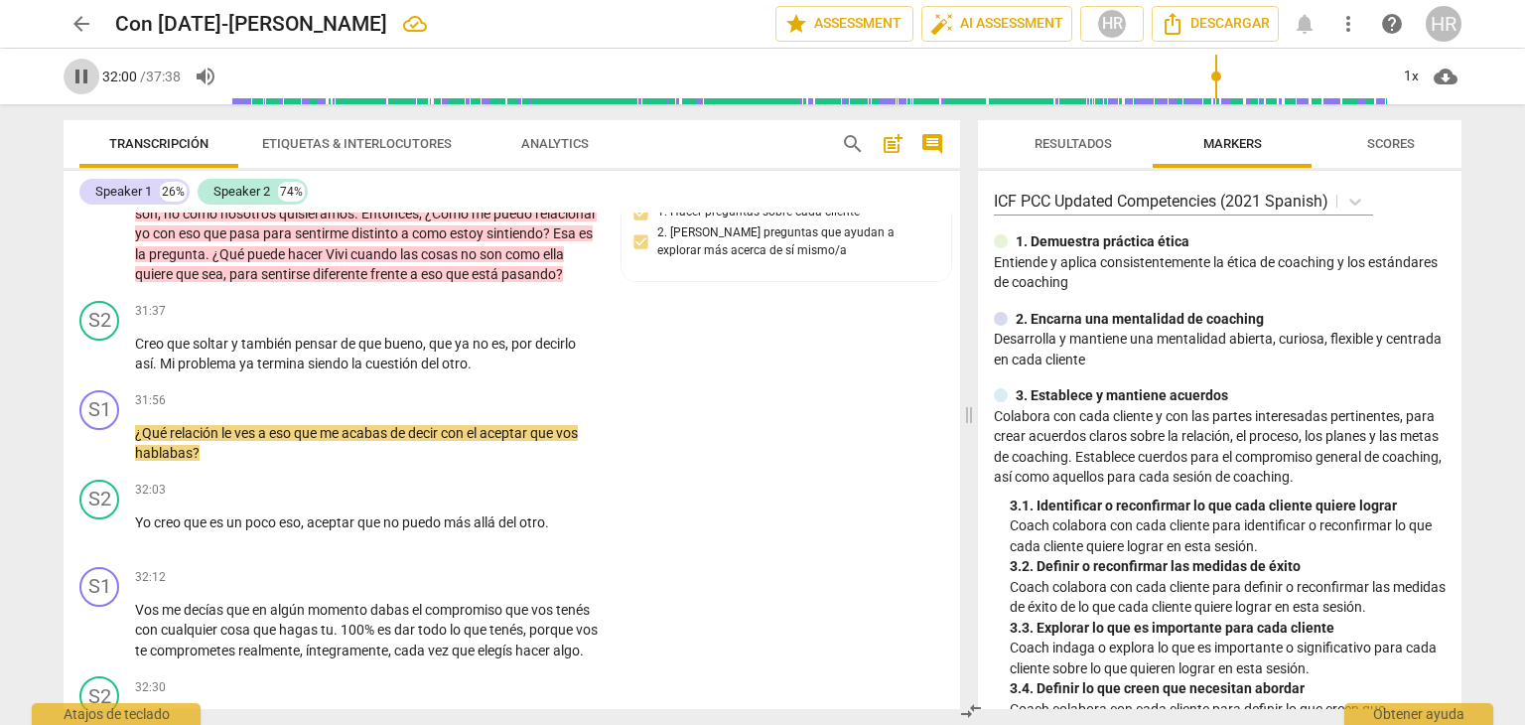
click at [76, 72] on span "pause" at bounding box center [82, 77] width 24 height 24
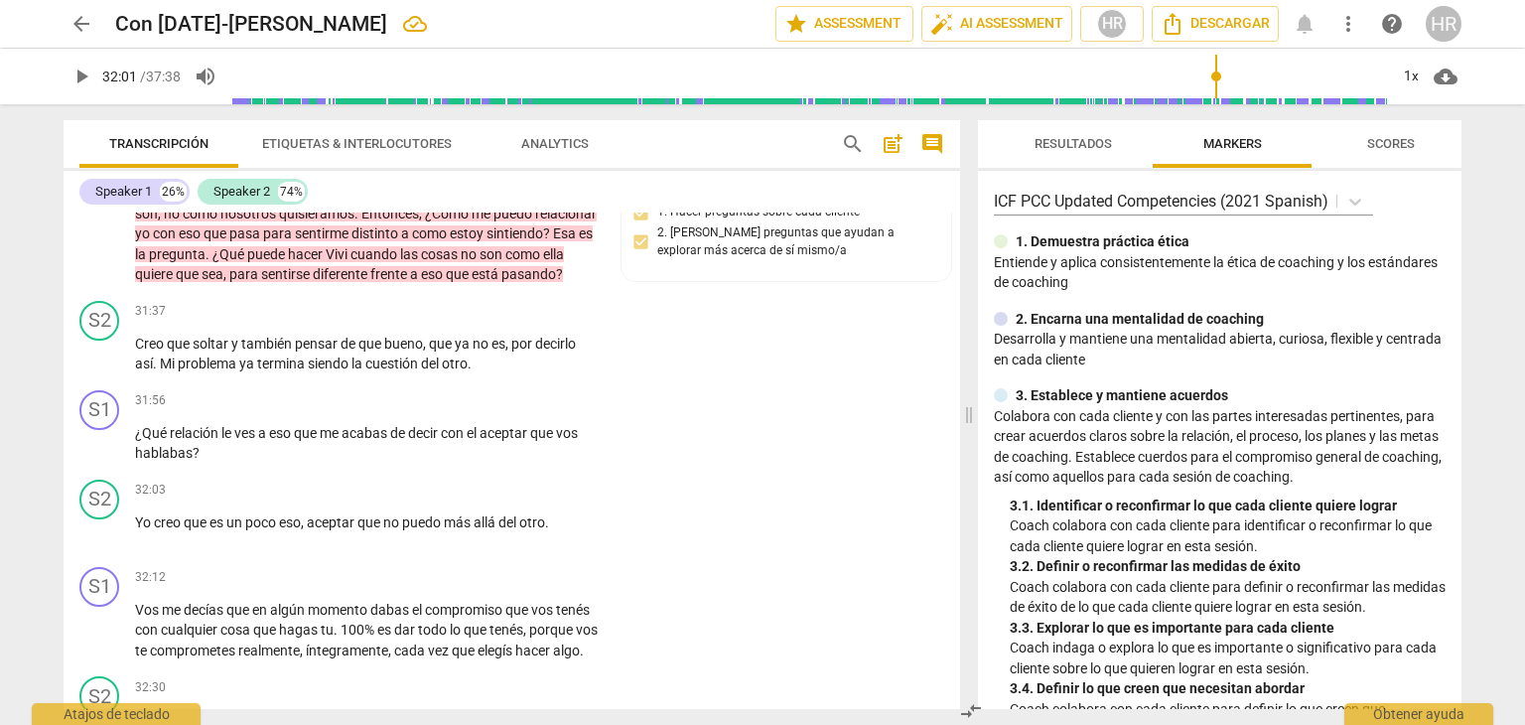
type input "1921"
click at [470, 322] on div "+" at bounding box center [477, 312] width 20 height 20
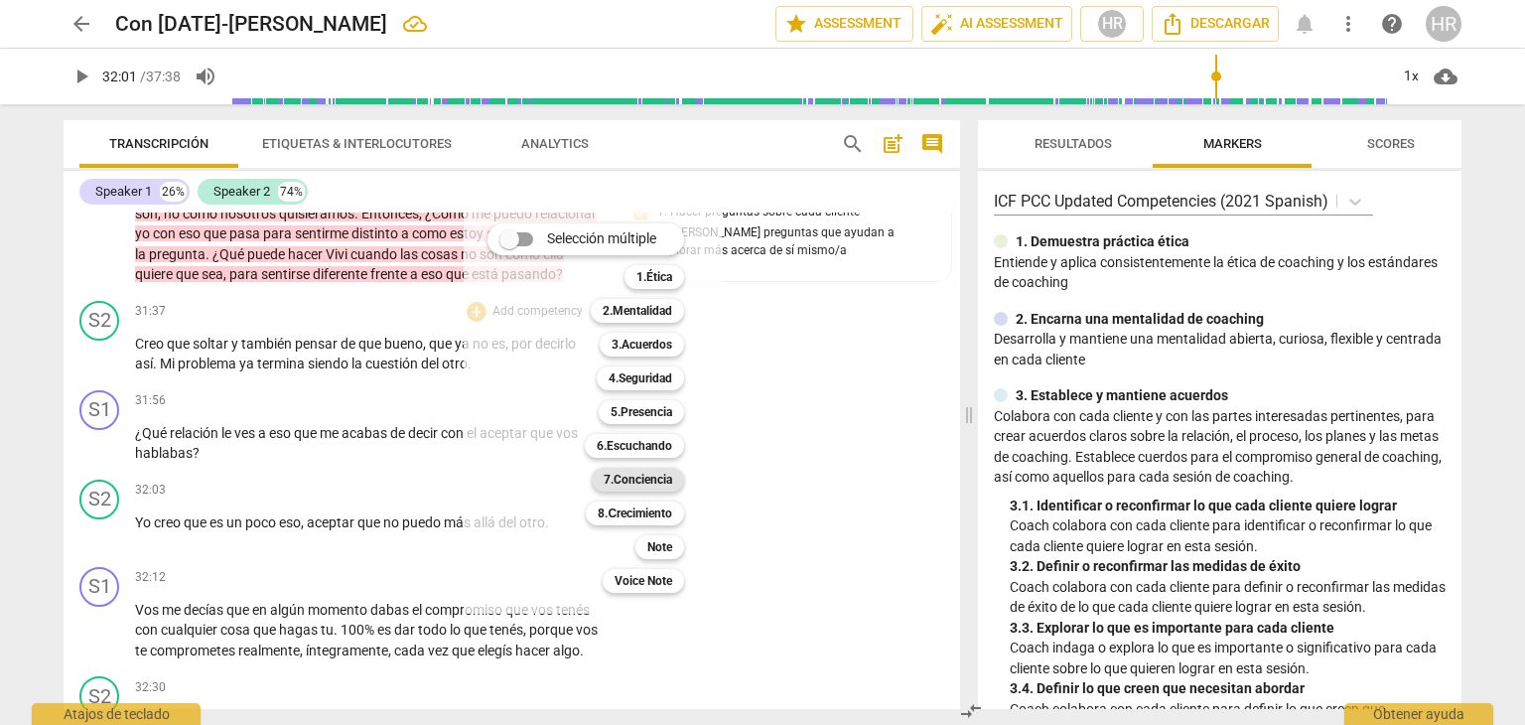
click at [671, 483] on b "7.Conciencia" at bounding box center [638, 480] width 69 height 24
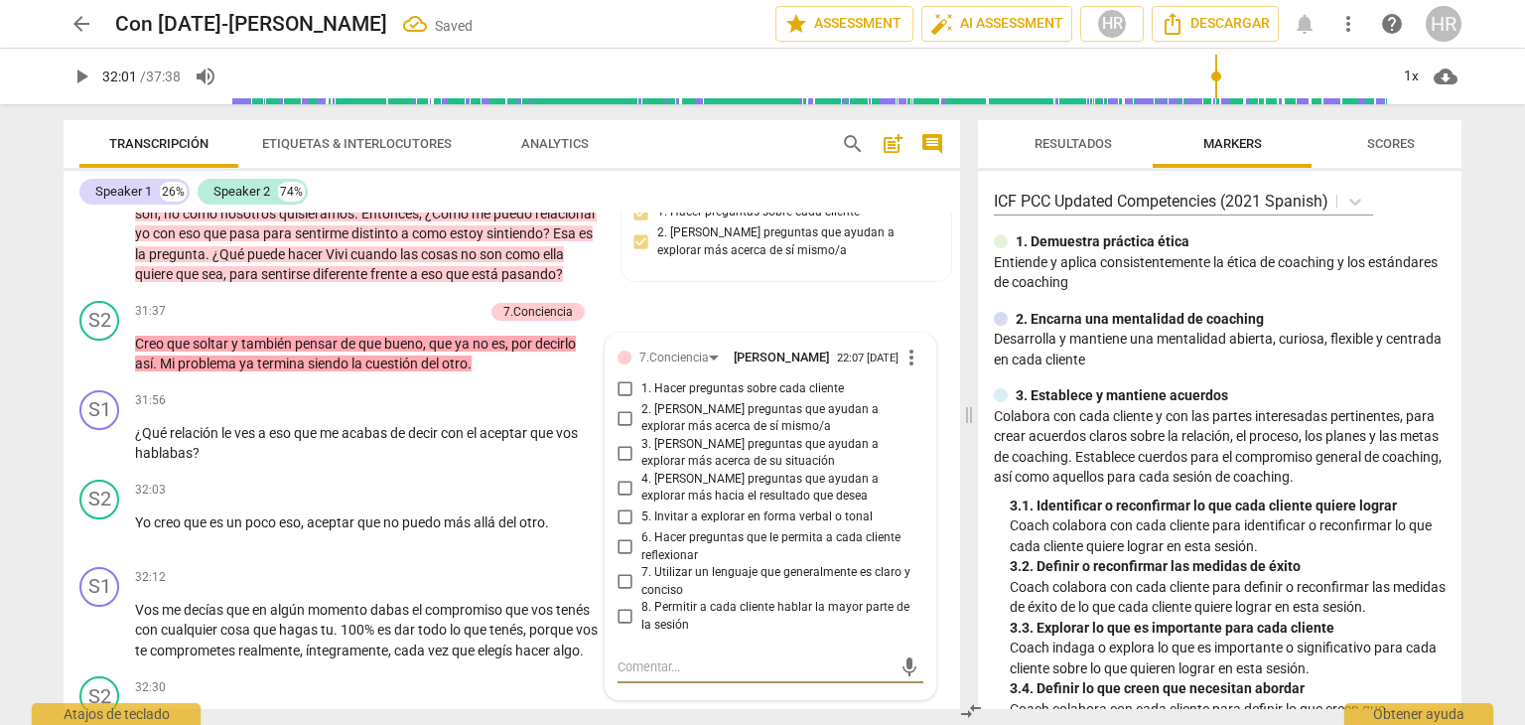
scroll to position [11021, 0]
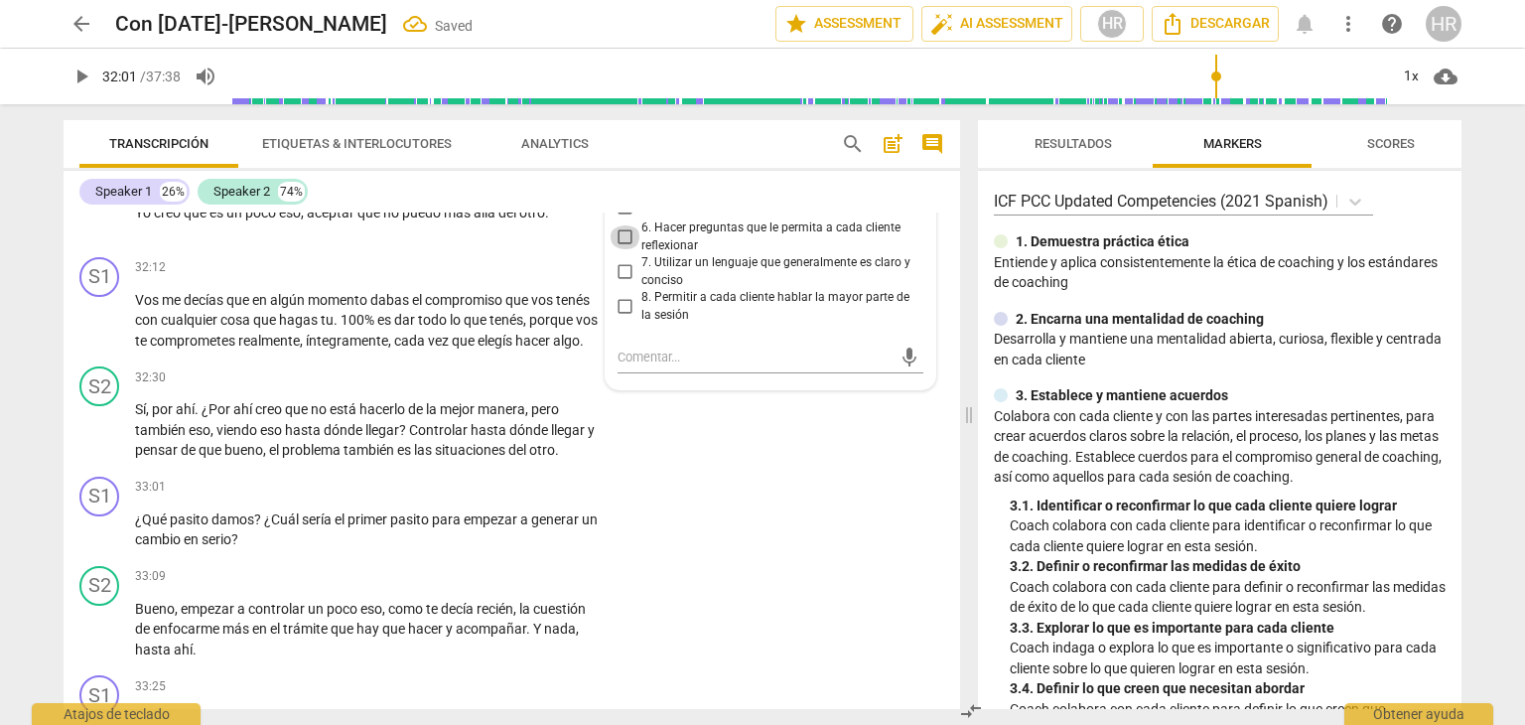
click at [619, 249] on input "6. Hacer preguntas que le permita a cada cliente reflexionar" at bounding box center [626, 237] width 32 height 24
checkbox input "true"
click at [590, 390] on span "keyboard_arrow_right" at bounding box center [600, 378] width 24 height 24
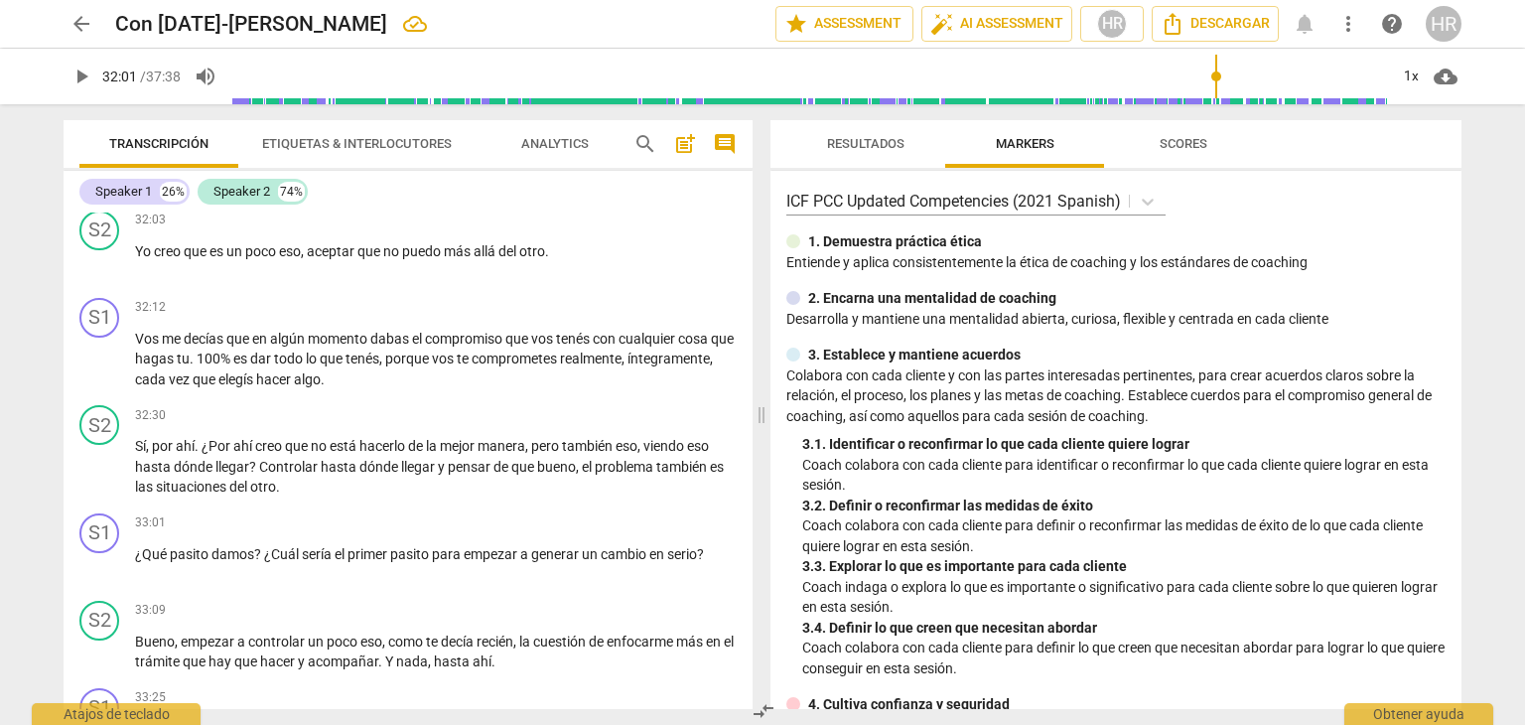
scroll to position [9428, 0]
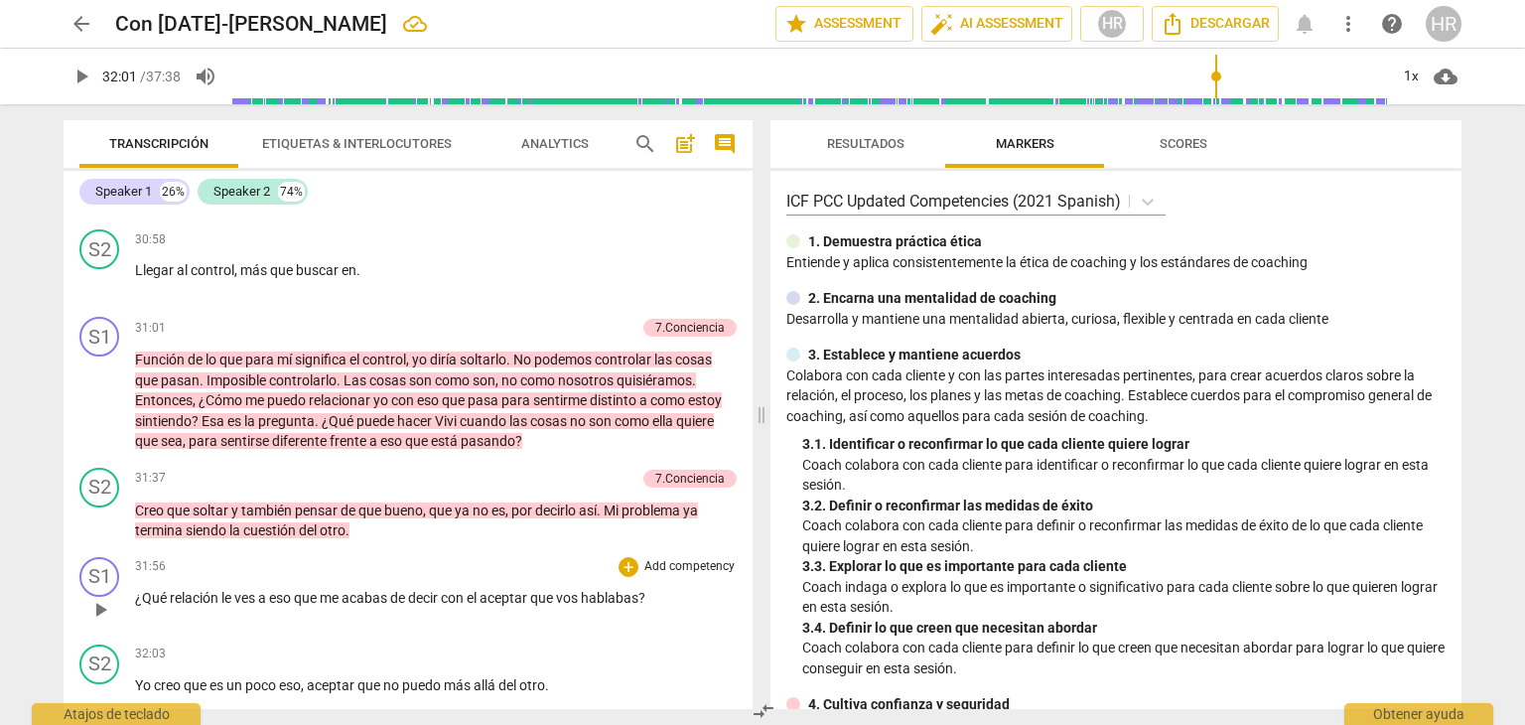
click at [570, 577] on div "31:56 + Add competency keyboard_arrow_right" at bounding box center [436, 567] width 602 height 20
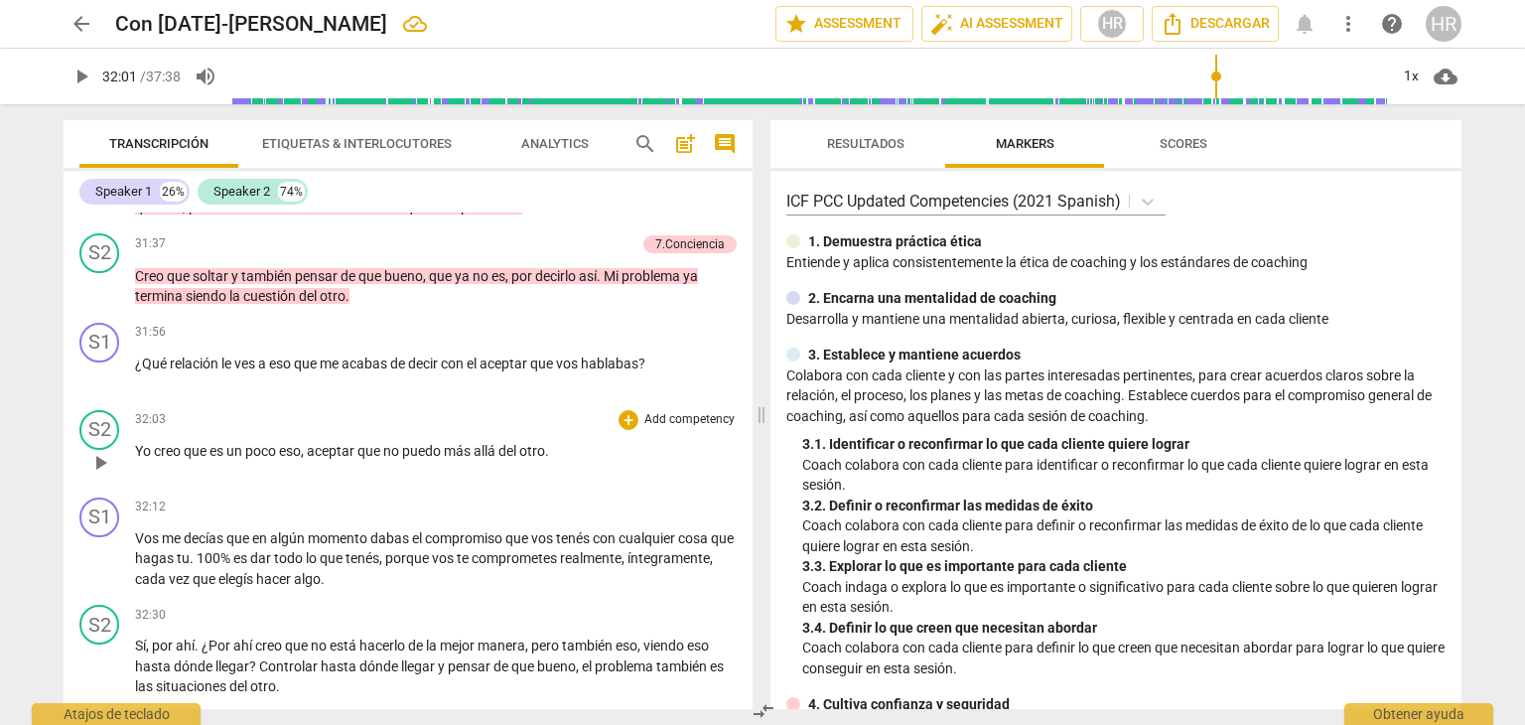
scroll to position [9667, 0]
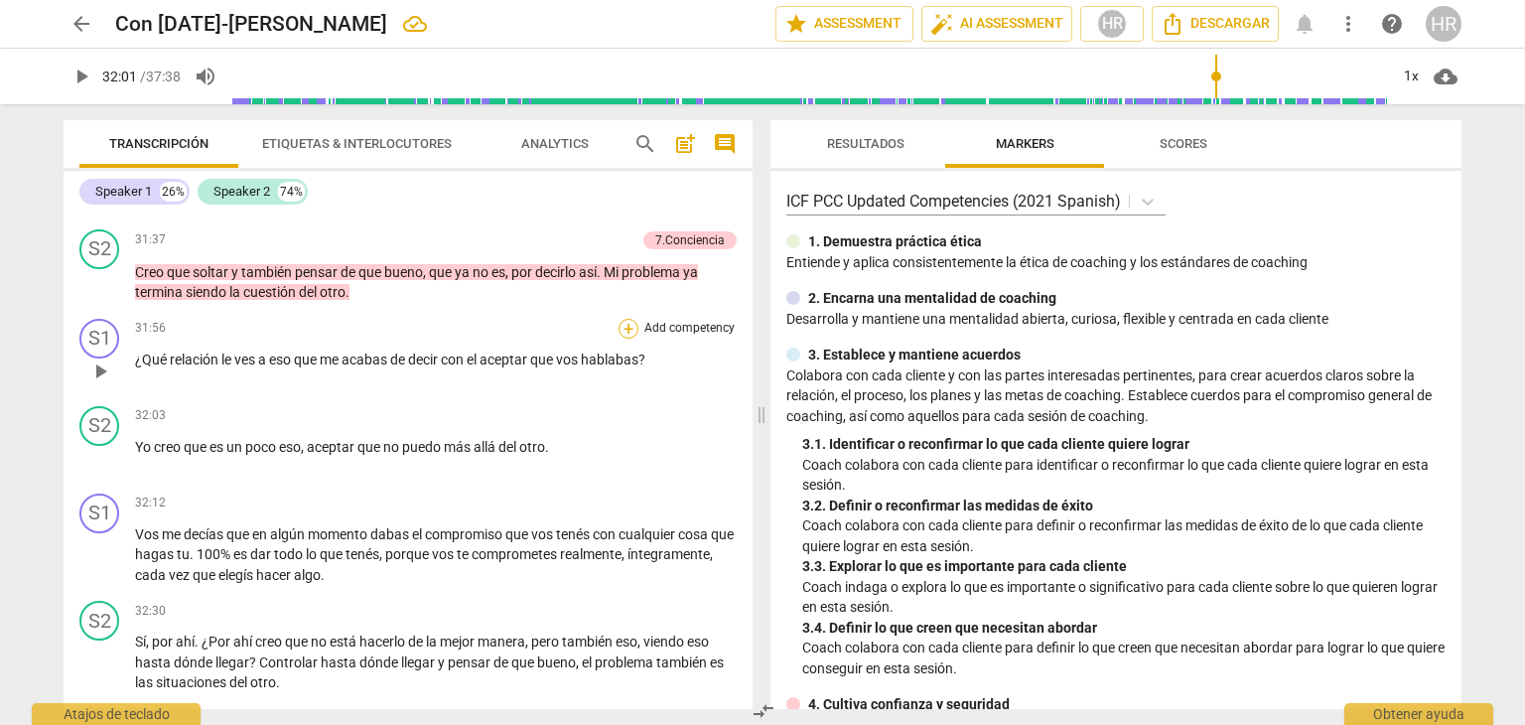
click at [621, 339] on div "+" at bounding box center [629, 329] width 20 height 20
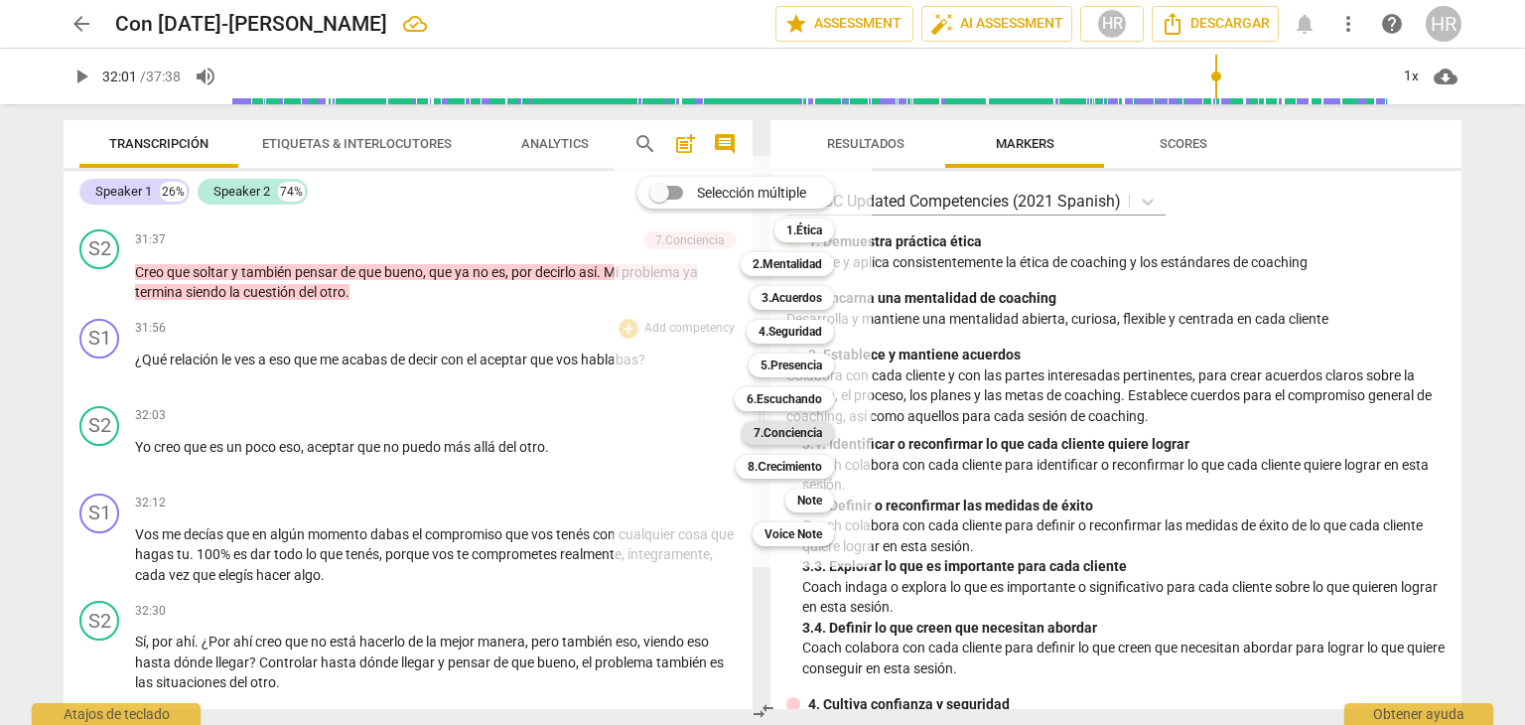
click at [781, 438] on b "7.Conciencia" at bounding box center [788, 433] width 69 height 24
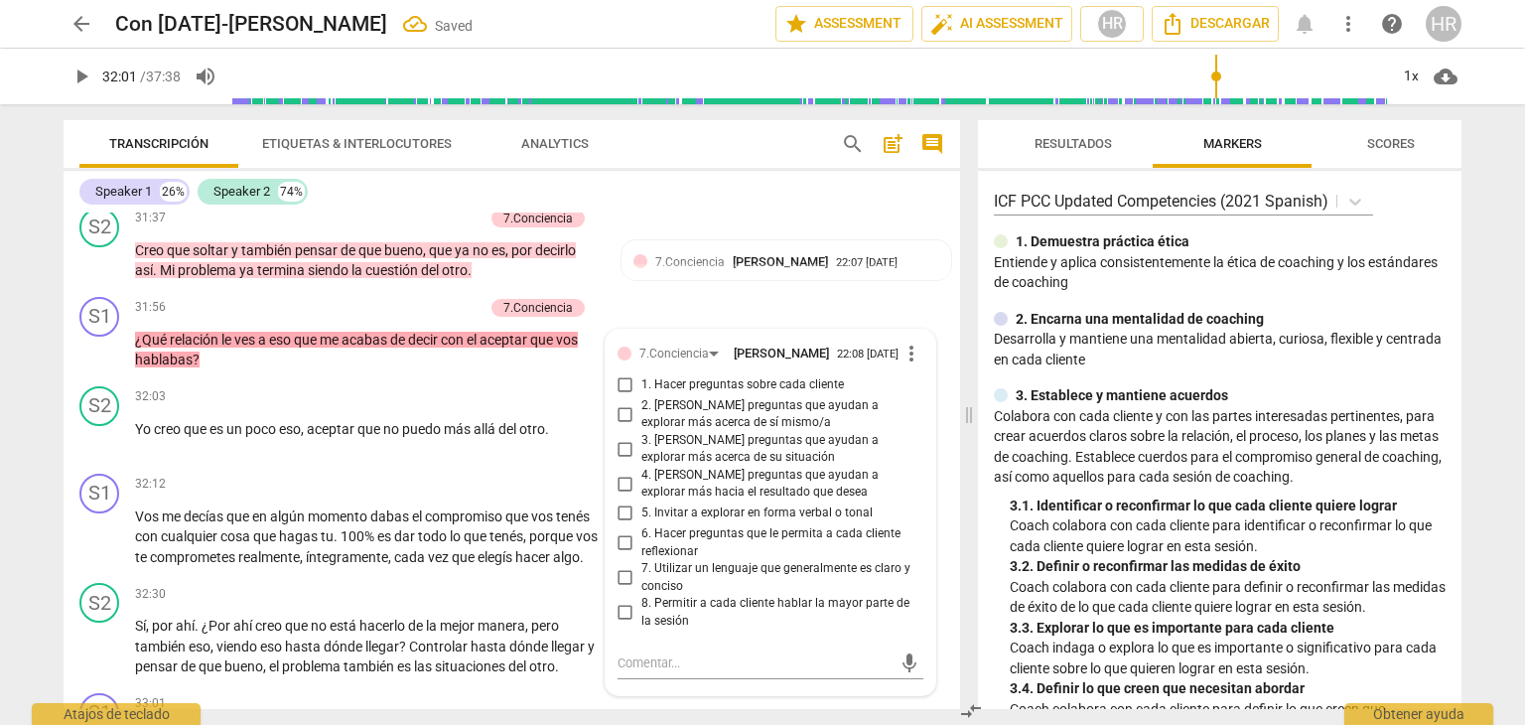
scroll to position [11110, 0]
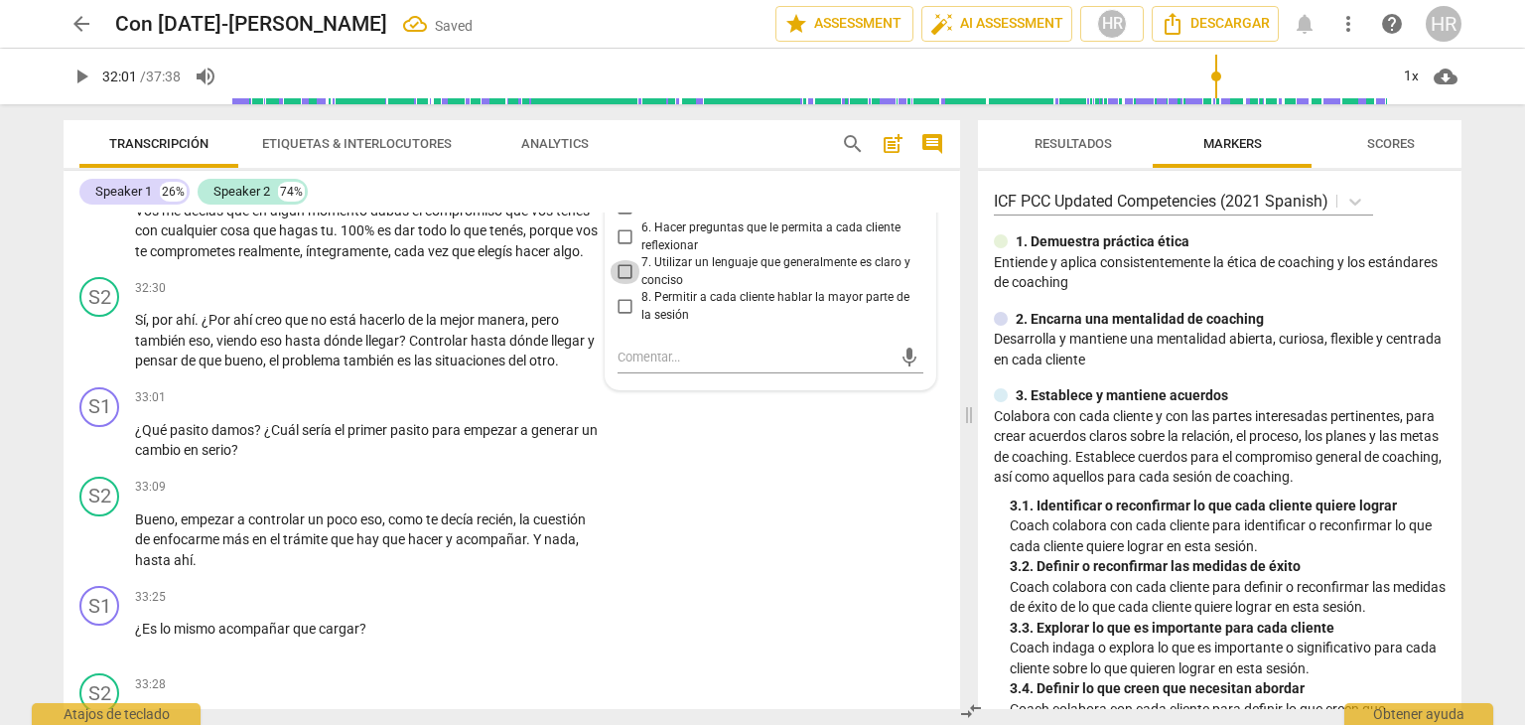
click at [624, 284] on input "7. Utilizar un lenguaje que generalmente es claro y conciso" at bounding box center [626, 272] width 32 height 24
checkbox input "true"
click at [83, 80] on span "play_arrow" at bounding box center [82, 77] width 24 height 24
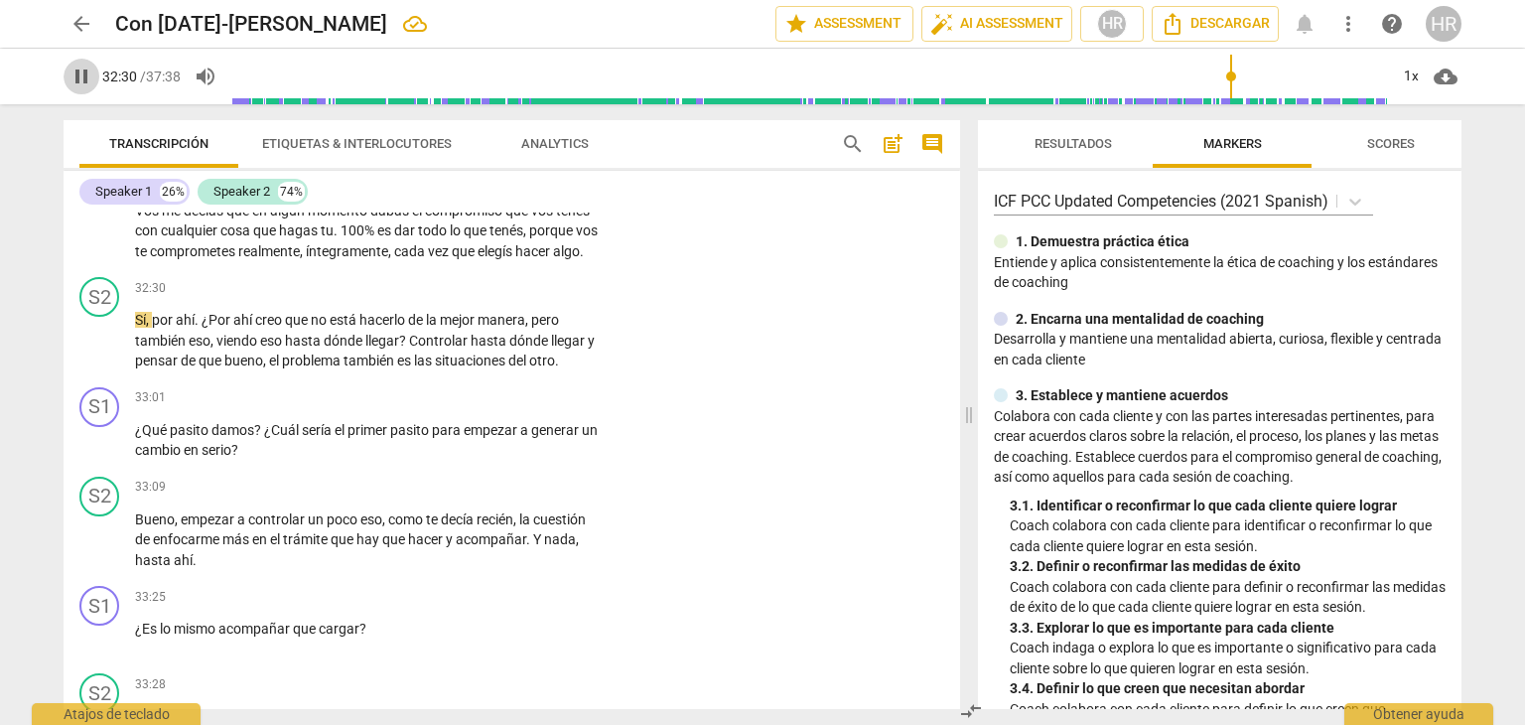
click at [85, 76] on span "pause" at bounding box center [82, 77] width 24 height 24
type input "1951"
click at [474, 189] on div "+" at bounding box center [477, 179] width 20 height 20
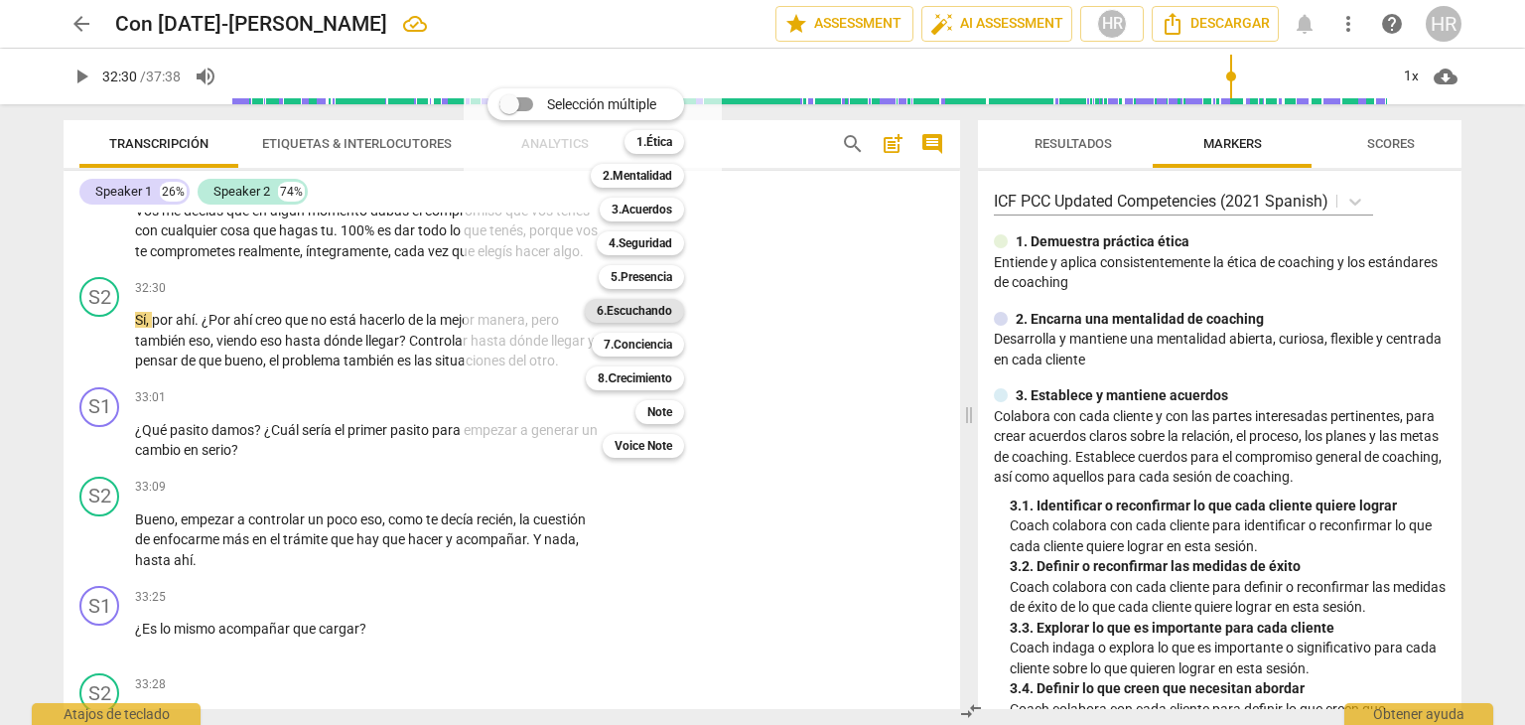
click at [668, 312] on b "6.Escuchando" at bounding box center [634, 311] width 75 height 24
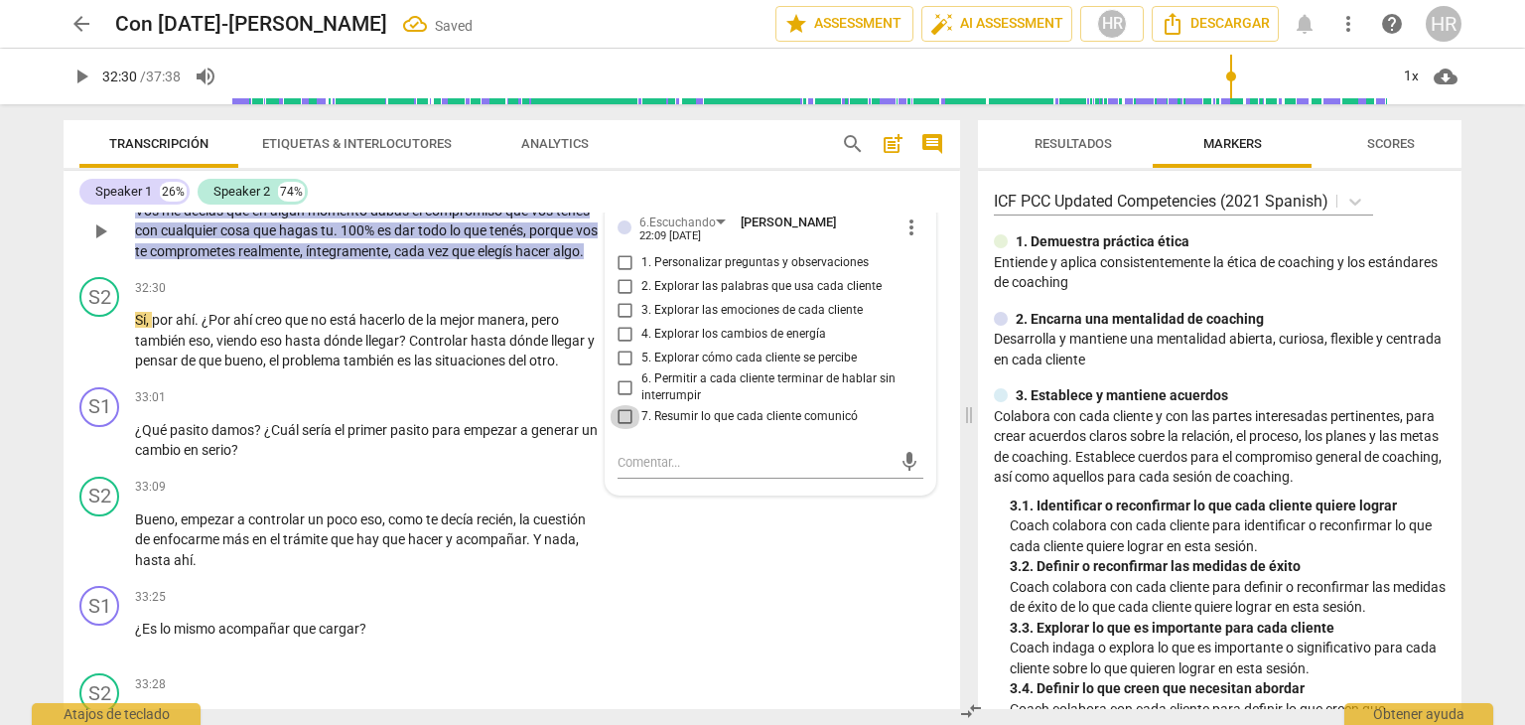
click at [621, 429] on input "7. Resumir lo que cada cliente comunicó" at bounding box center [626, 417] width 32 height 24
checkbox input "true"
click at [83, 75] on span "play_arrow" at bounding box center [82, 77] width 24 height 24
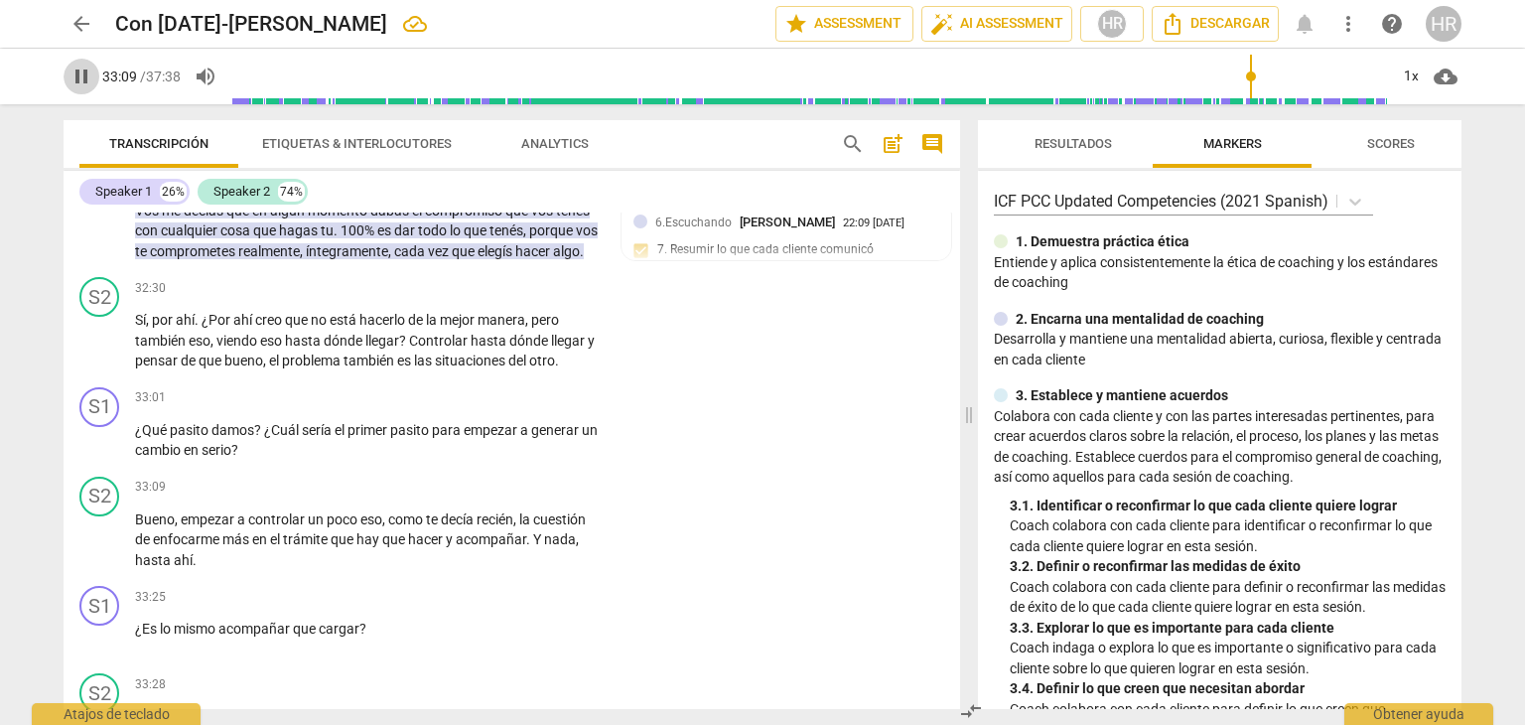
click at [79, 82] on span "pause" at bounding box center [82, 77] width 24 height 24
type input "1989"
click at [477, 408] on div "+" at bounding box center [477, 398] width 20 height 20
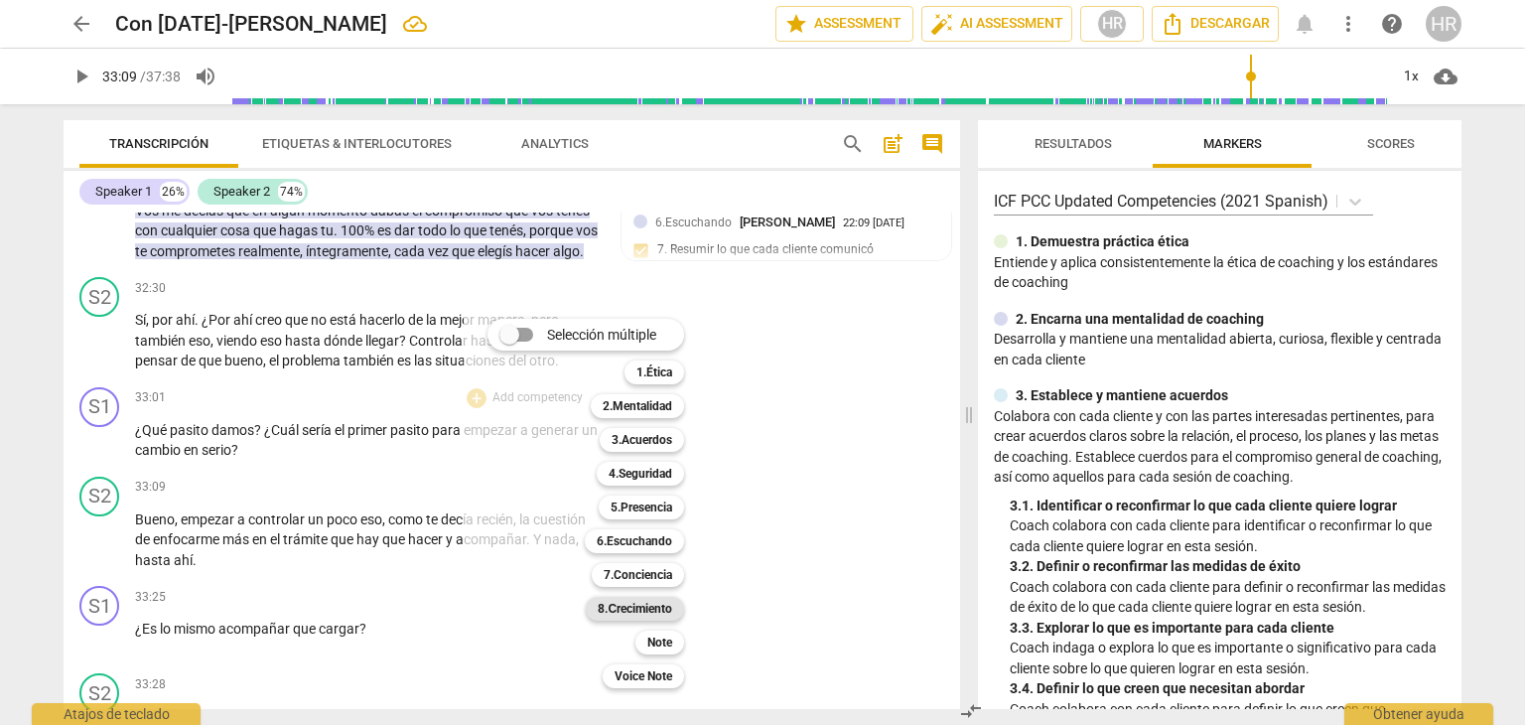
click at [661, 605] on b "8.Сrecimiento" at bounding box center [635, 609] width 74 height 24
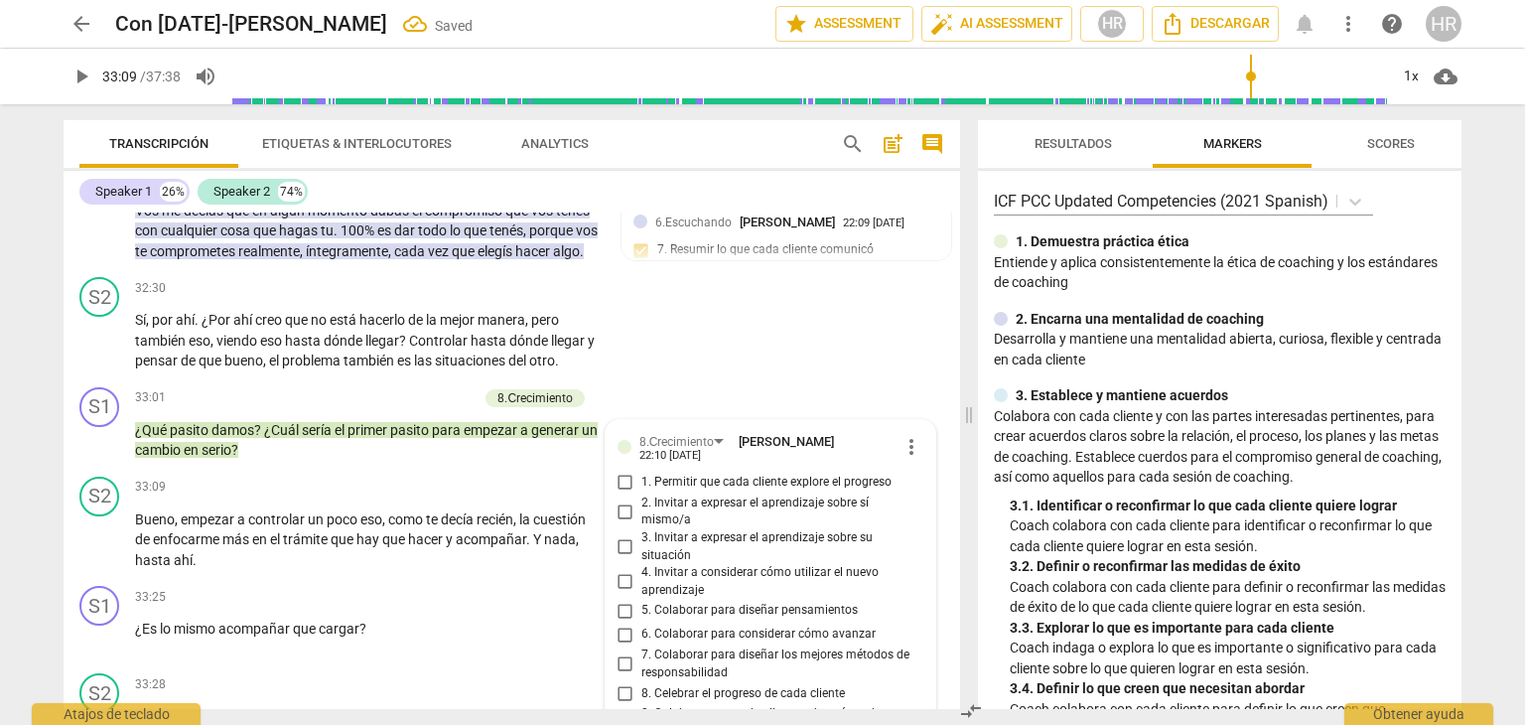
scroll to position [11538, 0]
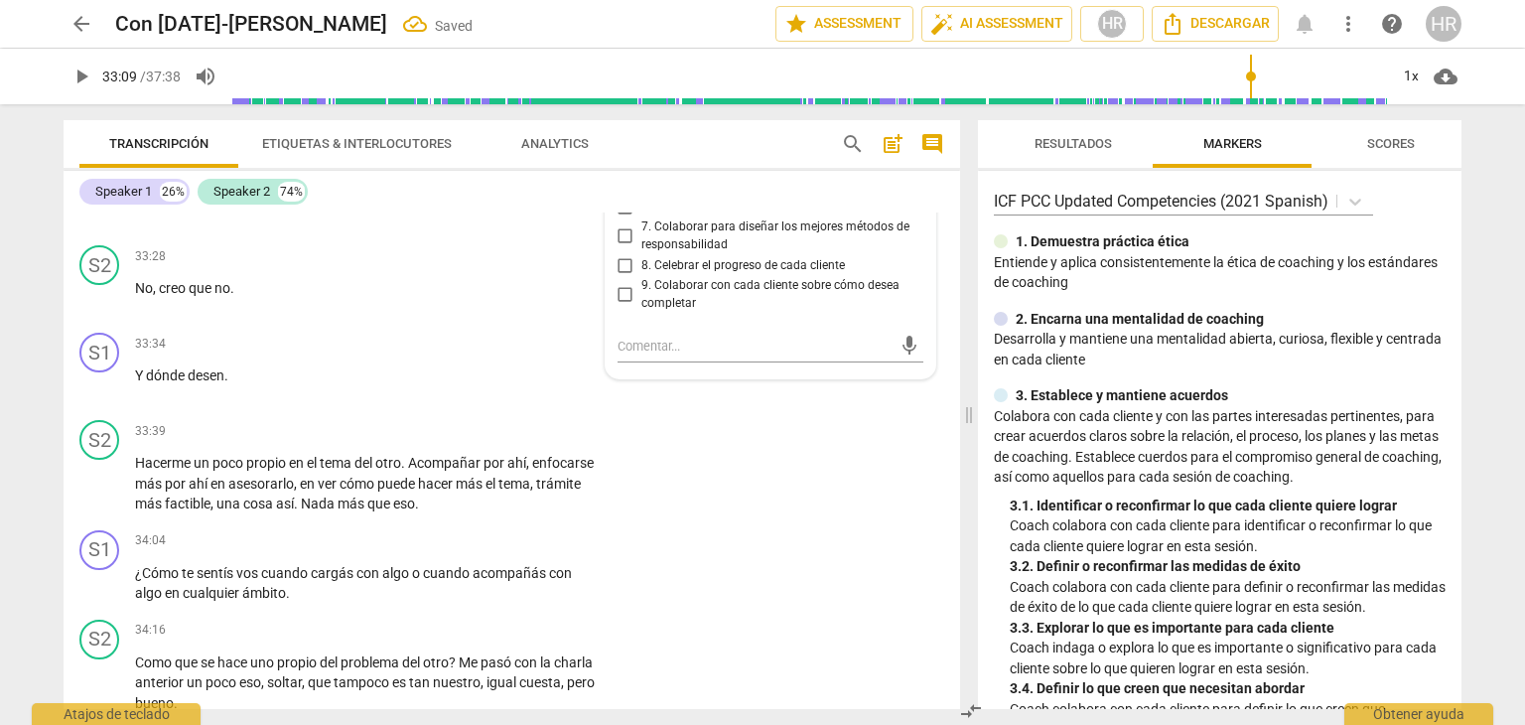
click at [922, 378] on div "8.Сrecimiento Hortensia Rojas Jaimes 22:10 09-02-2025 more_vert 1. Permitir que…" at bounding box center [771, 185] width 330 height 386
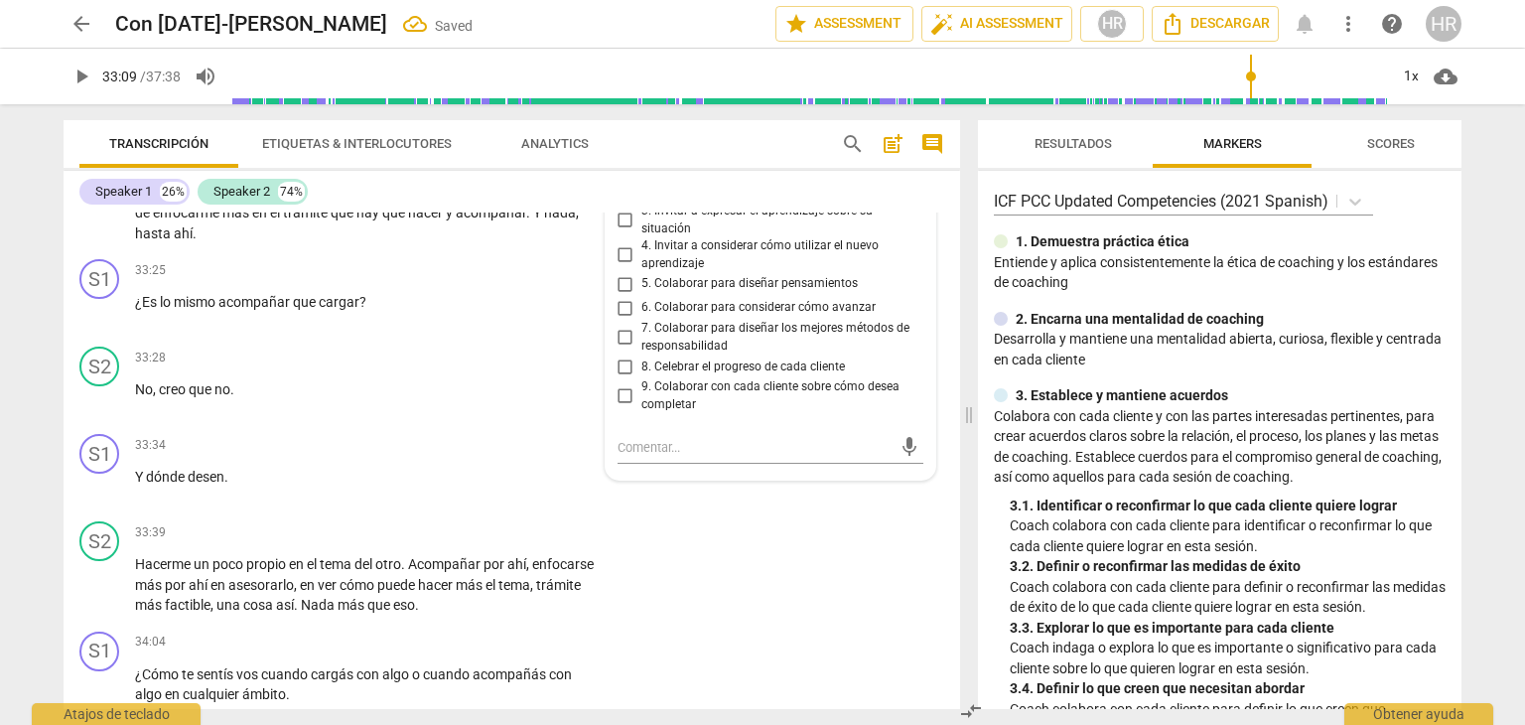
scroll to position [11419, 0]
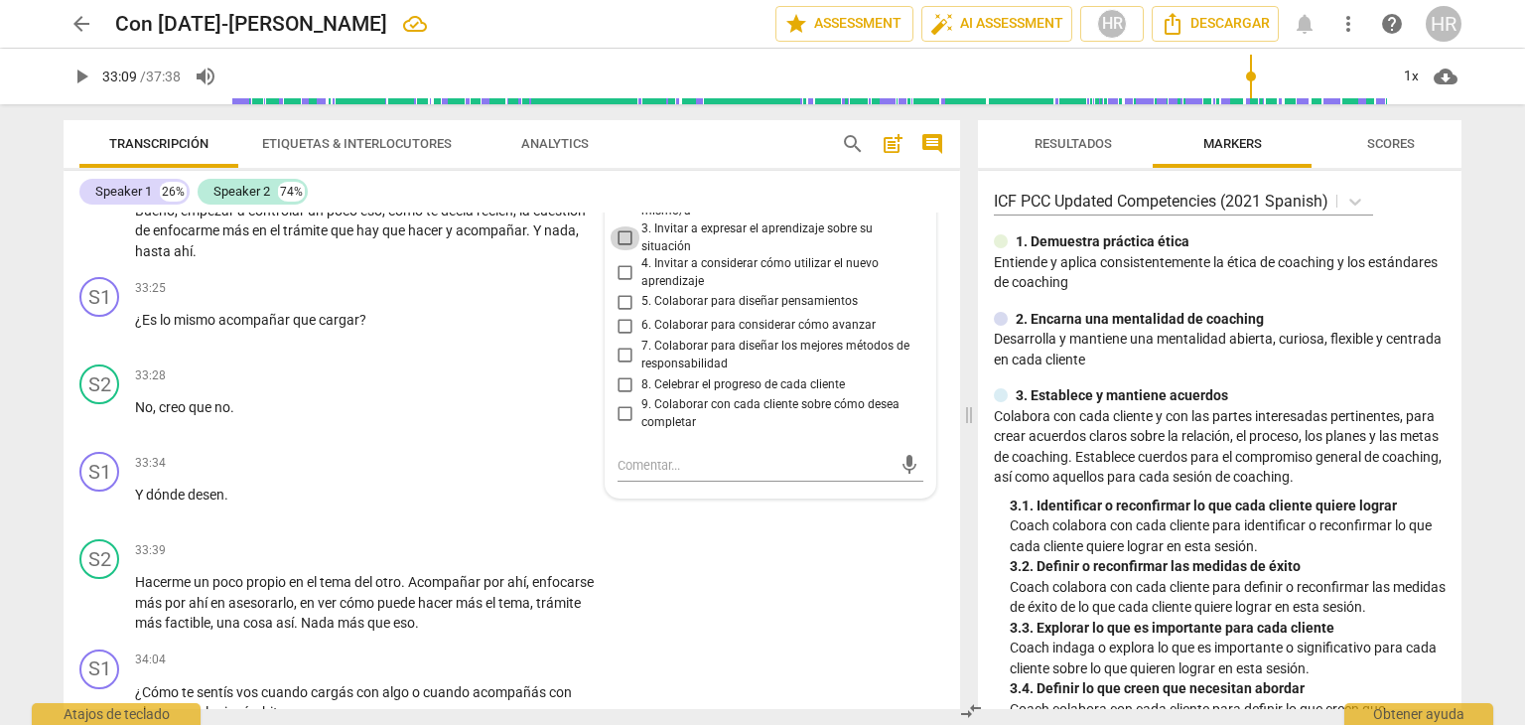
click at [620, 250] on input "3. Invitar a expresar el aprendizaje sobre su situación" at bounding box center [626, 238] width 32 height 24
checkbox input "true"
click at [620, 285] on input "4. Invitar a considerar cómo utilizar el nuevo aprendizaje" at bounding box center [626, 273] width 32 height 24
checkbox input "true"
click at [82, 80] on span "play_arrow" at bounding box center [82, 77] width 24 height 24
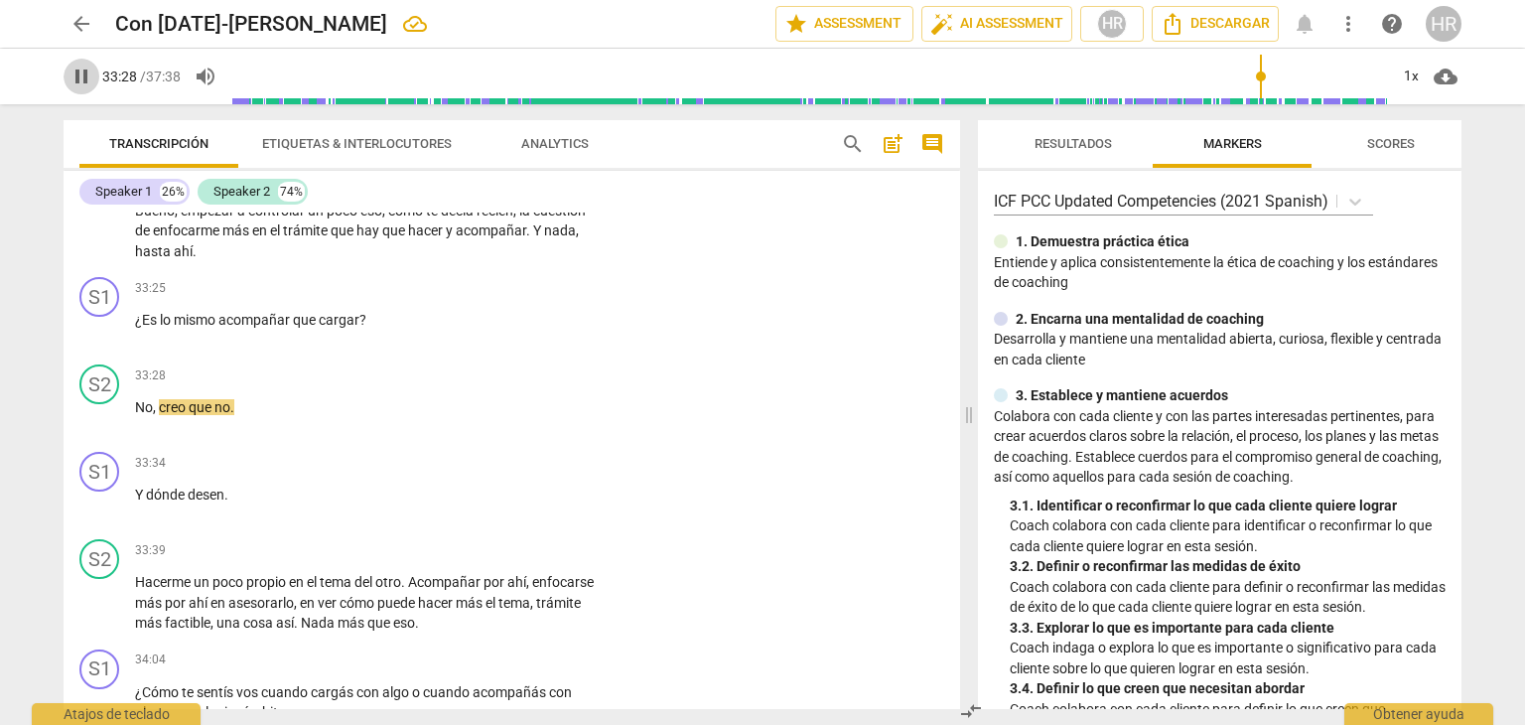
click at [84, 78] on span "pause" at bounding box center [82, 77] width 24 height 24
type input "2009"
click at [473, 298] on div "+" at bounding box center [477, 288] width 20 height 20
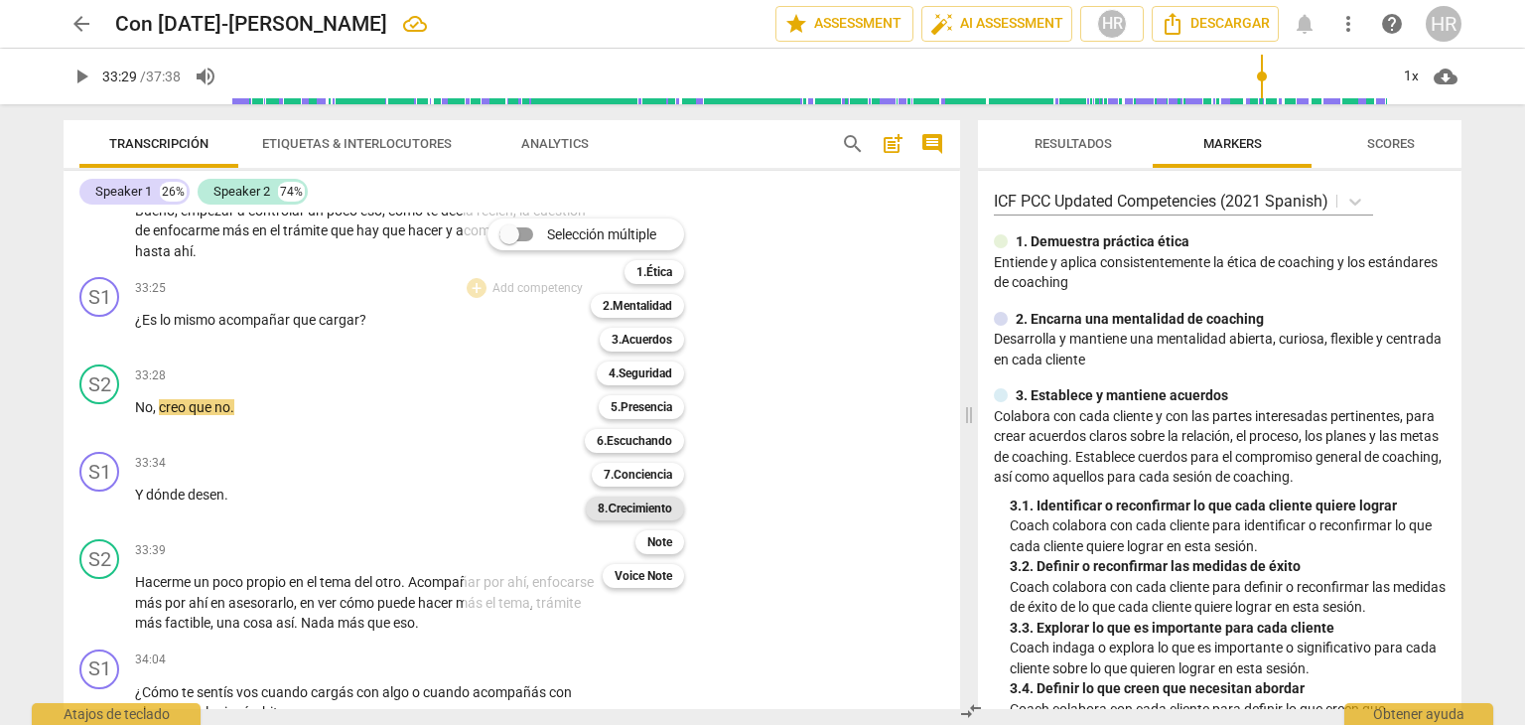
click at [655, 505] on b "8.Сrecimiento" at bounding box center [635, 508] width 74 height 24
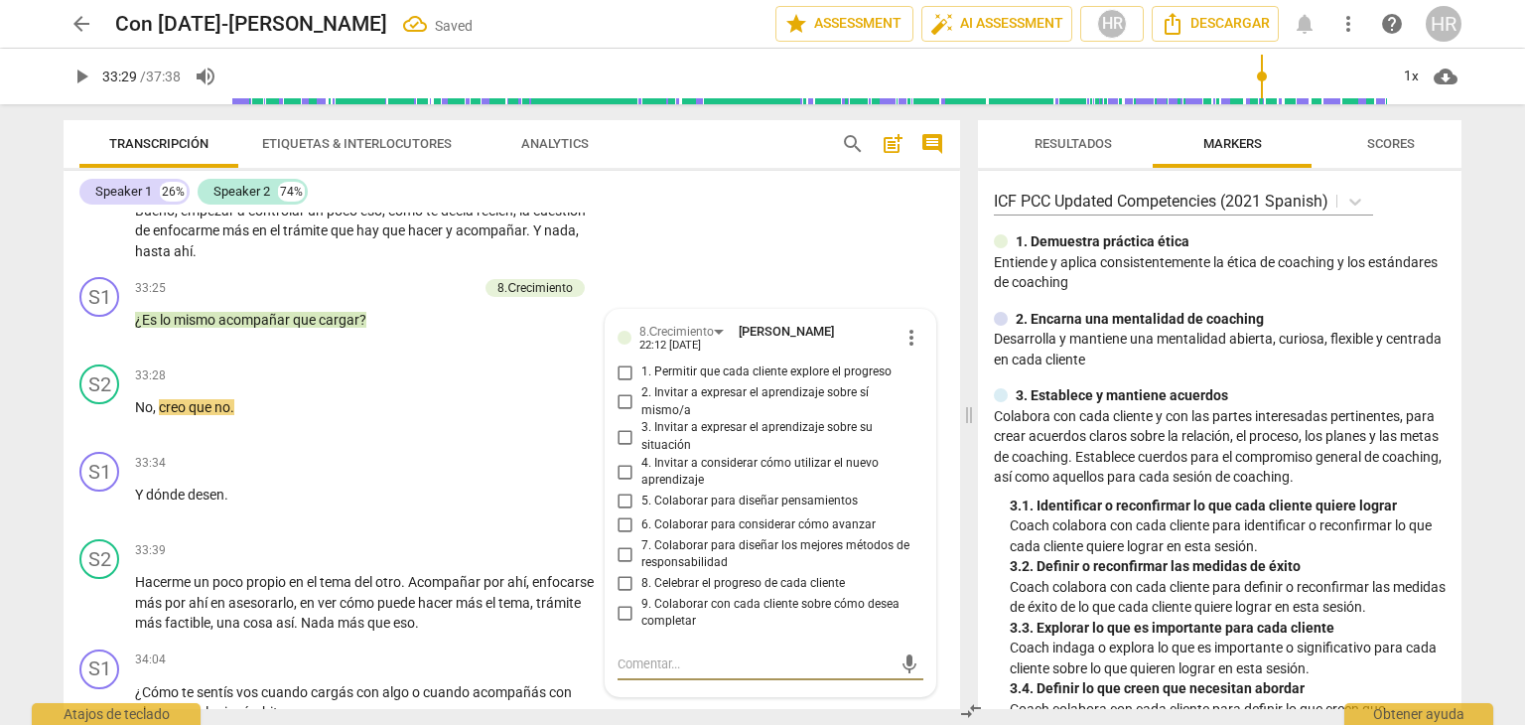
scroll to position [11738, 0]
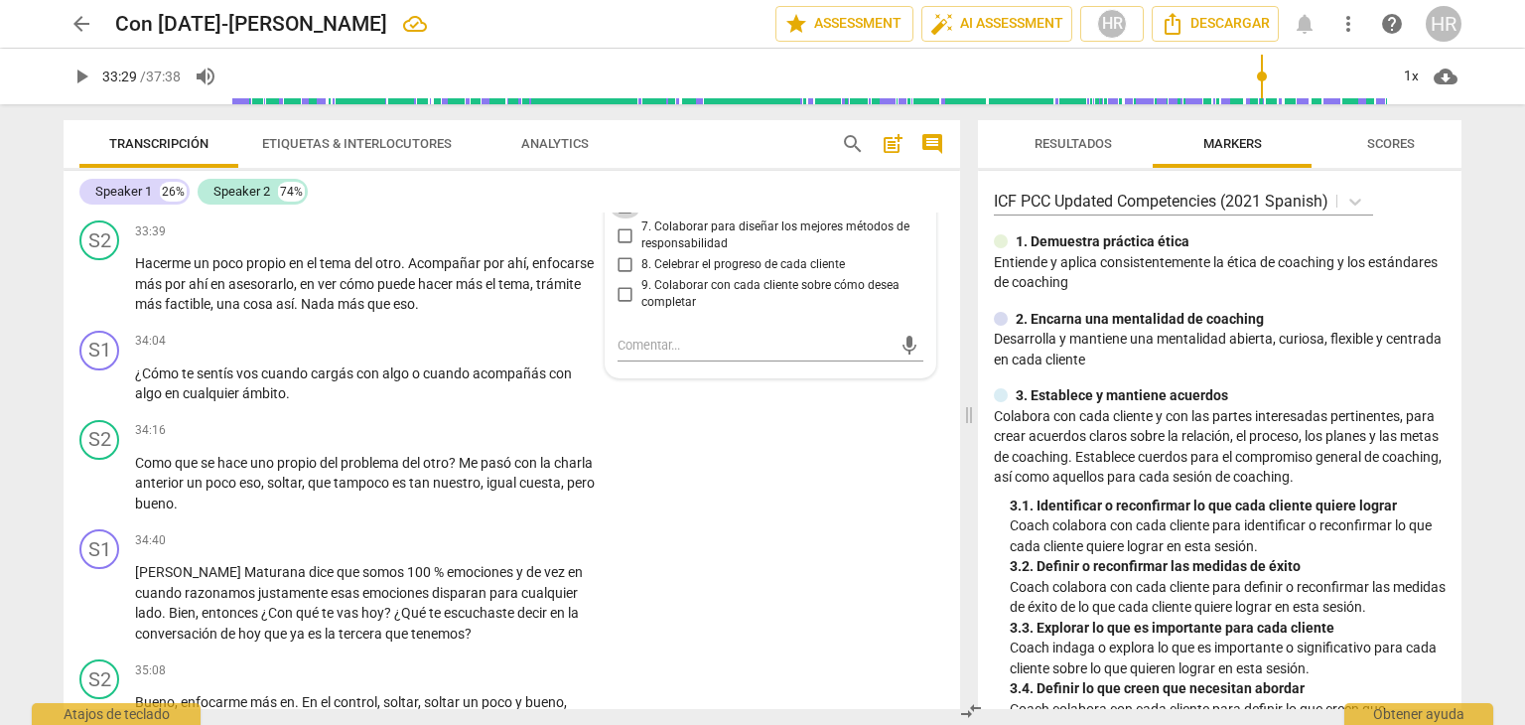
click at [622, 218] on input "6. Colaborar para considerar cómo avanzar" at bounding box center [626, 207] width 32 height 24
checkbox input "true"
click at [79, 77] on span "play_arrow" at bounding box center [82, 77] width 24 height 24
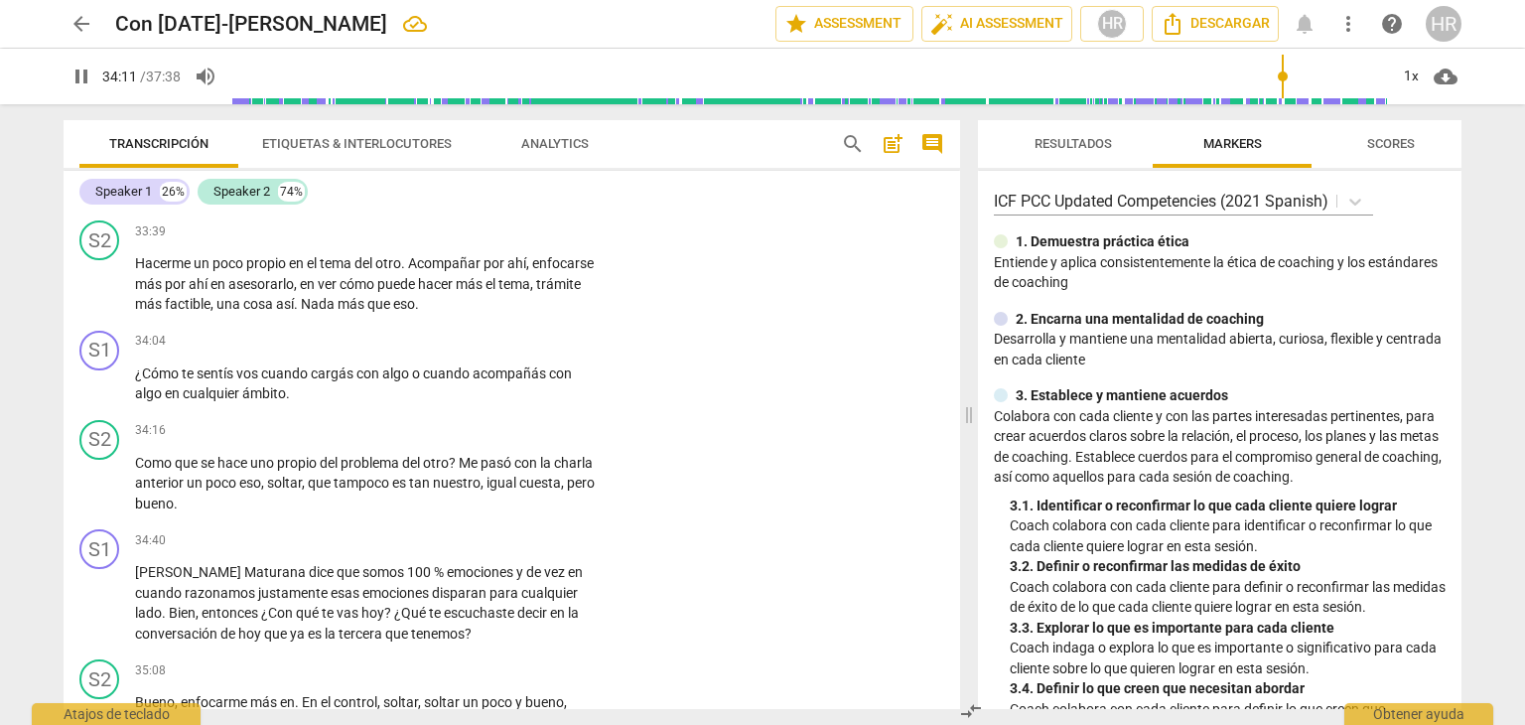
click at [79, 75] on span "pause" at bounding box center [82, 77] width 24 height 24
type input "2052"
click at [477, 351] on div "+" at bounding box center [477, 342] width 20 height 20
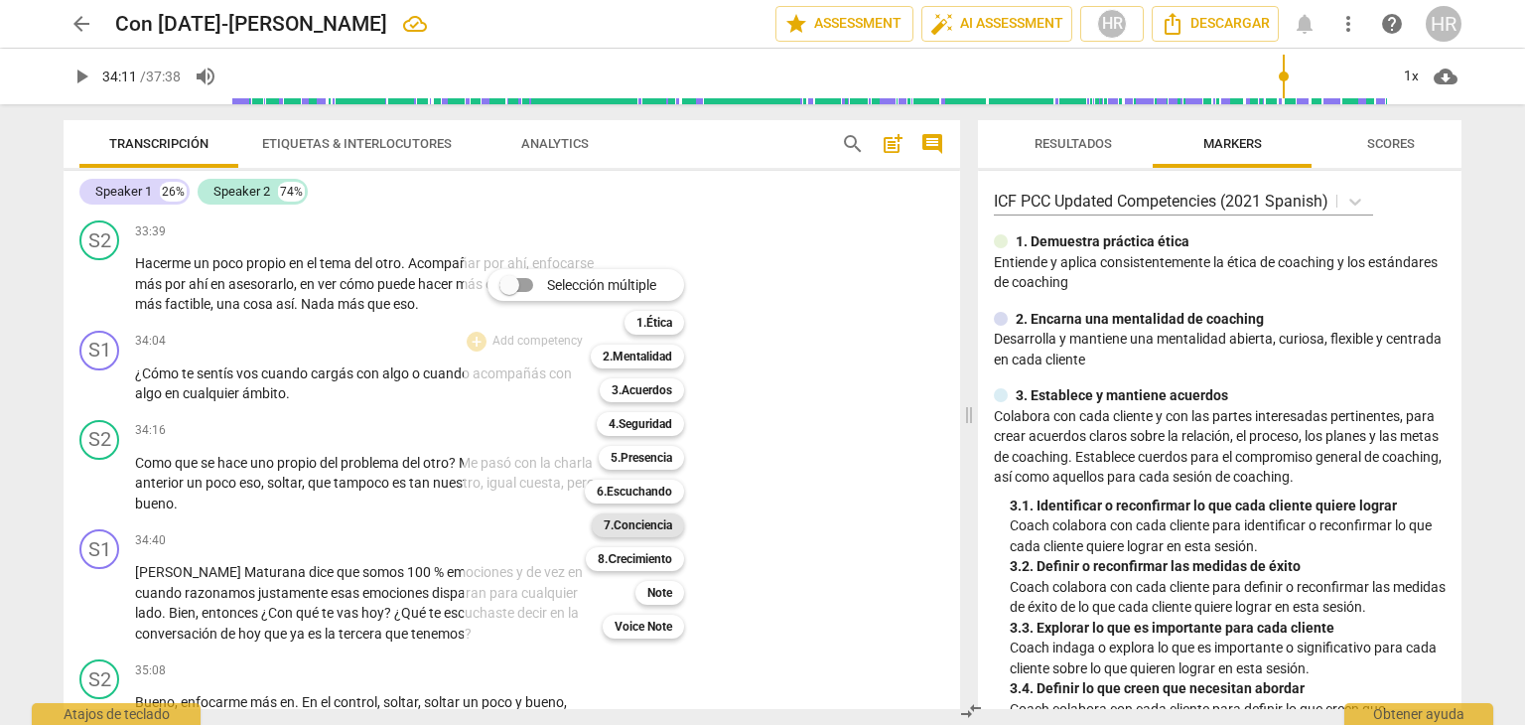
click at [659, 529] on b "7.Conciencia" at bounding box center [638, 525] width 69 height 24
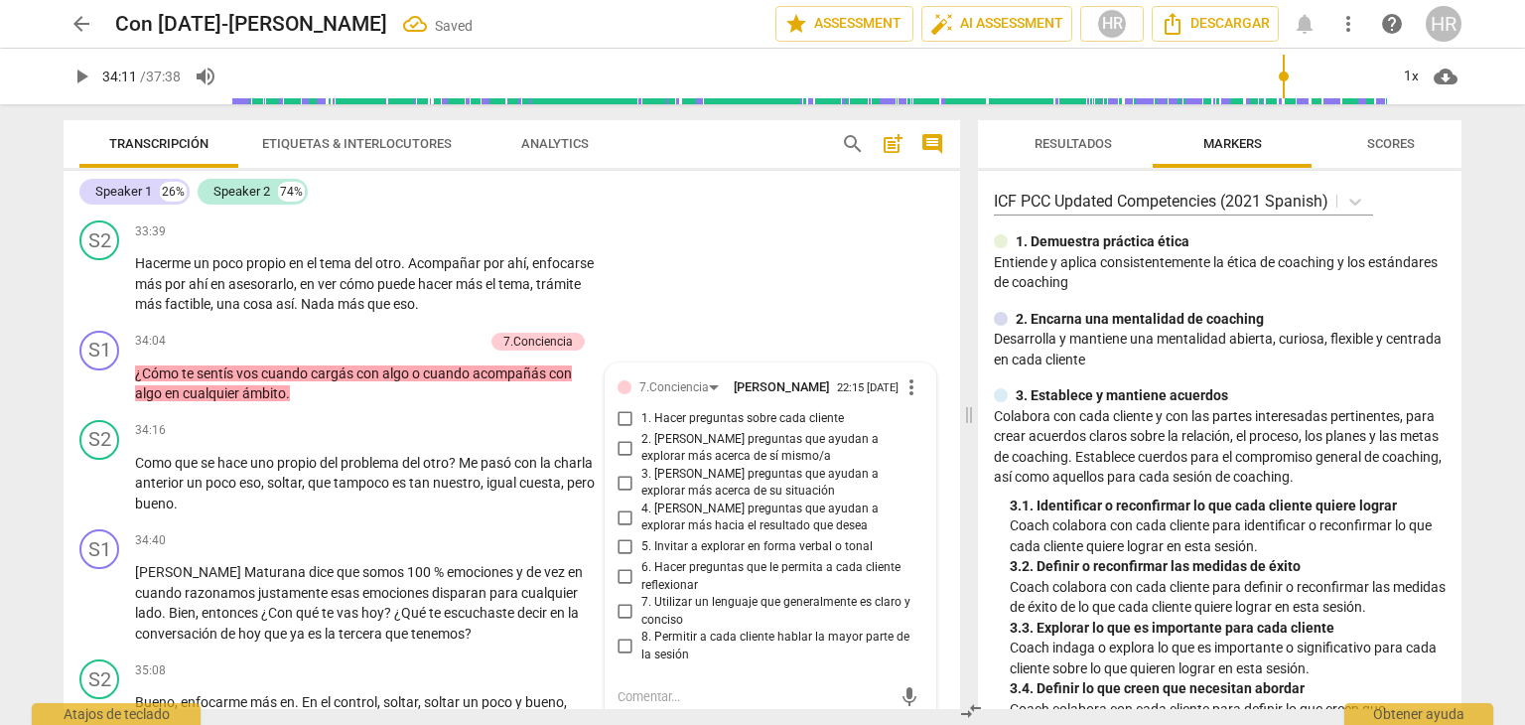
scroll to position [12094, 0]
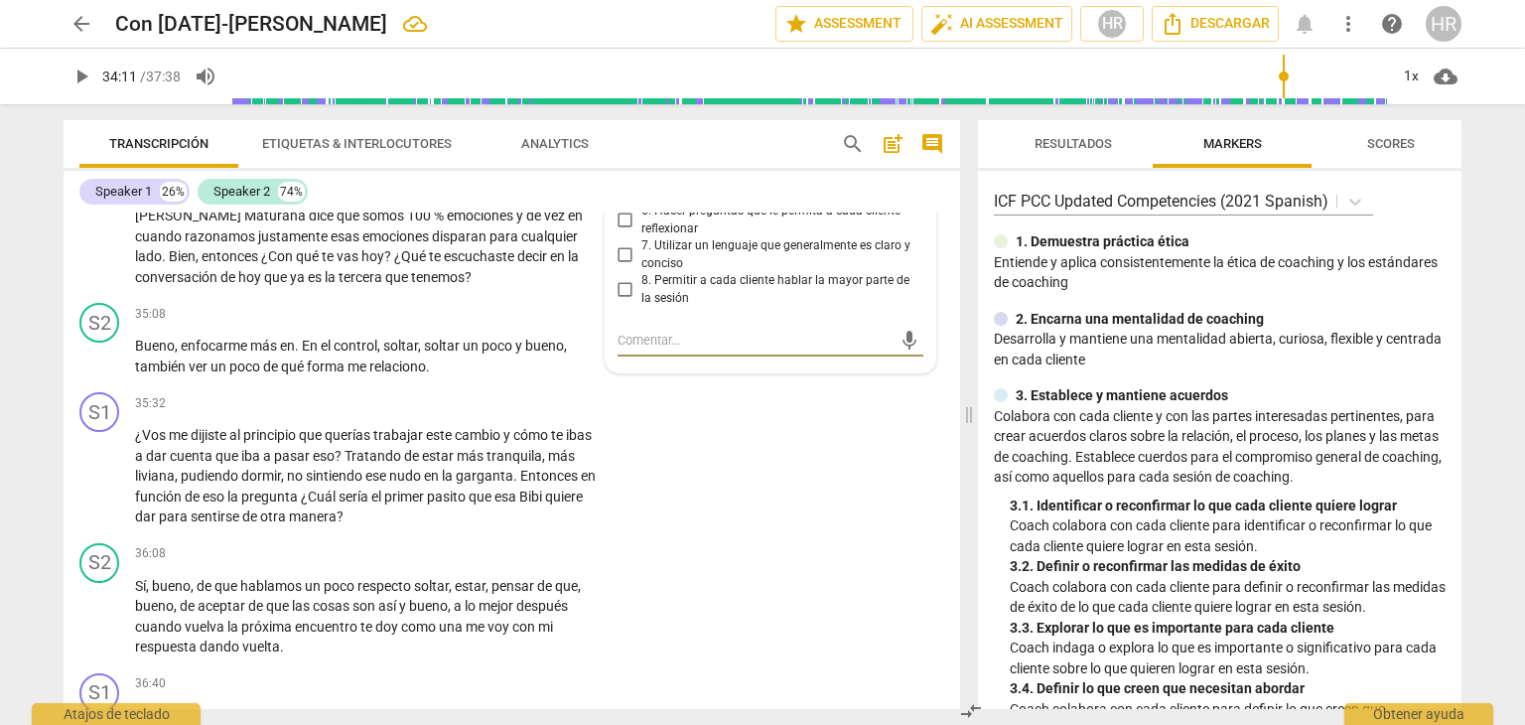
click at [623, 232] on input "6. Hacer preguntas que le permita a cada cliente reflexionar" at bounding box center [626, 221] width 32 height 24
checkbox input "true"
click at [75, 80] on span "play_arrow" at bounding box center [82, 77] width 24 height 24
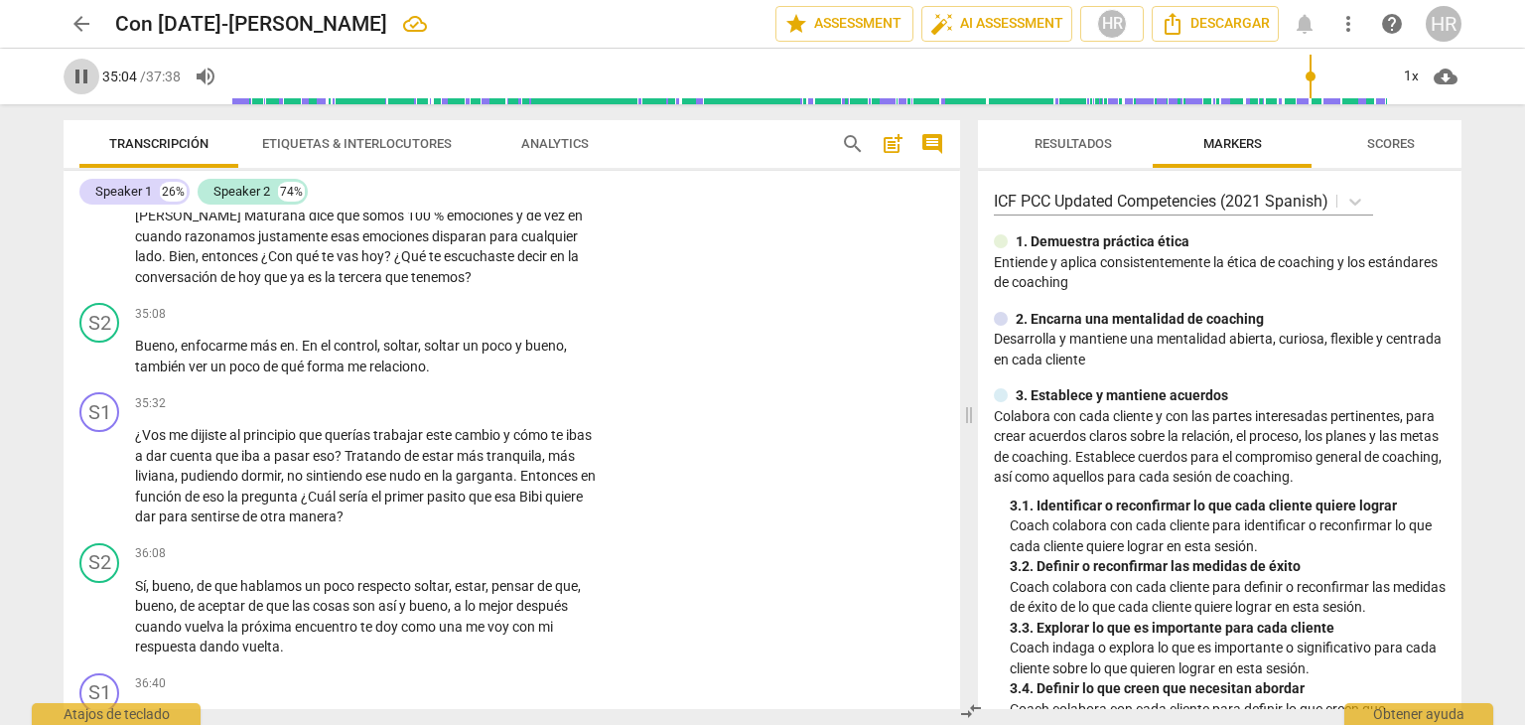
click at [79, 74] on span "pause" at bounding box center [82, 77] width 24 height 24
type input "2105"
click at [476, 194] on div "+" at bounding box center [477, 184] width 20 height 20
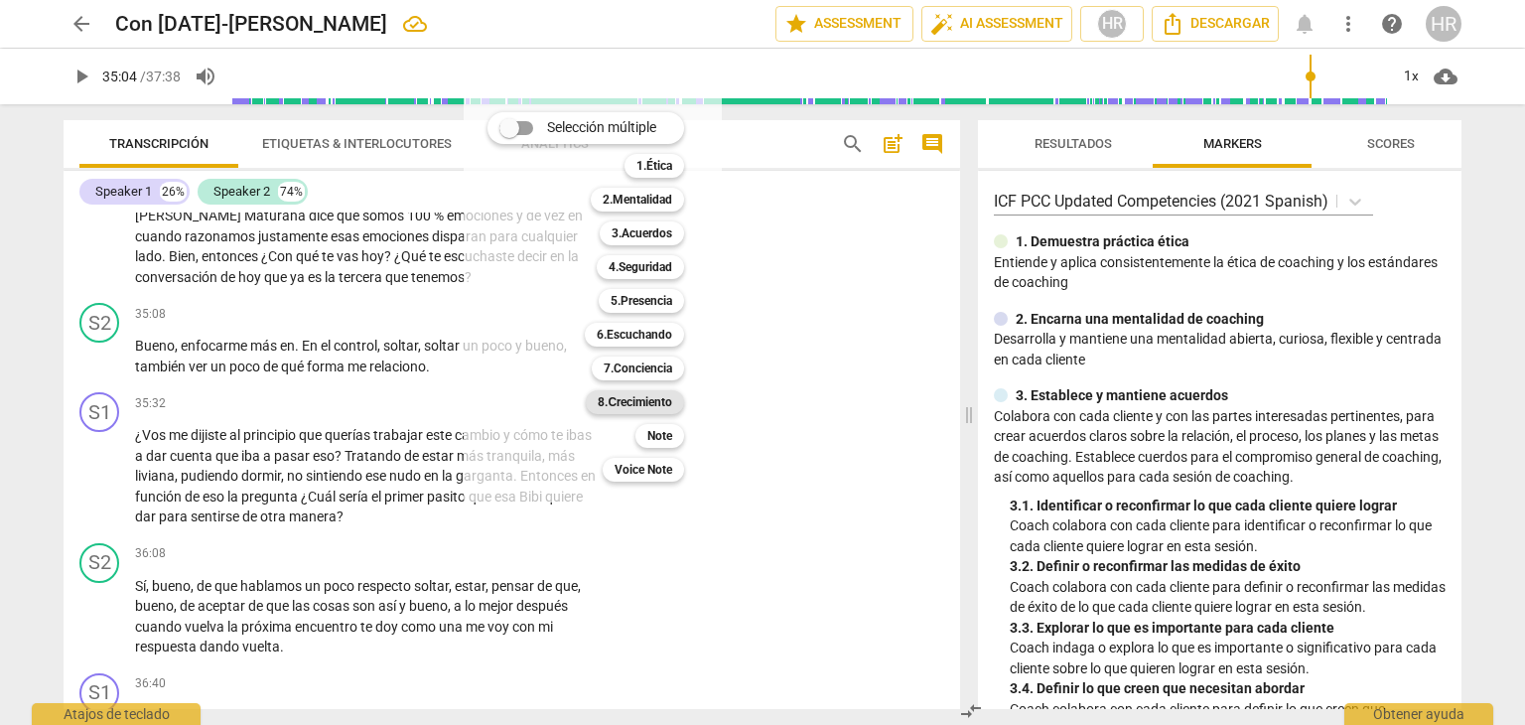
click at [633, 405] on b "8.Сrecimiento" at bounding box center [635, 402] width 74 height 24
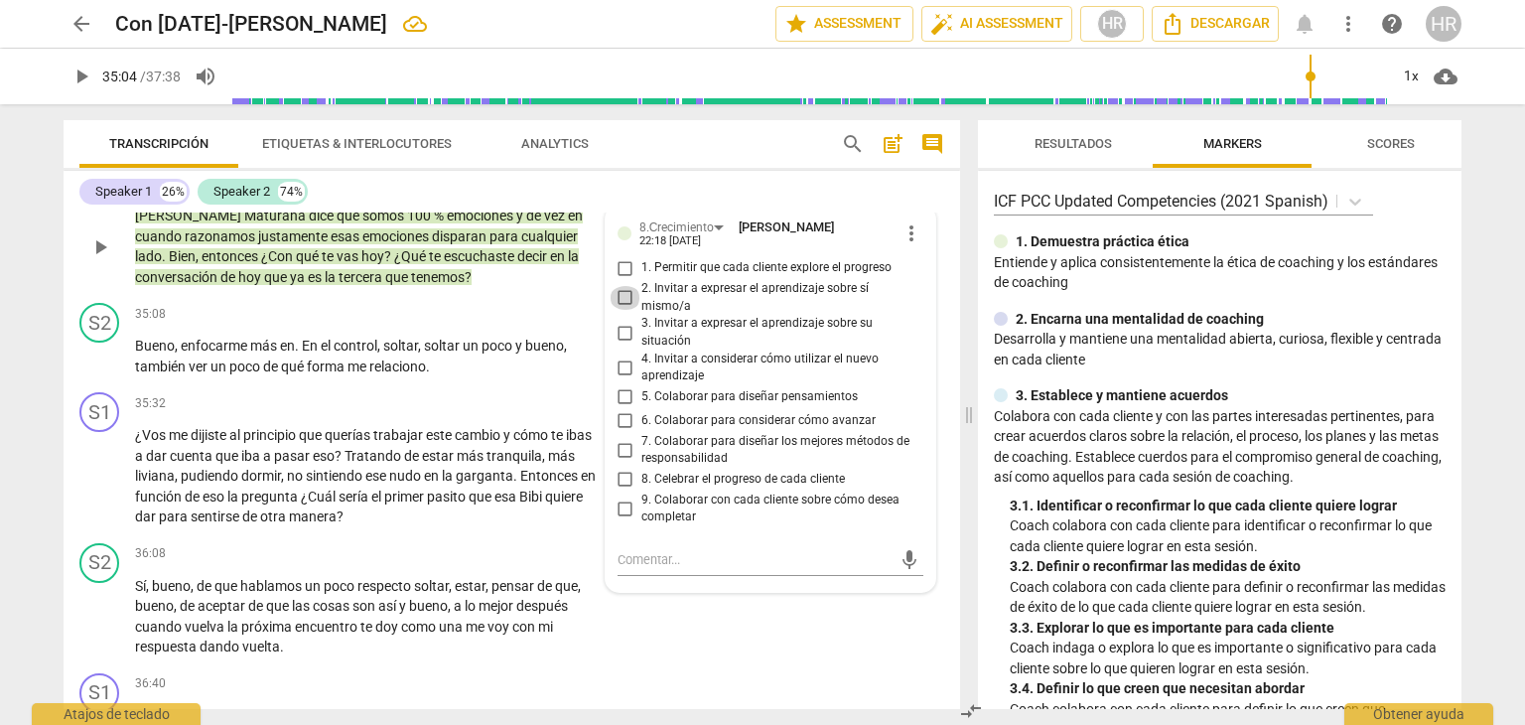
click at [624, 310] on input "2. Invitar a expresar el aprendizaje sobre sí mismo/a" at bounding box center [626, 298] width 32 height 24
checkbox input "true"
click at [79, 78] on span "play_arrow" at bounding box center [82, 77] width 24 height 24
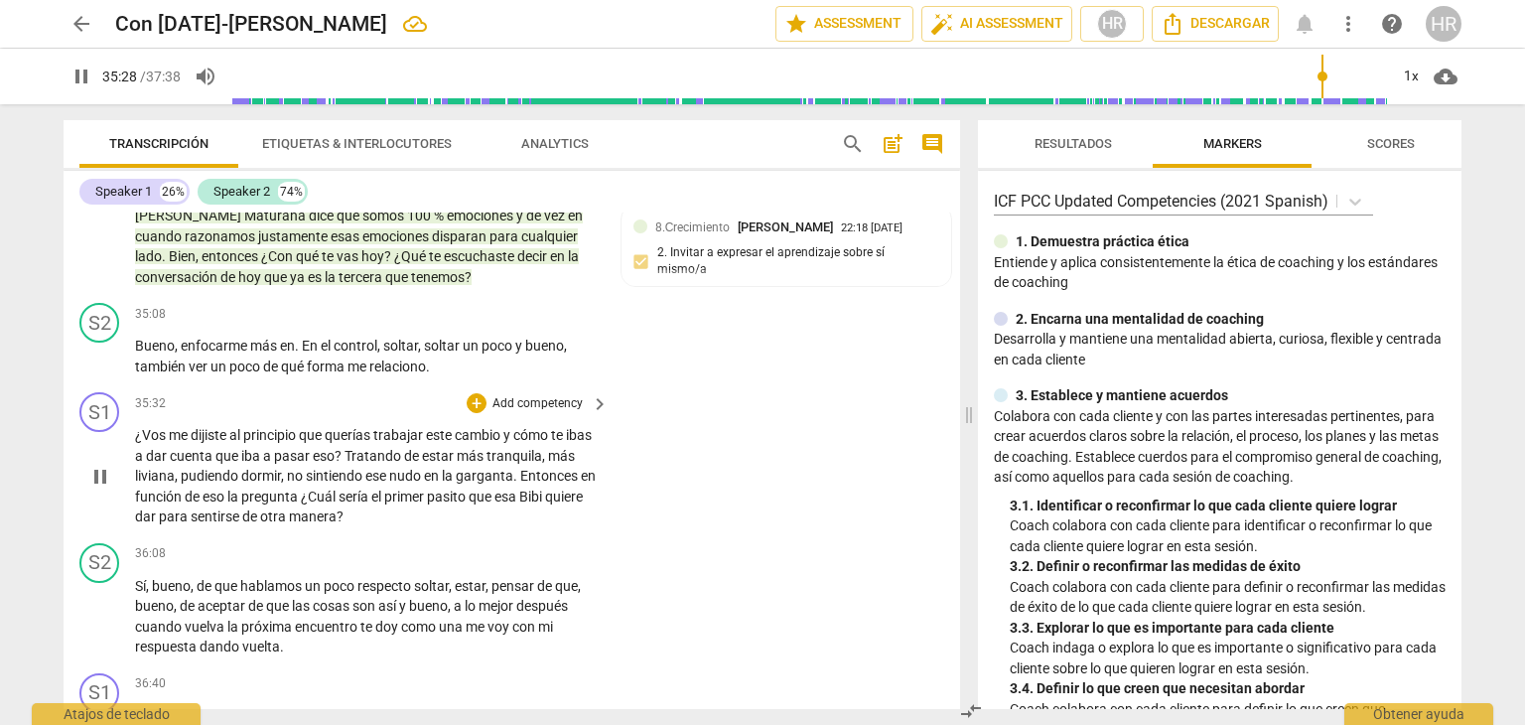
click at [607, 535] on div "S1 play_arrow pause 35:32 + Add competency keyboard_arrow_right ¿Vos me dijiste…" at bounding box center [512, 459] width 897 height 151
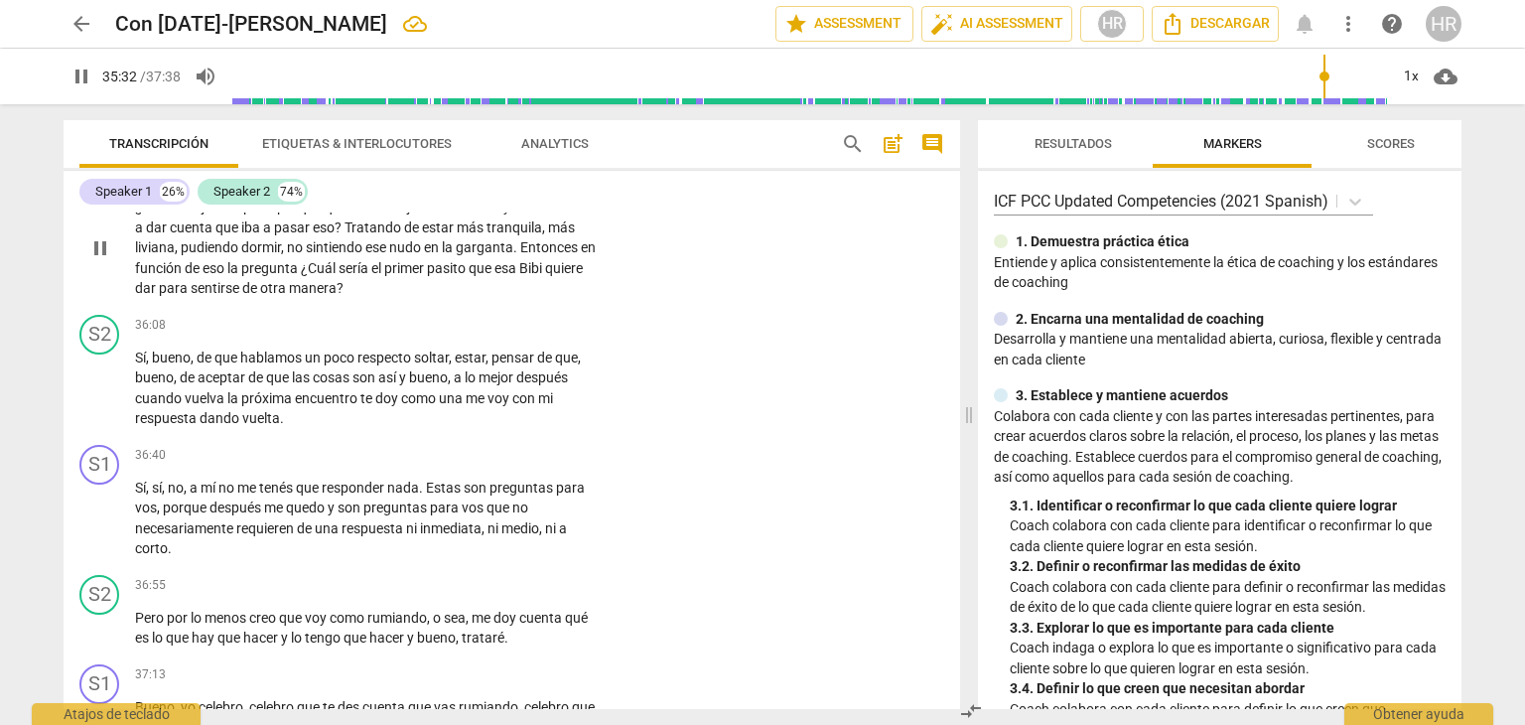
scroll to position [12332, 0]
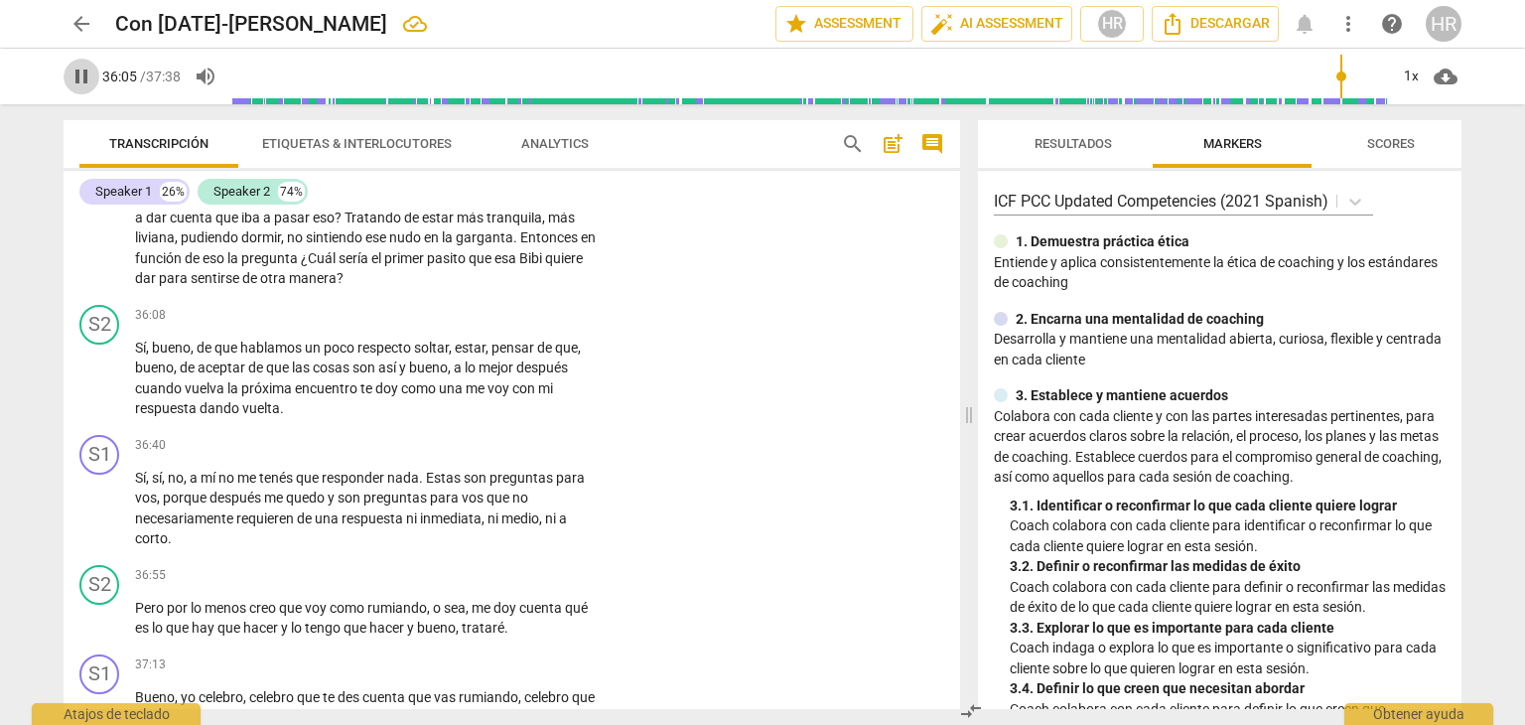
click at [83, 82] on span "pause" at bounding box center [82, 77] width 24 height 24
type input "2166"
click at [473, 175] on div "+" at bounding box center [477, 165] width 20 height 20
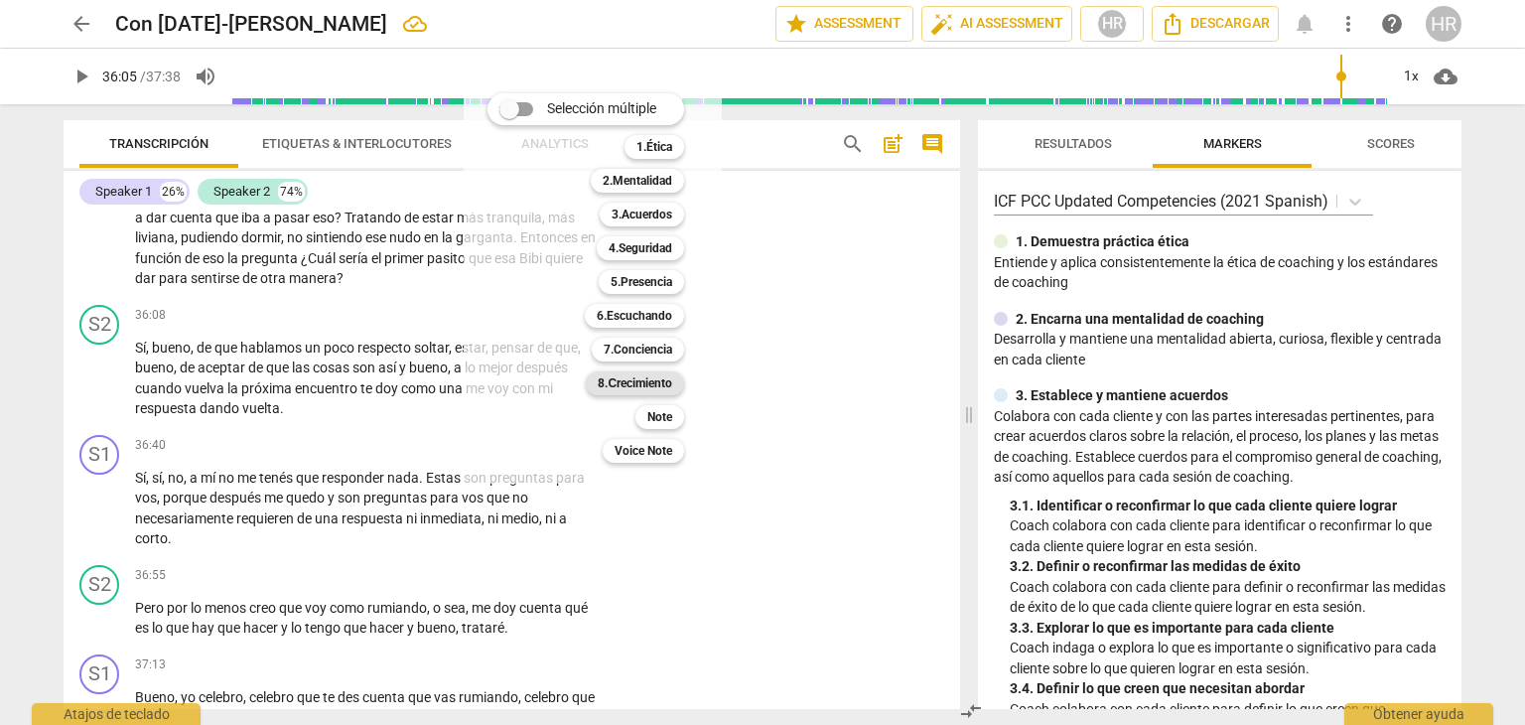
click at [669, 390] on b "8.Сrecimiento" at bounding box center [635, 383] width 74 height 24
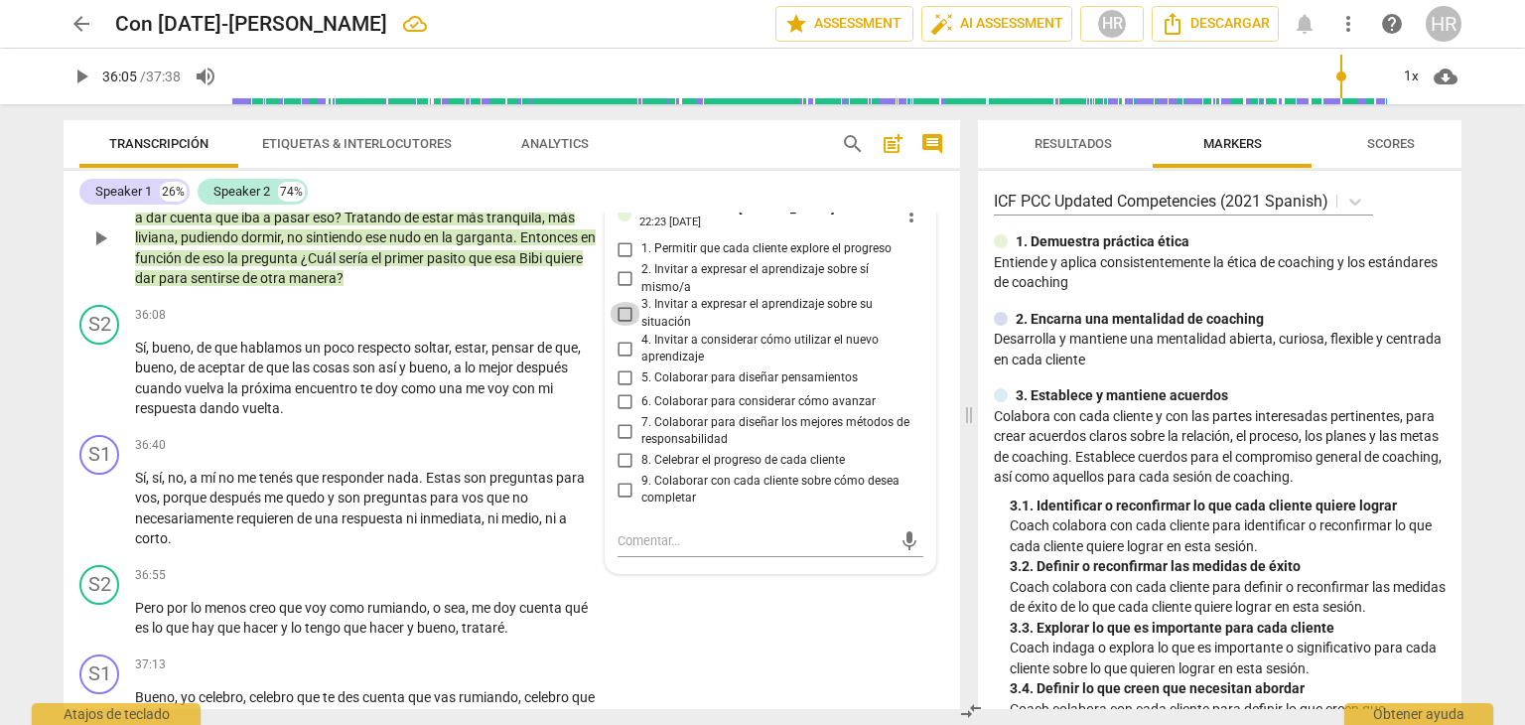
click at [624, 326] on input "3. Invitar a expresar el aprendizaje sobre su situación" at bounding box center [626, 314] width 32 height 24
checkbox input "true"
click at [620, 360] on input "4. Invitar a considerar cómo utilizar el nuevo aprendizaje" at bounding box center [626, 349] width 32 height 24
checkbox input "true"
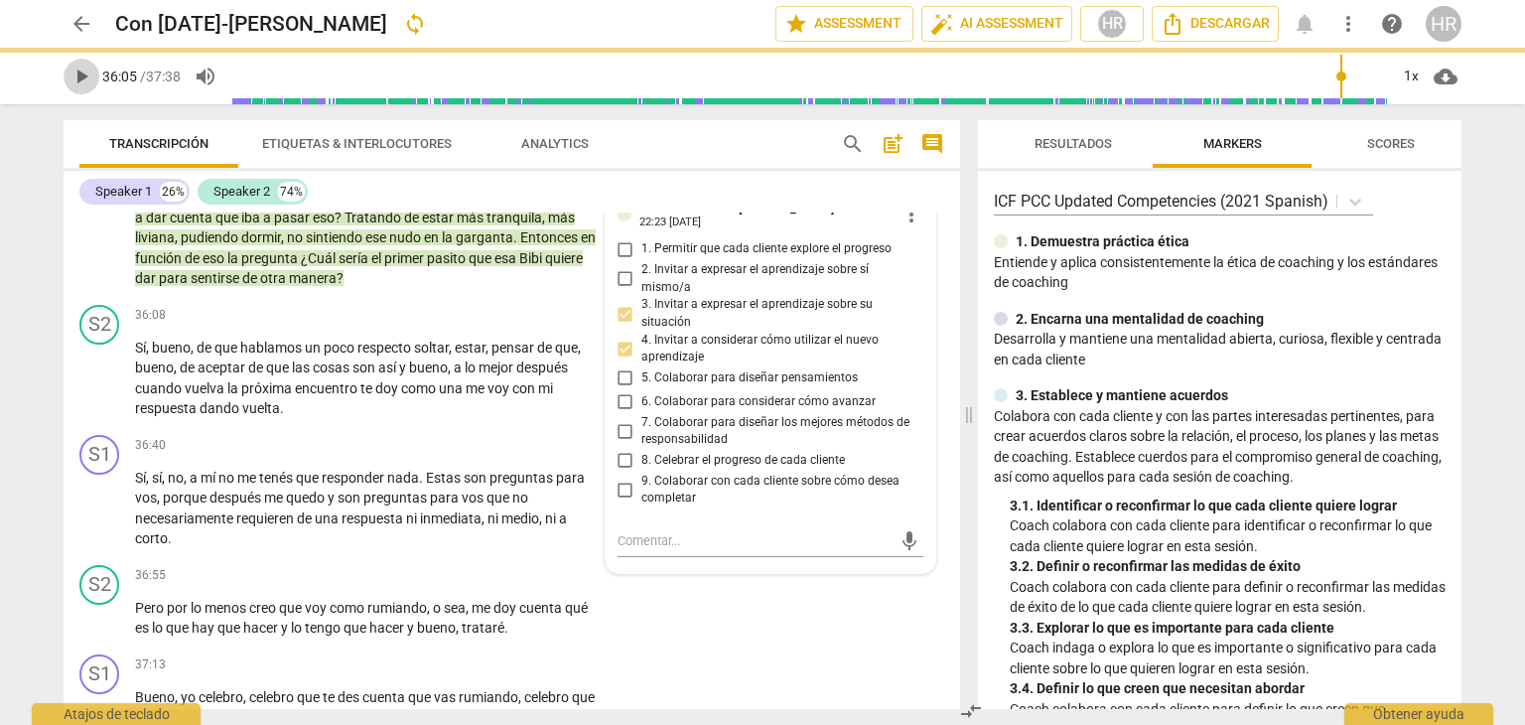
click at [83, 68] on span "play_arrow" at bounding box center [82, 77] width 24 height 24
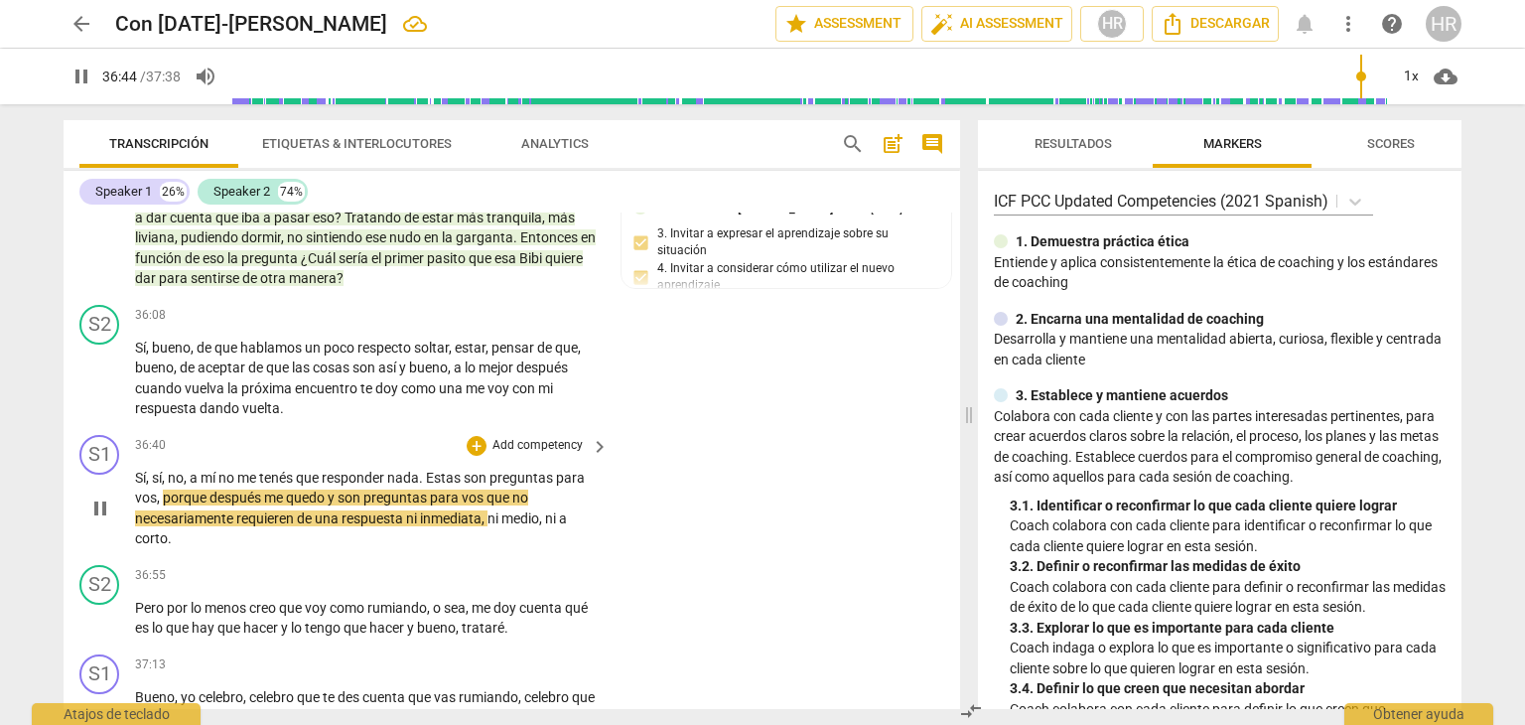
click at [594, 549] on p "Sí , sí , no , a mí no me tenés que responder nada . Estas son preguntas para v…" at bounding box center [367, 508] width 464 height 81
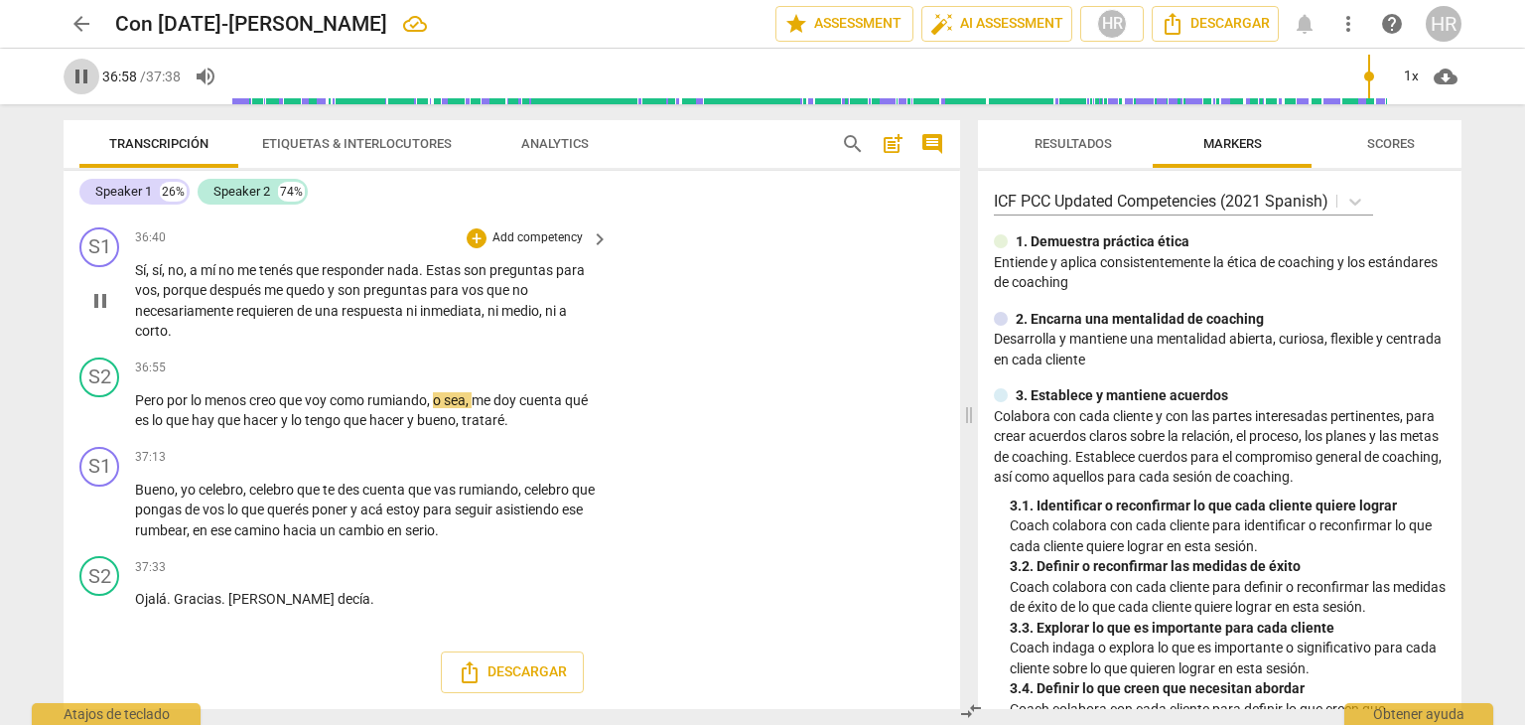
click at [87, 72] on span "pause" at bounding box center [82, 77] width 24 height 24
type input "2219"
click at [476, 248] on div "+" at bounding box center [477, 238] width 20 height 20
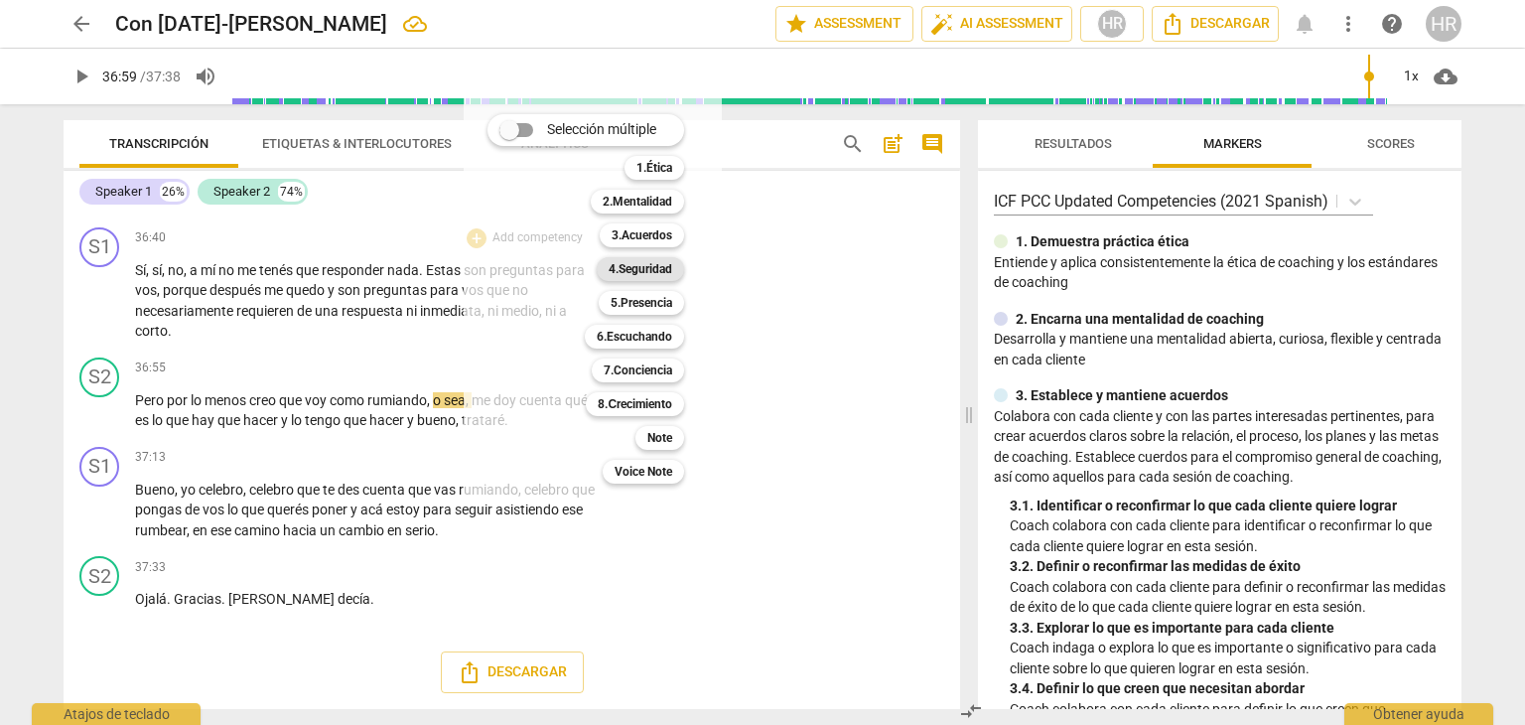
click at [660, 267] on b "4.Seguridad" at bounding box center [641, 269] width 64 height 24
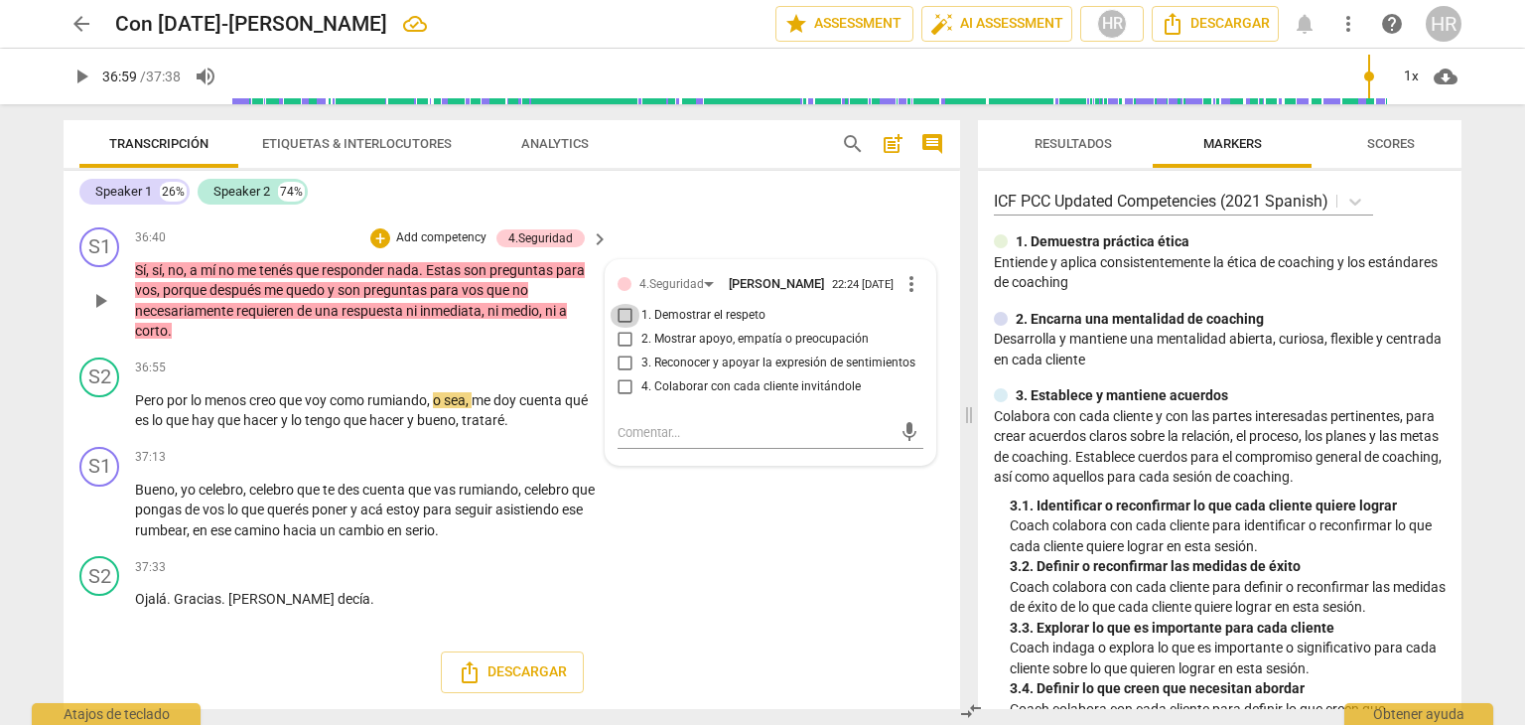
click at [620, 328] on input "1. Demostrar el respeto" at bounding box center [626, 316] width 32 height 24
checkbox input "true"
click at [87, 78] on span "play_arrow" at bounding box center [82, 77] width 24 height 24
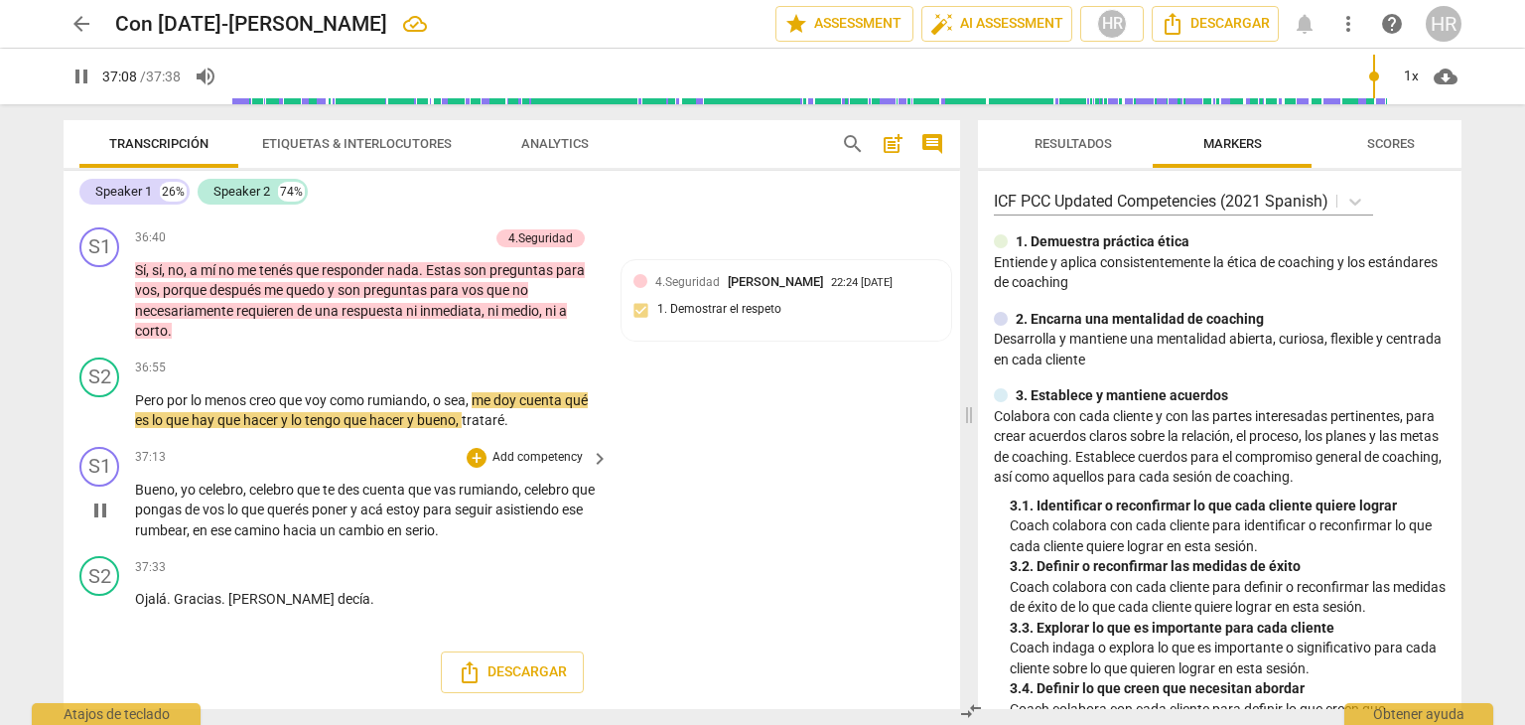
click at [615, 549] on div "S1 play_arrow pause 37:13 + Add competency keyboard_arrow_right Bueno , yo cele…" at bounding box center [512, 494] width 897 height 110
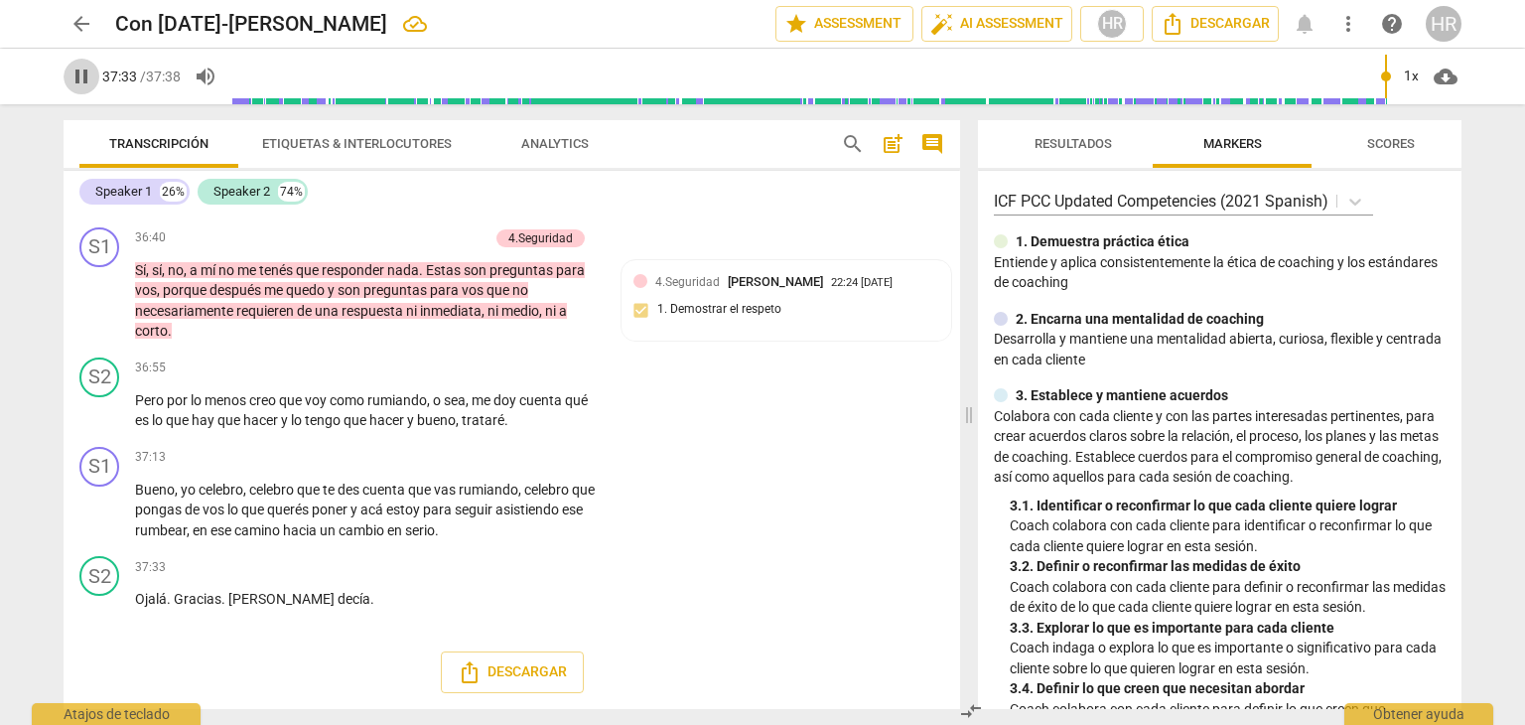
click at [79, 73] on span "pause" at bounding box center [82, 77] width 24 height 24
type input "2253"
click at [473, 458] on div "+" at bounding box center [477, 458] width 20 height 20
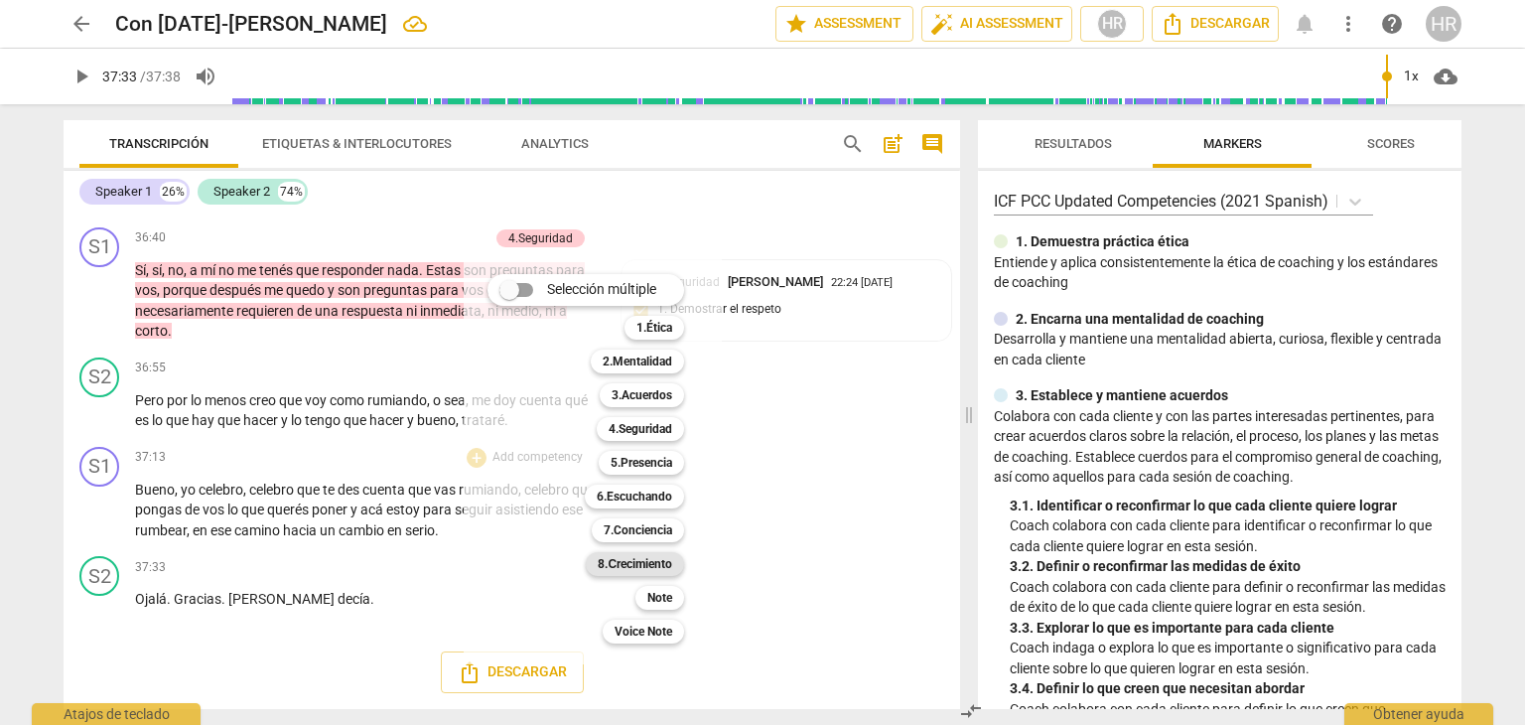
click at [659, 564] on b "8.Сrecimiento" at bounding box center [635, 564] width 74 height 24
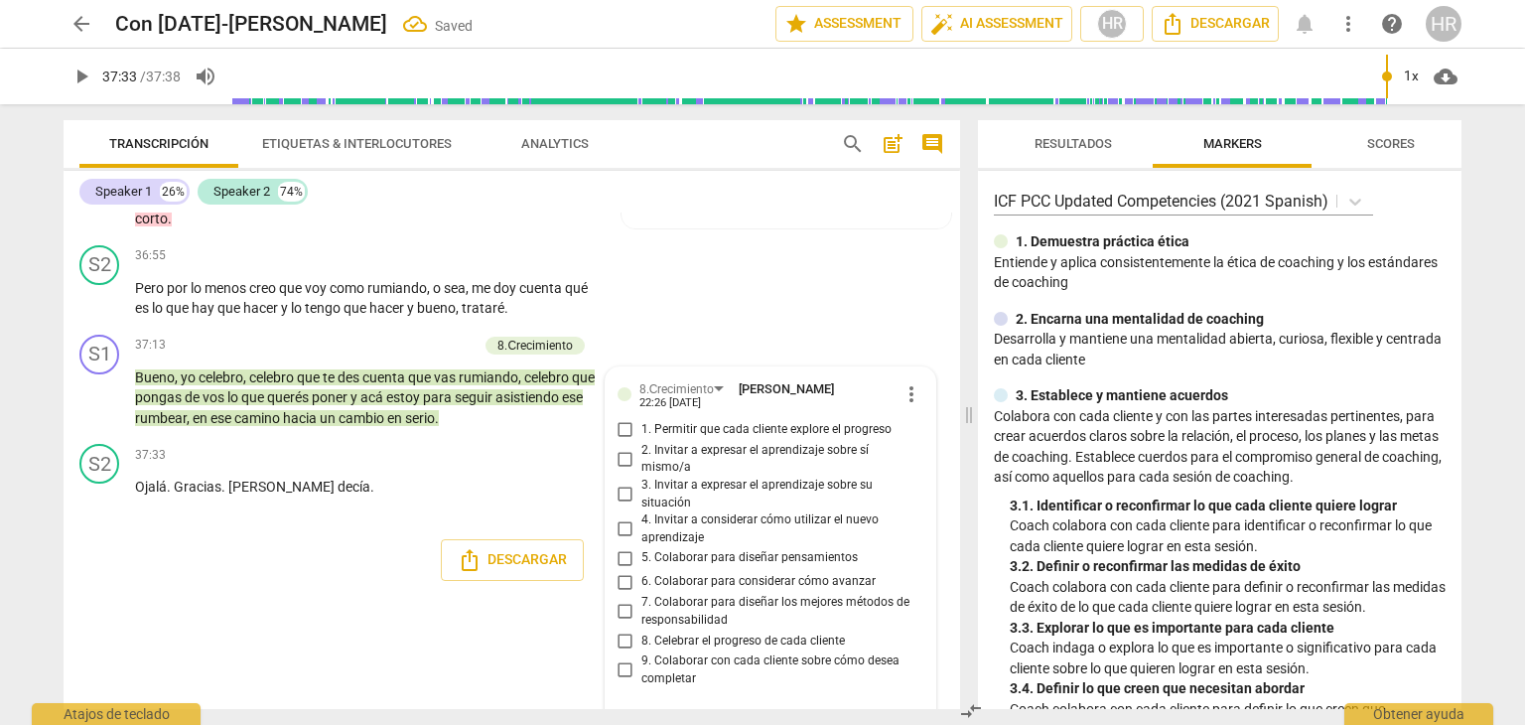
scroll to position [12811, 0]
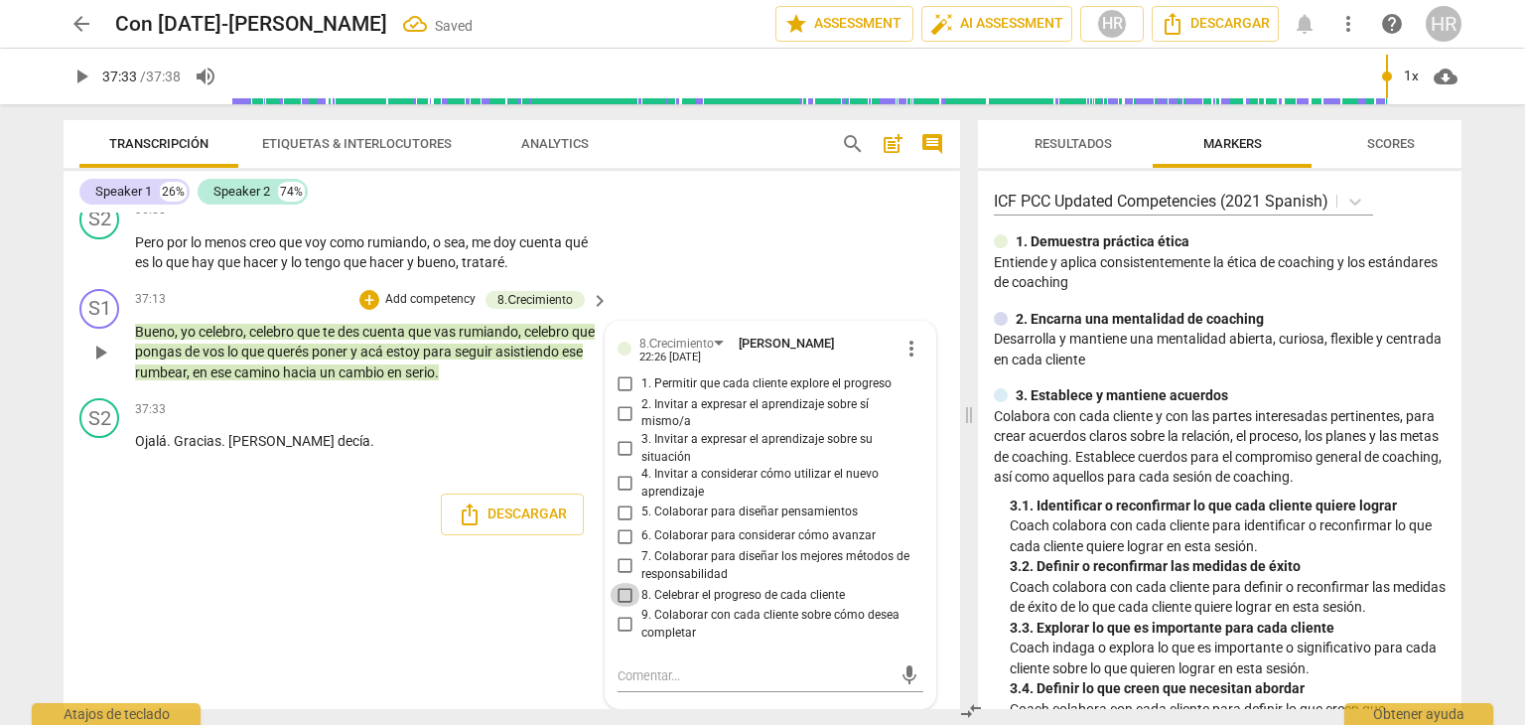
click at [624, 595] on input "8. Celebrar el progreso de cada cliente" at bounding box center [626, 595] width 32 height 24
checkbox input "true"
click at [76, 77] on span "play_arrow" at bounding box center [82, 77] width 24 height 24
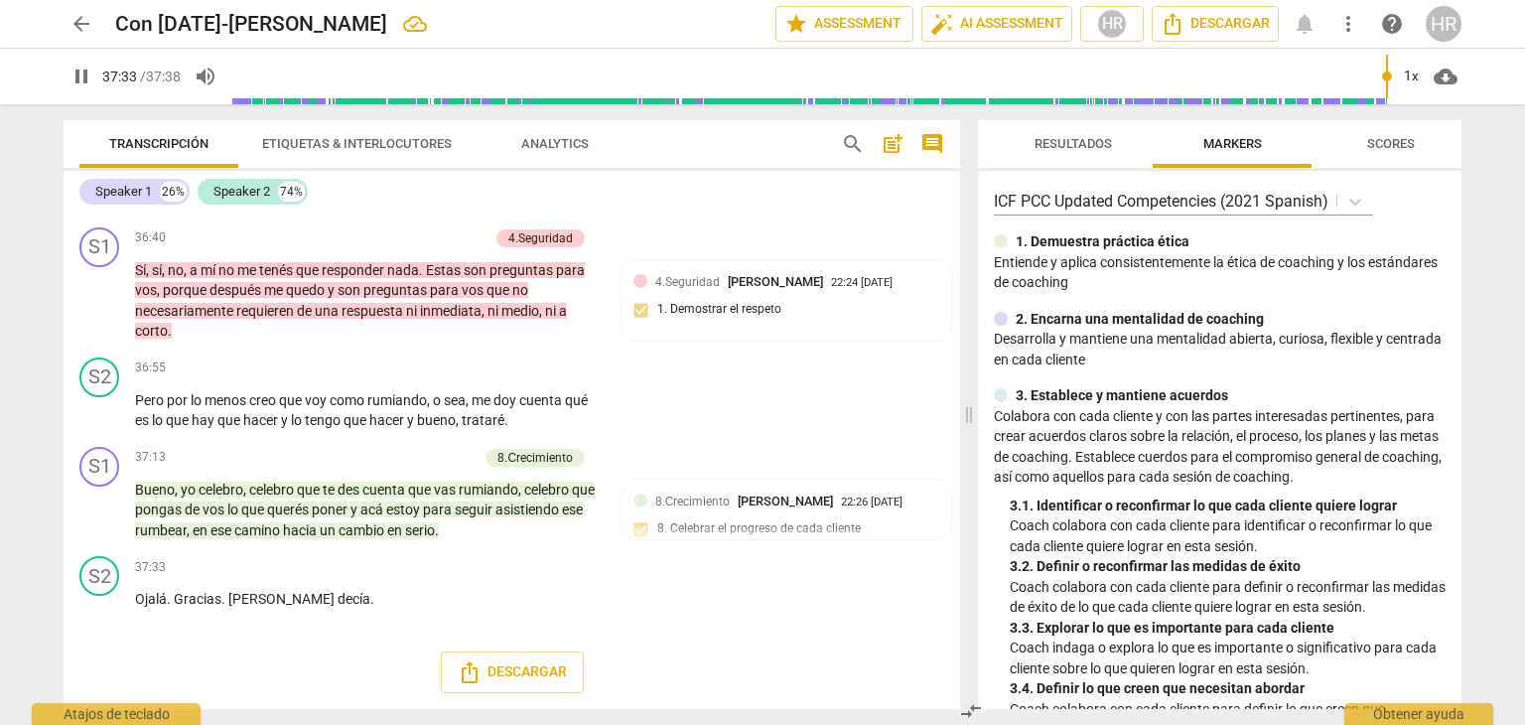
scroll to position [12652, 0]
type input "2258"
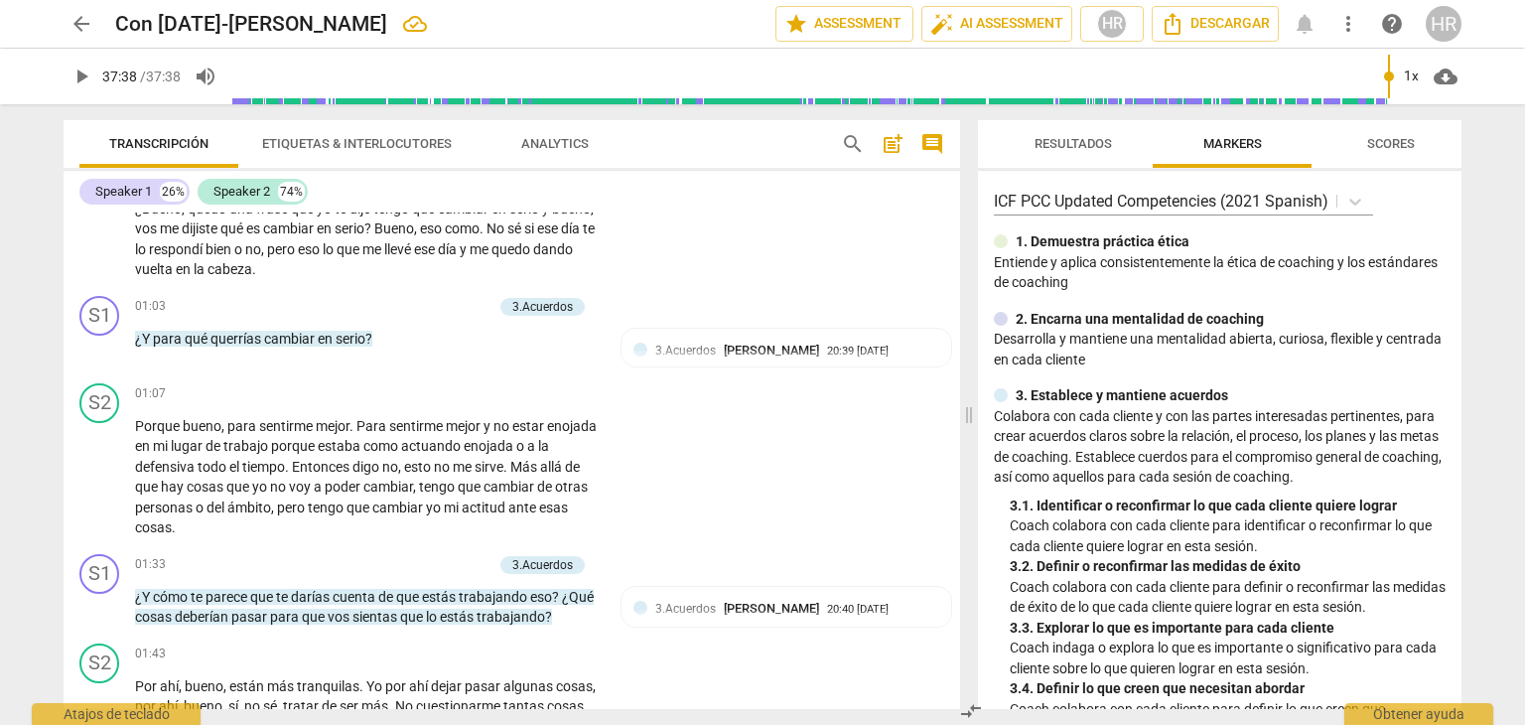
scroll to position [0, 0]
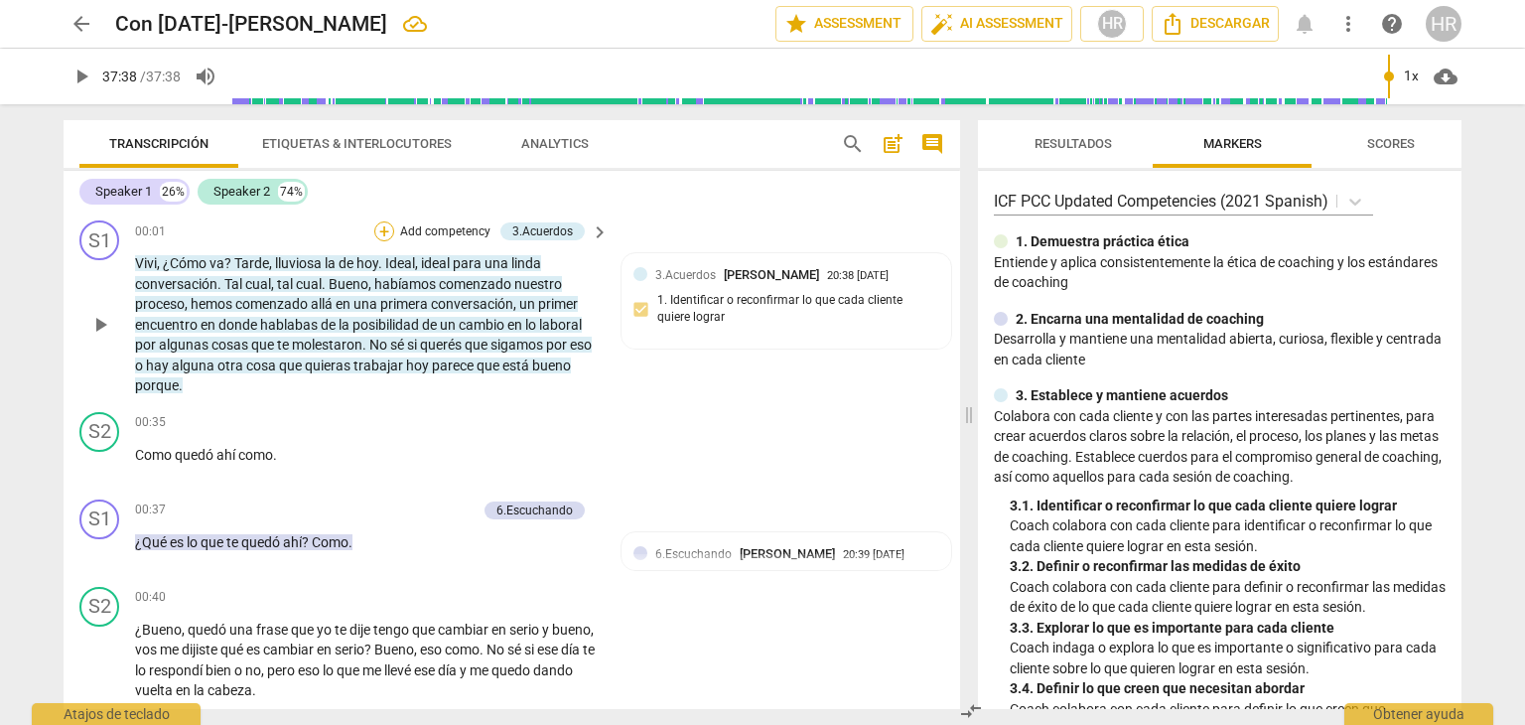
click at [384, 231] on div "+" at bounding box center [384, 231] width 20 height 20
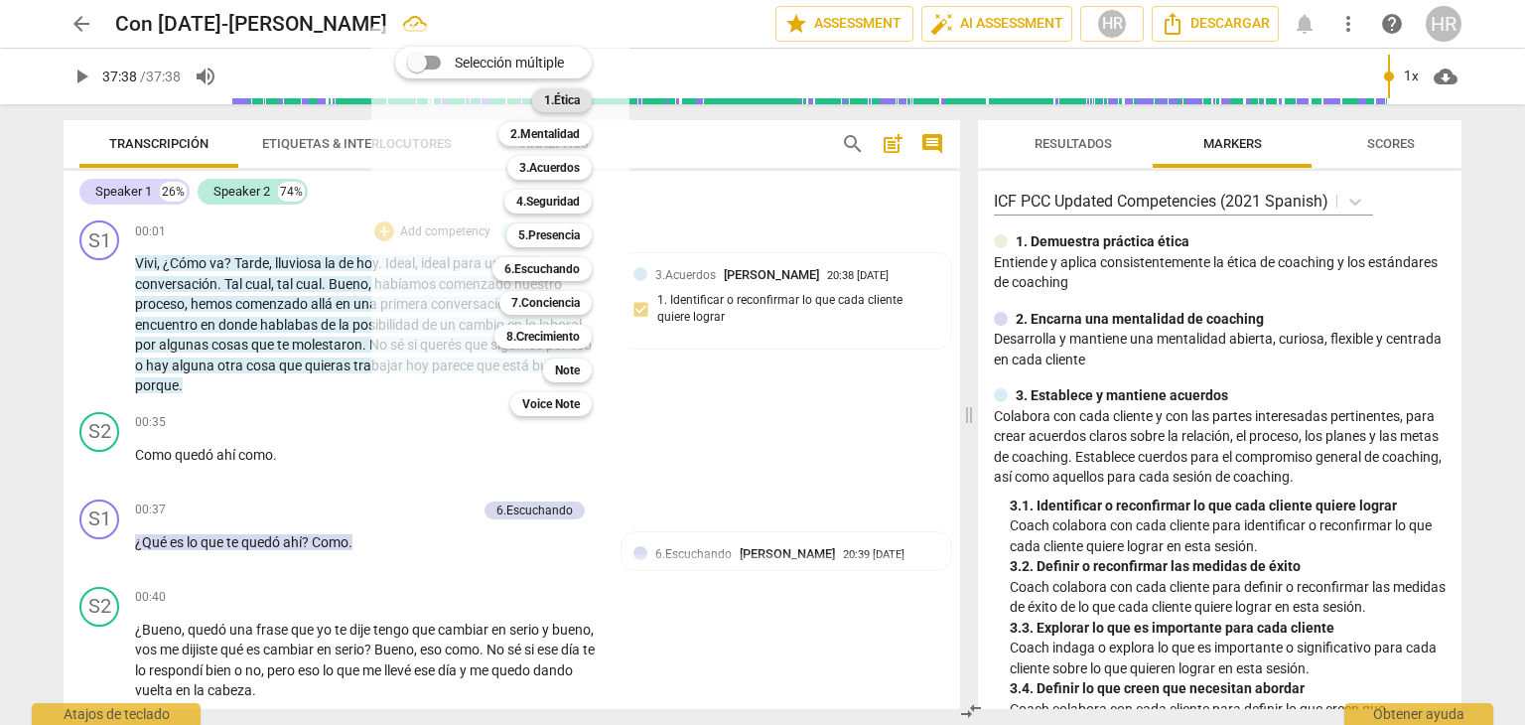
click at [570, 102] on b "1.Ética" at bounding box center [562, 100] width 36 height 24
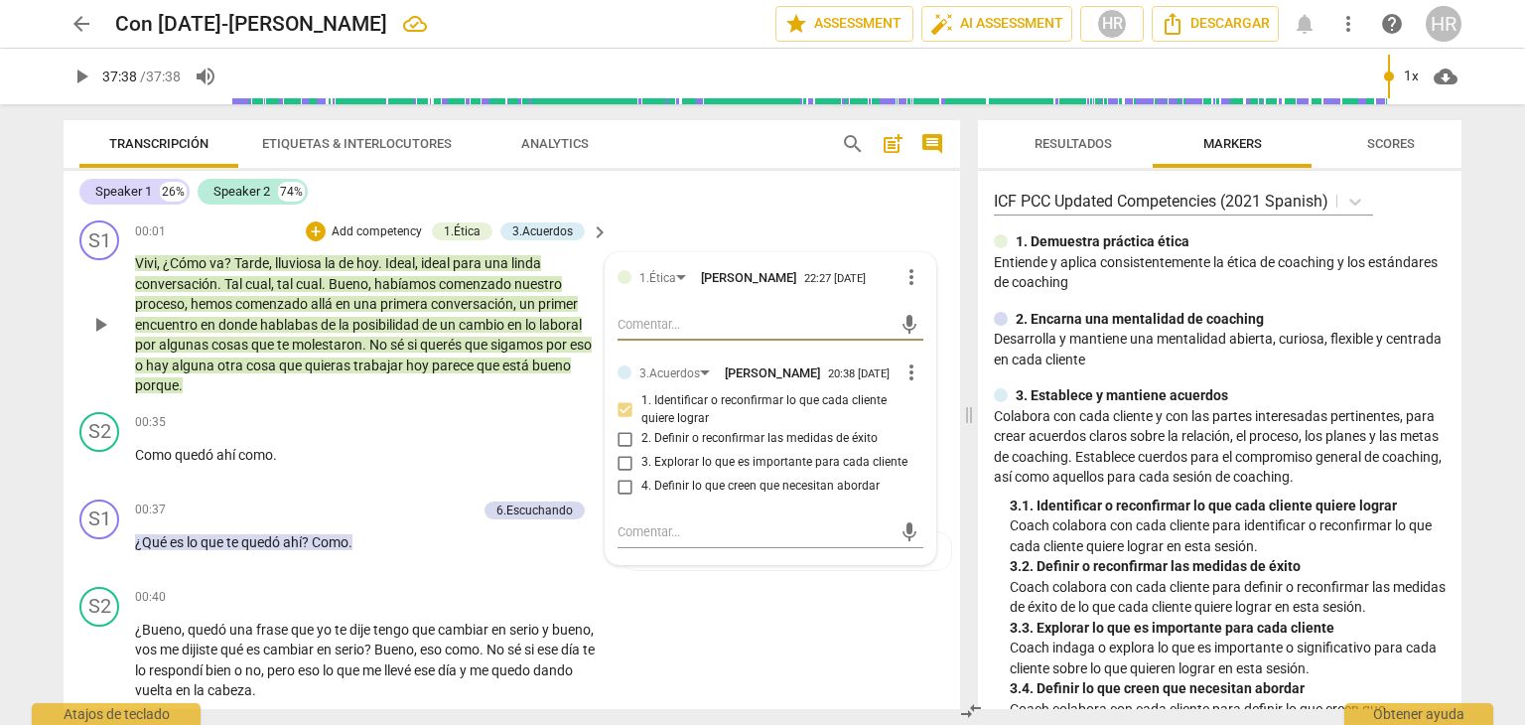
type textarea "L"
type textarea "La"
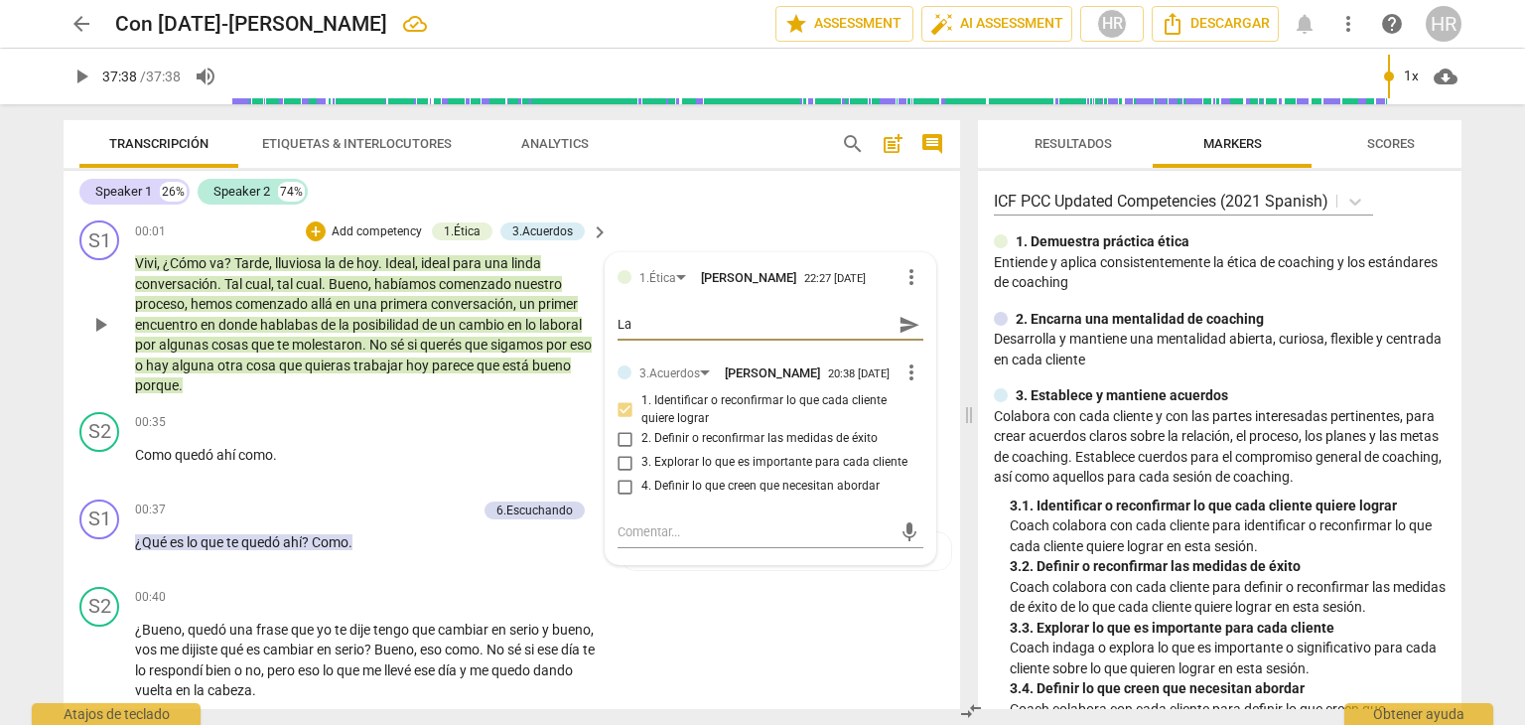
type textarea "La"
type textarea "La c"
type textarea "La co"
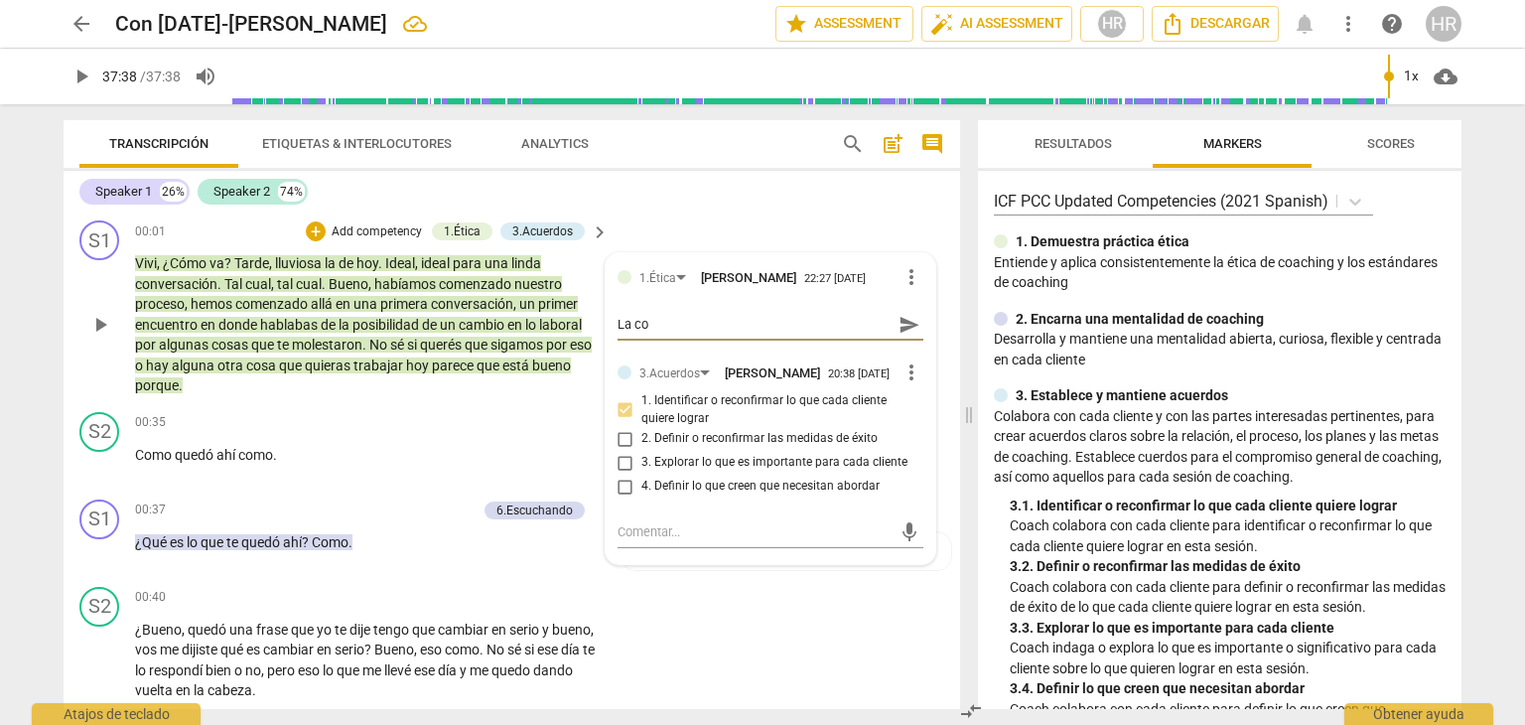
type textarea "La coa"
type textarea "La coac"
type textarea "La coach"
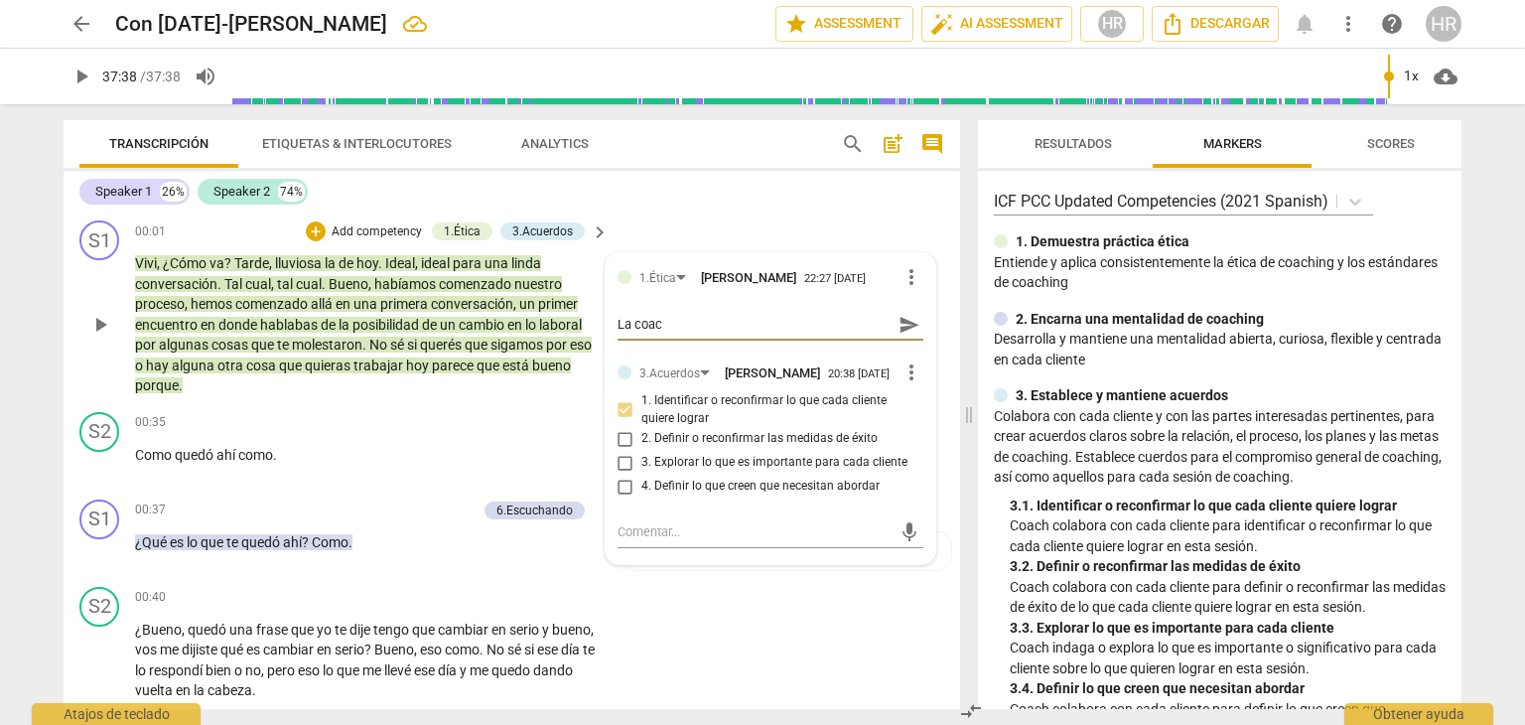
type textarea "La coach"
type textarea "La coach,"
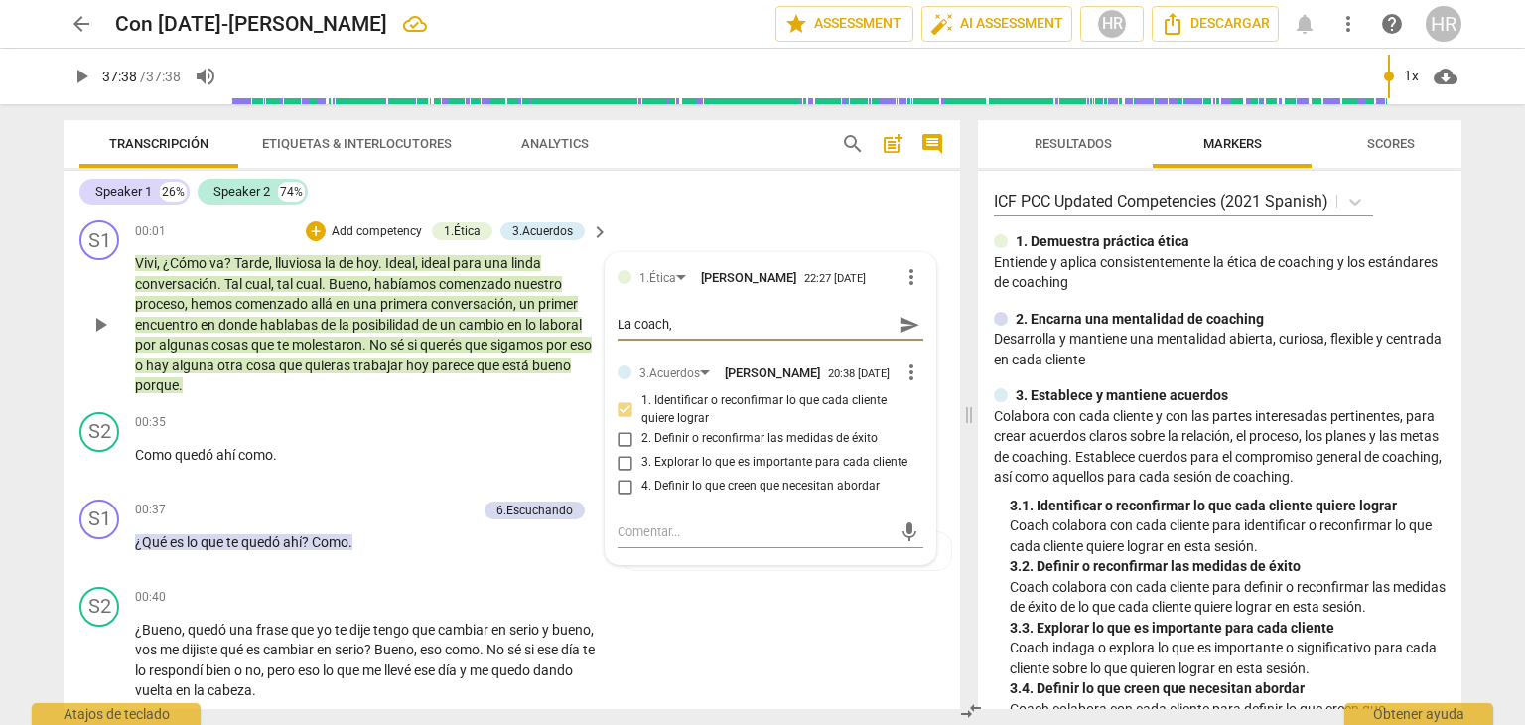
type textarea "La coach, m"
type textarea "La coach, ma"
type textarea "La coach, man"
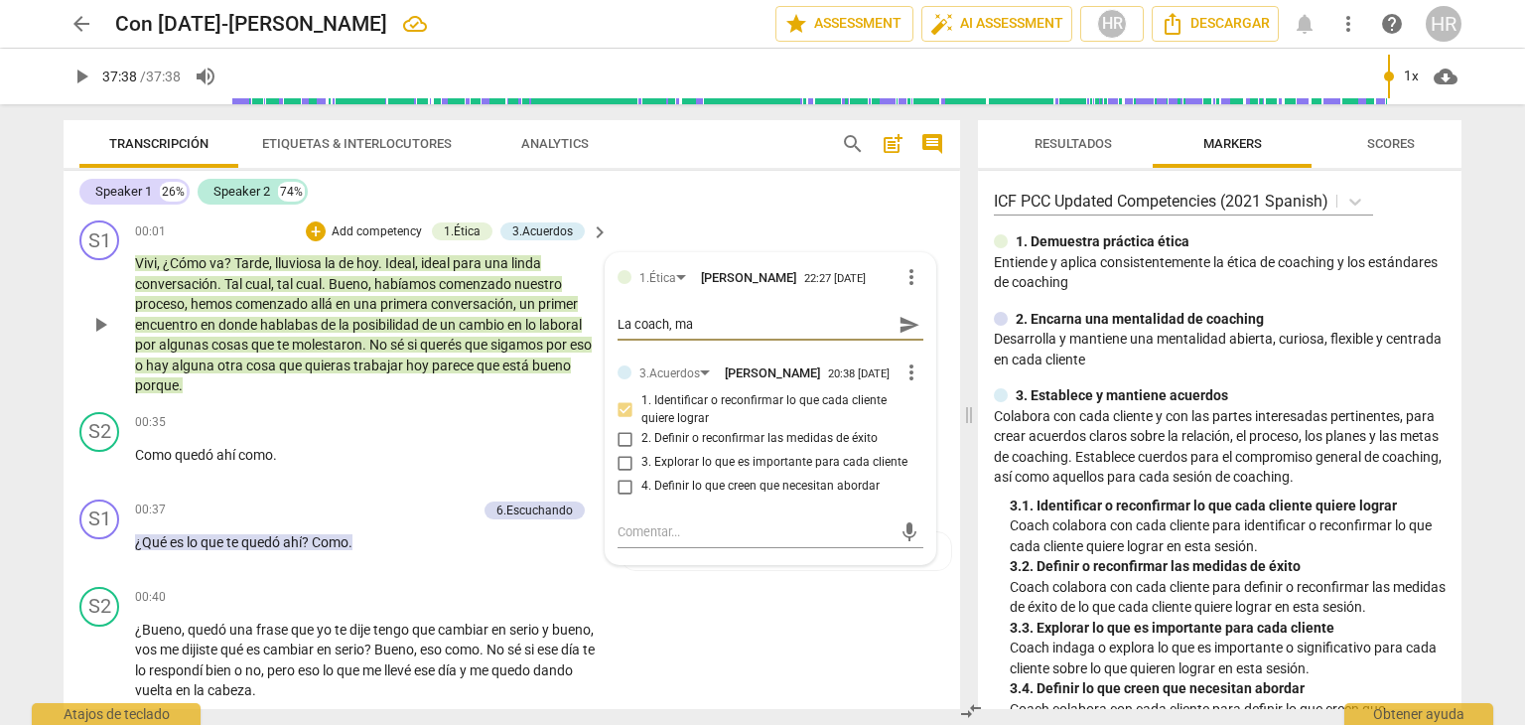
type textarea "La coach, man"
type textarea "La coach, mani"
type textarea "La coach, man"
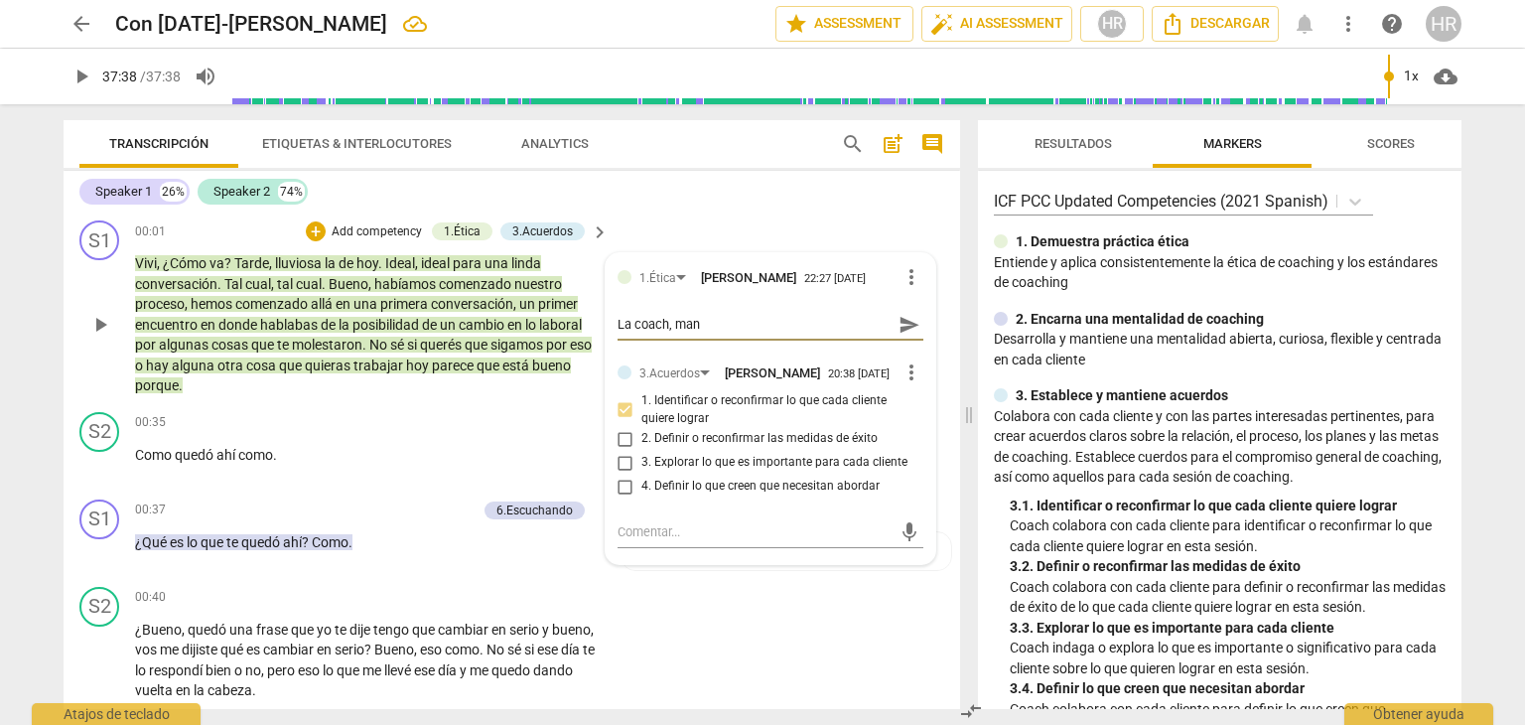
type textarea "La coach, mant"
type textarea "La coach, manti"
type textarea "La coach, mantie"
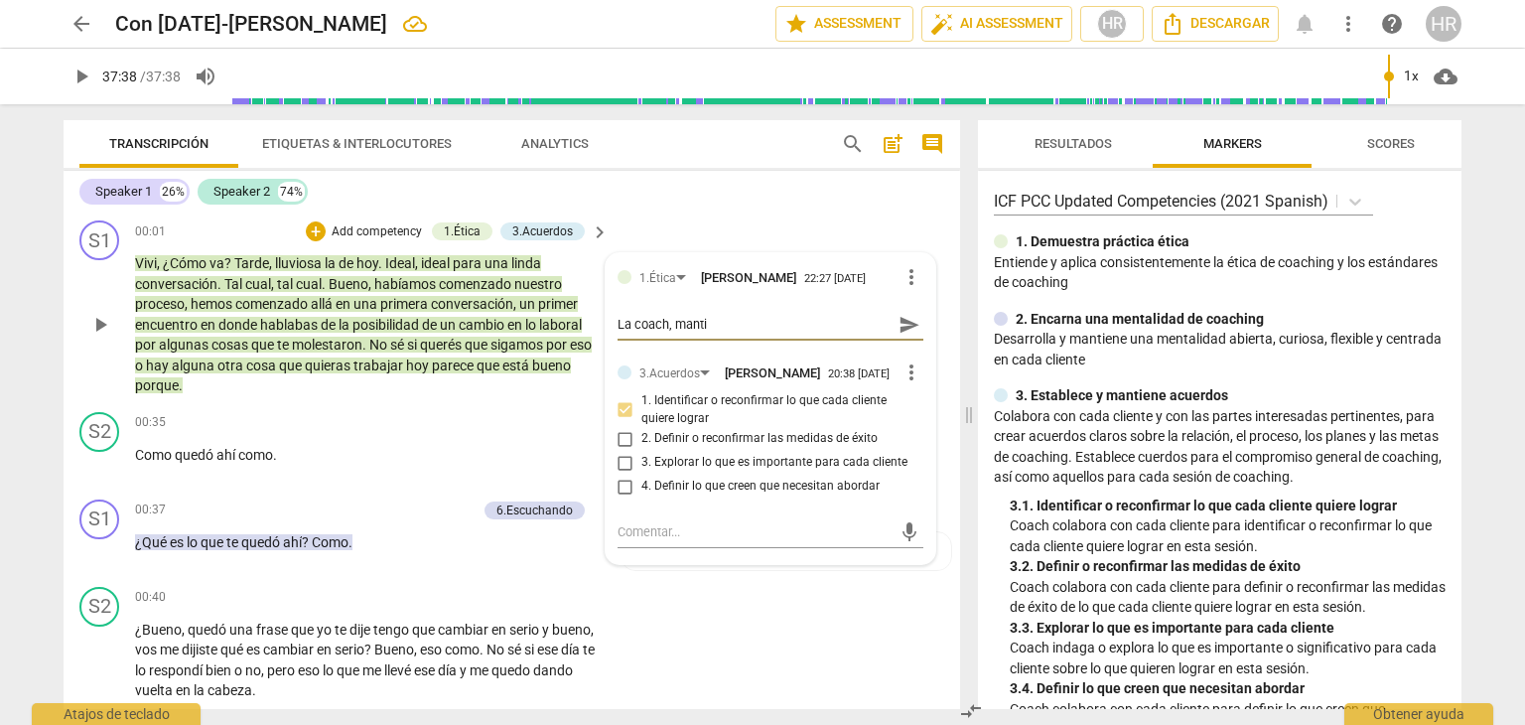
type textarea "La coach, mantie"
type textarea "La coach, mantien"
type textarea "La coach, mantiene"
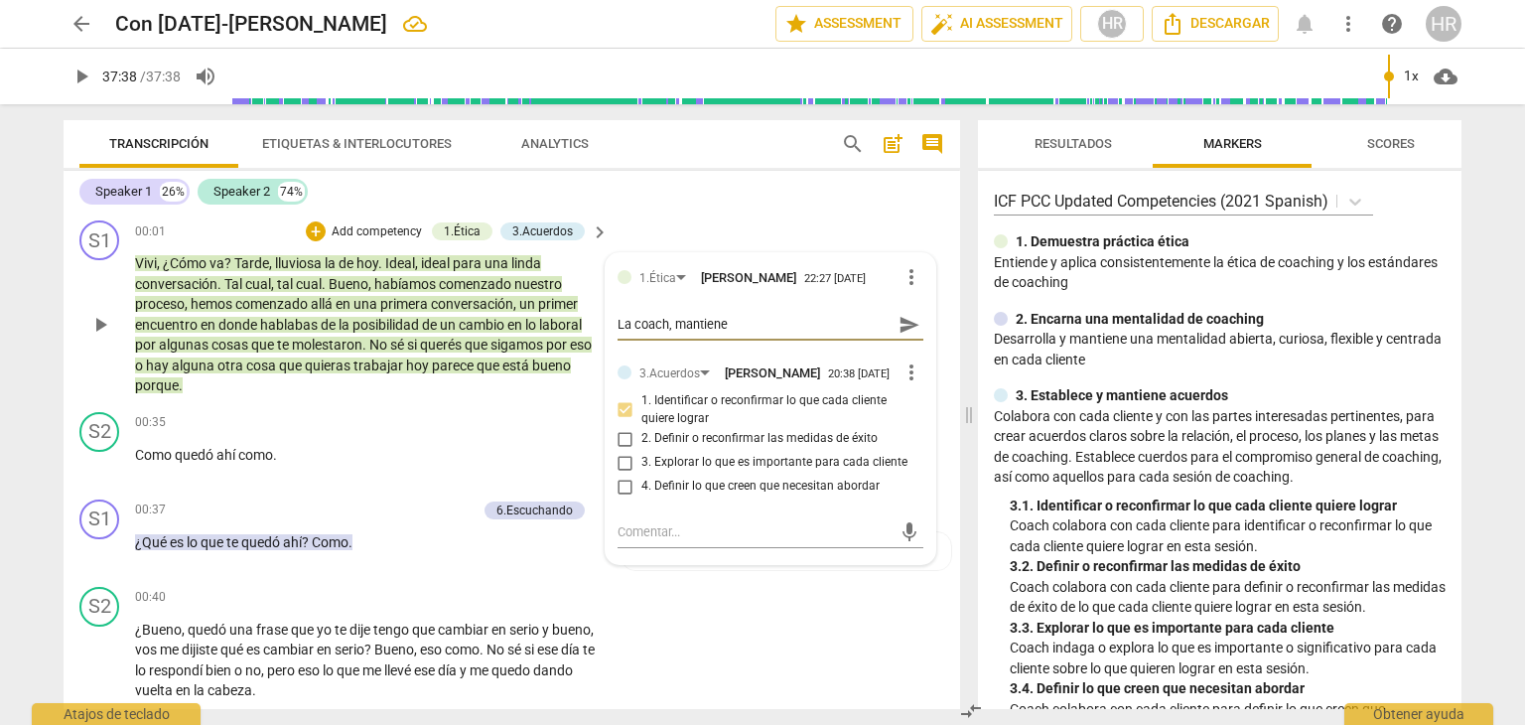
type textarea "La coach, mantiene"
type textarea "La coach, mantiene l"
type textarea "La coach, mantiene lo"
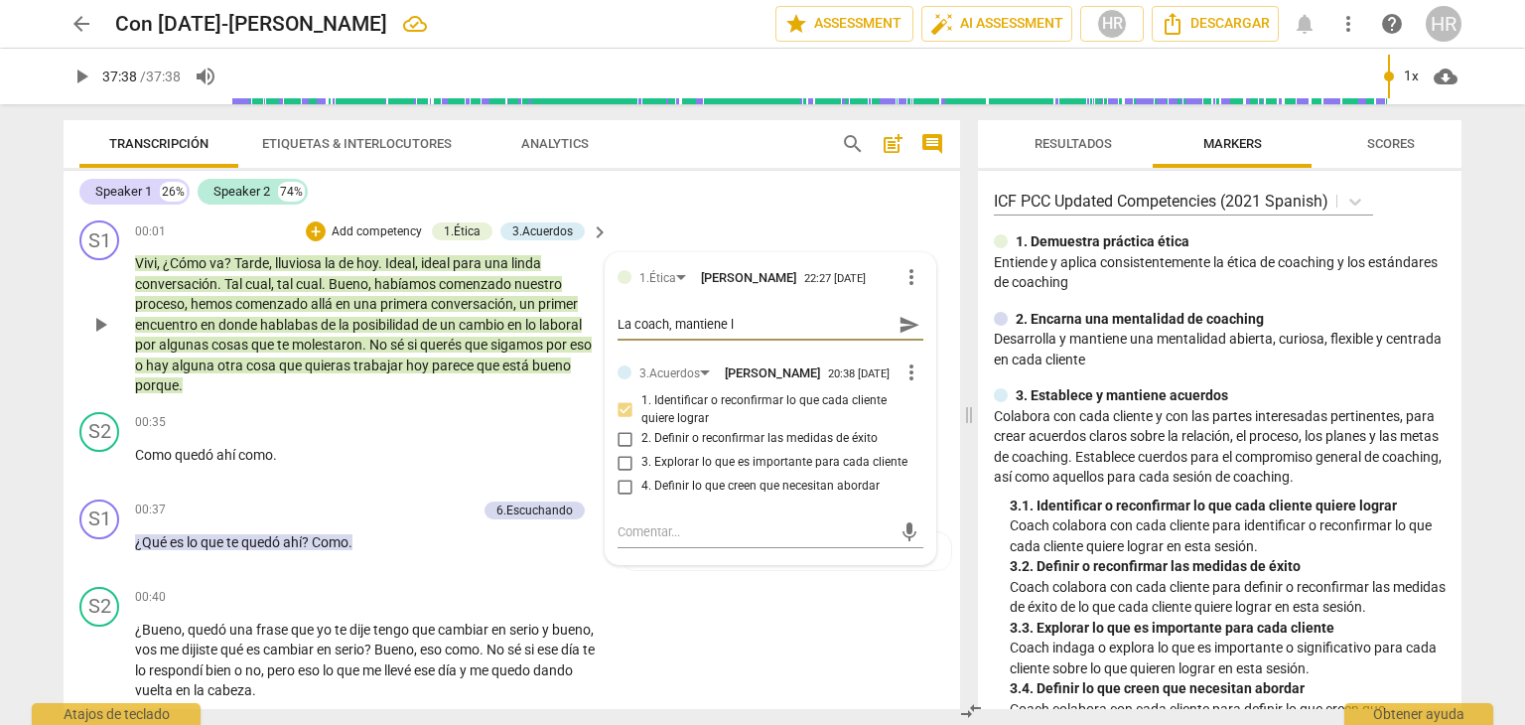
type textarea "La coach, mantiene lo"
type textarea "La coach, mantiene los"
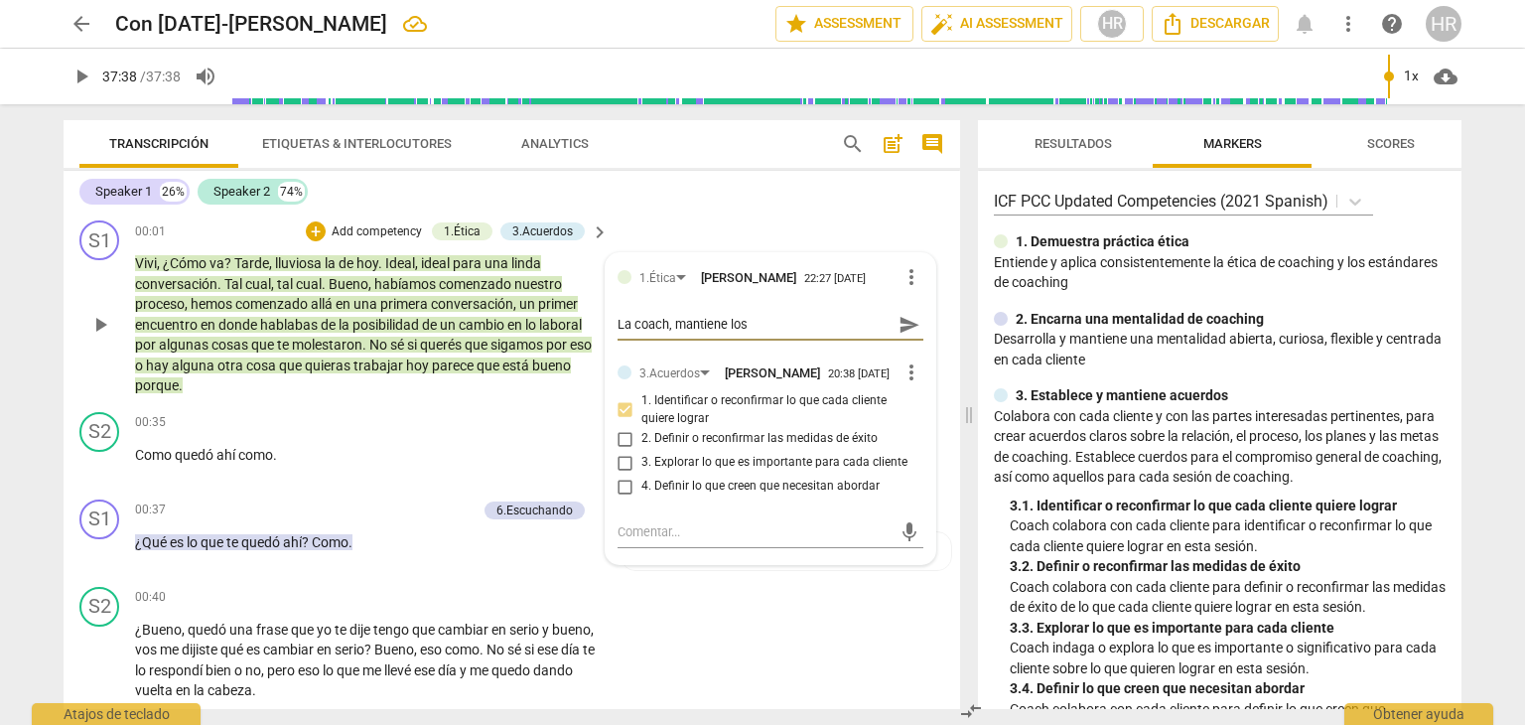
type textarea "La coach, mantiene los V"
type textarea "La coach, mantiene los Va"
type textarea "La coach, mantiene los Val"
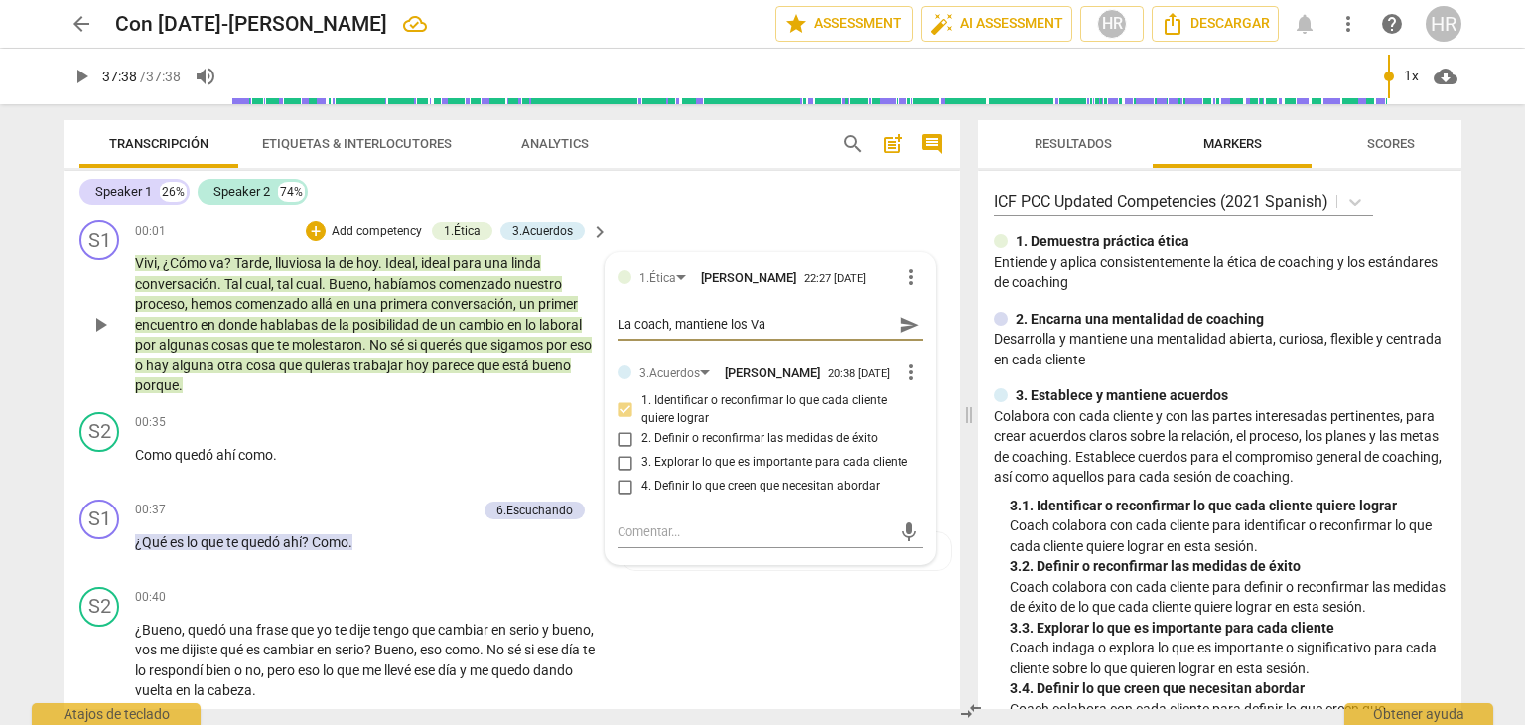
type textarea "La coach, mantiene los Val"
type textarea "La coach, mantiene los Valo"
type textarea "La coach, mantiene los Valor"
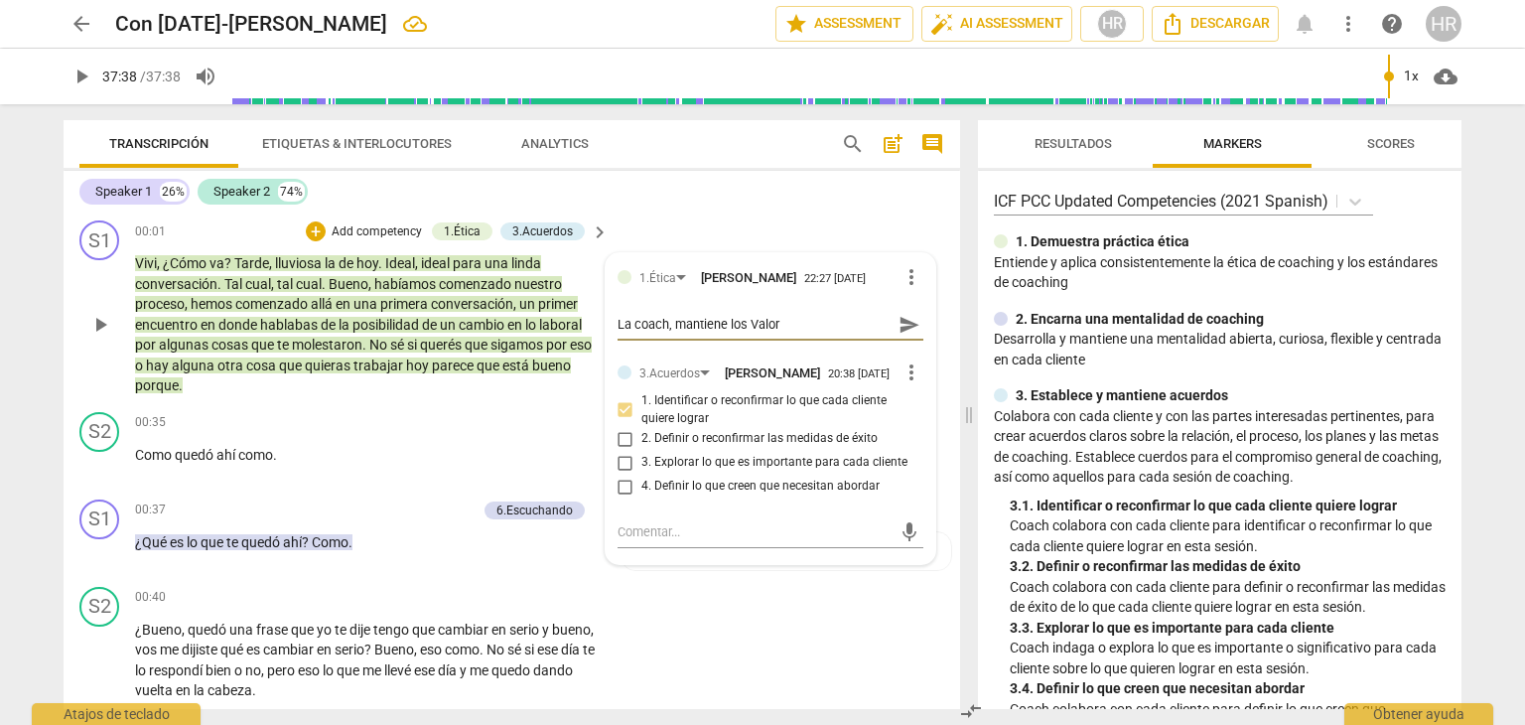
type textarea "La coach, mantiene los Valore"
type textarea "La coach, mantiene los Valores"
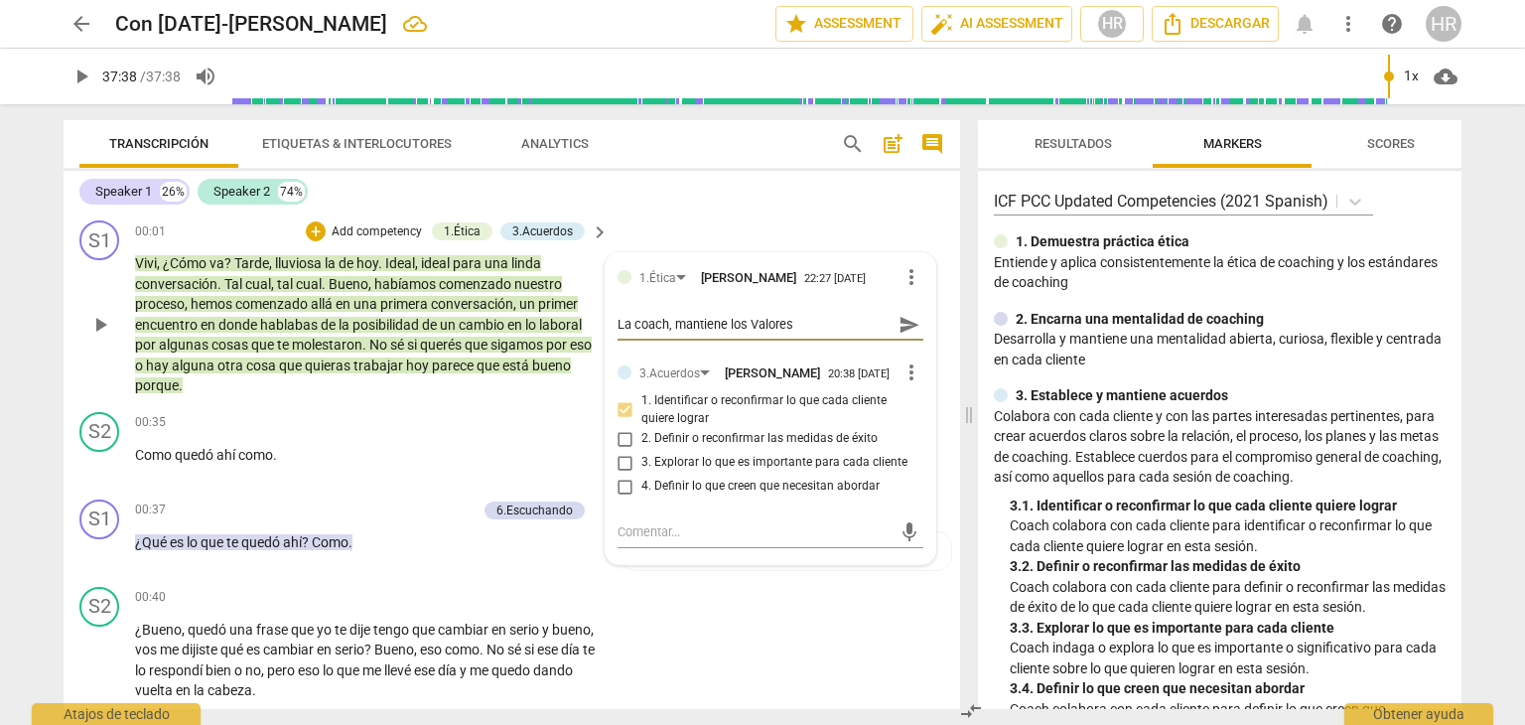
type textarea "La coach, mantiene los Valores"
type textarea "La coach, mantiene los Valores É"
type textarea "La coach, mantiene los Valores Ét"
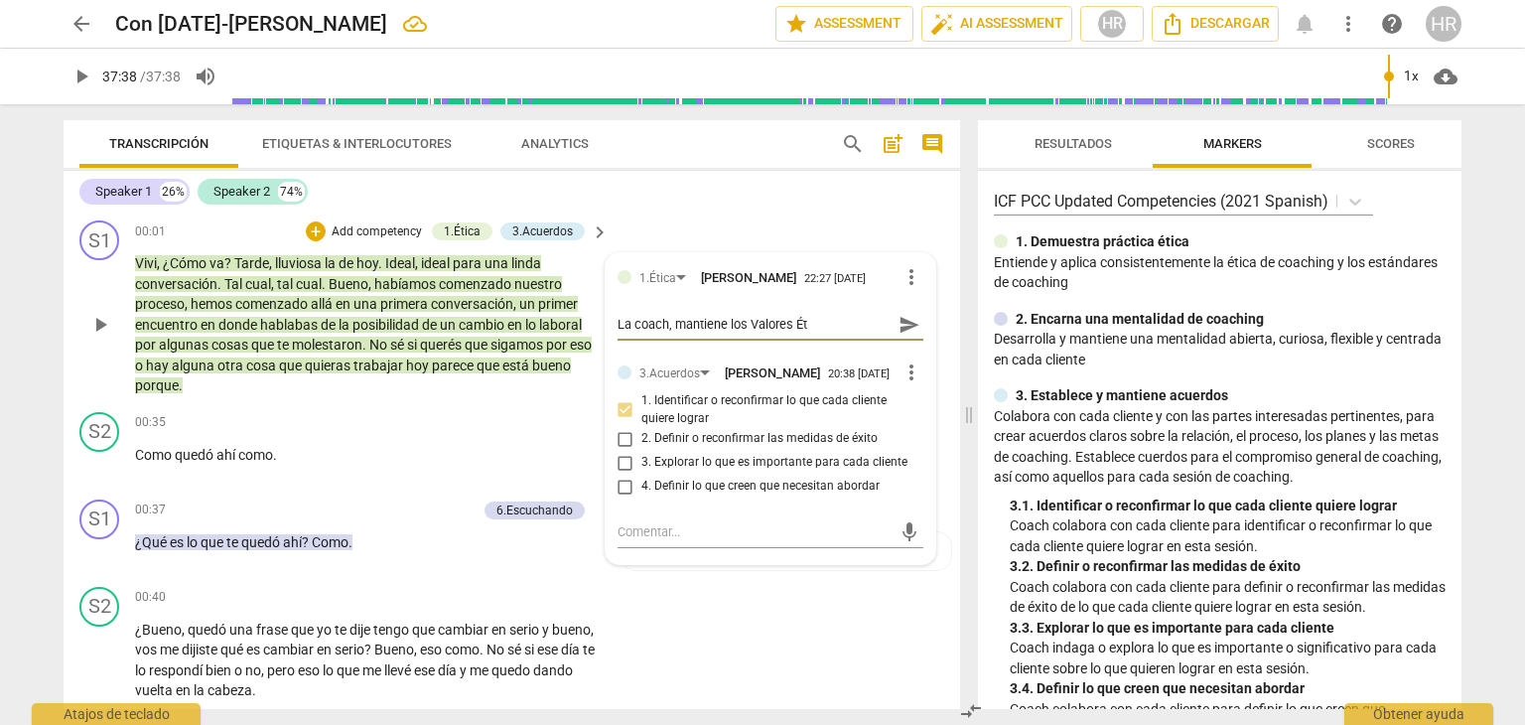
type textarea "La coach, mantiene los Valores Éti"
type textarea "La coach, mantiene los Valores Étic"
type textarea "La coach, mantiene los Valores Ético"
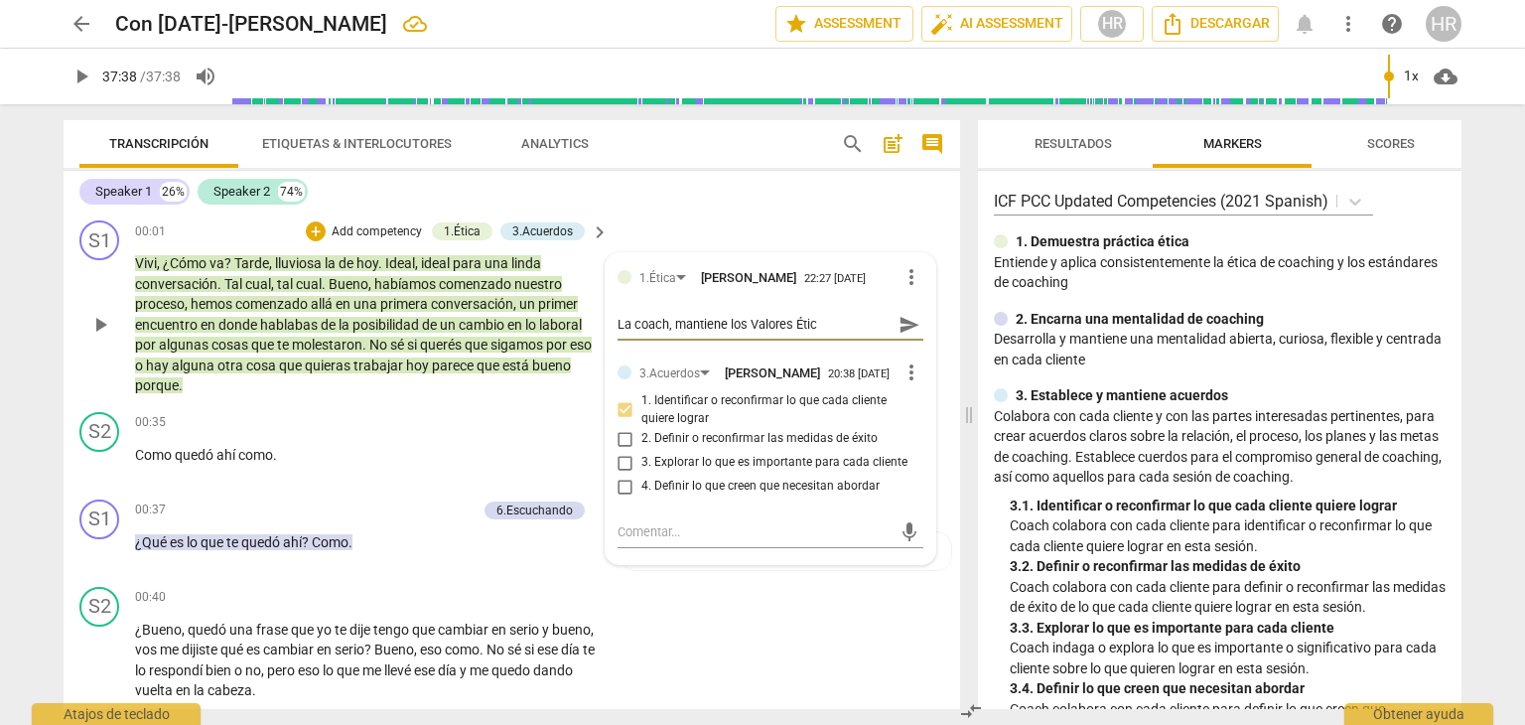
type textarea "La coach, mantiene los Valores Ético"
type textarea "La coach, mantiene los Valores Éticos"
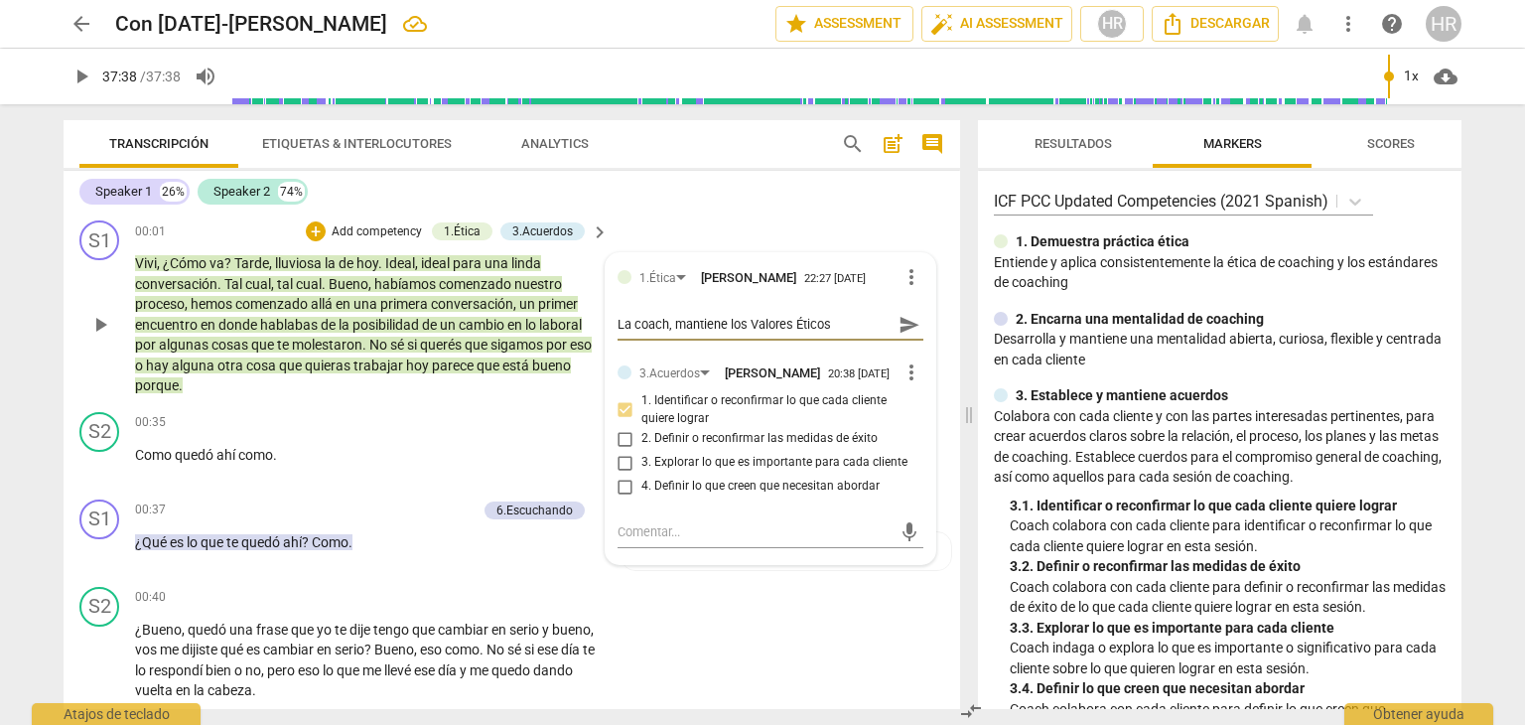
type textarea "La coach, mantiene los Valores Éticos y"
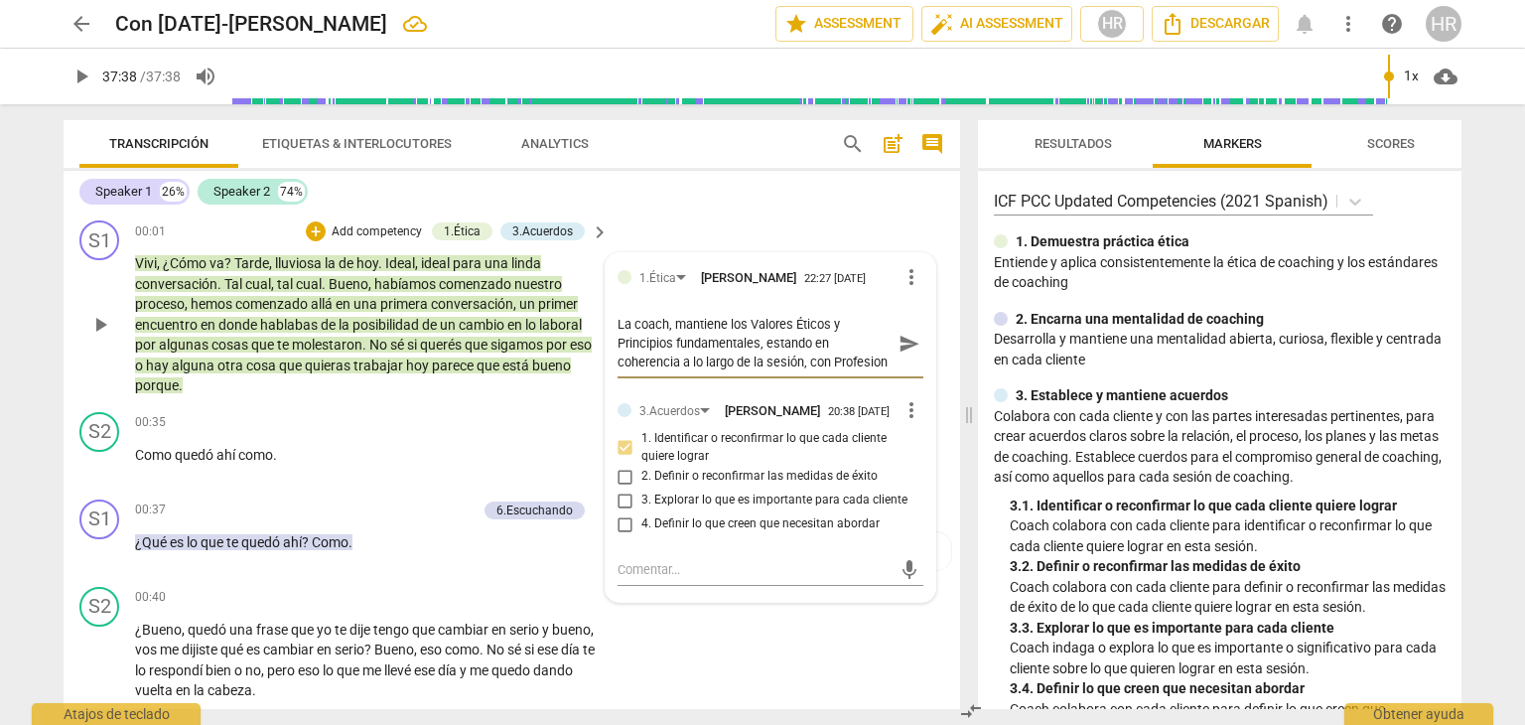
scroll to position [17, 0]
click at [899, 352] on span "send" at bounding box center [910, 344] width 22 height 22
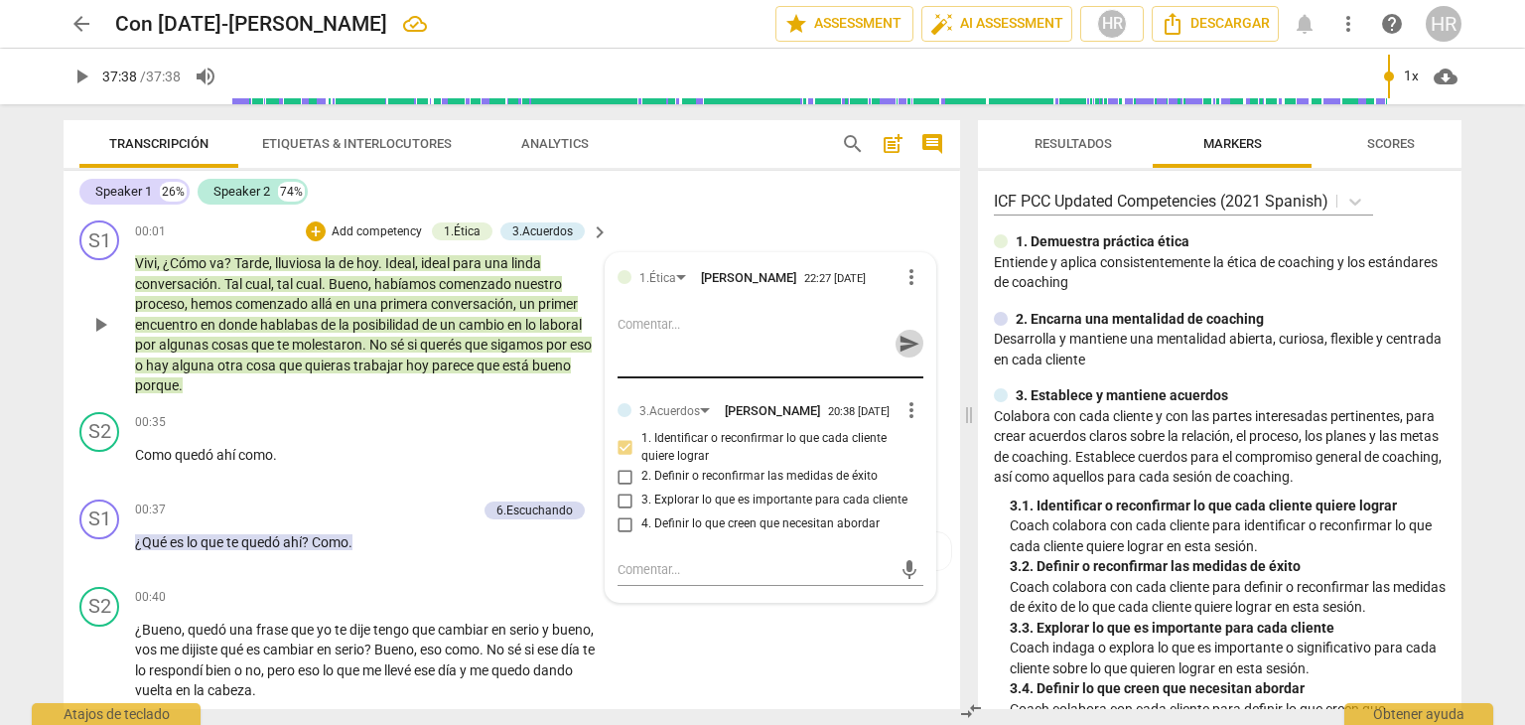
scroll to position [0, 0]
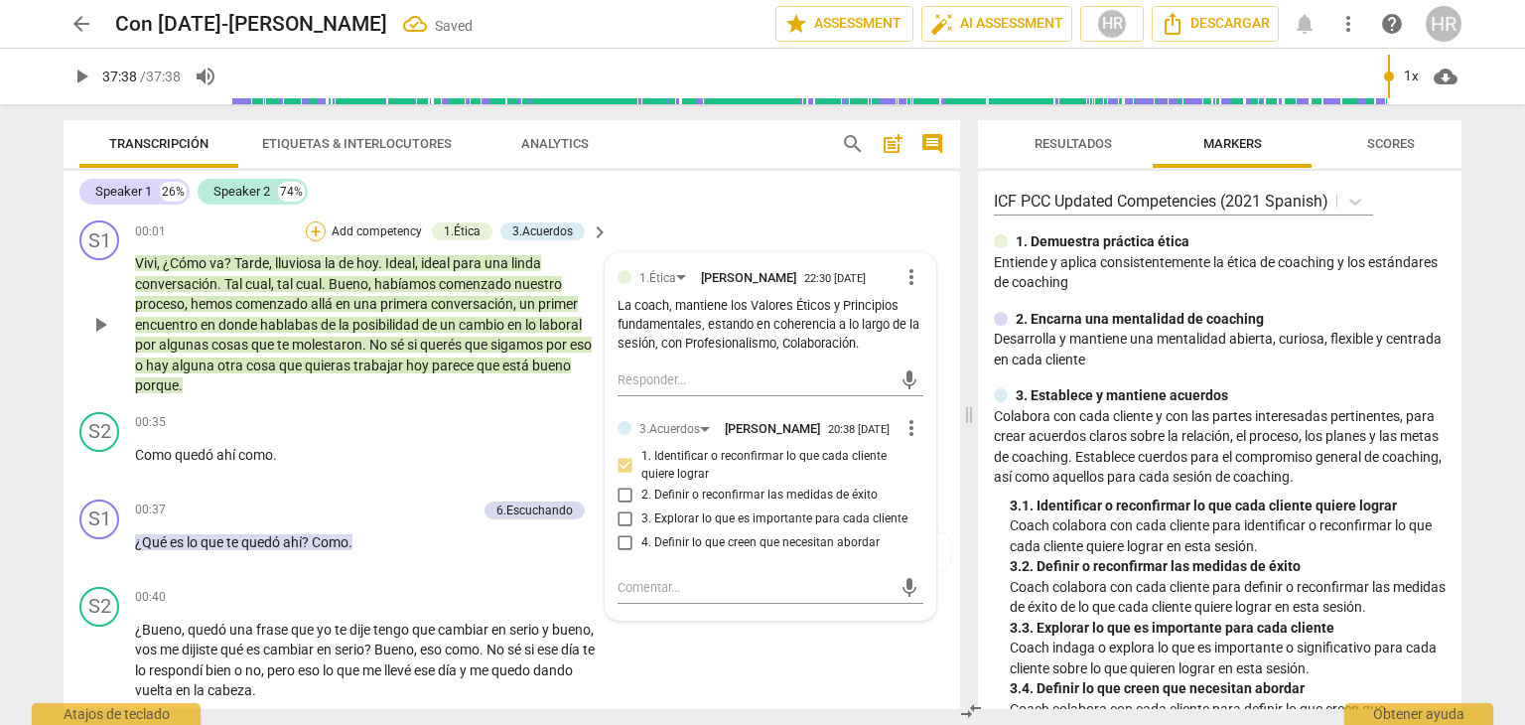
click at [313, 227] on div "+" at bounding box center [316, 231] width 20 height 20
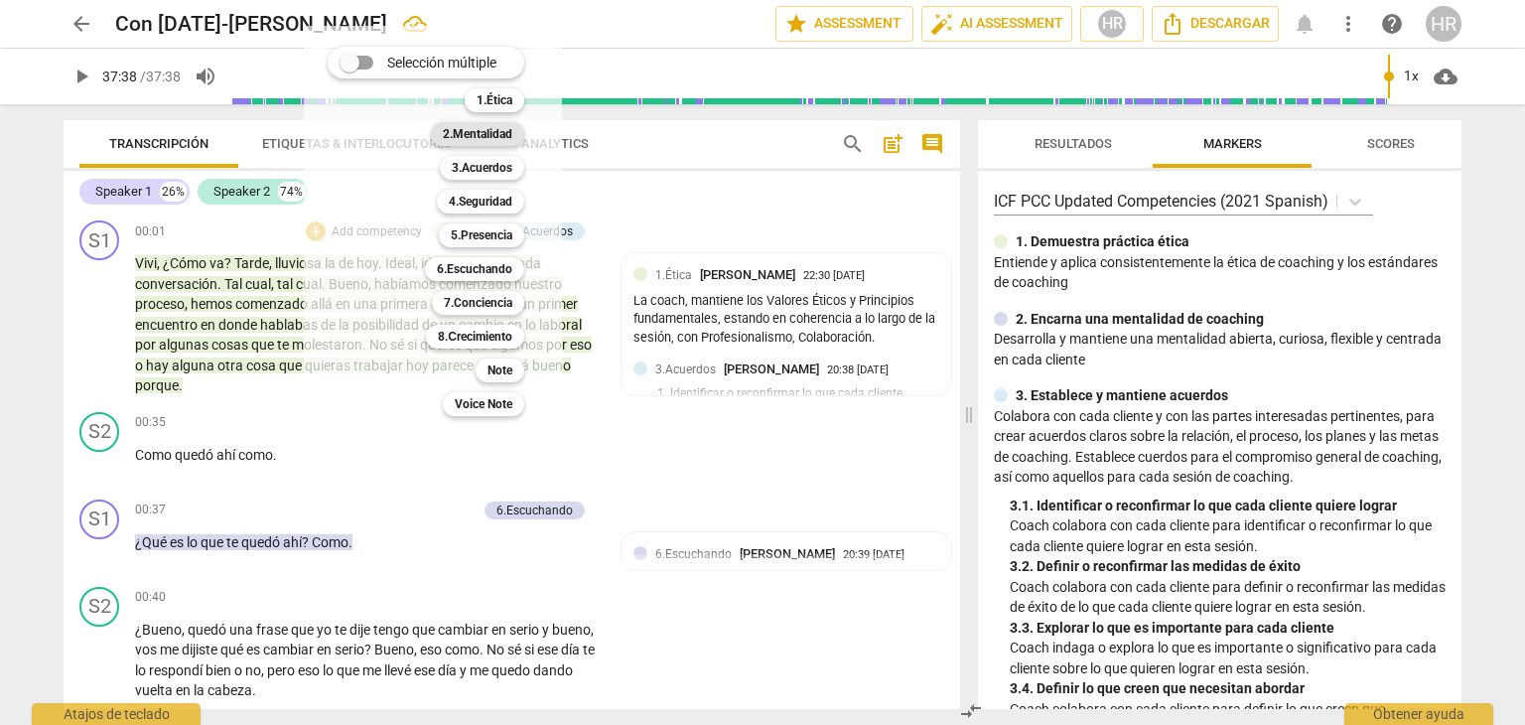
click at [496, 133] on b "2.Mentalidad" at bounding box center [478, 134] width 70 height 24
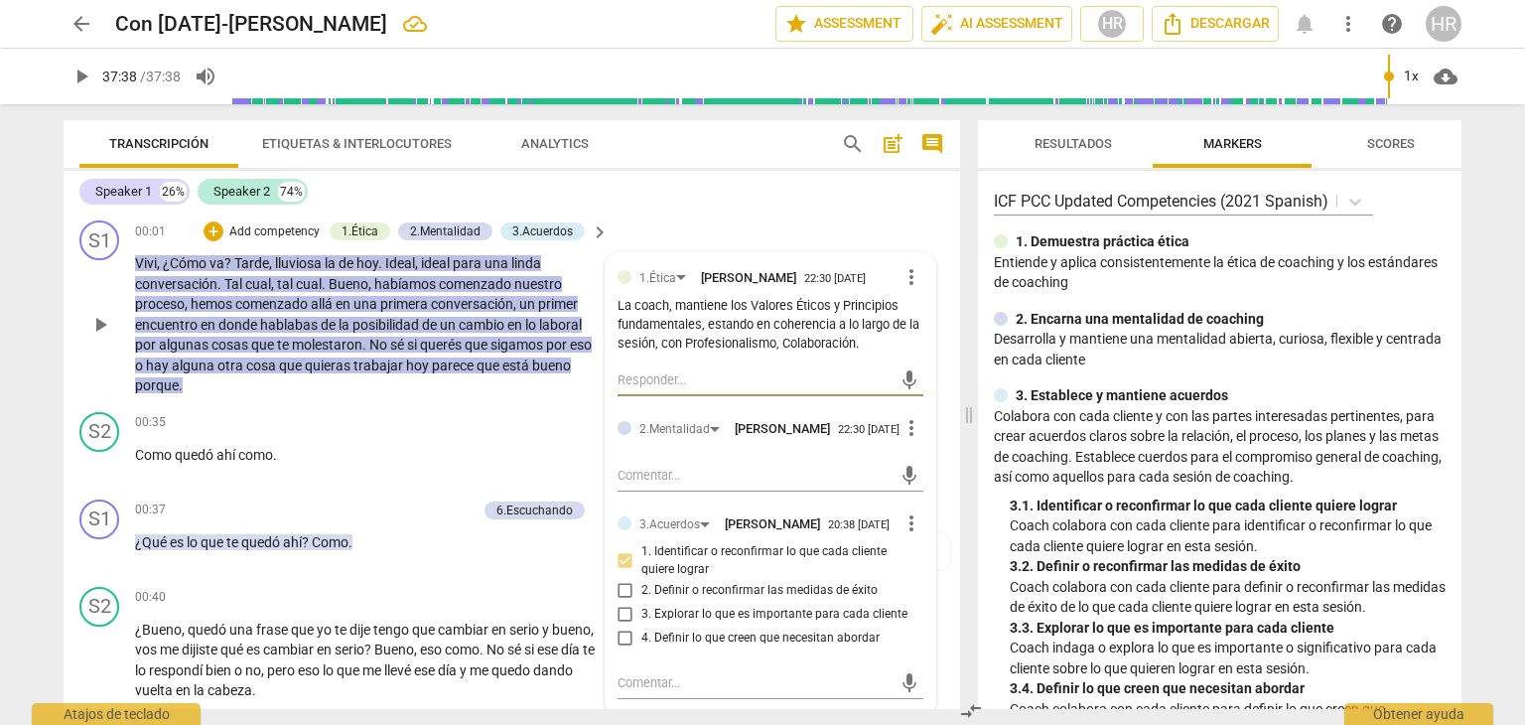
click at [681, 386] on textarea at bounding box center [755, 379] width 274 height 19
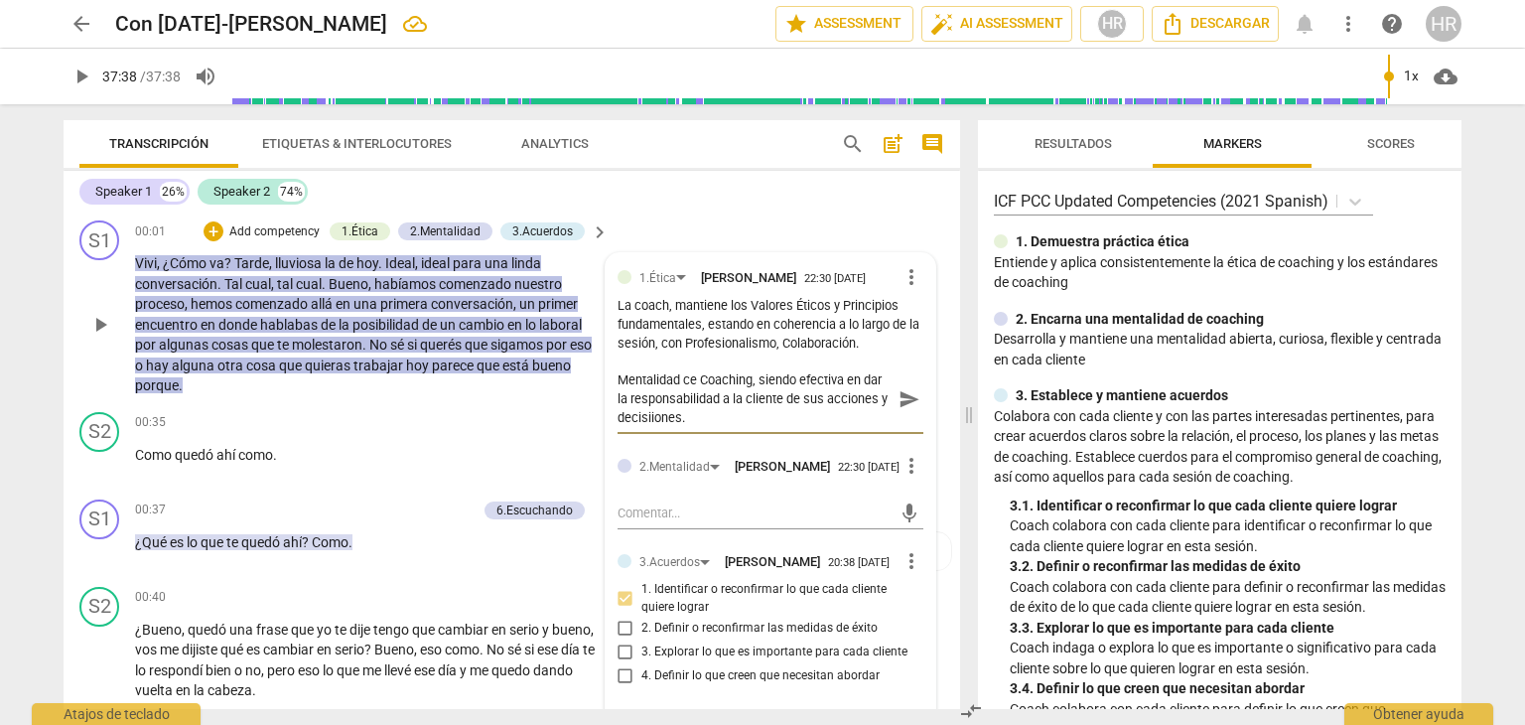
click at [651, 422] on textarea "Mentalidad ce Coaching, siendo efectiva en dar la responsabilidad a la cliente …" at bounding box center [755, 398] width 274 height 57
click at [903, 406] on span "send" at bounding box center [910, 399] width 22 height 22
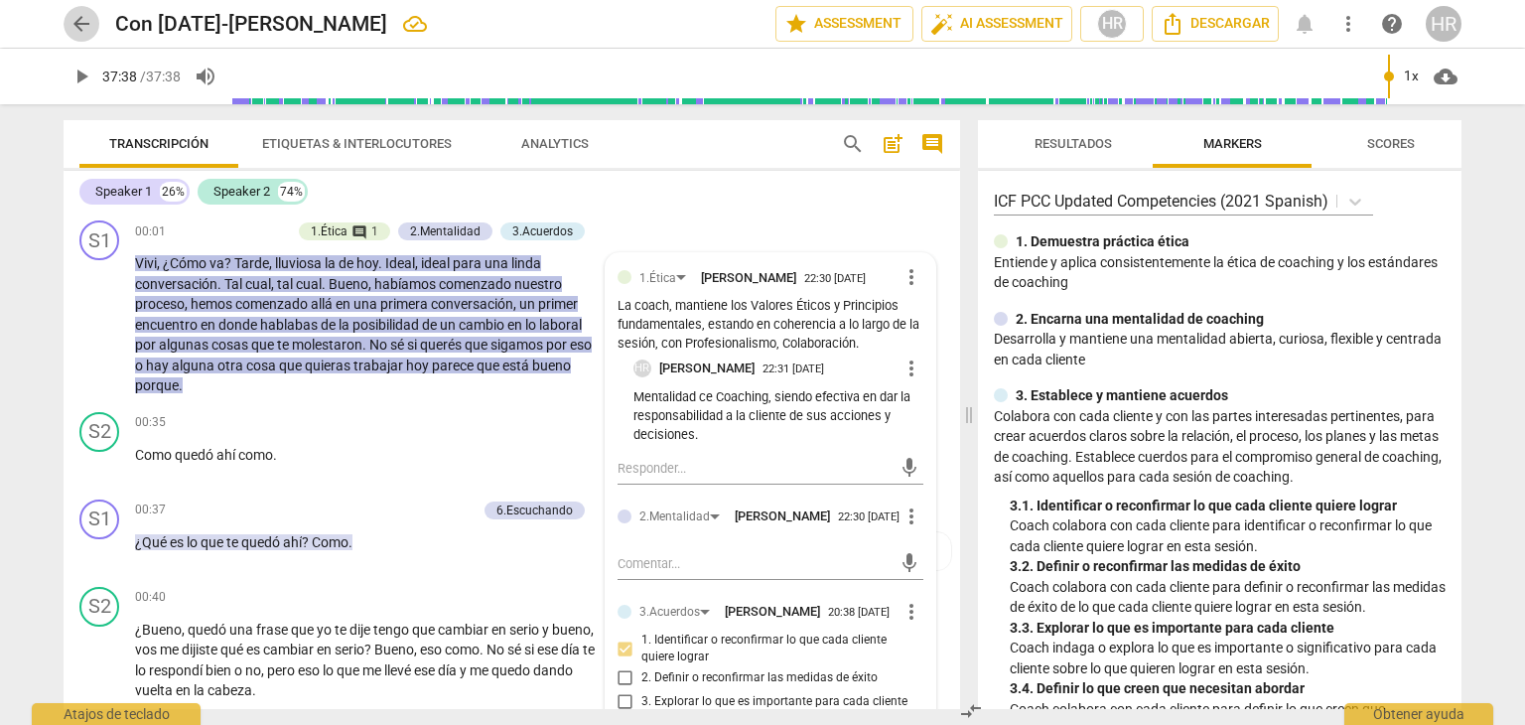
click at [83, 23] on span "arrow_back" at bounding box center [82, 24] width 24 height 24
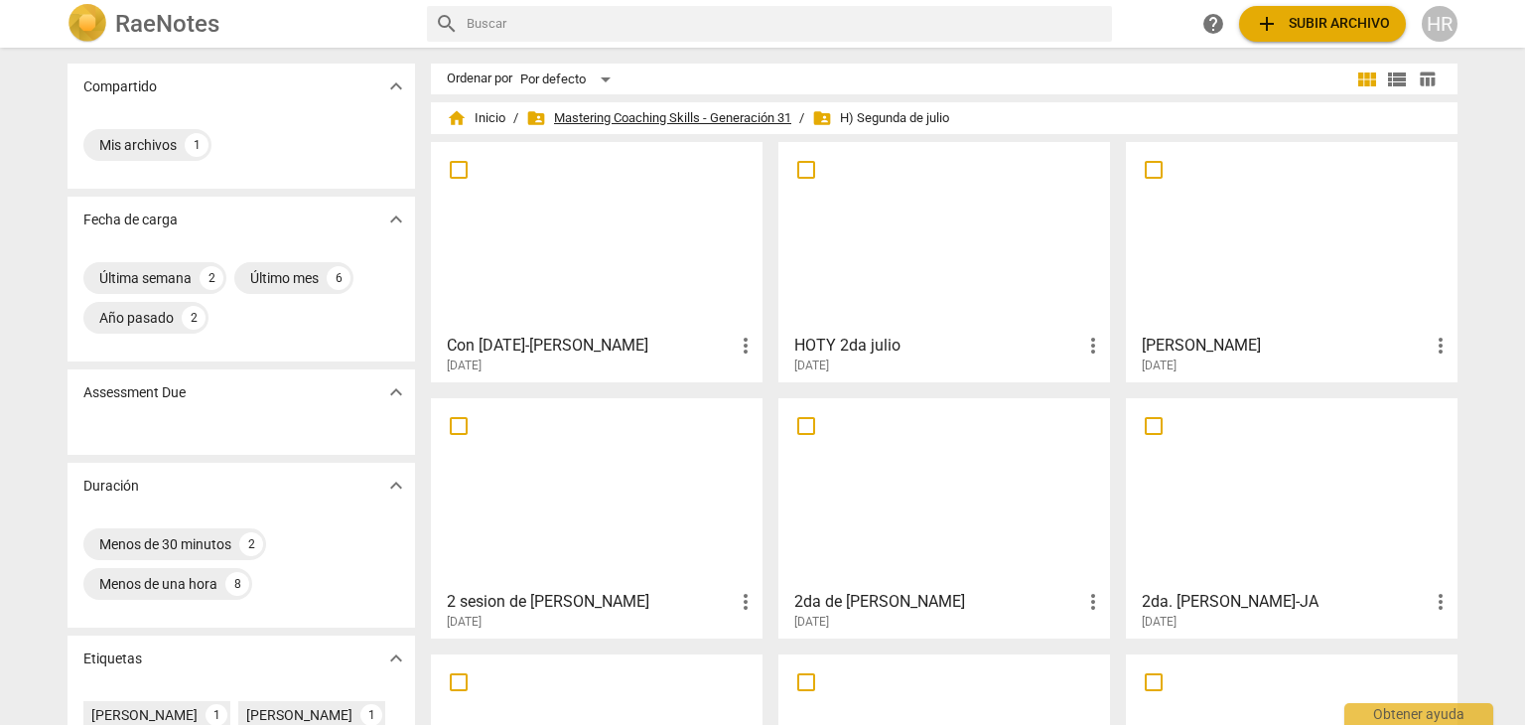
click at [659, 119] on span "folder_shared Mastering Coaching Skills - Generación 31" at bounding box center [658, 118] width 265 height 20
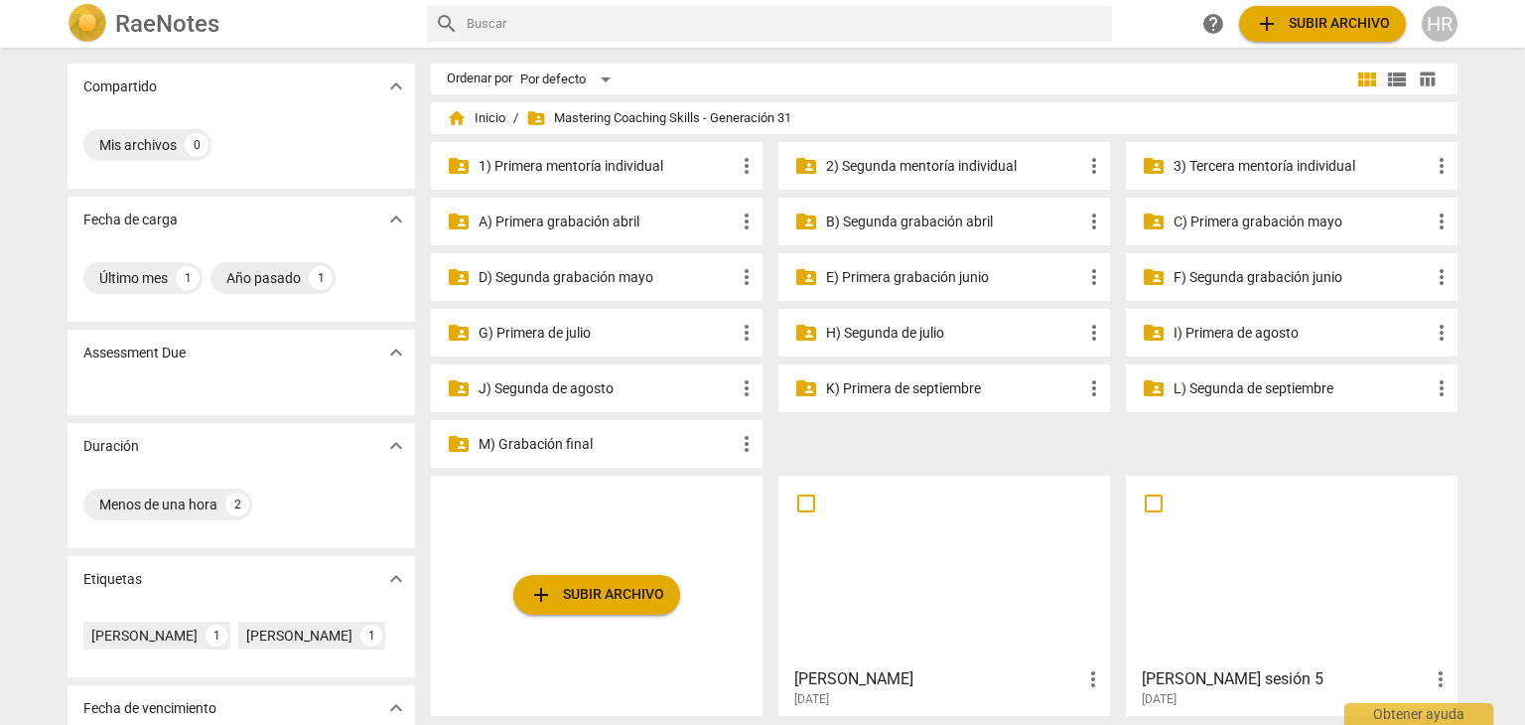
click at [566, 334] on p "G) Primera de julio" at bounding box center [607, 333] width 256 height 21
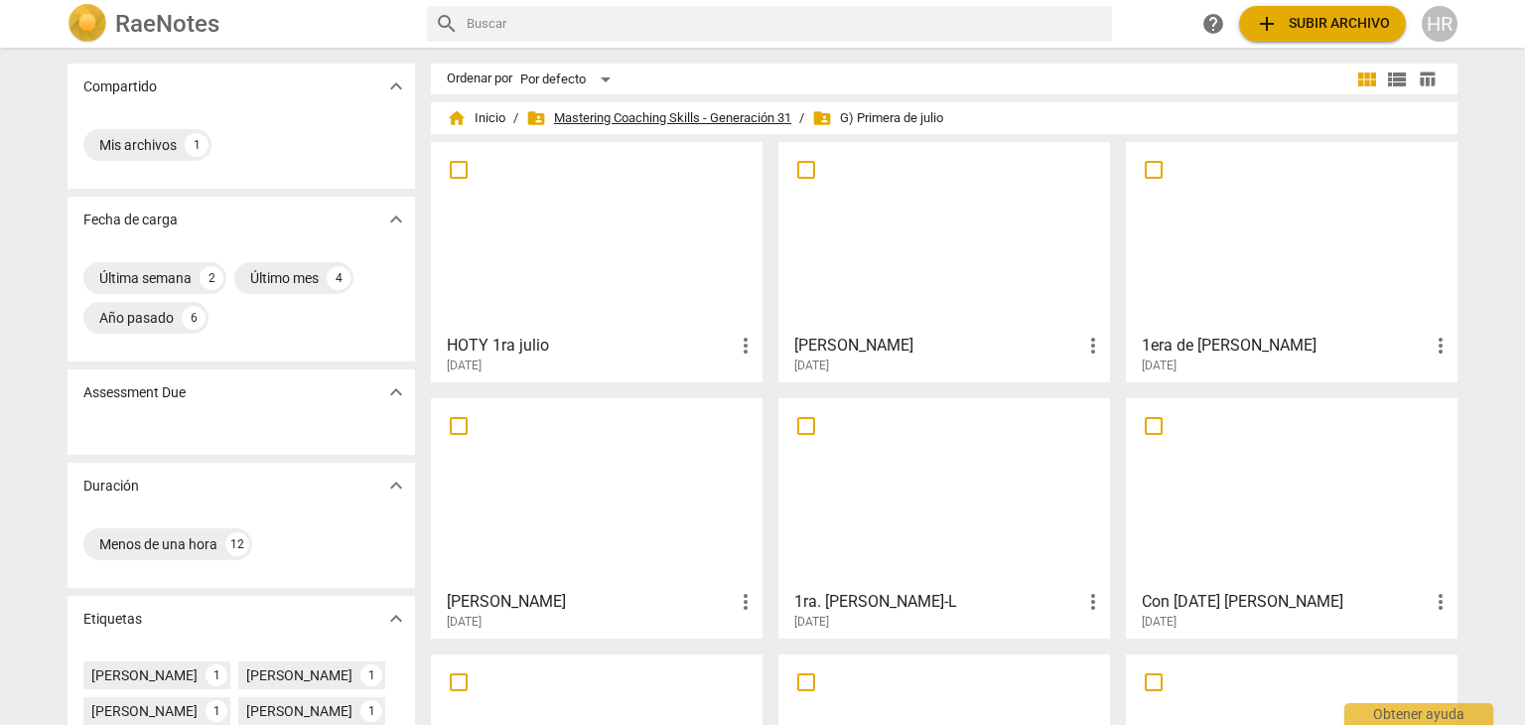
click at [647, 119] on span "folder_shared Mastering Coaching Skills - Generación 31" at bounding box center [658, 118] width 265 height 20
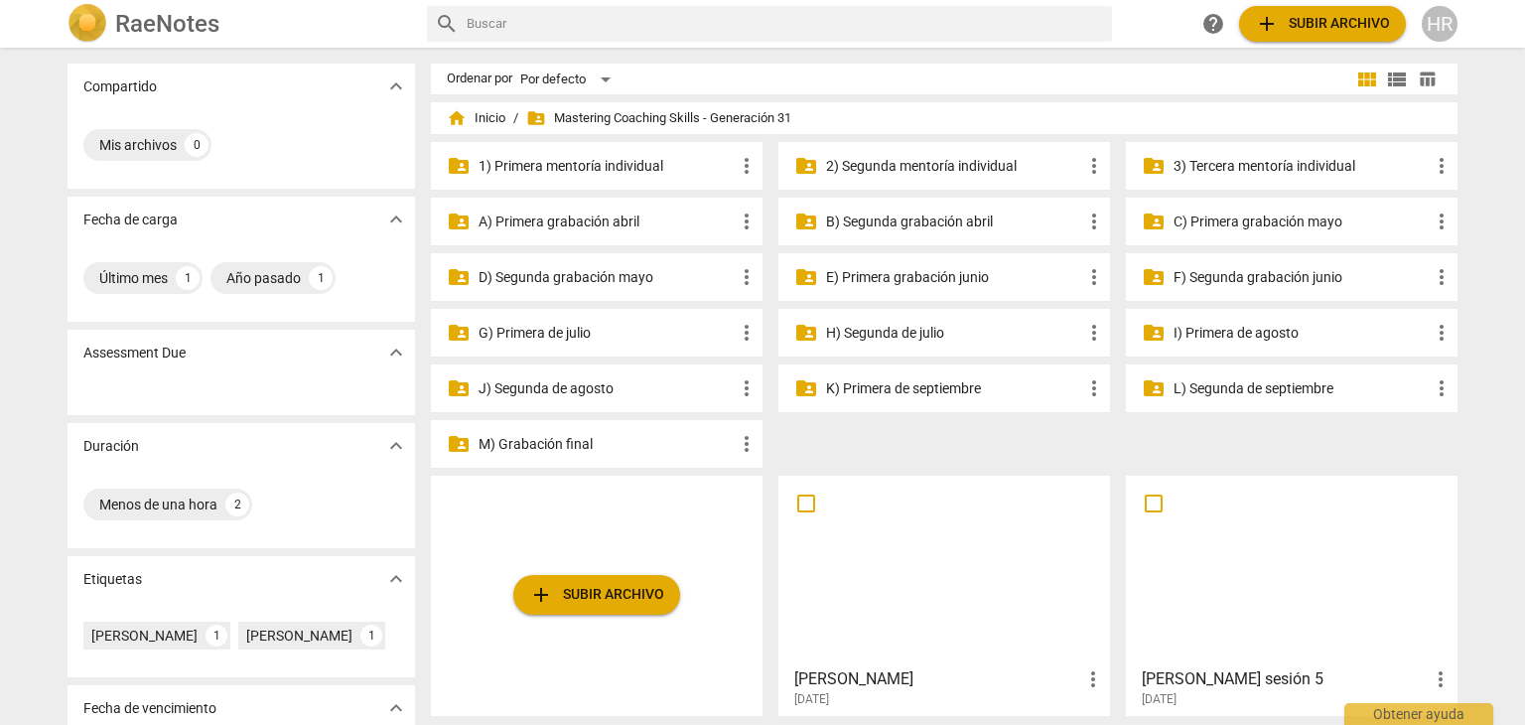
click at [894, 335] on p "H) Segunda de julio" at bounding box center [954, 333] width 256 height 21
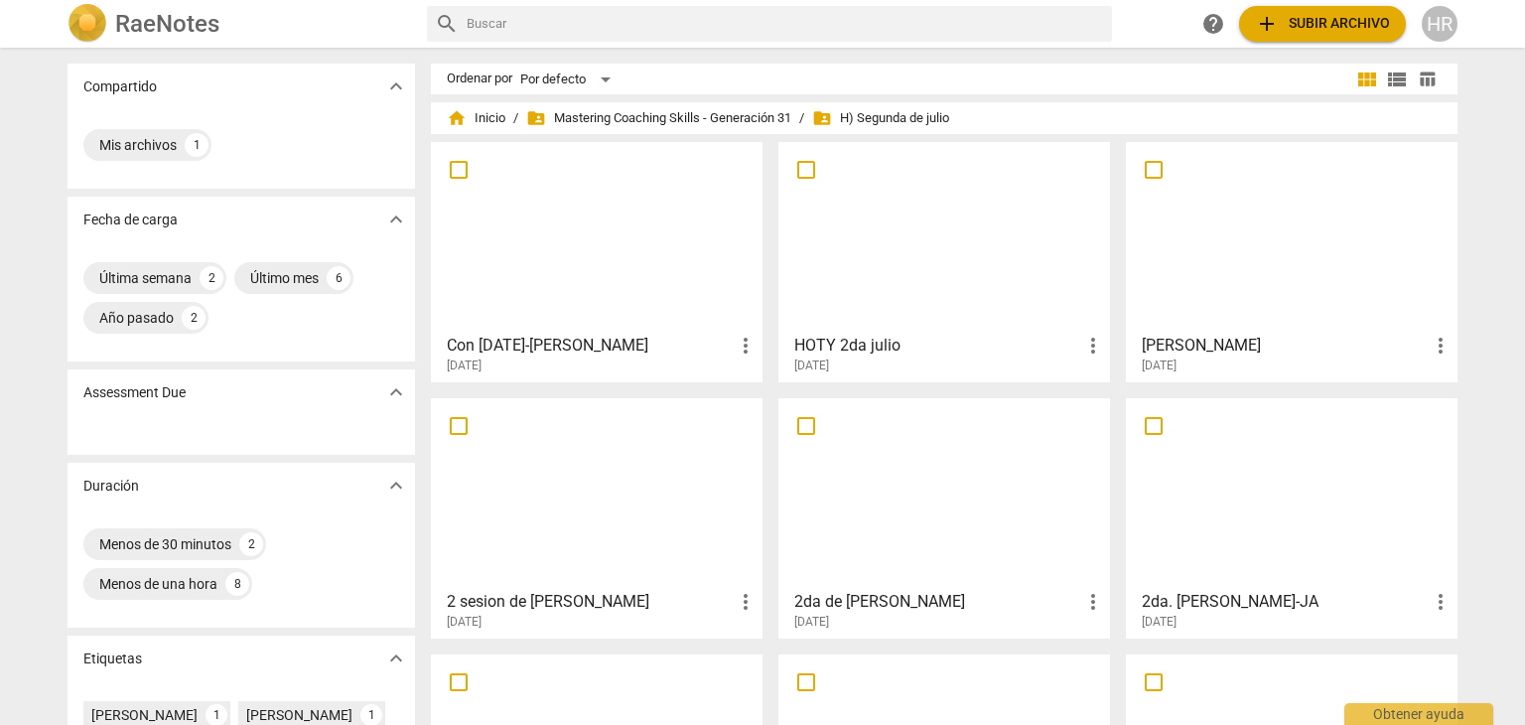
click at [618, 319] on div at bounding box center [597, 237] width 318 height 176
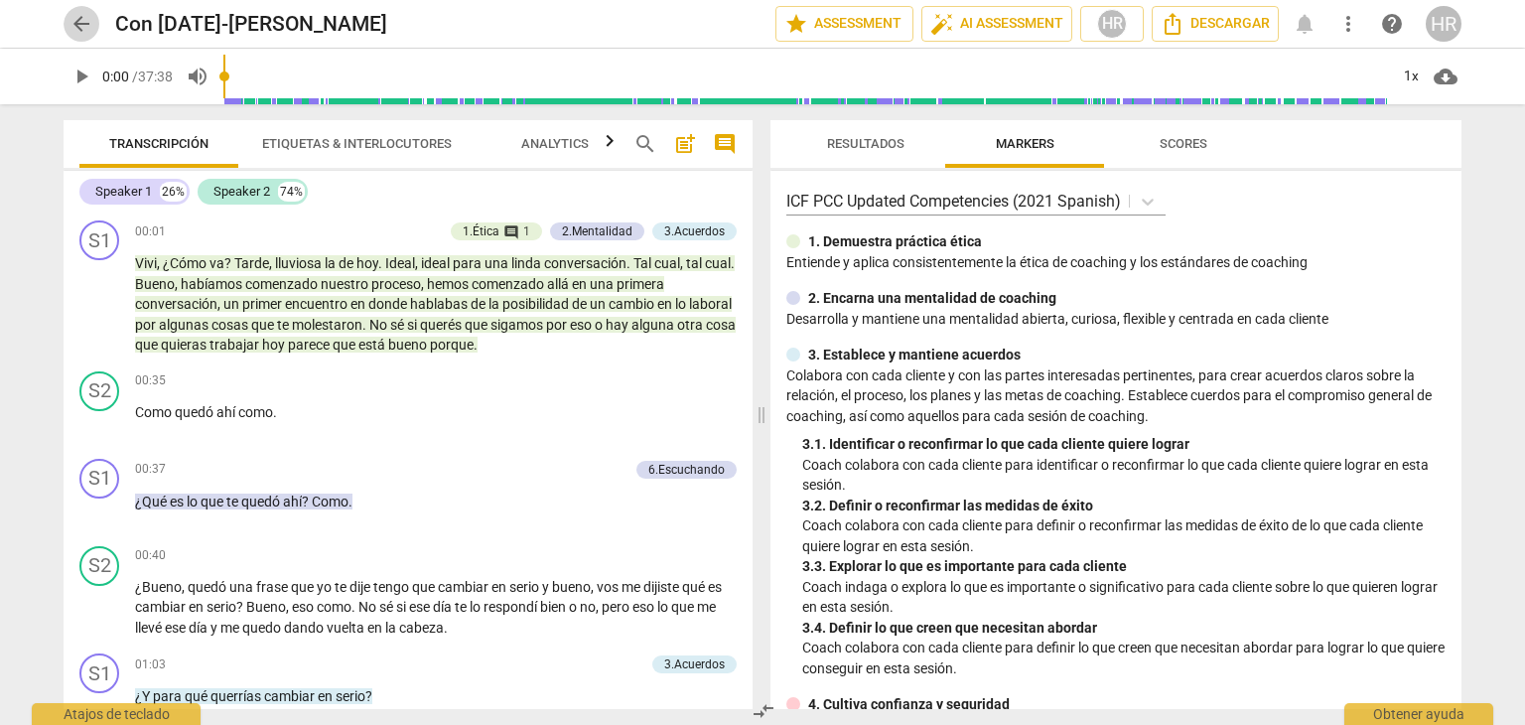
click at [81, 28] on span "arrow_back" at bounding box center [82, 24] width 24 height 24
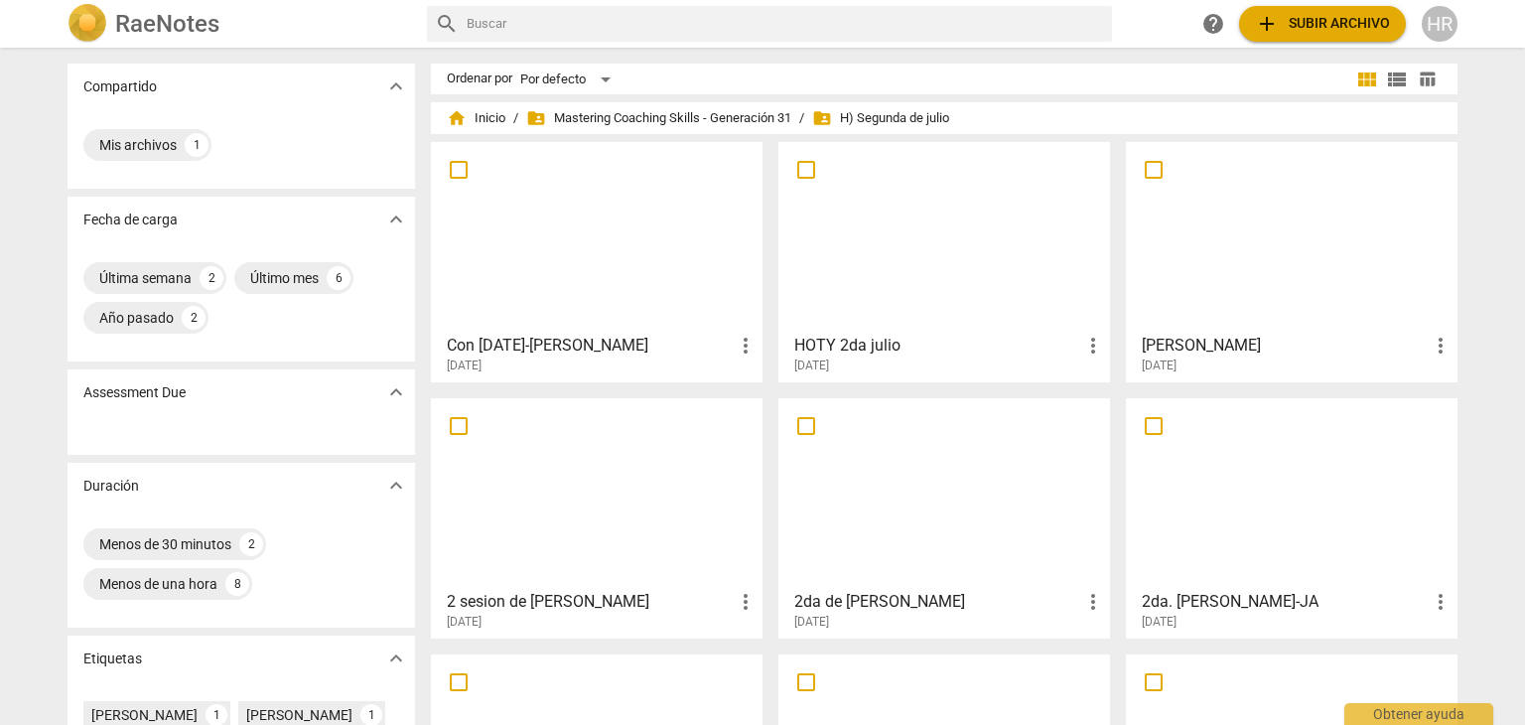
click at [914, 303] on div at bounding box center [944, 237] width 318 height 176
click at [1330, 274] on div at bounding box center [1292, 237] width 318 height 176
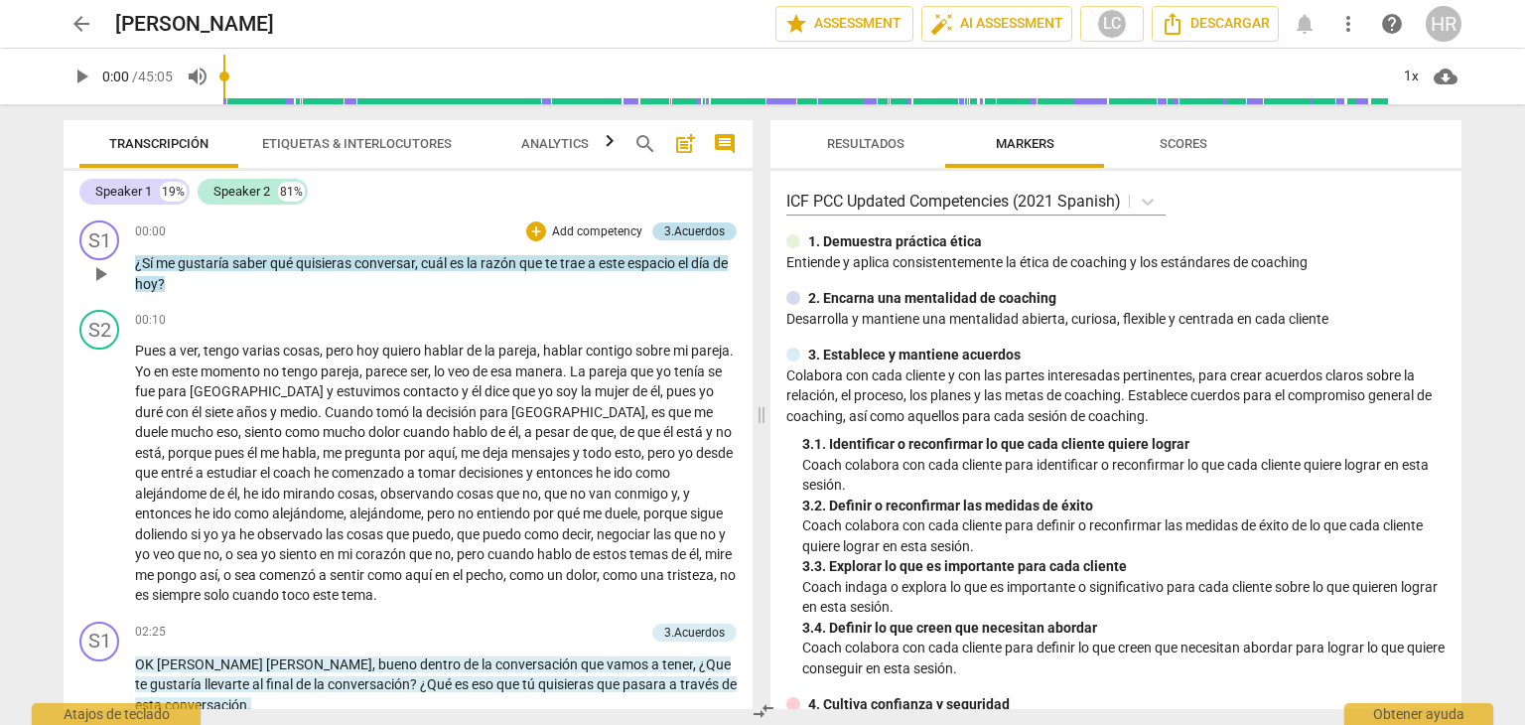
click at [695, 231] on div "3.Acuerdos" at bounding box center [694, 231] width 61 height 18
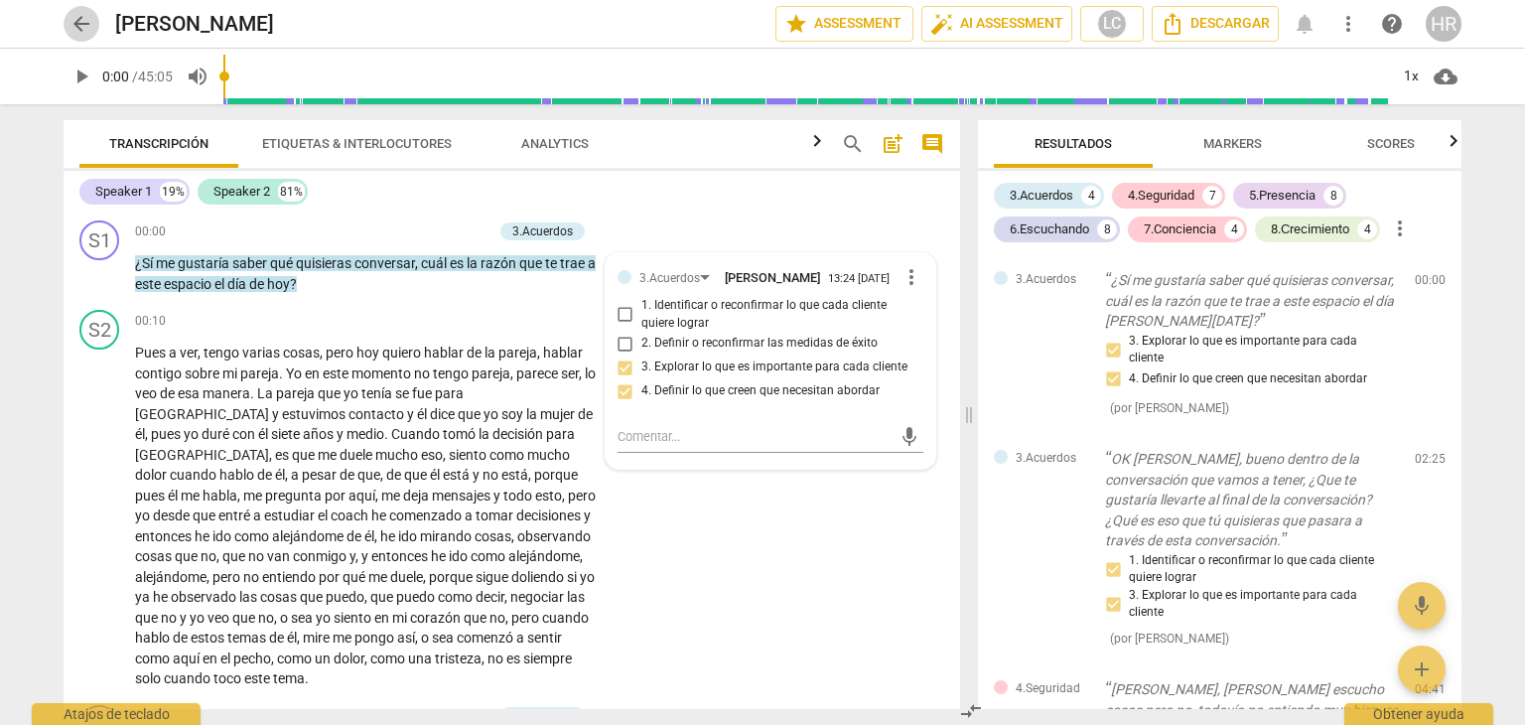
click at [85, 25] on span "arrow_back" at bounding box center [82, 24] width 24 height 24
